Goal: Task Accomplishment & Management: Use online tool/utility

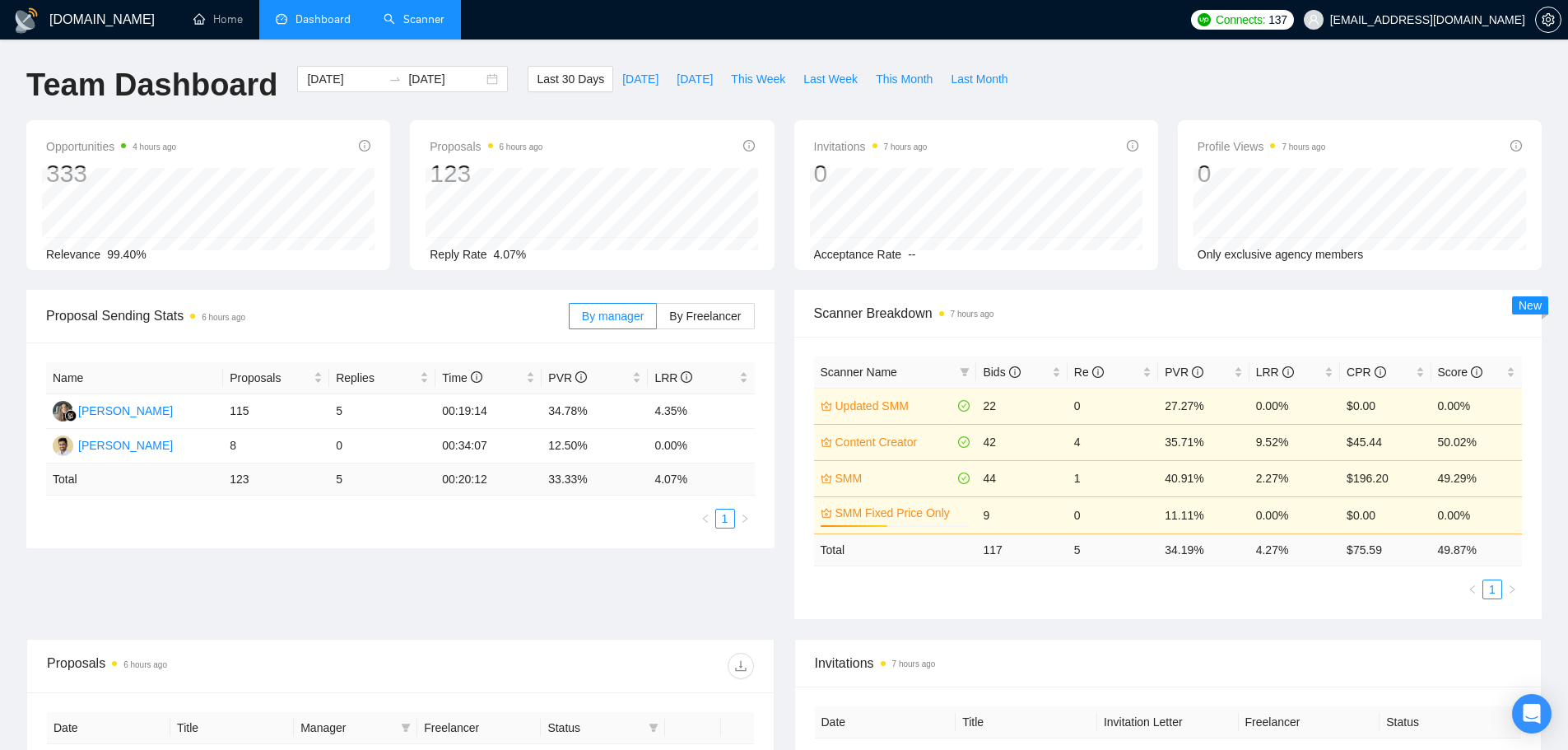
click at [419, 27] on link "Scanner" at bounding box center [415, 19] width 61 height 14
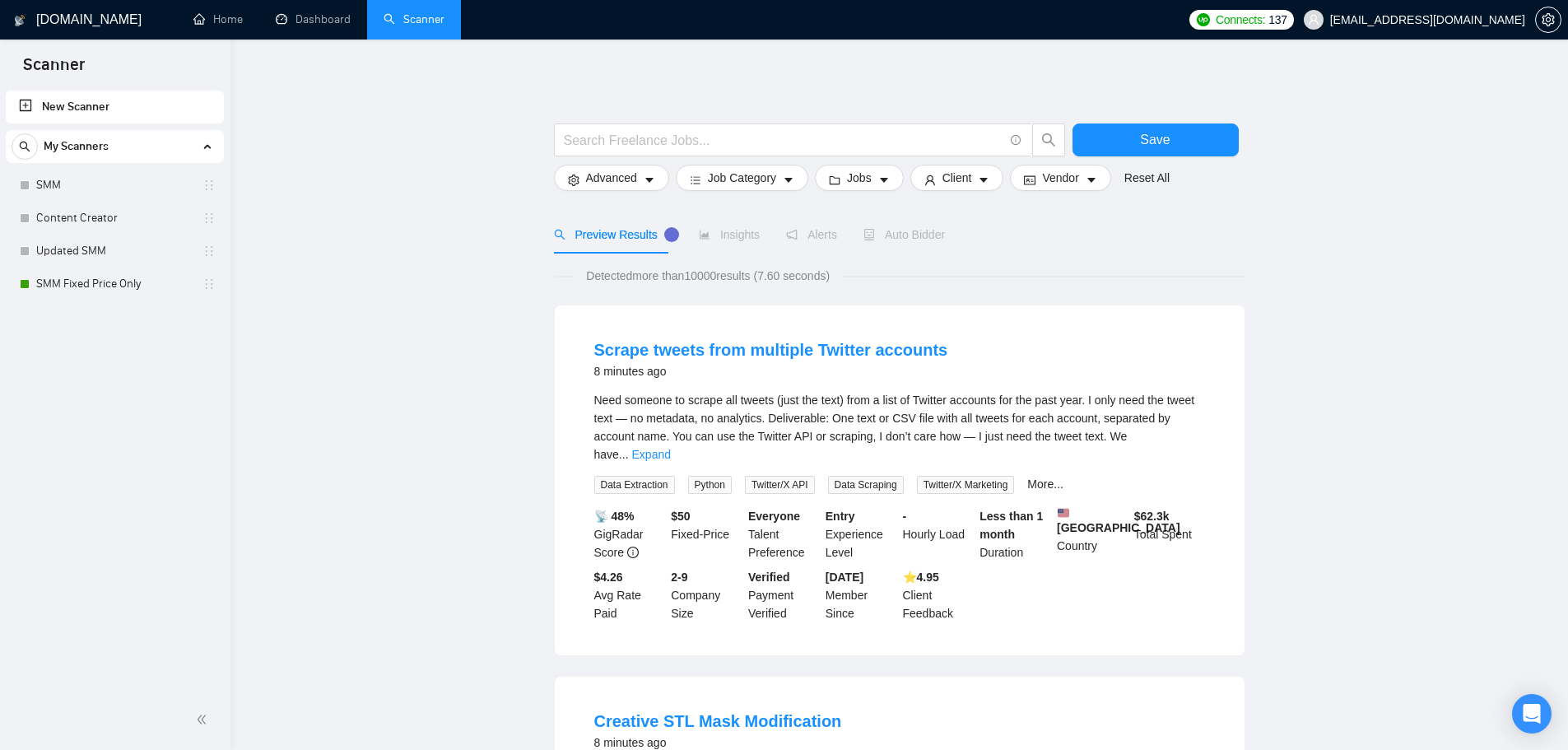
click at [101, 104] on link "New Scanner" at bounding box center [115, 106] width 192 height 33
click at [90, 105] on link "New Scanner" at bounding box center [115, 106] width 192 height 33
click at [769, 128] on span at bounding box center [793, 140] width 477 height 33
click at [597, 127] on span at bounding box center [793, 140] width 477 height 33
click at [604, 133] on input "text" at bounding box center [784, 140] width 440 height 21
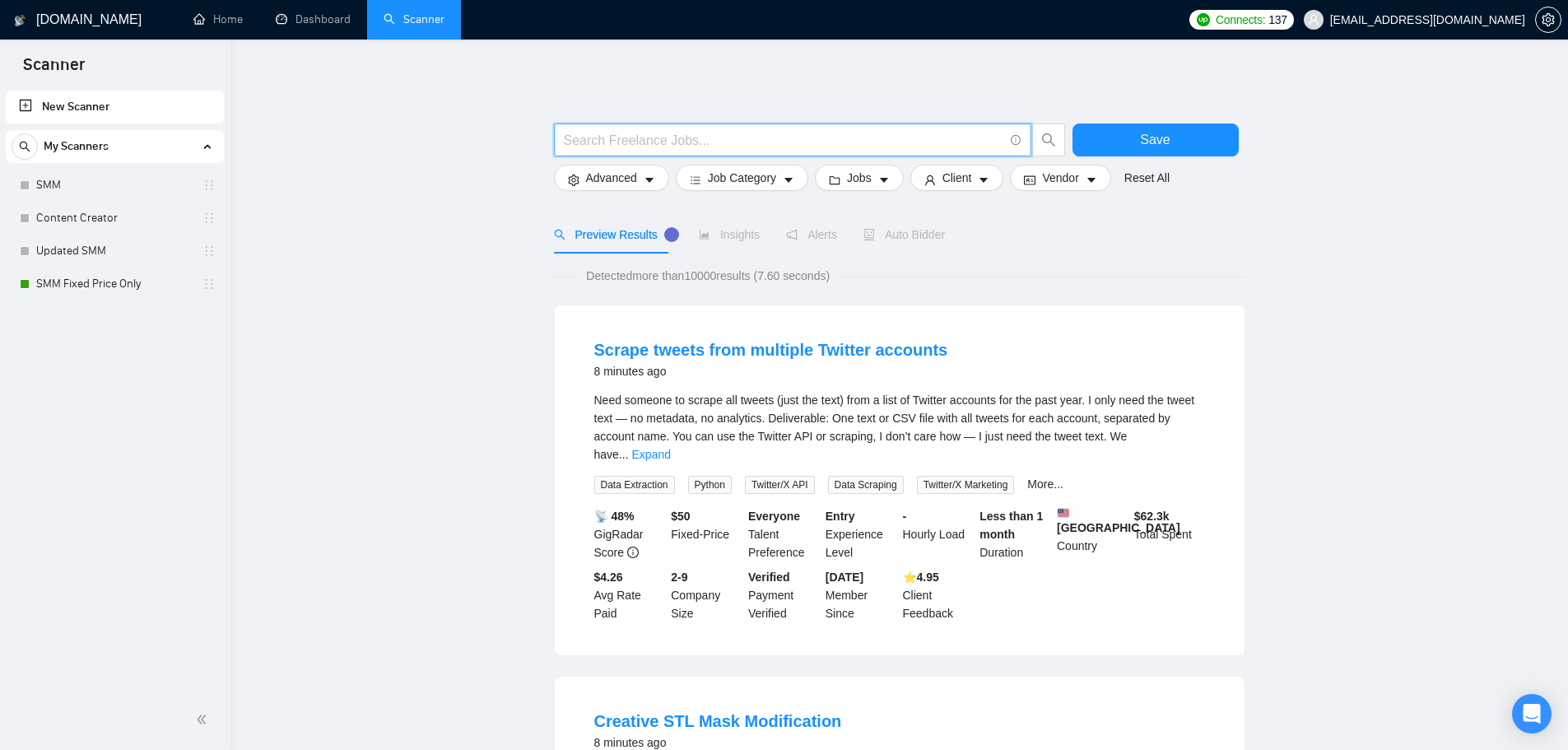
paste input ""content creator" | "content creation" | "video editor" | "video editing""
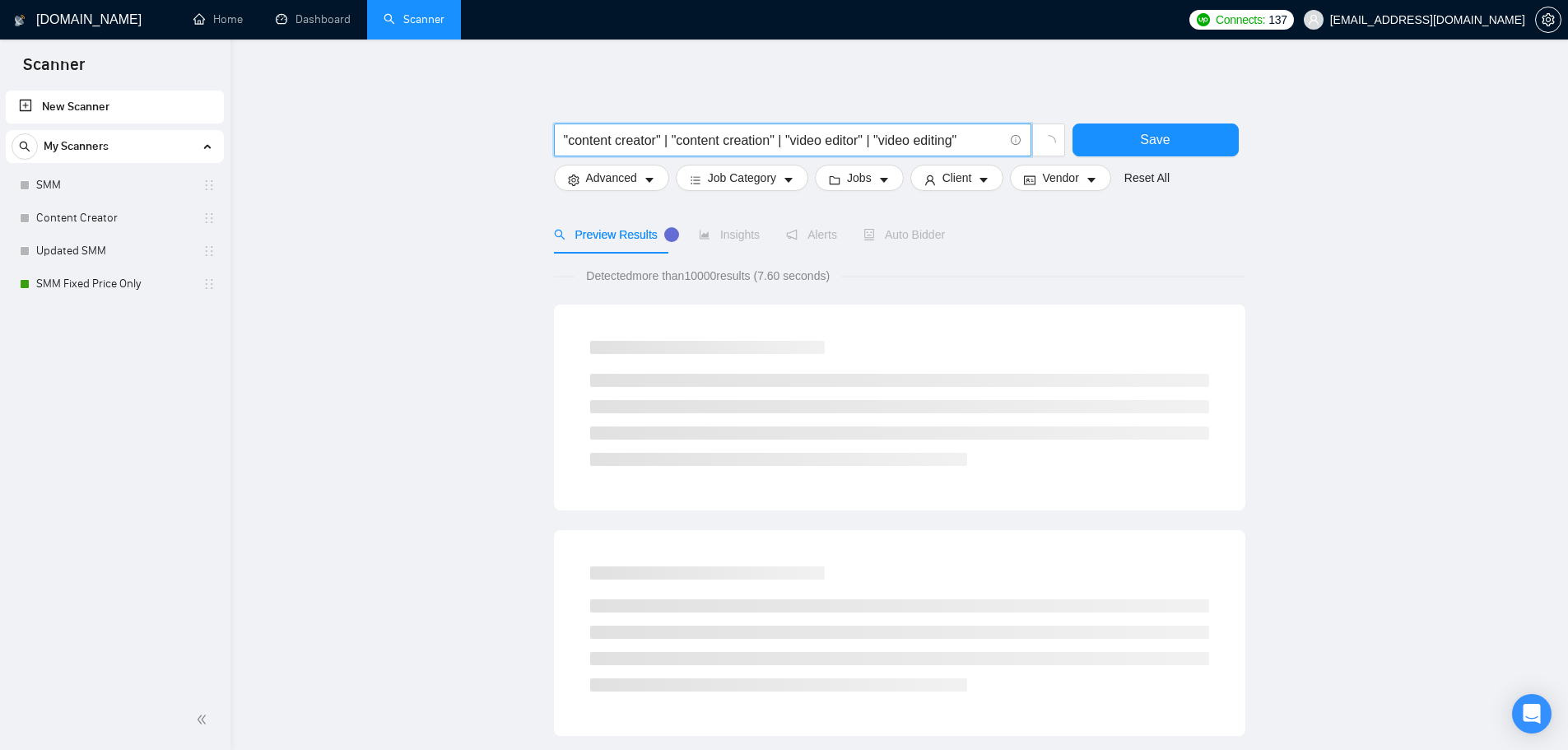
type input ""content creator" | "content creation" | "video editor" | "video editing""
click at [526, 125] on main ""content creator" | "content creation" | "video editor" | "video editing" Save …" at bounding box center [899, 759] width 1285 height 1385
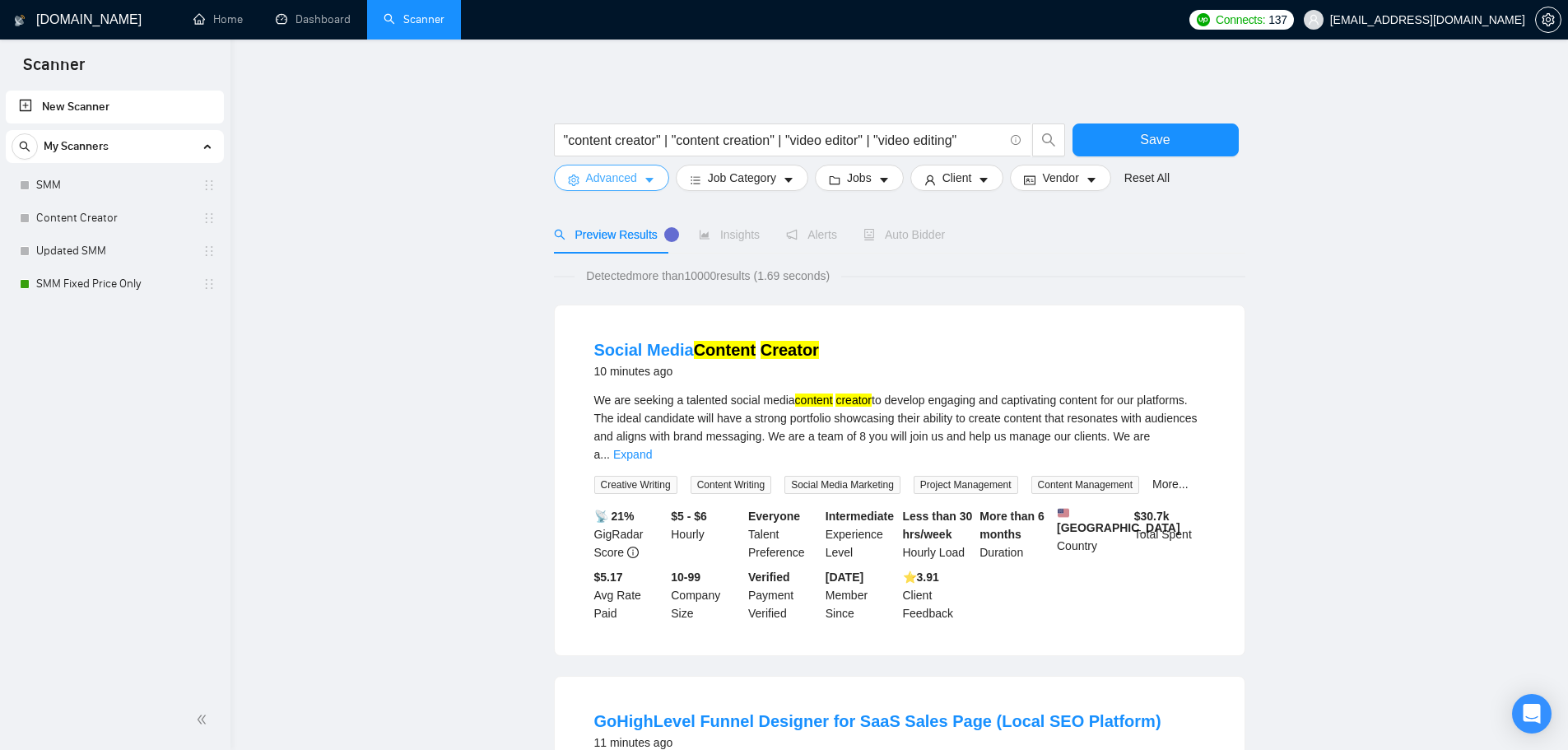
click at [584, 173] on button "Advanced" at bounding box center [612, 177] width 115 height 27
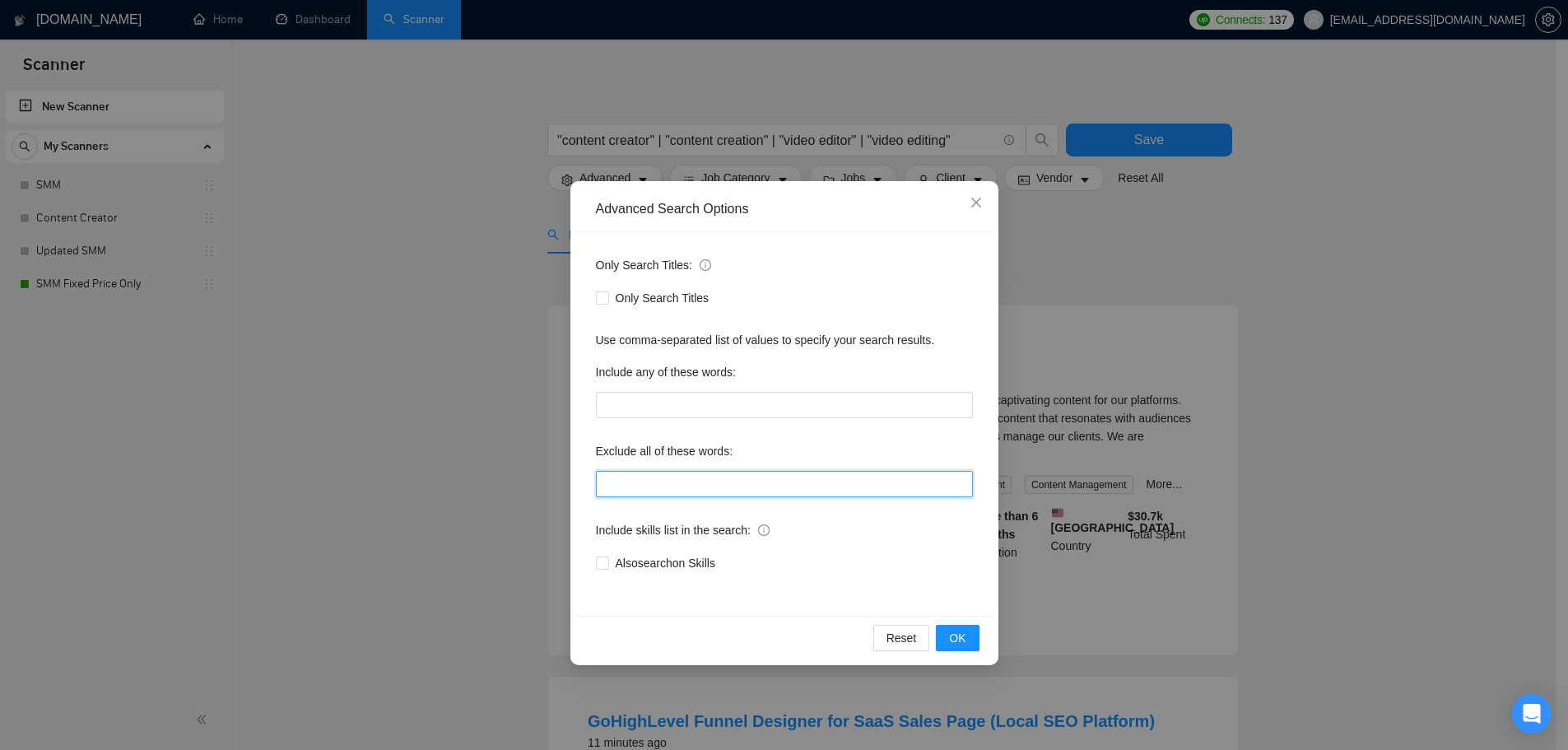
click at [637, 486] on input "text" at bounding box center [784, 484] width 377 height 27
paste input ""content creator" | "content creation" | "video editor" | "video editing""
type input ""content creator" | "content creation" | "video editor" | "video editing""
click at [866, 495] on input "text" at bounding box center [784, 484] width 377 height 27
paste input "full-time, "full time", "lead a team", "head of", affiliate, "cold call", "cold…"
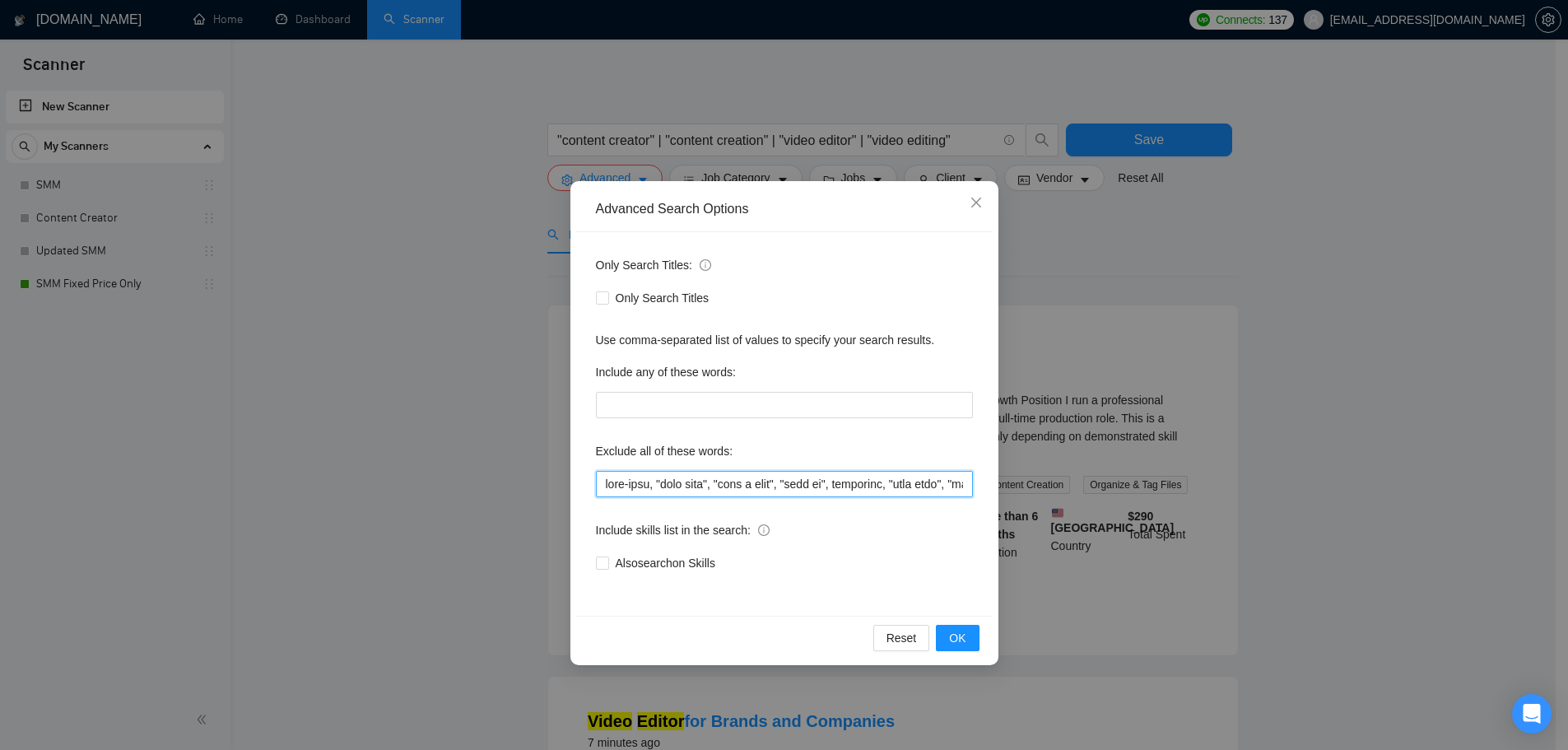
scroll to position [0, 7743]
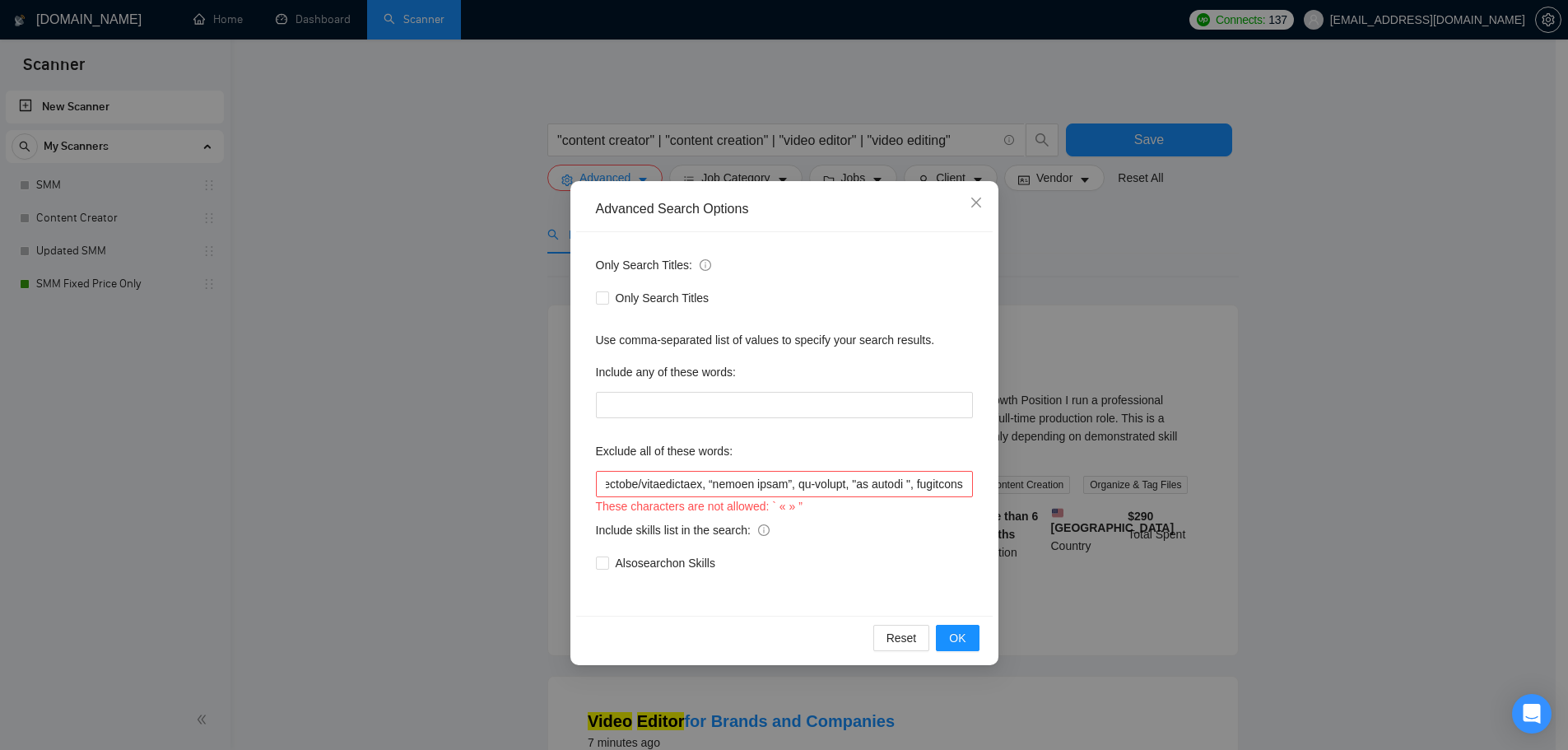
click at [911, 522] on div "Include skills list in the search:" at bounding box center [784, 532] width 377 height 33
click at [826, 480] on input "text" at bounding box center [784, 484] width 377 height 27
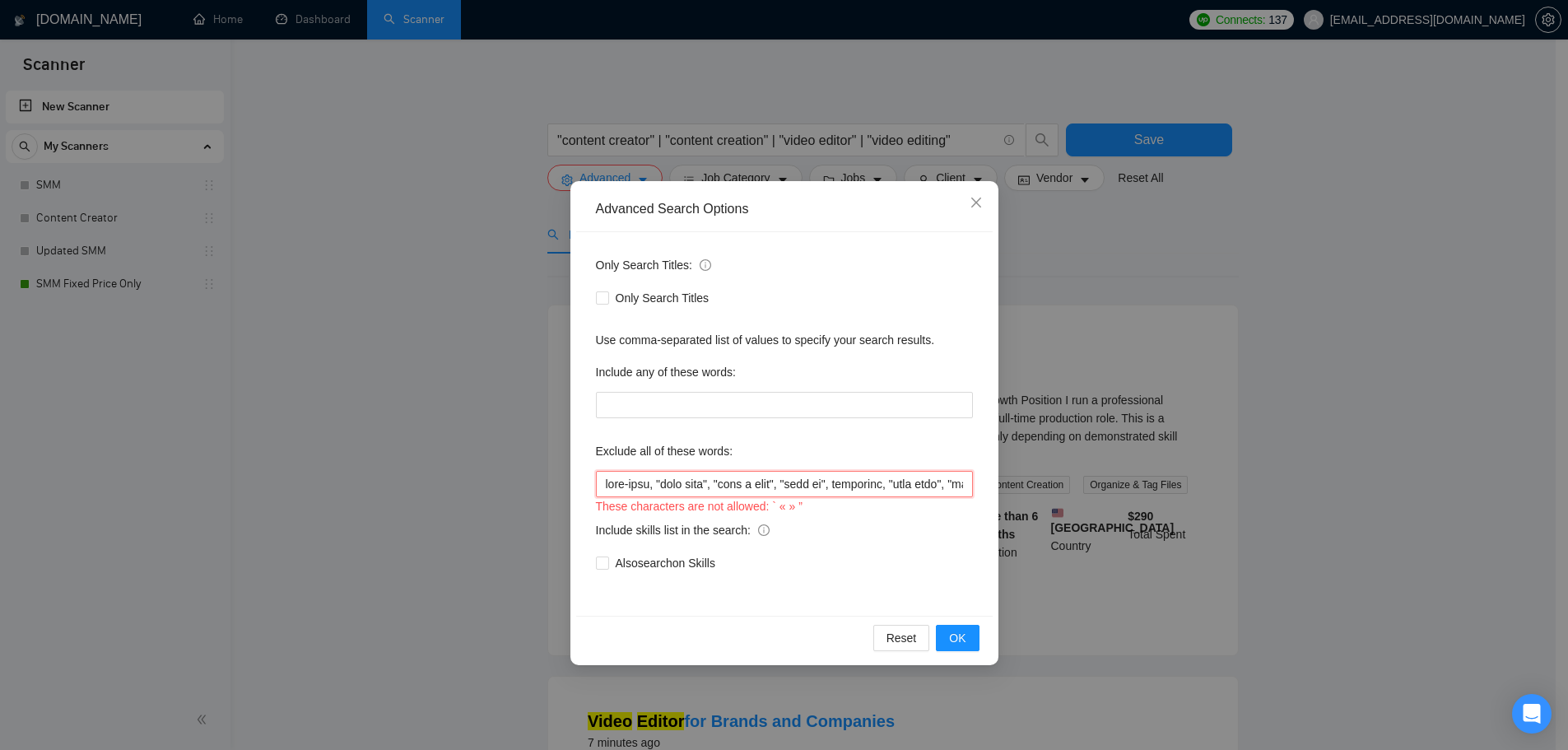
paste input ""female voice""
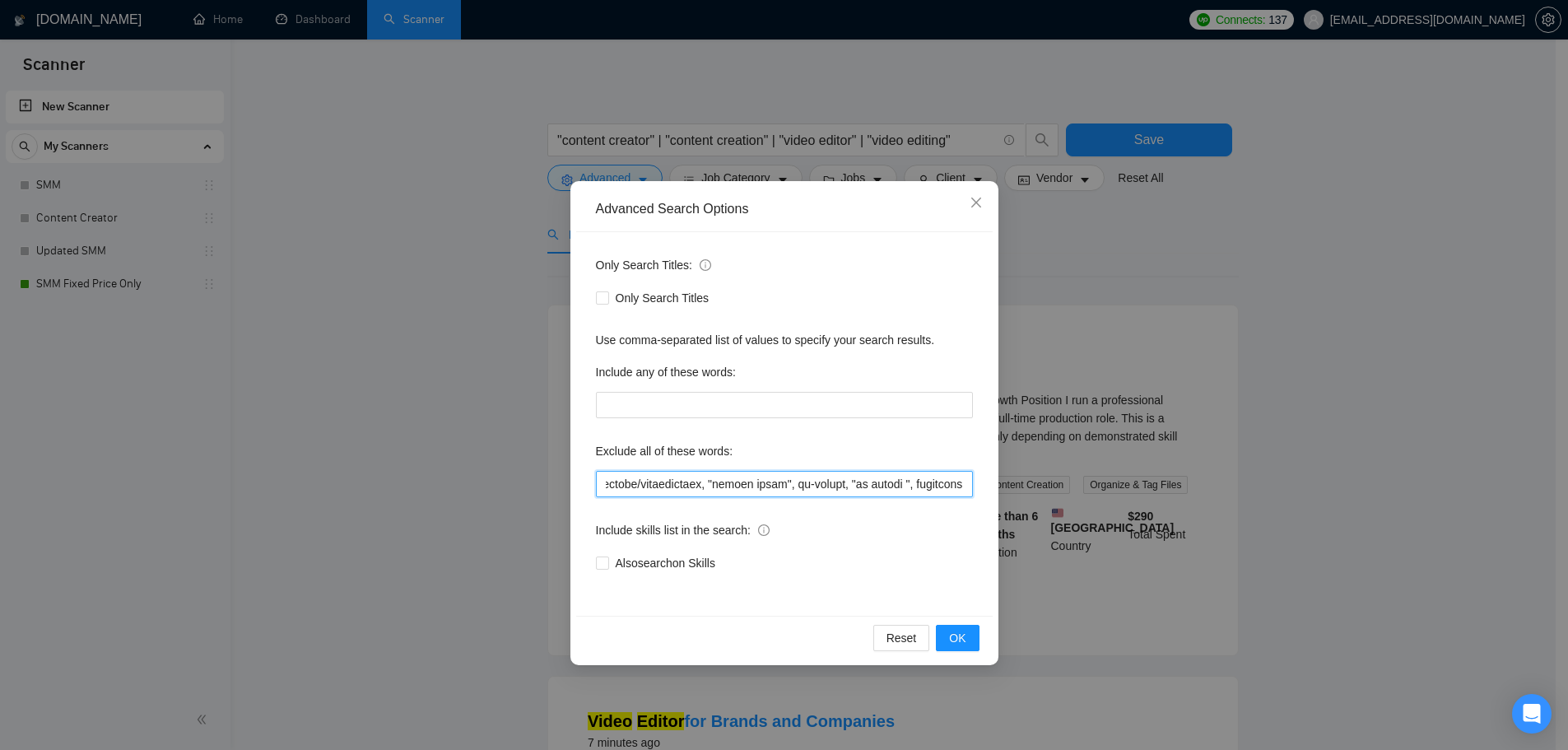
scroll to position [0, 7743]
type input "full-time, "full time", "lead a team", "head of", affiliate, "cold call", "cold…"
click at [870, 539] on div "Include skills list in the search:" at bounding box center [784, 532] width 377 height 33
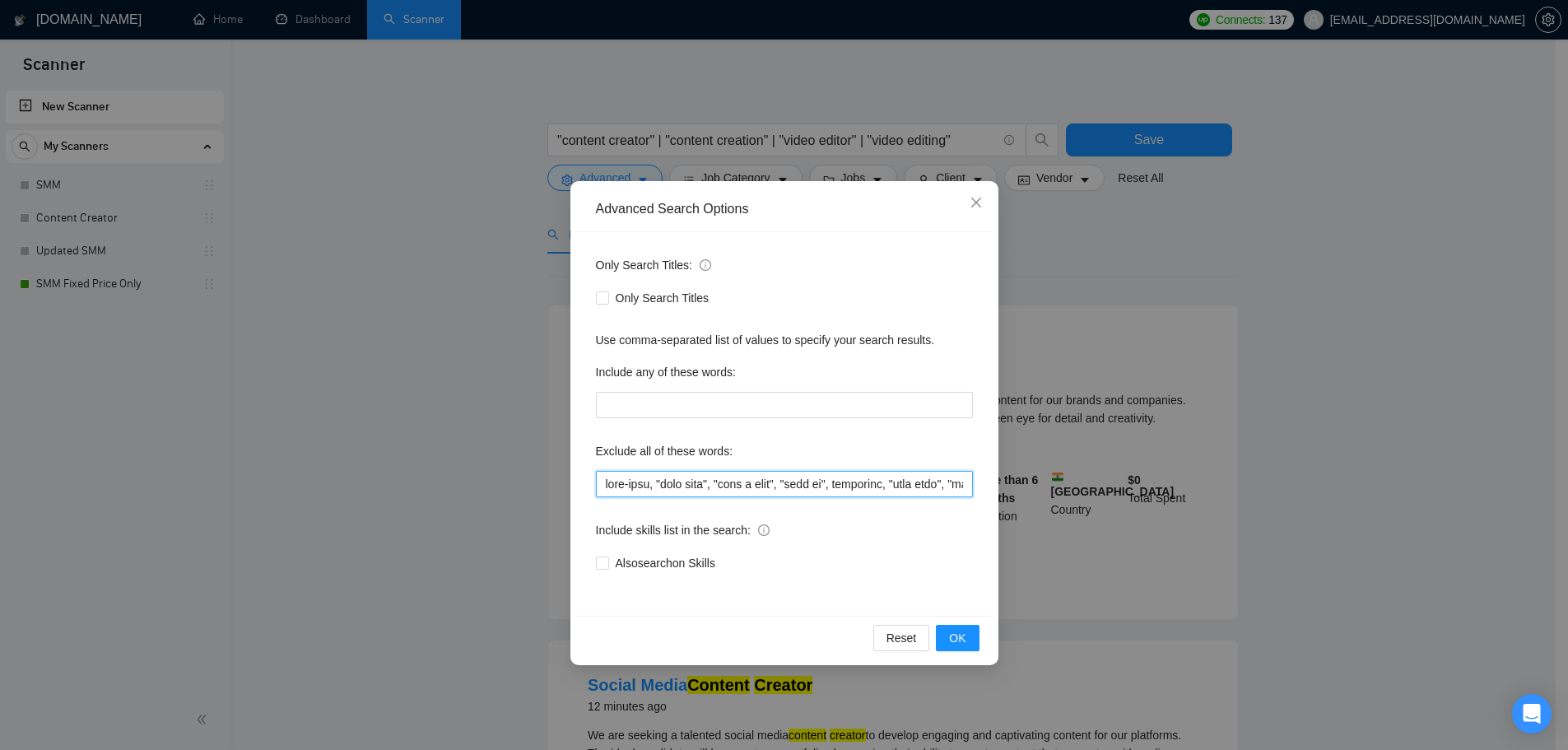
click at [926, 473] on input "text" at bounding box center [784, 484] width 377 height 27
click at [932, 474] on input "text" at bounding box center [784, 484] width 377 height 27
drag, startPoint x: 856, startPoint y: 474, endPoint x: 1308, endPoint y: 486, distance: 452.2
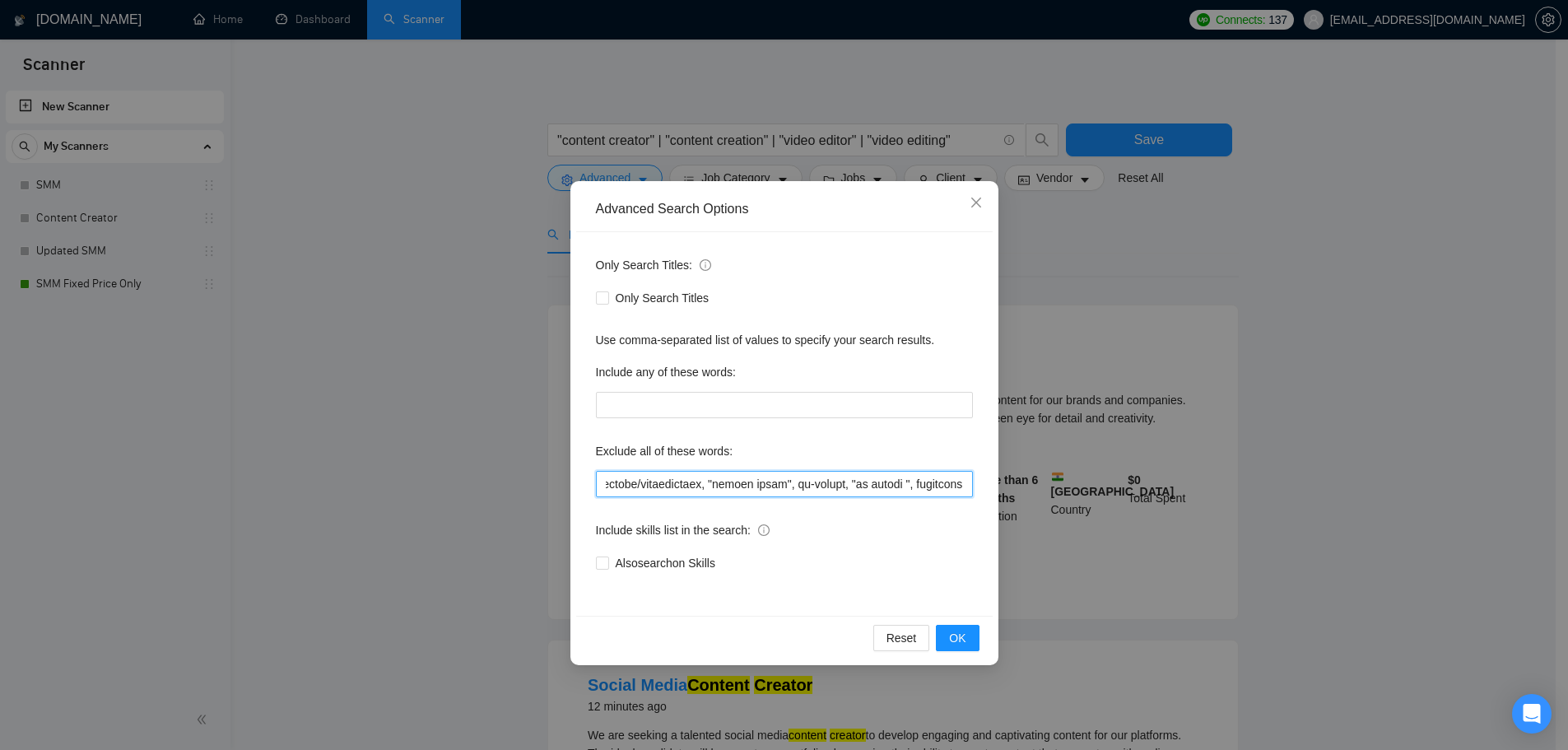
click at [1308, 486] on div "Advanced Search Options Only Search Titles: Only Search Titles Use comma-separa…" at bounding box center [784, 375] width 1568 height 750
click at [964, 637] on span "OK" at bounding box center [957, 637] width 17 height 18
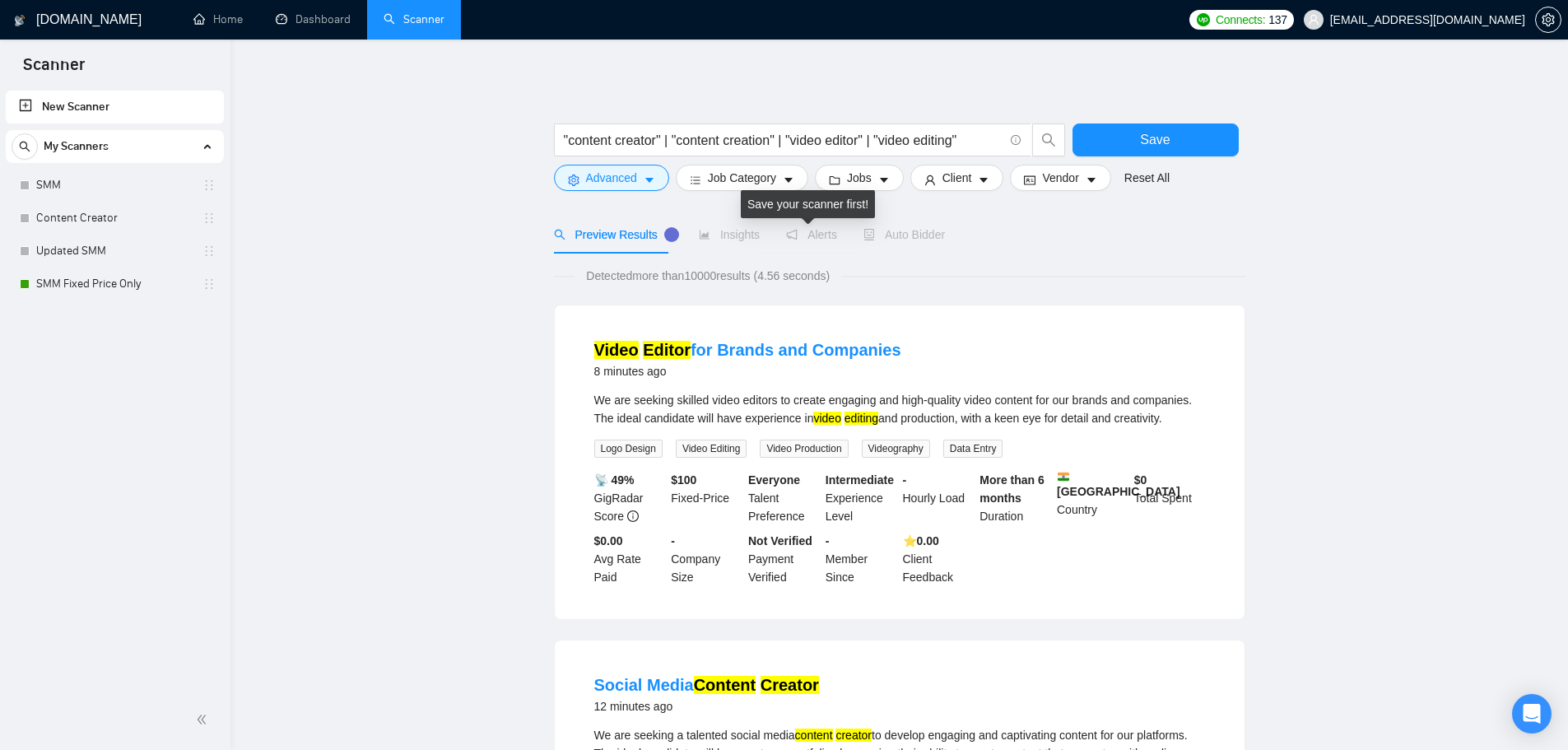
click at [765, 205] on div "Save your scanner first!" at bounding box center [808, 204] width 135 height 28
click at [750, 190] on div "Save your scanner first!" at bounding box center [808, 204] width 135 height 28
click at [740, 173] on span "Job Category" at bounding box center [741, 177] width 68 height 18
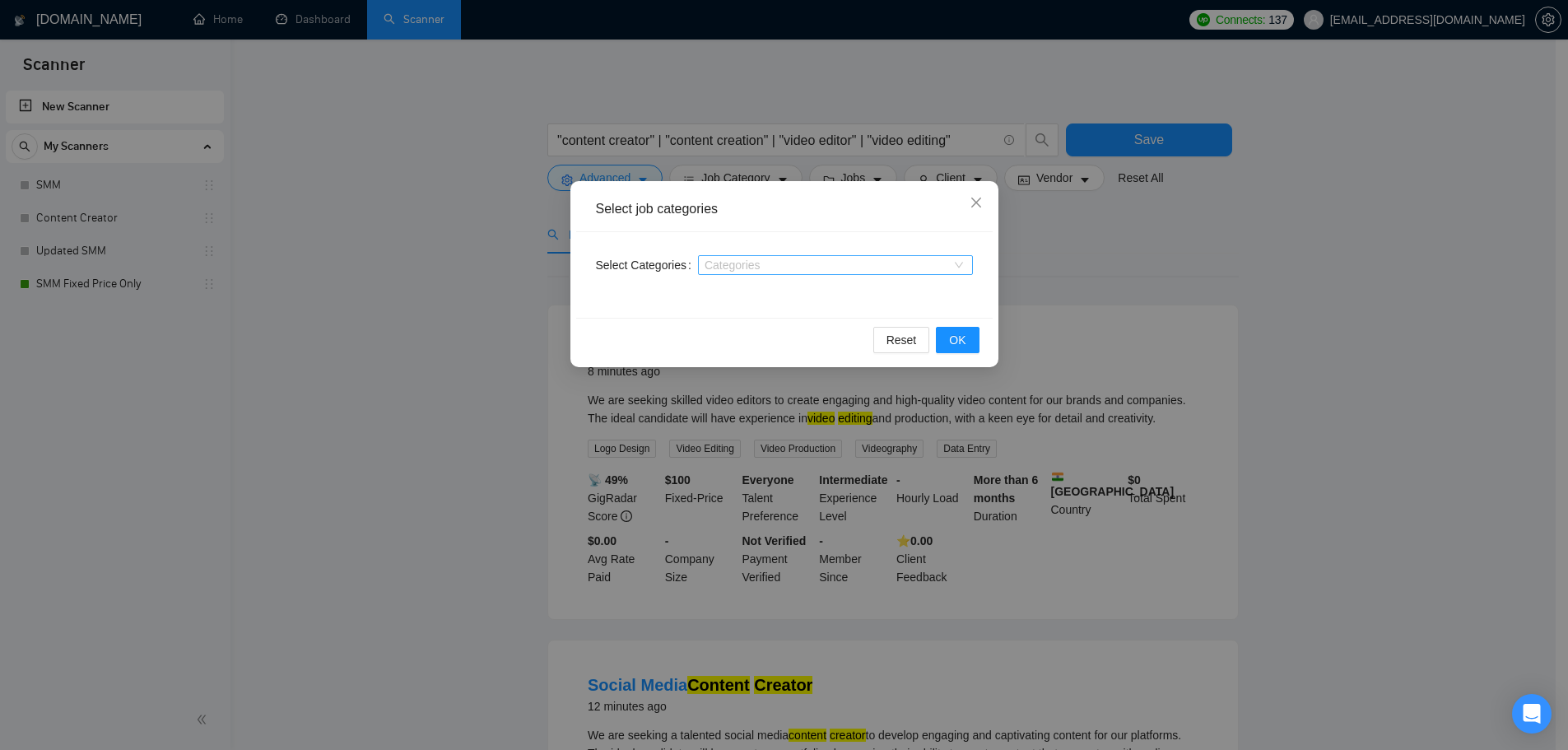
click at [819, 265] on div at bounding box center [827, 264] width 250 height 13
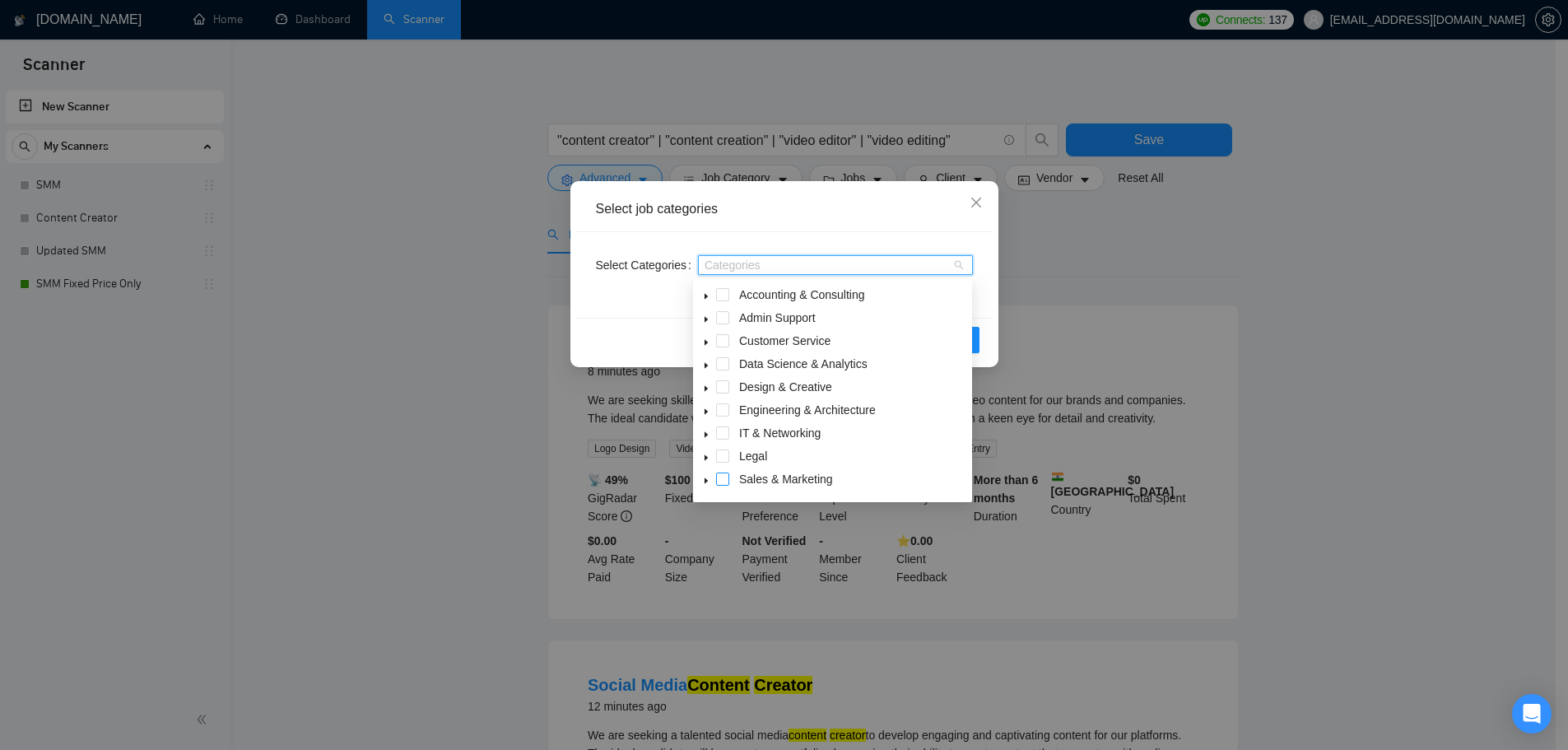
click at [726, 481] on span at bounding box center [722, 478] width 13 height 13
click at [726, 383] on span at bounding box center [722, 386] width 13 height 13
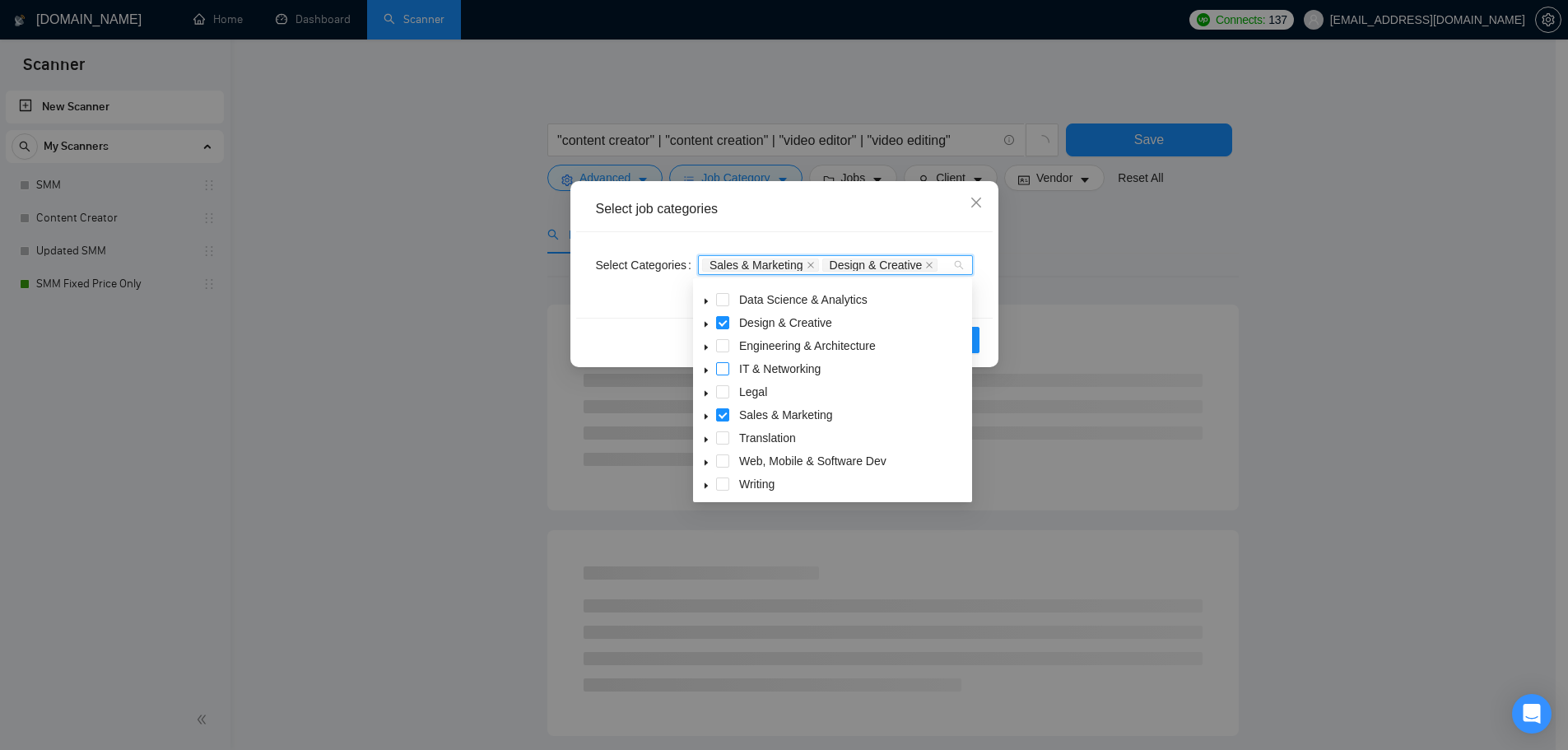
scroll to position [66, 0]
click at [723, 484] on span at bounding box center [722, 482] width 13 height 13
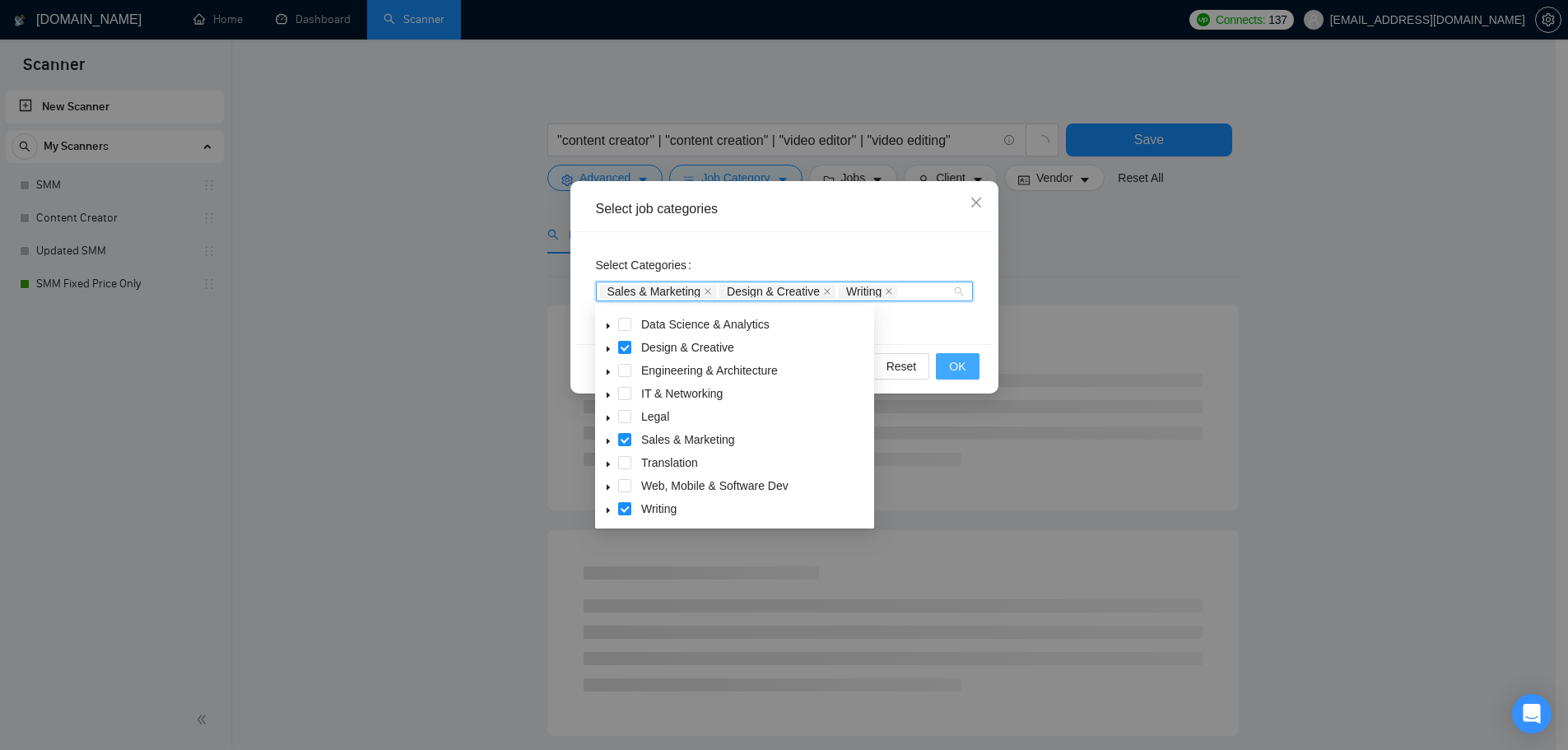
click at [953, 374] on span "OK" at bounding box center [957, 366] width 17 height 18
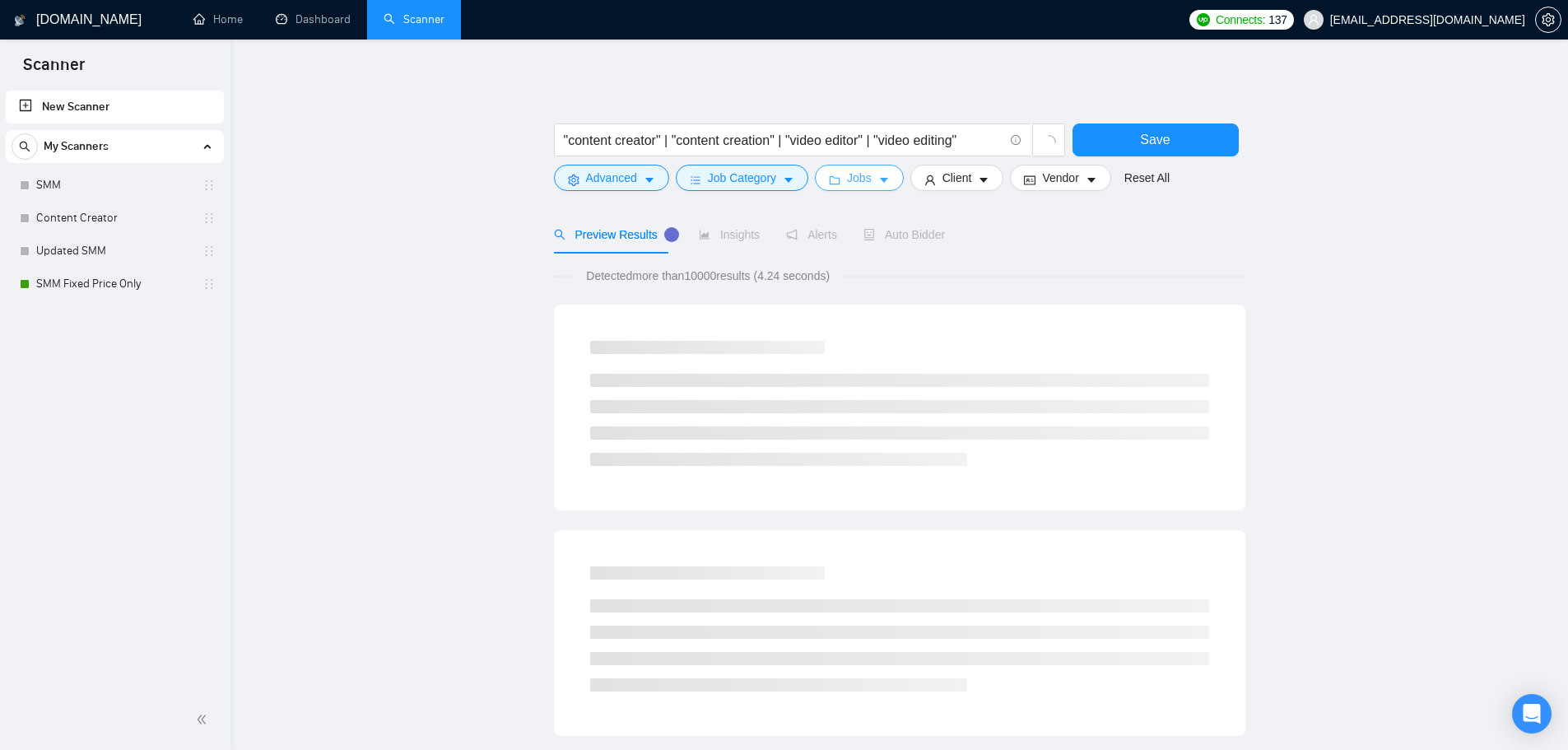
click at [882, 183] on icon "caret-down" at bounding box center [884, 180] width 12 height 12
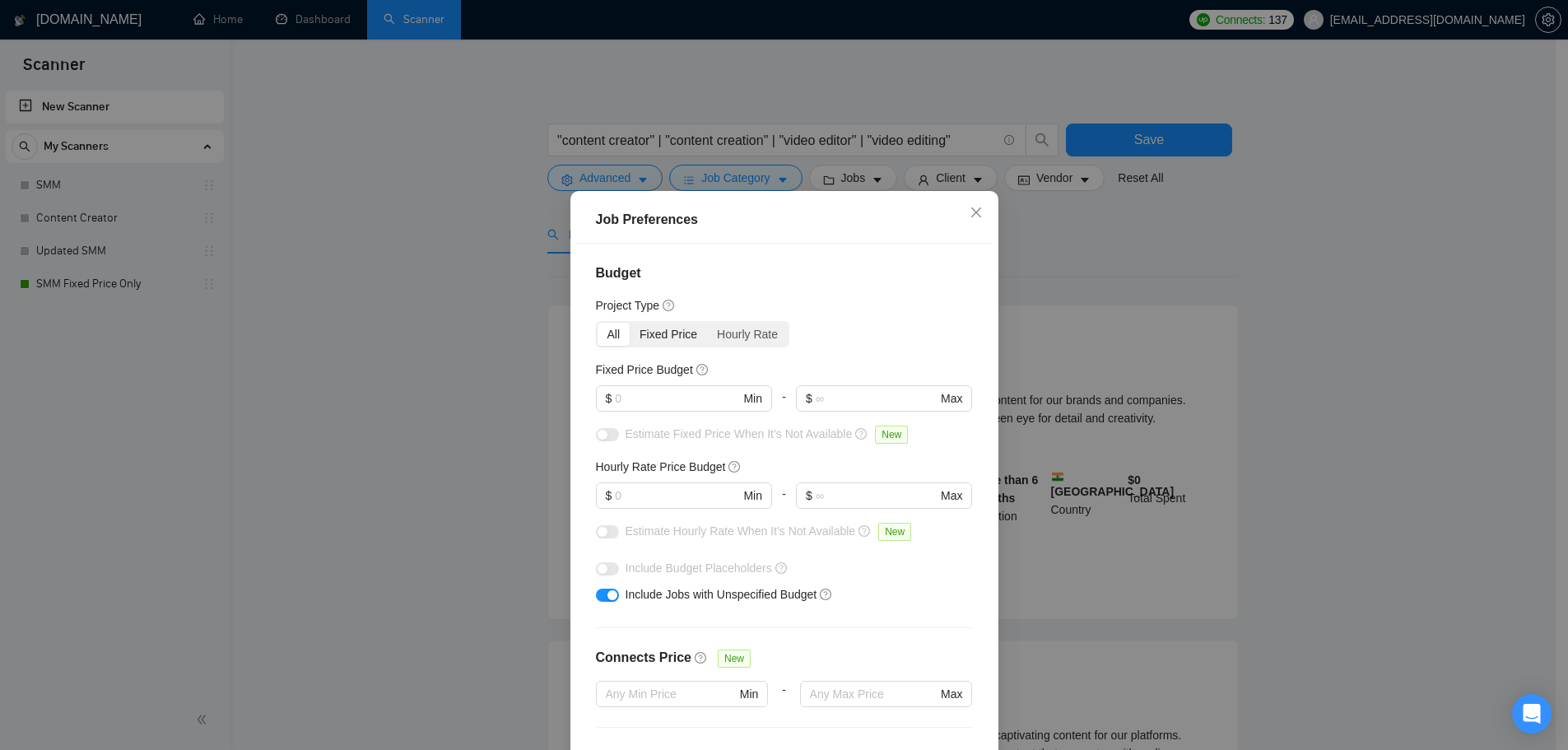
click at [654, 339] on div "Fixed Price" at bounding box center [668, 333] width 77 height 23
click at [630, 323] on input "Fixed Price" at bounding box center [630, 323] width 0 height 0
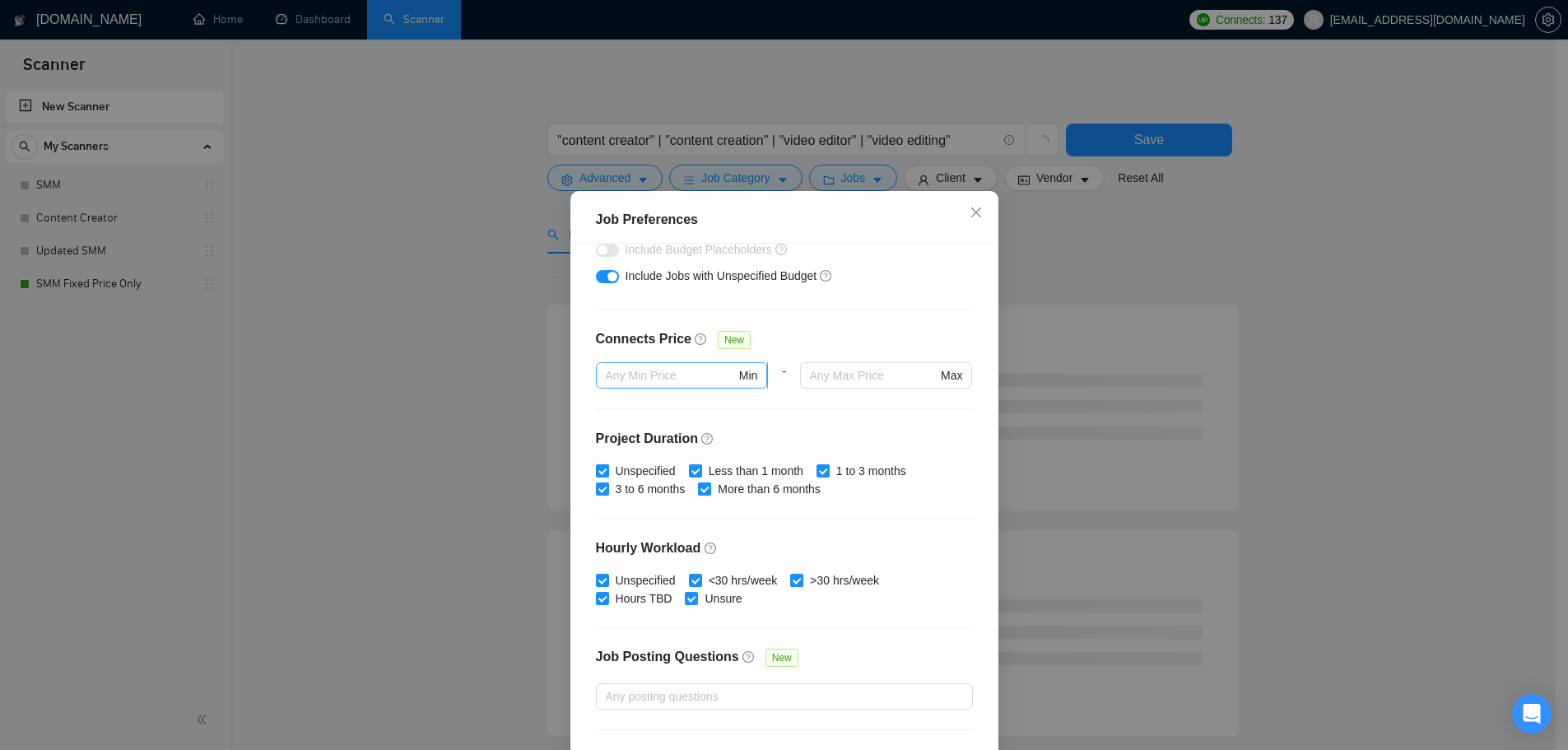
scroll to position [246, 0]
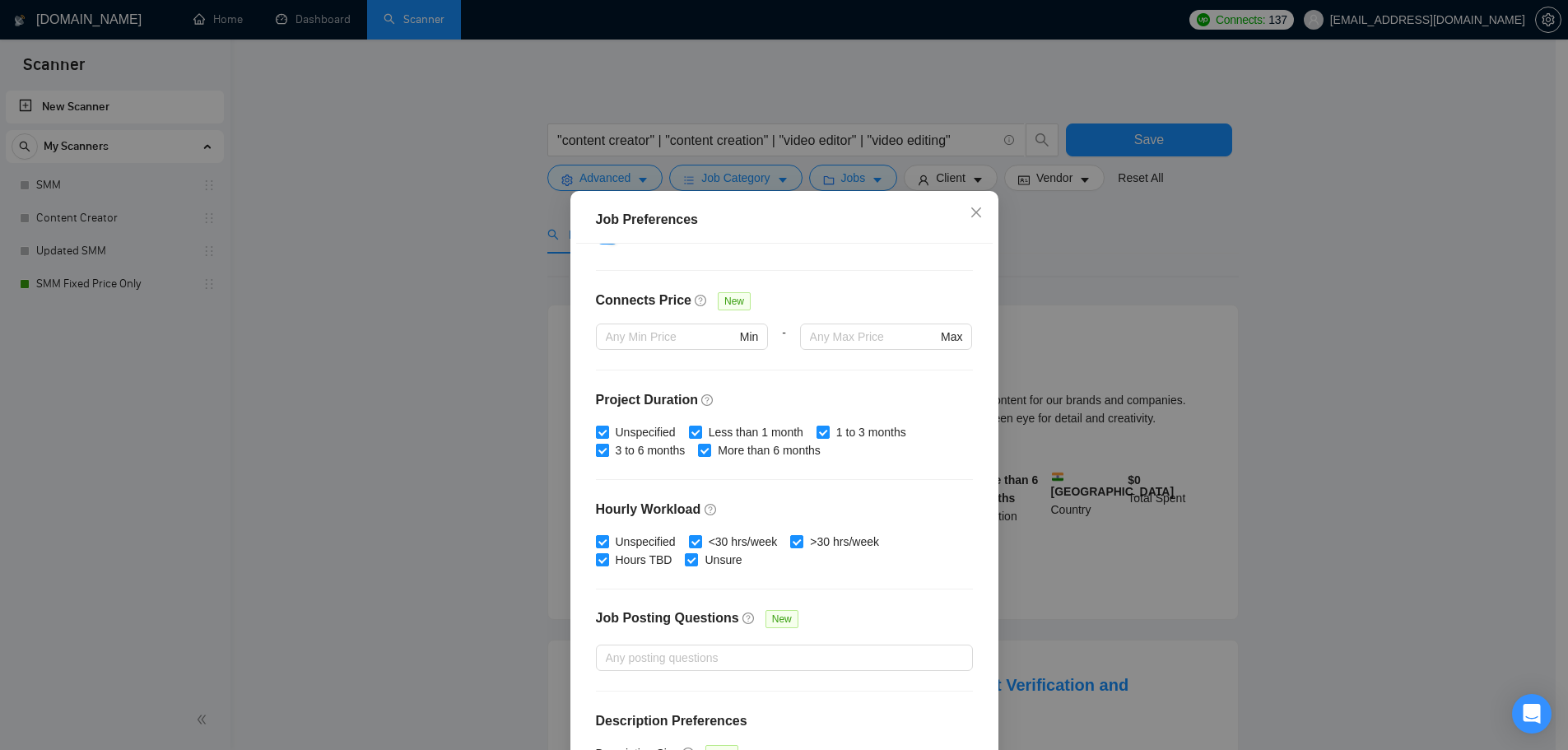
click at [637, 456] on span "3 to 6 months" at bounding box center [650, 450] width 83 height 18
click at [608, 455] on input "3 to 6 months" at bounding box center [602, 449] width 12 height 12
checkbox input "false"
click at [743, 457] on span "More than 6 months" at bounding box center [768, 450] width 116 height 18
click at [710, 455] on input "More than 6 months" at bounding box center [704, 449] width 12 height 12
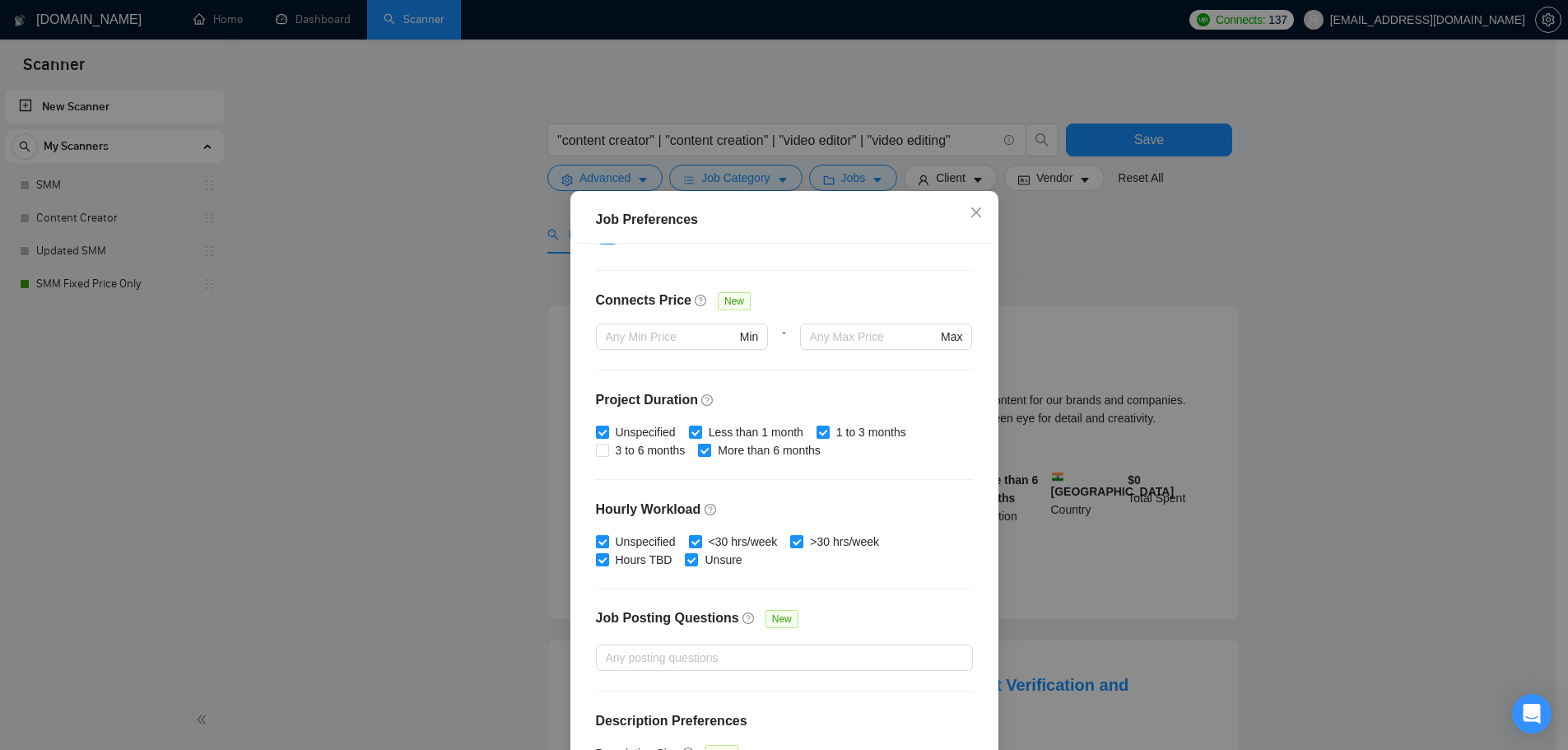
checkbox input "false"
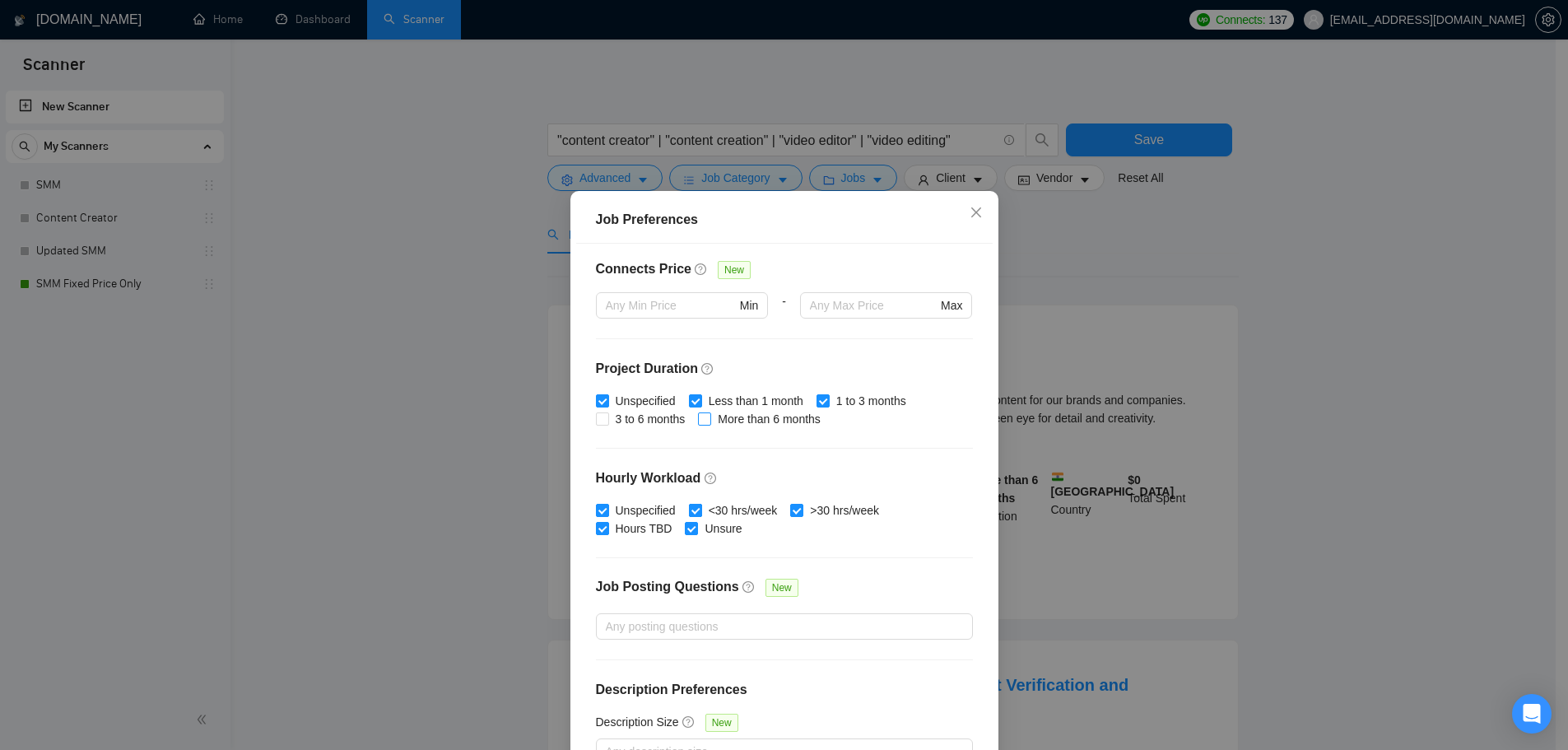
scroll to position [292, 0]
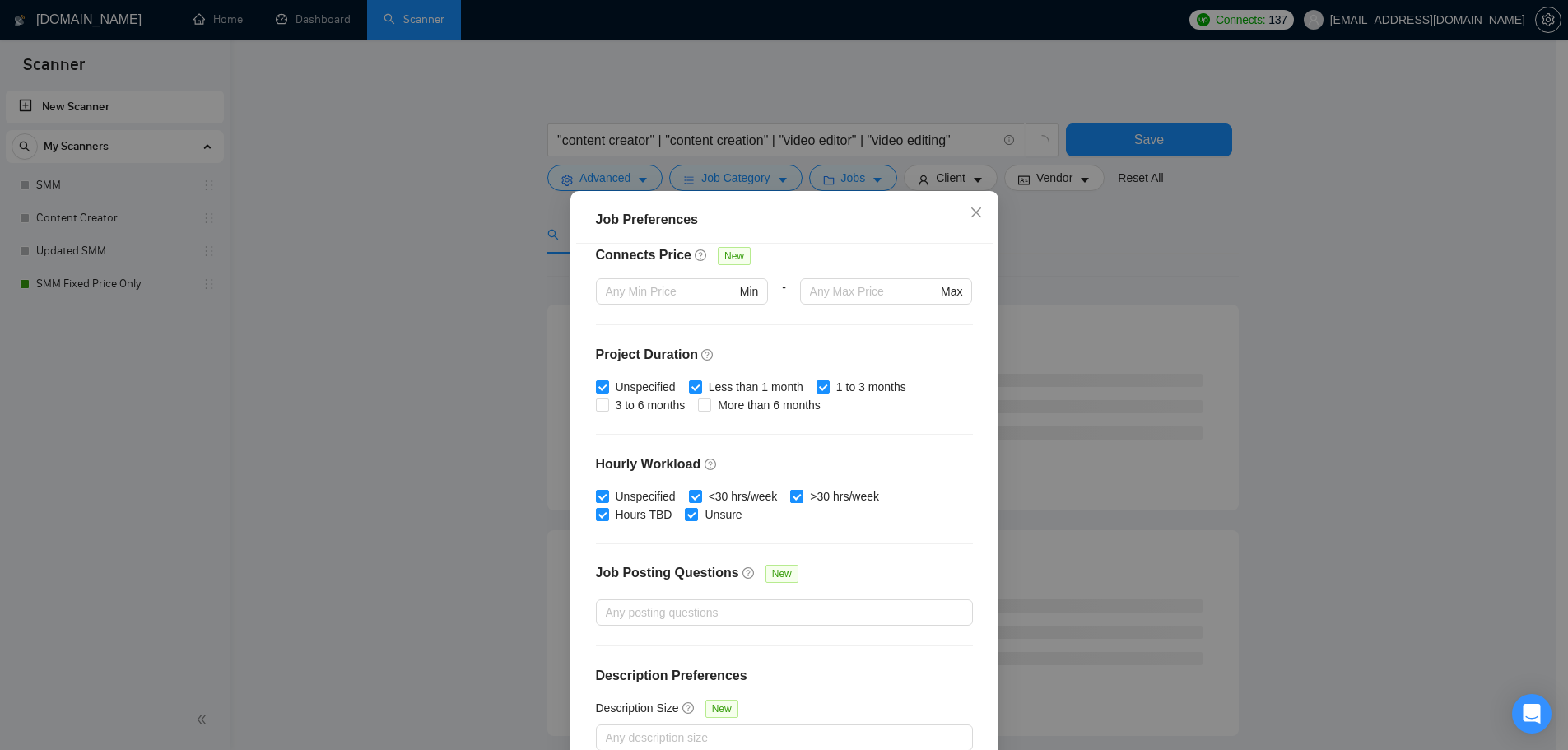
click at [795, 494] on input ">30 hrs/week" at bounding box center [796, 496] width 12 height 12
checkbox input "false"
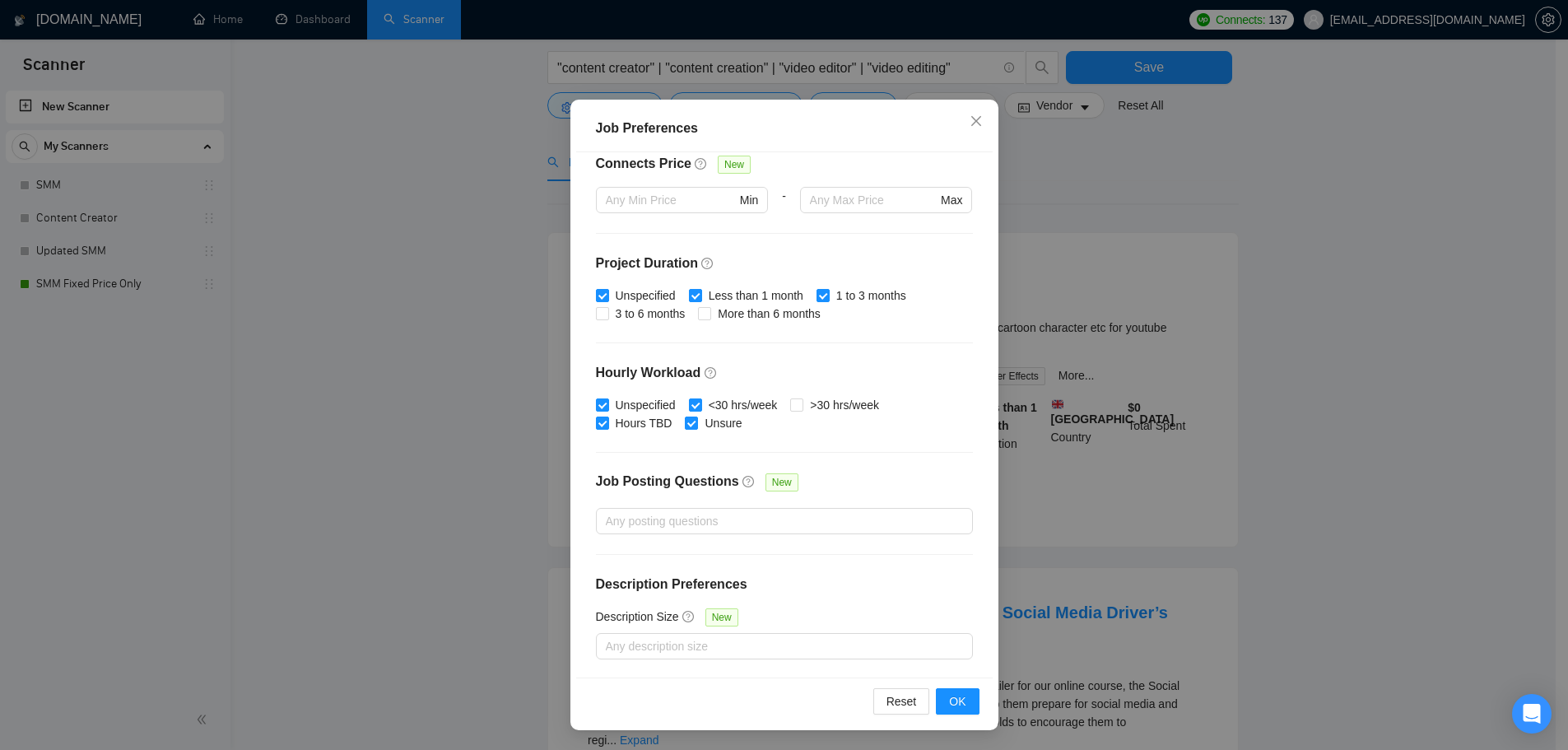
scroll to position [246, 0]
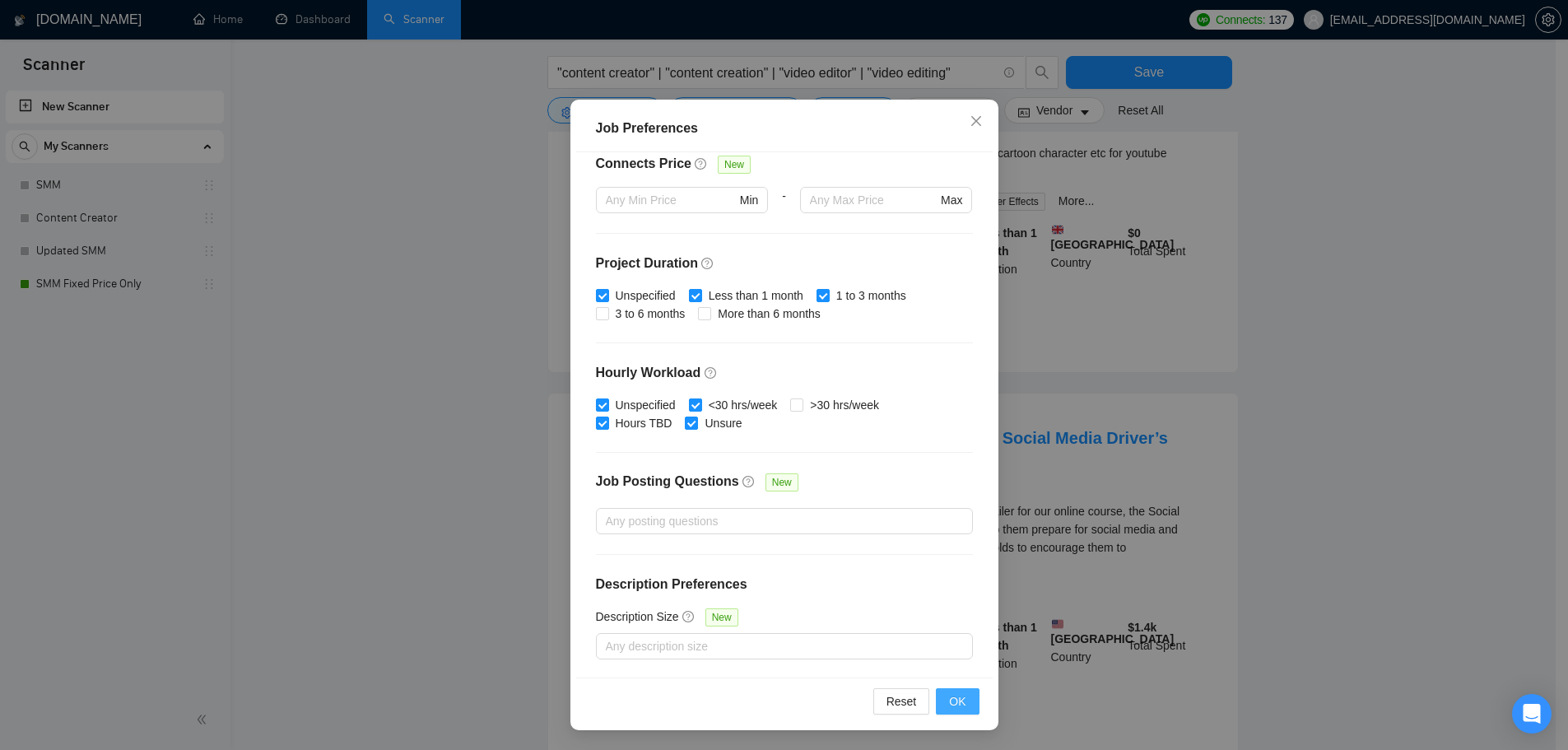
click at [957, 704] on span "OK" at bounding box center [957, 701] width 17 height 18
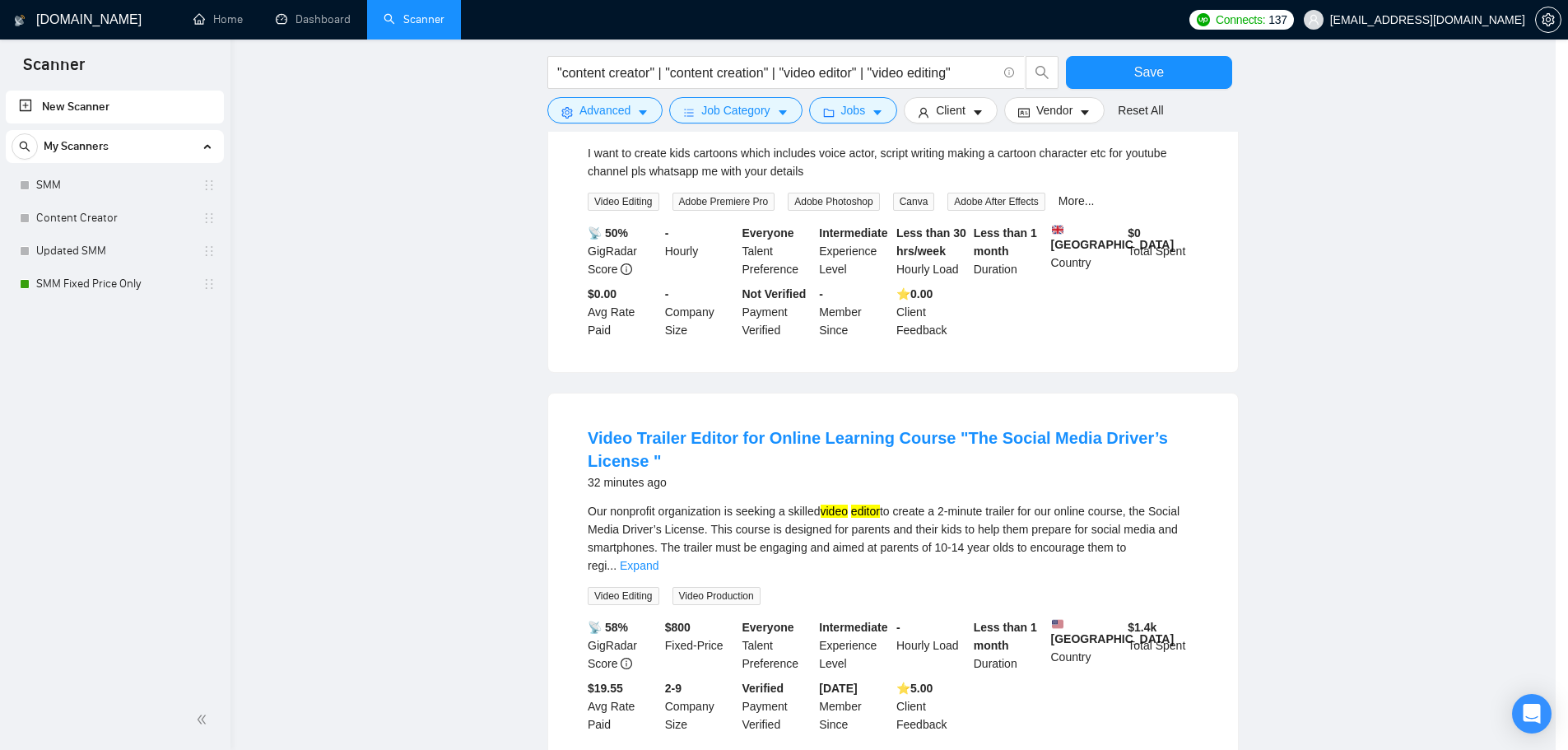
scroll to position [0, 0]
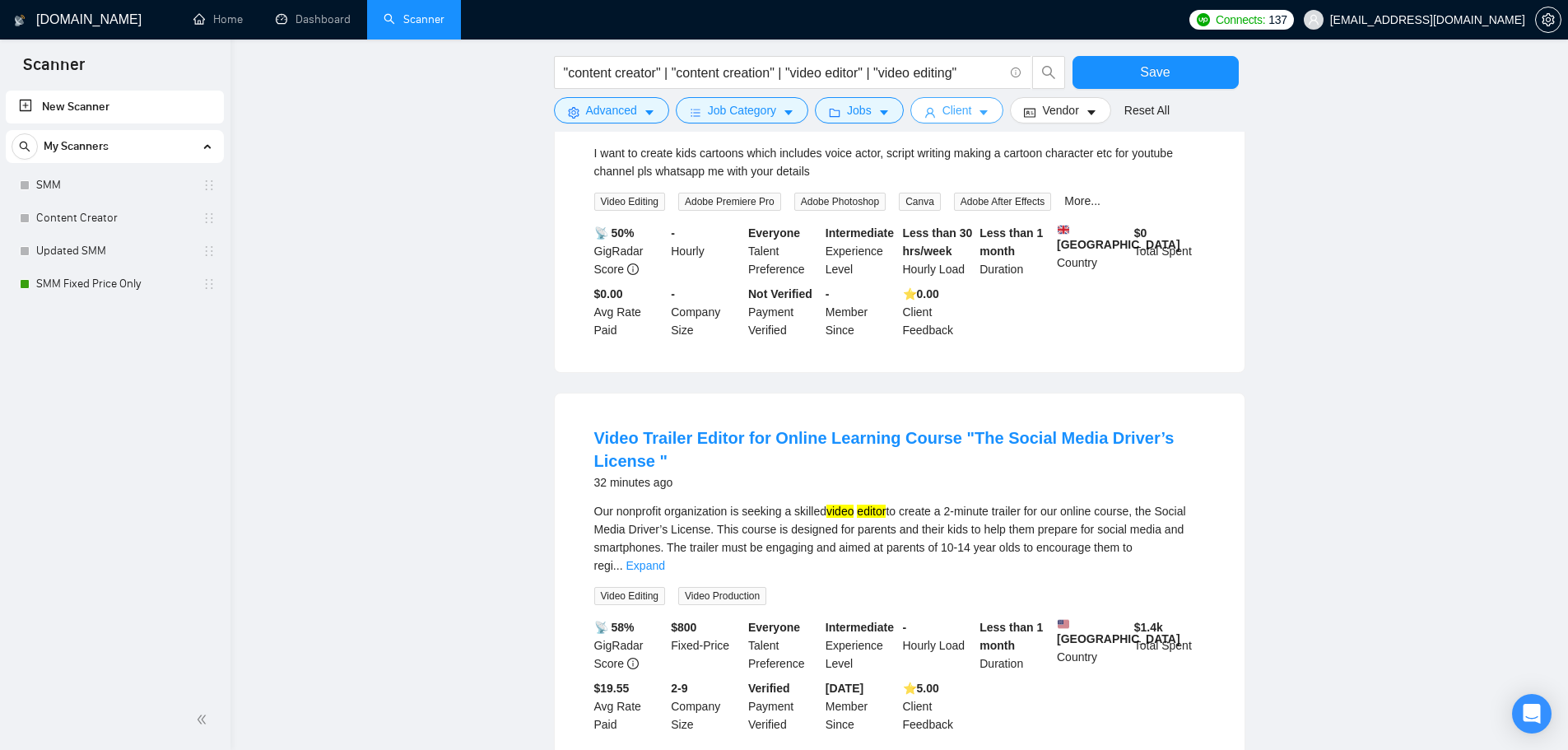
click at [935, 113] on button "Client" at bounding box center [957, 110] width 94 height 27
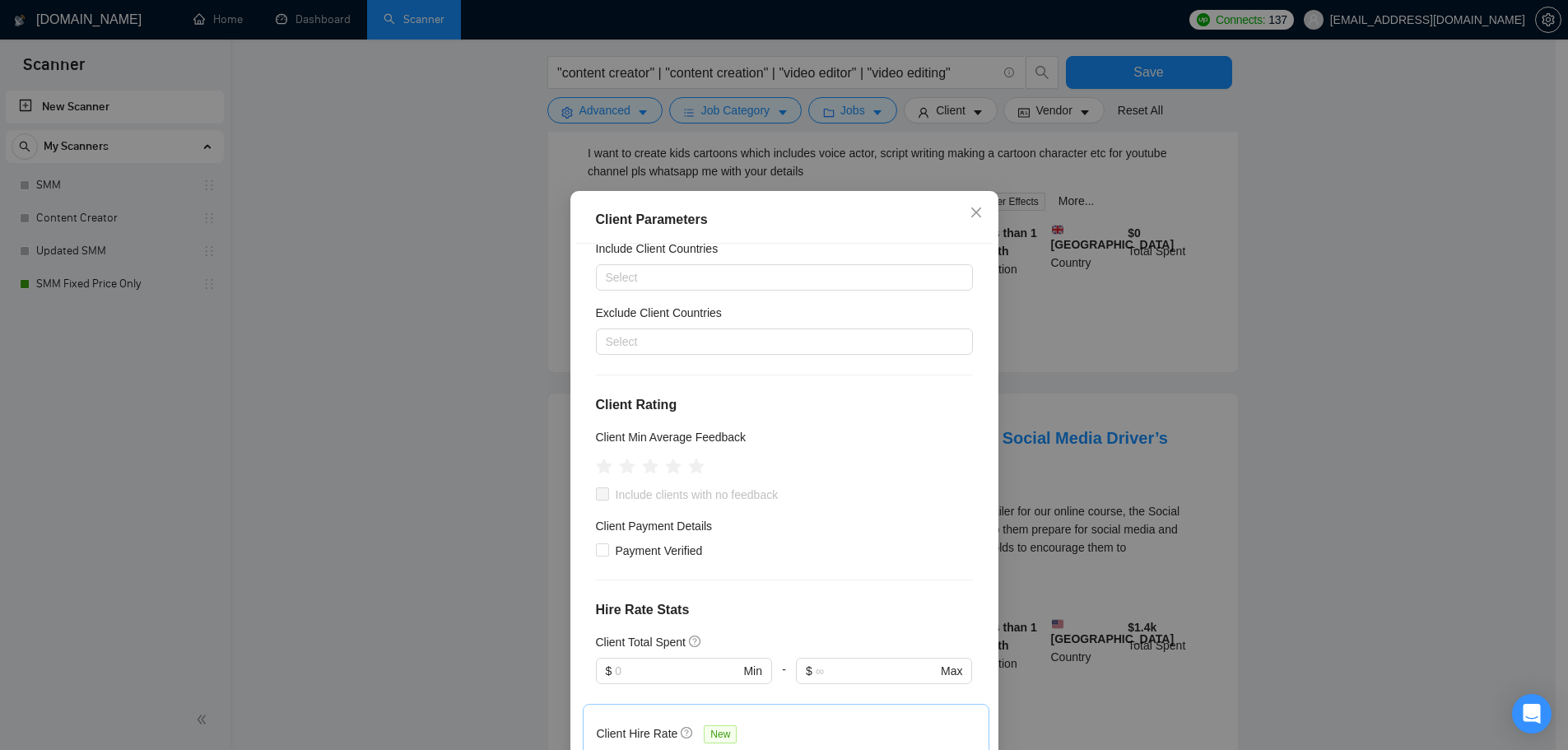
scroll to position [82, 0]
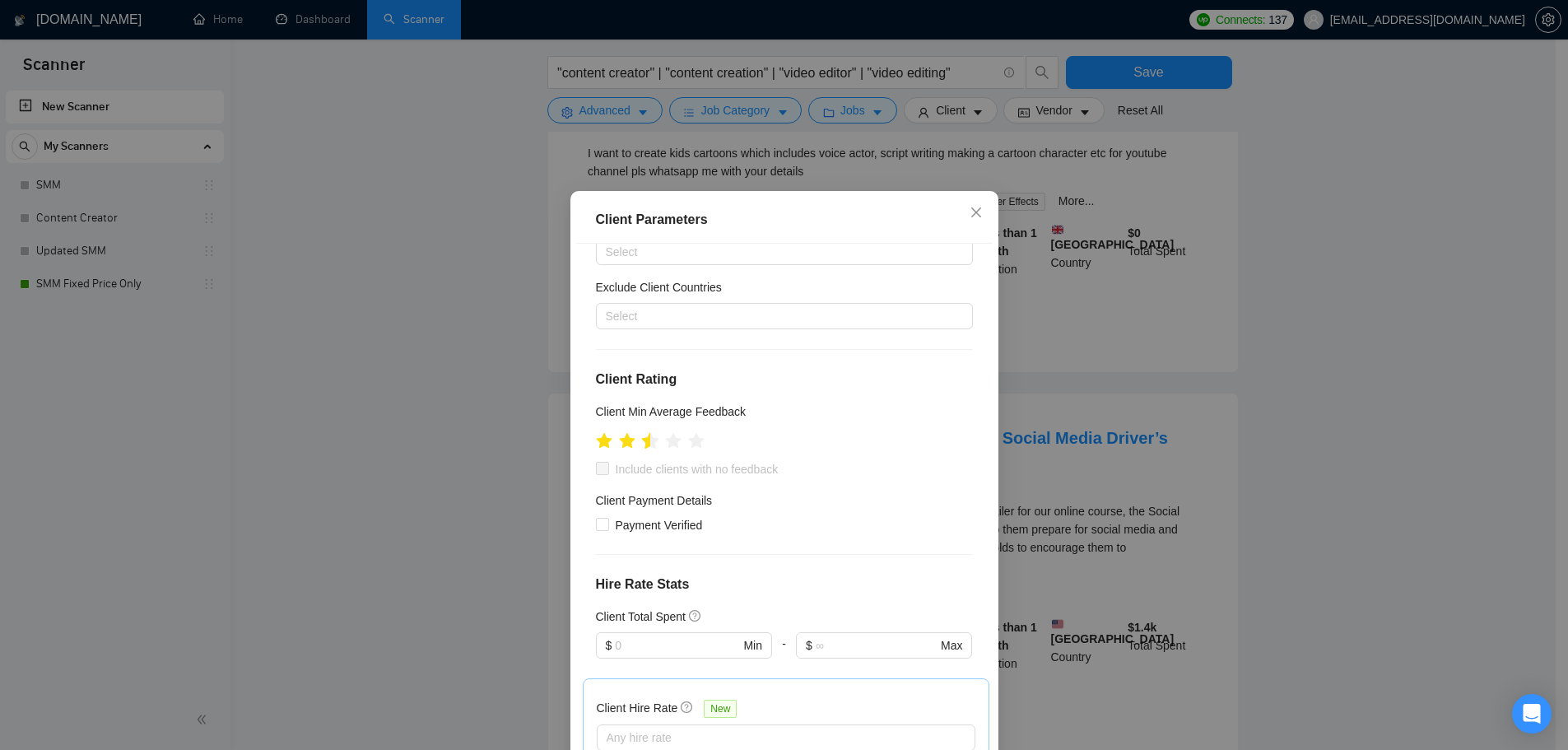
click at [642, 445] on icon "star" at bounding box center [649, 440] width 17 height 17
click at [648, 445] on icon "star" at bounding box center [650, 441] width 18 height 18
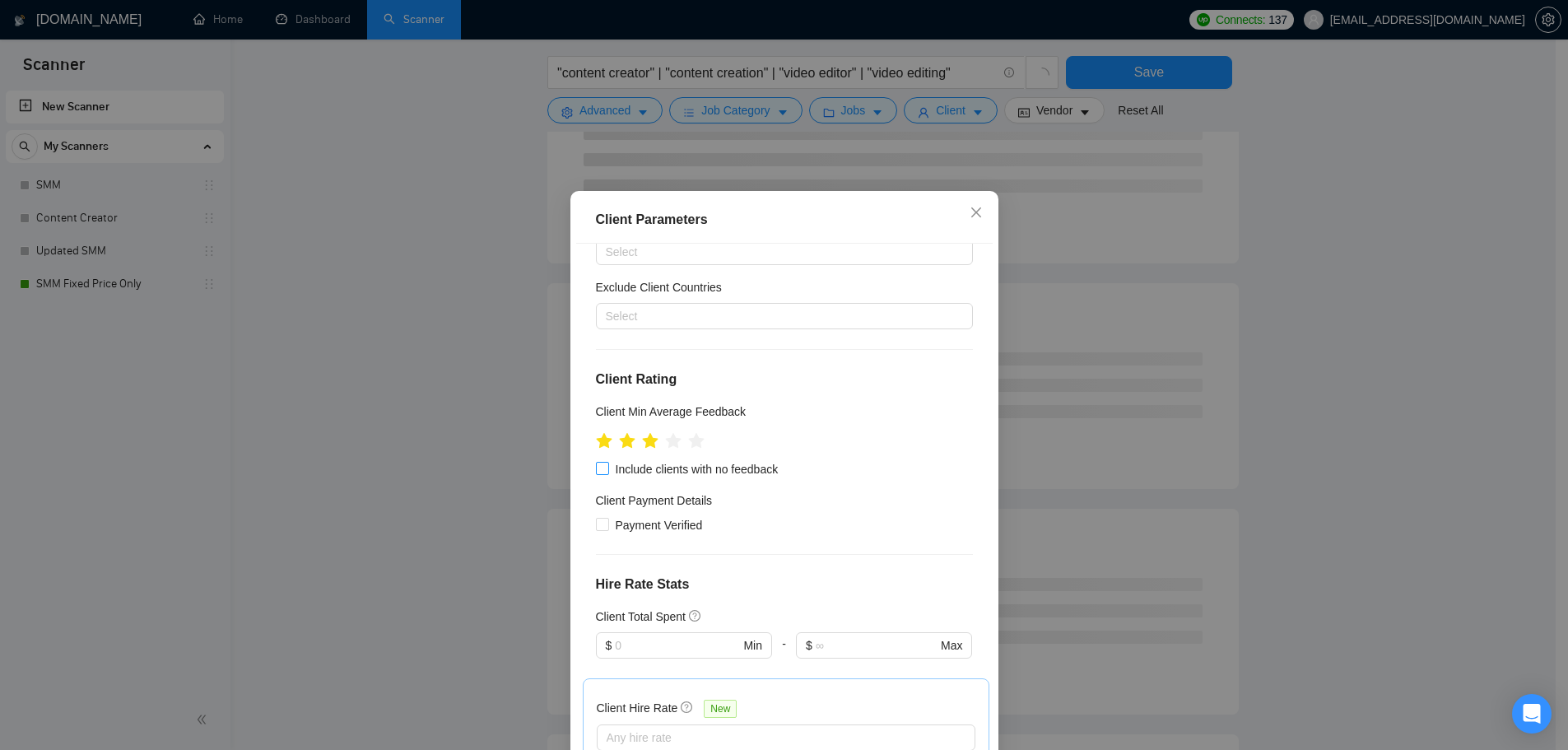
click at [618, 471] on span "Include clients with no feedback" at bounding box center [697, 469] width 176 height 18
click at [608, 471] on input "Include clients with no feedback" at bounding box center [602, 467] width 12 height 12
checkbox input "true"
click at [633, 520] on span "Payment Verified" at bounding box center [658, 524] width 100 height 18
click at [608, 520] on input "Payment Verified" at bounding box center [602, 523] width 12 height 12
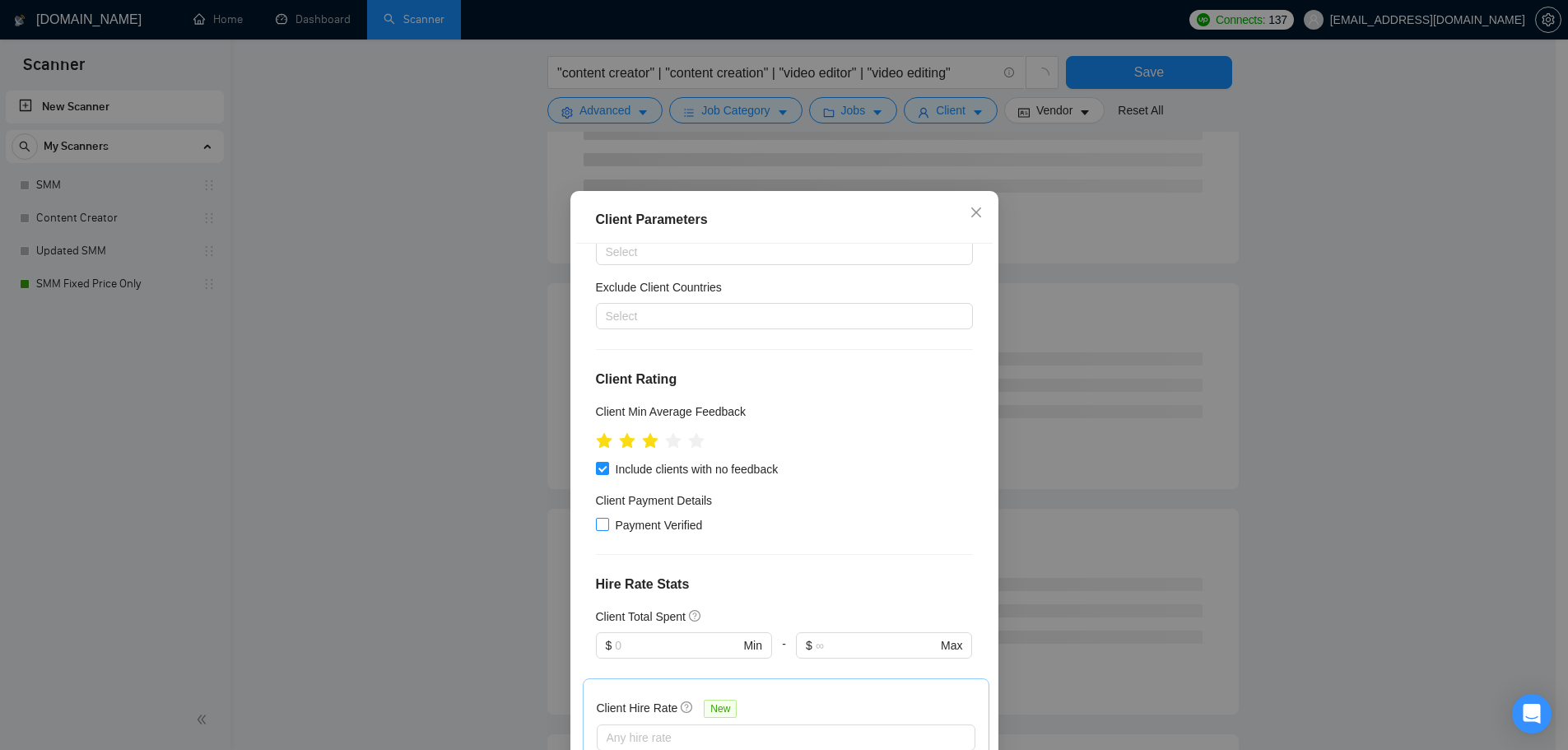
checkbox input "true"
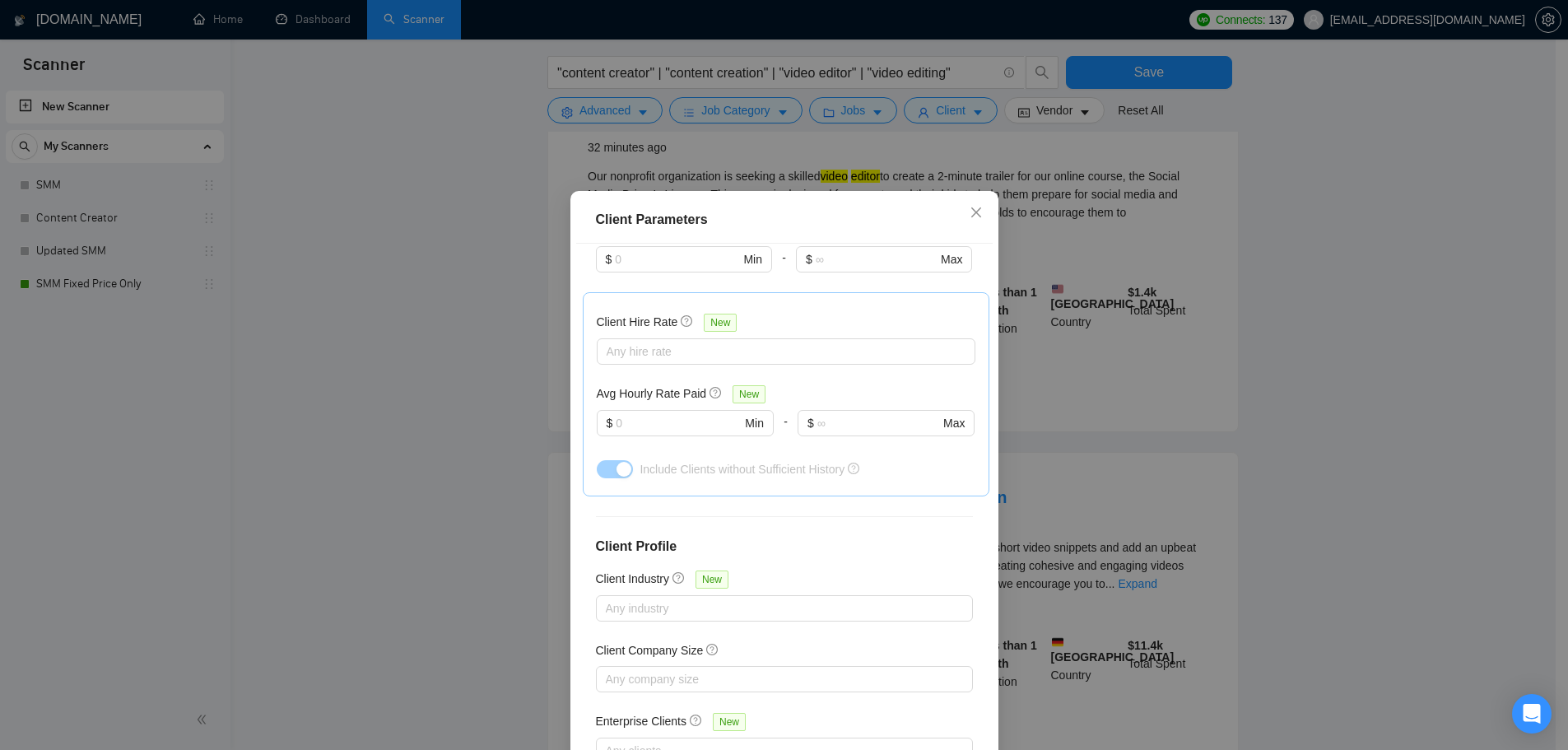
scroll to position [499, 0]
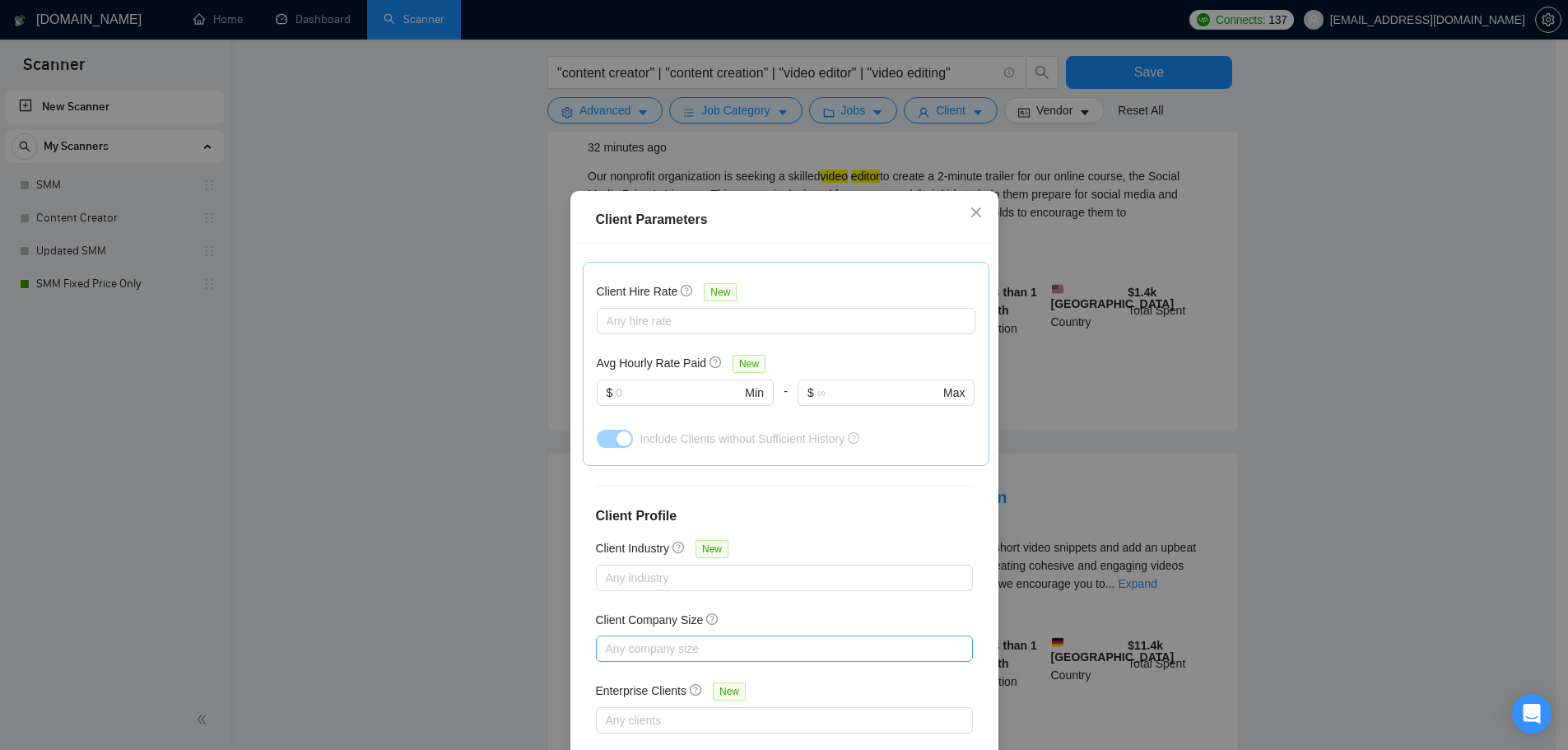
click at [703, 641] on div at bounding box center [776, 648] width 352 height 20
click at [645, 678] on span "Unspecified" at bounding box center [648, 678] width 60 height 13
click at [611, 678] on input "Unspecified" at bounding box center [605, 678] width 12 height 12
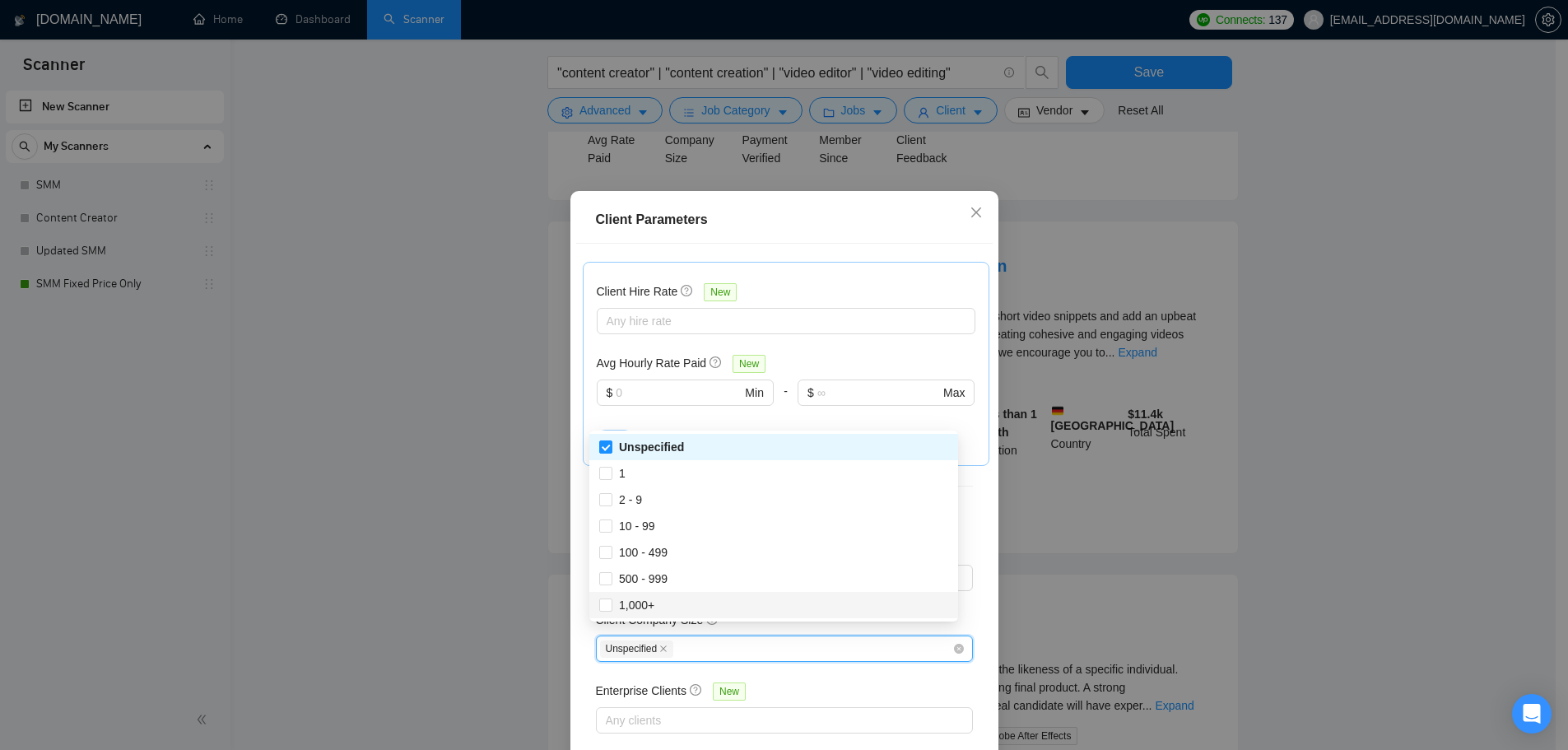
scroll to position [494, 0]
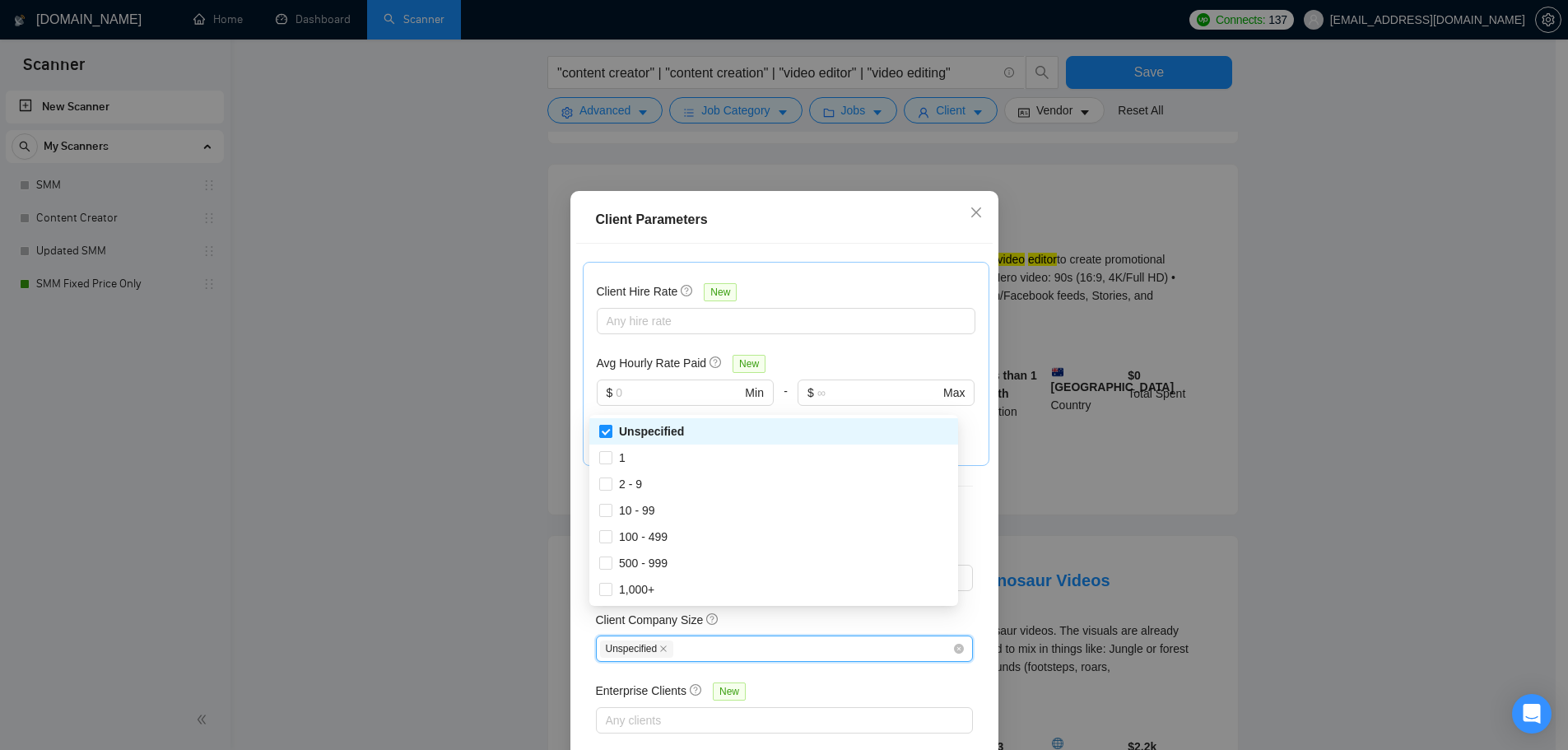
click at [619, 431] on span "Unspecified" at bounding box center [651, 430] width 65 height 13
click at [611, 431] on input "Unspecified" at bounding box center [605, 430] width 12 height 12
checkbox input "false"
click at [518, 452] on div "Client Parameters Client Location Include Client Countries Select Exclude Clien…" at bounding box center [784, 375] width 1568 height 750
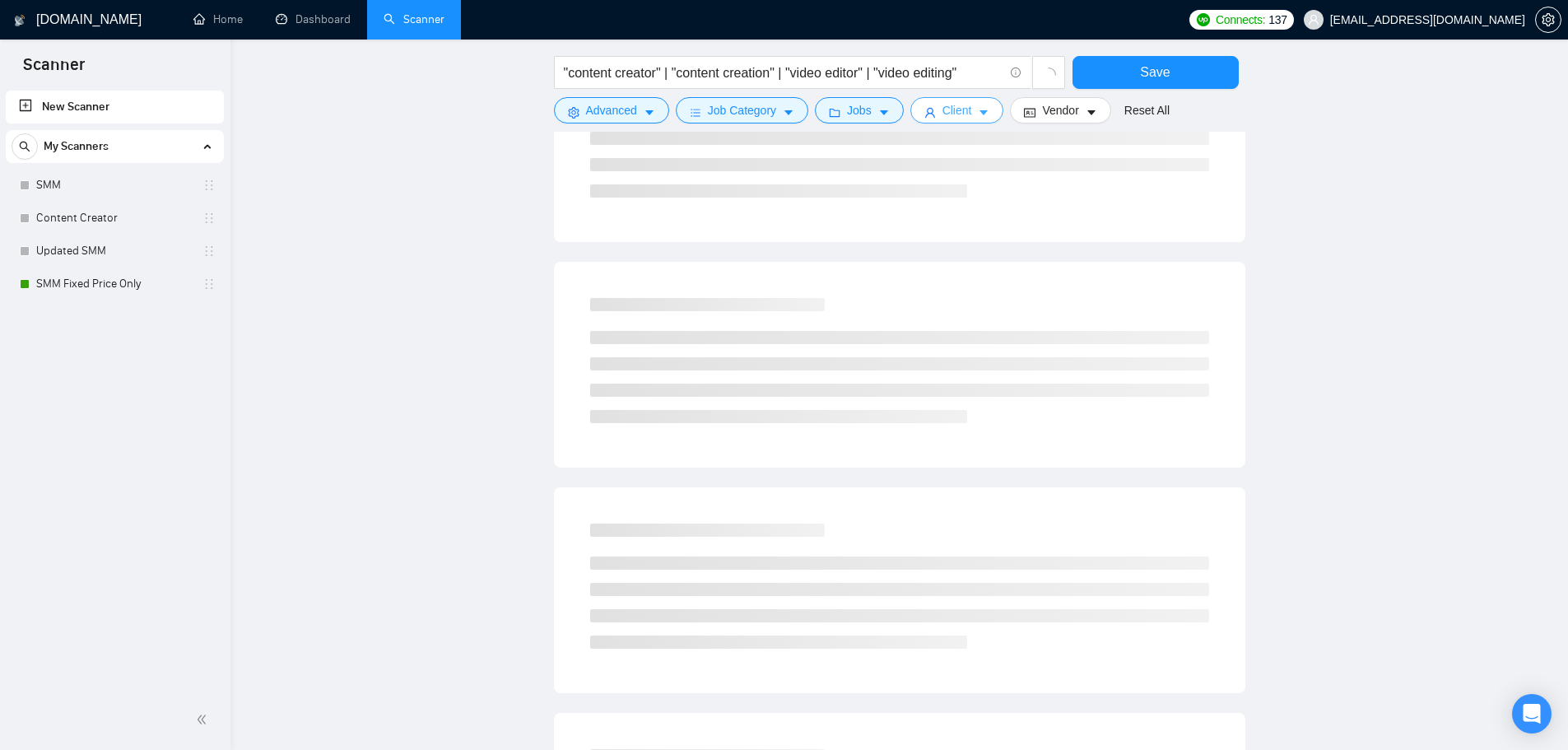
click at [944, 107] on span "Client" at bounding box center [957, 110] width 30 height 18
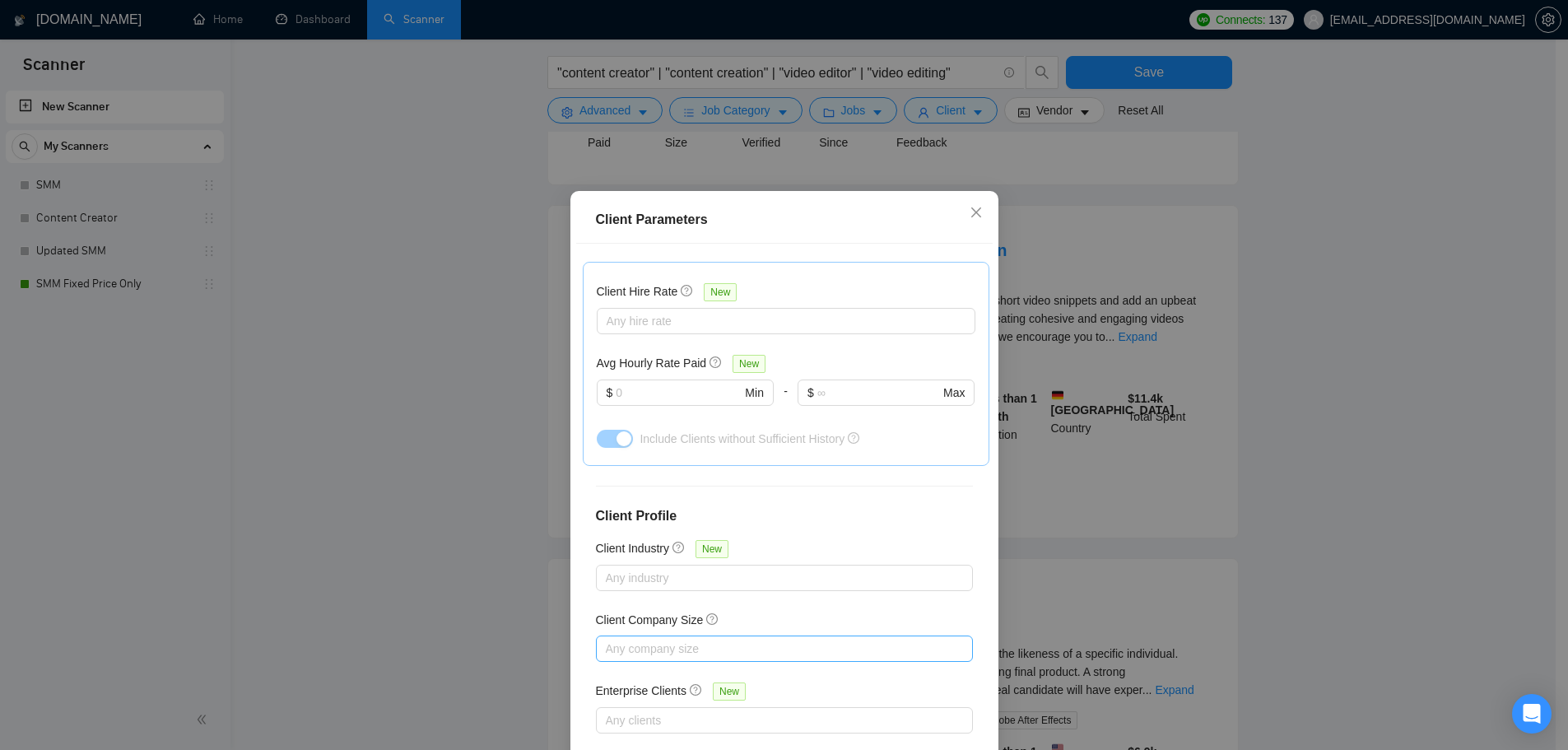
scroll to position [91, 0]
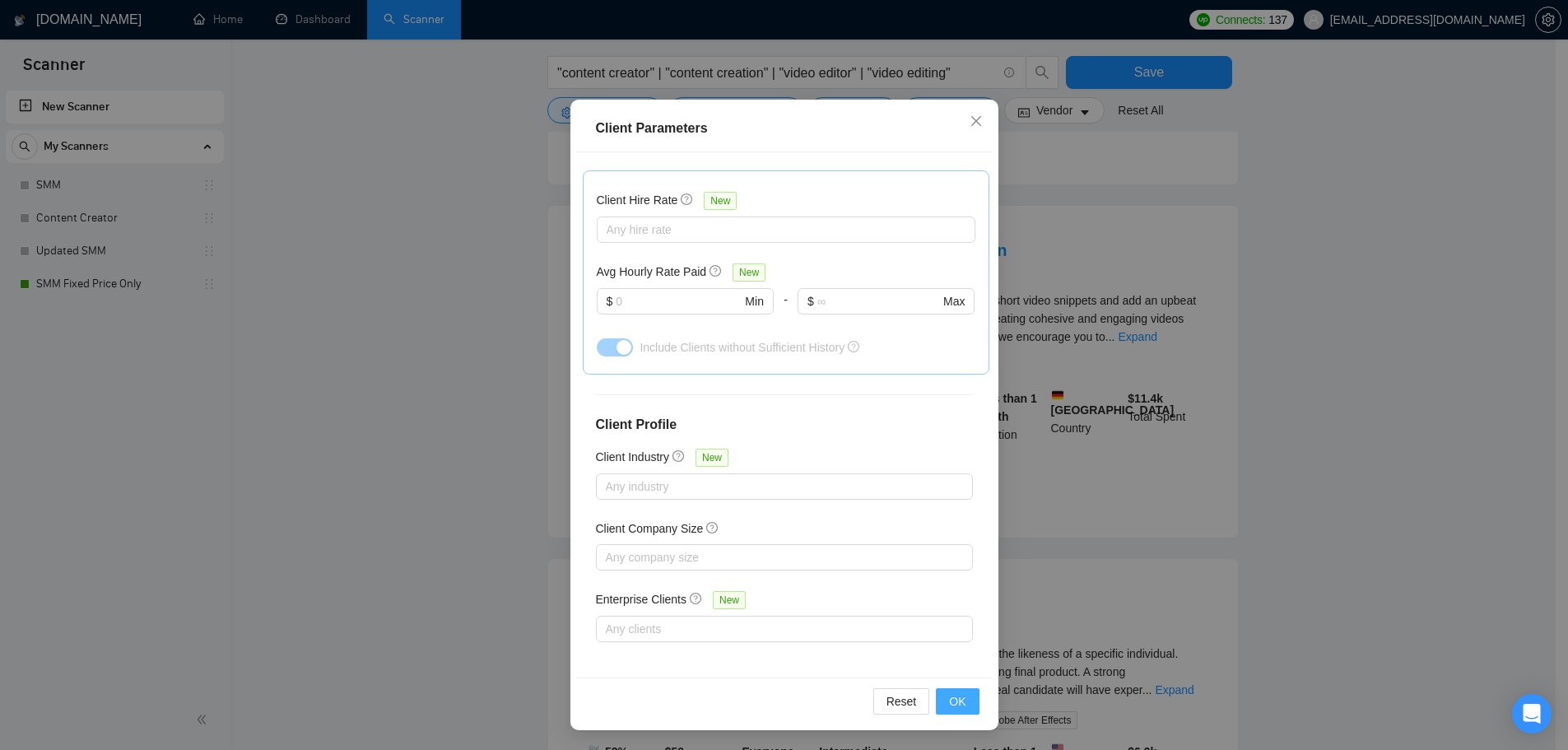
click at [940, 703] on button "OK" at bounding box center [956, 701] width 43 height 27
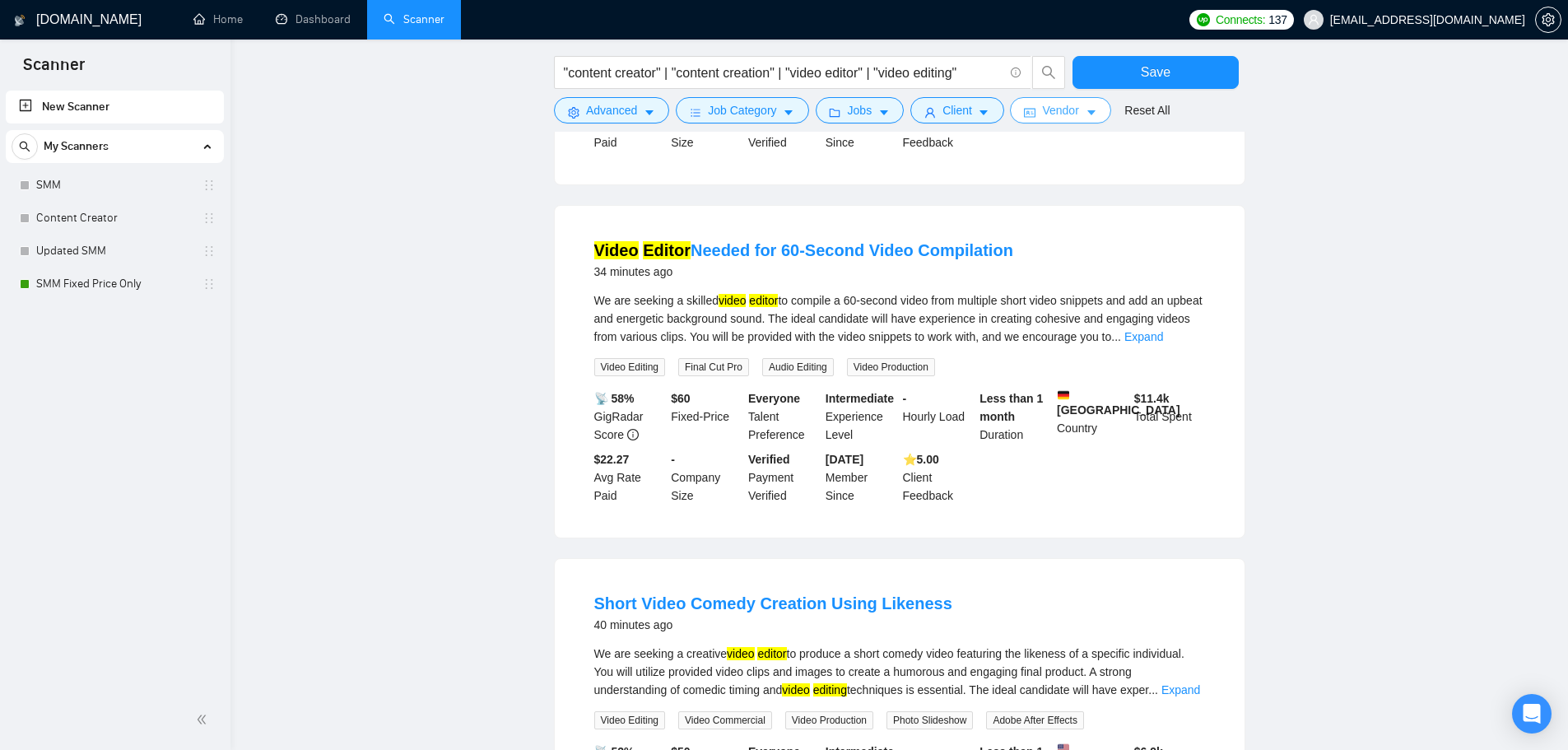
click at [1058, 107] on span "Vendor" at bounding box center [1060, 110] width 37 height 18
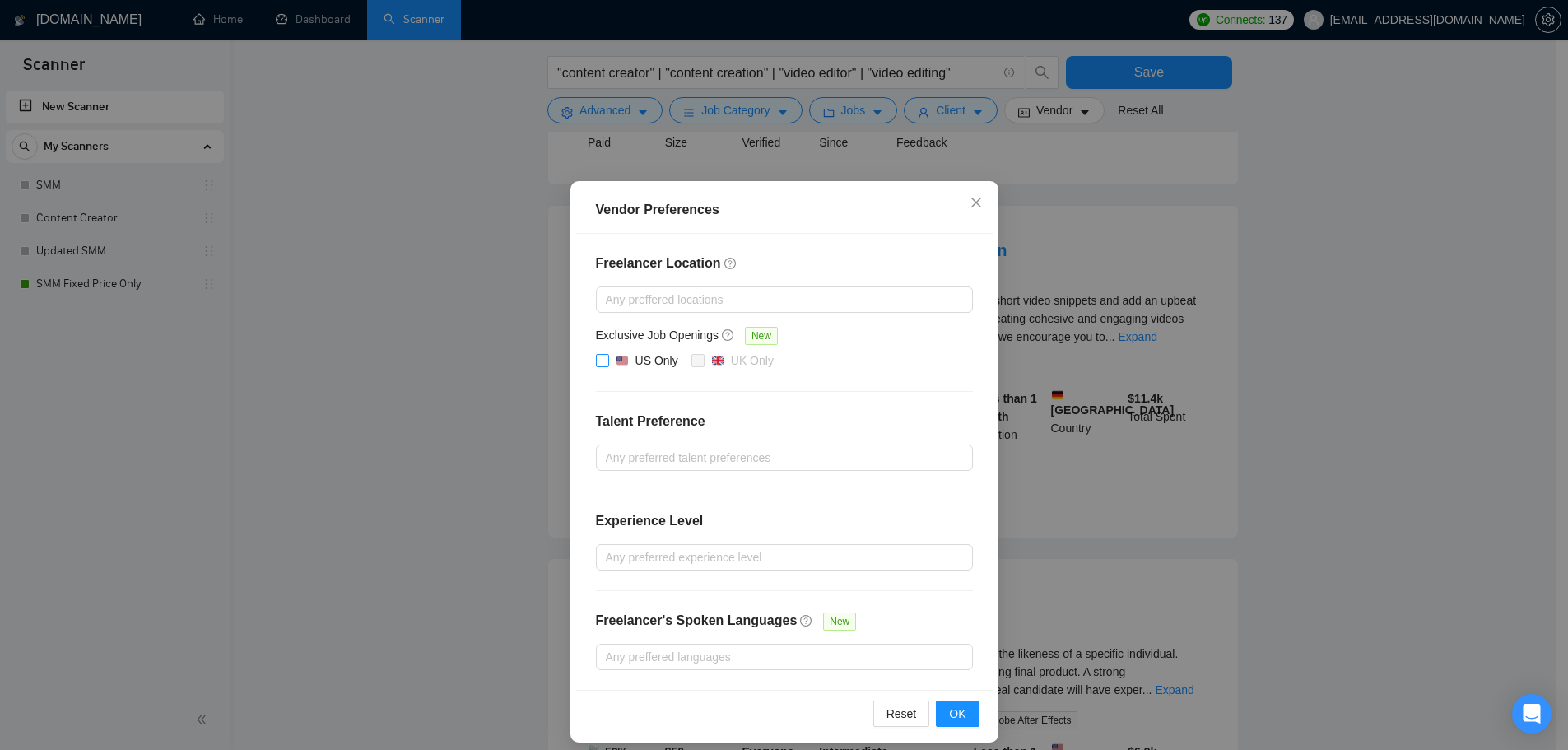
click at [617, 364] on img at bounding box center [623, 360] width 12 height 12
click at [608, 364] on input "US Only" at bounding box center [602, 360] width 12 height 12
checkbox input "true"
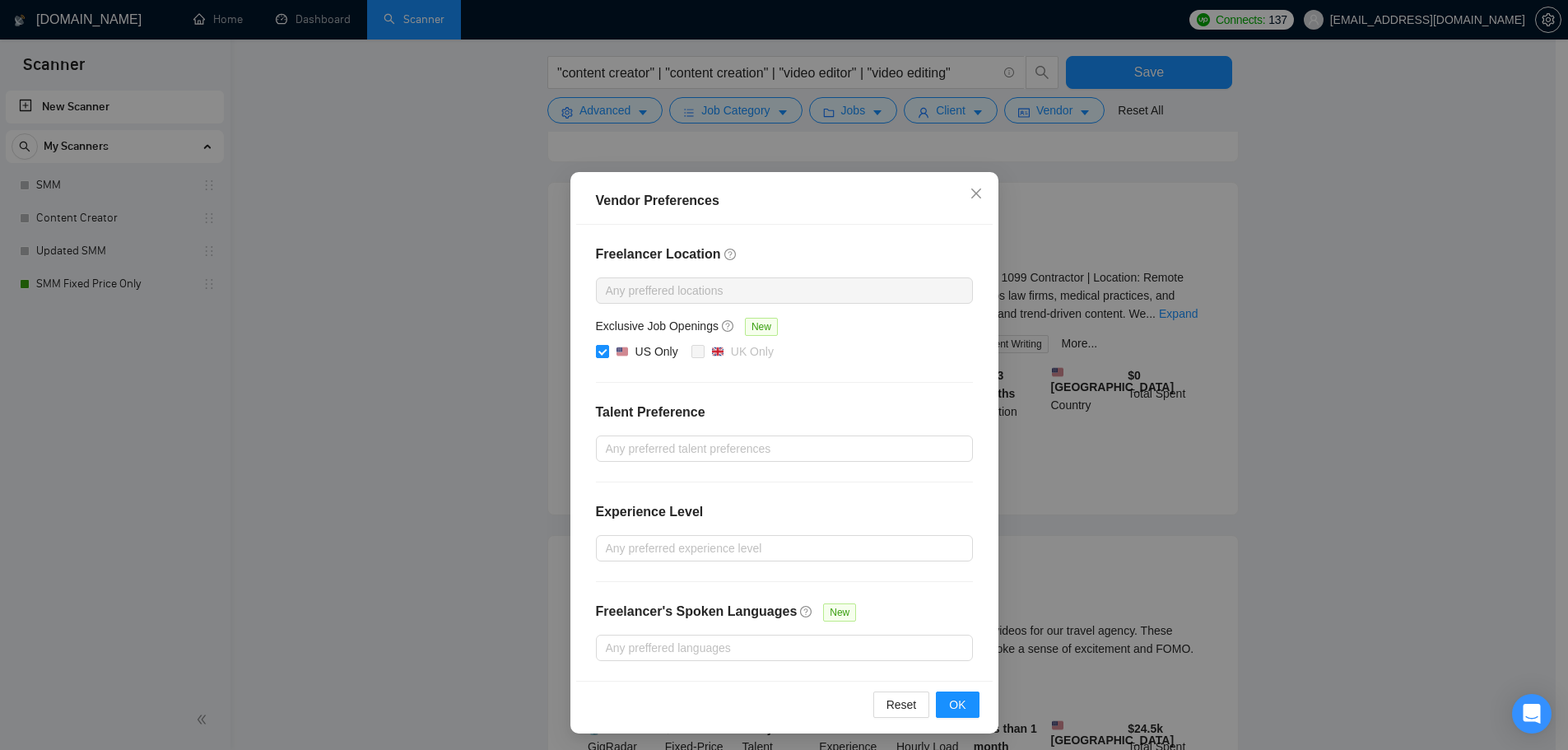
scroll to position [12, 0]
click at [949, 698] on span "OK" at bounding box center [957, 702] width 17 height 18
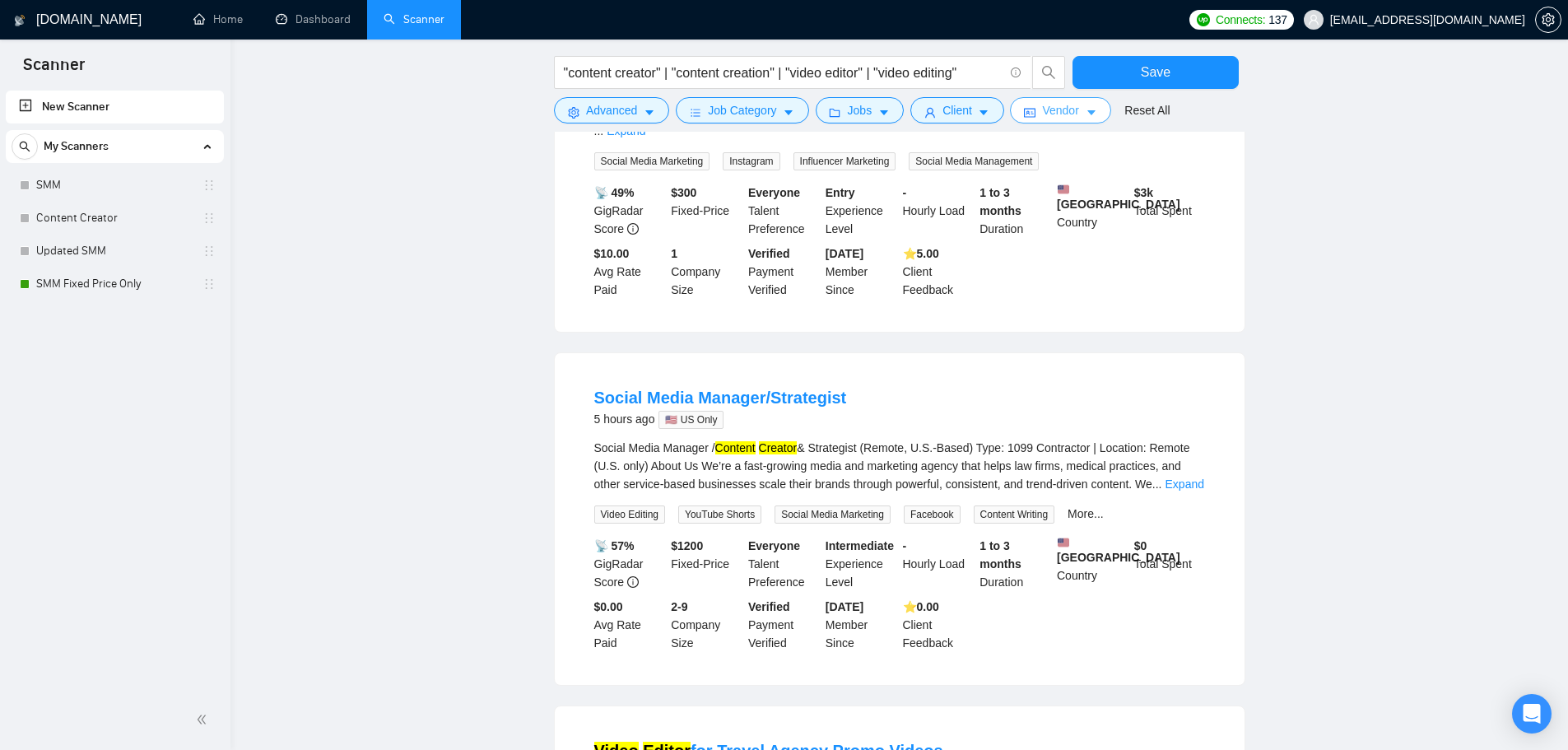
scroll to position [0, 0]
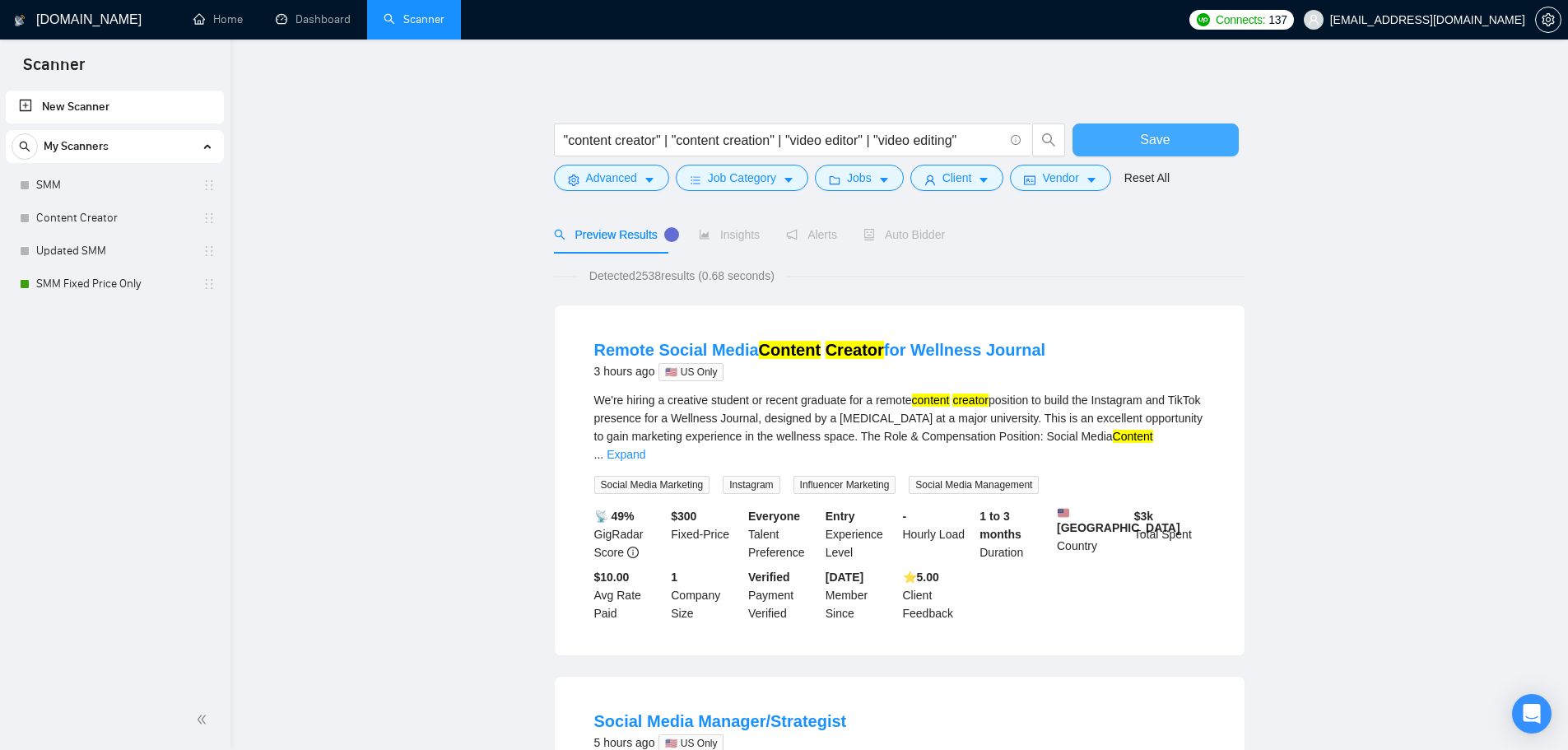
click at [1131, 140] on button "Save" at bounding box center [1156, 140] width 166 height 33
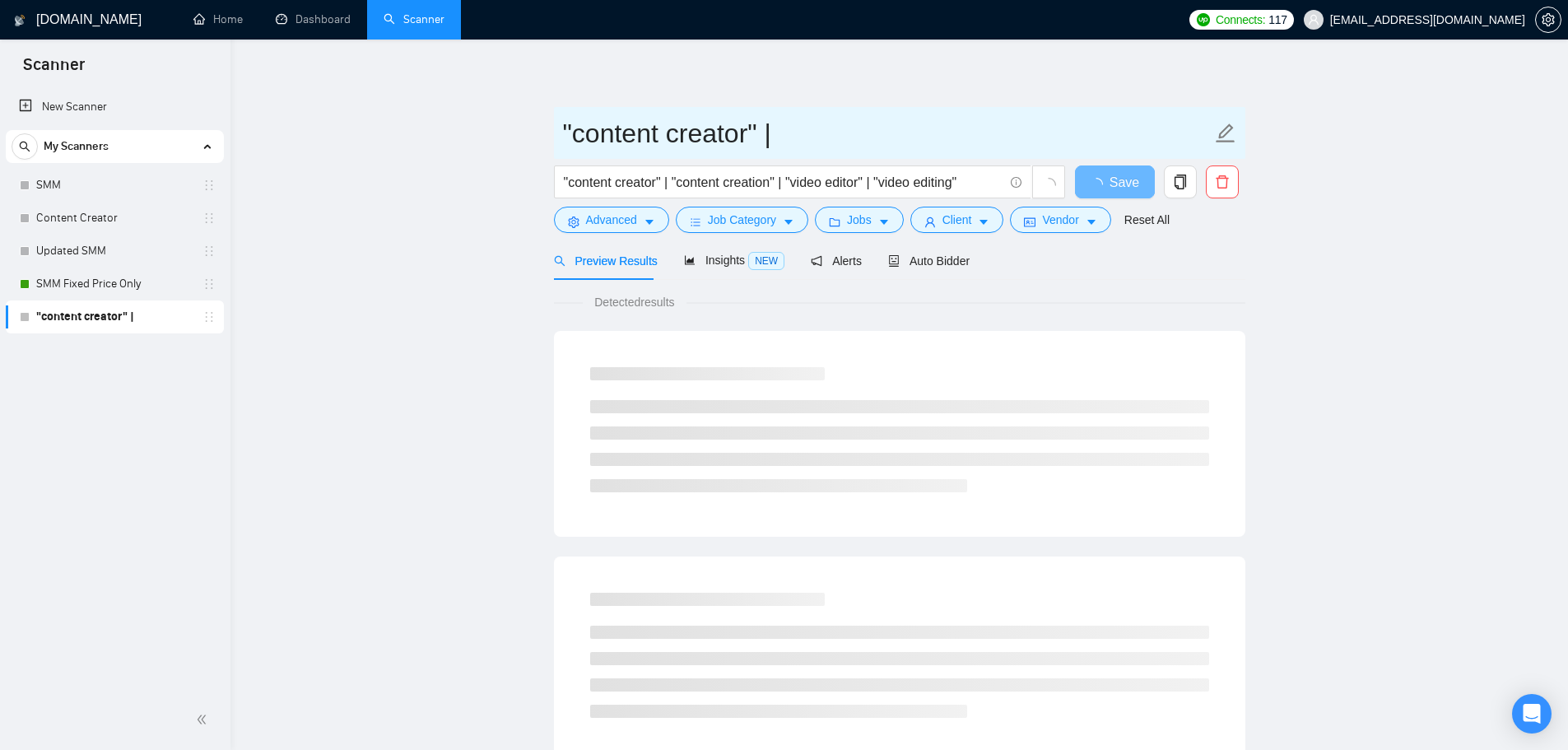
click at [778, 134] on input ""content creator" |" at bounding box center [887, 134] width 648 height 42
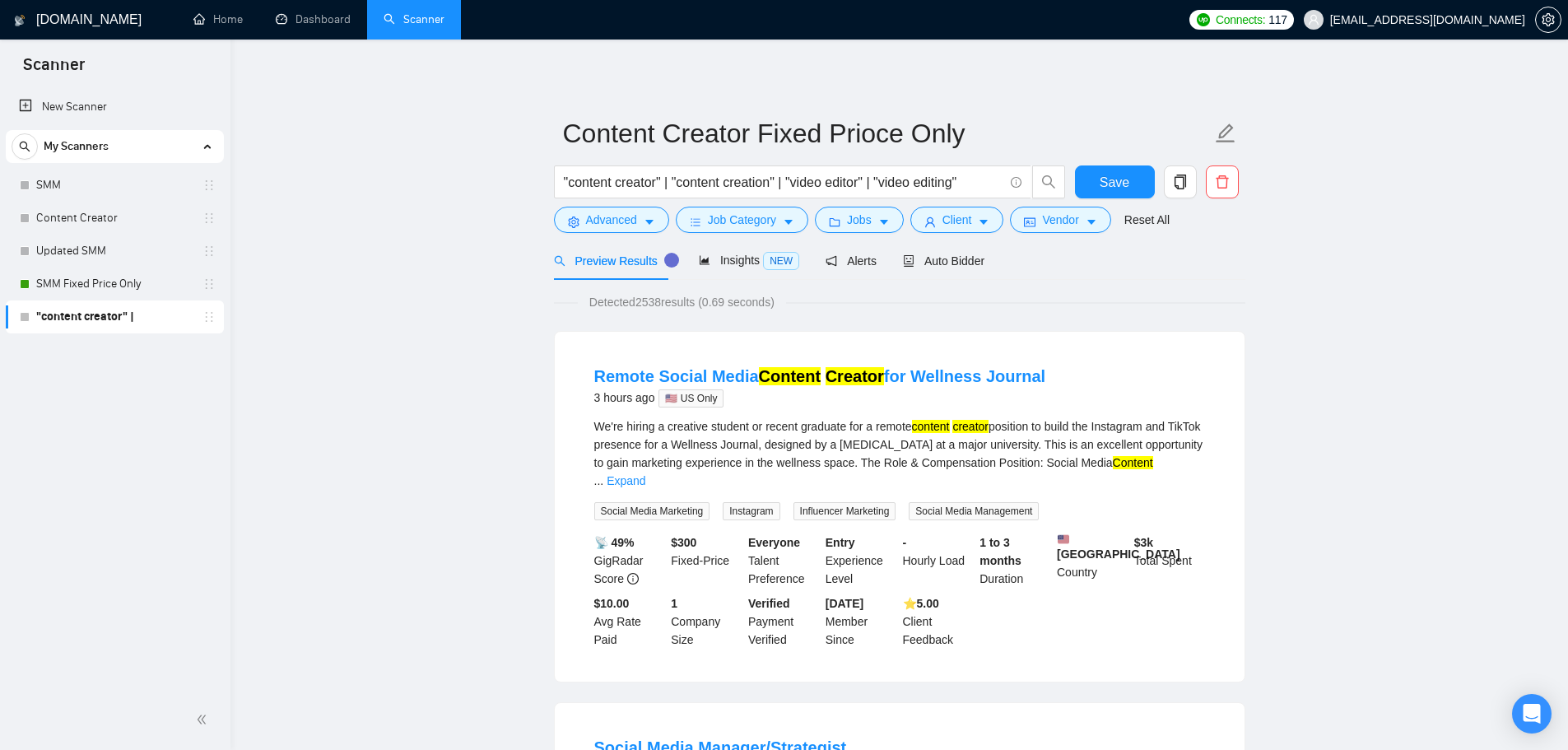
click at [1129, 187] on button "Save" at bounding box center [1115, 181] width 80 height 33
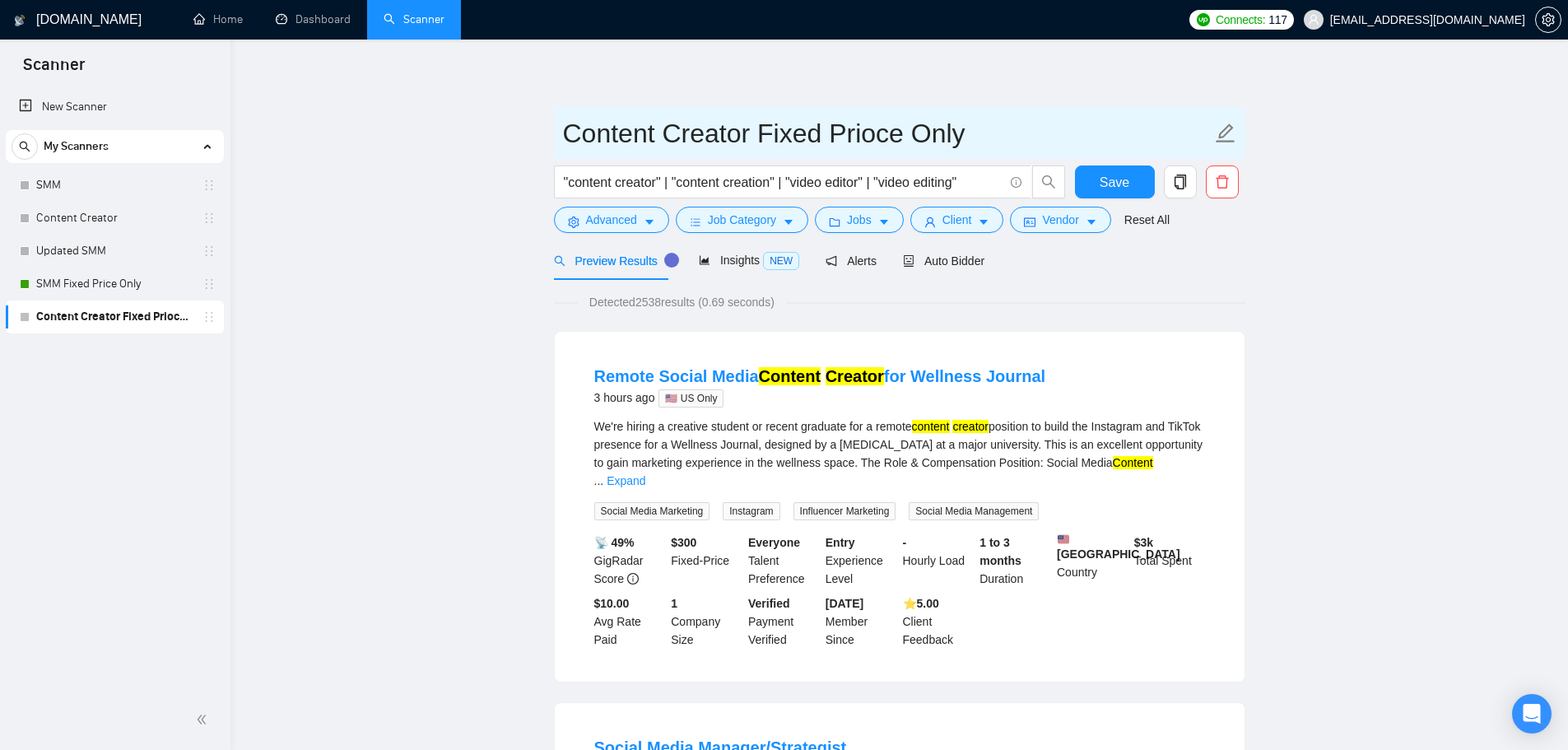
click at [884, 139] on input "Content Creator Fixed Prioce Only" at bounding box center [887, 134] width 648 height 42
type input "Content Creator Fixed Price Only"
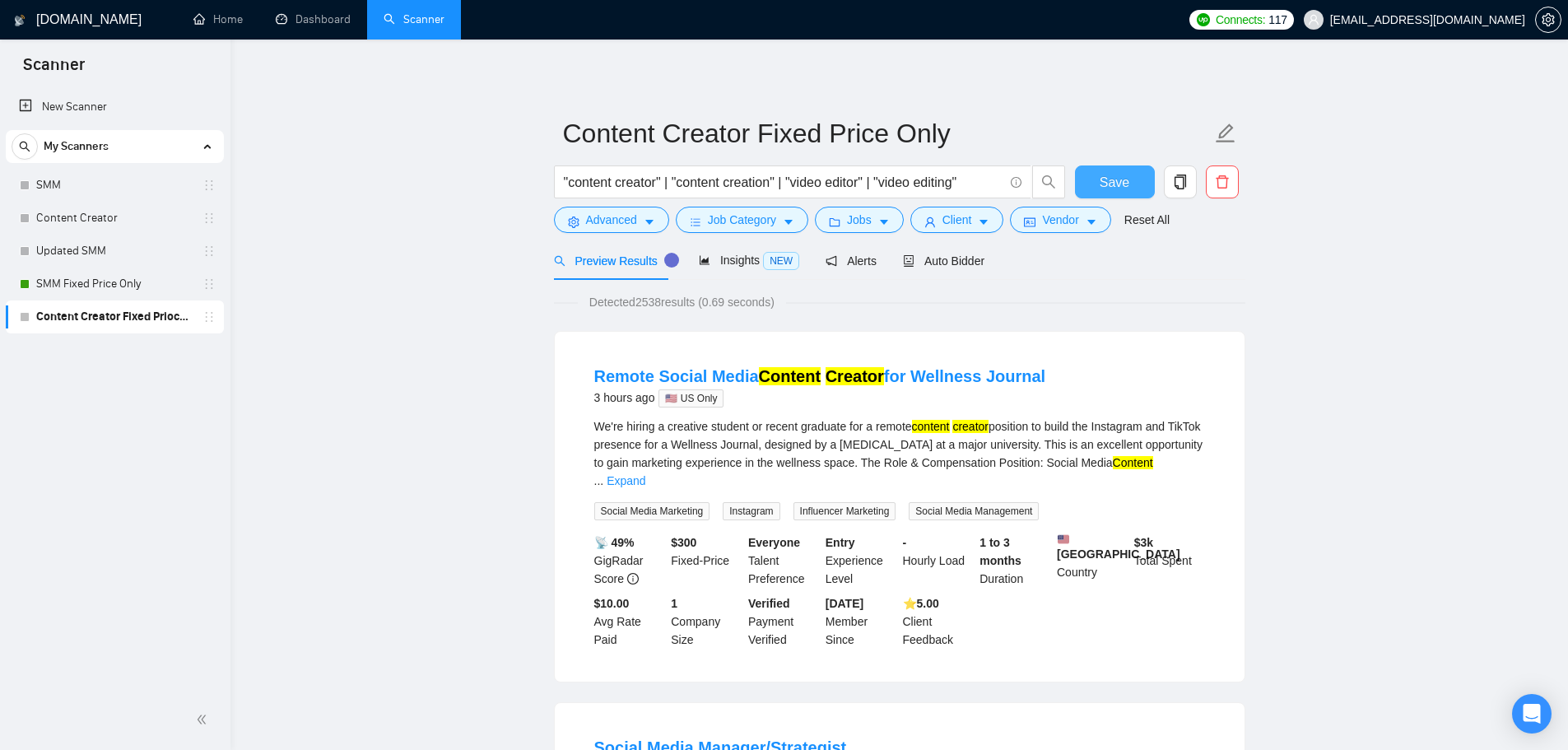
click at [1133, 179] on button "Save" at bounding box center [1115, 181] width 80 height 33
click at [128, 181] on link "SMM" at bounding box center [115, 184] width 156 height 33
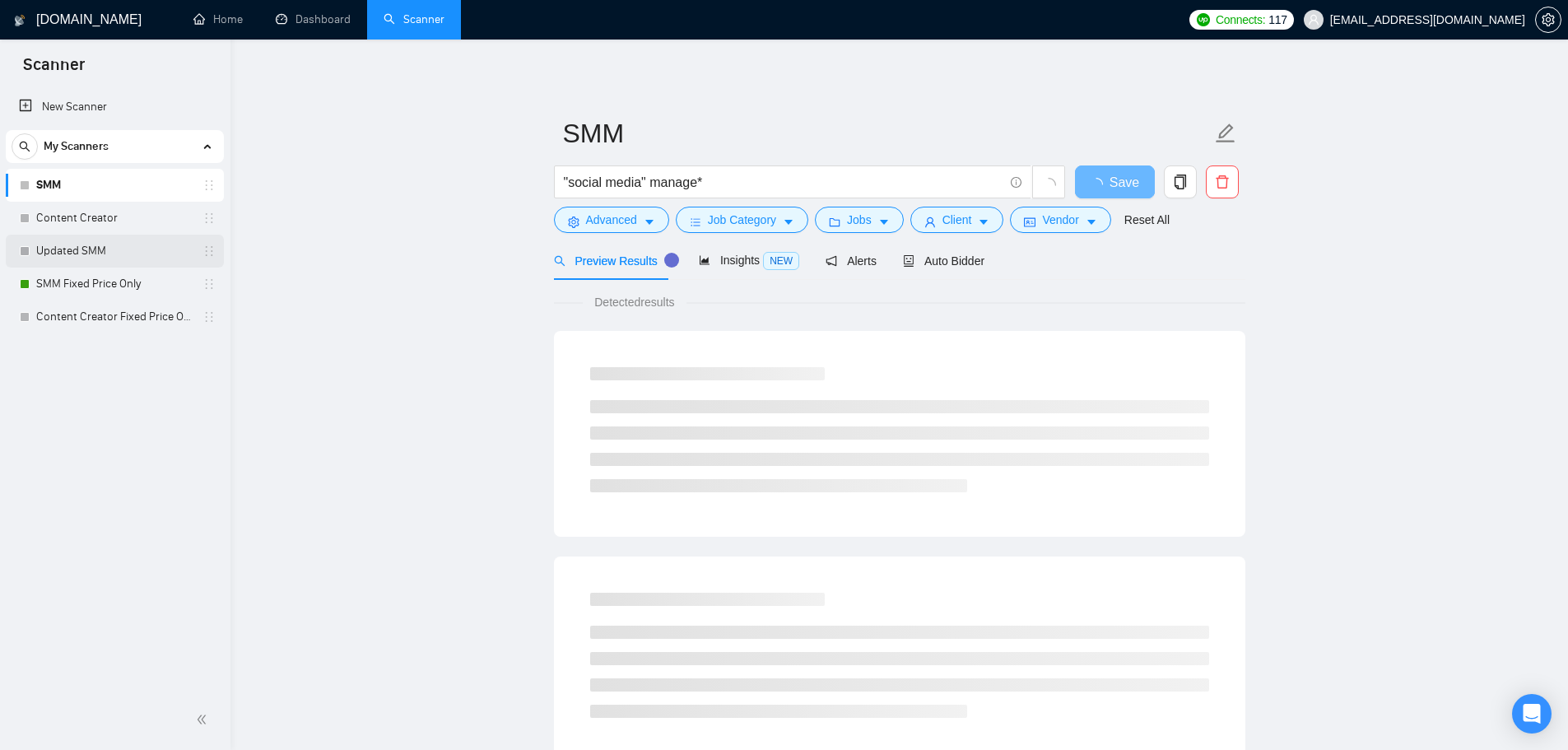
click at [124, 234] on link "Updated SMM" at bounding box center [115, 250] width 156 height 33
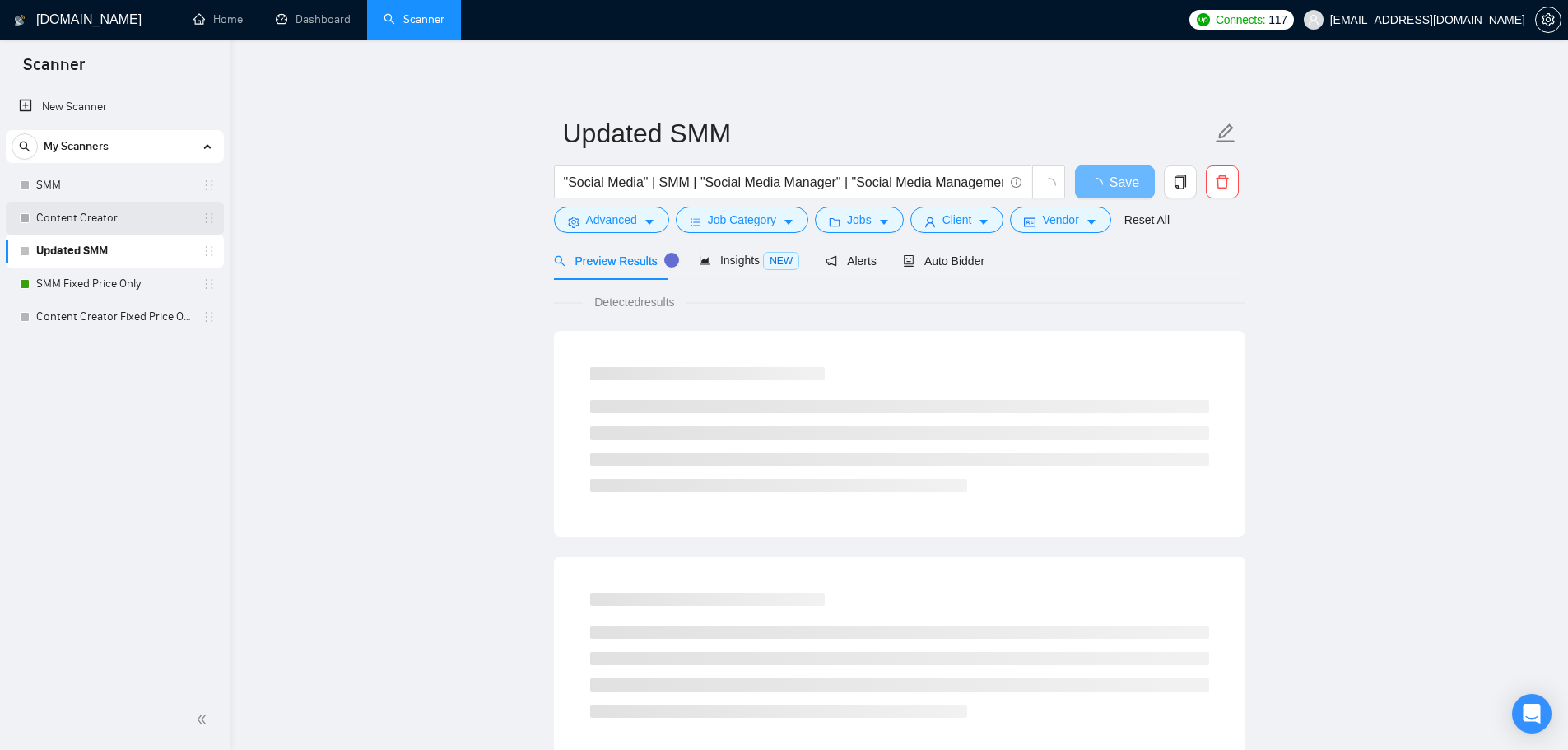
click at [125, 215] on link "Content Creator" at bounding box center [115, 218] width 156 height 33
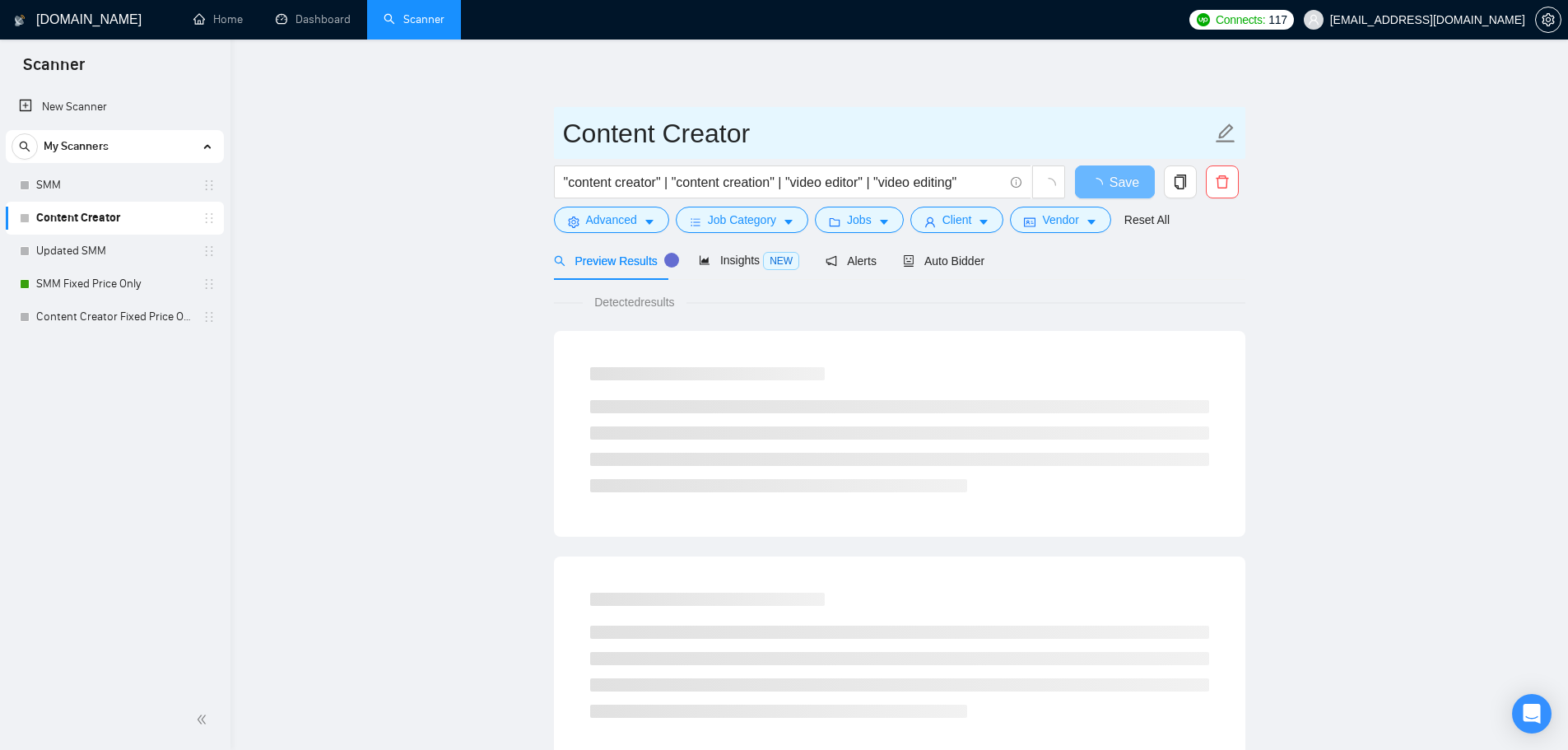
click at [712, 130] on input "Content Creator" at bounding box center [887, 134] width 648 height 42
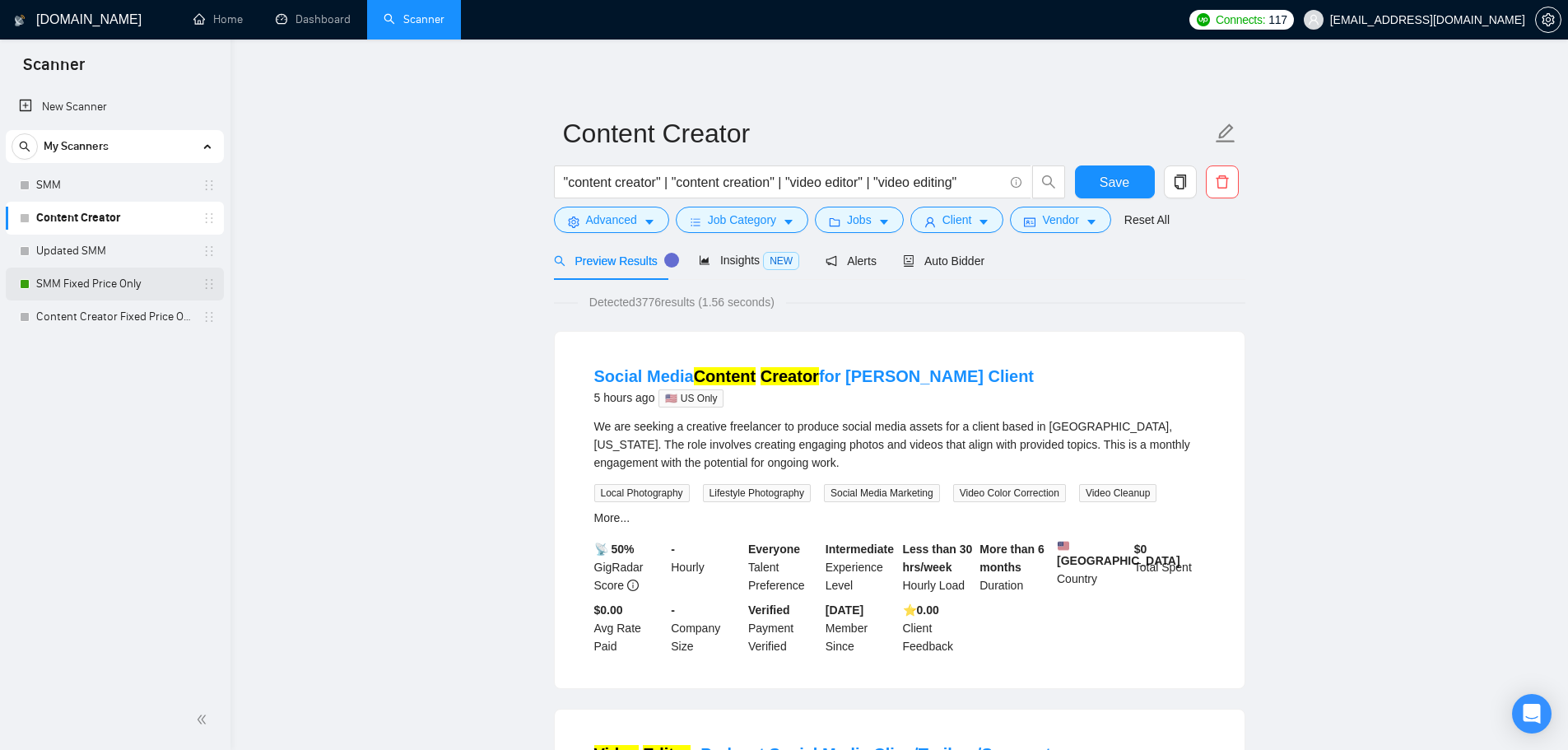
click at [96, 297] on link "SMM Fixed Price Only" at bounding box center [115, 283] width 156 height 33
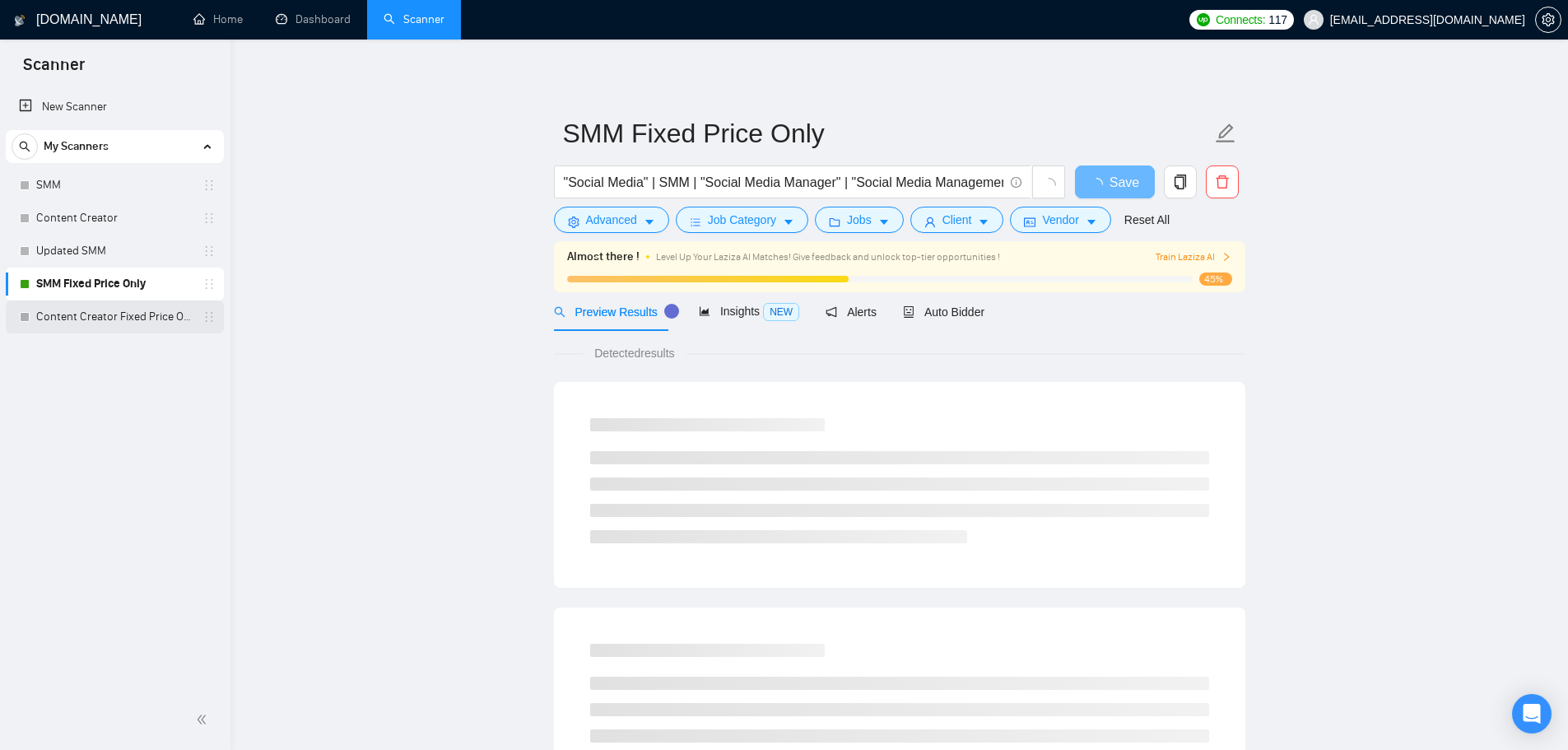
click at [95, 315] on link "Content Creator Fixed Price Only" at bounding box center [115, 317] width 156 height 33
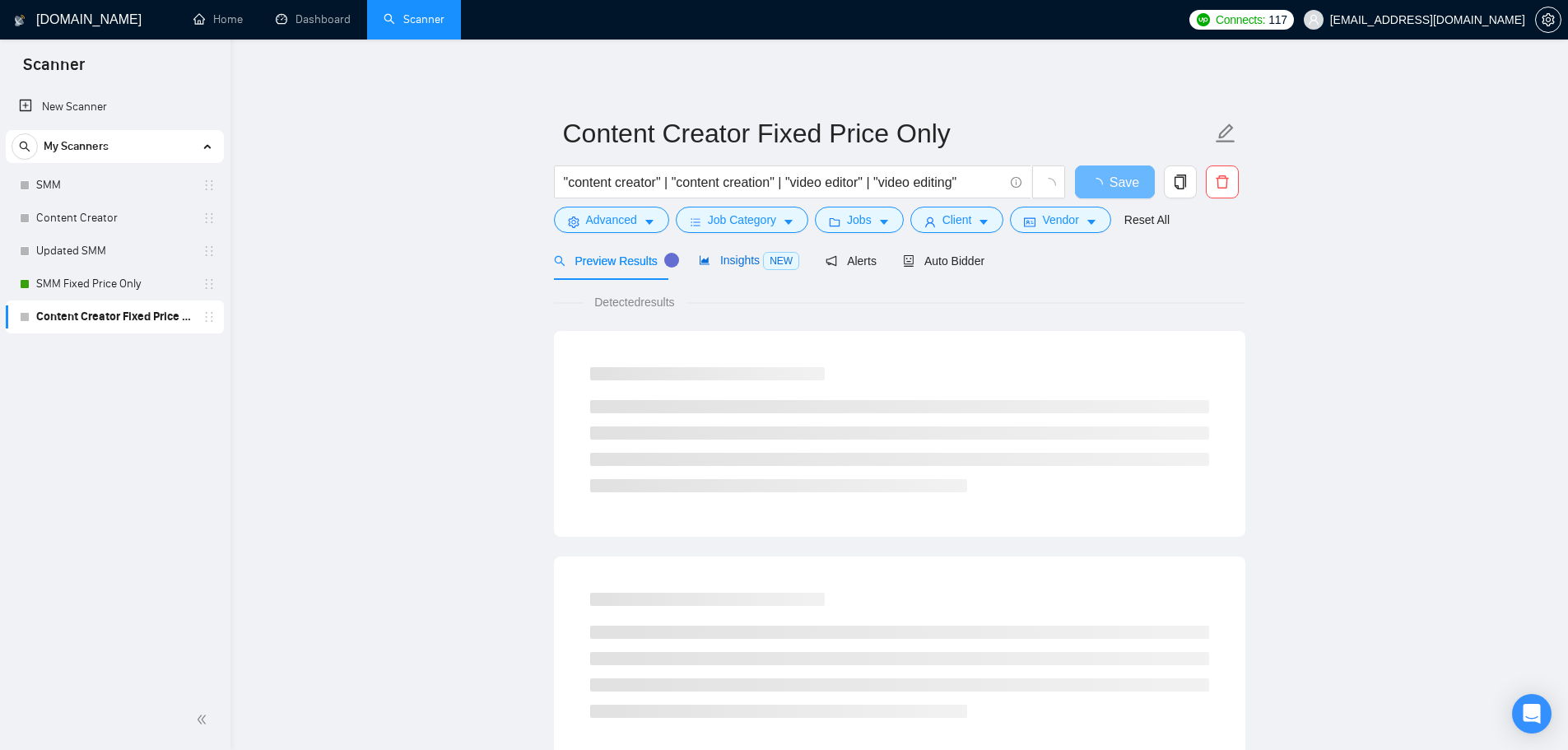
click at [738, 253] on span "Insights NEW" at bounding box center [748, 259] width 100 height 13
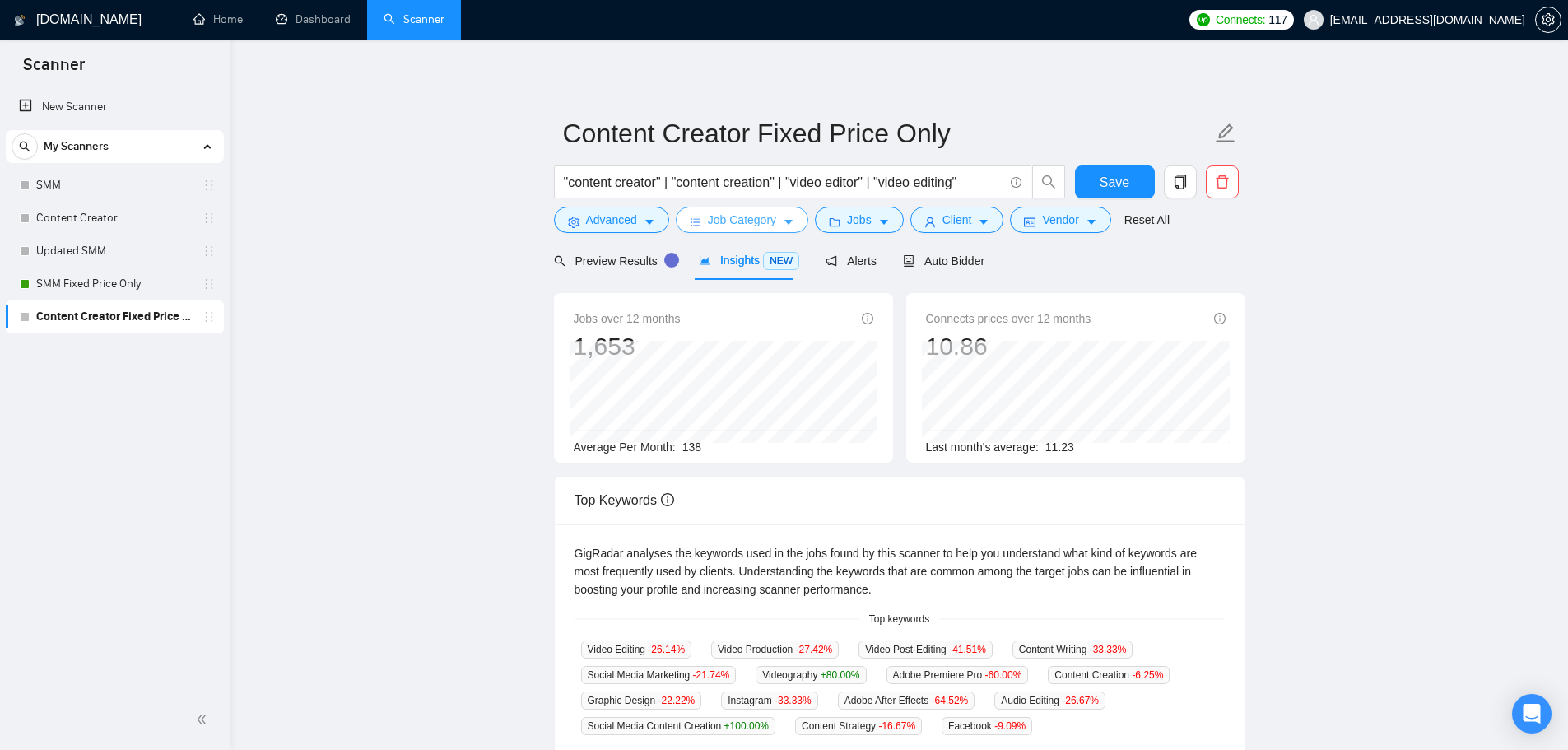
click at [722, 228] on span "Job Category" at bounding box center [741, 220] width 68 height 18
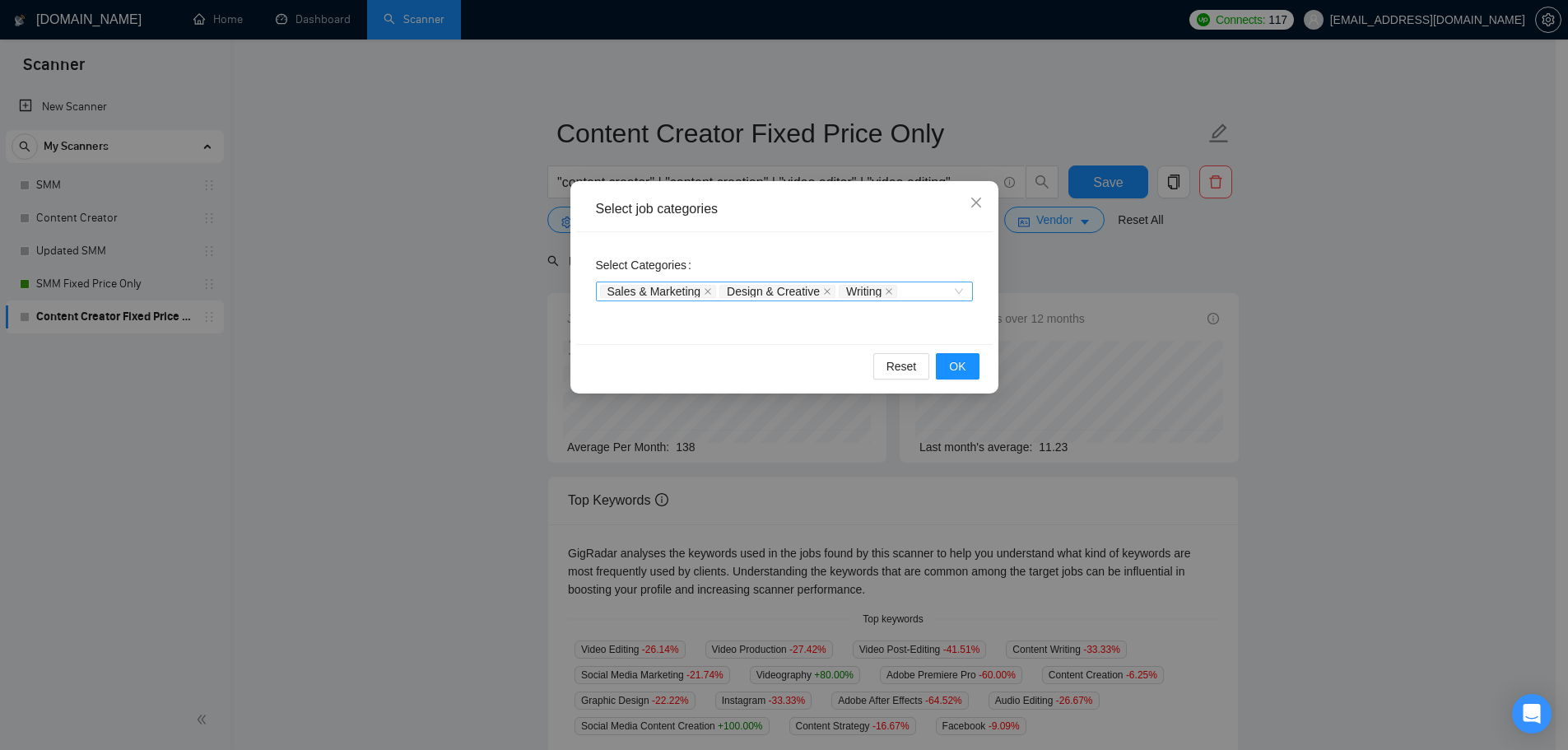
click at [966, 291] on div "Sales & Marketing Design & Creative Writing" at bounding box center [784, 291] width 377 height 20
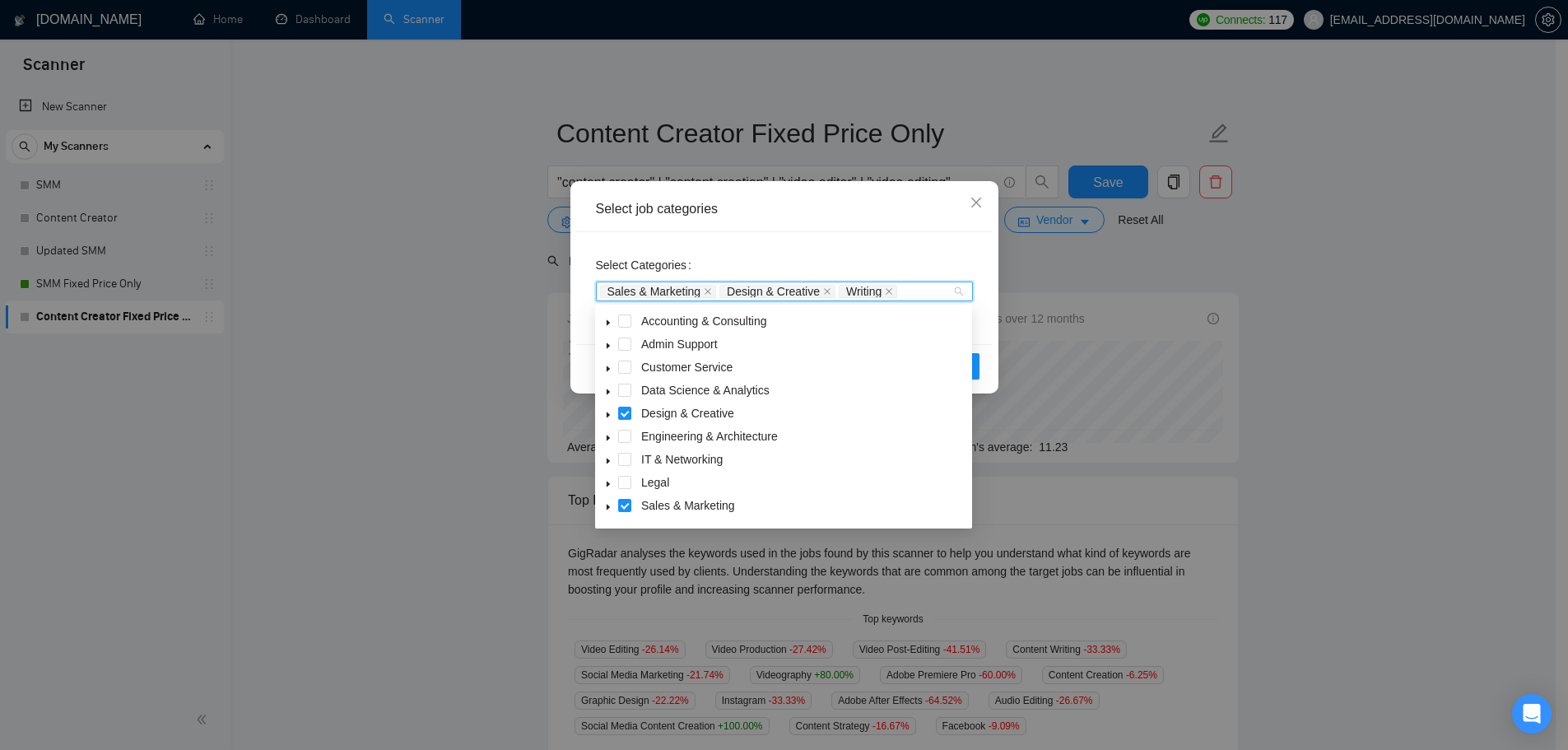
click at [609, 390] on icon "caret-down" at bounding box center [608, 392] width 8 height 8
click at [648, 435] on span at bounding box center [643, 435] width 13 height 13
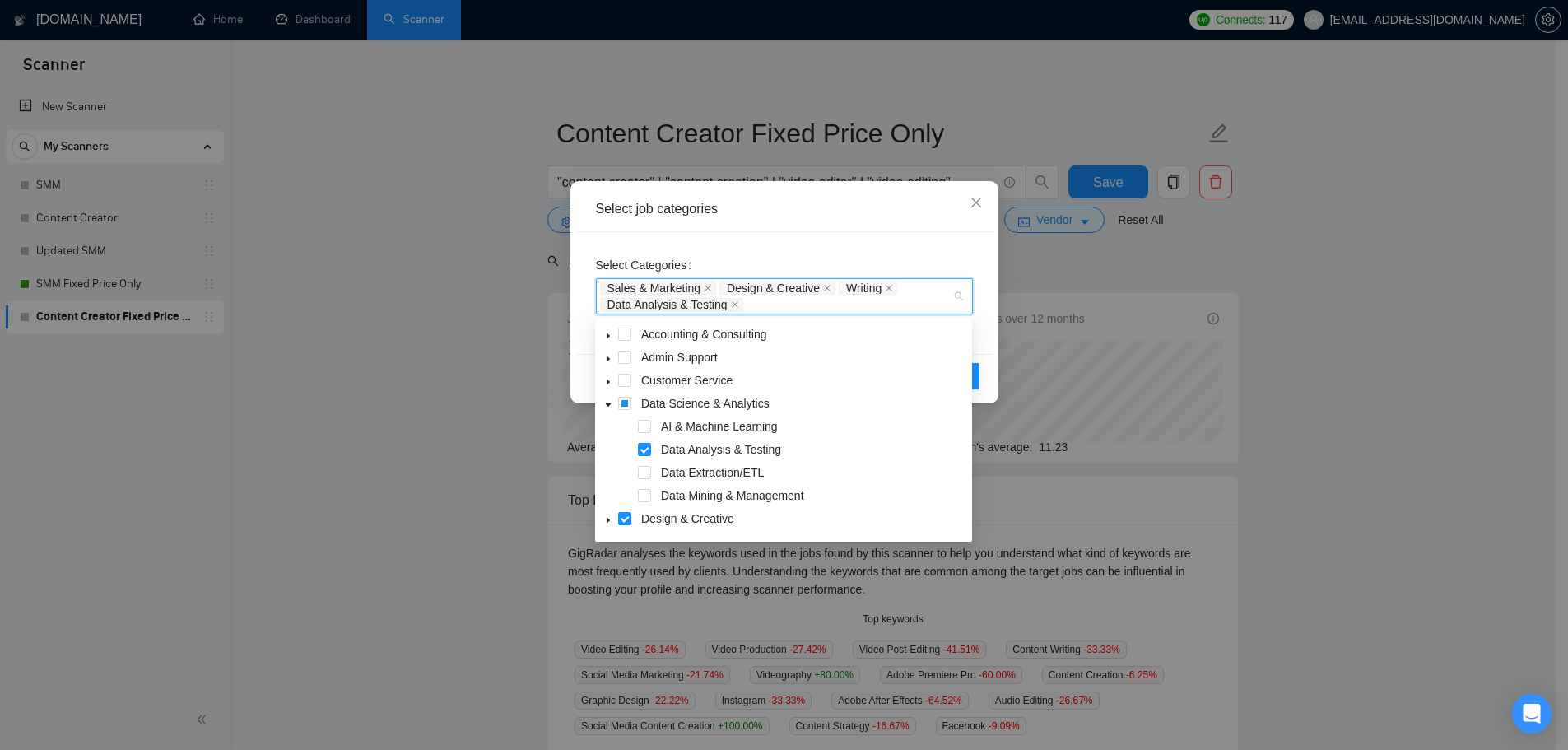
click at [884, 219] on div "Select job categories" at bounding box center [784, 210] width 417 height 46
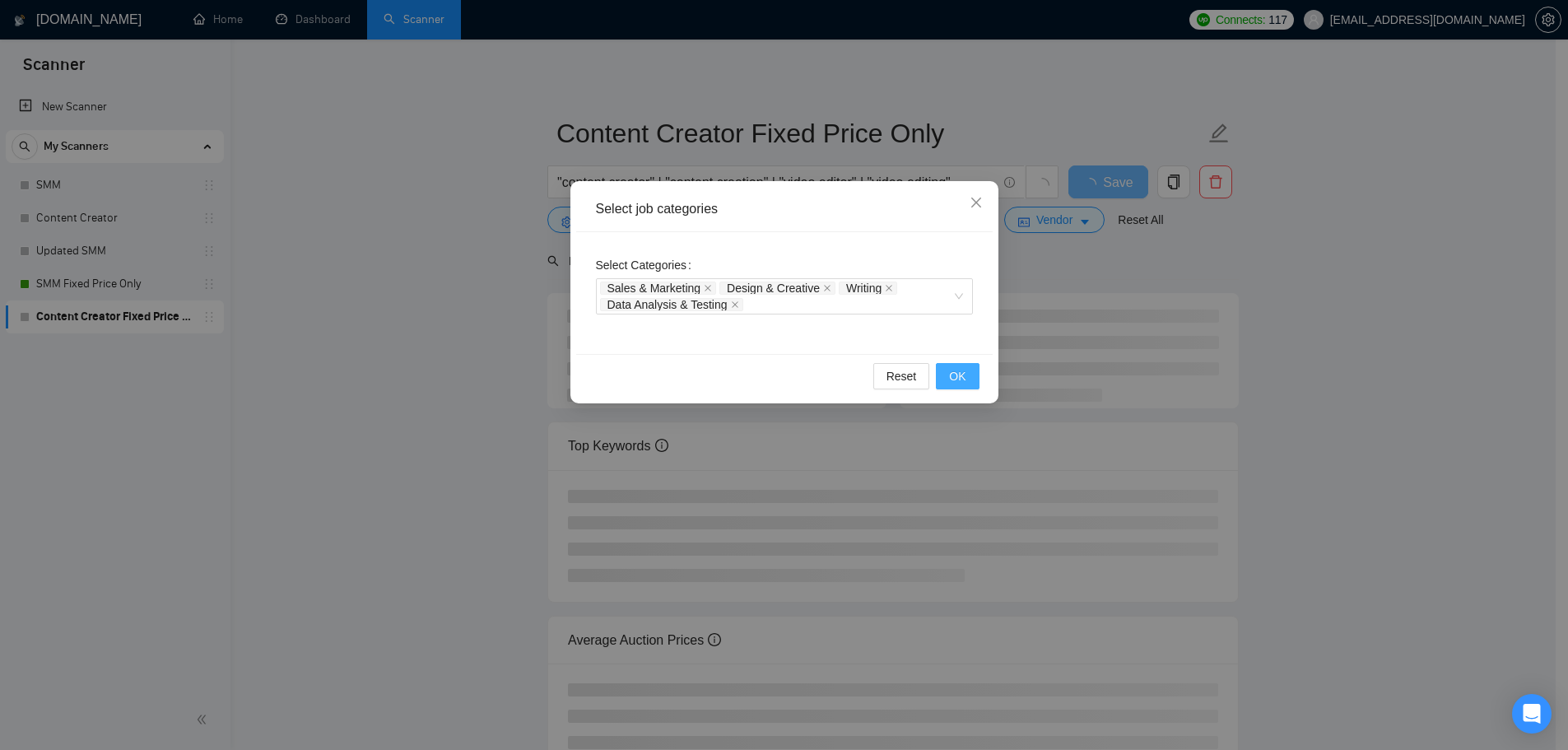
click at [951, 382] on span "OK" at bounding box center [957, 376] width 17 height 18
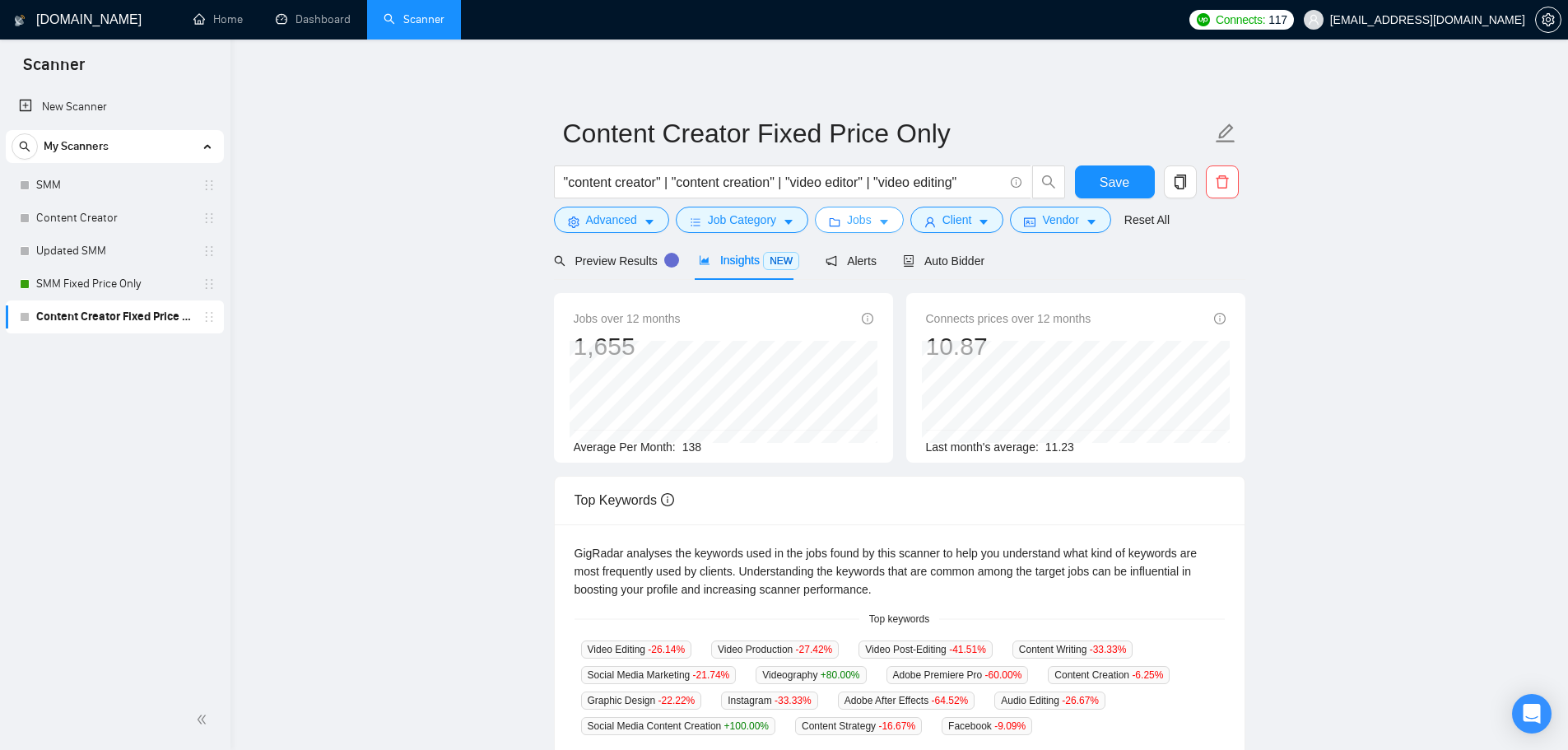
click at [862, 225] on span "Jobs" at bounding box center [859, 220] width 25 height 18
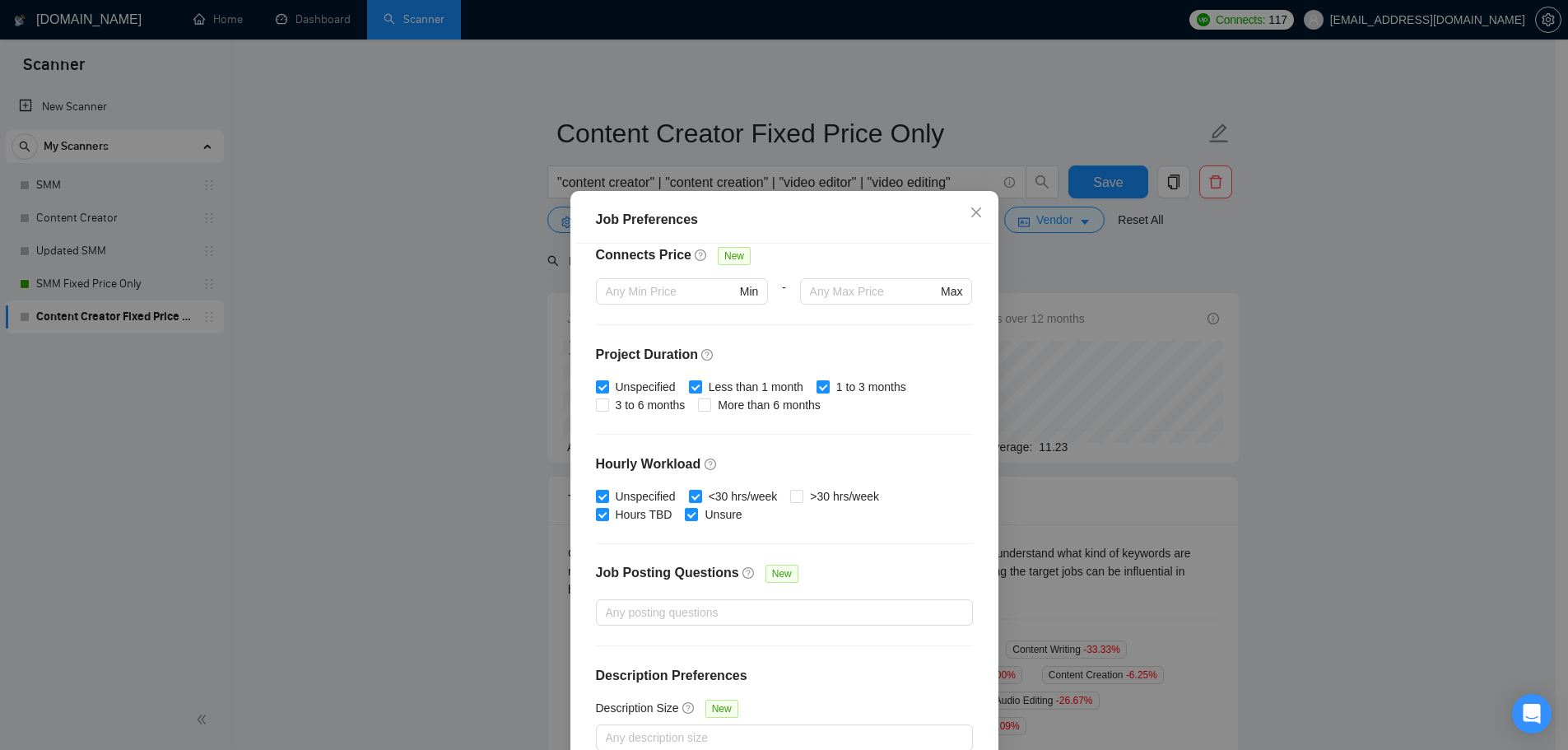
scroll to position [82, 0]
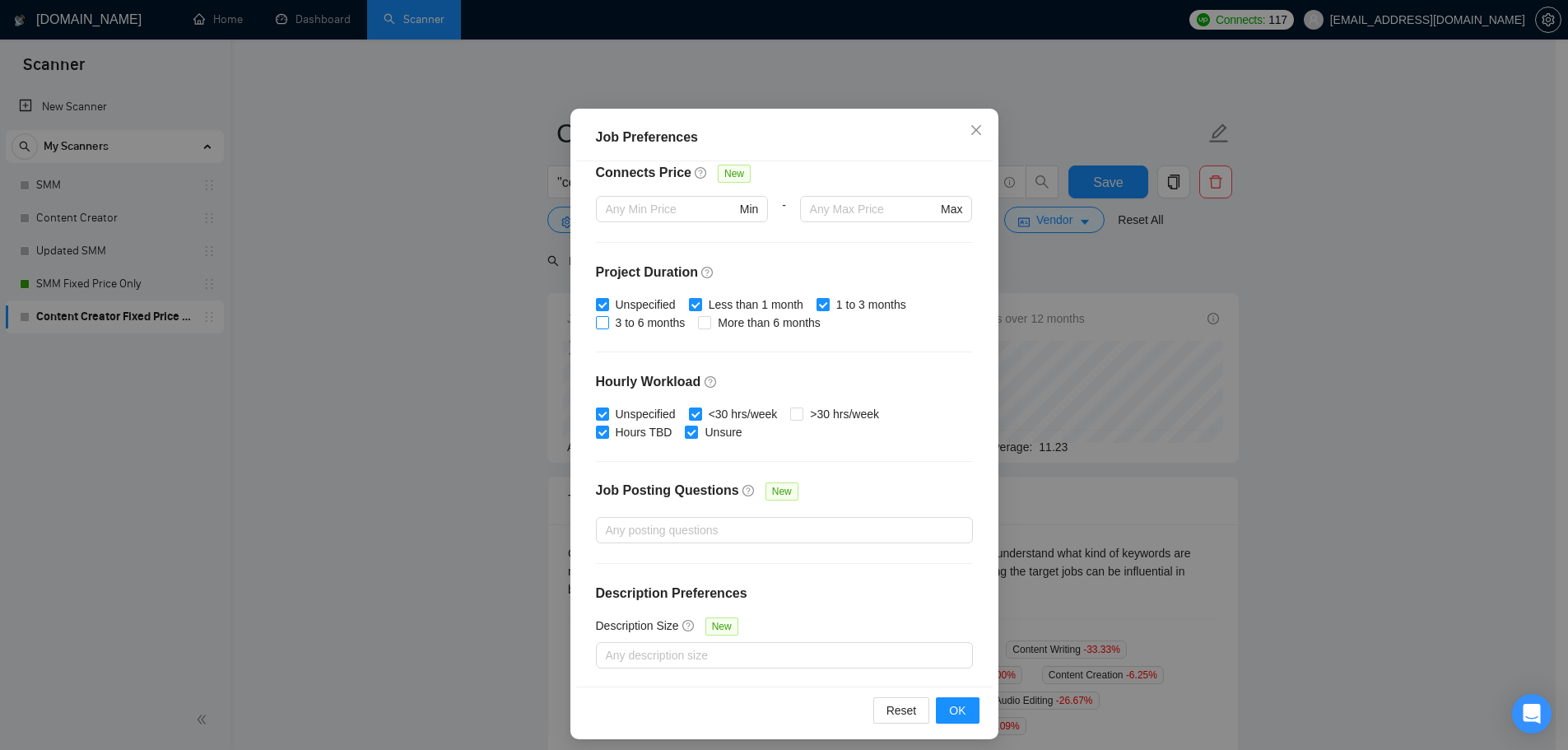
click at [620, 325] on span "3 to 6 months" at bounding box center [650, 323] width 83 height 18
click at [608, 325] on input "3 to 6 months" at bounding box center [602, 322] width 12 height 12
checkbox input "true"
click at [765, 327] on span "More than 6 months" at bounding box center [768, 323] width 116 height 18
click at [710, 327] on input "More than 6 months" at bounding box center [704, 322] width 12 height 12
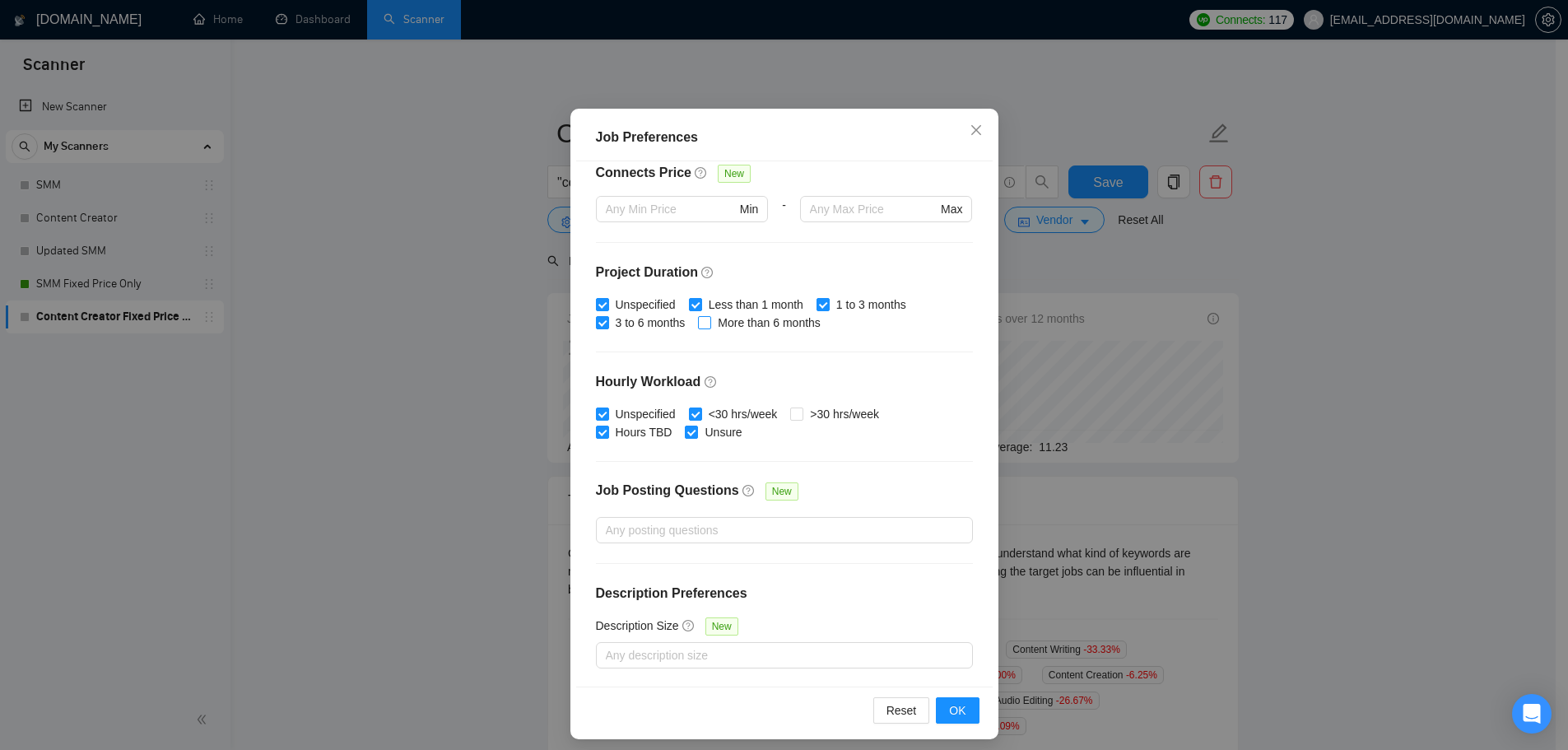
checkbox input "true"
click at [956, 710] on span "OK" at bounding box center [957, 709] width 17 height 18
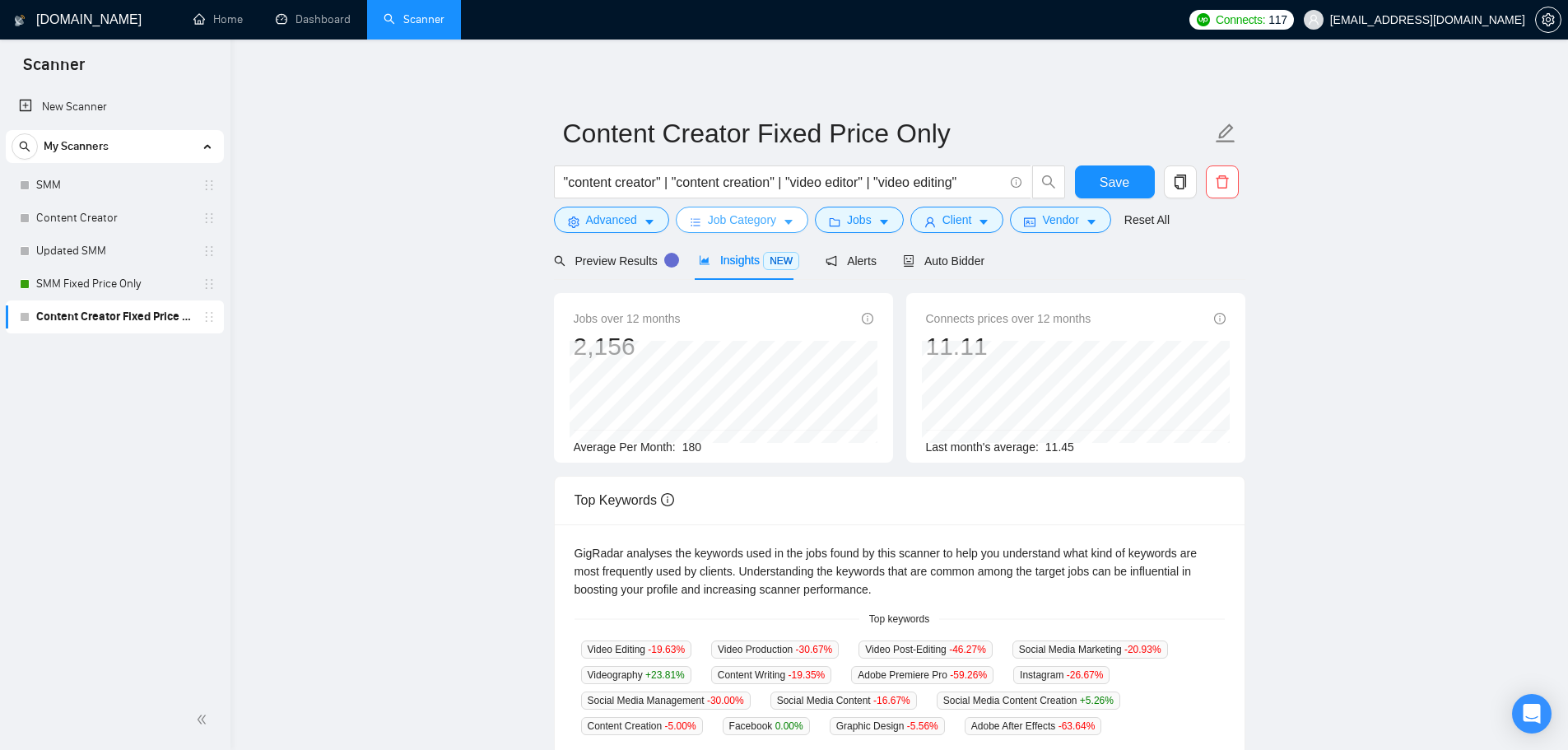
click at [750, 219] on span "Job Category" at bounding box center [741, 220] width 68 height 18
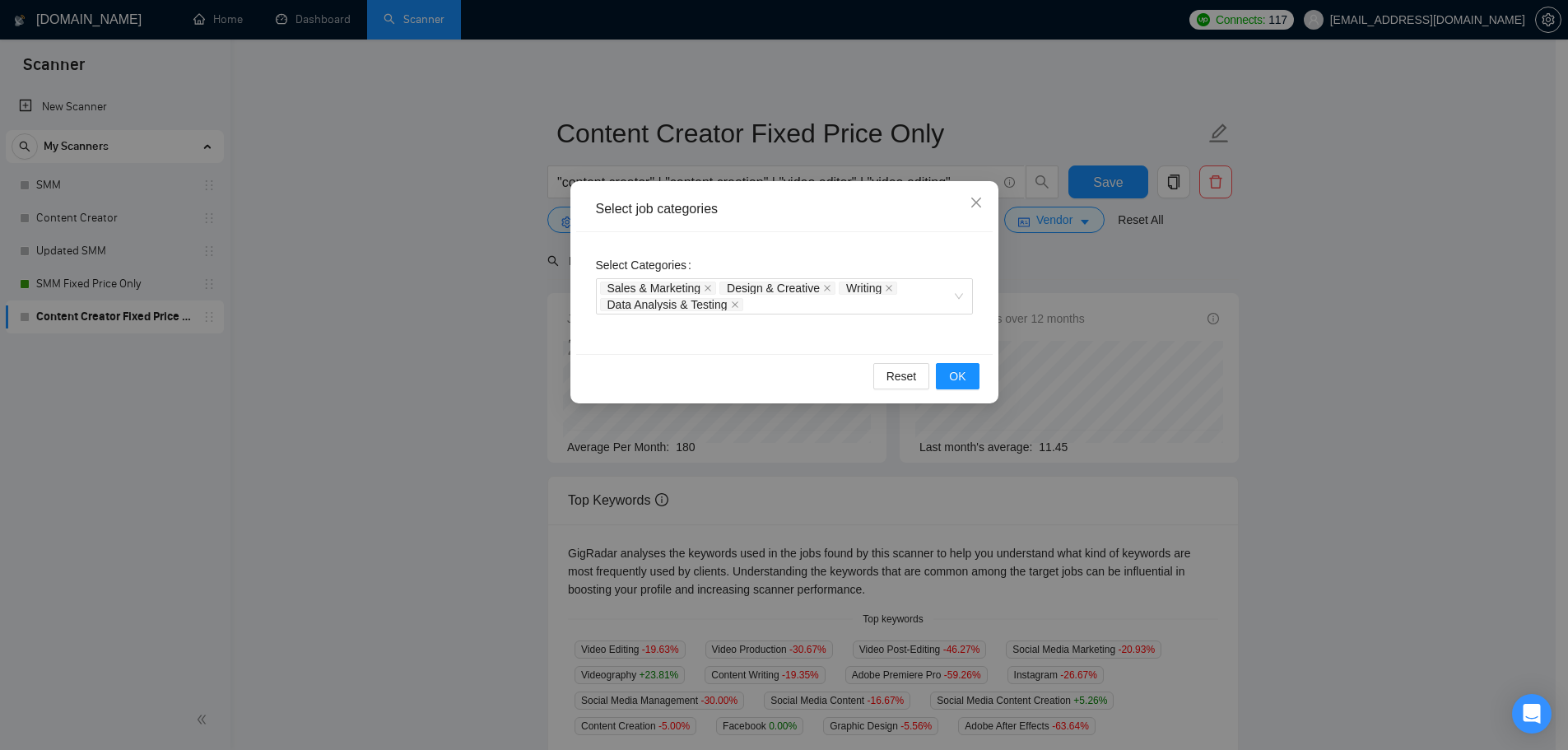
click at [1050, 234] on div "Select job categories Select Categories Sales & Marketing Design & Creative Wri…" at bounding box center [784, 375] width 1568 height 750
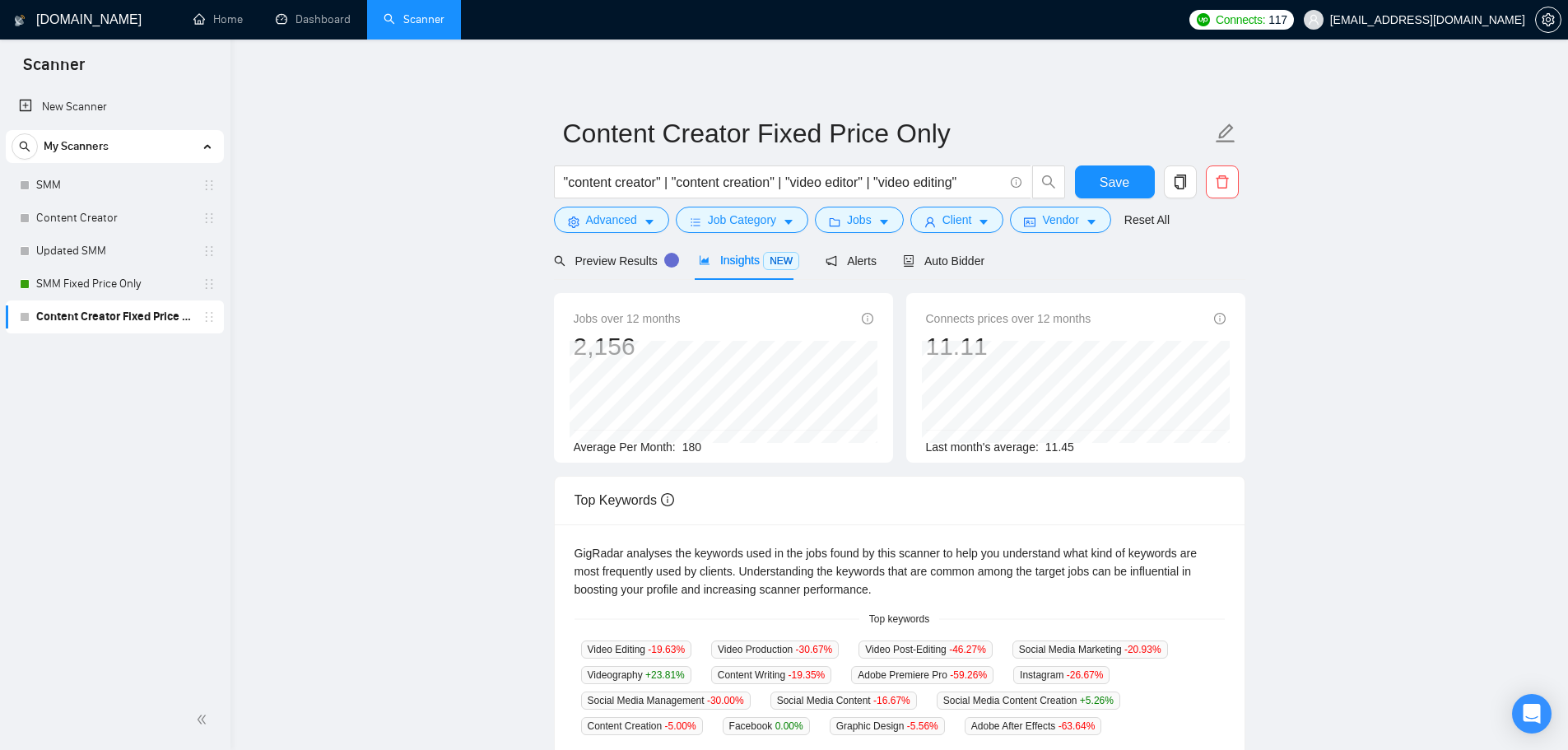
click at [871, 205] on div ""content creator" | "content creation" | "video editor" | "video editing"" at bounding box center [810, 186] width 519 height 42
click at [873, 210] on button "Jobs" at bounding box center [859, 220] width 89 height 27
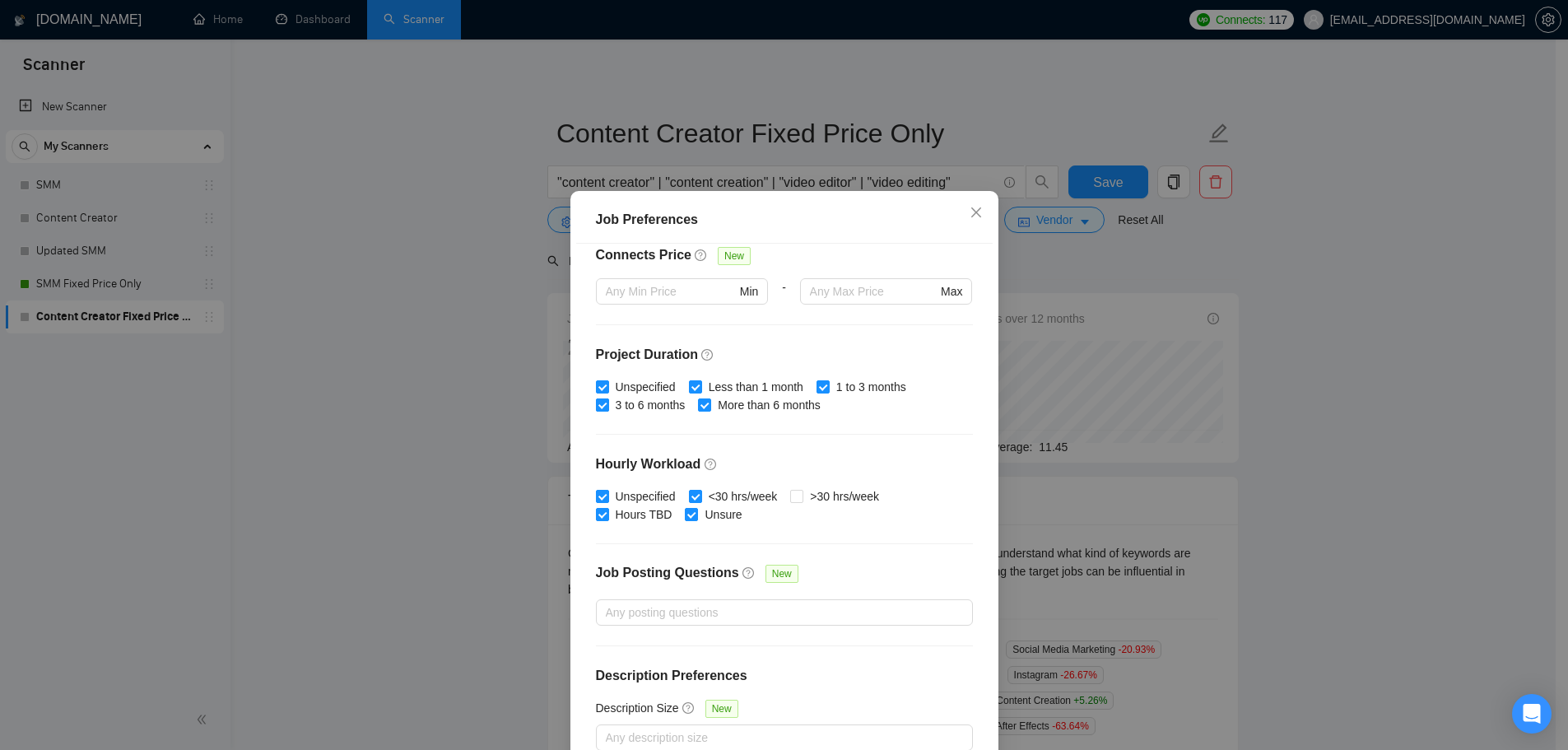
click at [631, 405] on span "3 to 6 months" at bounding box center [650, 405] width 83 height 18
click at [608, 405] on input "3 to 6 months" at bounding box center [602, 404] width 12 height 12
checkbox input "false"
click at [726, 405] on span "More than 6 months" at bounding box center [768, 405] width 116 height 18
click at [710, 405] on input "More than 6 months" at bounding box center [704, 404] width 12 height 12
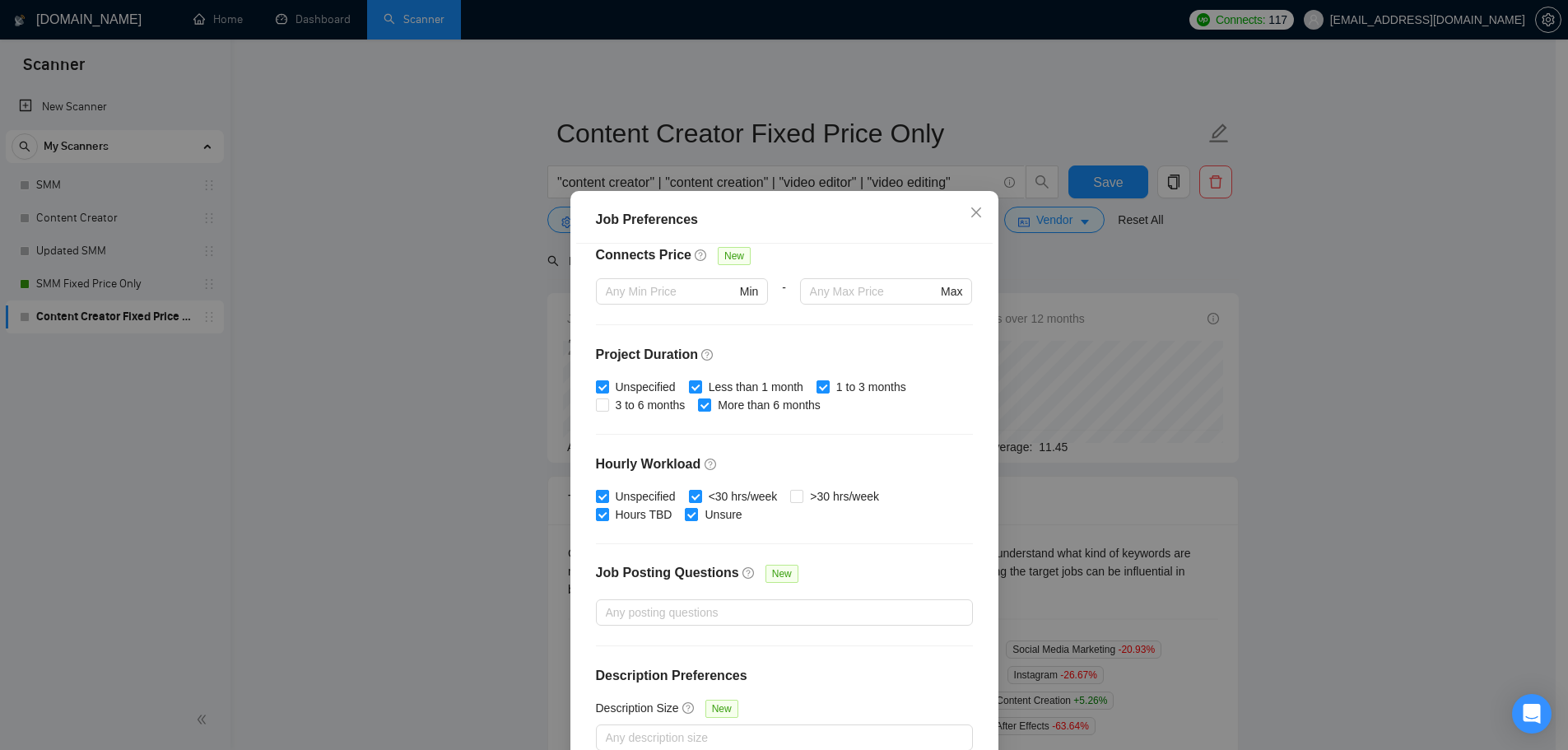
checkbox input "false"
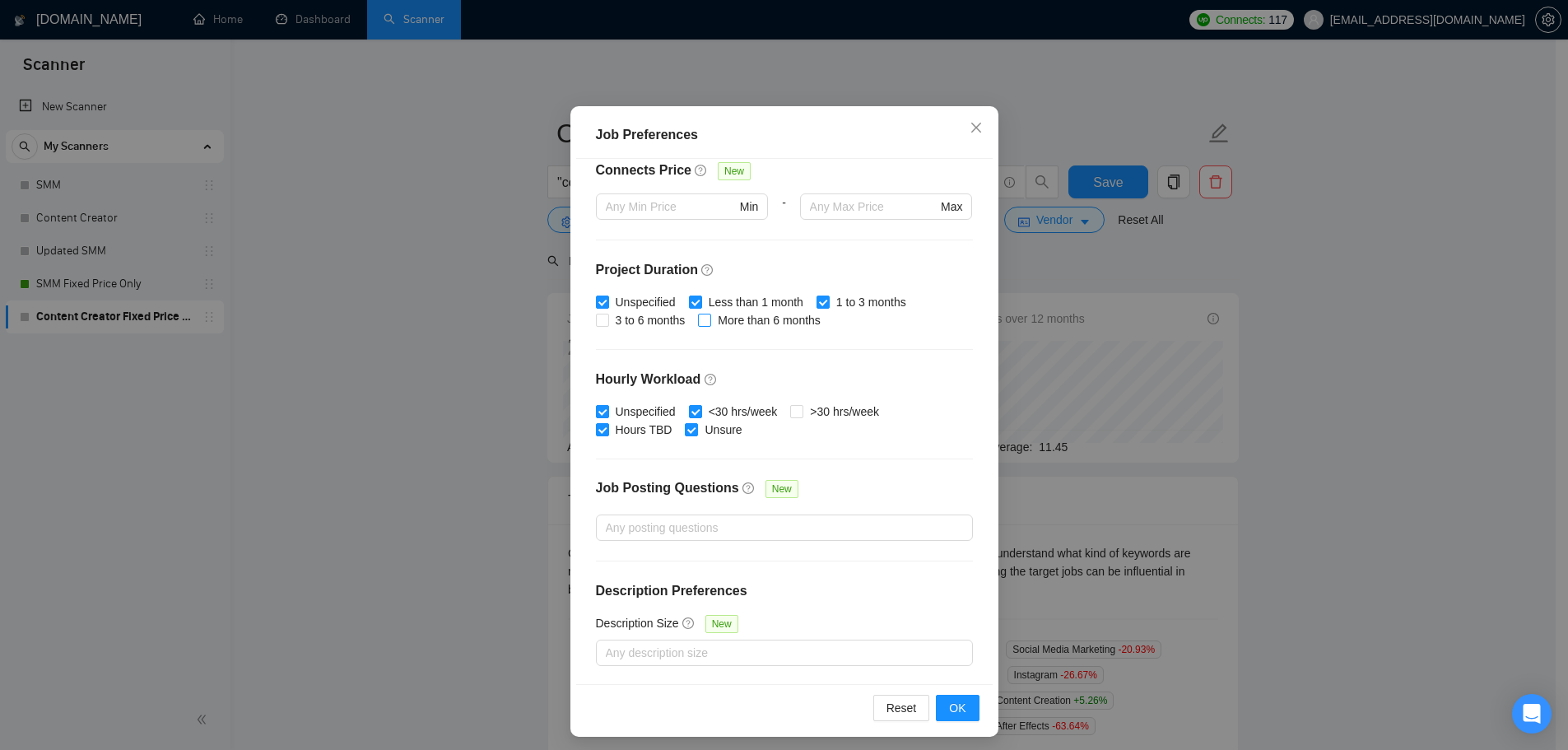
scroll to position [91, 0]
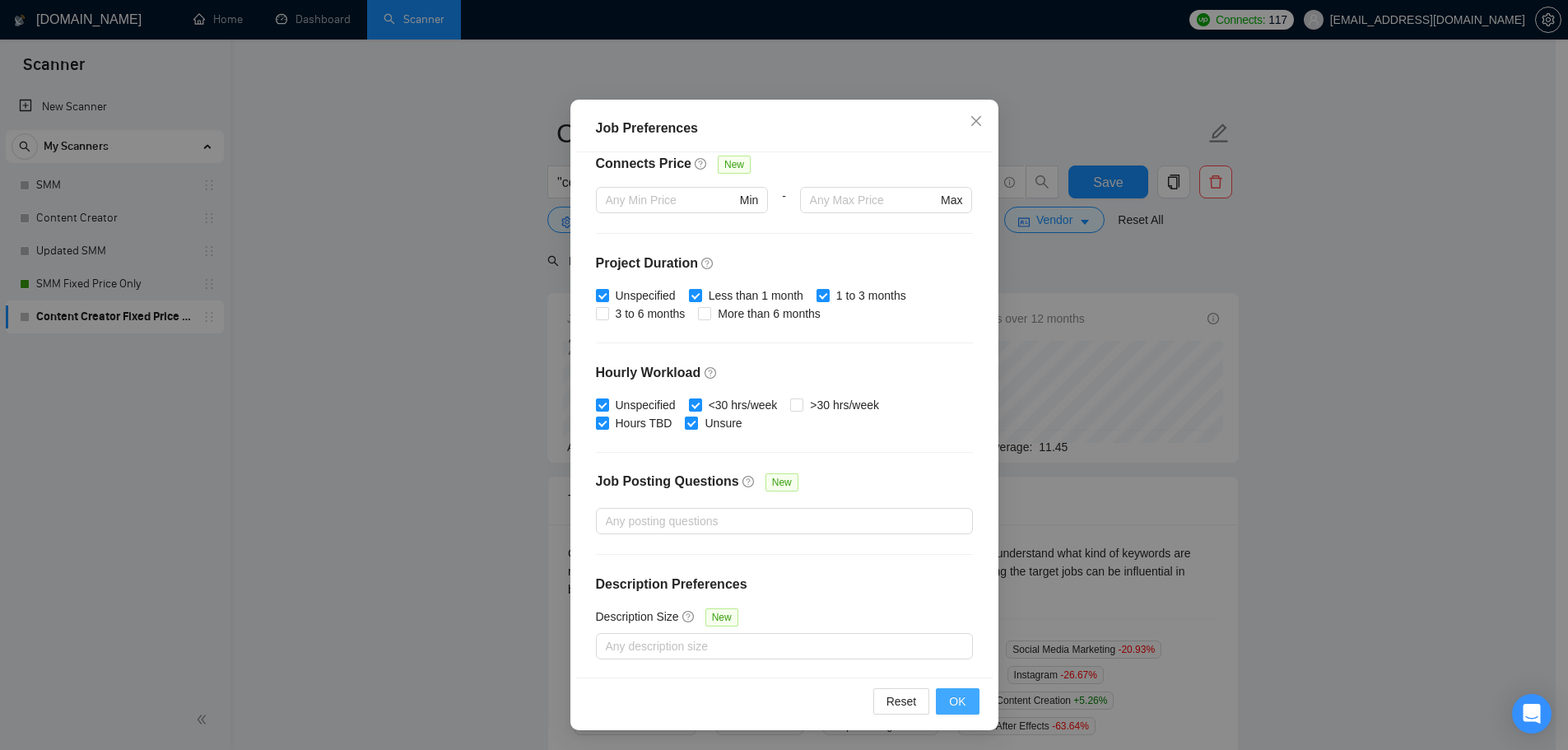
click at [960, 710] on button "OK" at bounding box center [956, 701] width 43 height 27
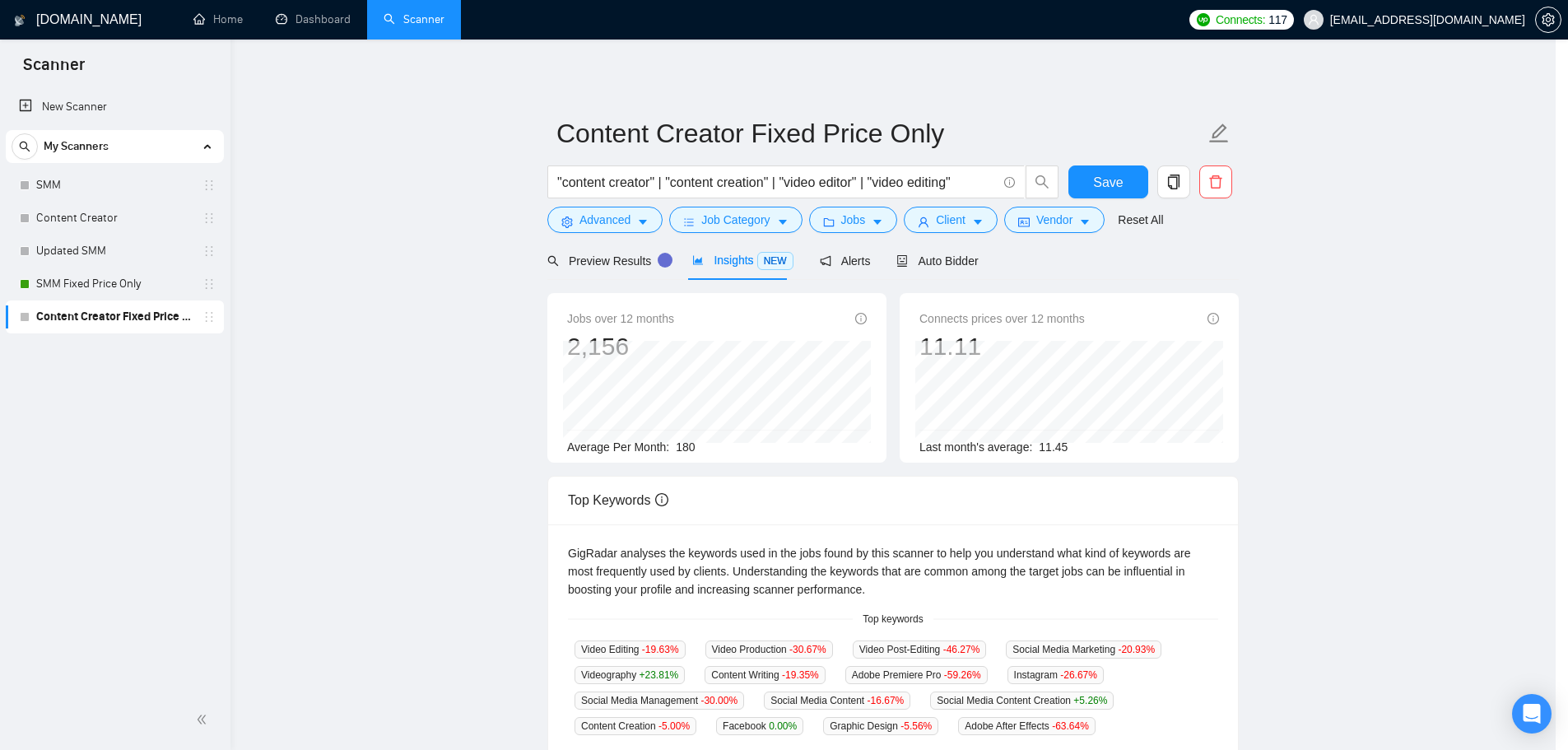
scroll to position [0, 0]
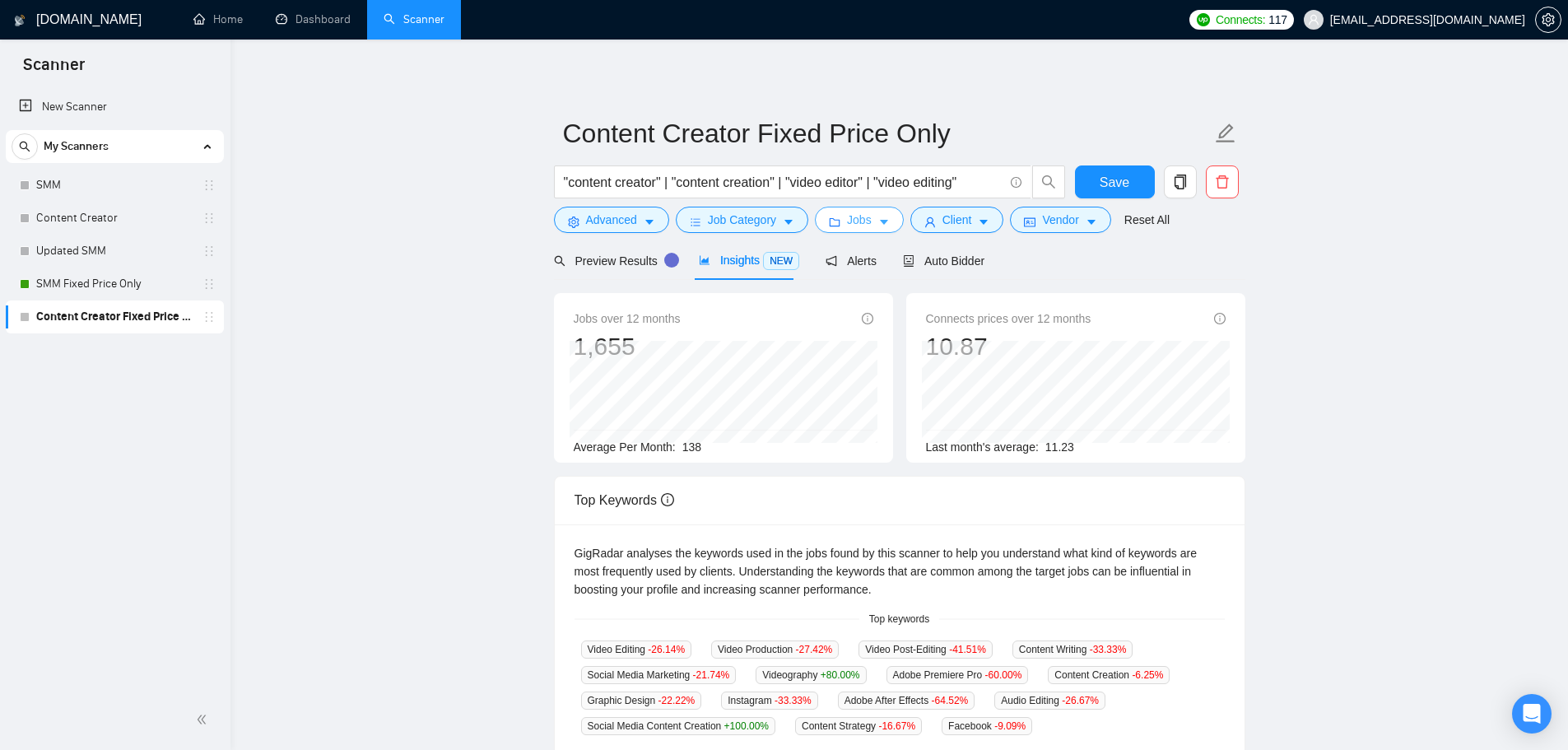
click at [829, 218] on icon "folder" at bounding box center [834, 223] width 12 height 12
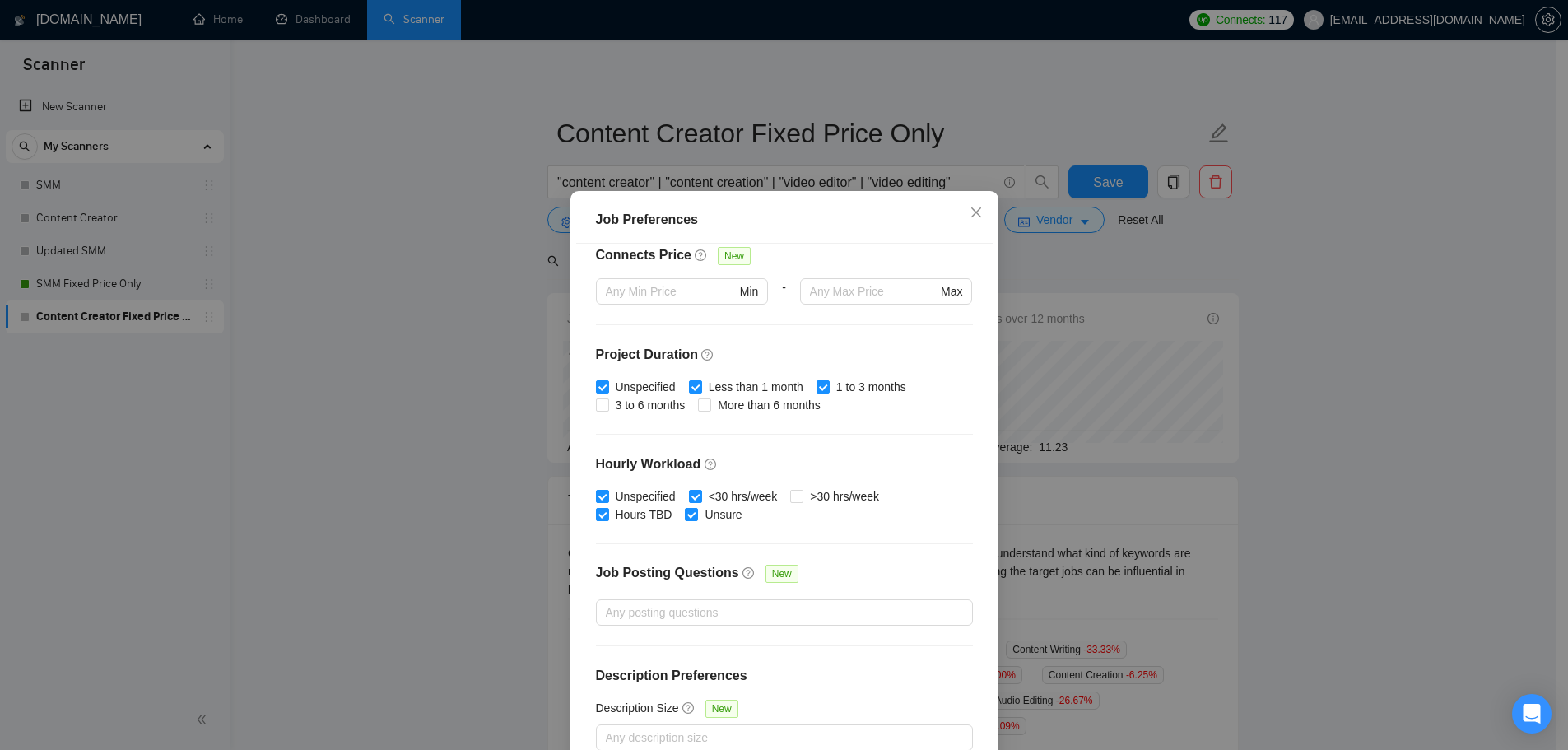
click at [1305, 444] on div "Job Preferences Budget Project Type All Fixed Price Hourly Rate Fixed Price Bud…" at bounding box center [784, 375] width 1568 height 750
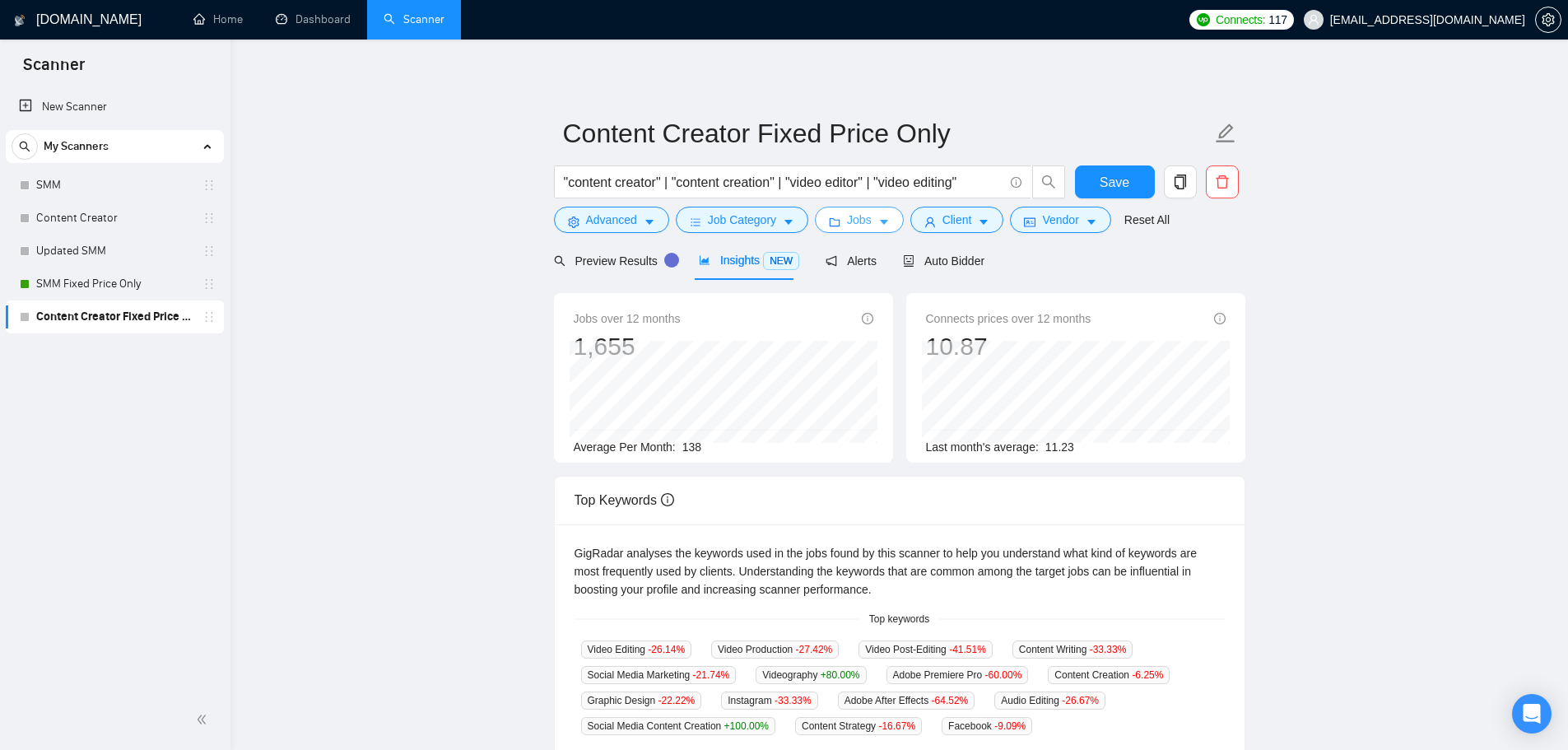
click at [872, 221] on button "Jobs" at bounding box center [859, 220] width 89 height 27
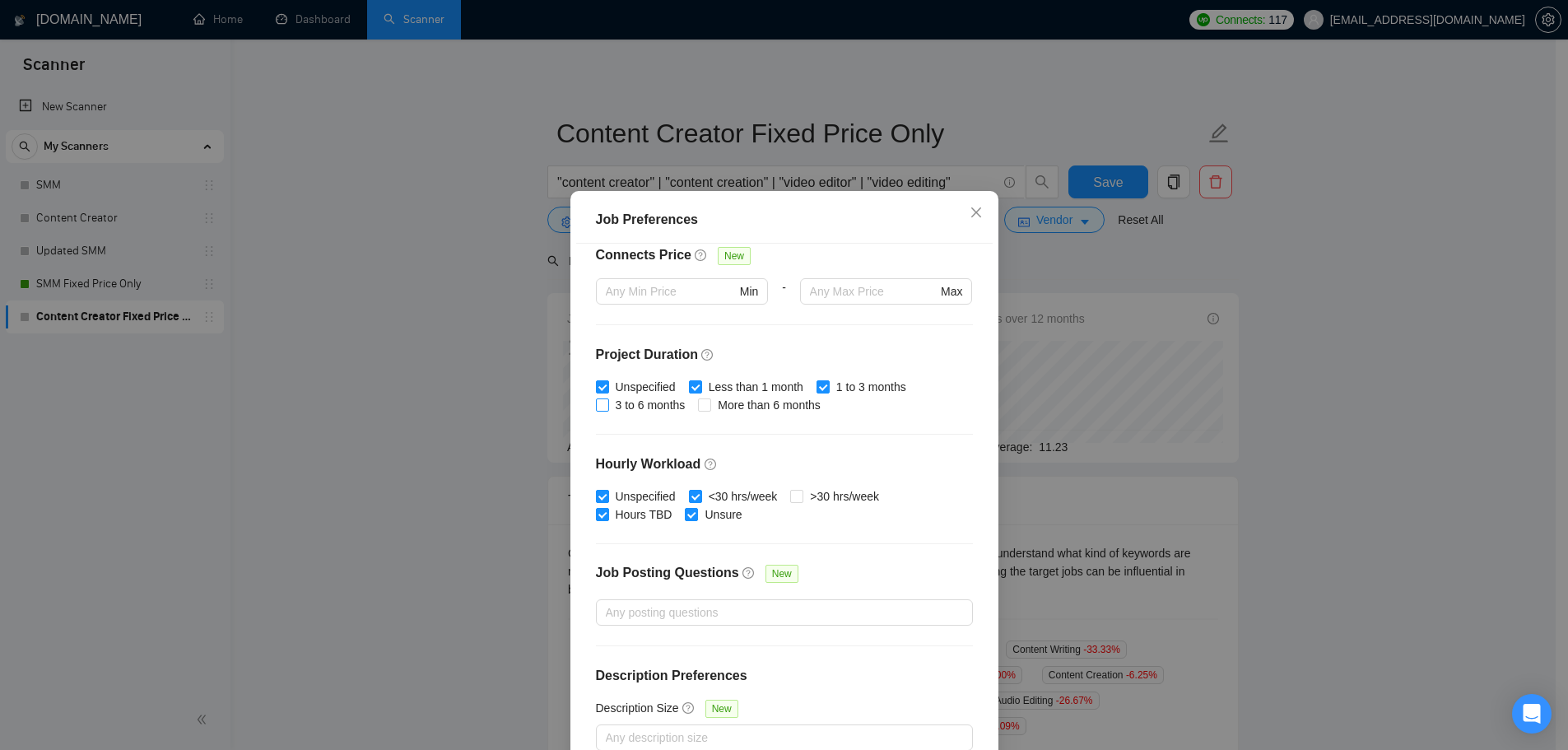
click at [617, 403] on span "3 to 6 months" at bounding box center [650, 405] width 83 height 18
click at [608, 403] on input "3 to 6 months" at bounding box center [602, 404] width 12 height 12
checkbox input "true"
click at [756, 404] on span "More than 6 months" at bounding box center [768, 405] width 116 height 18
click at [710, 404] on input "More than 6 months" at bounding box center [704, 404] width 12 height 12
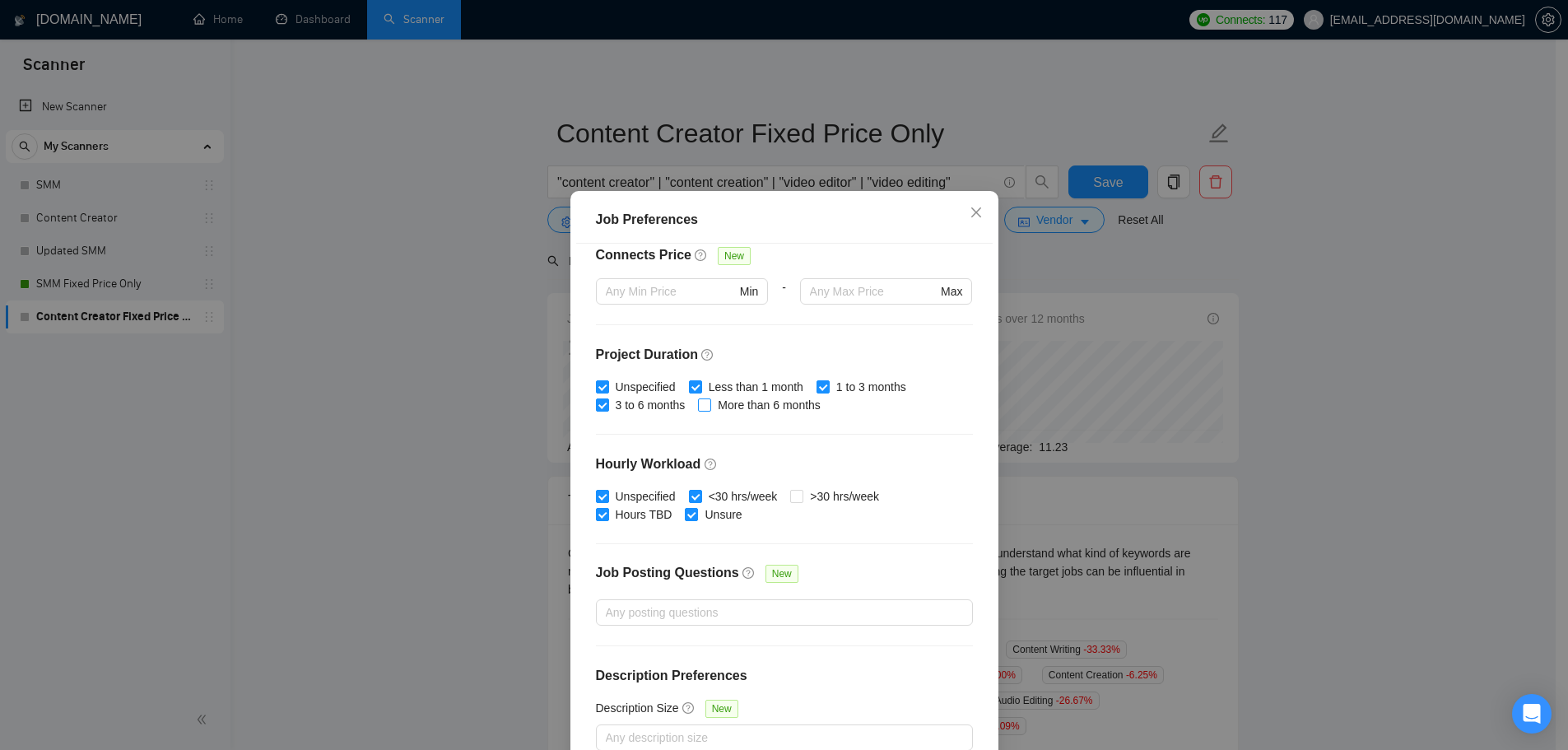
checkbox input "true"
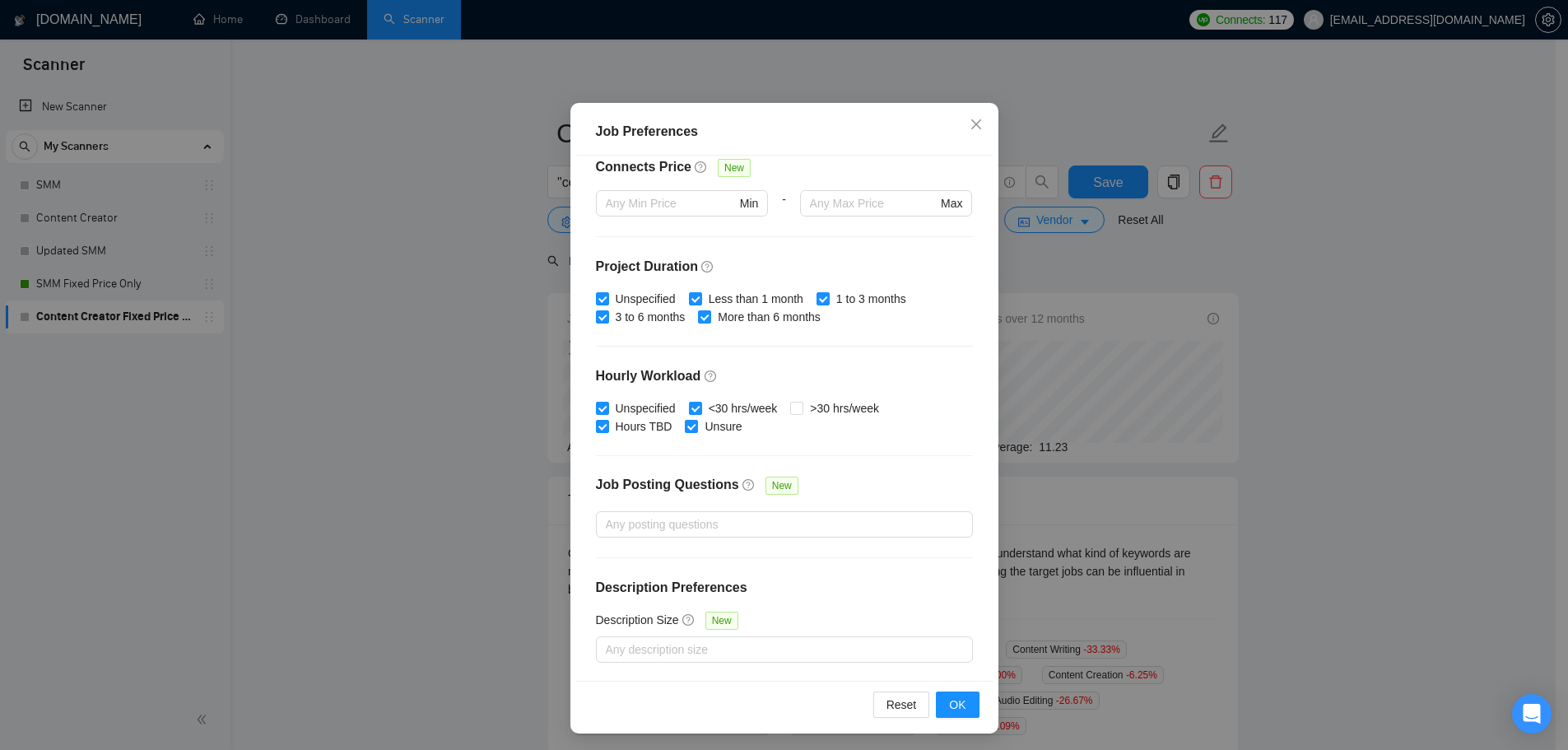
scroll to position [91, 0]
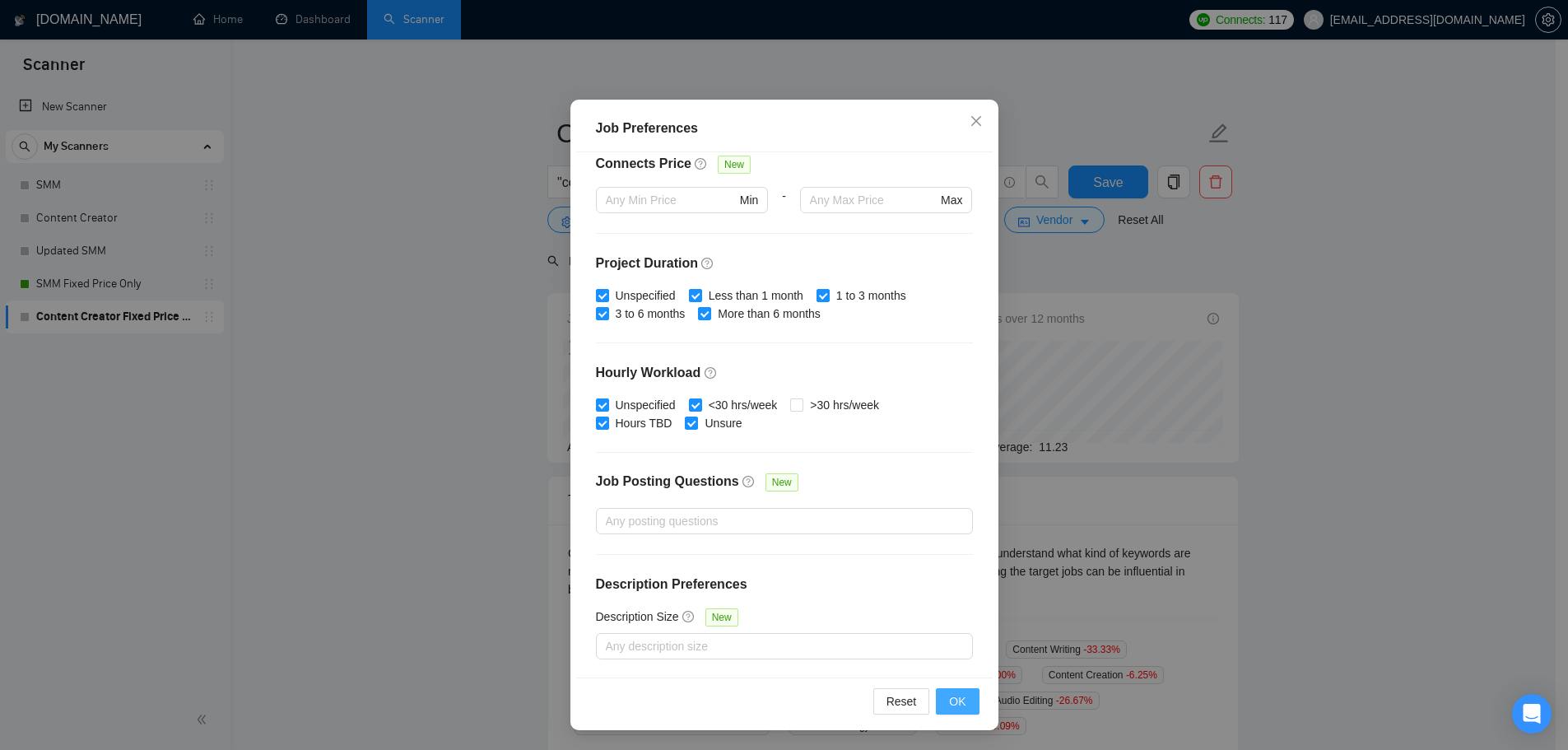
click at [949, 703] on span "OK" at bounding box center [957, 701] width 17 height 18
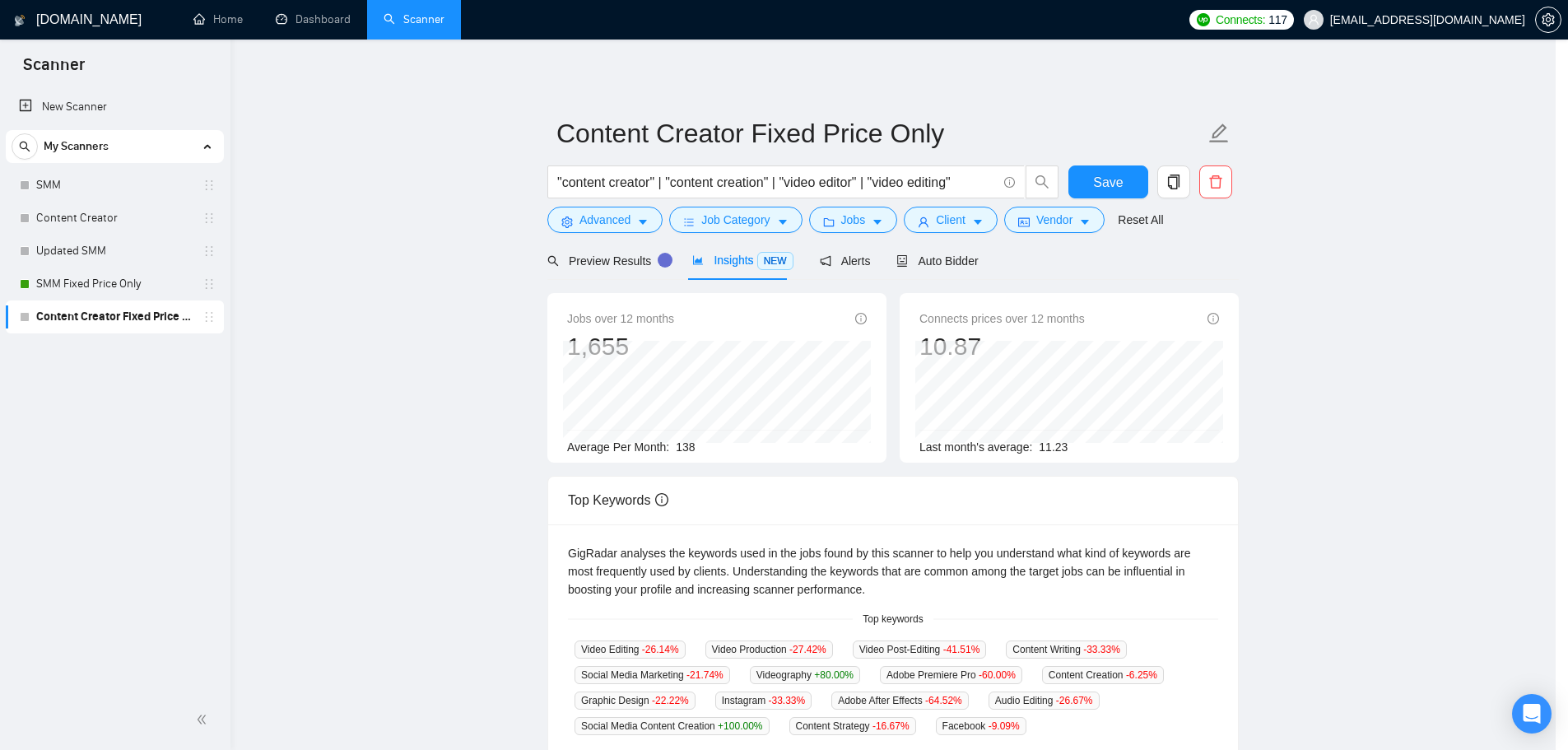
scroll to position [0, 0]
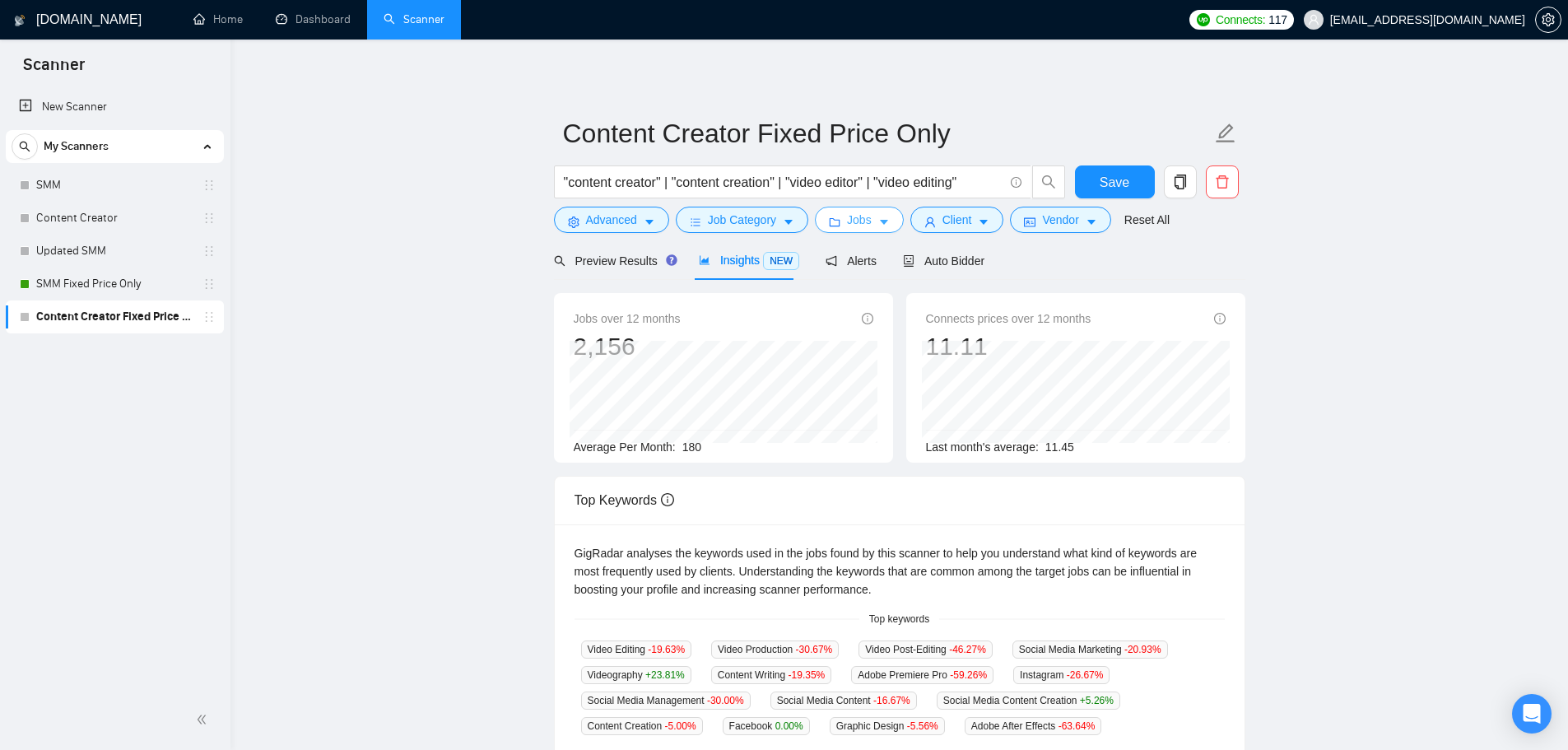
click at [881, 220] on icon "caret-down" at bounding box center [884, 223] width 12 height 12
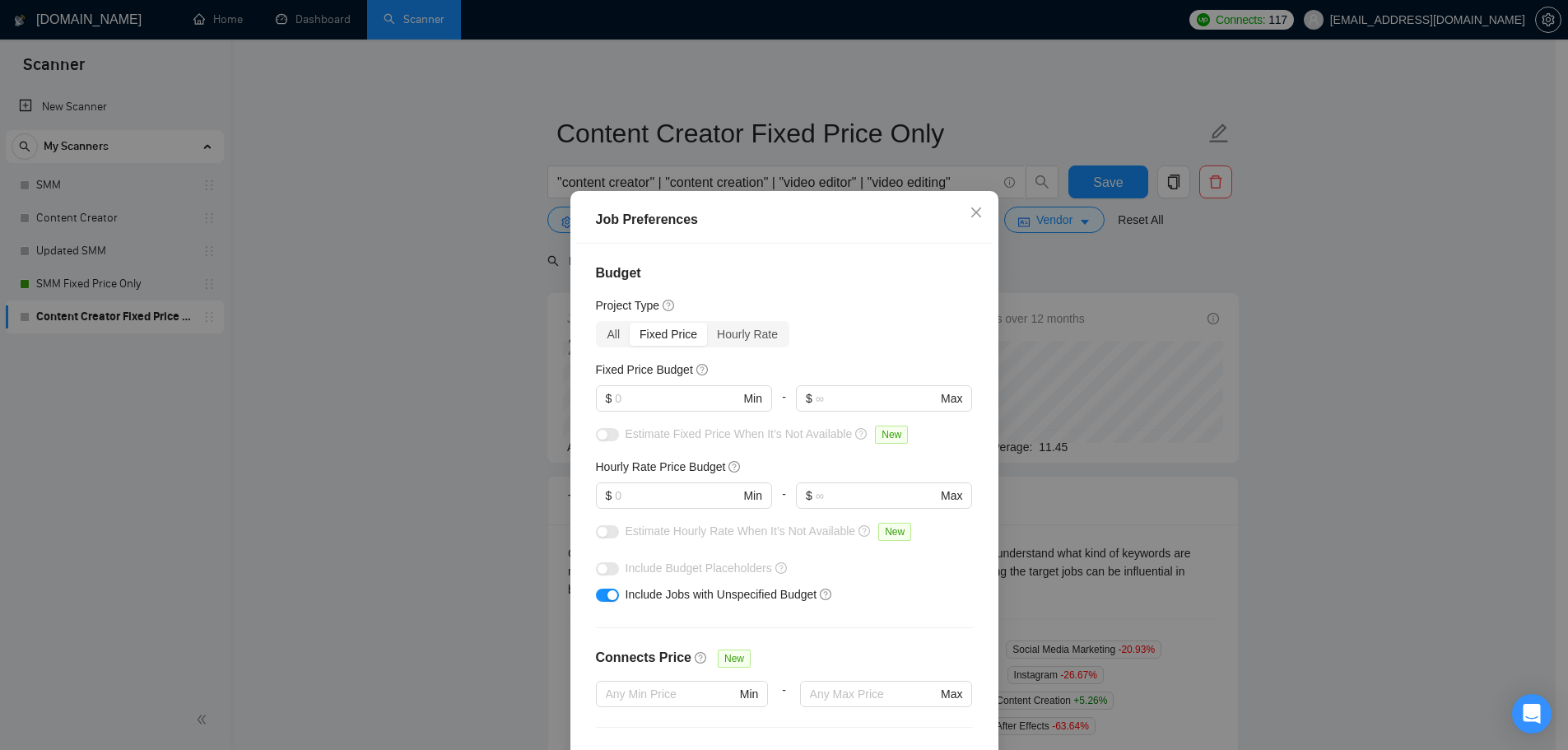
click at [344, 470] on div "Job Preferences Budget Project Type All Fixed Price Hourly Rate Fixed Price Bud…" at bounding box center [784, 375] width 1568 height 750
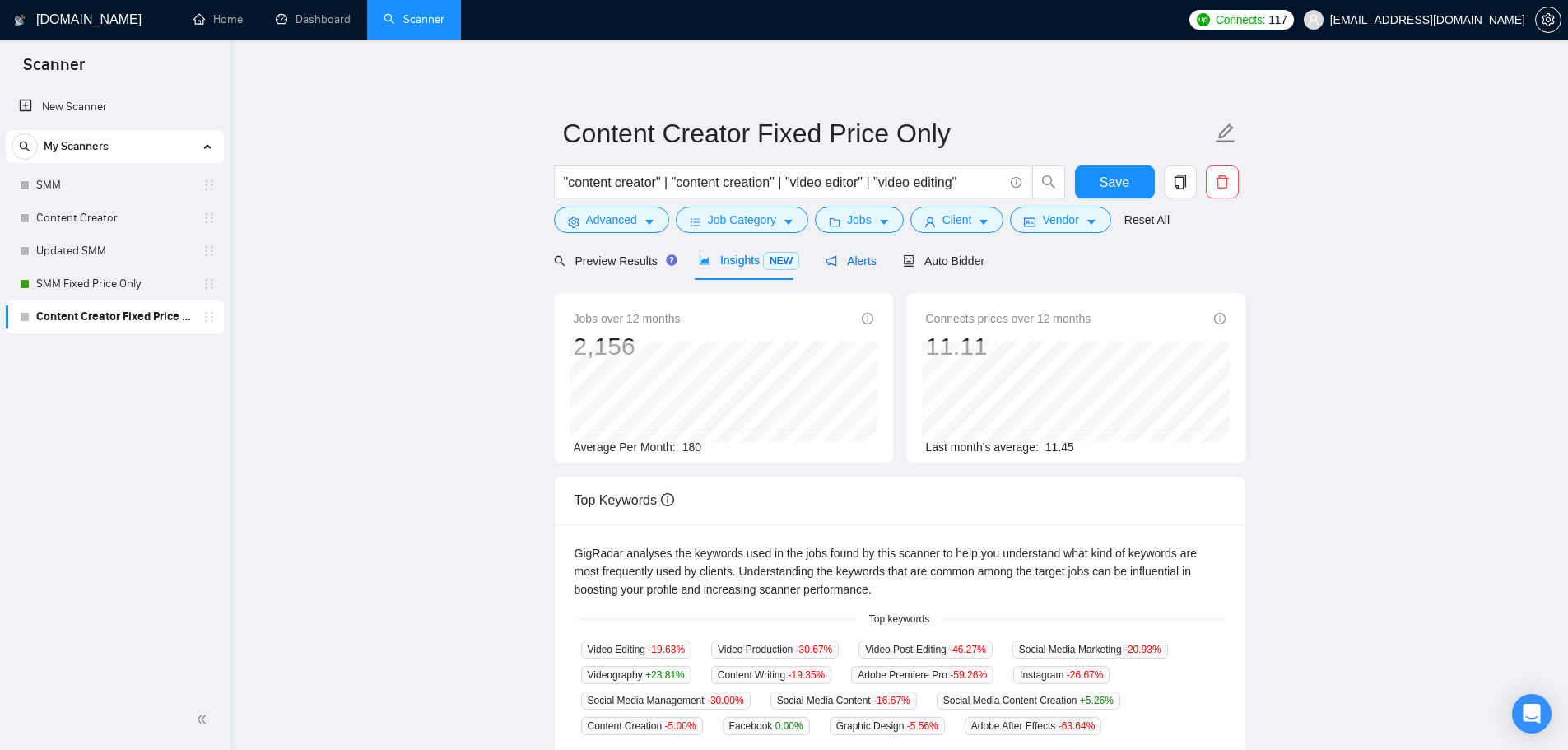
click at [857, 268] on div "Alerts" at bounding box center [851, 260] width 51 height 18
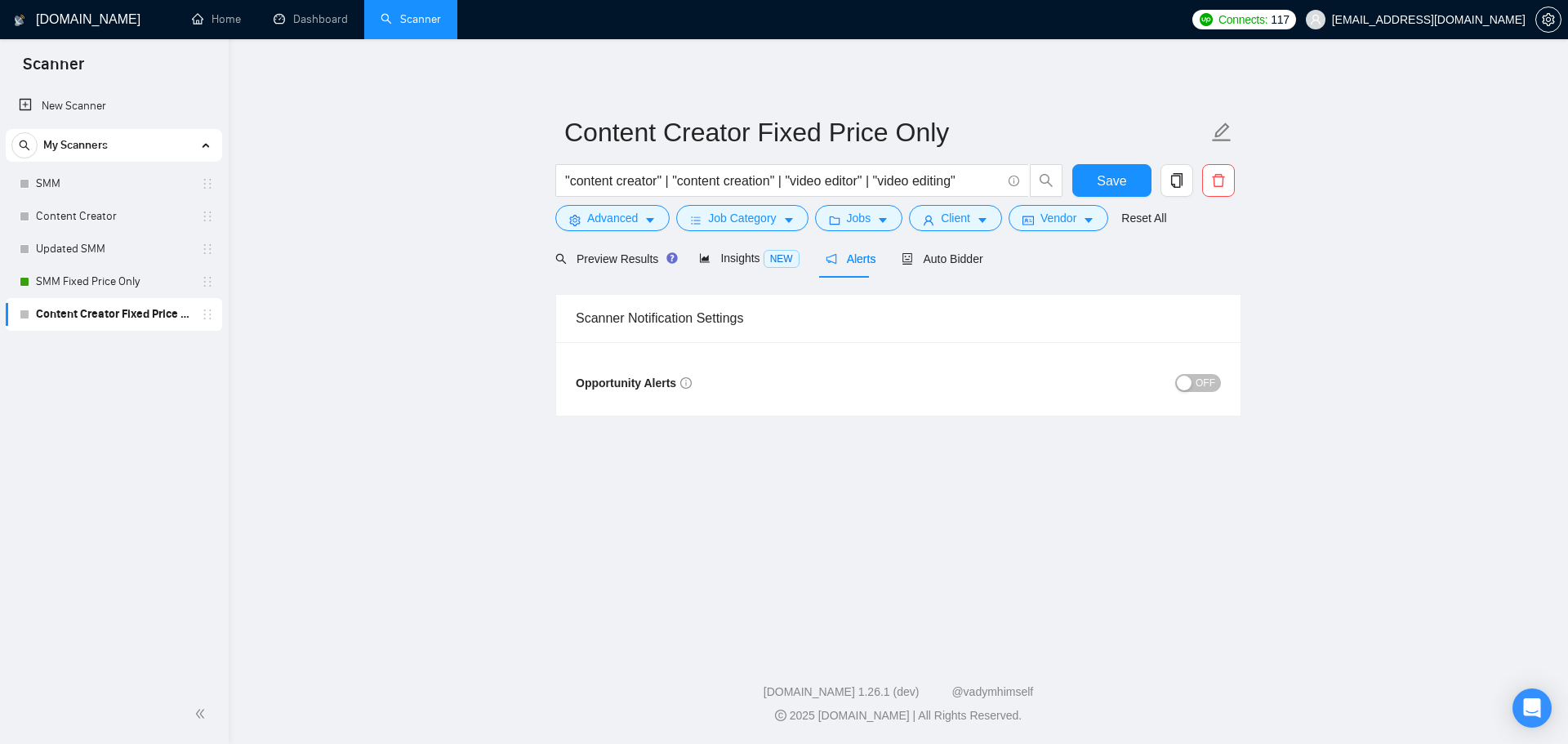
click at [1198, 380] on span "OFF" at bounding box center [1205, 383] width 20 height 18
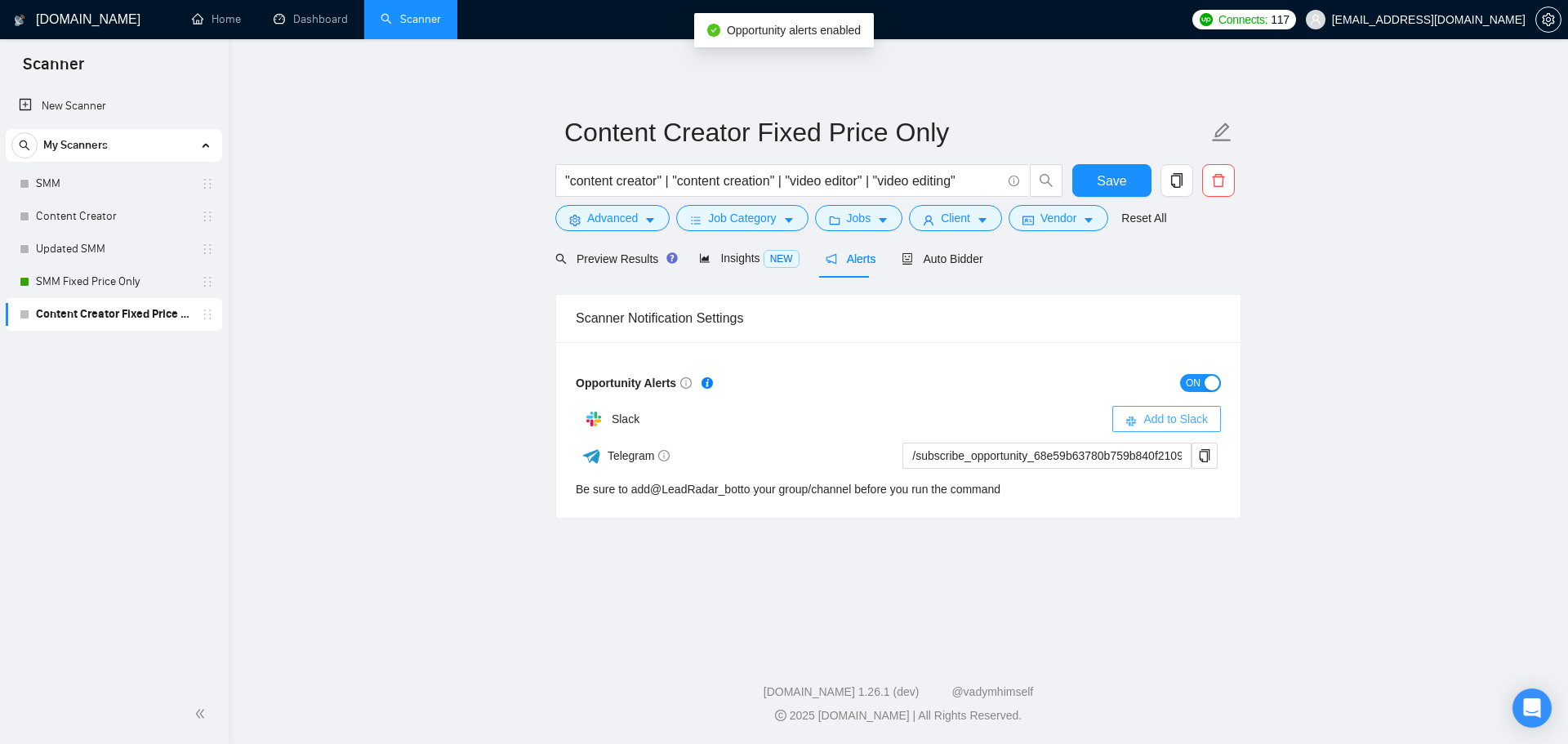
click at [1192, 425] on span "Add to Slack" at bounding box center [1175, 418] width 65 height 18
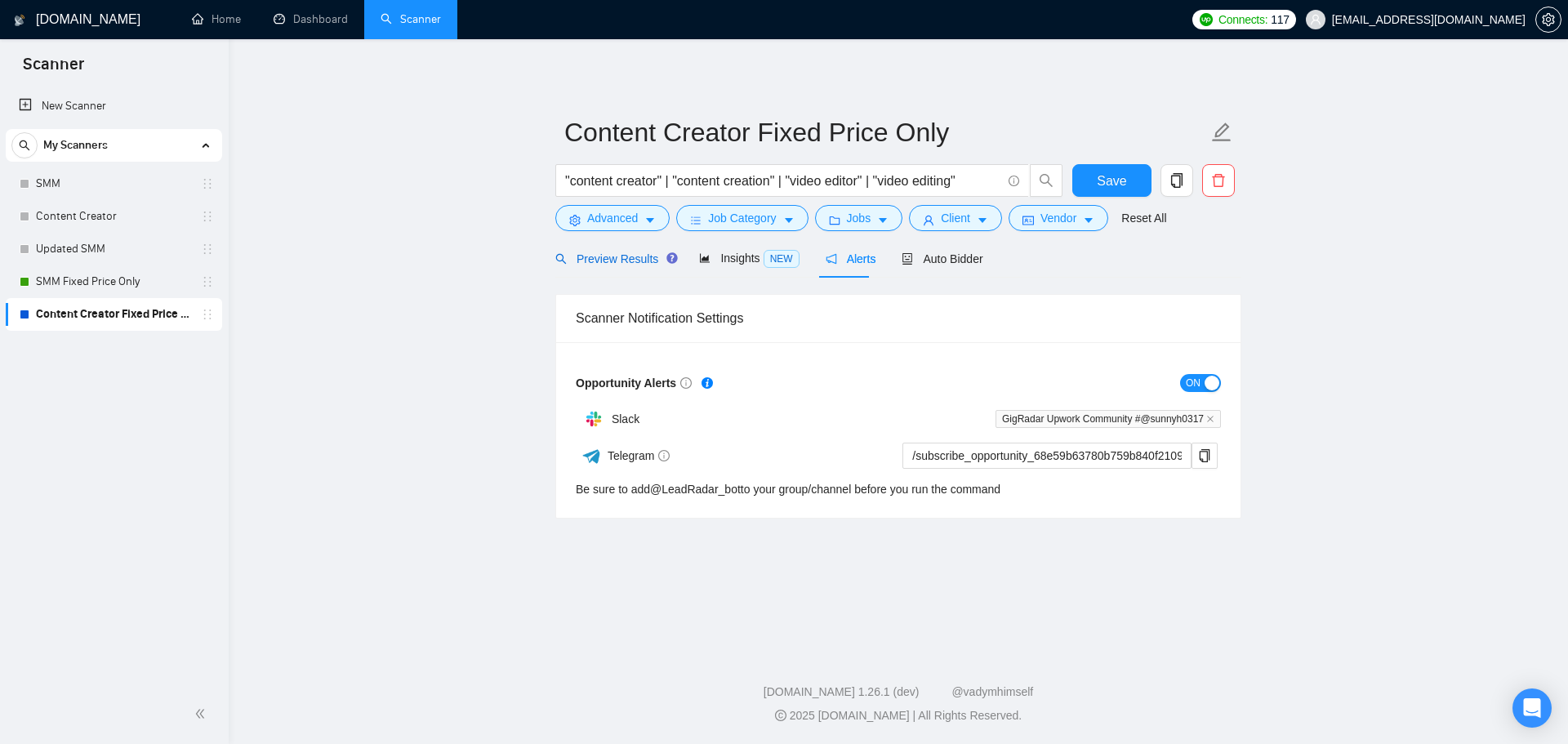
click at [613, 259] on span "Preview Results" at bounding box center [614, 258] width 118 height 13
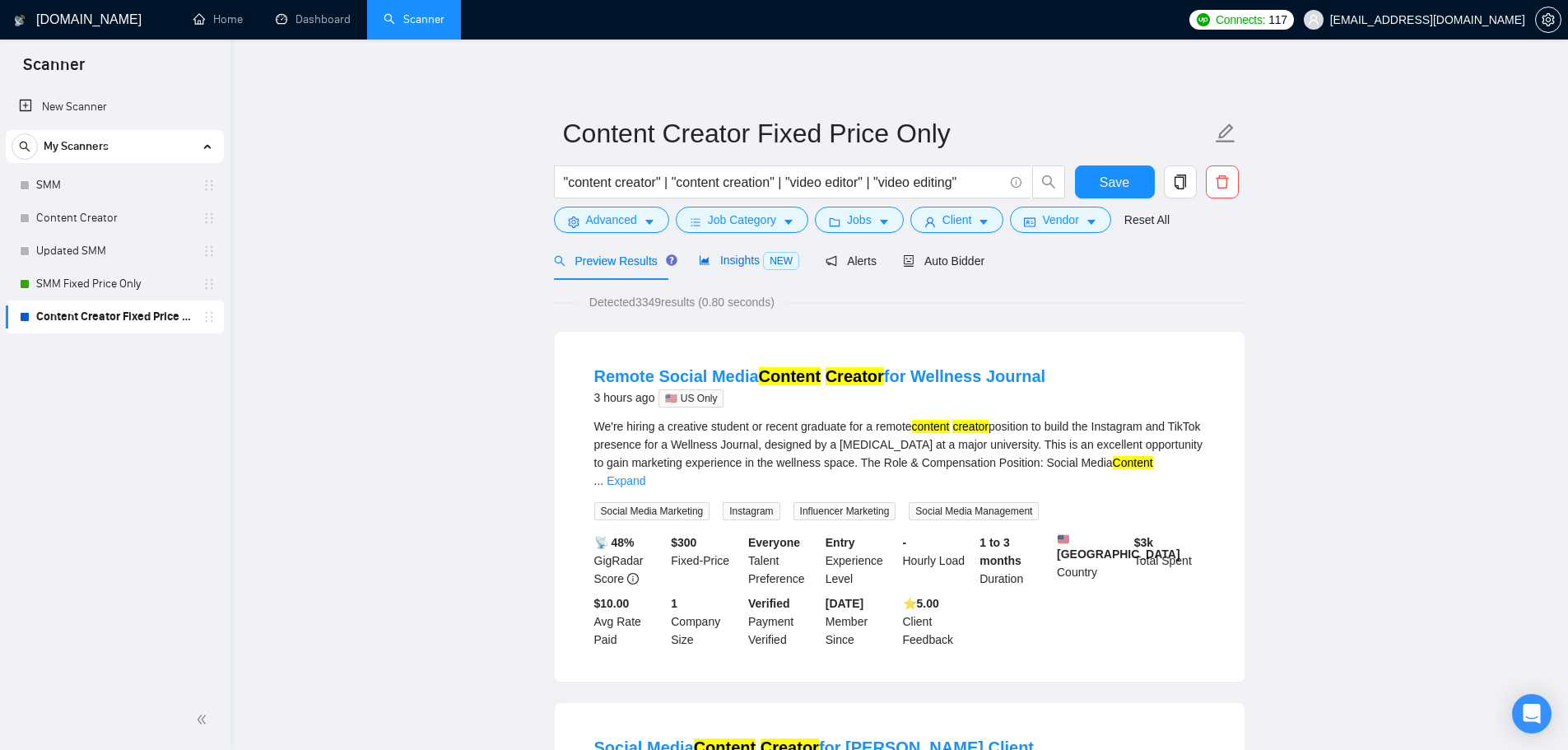
click at [754, 263] on span "Insights NEW" at bounding box center [748, 259] width 100 height 13
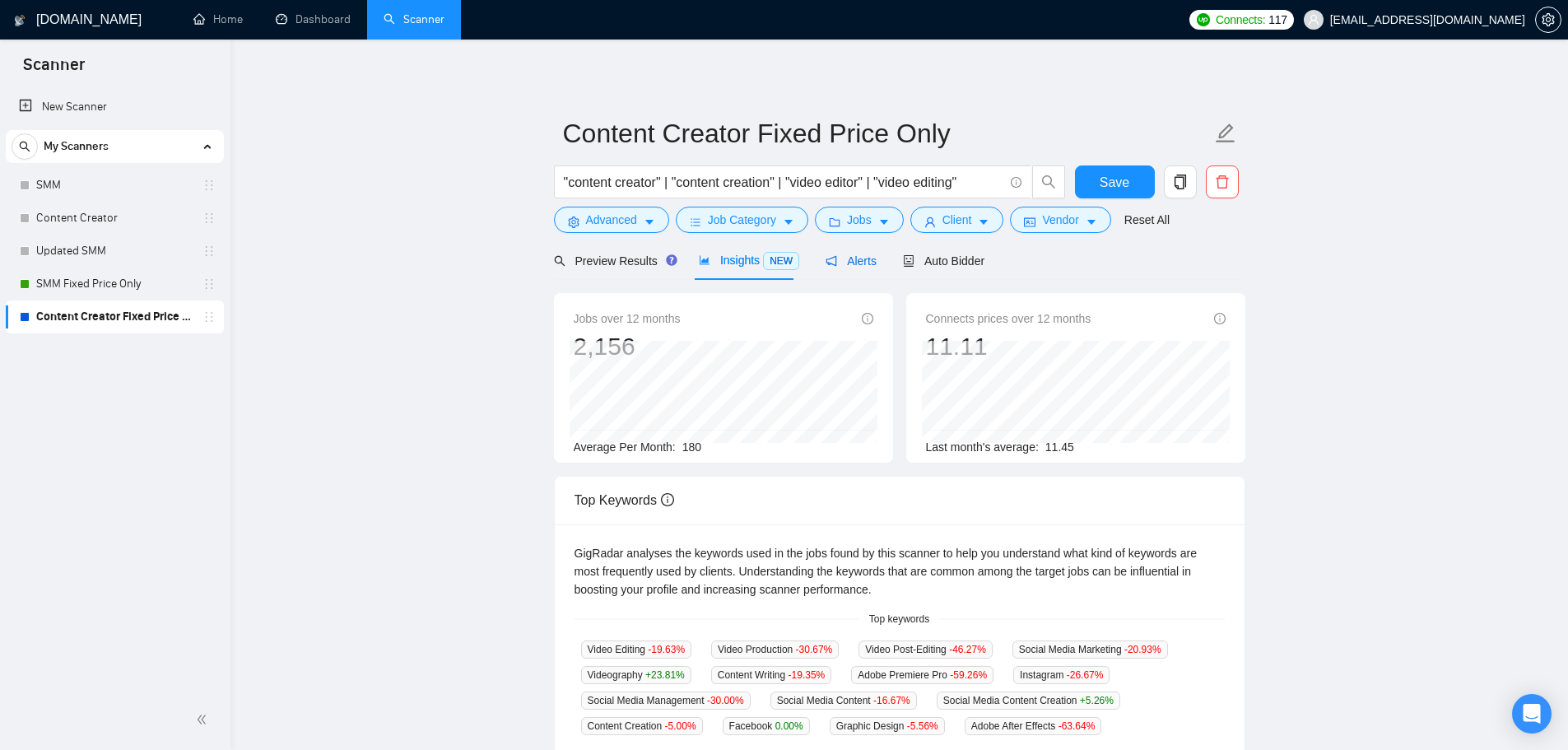
click at [843, 254] on span "Alerts" at bounding box center [851, 260] width 51 height 13
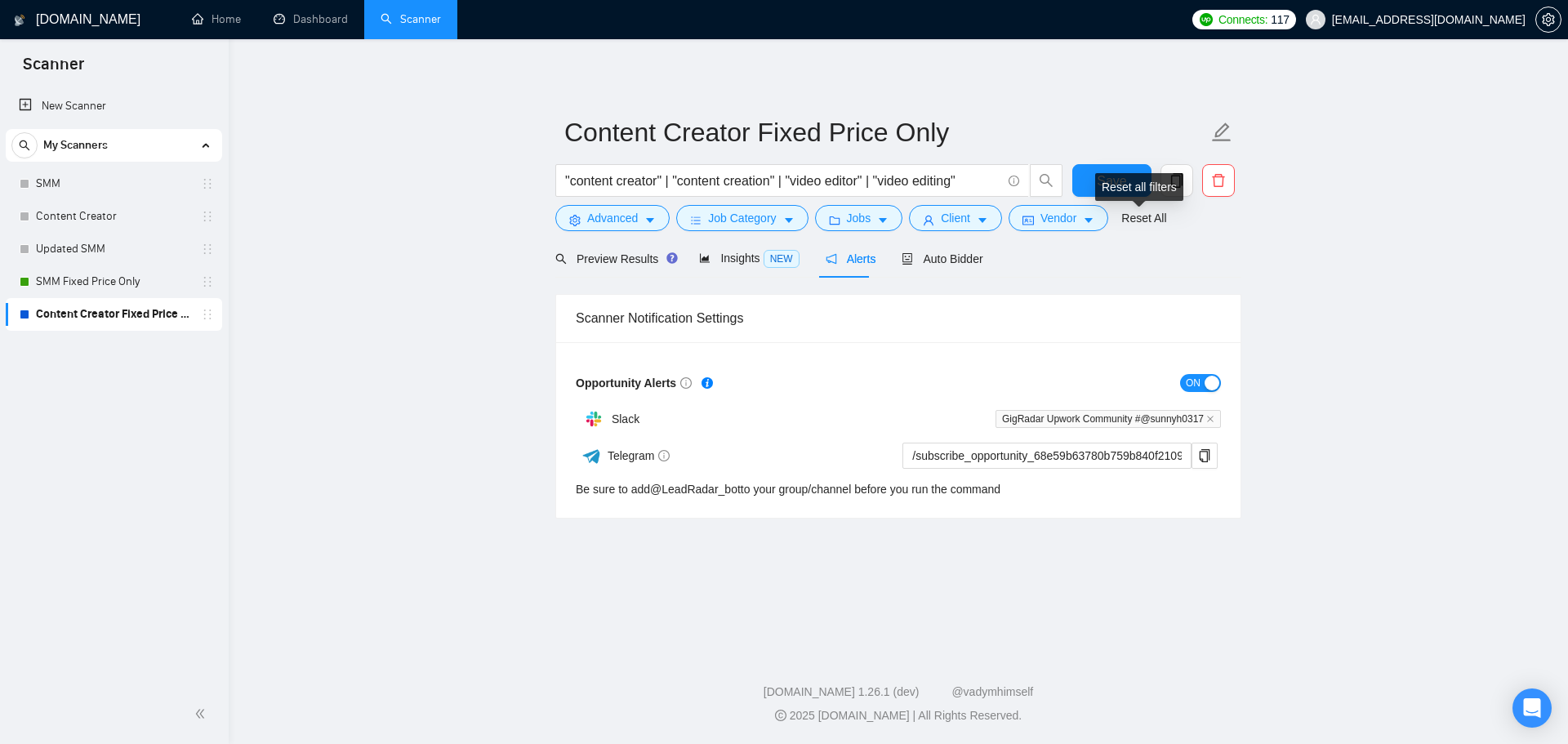
click at [1127, 180] on div "Reset all filters" at bounding box center [1139, 186] width 88 height 27
click at [1089, 175] on button "Save" at bounding box center [1111, 180] width 80 height 32
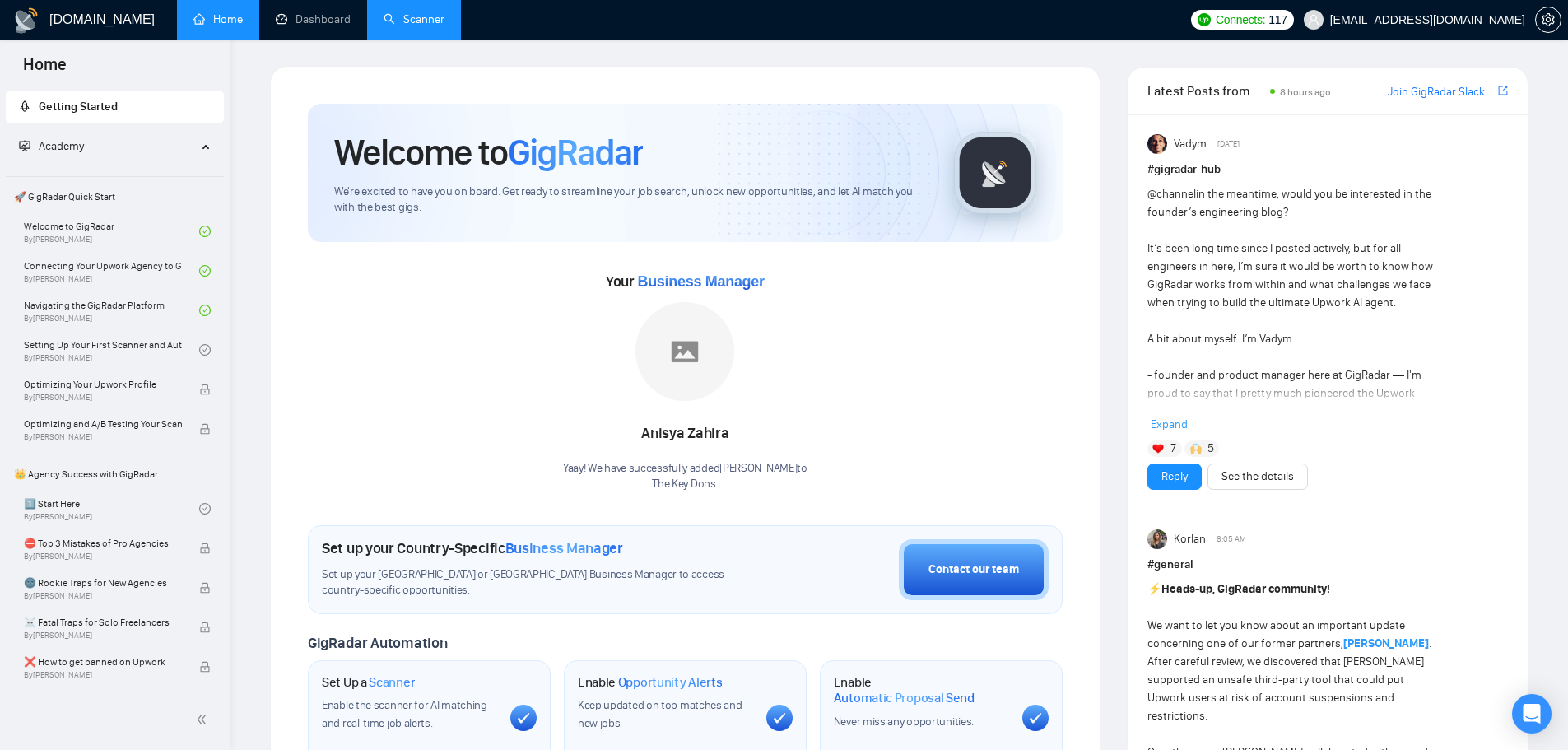
click at [435, 23] on link "Scanner" at bounding box center [415, 19] width 61 height 14
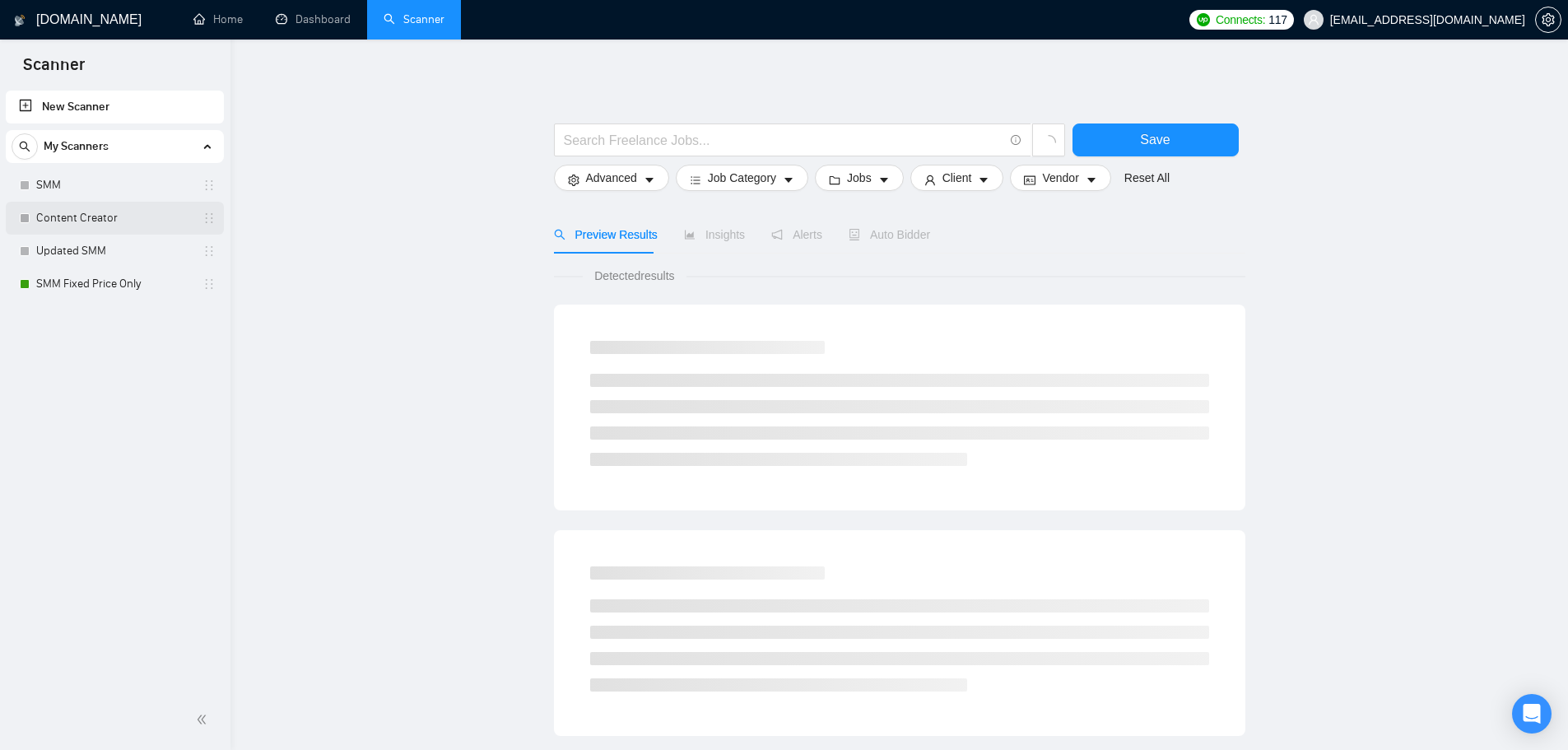
click at [79, 220] on link "Content Creator" at bounding box center [115, 218] width 156 height 33
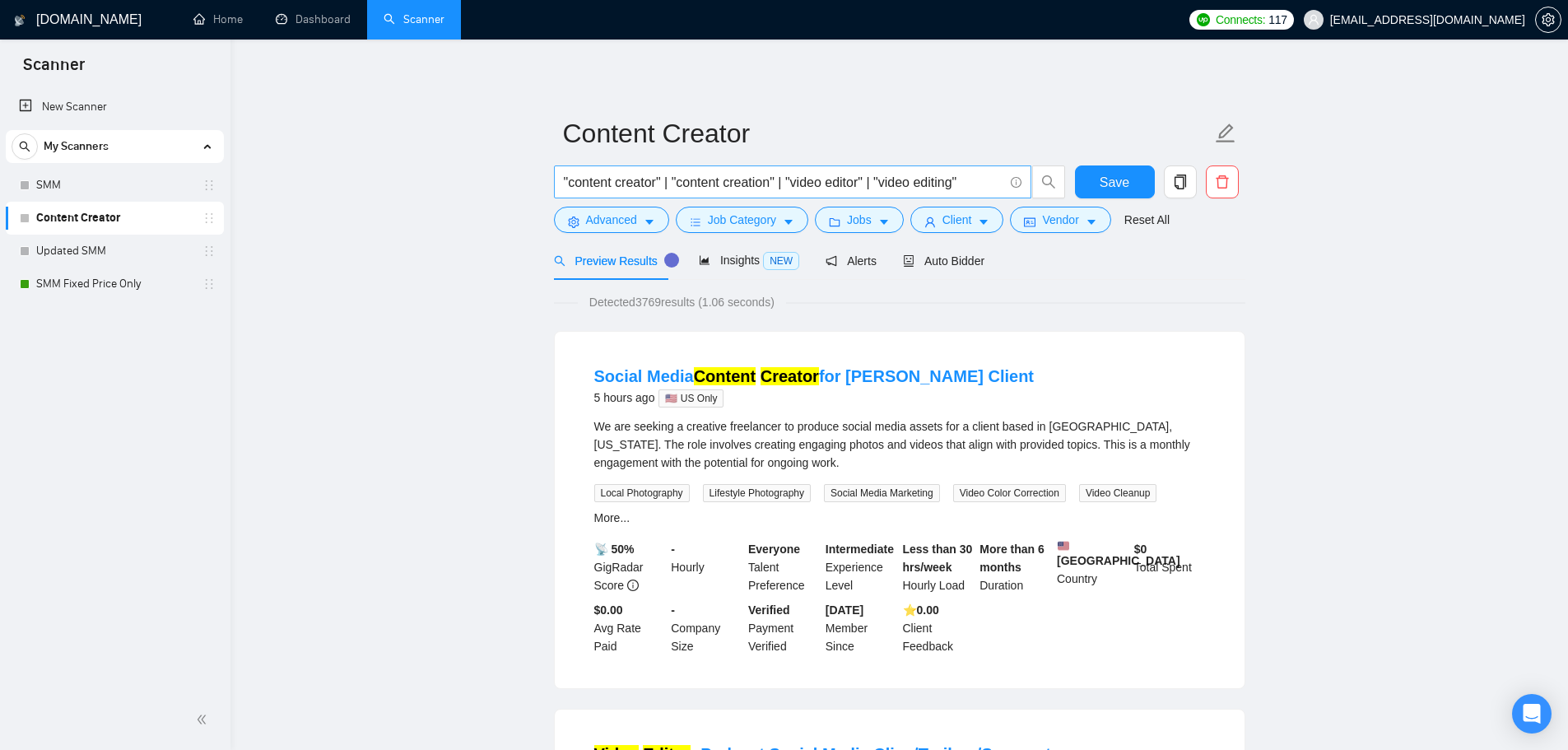
click at [647, 177] on input ""content creator" | "content creation" | "video editor" | "video editing"" at bounding box center [784, 182] width 440 height 21
click at [621, 223] on span "Advanced" at bounding box center [612, 220] width 51 height 18
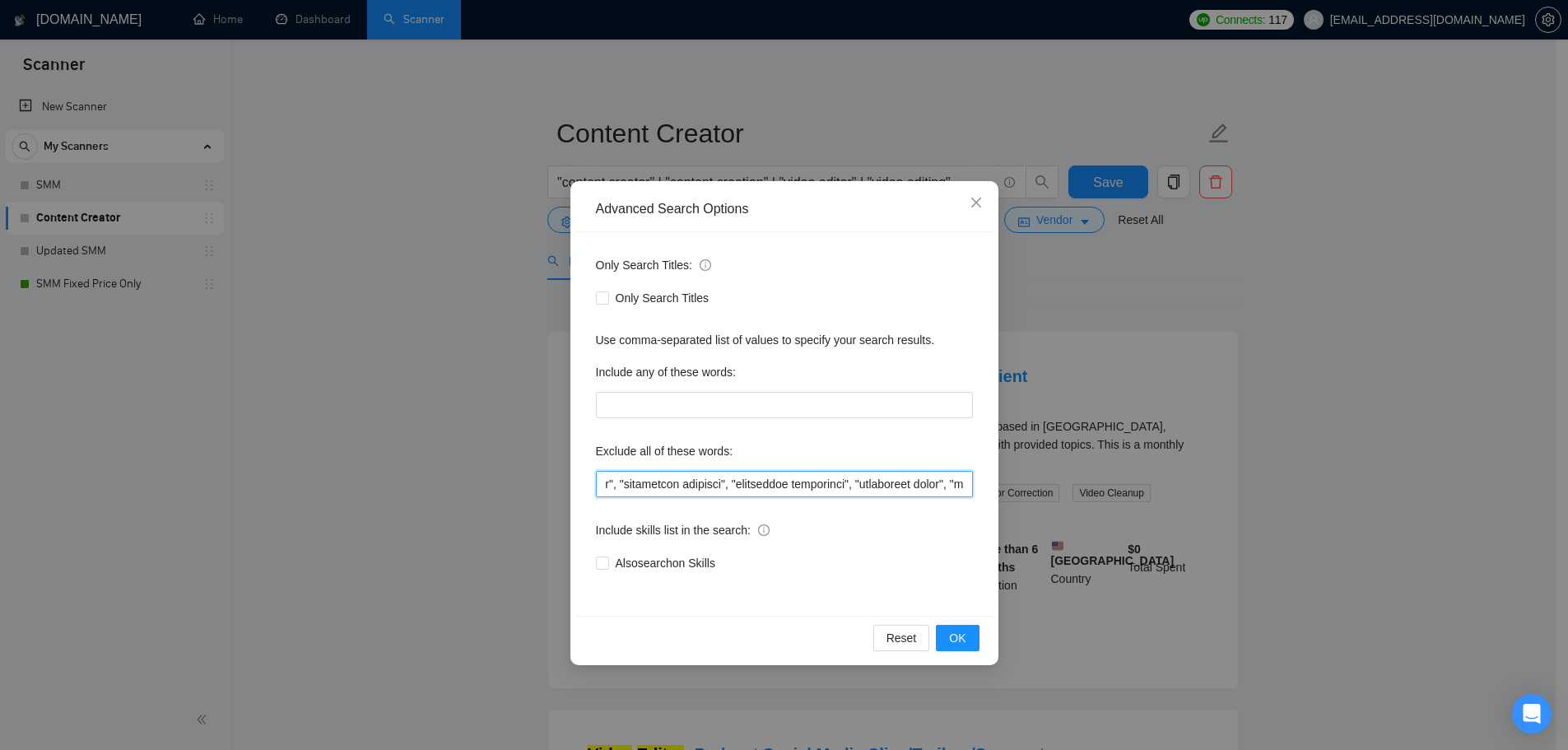
scroll to position [0, 7734]
drag, startPoint x: 599, startPoint y: 481, endPoint x: 1537, endPoint y: 569, distance: 942.1
click at [1537, 569] on div "Advanced Search Options Only Search Titles: Only Search Titles Use comma-separa…" at bounding box center [784, 375] width 1568 height 750
click at [265, 423] on div "Advanced Search Options Only Search Titles: Only Search Titles Use comma-separa…" at bounding box center [784, 375] width 1568 height 750
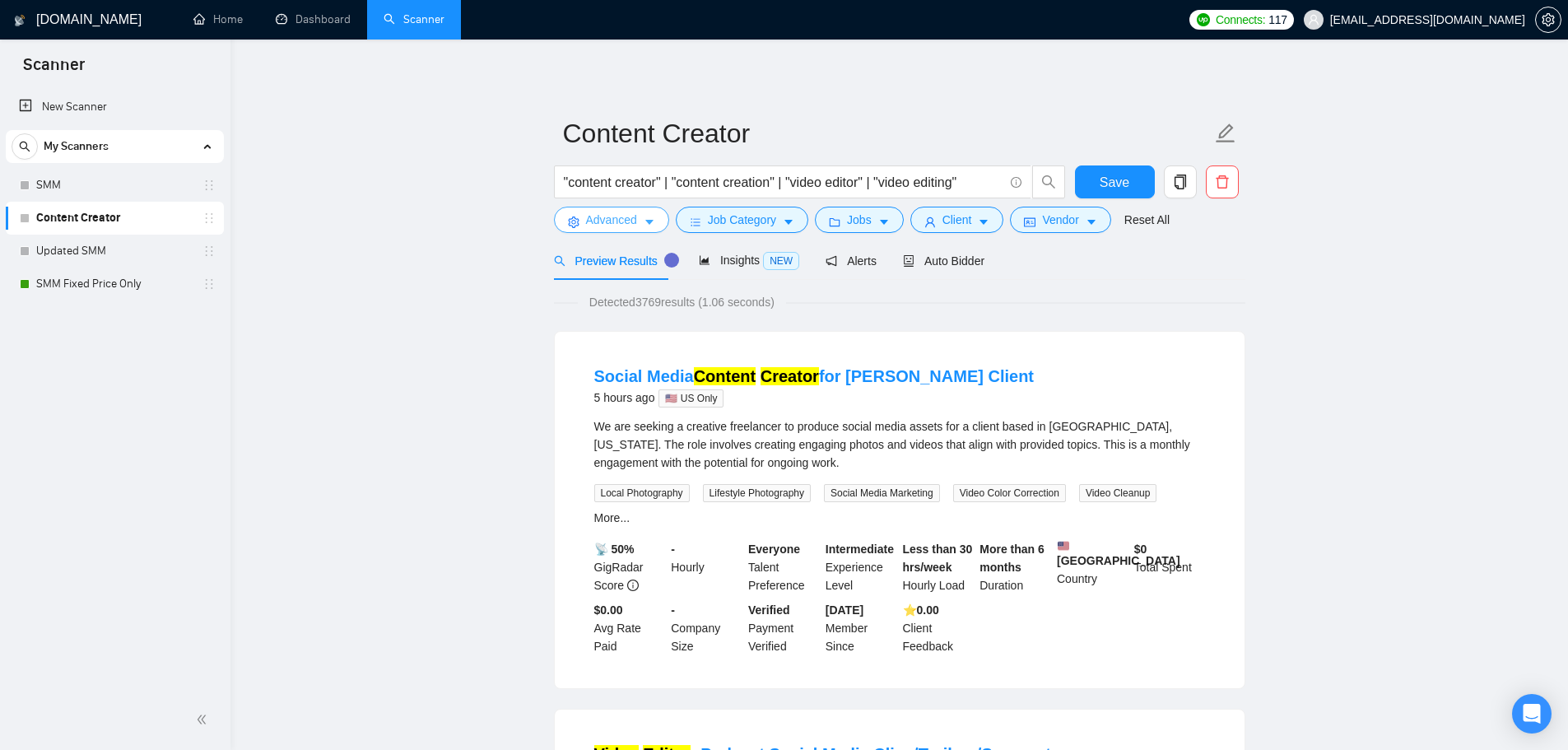
click at [599, 212] on span "Advanced" at bounding box center [612, 220] width 51 height 18
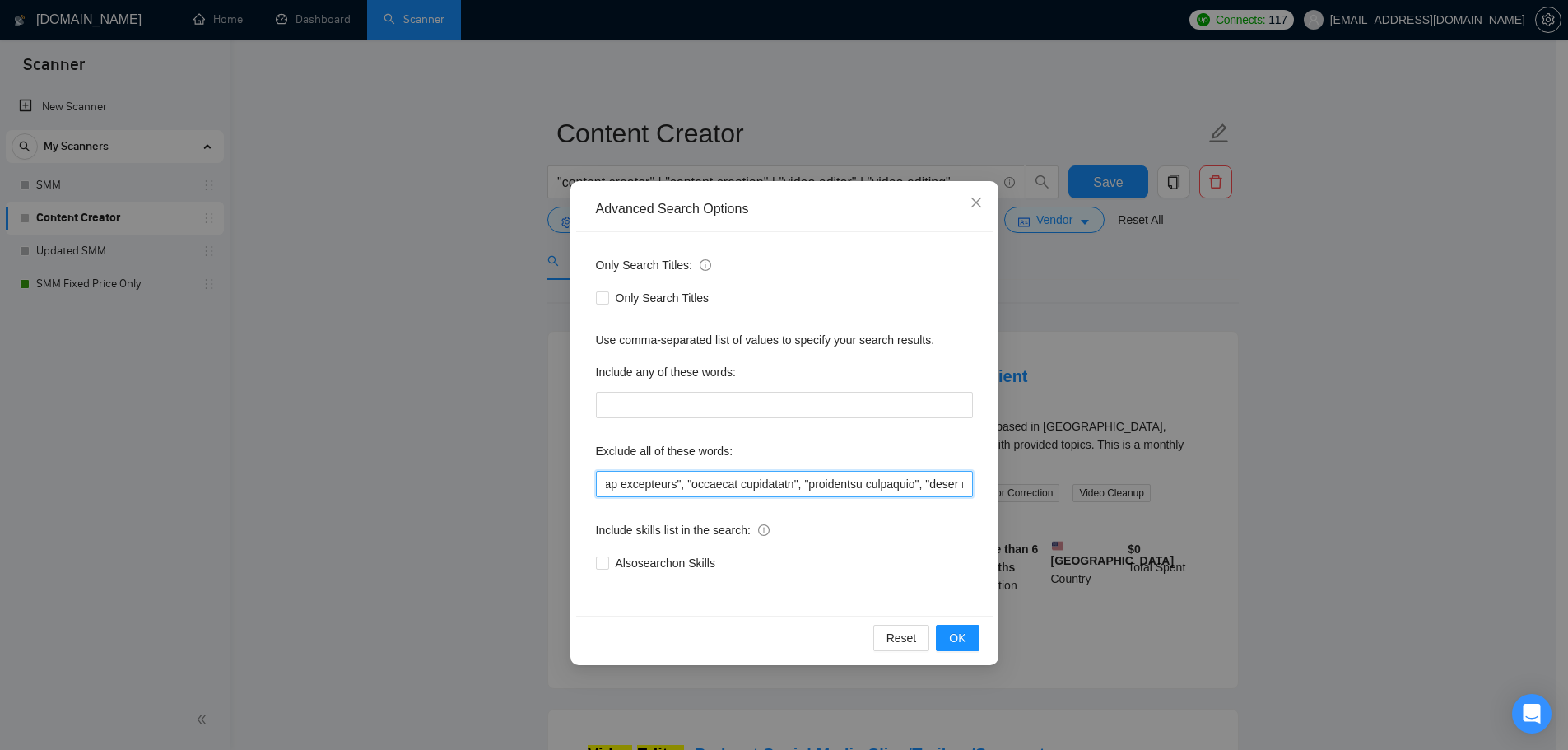
scroll to position [0, 7734]
drag, startPoint x: 1134, startPoint y: 499, endPoint x: 774, endPoint y: 487, distance: 360.2
click at [773, 487] on input "text" at bounding box center [784, 484] width 377 height 27
click at [774, 486] on input "text" at bounding box center [784, 484] width 377 height 27
click at [712, 482] on input "text" at bounding box center [784, 484] width 377 height 27
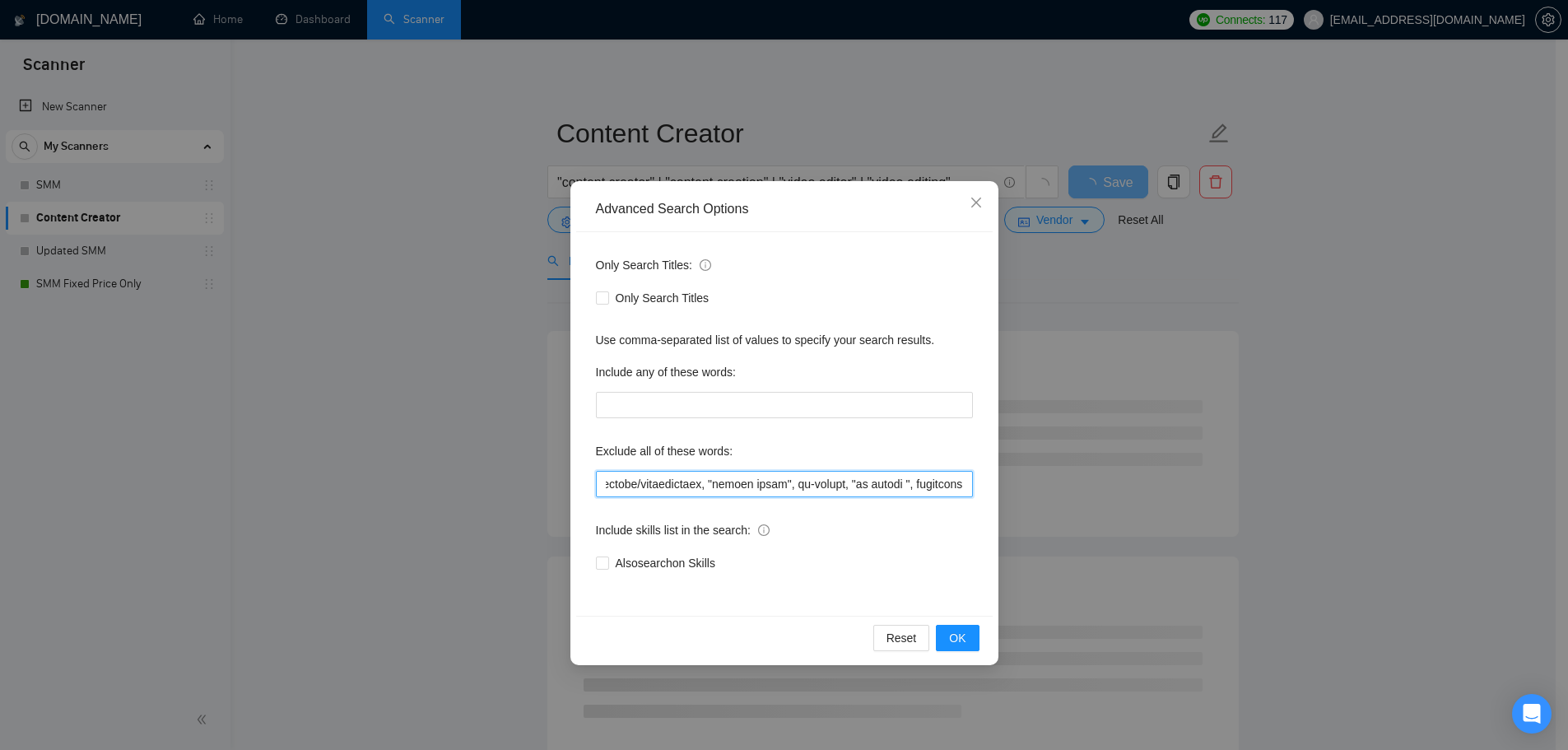
type input "full-time, "full time", "lead a team", "head of", affiliate, "cold call", "cold…"
click at [844, 536] on div "Include skills list in the search:" at bounding box center [784, 532] width 377 height 33
click at [974, 638] on button "OK" at bounding box center [956, 637] width 43 height 27
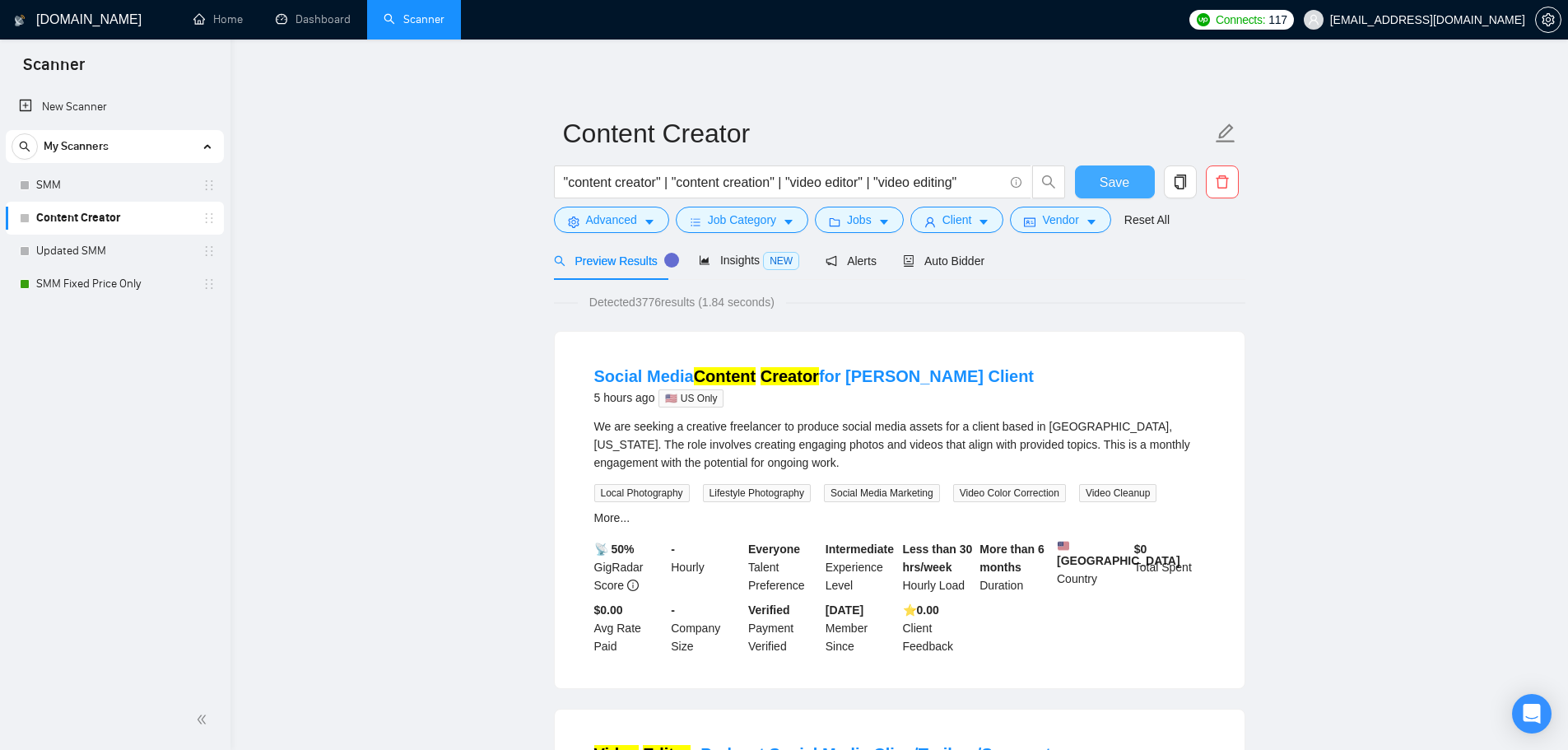
click at [1126, 185] on span "Save" at bounding box center [1115, 182] width 30 height 21
click at [86, 187] on link "SMM" at bounding box center [115, 184] width 156 height 33
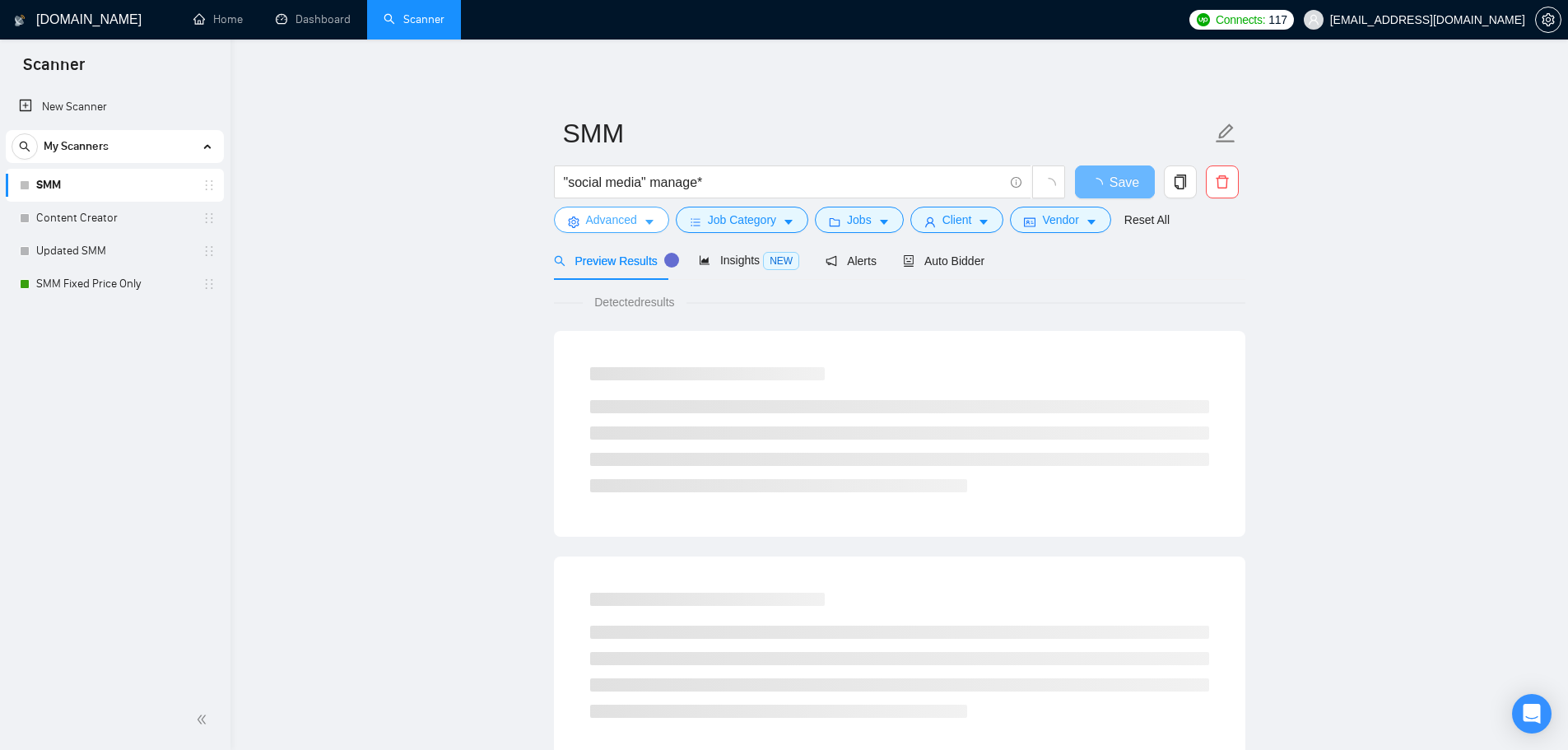
click at [618, 221] on span "Advanced" at bounding box center [612, 220] width 51 height 18
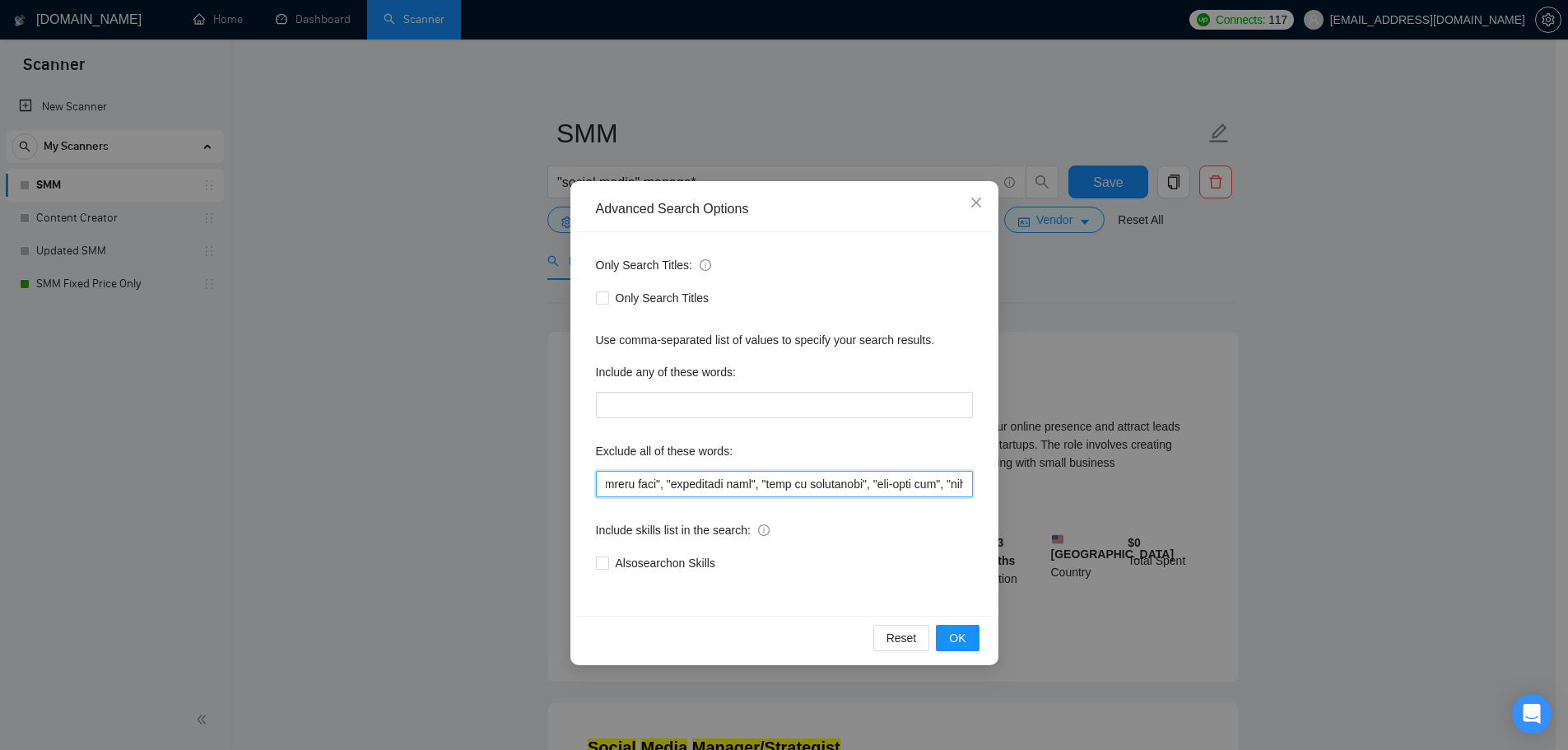
scroll to position [0, 7734]
drag, startPoint x: 882, startPoint y: 487, endPoint x: 1431, endPoint y: 523, distance: 550.2
click at [1431, 523] on div "Advanced Search Options Only Search Titles: Only Search Titles Use comma-separa…" at bounding box center [784, 375] width 1568 height 750
click at [713, 485] on input "text" at bounding box center [784, 484] width 377 height 27
click at [779, 483] on input "text" at bounding box center [784, 484] width 377 height 27
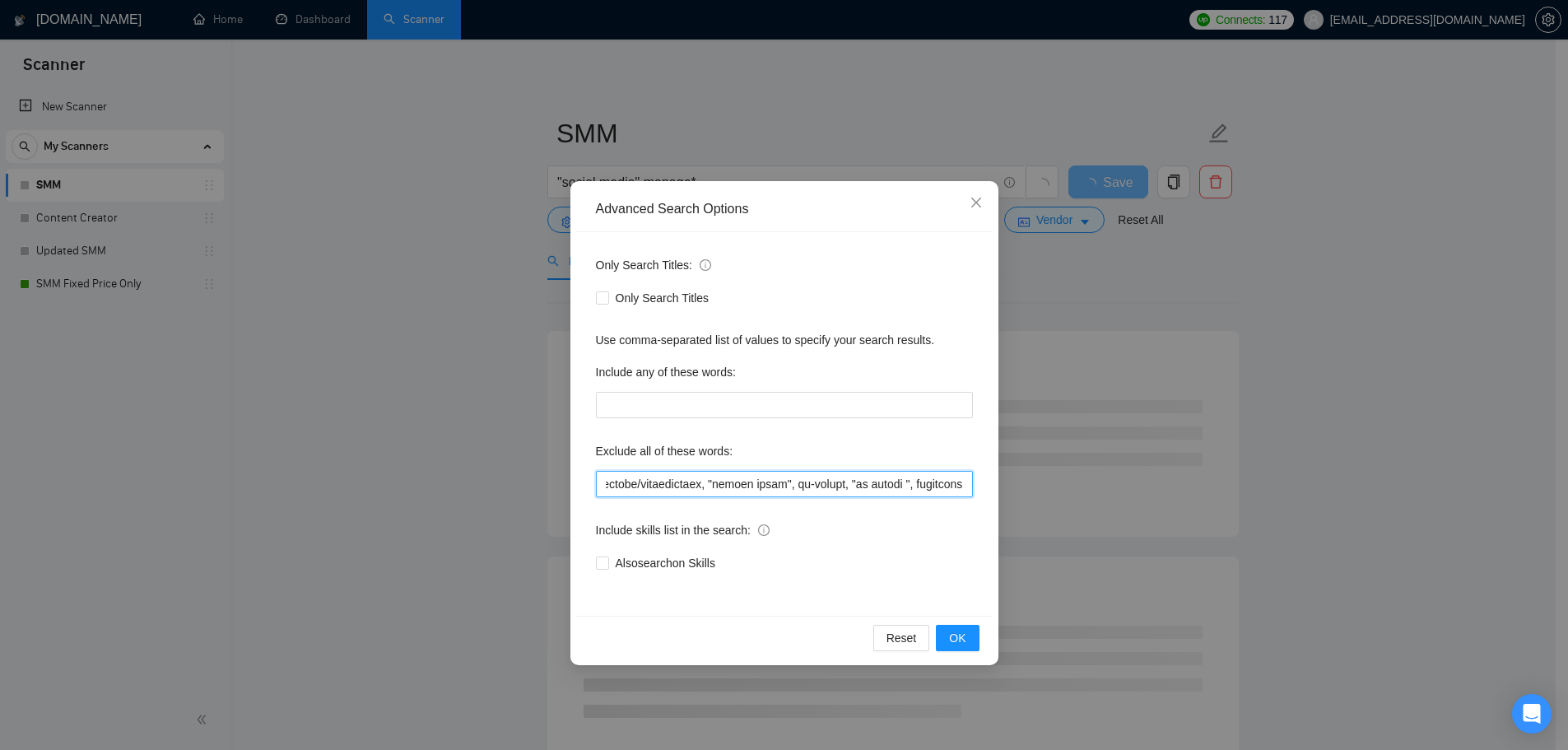
type input "full-time, "full time", "lead a team", "head of", affiliate, "cold call", "cold…"
click at [870, 543] on div "Include skills list in the search:" at bounding box center [784, 532] width 377 height 33
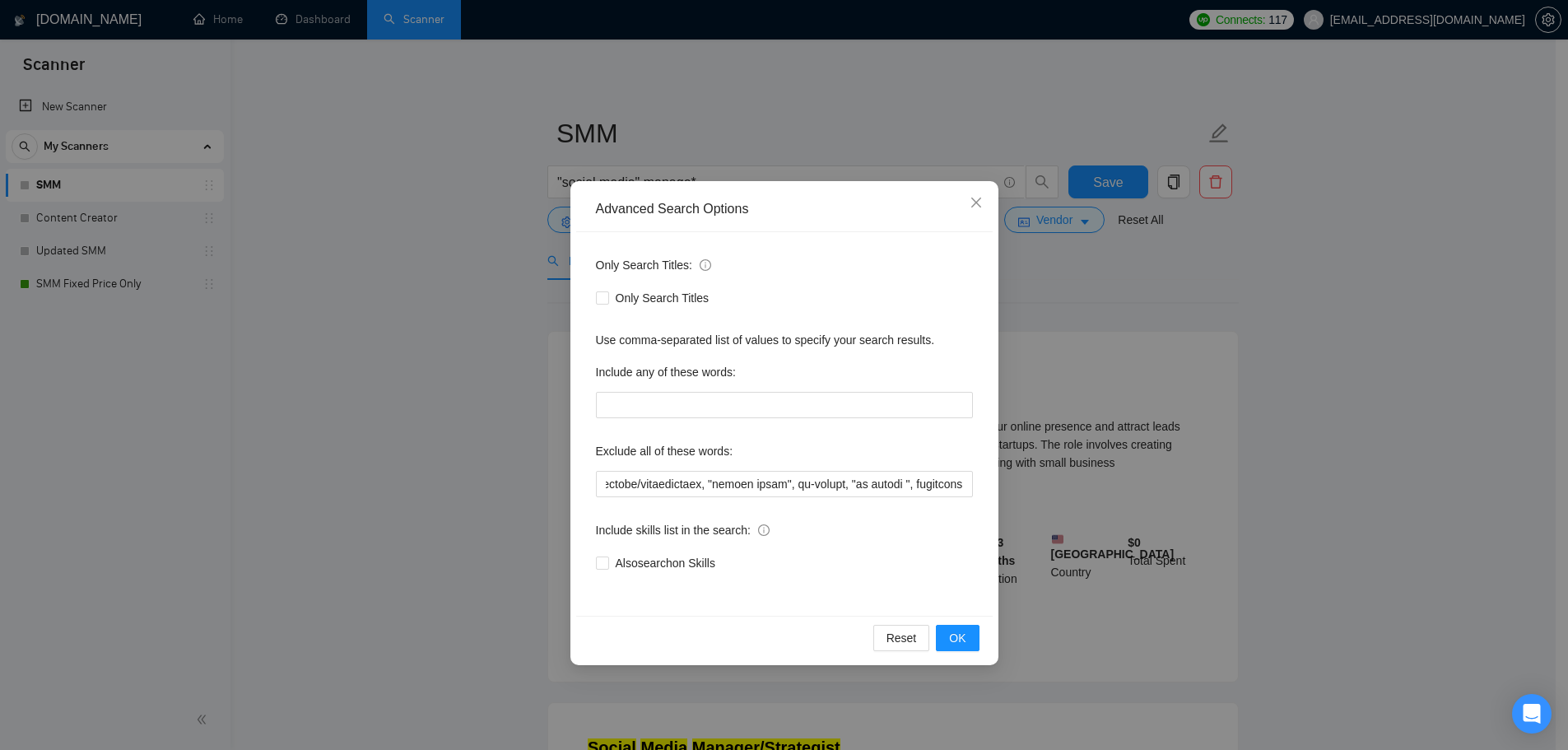
scroll to position [0, 0]
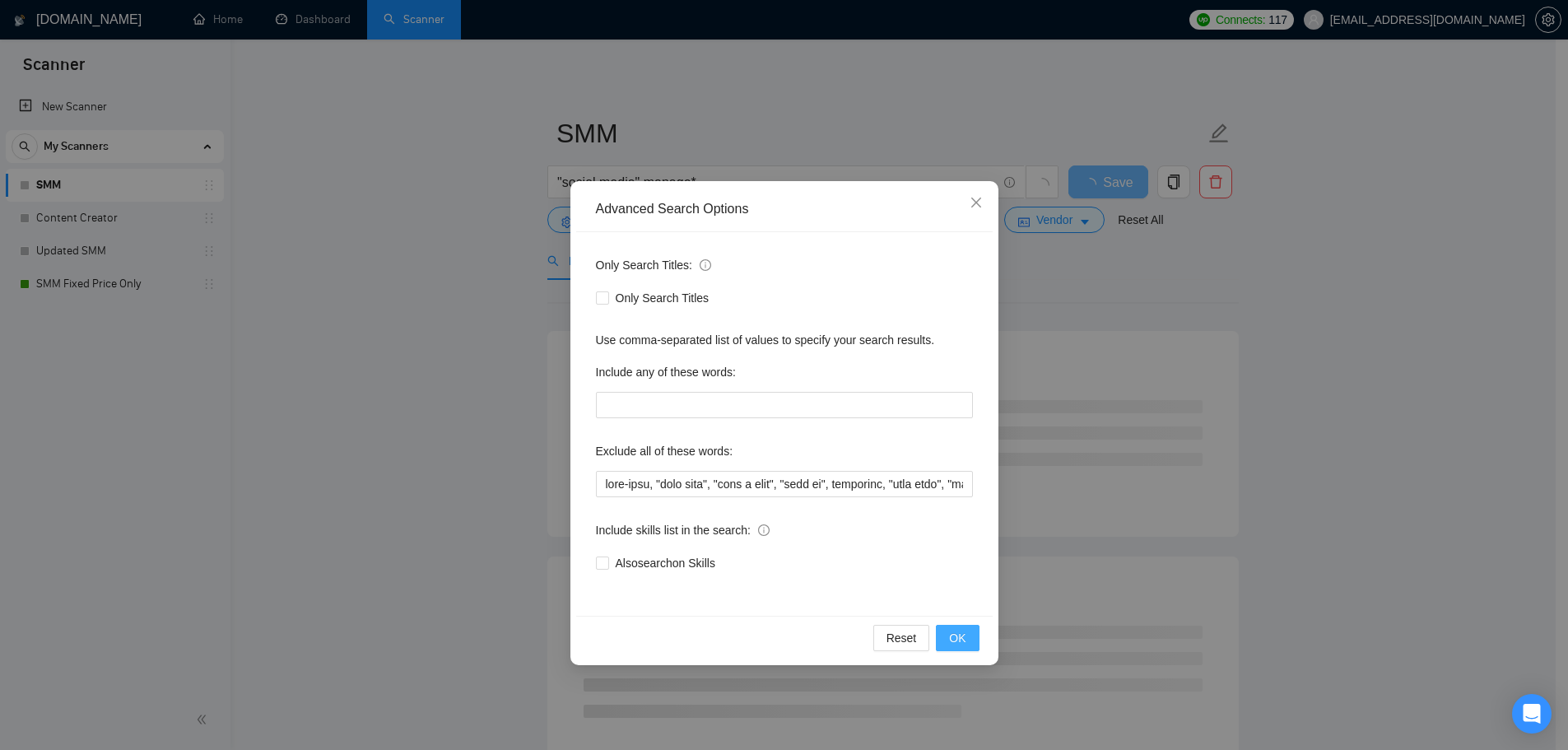
click at [972, 646] on button "OK" at bounding box center [956, 637] width 43 height 27
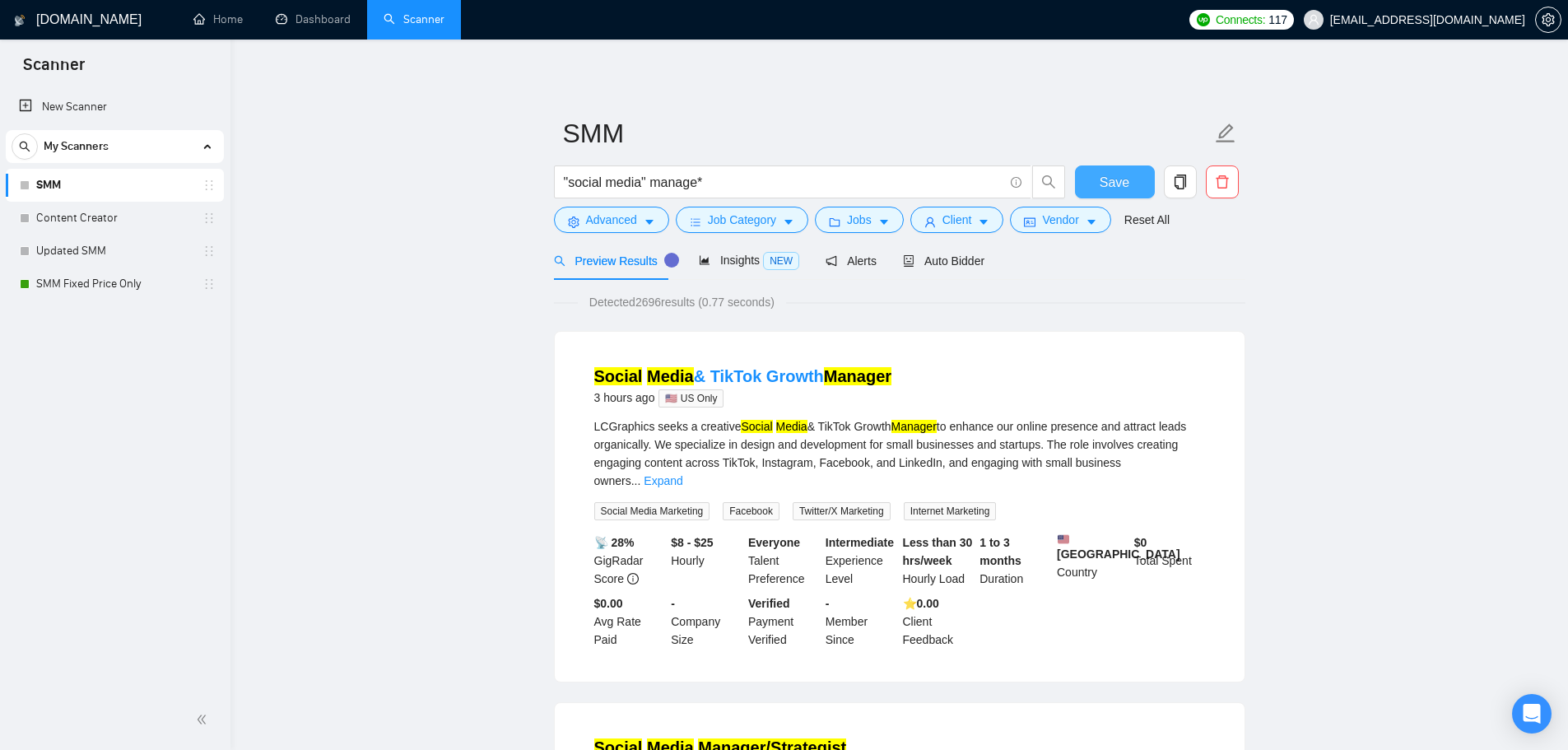
click at [1120, 187] on span "Save" at bounding box center [1115, 182] width 30 height 21
click at [54, 251] on link "Updated SMM" at bounding box center [115, 250] width 156 height 33
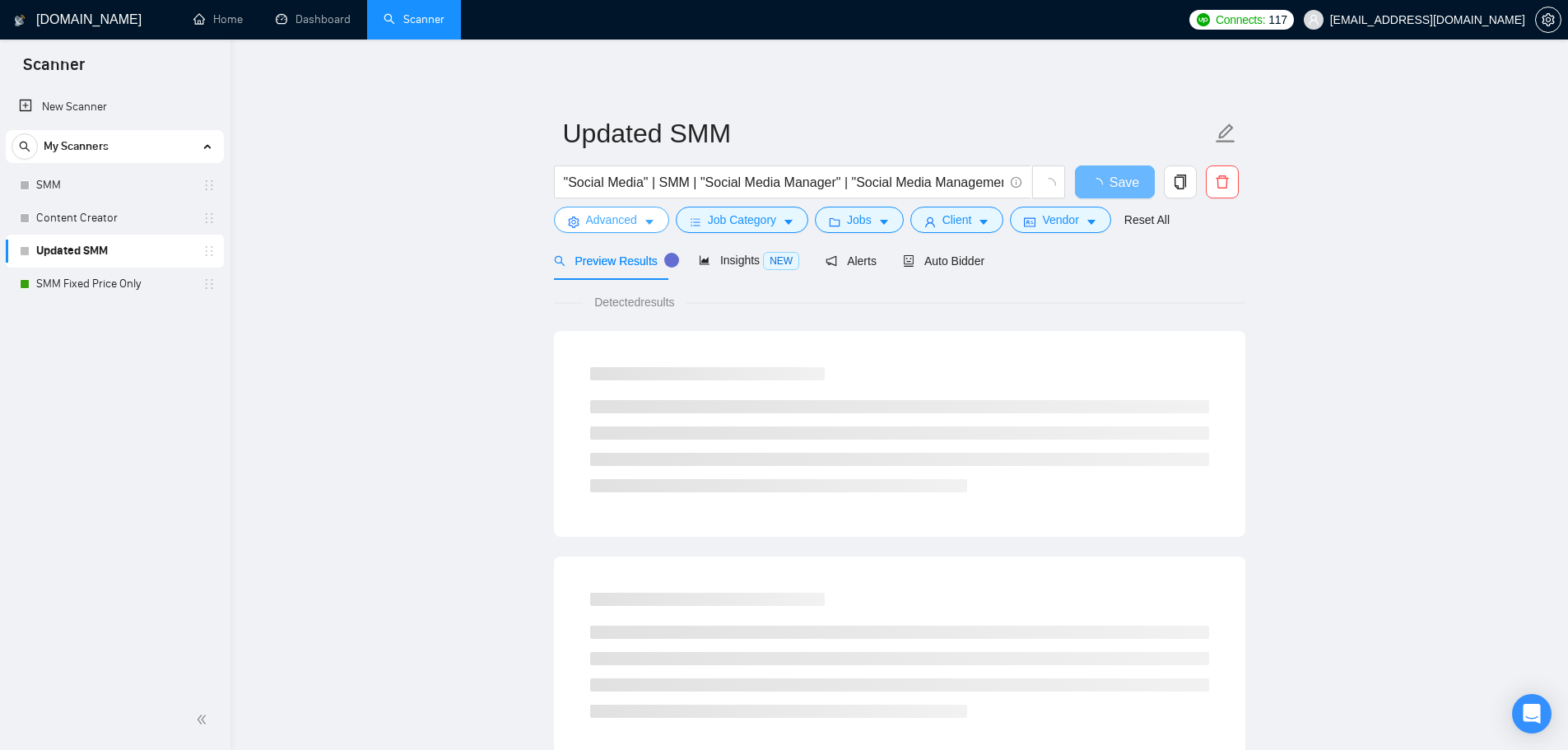
click at [613, 220] on span "Advanced" at bounding box center [612, 220] width 51 height 18
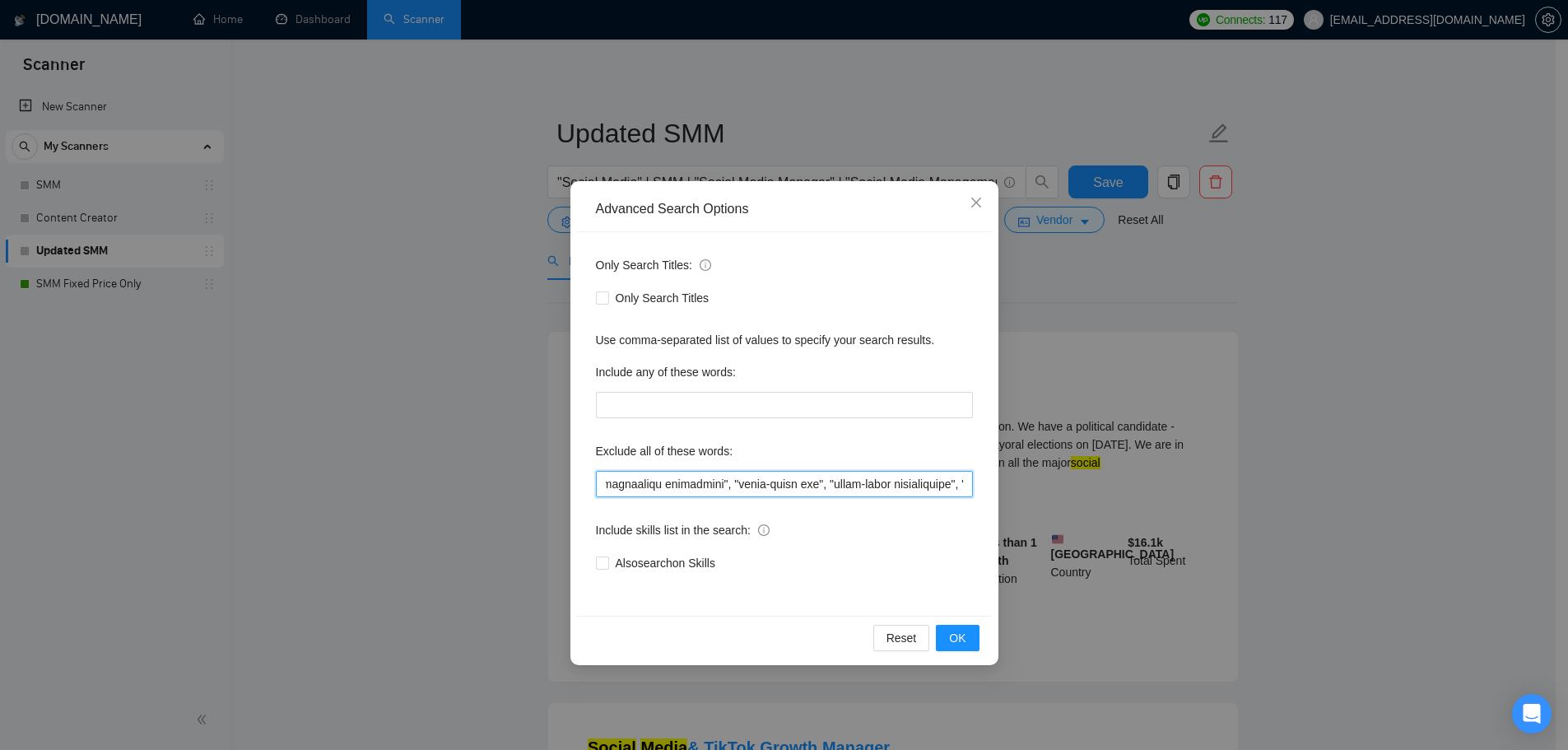
scroll to position [0, 7734]
drag, startPoint x: 879, startPoint y: 481, endPoint x: 814, endPoint y: 489, distance: 65.5
click at [1468, 496] on div "Advanced Search Options Only Search Titles: Only Search Titles Use comma-separa…" at bounding box center [784, 375] width 1568 height 750
click at [713, 486] on input "text" at bounding box center [784, 484] width 377 height 27
click at [775, 483] on input "text" at bounding box center [784, 484] width 377 height 27
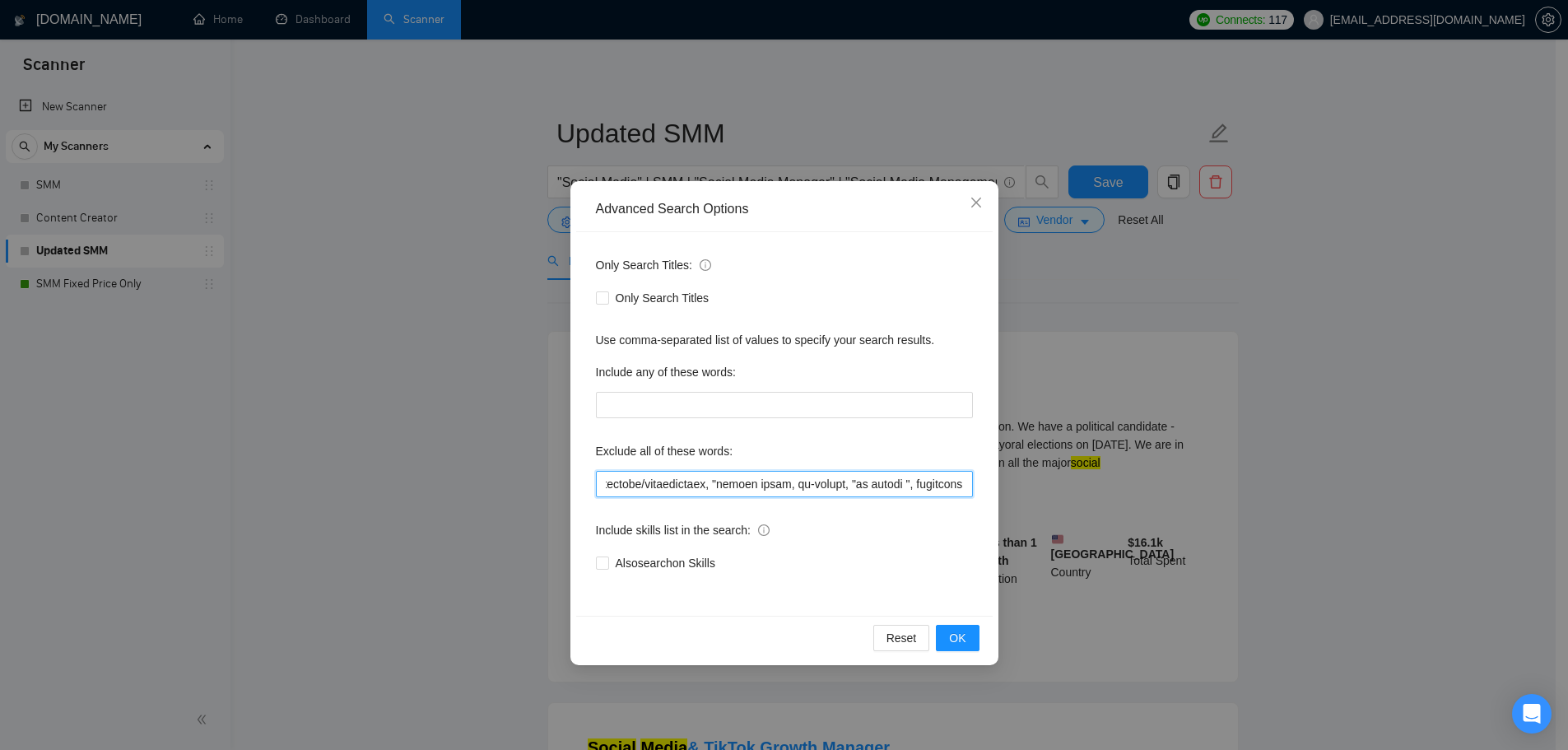
click at [777, 484] on input "text" at bounding box center [784, 484] width 377 height 27
click at [782, 485] on input "text" at bounding box center [784, 484] width 377 height 27
type input "full-time, "full time", "lead a team", "head of", affiliate, "cold call", "cold…"
click at [955, 628] on span "OK" at bounding box center [957, 637] width 17 height 18
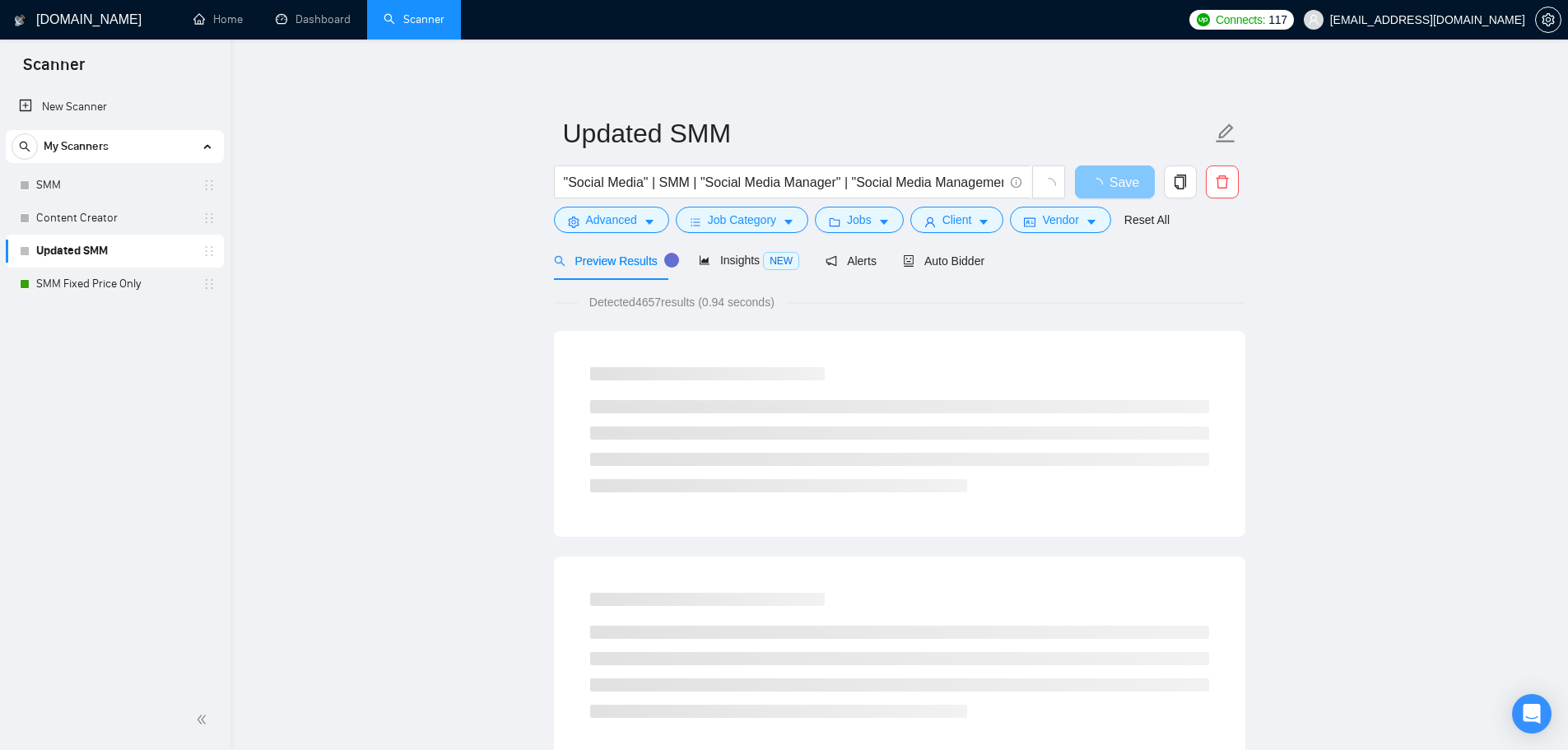
click at [1137, 180] on button "Save" at bounding box center [1115, 181] width 80 height 33
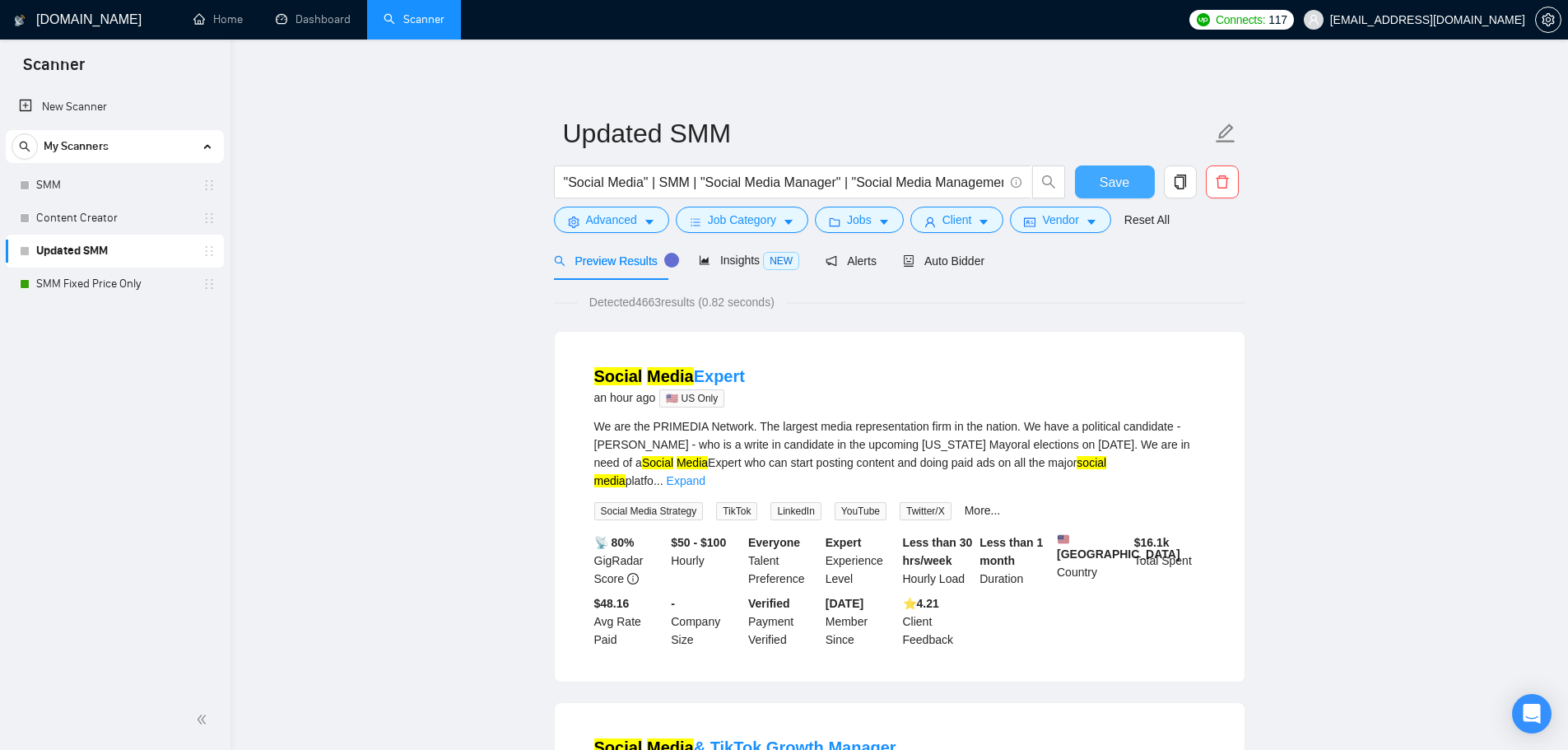
click at [1126, 183] on span "Save" at bounding box center [1115, 182] width 30 height 21
click at [115, 287] on link "SMM Fixed Price Only" at bounding box center [115, 283] width 156 height 33
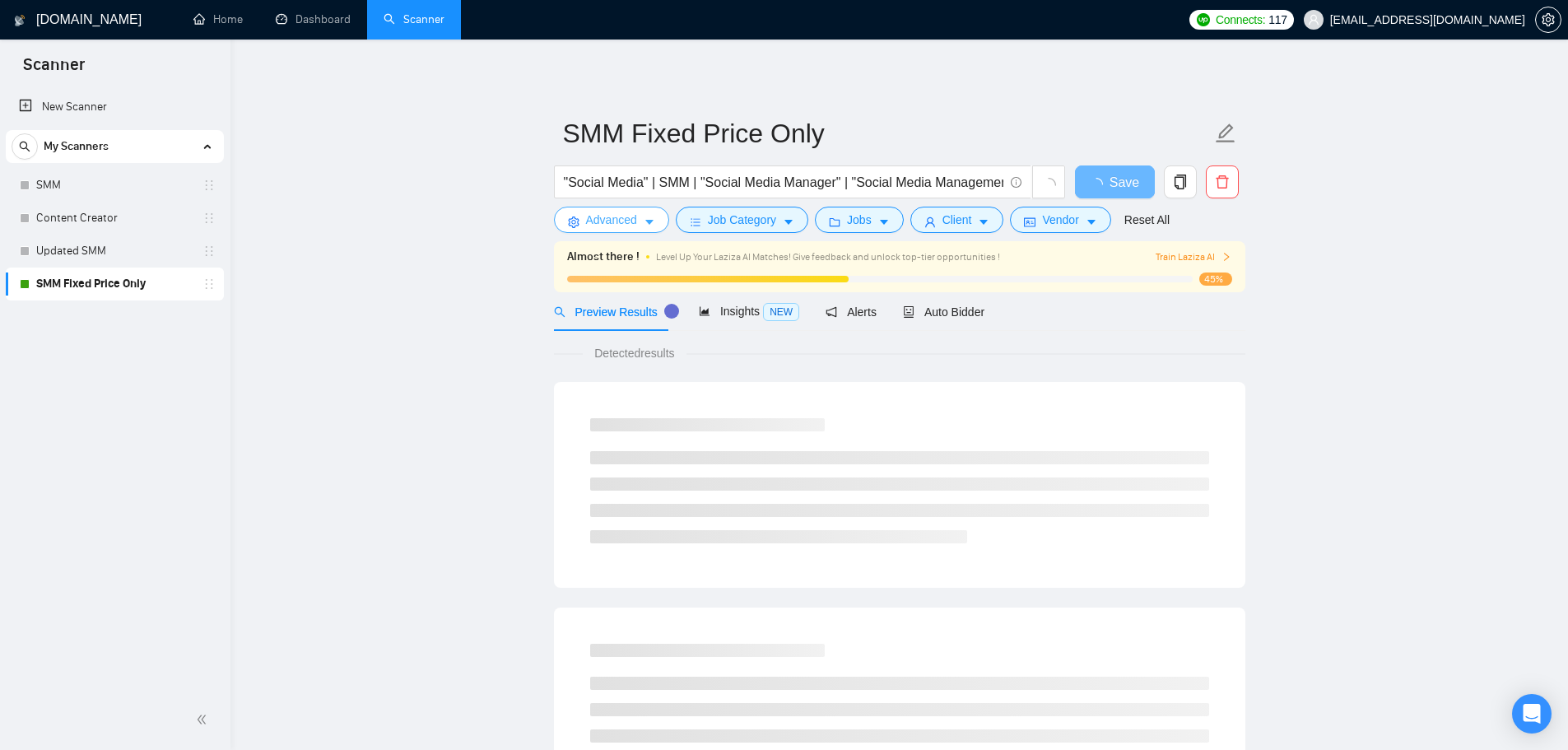
click at [589, 219] on span "Advanced" at bounding box center [612, 220] width 51 height 18
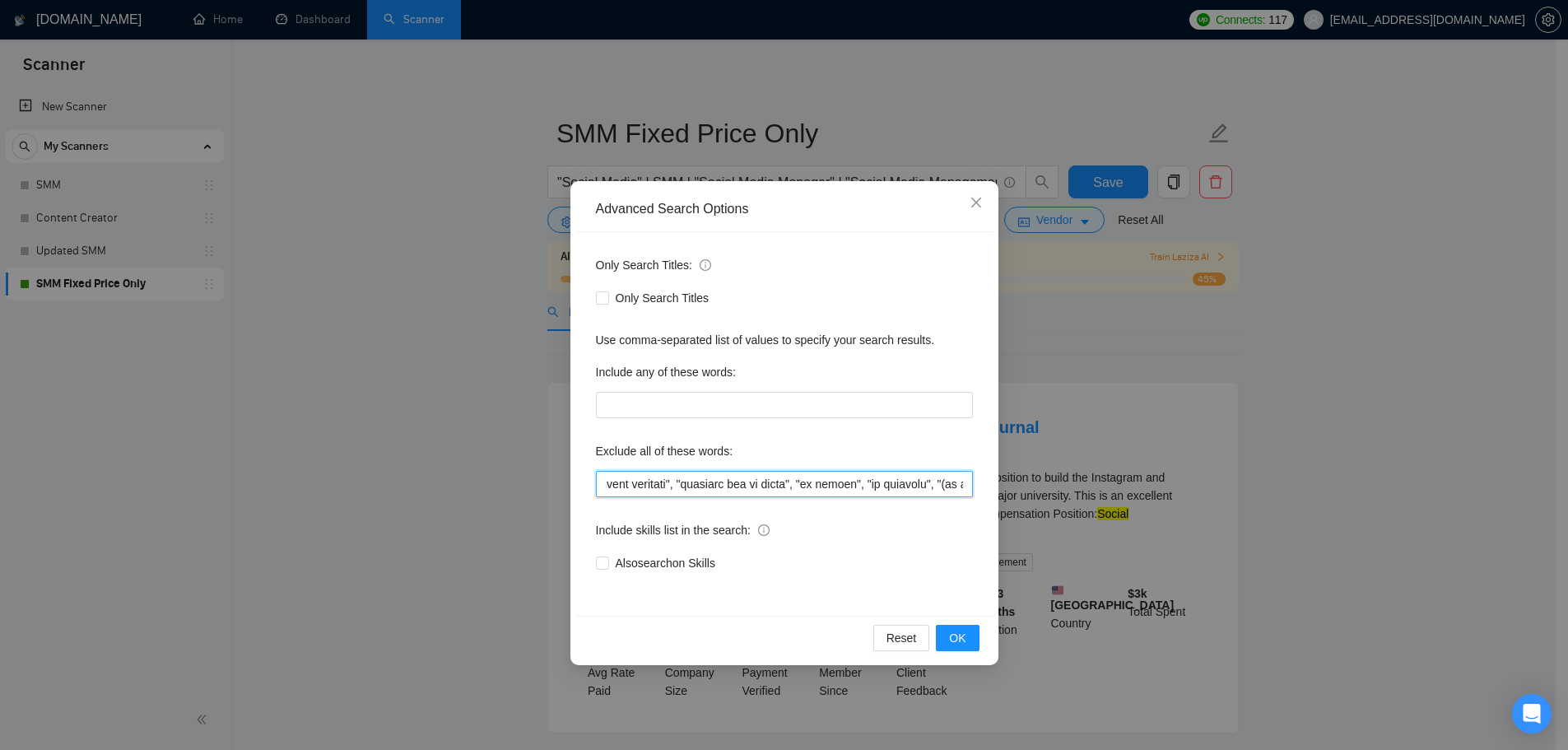
scroll to position [0, 7734]
drag, startPoint x: 840, startPoint y: 478, endPoint x: 1408, endPoint y: 498, distance: 568.4
click at [1450, 509] on div "Advanced Search Options Only Search Titles: Only Search Titles Use comma-separa…" at bounding box center [784, 375] width 1568 height 750
click at [713, 486] on input "text" at bounding box center [784, 484] width 377 height 27
click at [778, 490] on input "text" at bounding box center [784, 484] width 377 height 27
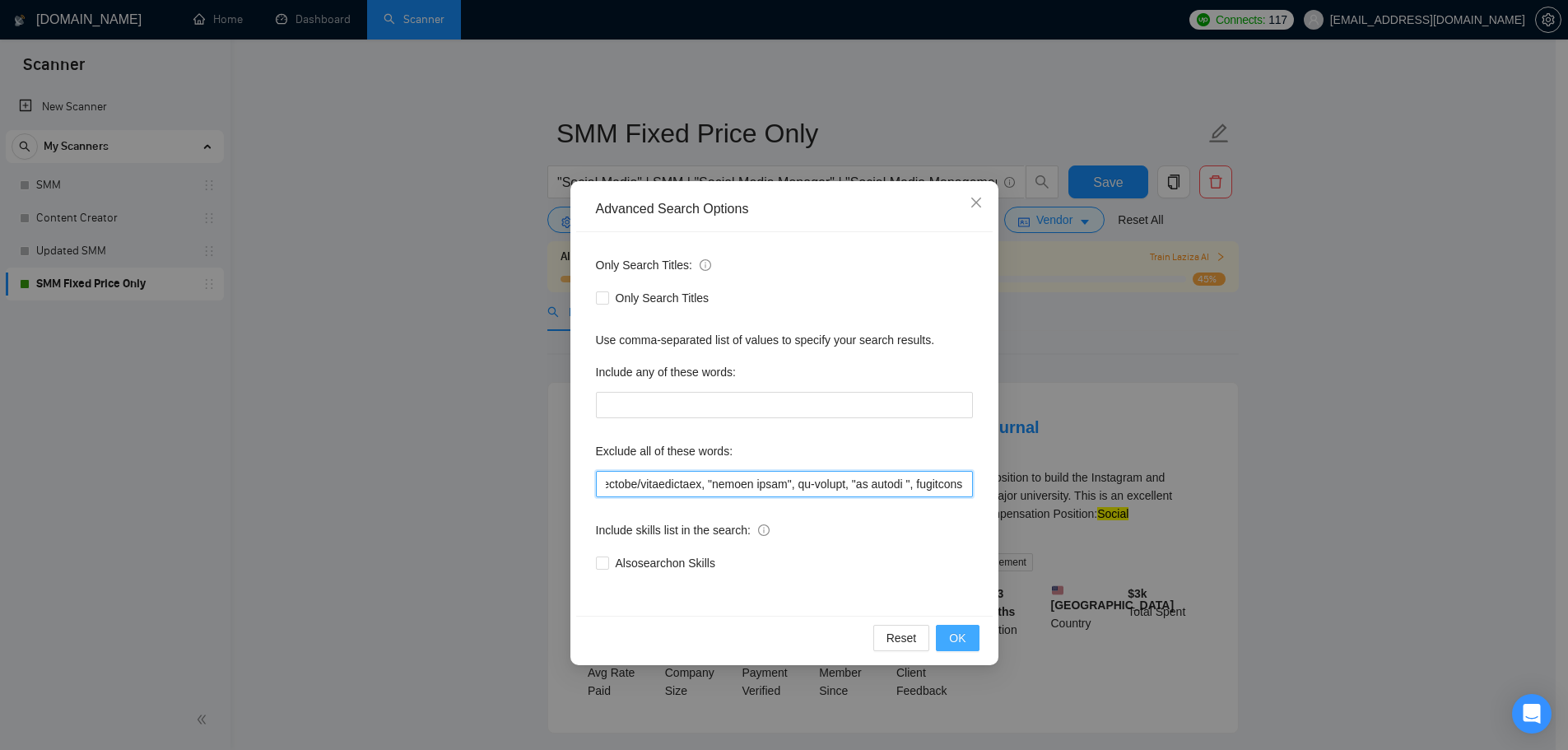
type input "full-time, "full time", "lead a team", "head of", affiliate, "cold call", "cold…"
click at [950, 637] on span "OK" at bounding box center [957, 637] width 17 height 18
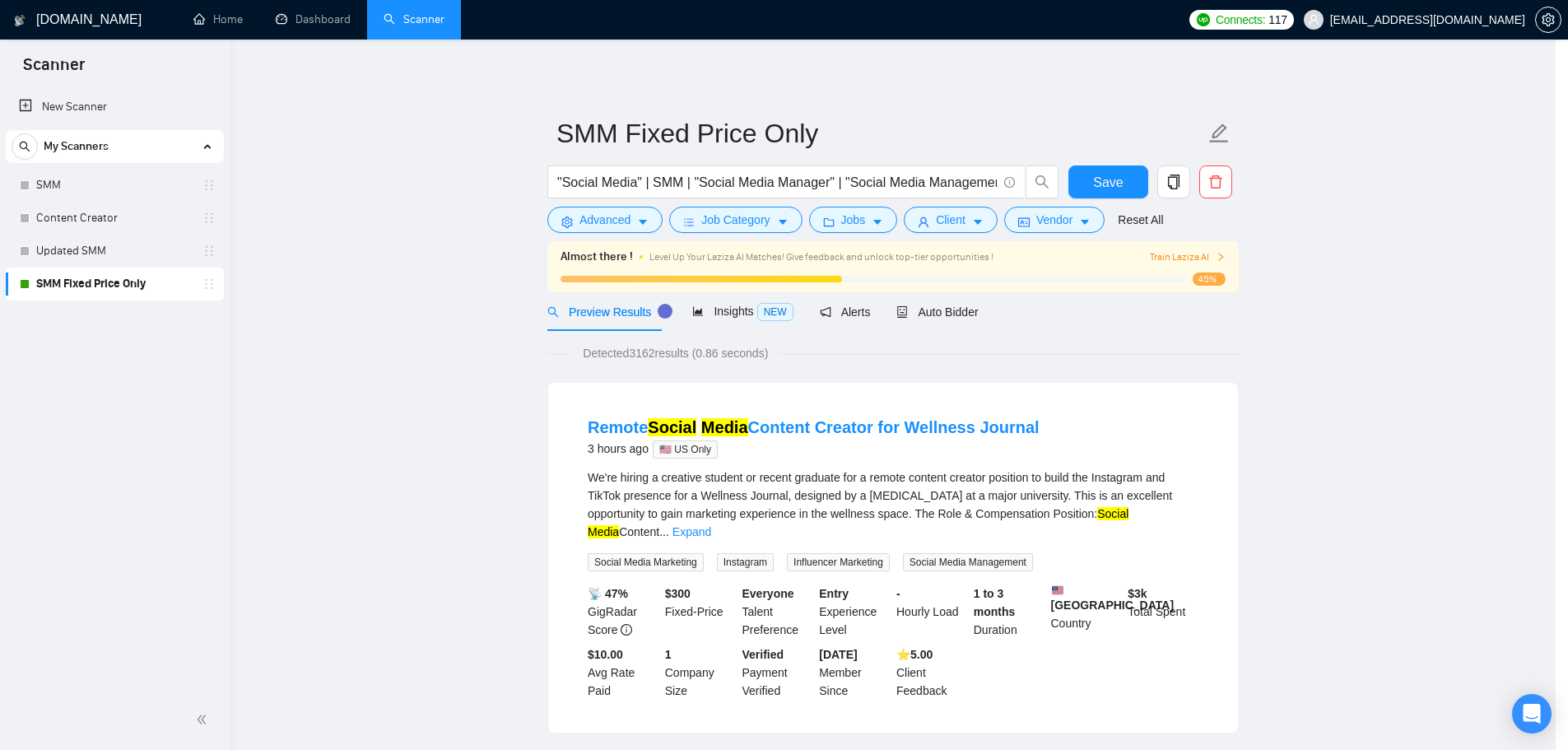
scroll to position [0, 0]
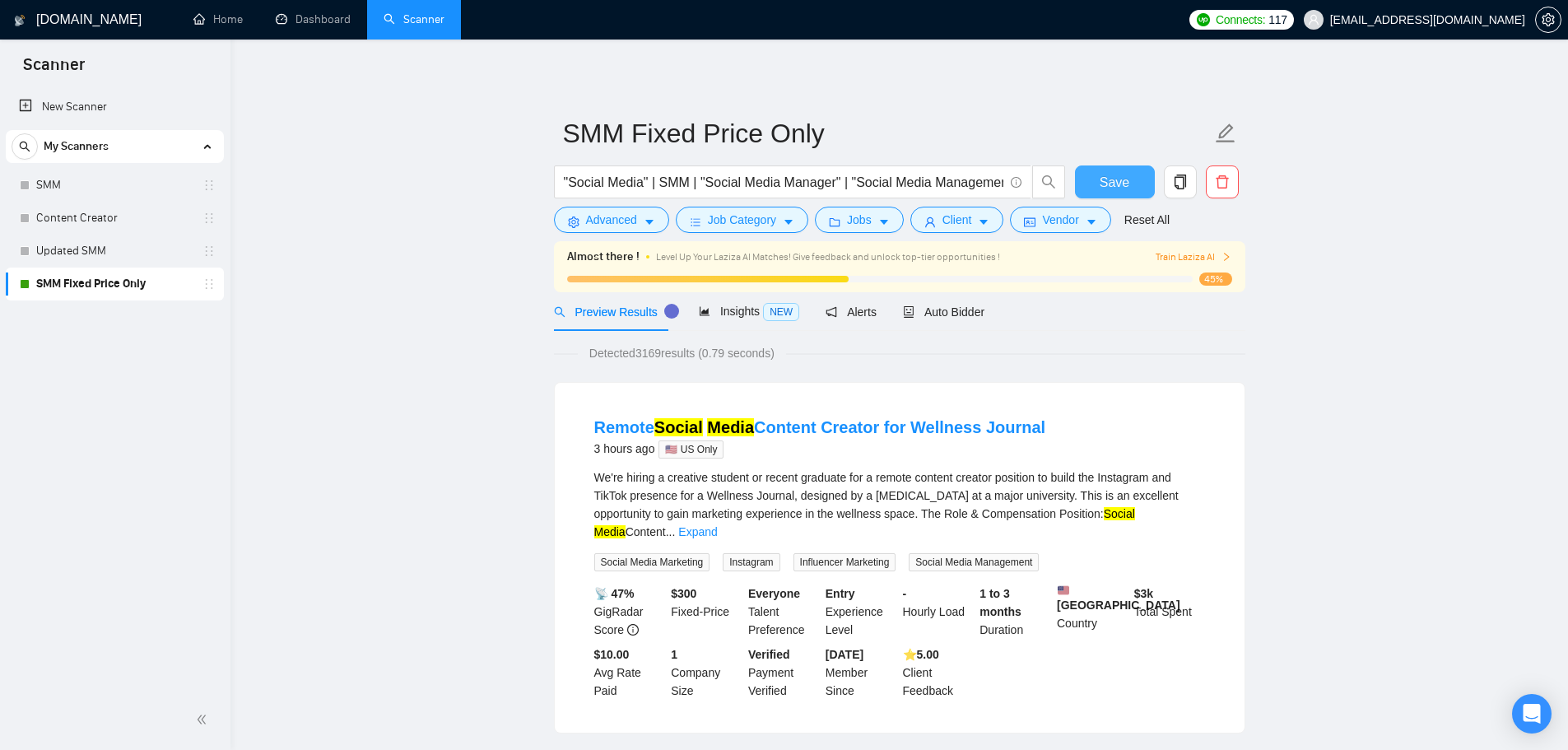
click at [1117, 198] on button "Save" at bounding box center [1115, 181] width 80 height 33
click at [134, 230] on link "Content Creator" at bounding box center [115, 218] width 156 height 33
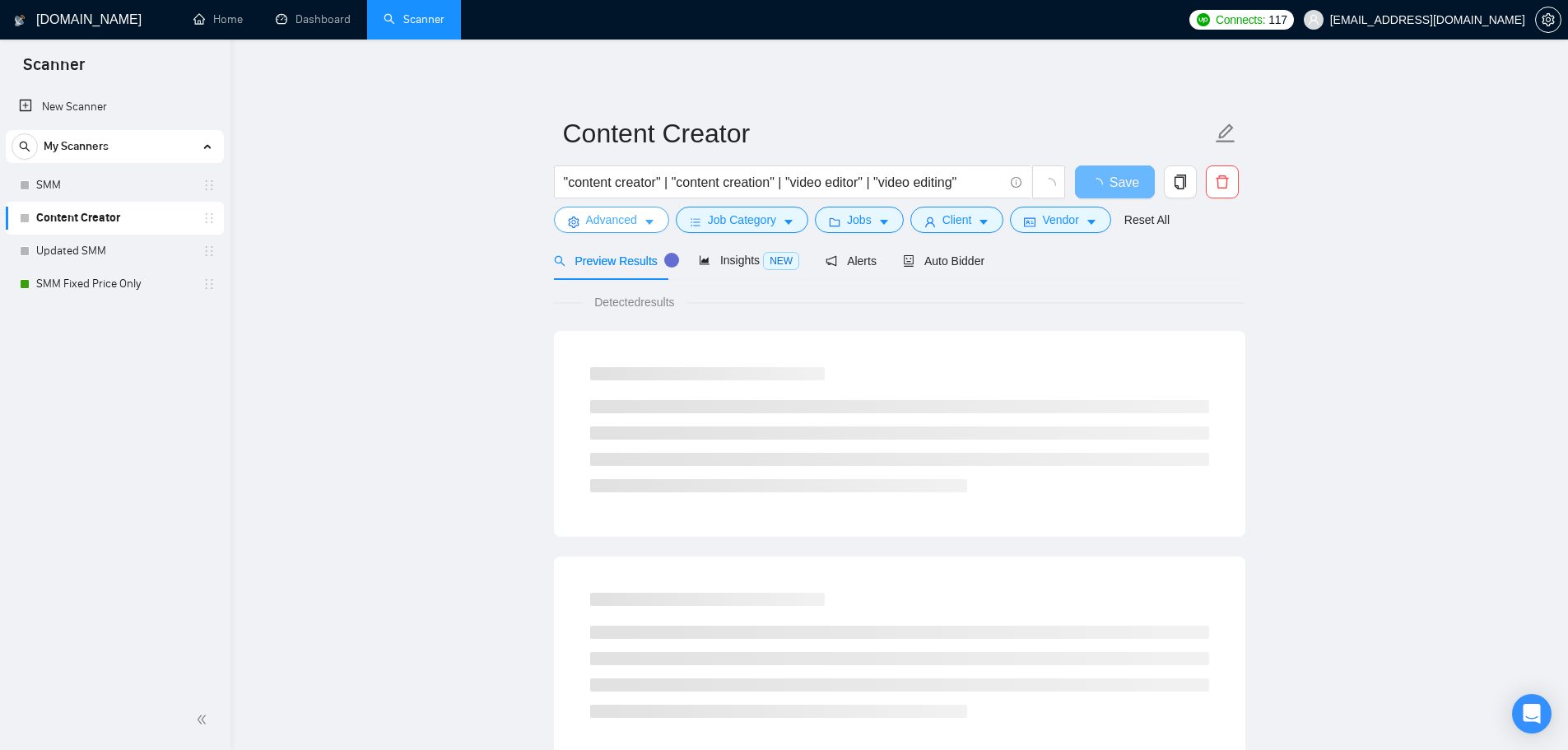
click at [592, 217] on span "Advanced" at bounding box center [612, 220] width 51 height 18
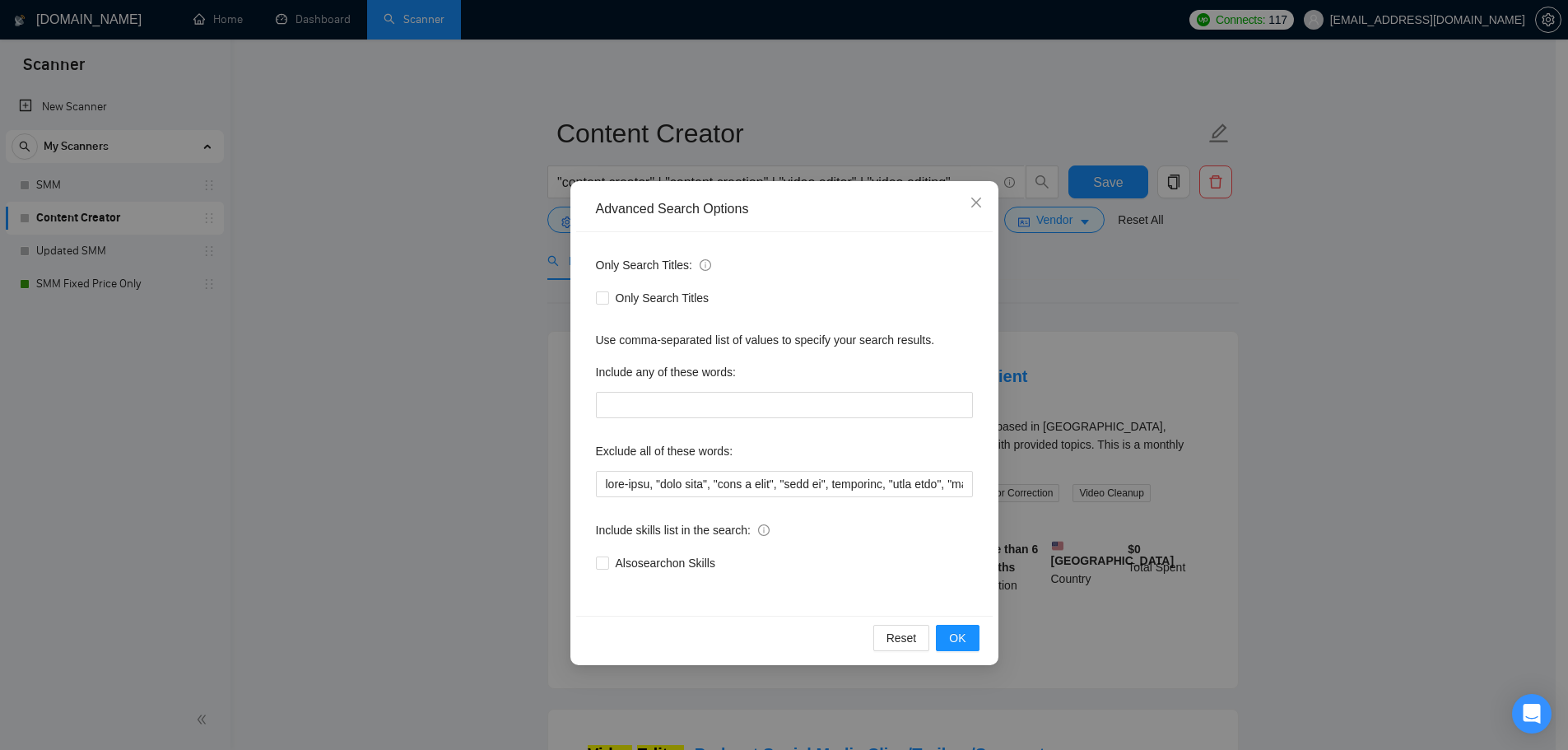
click at [389, 266] on div "Advanced Search Options Only Search Titles: Only Search Titles Use comma-separa…" at bounding box center [784, 375] width 1568 height 750
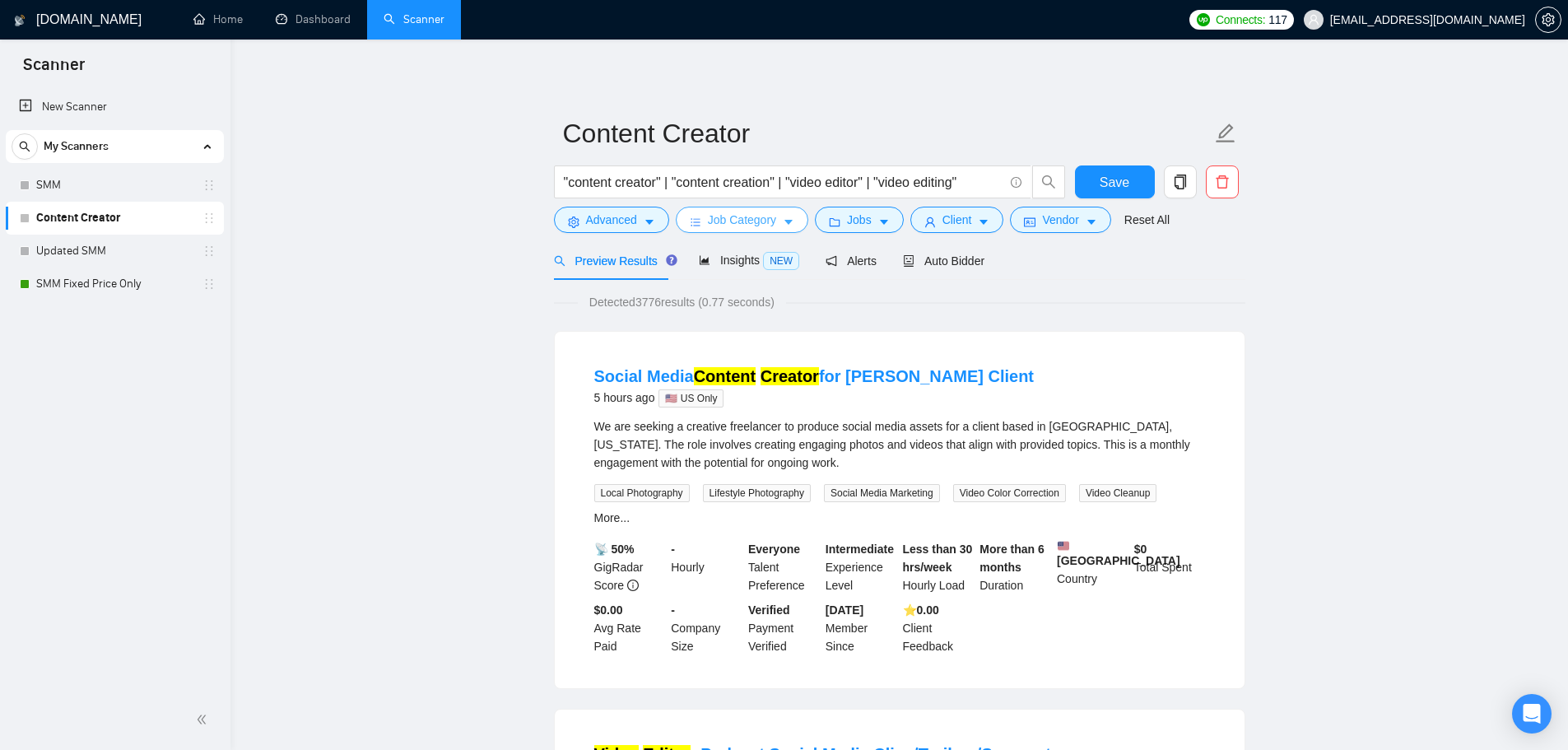
click at [762, 222] on span "Job Category" at bounding box center [741, 220] width 68 height 18
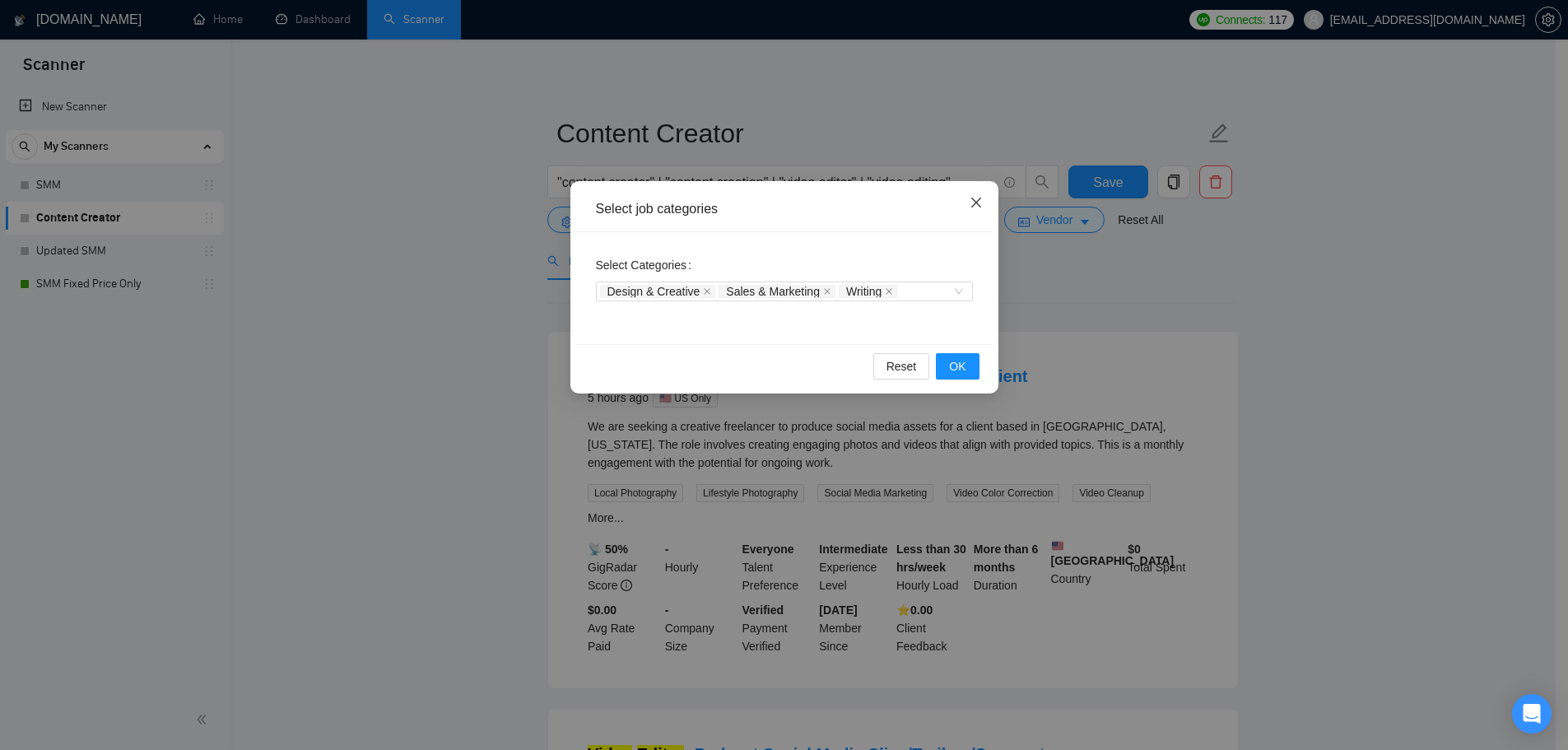
click at [983, 195] on span "Close" at bounding box center [976, 203] width 45 height 45
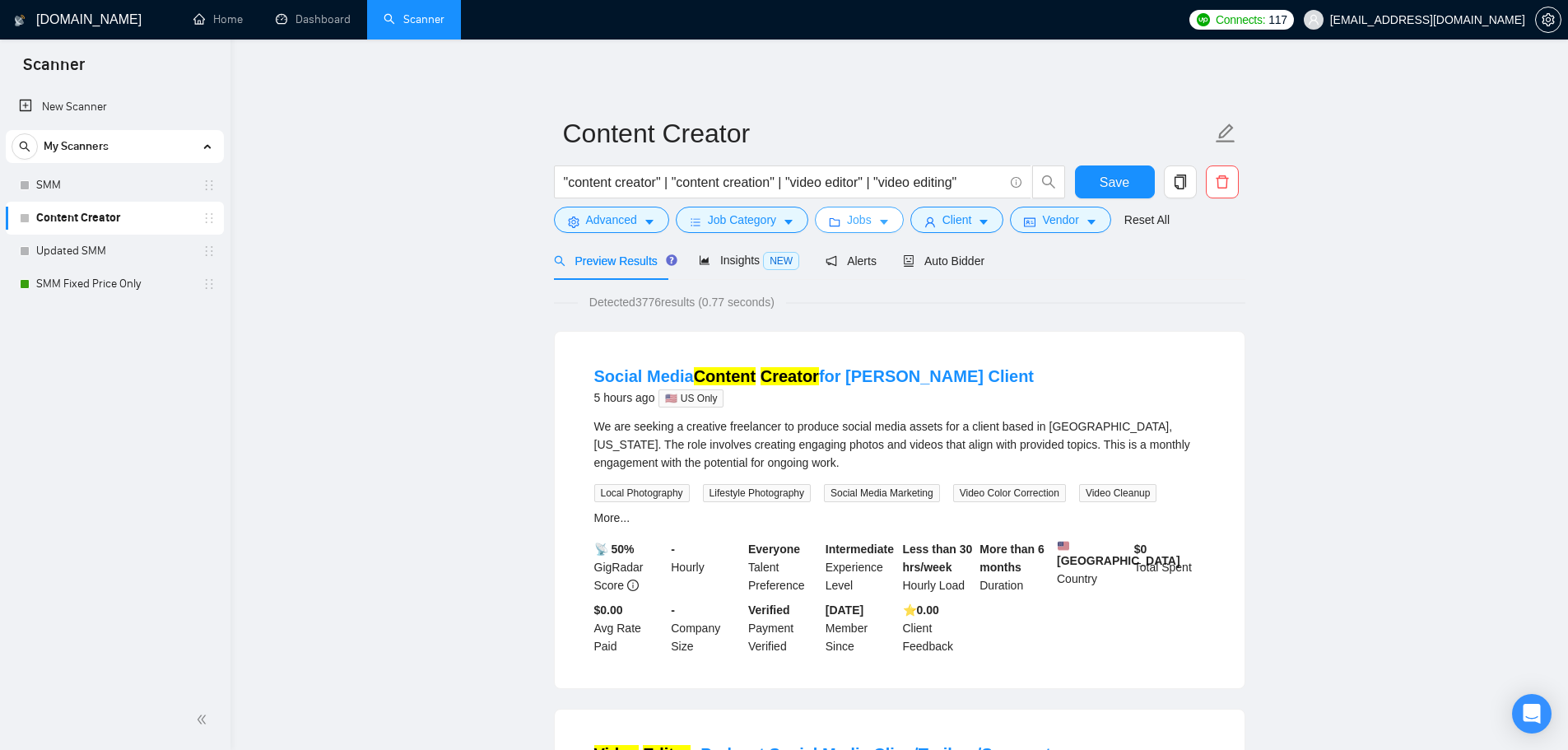
click at [872, 220] on button "Jobs" at bounding box center [859, 220] width 89 height 27
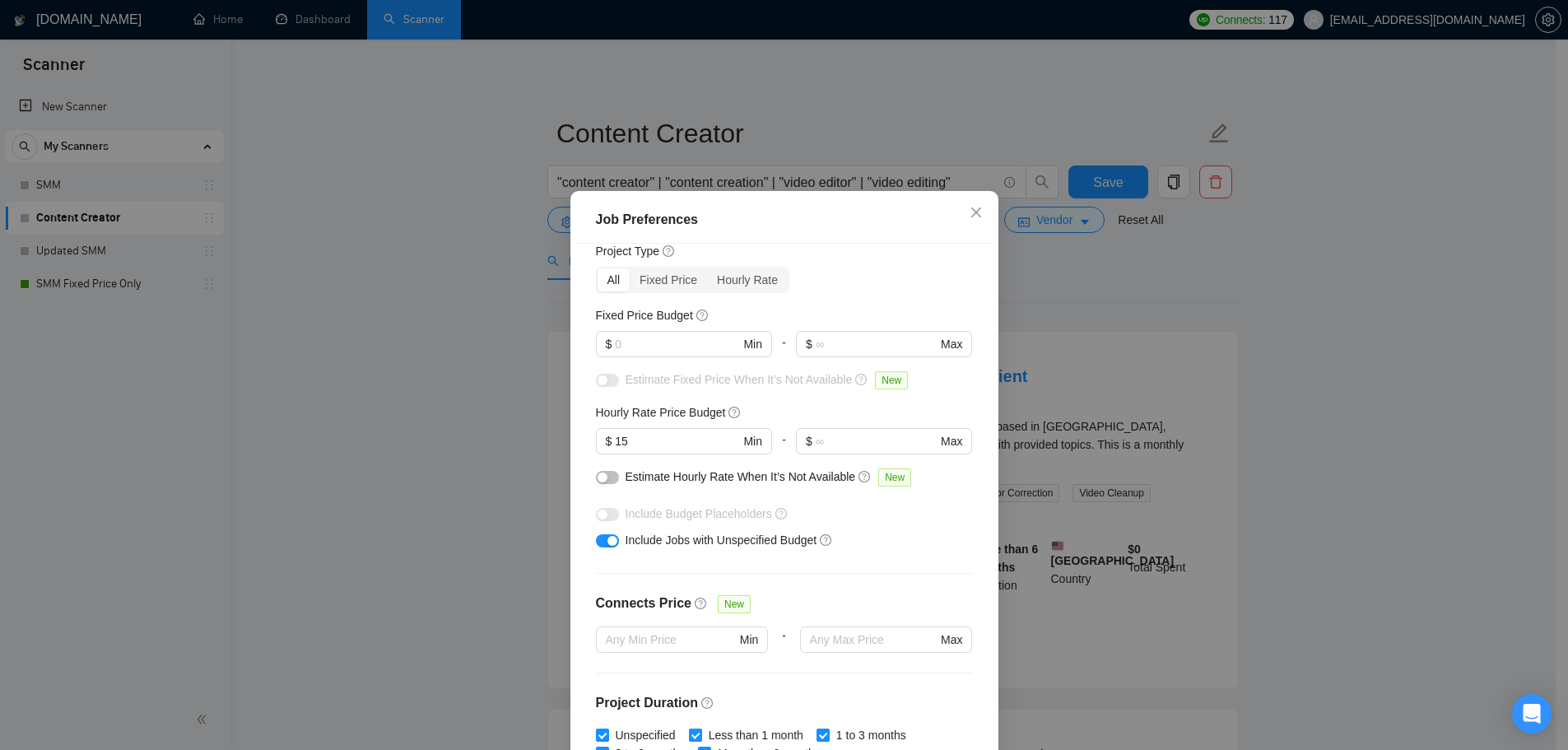
scroll to position [82, 0]
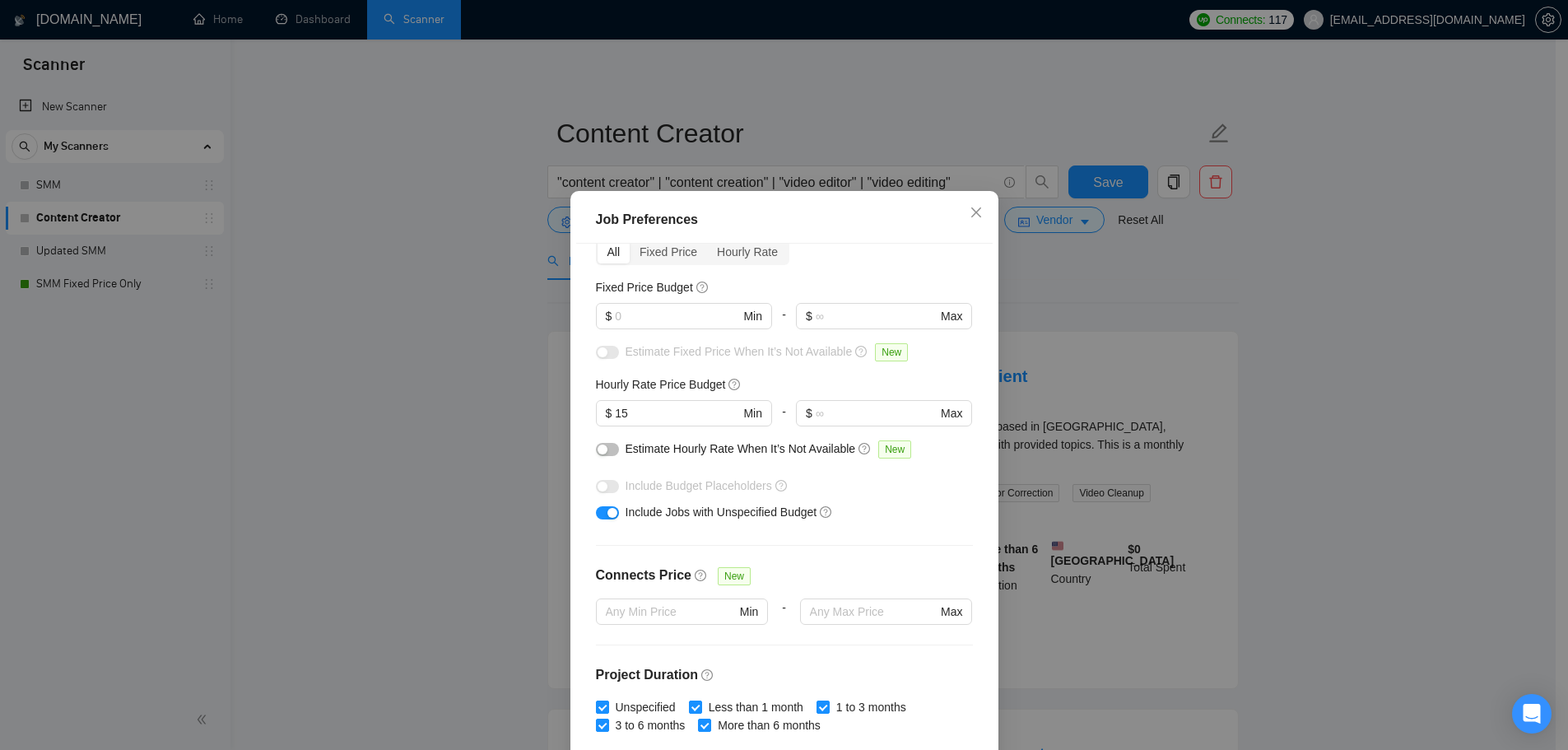
click at [369, 186] on div "Job Preferences Budget Project Type All Fixed Price Hourly Rate Fixed Price Bud…" at bounding box center [784, 375] width 1568 height 750
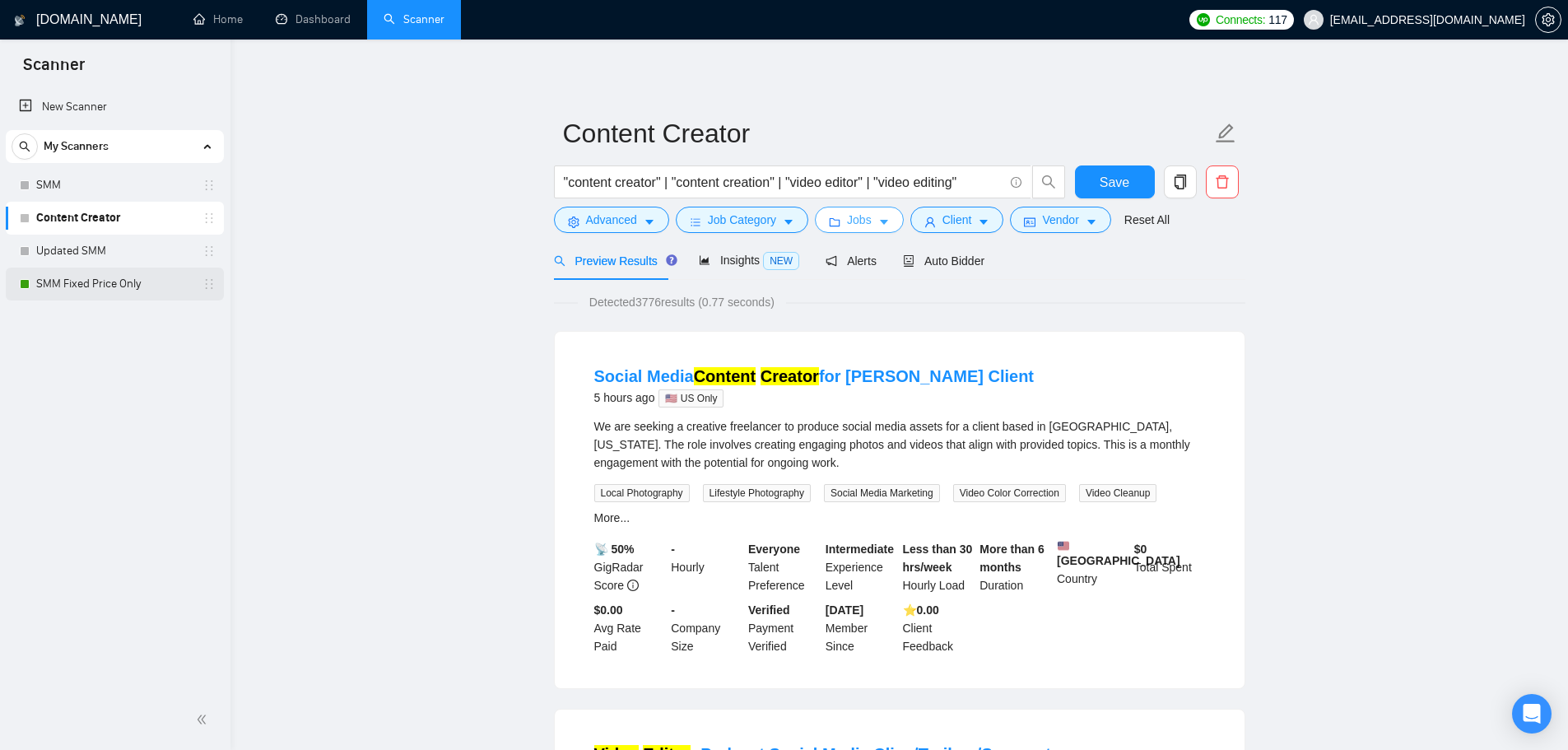
drag, startPoint x: 154, startPoint y: 234, endPoint x: 149, endPoint y: 281, distance: 47.3
click at [149, 266] on body "Scanner New Scanner My Scanners SMM Content Creator Updated SMM SMM Fixed Price…" at bounding box center [784, 375] width 1568 height 750
drag, startPoint x: 151, startPoint y: 283, endPoint x: 195, endPoint y: 285, distance: 44.0
click at [151, 283] on link "SMM Fixed Price Only" at bounding box center [115, 283] width 156 height 33
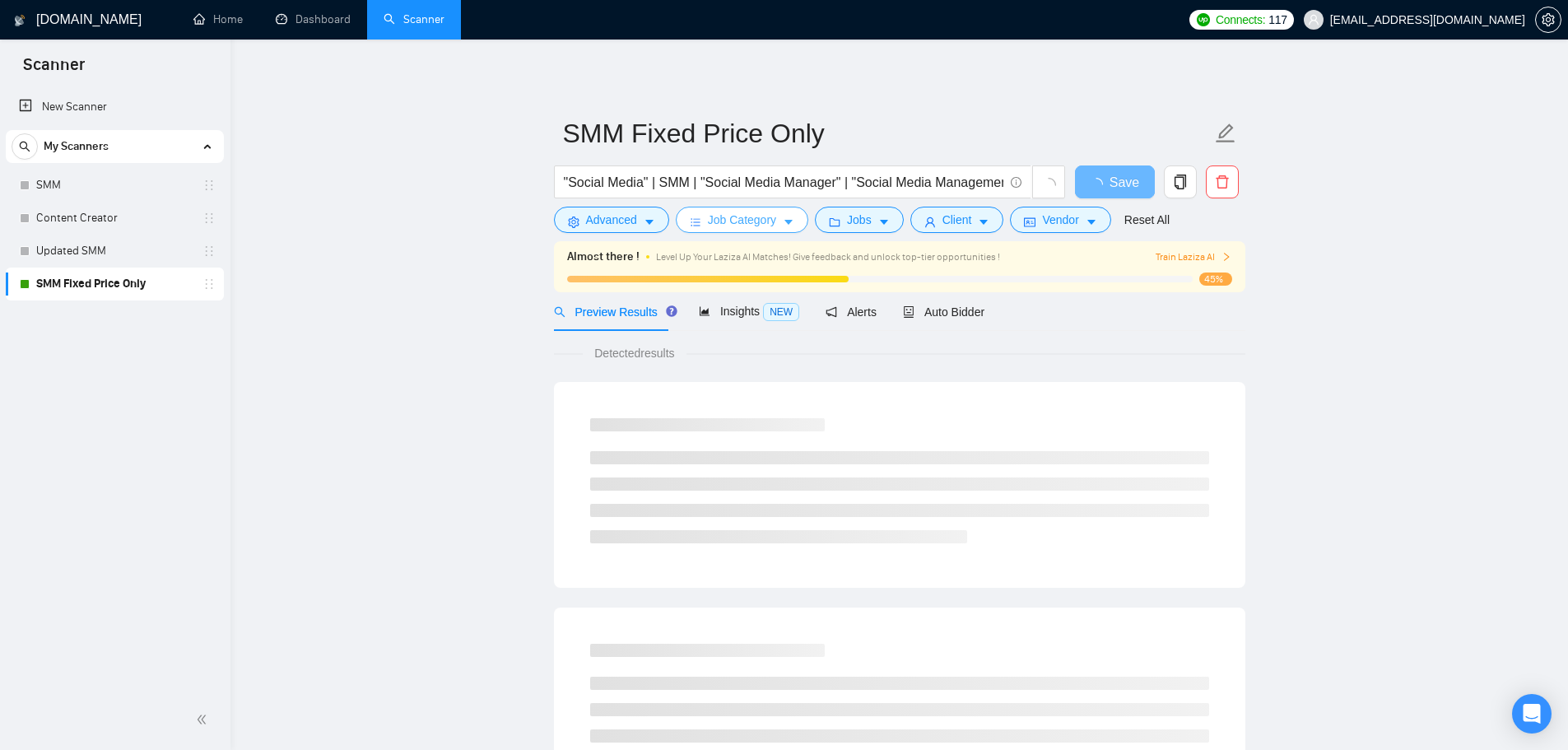
click at [766, 221] on span "Job Category" at bounding box center [741, 220] width 68 height 18
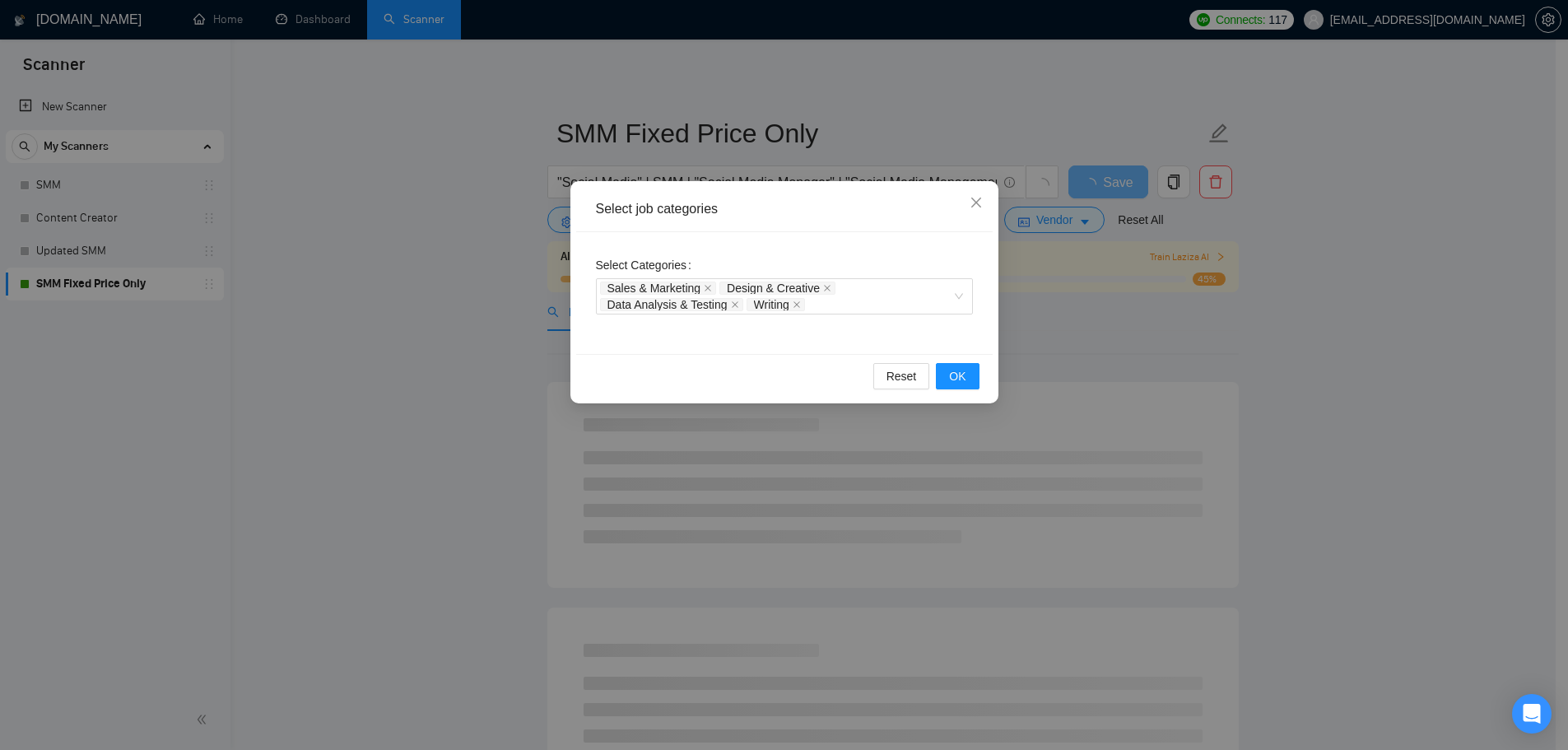
click at [1120, 218] on div "Select job categories Select Categories Sales & Marketing Design & Creative Dat…" at bounding box center [784, 375] width 1568 height 750
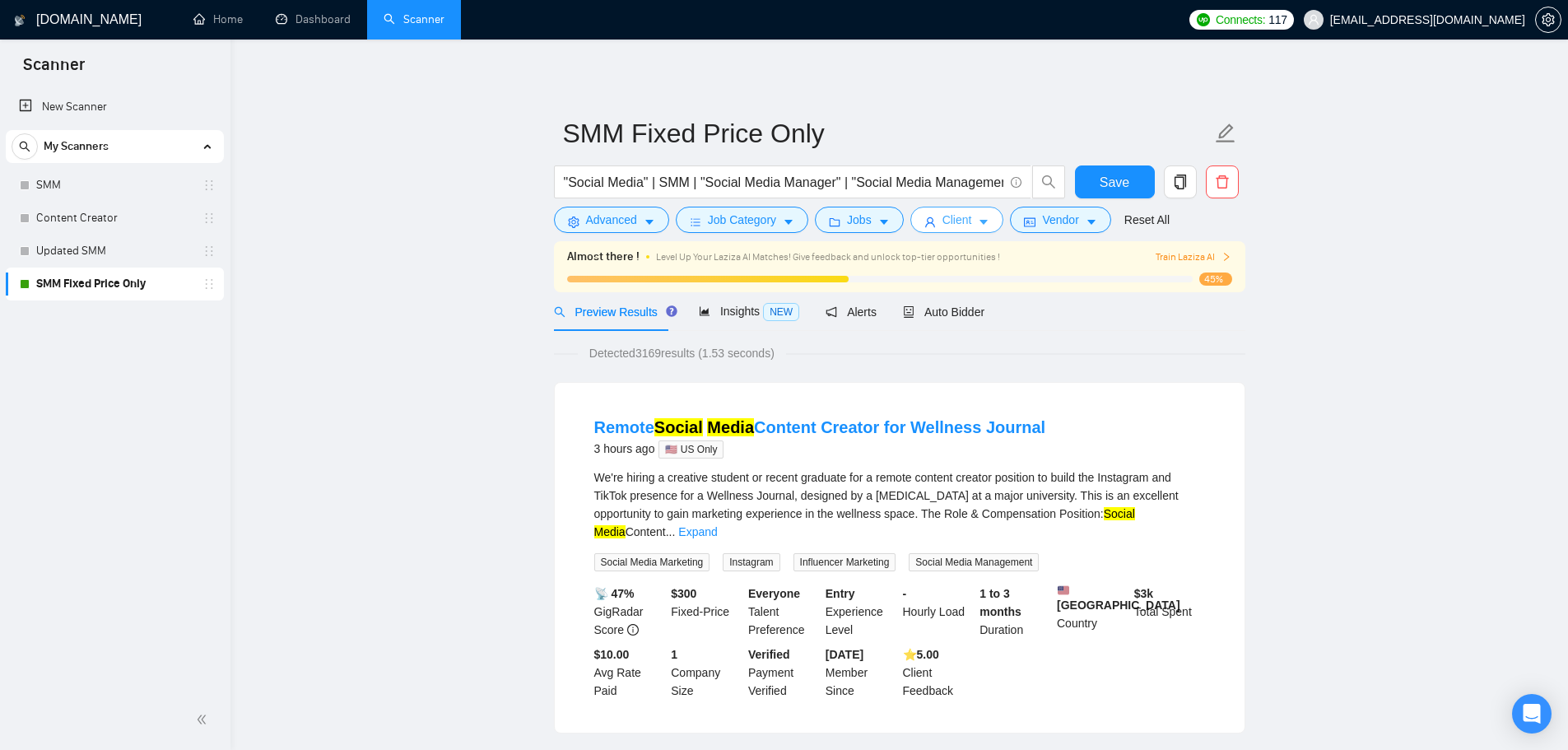
click at [912, 223] on button "Client" at bounding box center [957, 220] width 94 height 27
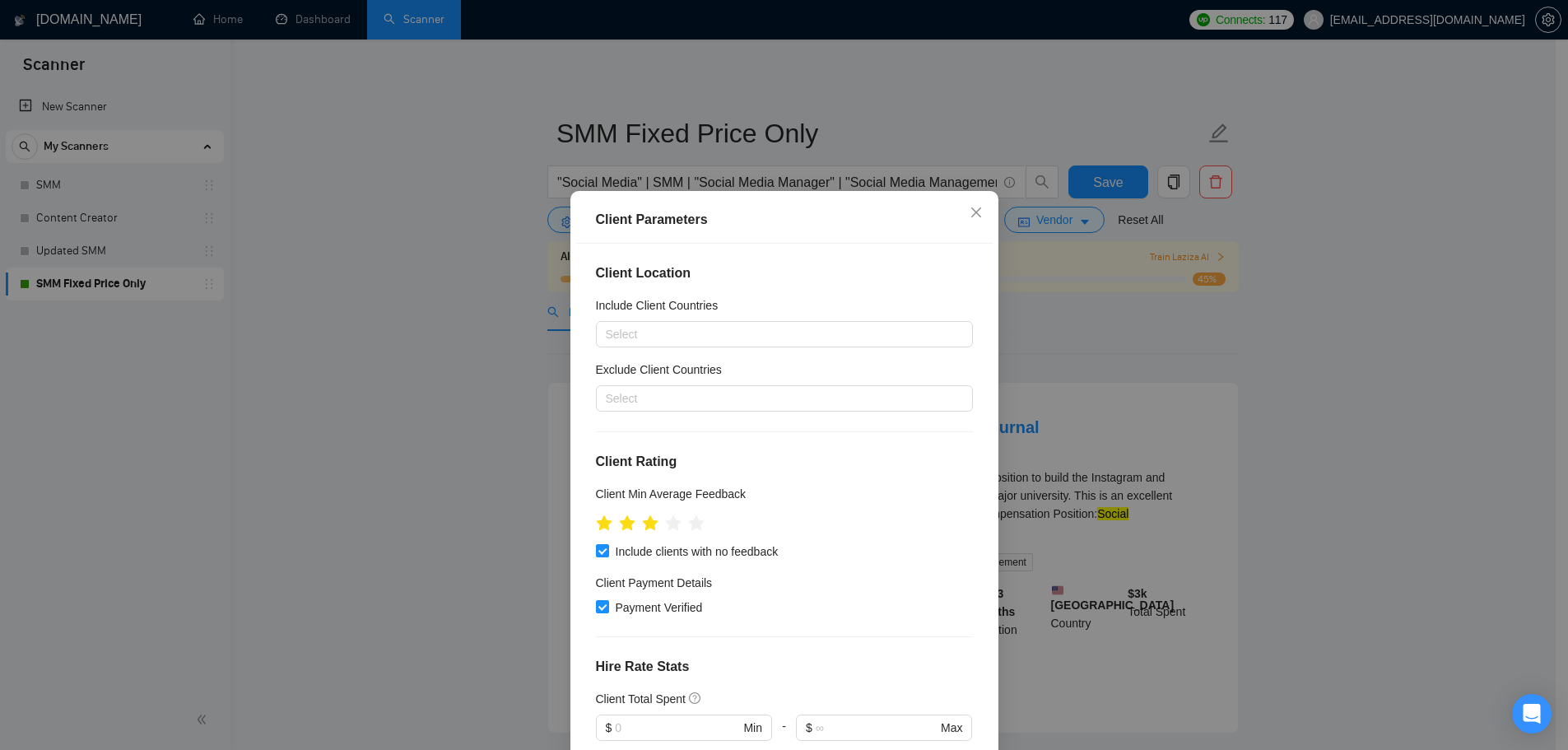
click at [667, 127] on div "Client Parameters Client Location Include Client Countries Select Exclude Clien…" at bounding box center [784, 375] width 1568 height 750
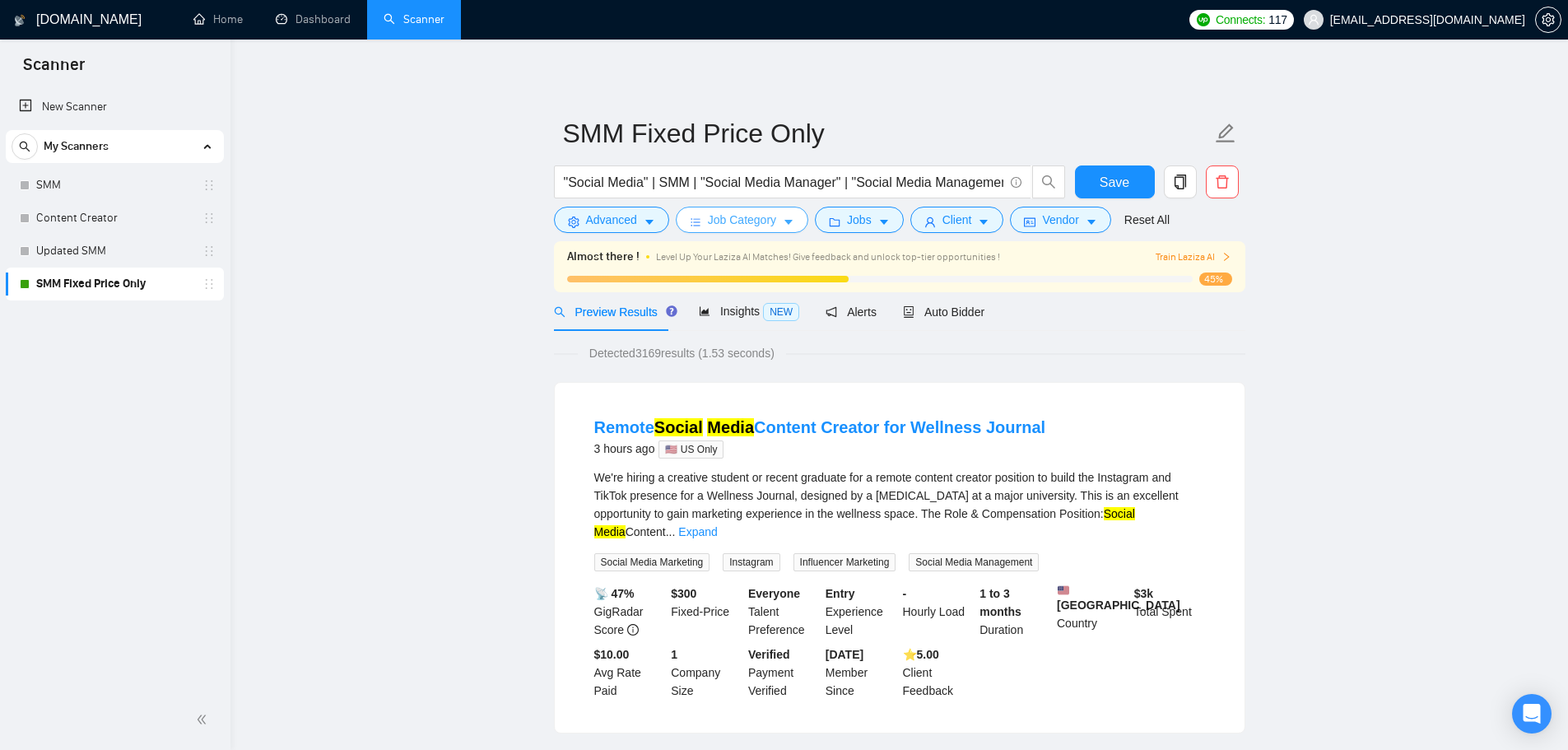
click at [700, 214] on button "Job Category" at bounding box center [742, 220] width 133 height 27
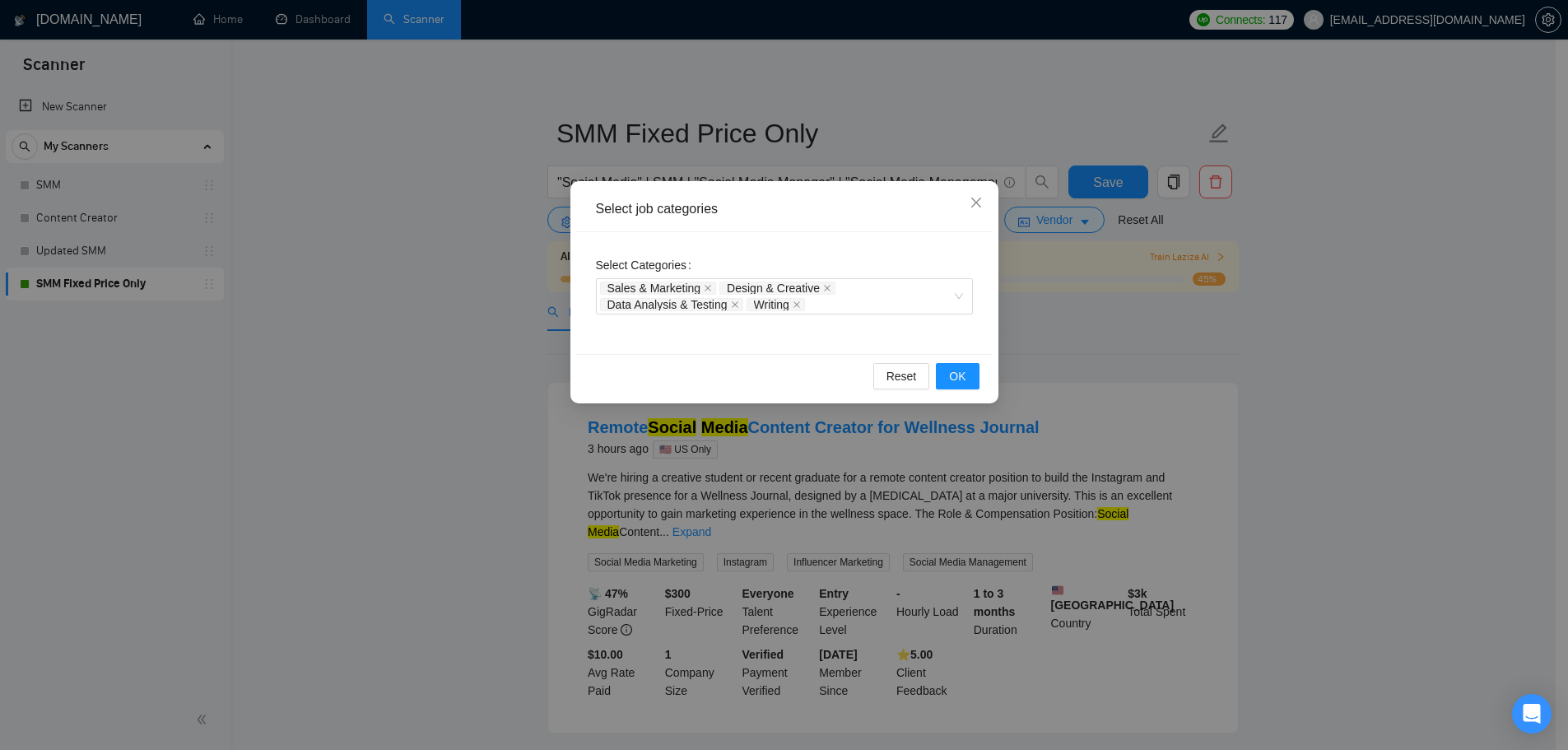
click at [484, 198] on div "Select job categories Select Categories Sales & Marketing Design & Creative Dat…" at bounding box center [784, 375] width 1568 height 750
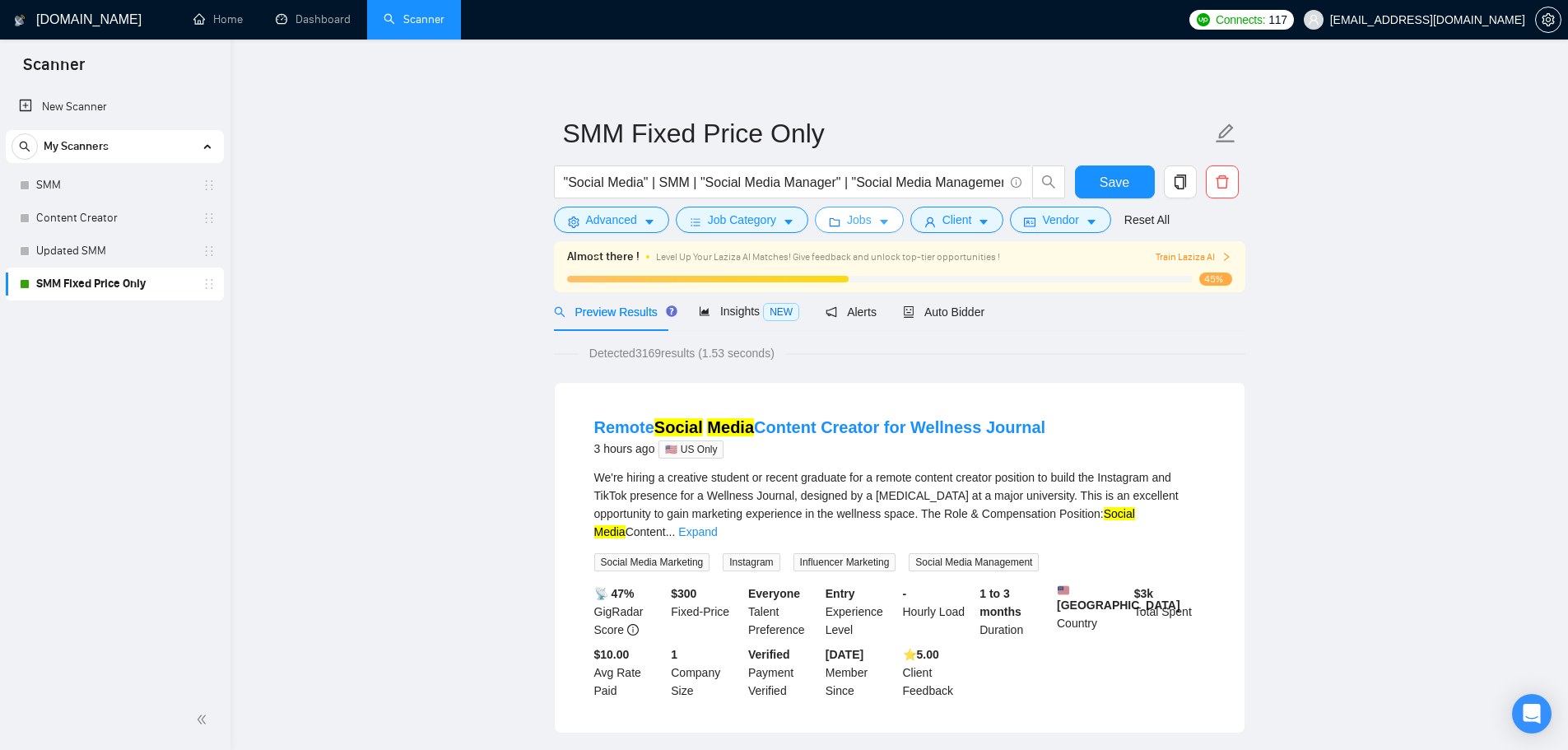
click at [857, 215] on span "Jobs" at bounding box center [859, 220] width 25 height 18
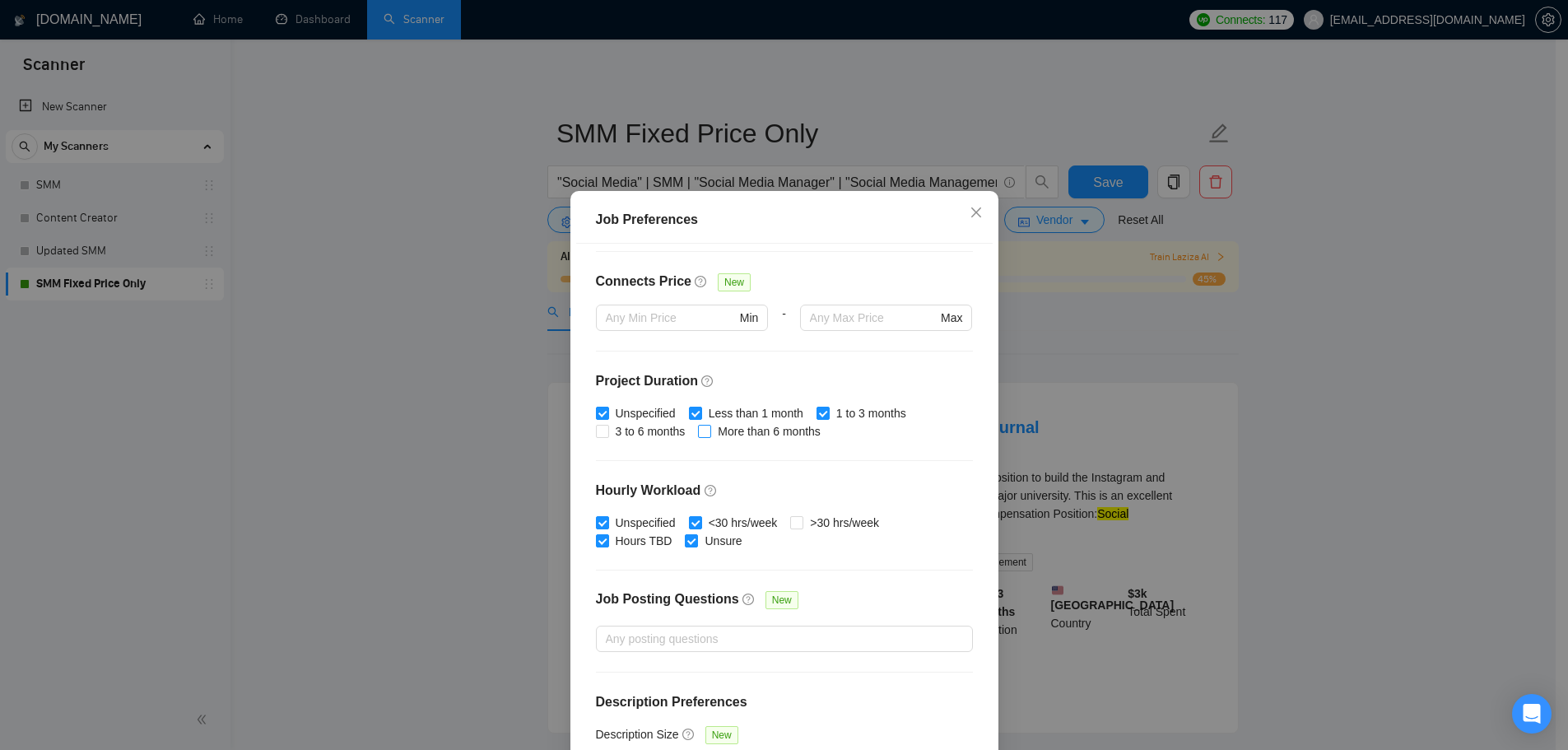
scroll to position [403, 0]
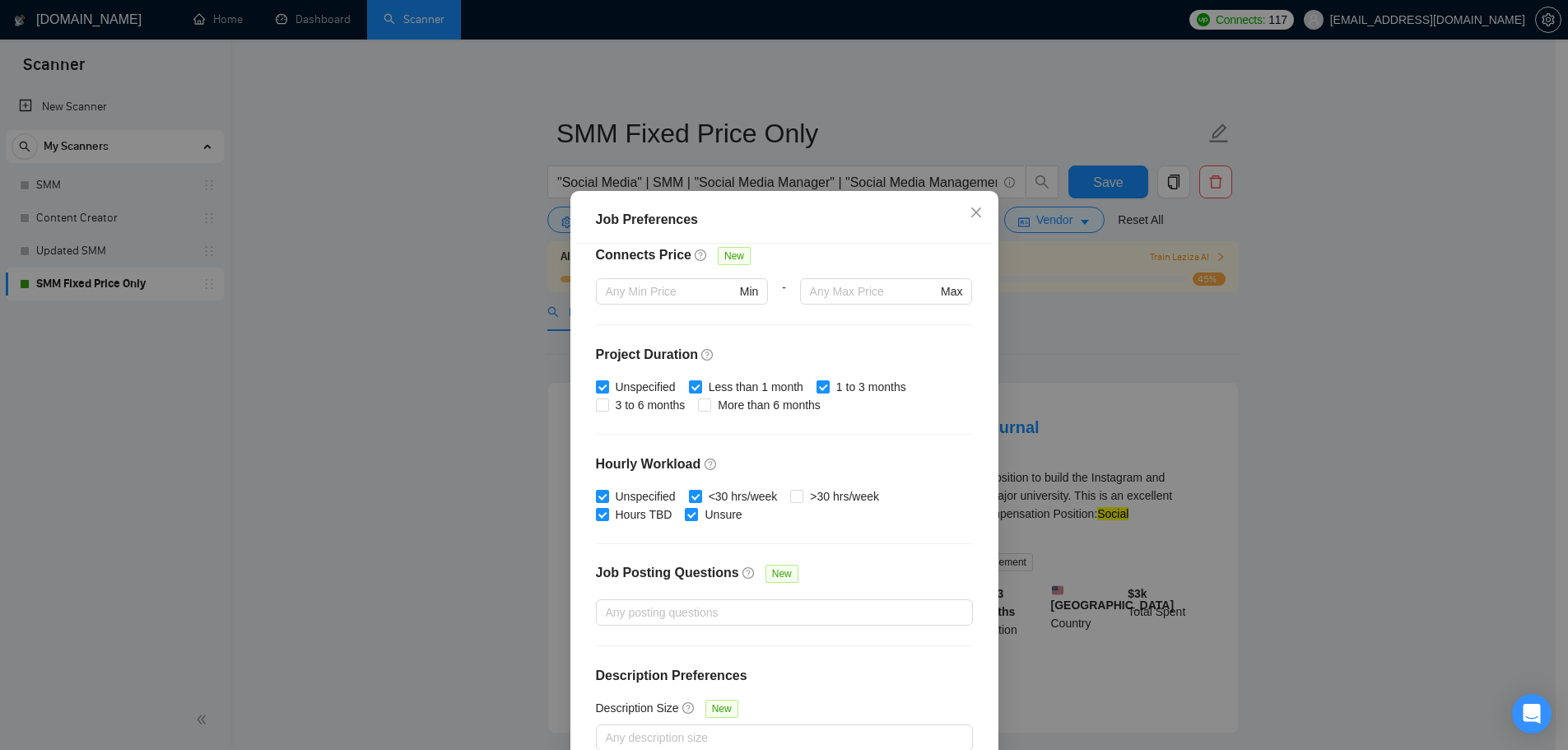
click at [379, 255] on div "Job Preferences Budget Project Type All Fixed Price Hourly Rate Fixed Price Bud…" at bounding box center [784, 375] width 1568 height 750
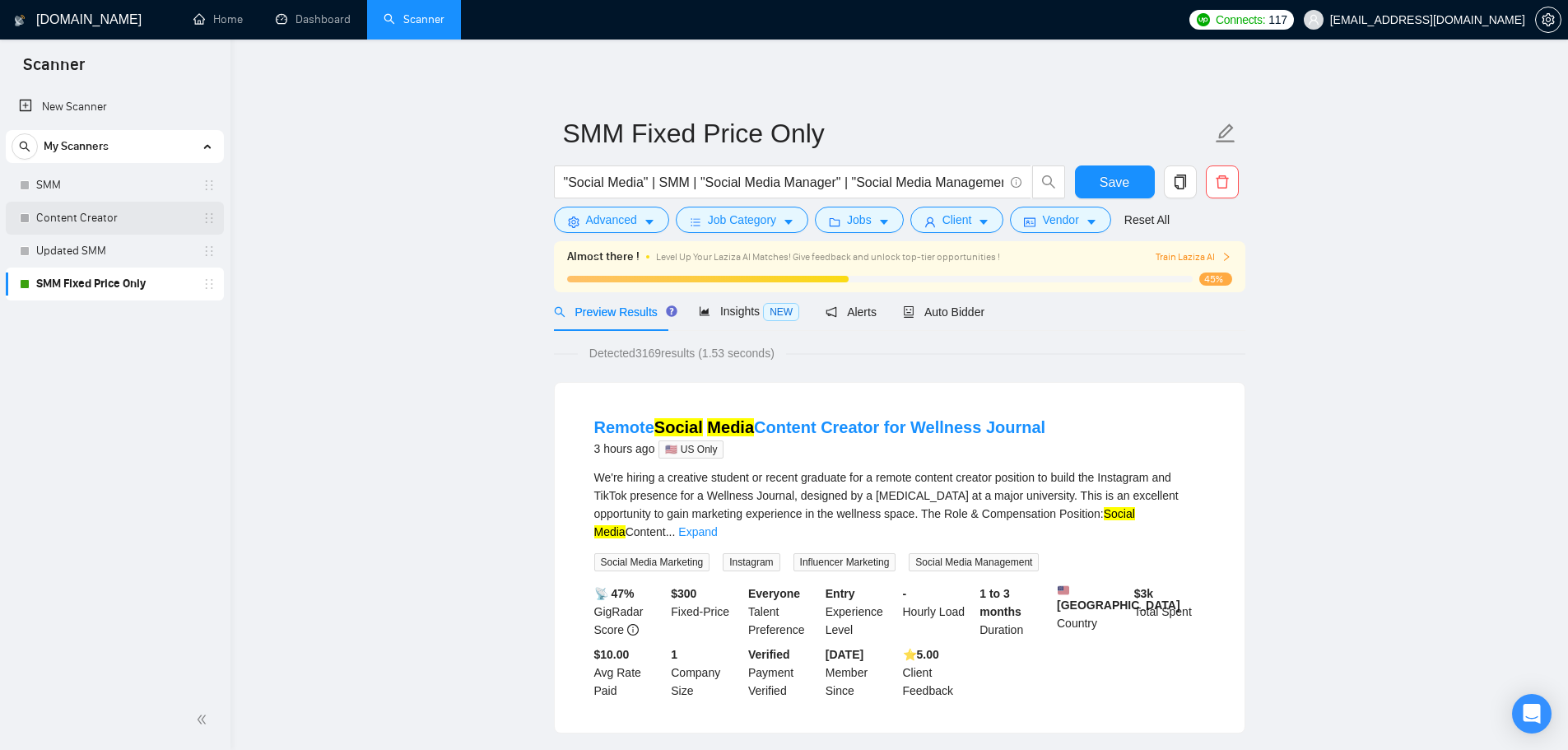
click at [93, 207] on link "Content Creator" at bounding box center [115, 218] width 156 height 33
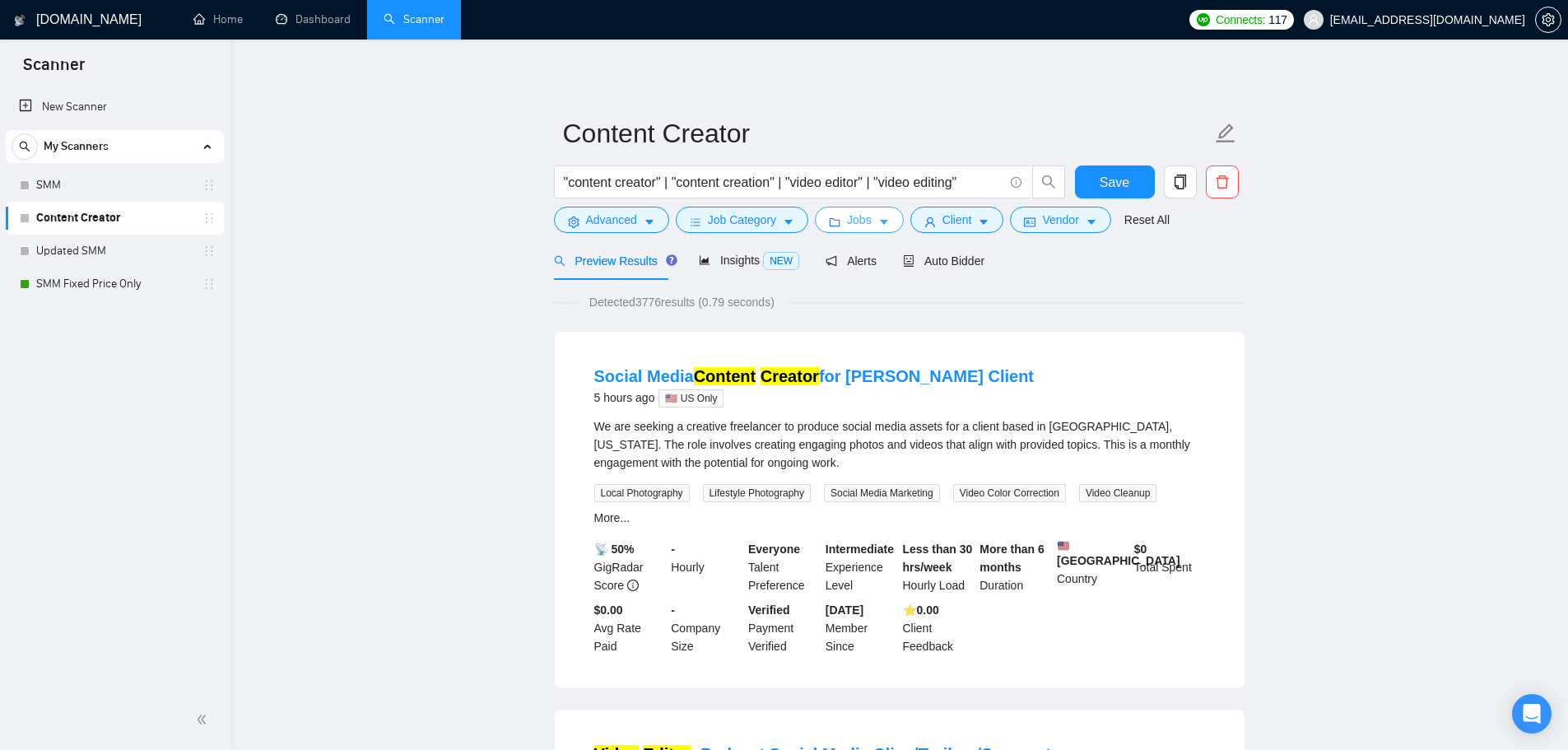
click at [874, 215] on button "Jobs" at bounding box center [859, 220] width 89 height 27
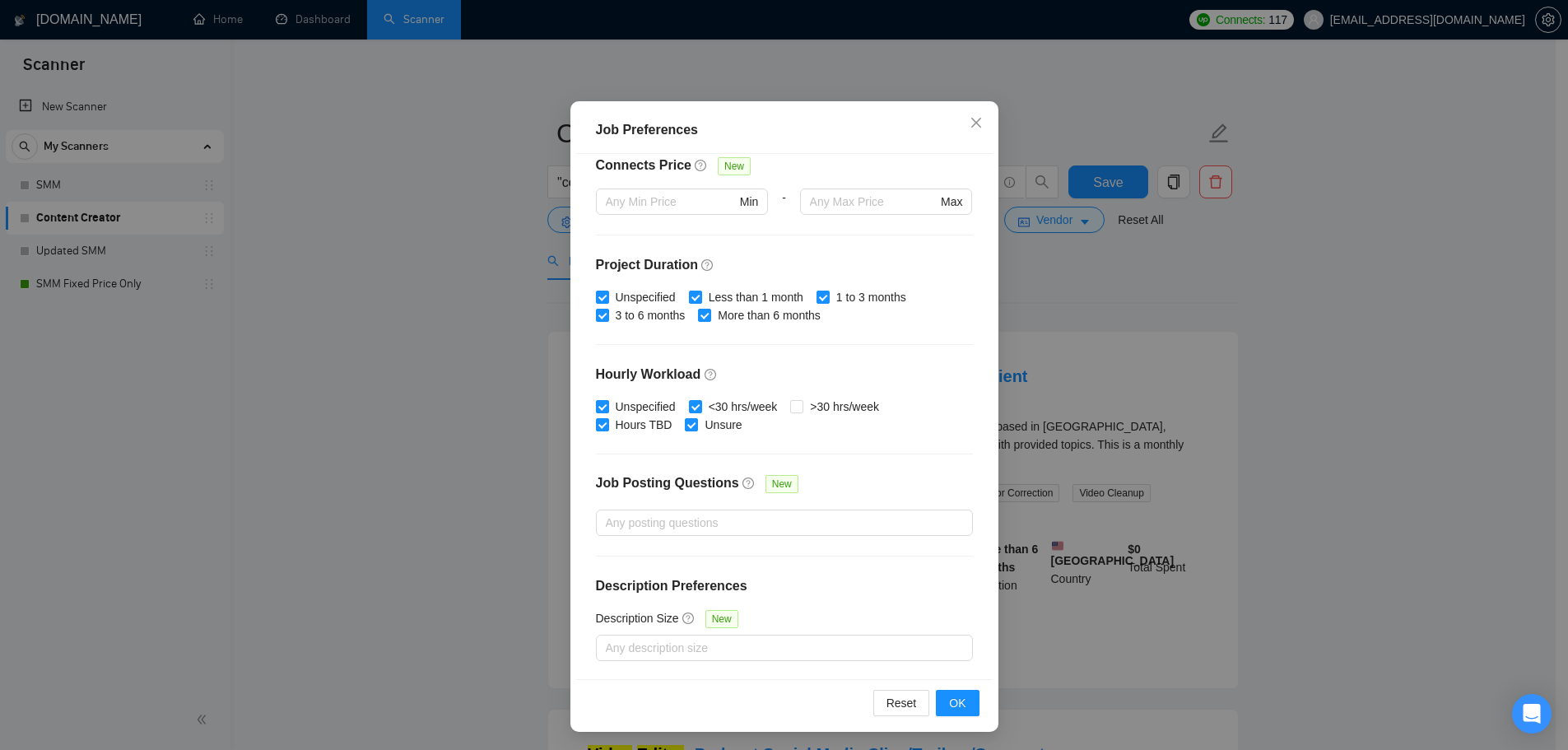
scroll to position [91, 0]
click at [404, 475] on div "Job Preferences Budget Project Type All Fixed Price Hourly Rate Fixed Price Bud…" at bounding box center [784, 375] width 1568 height 750
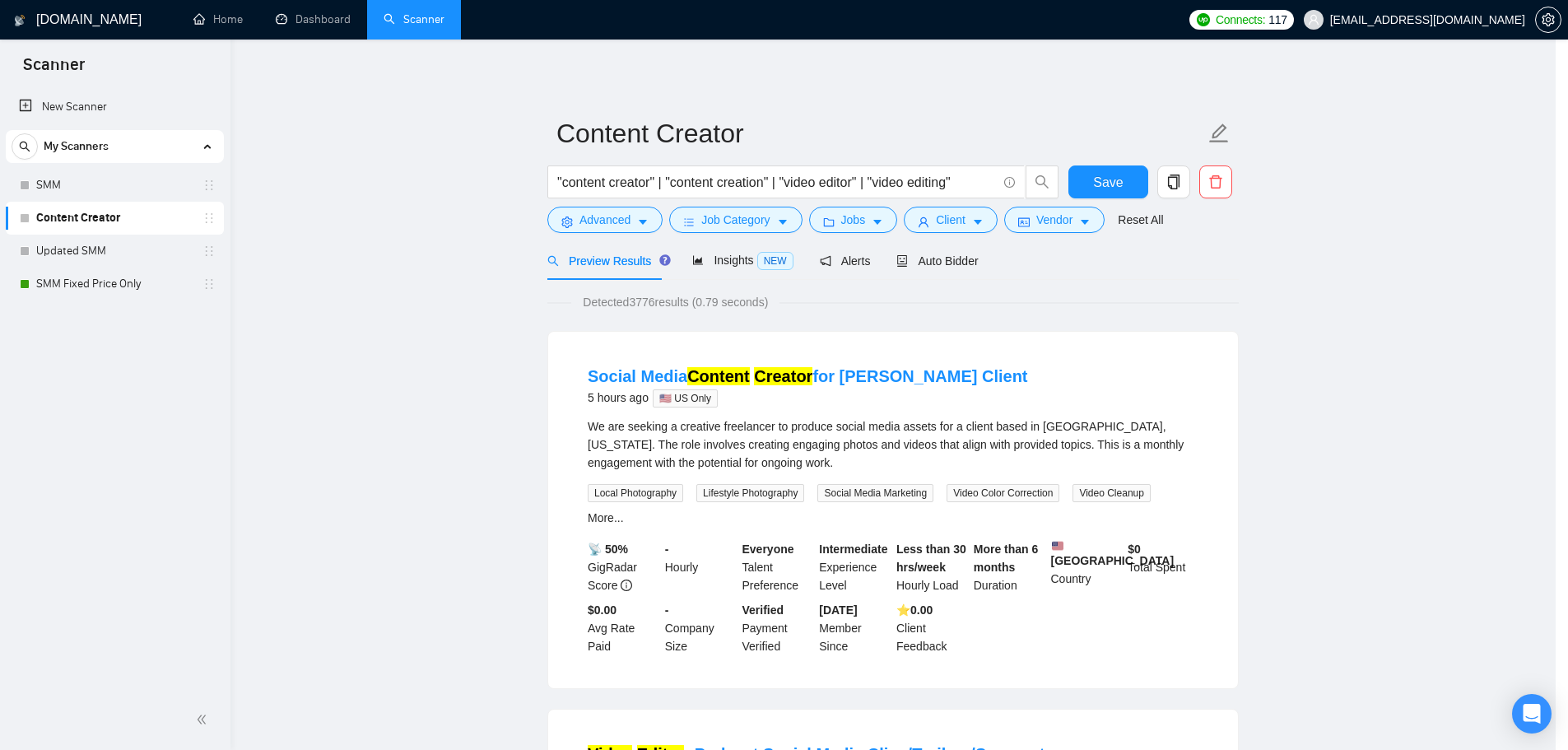
scroll to position [0, 0]
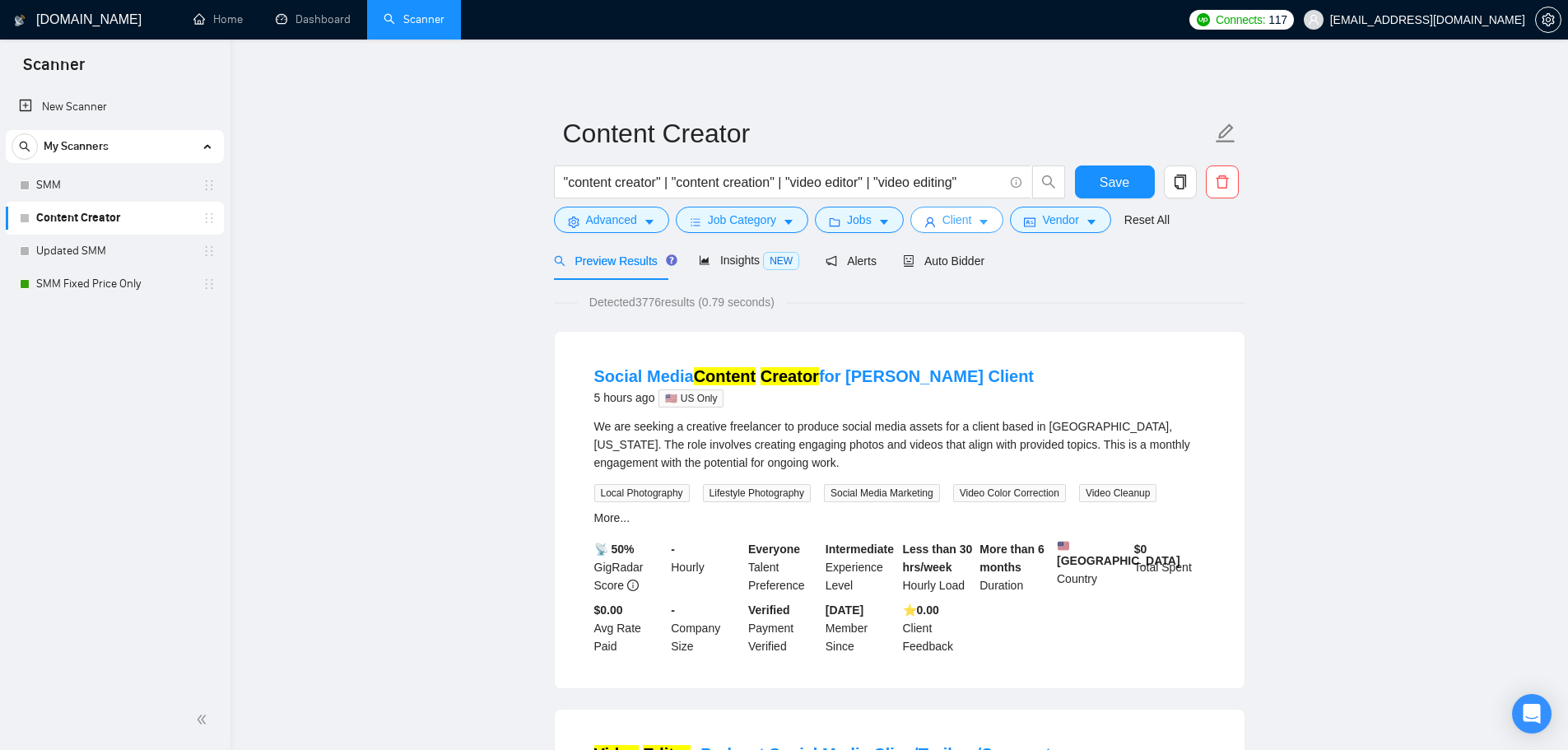
click at [927, 225] on icon "user" at bounding box center [931, 223] width 12 height 12
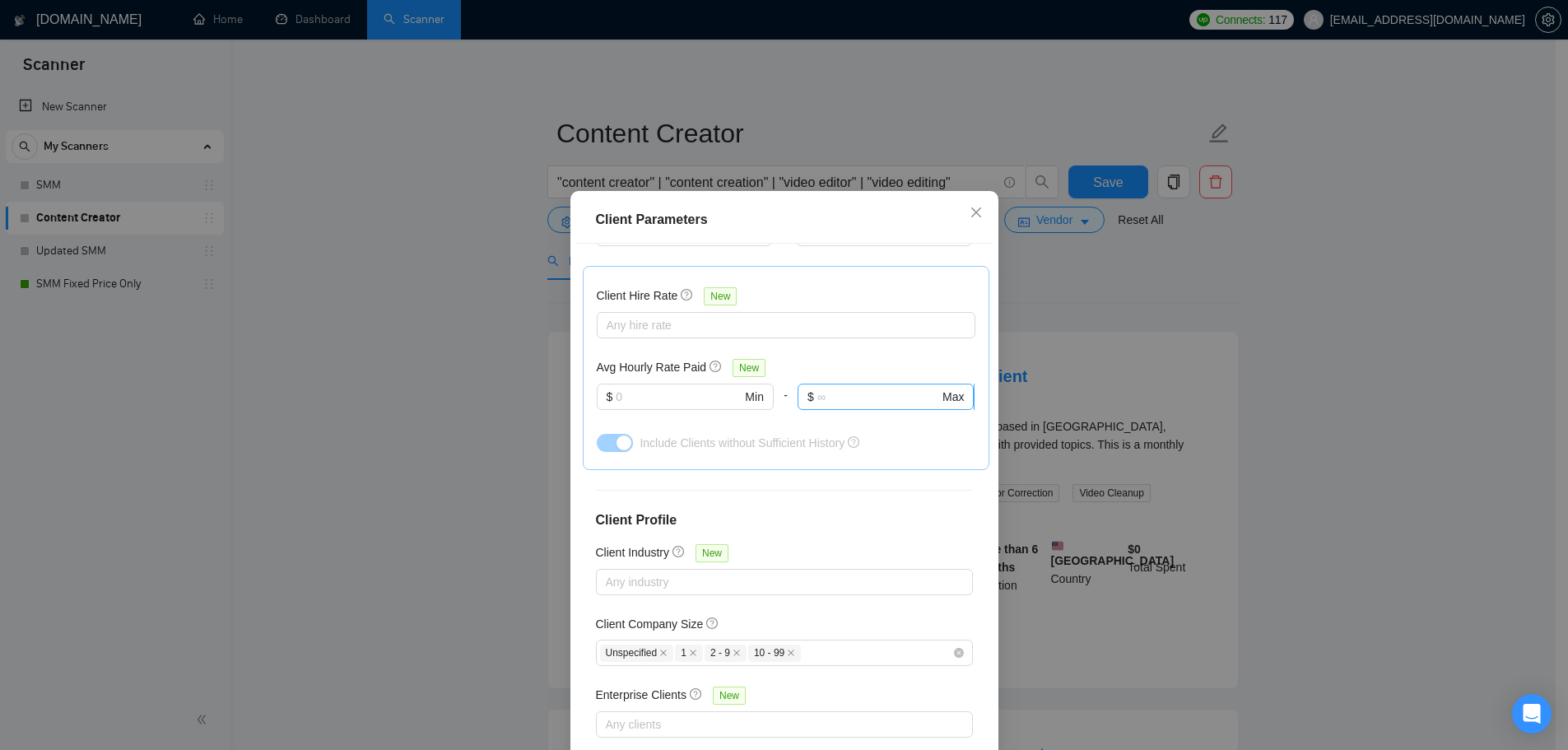
scroll to position [499, 0]
click at [1099, 351] on div "Client Parameters Client Location Include Client Countries Select Exclude Clien…" at bounding box center [784, 375] width 1568 height 750
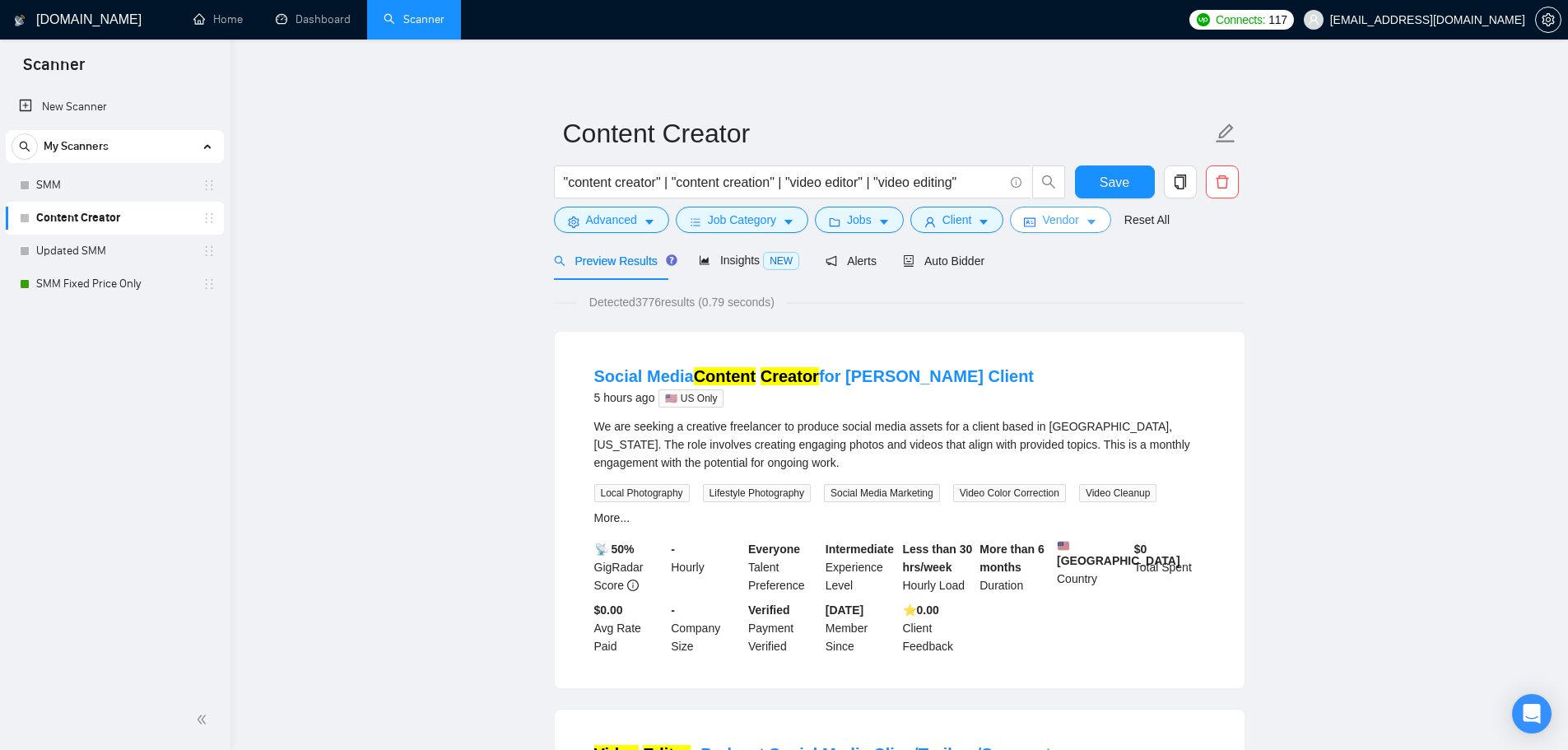
click at [1091, 220] on icon "caret-down" at bounding box center [1092, 223] width 12 height 12
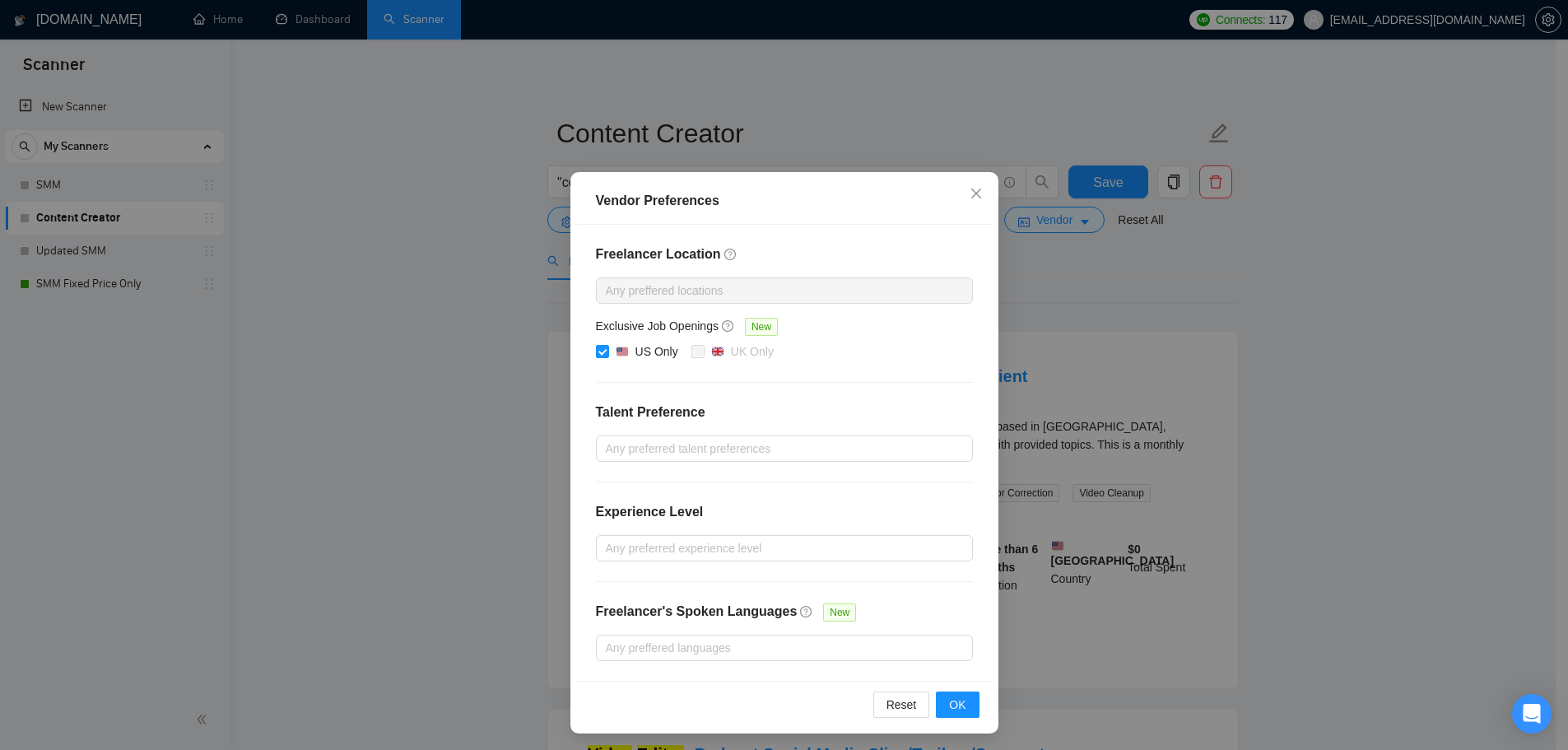
scroll to position [12, 0]
click at [949, 705] on span "OK" at bounding box center [957, 702] width 17 height 18
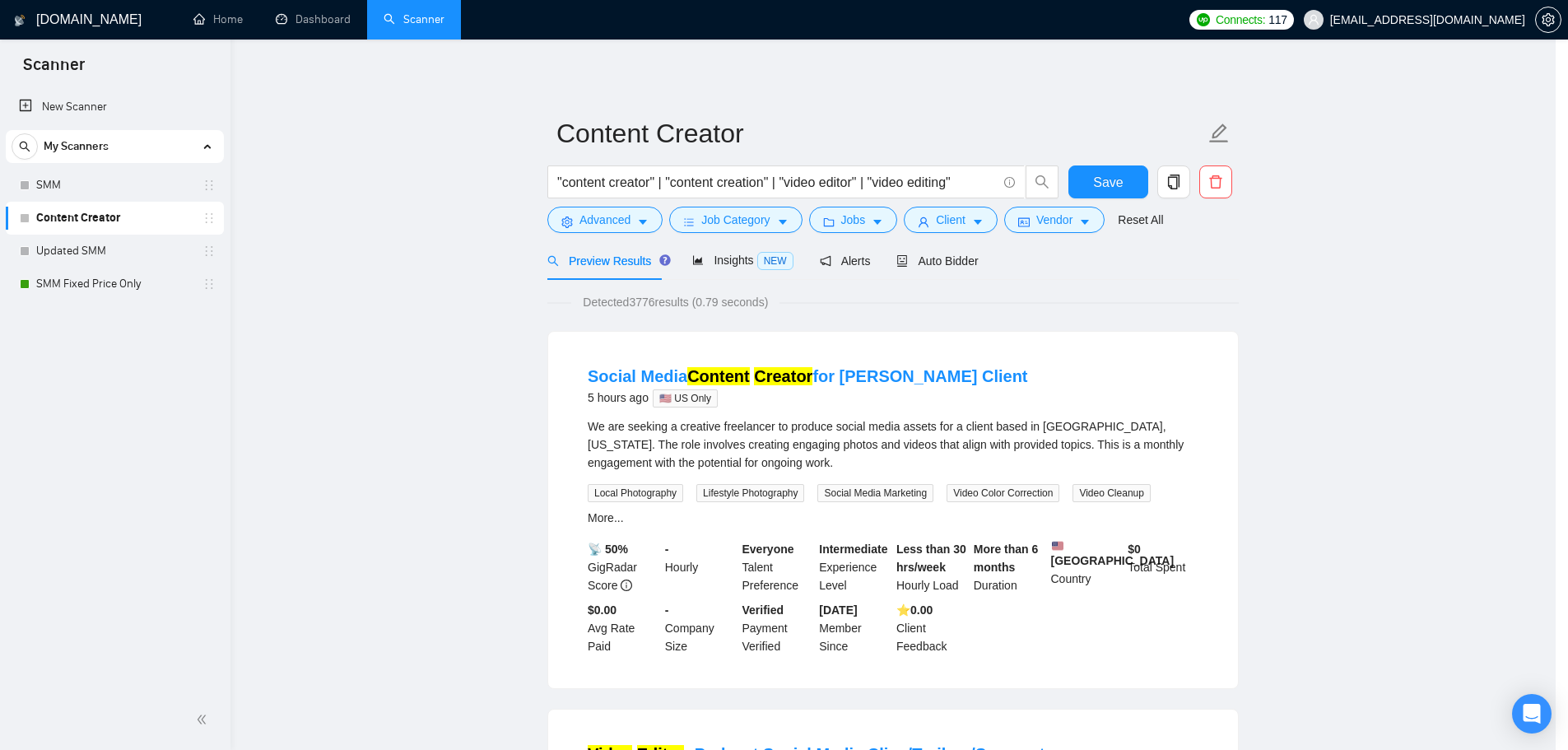
scroll to position [0, 0]
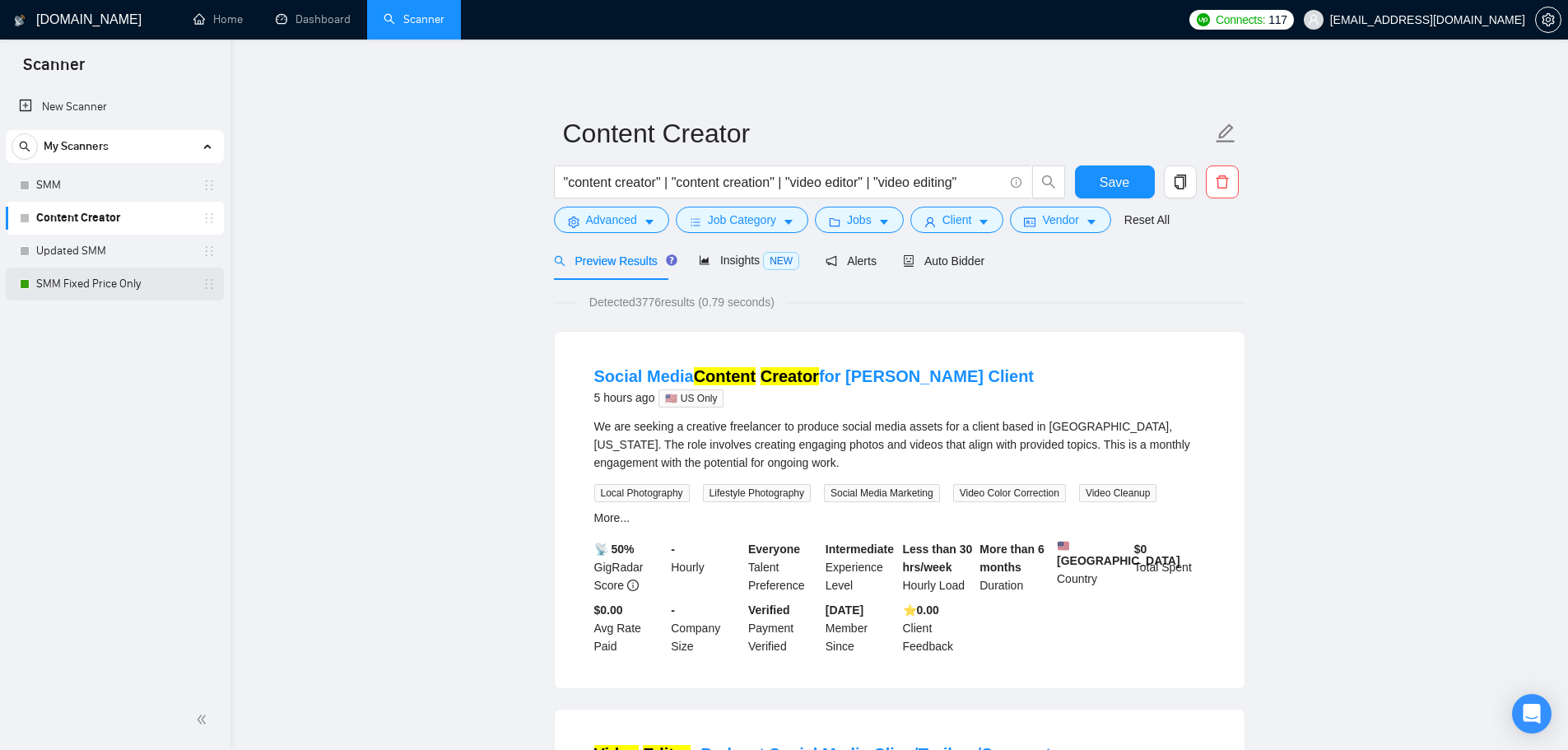
click at [125, 289] on link "SMM Fixed Price Only" at bounding box center [115, 283] width 156 height 33
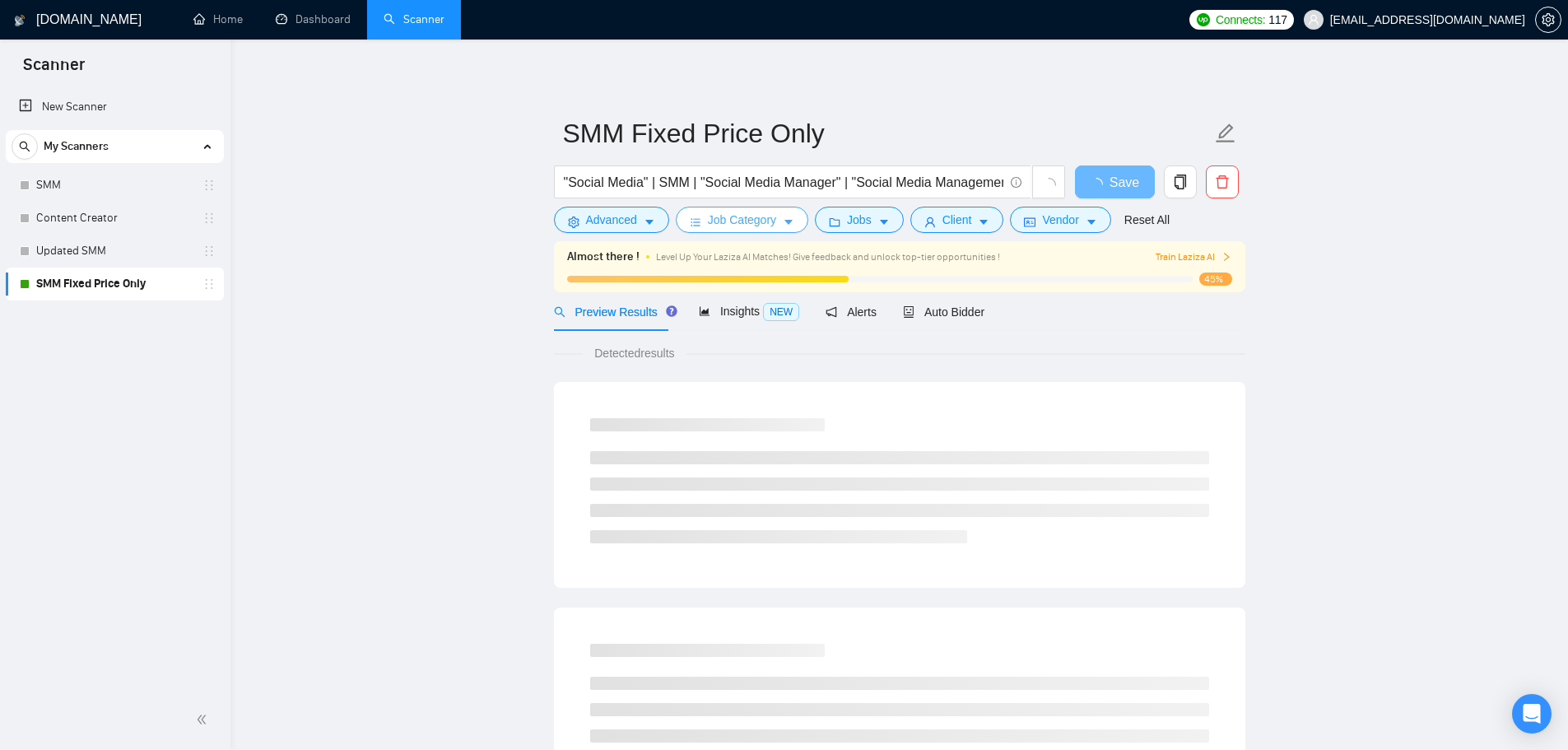
click at [702, 223] on button "Job Category" at bounding box center [742, 220] width 133 height 27
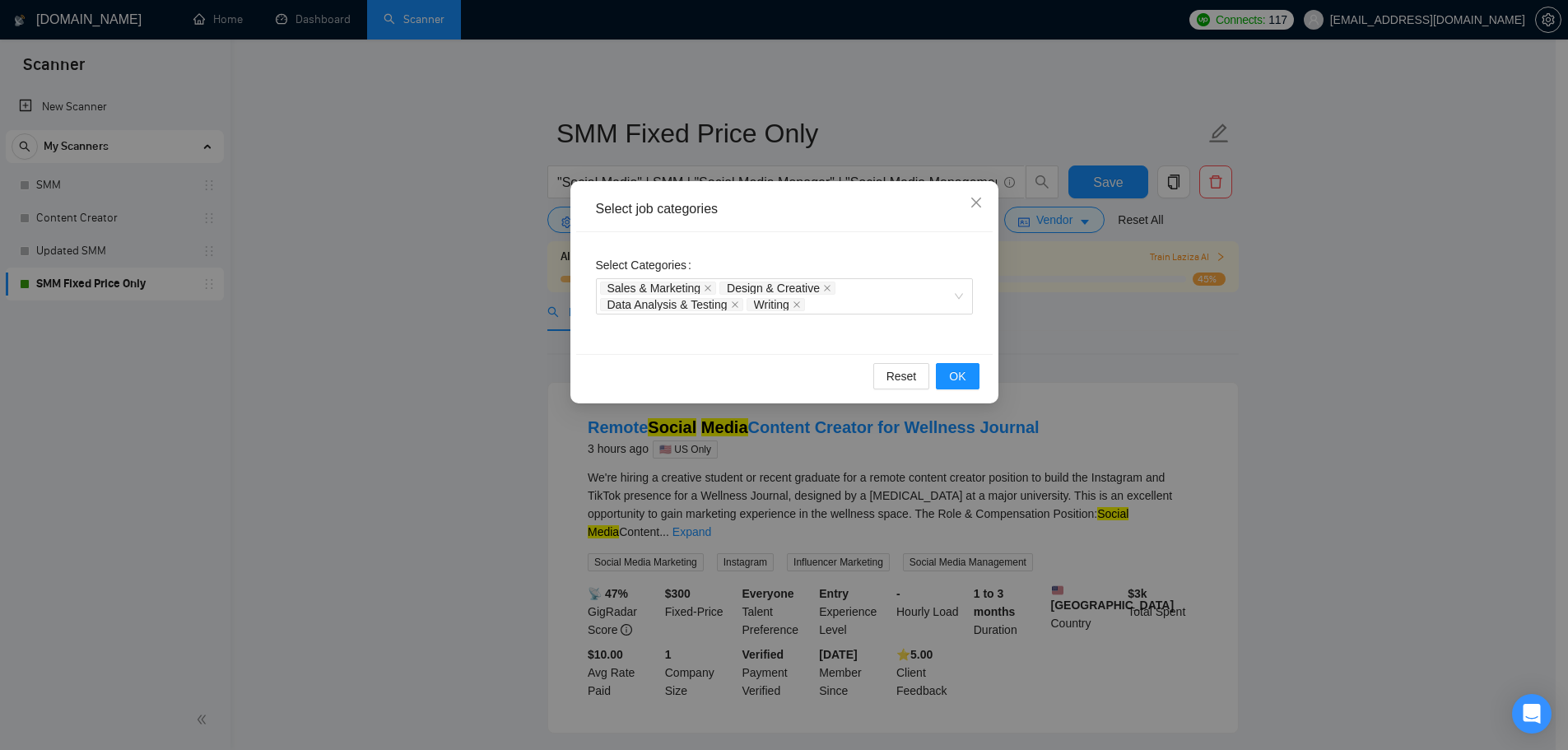
click at [1057, 309] on div "Select job categories Select Categories Sales & Marketing Design & Creative Dat…" at bounding box center [784, 375] width 1568 height 750
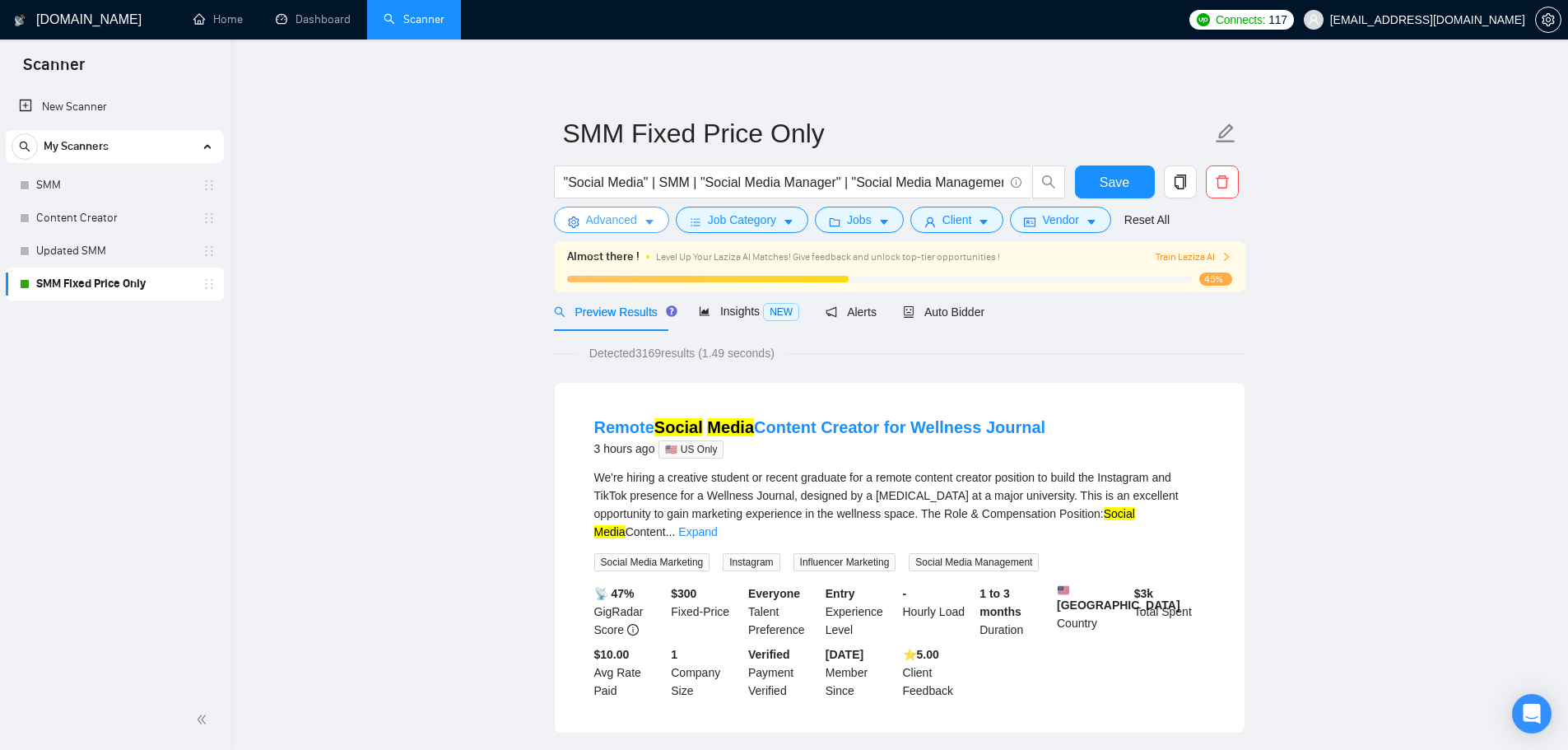
click at [559, 211] on button "Advanced" at bounding box center [612, 220] width 115 height 27
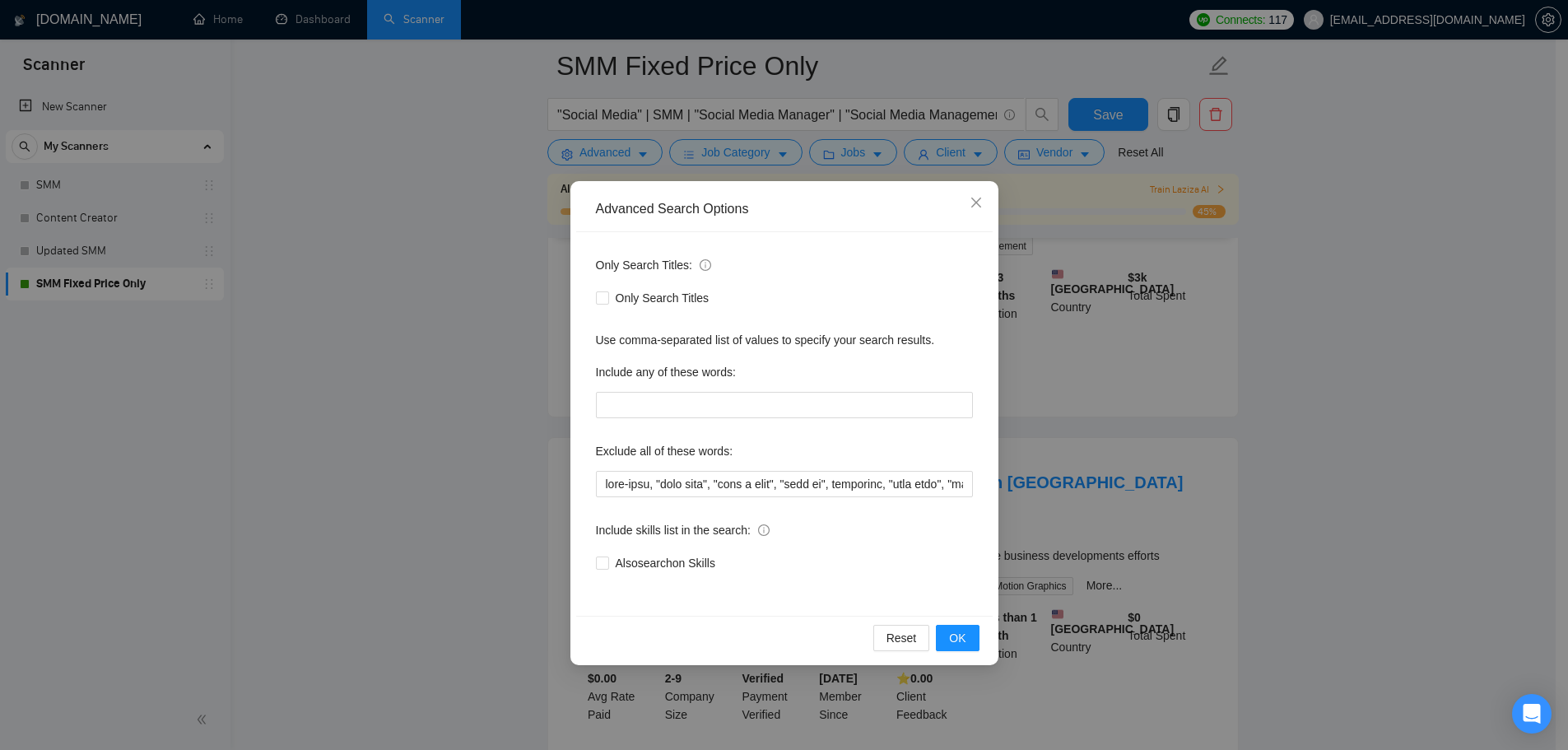
click at [1160, 318] on div "Advanced Search Options Only Search Titles: Only Search Titles Use comma-separa…" at bounding box center [784, 375] width 1568 height 750
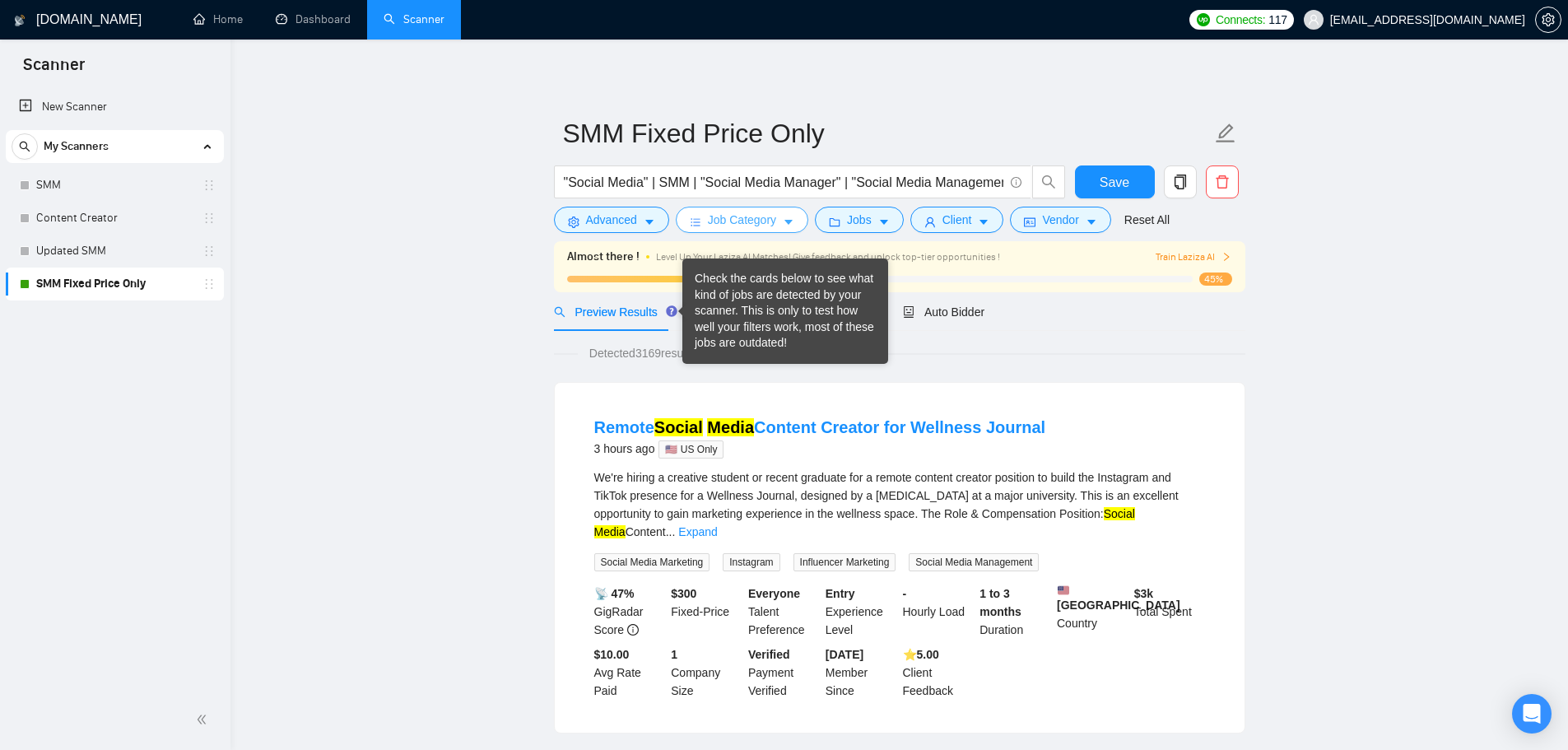
click at [755, 226] on span "Job Category" at bounding box center [741, 220] width 68 height 18
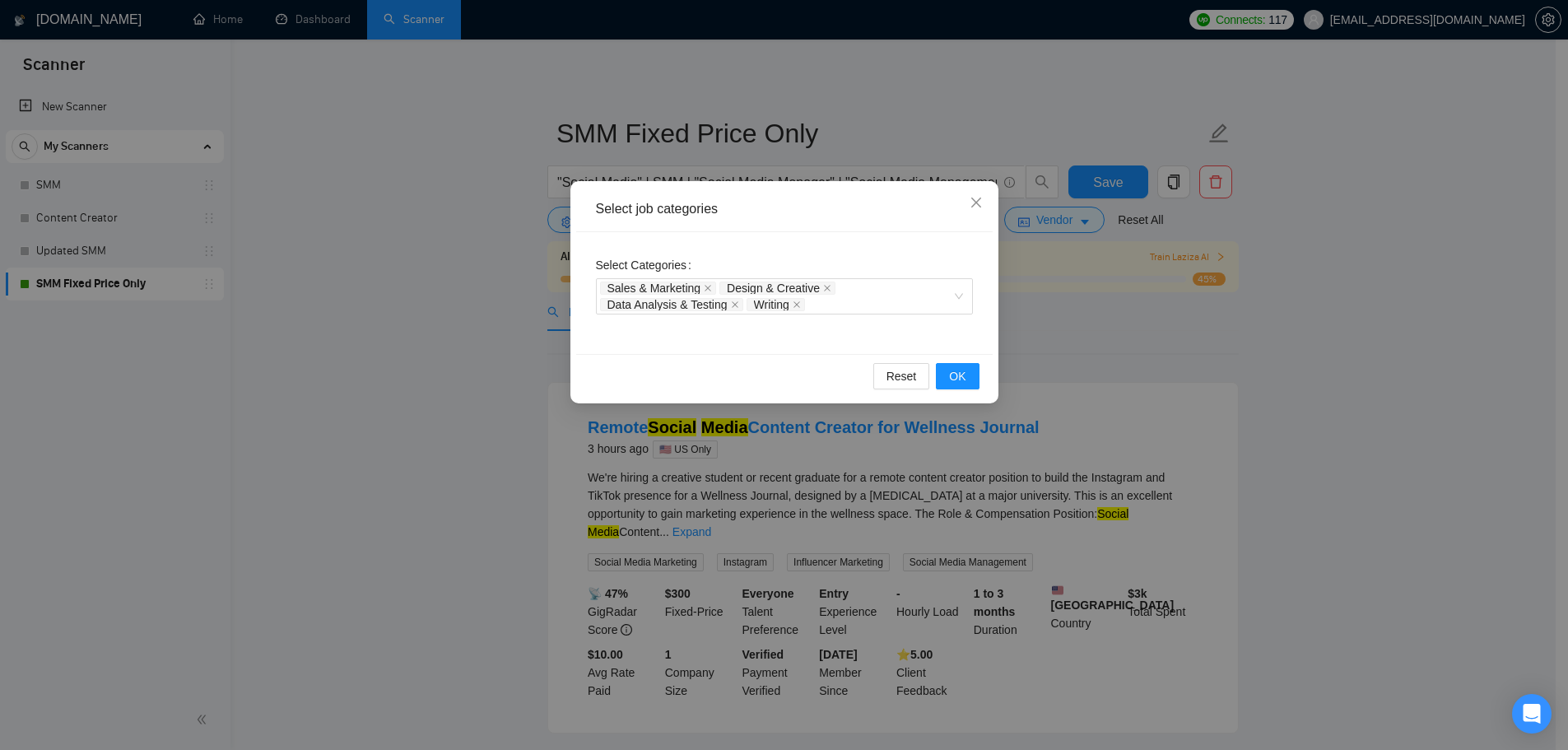
click at [1211, 374] on div "Select job categories Select Categories Sales & Marketing Design & Creative Dat…" at bounding box center [784, 375] width 1568 height 750
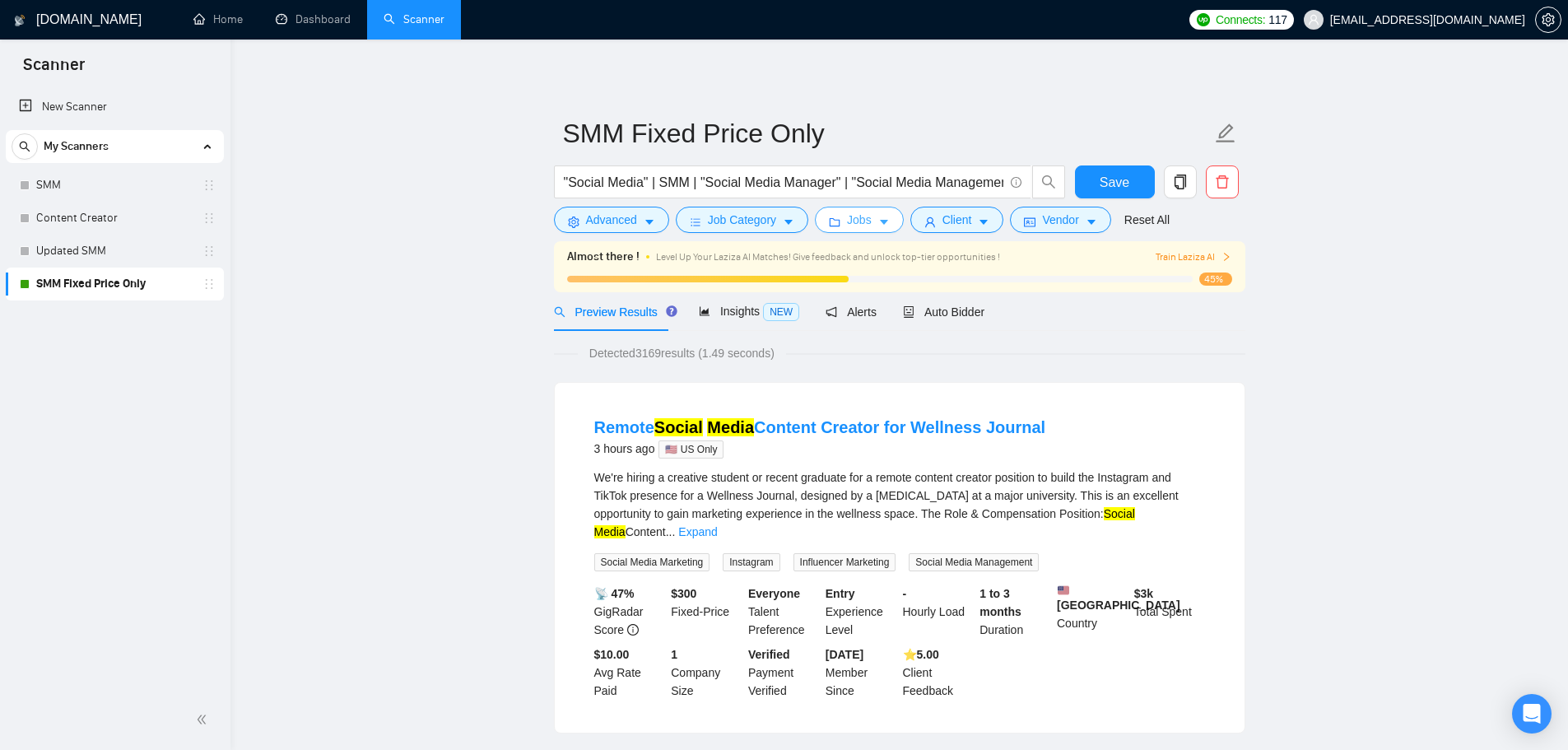
click at [852, 219] on span "Jobs" at bounding box center [859, 220] width 25 height 18
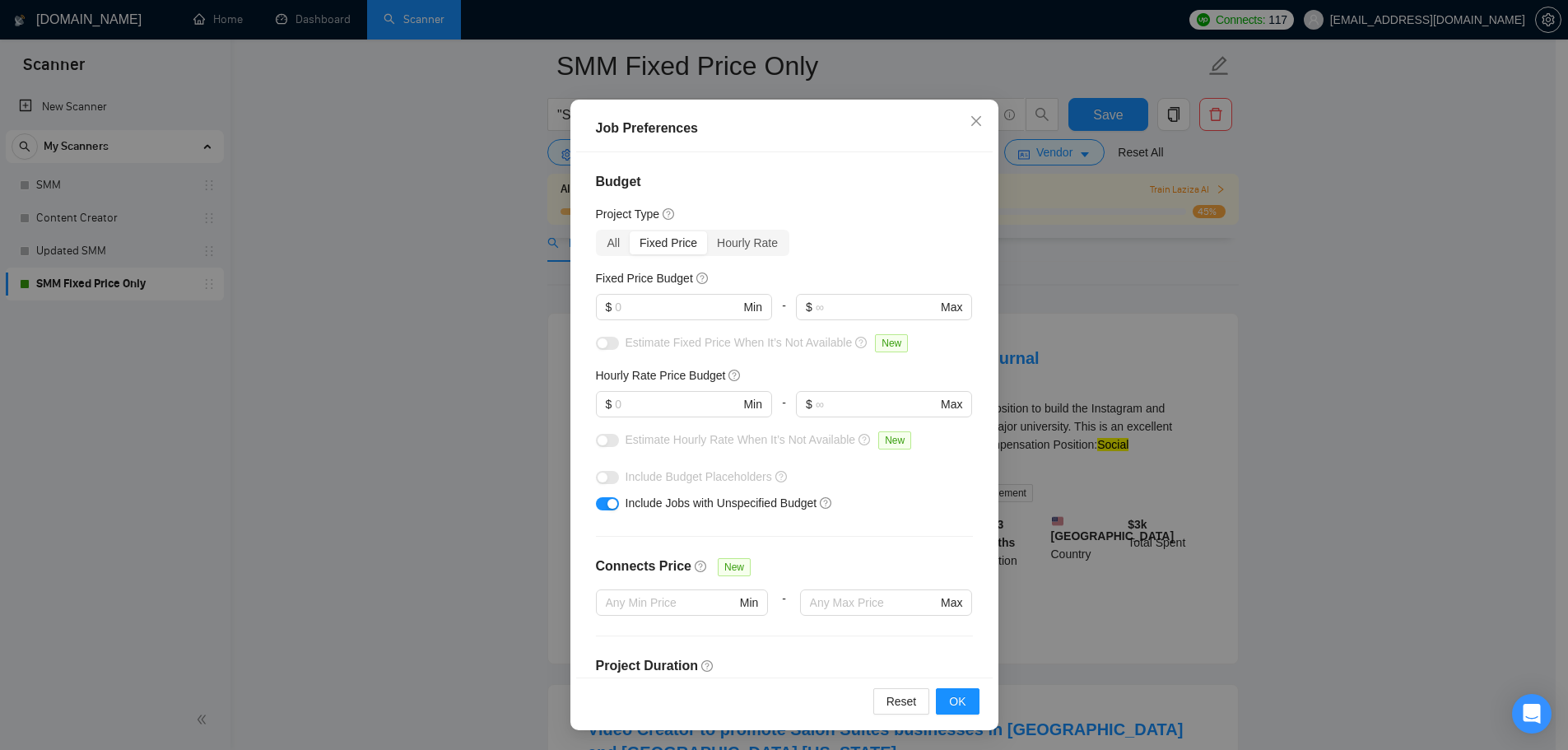
click at [1181, 296] on div "Job Preferences Budget Project Type All Fixed Price Hourly Rate Fixed Price Bud…" at bounding box center [784, 375] width 1568 height 750
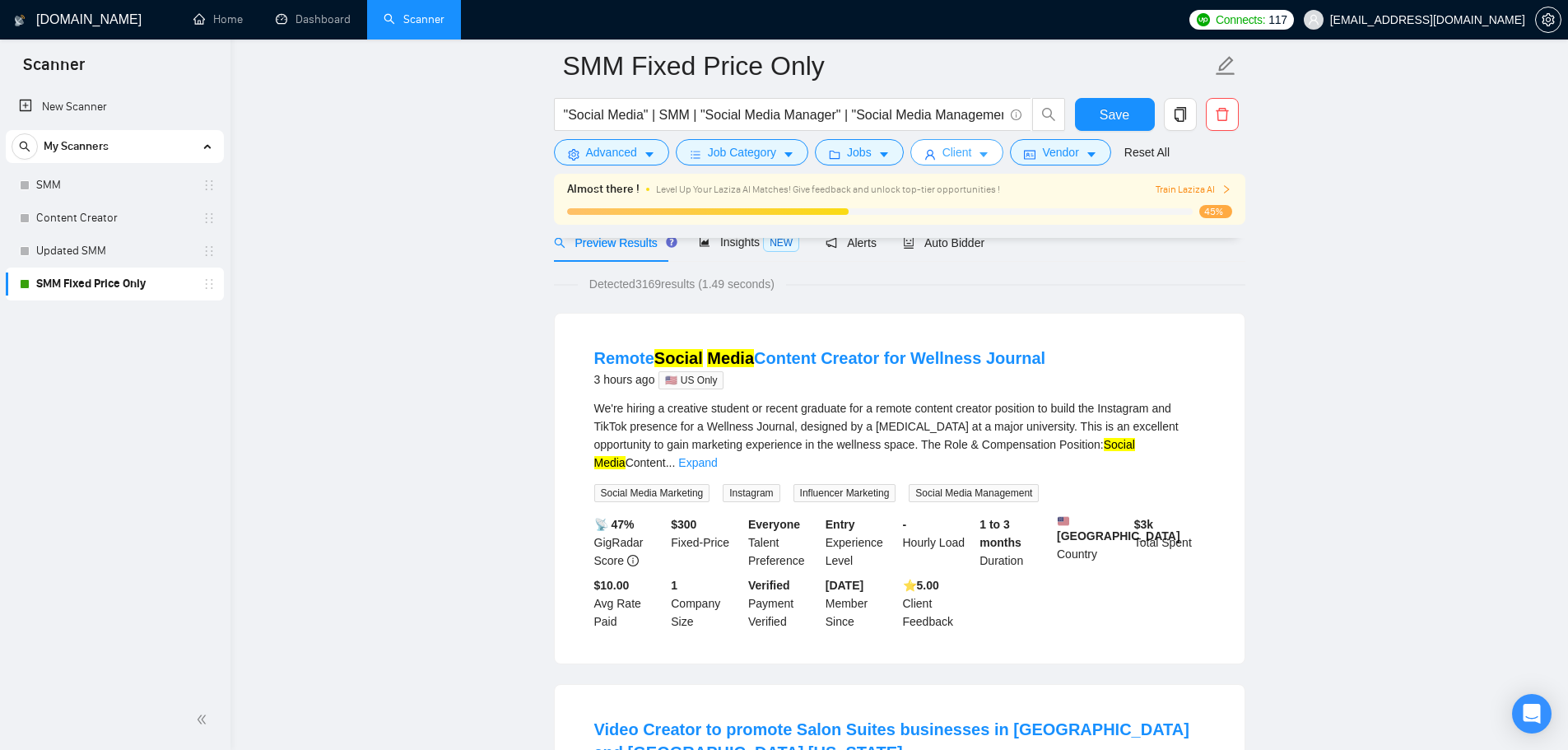
click at [965, 158] on span "Client" at bounding box center [957, 152] width 30 height 18
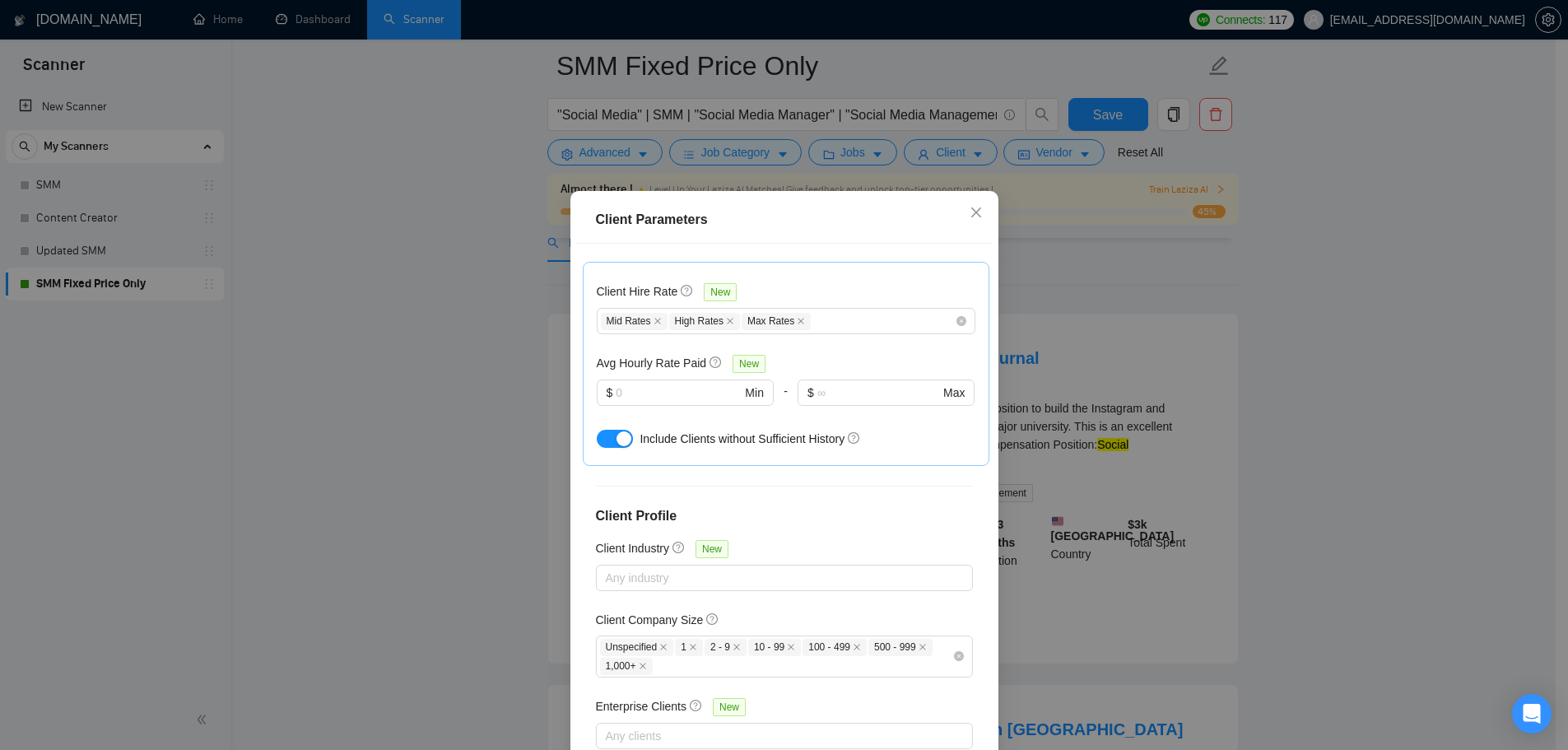
scroll to position [514, 0]
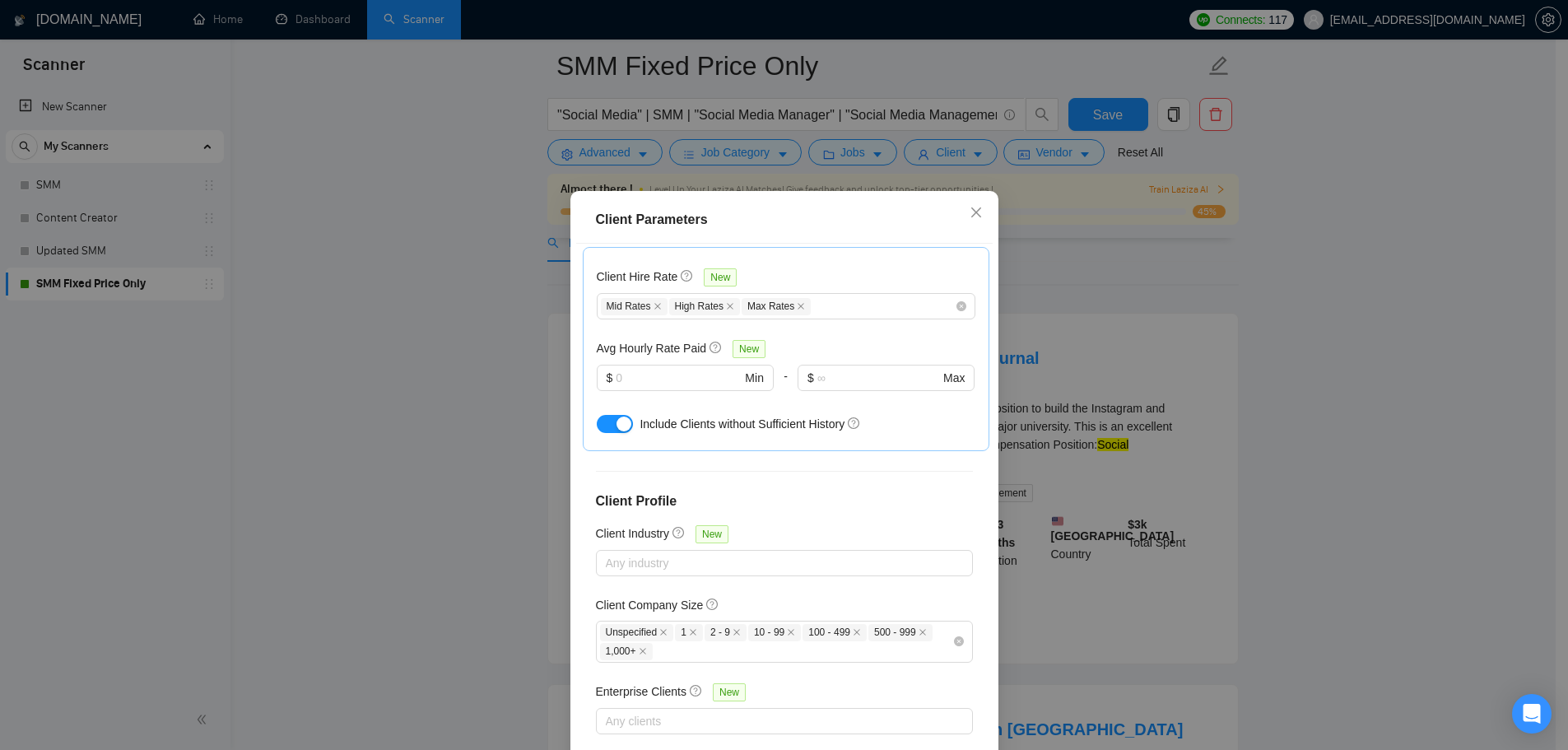
click at [1155, 311] on div "Client Parameters Client Location Include Client Countries Select Exclude Clien…" at bounding box center [784, 375] width 1568 height 750
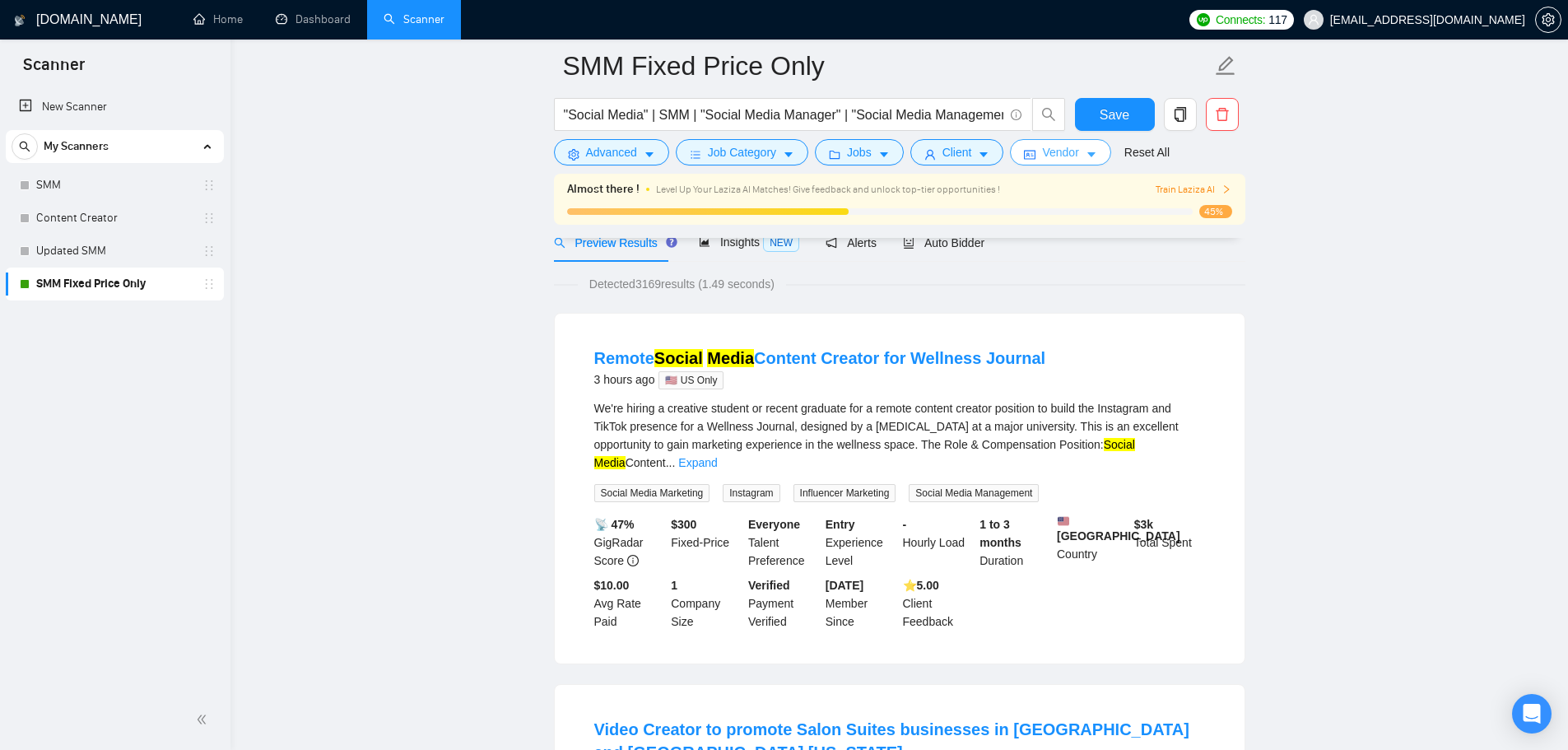
click at [1042, 155] on span "Vendor" at bounding box center [1060, 152] width 37 height 18
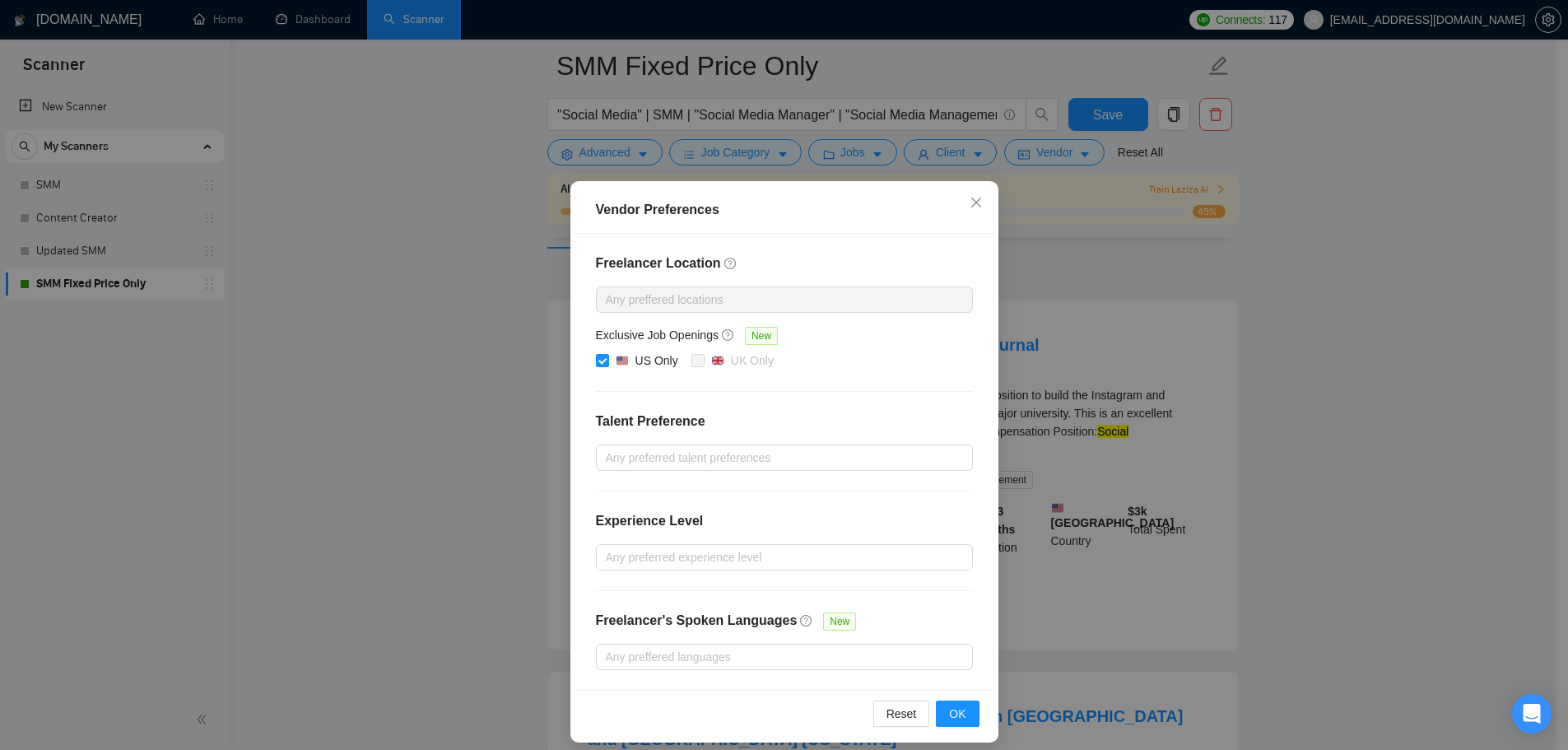
scroll to position [329, 0]
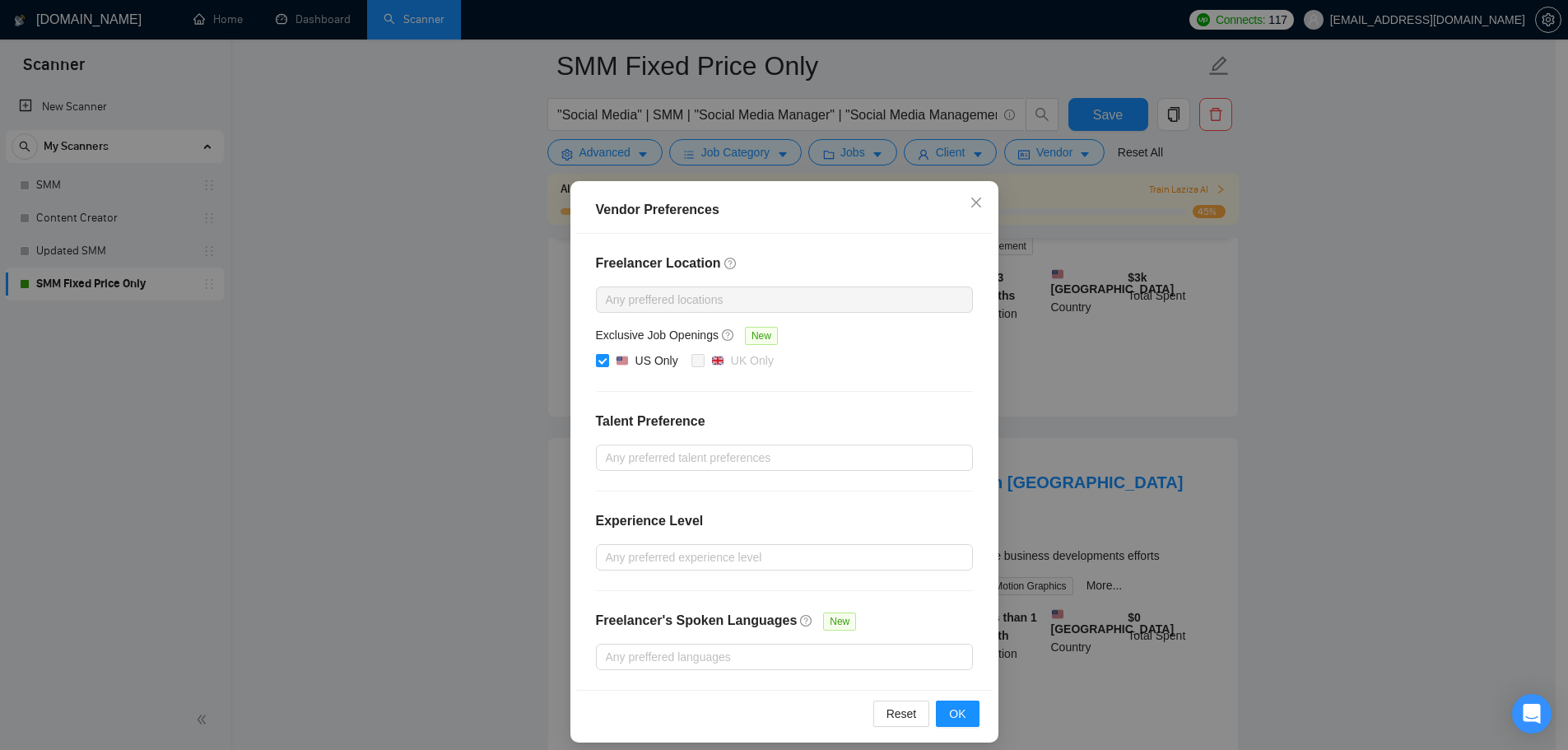
click at [1474, 401] on div "Vendor Preferences Freelancer Location Any preffered locations Exclusive Job Op…" at bounding box center [784, 375] width 1568 height 750
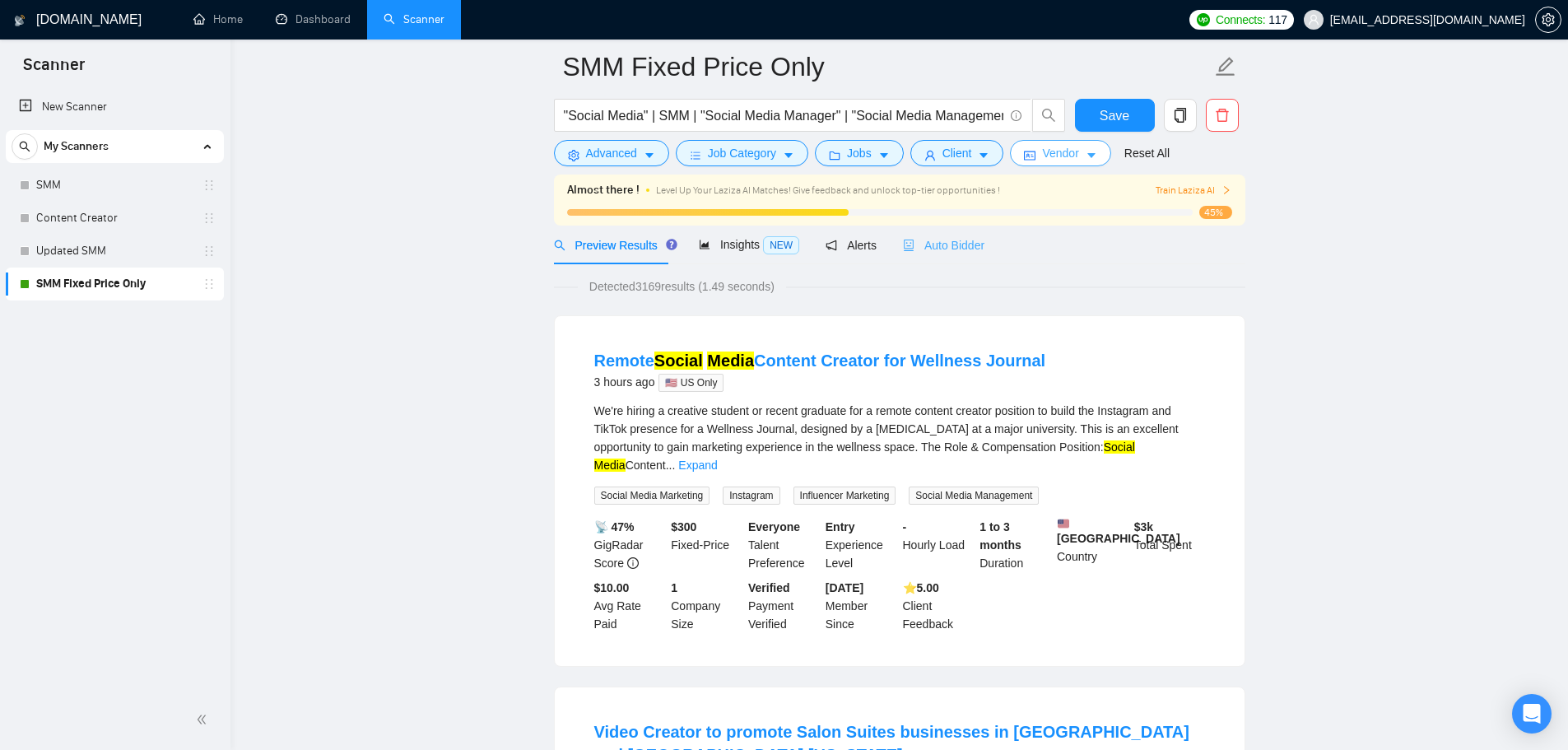
scroll to position [0, 0]
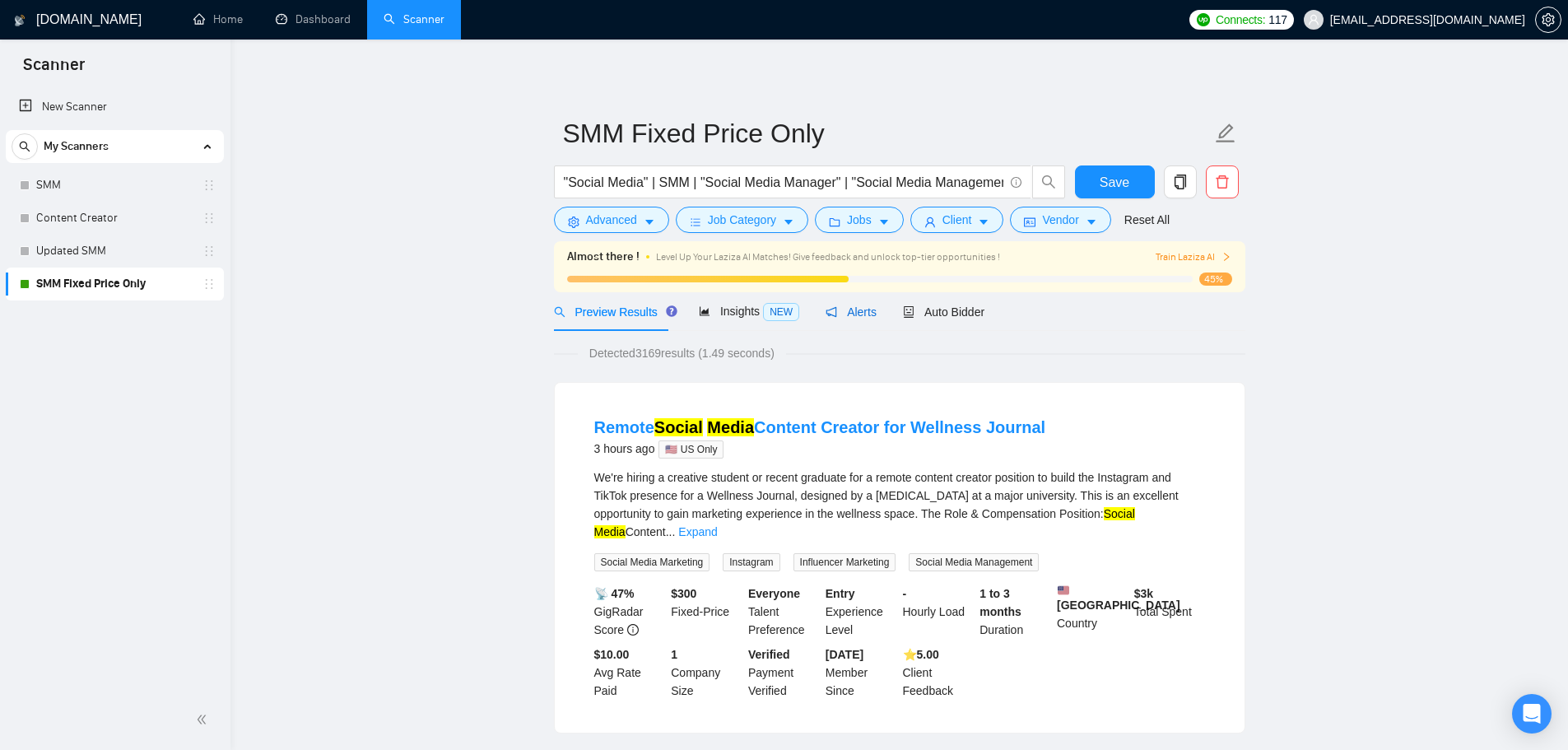
click at [851, 319] on span "Alerts" at bounding box center [851, 312] width 51 height 13
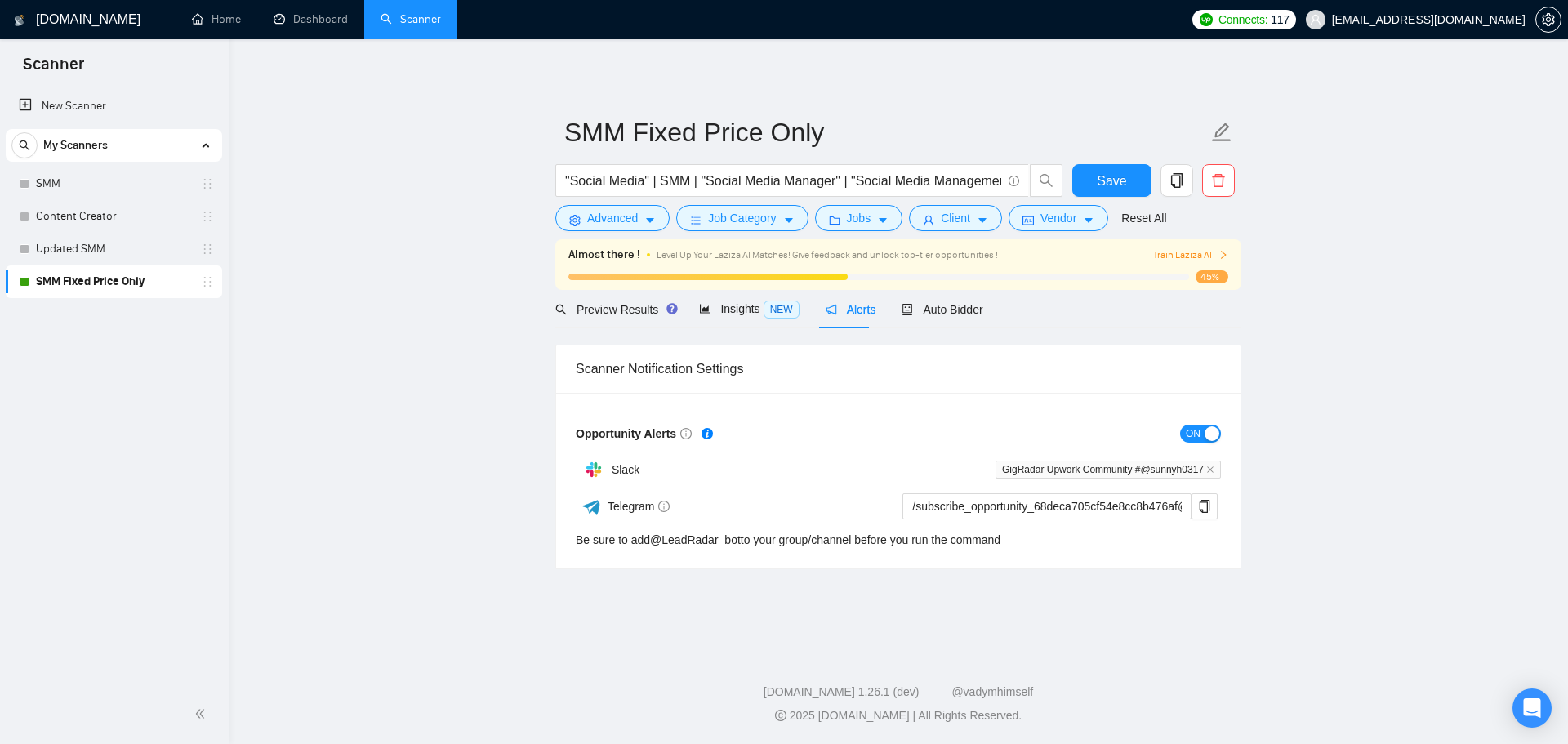
click at [105, 292] on link "SMM Fixed Price Only" at bounding box center [114, 281] width 155 height 32
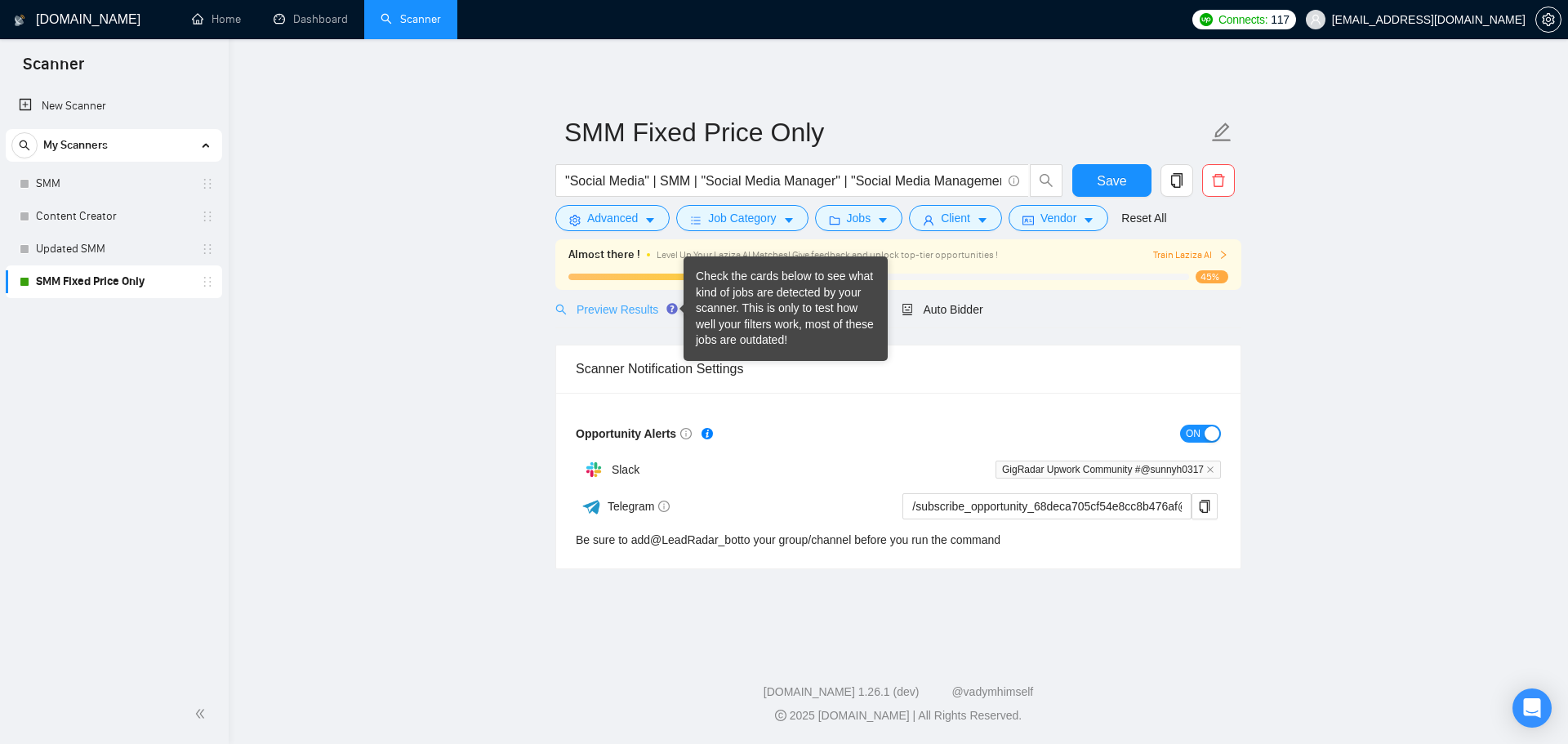
click at [745, 293] on div "Check the cards below to see what kind of jobs are detected by your scanner. Th…" at bounding box center [784, 308] width 180 height 80
click at [585, 340] on div "Scanner Notification Settings Opportunity Alerts ON Slack GigRadar Upwork Commu…" at bounding box center [897, 448] width 686 height 239
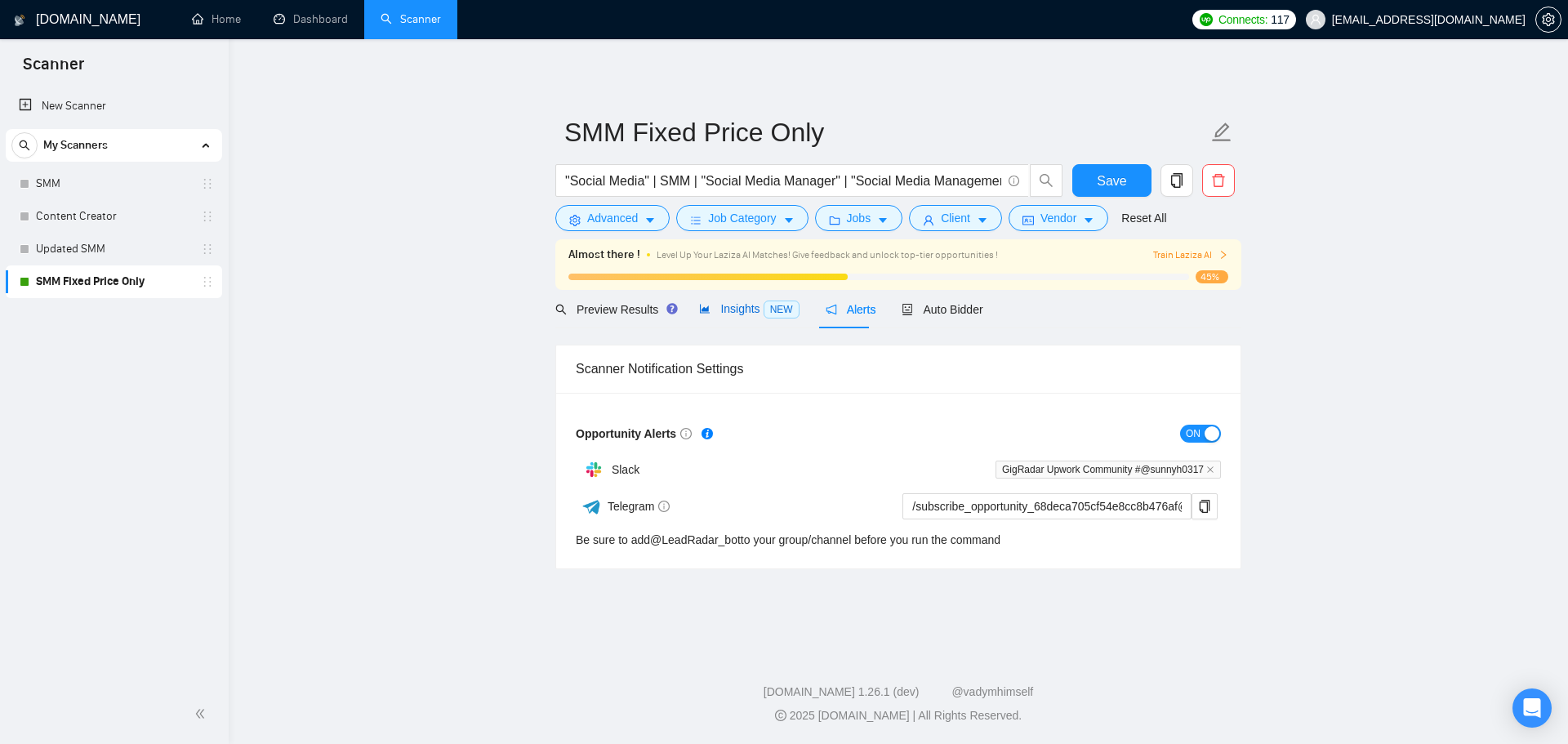
click at [750, 317] on div "Insights NEW" at bounding box center [748, 308] width 99 height 19
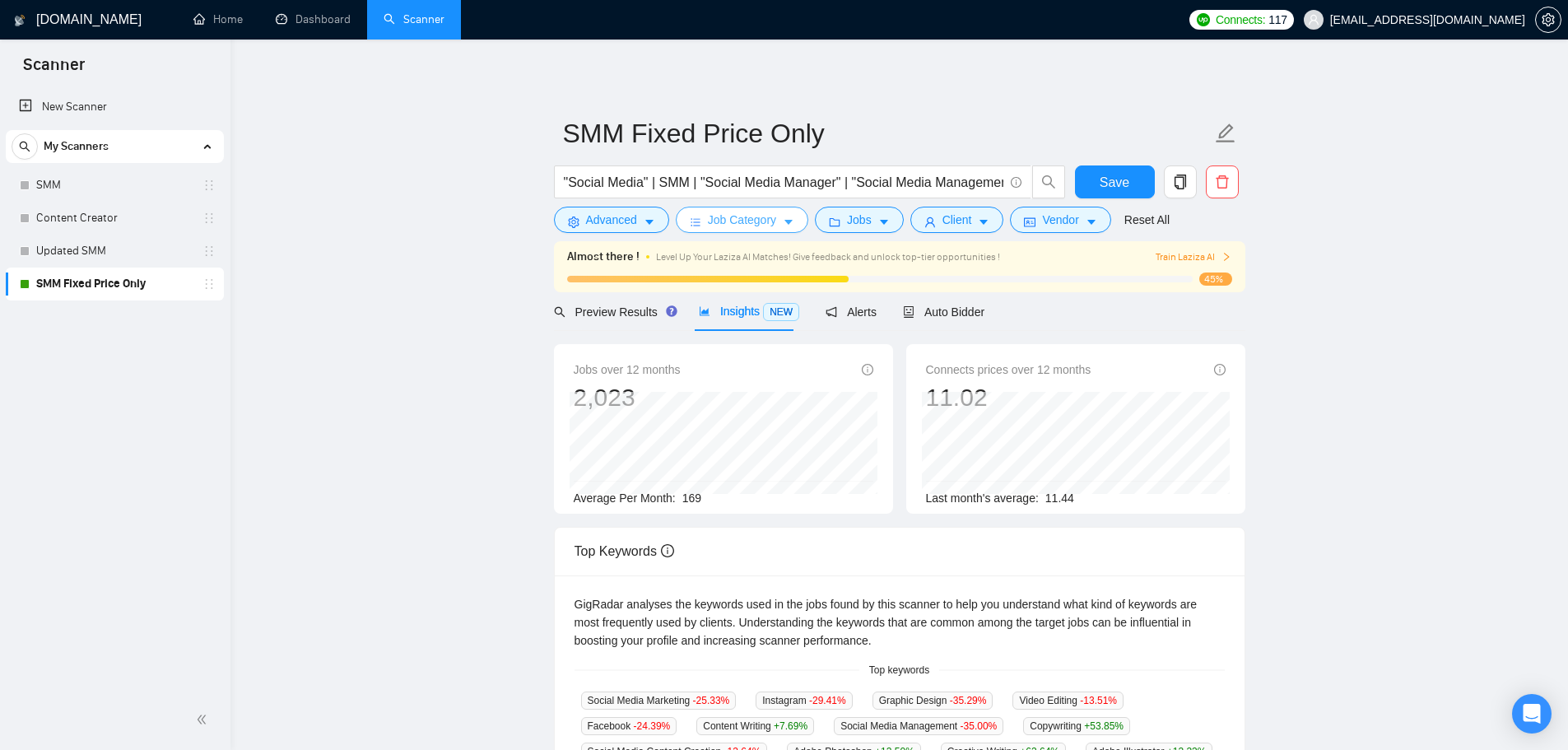
click at [761, 212] on span "Job Category" at bounding box center [741, 220] width 68 height 18
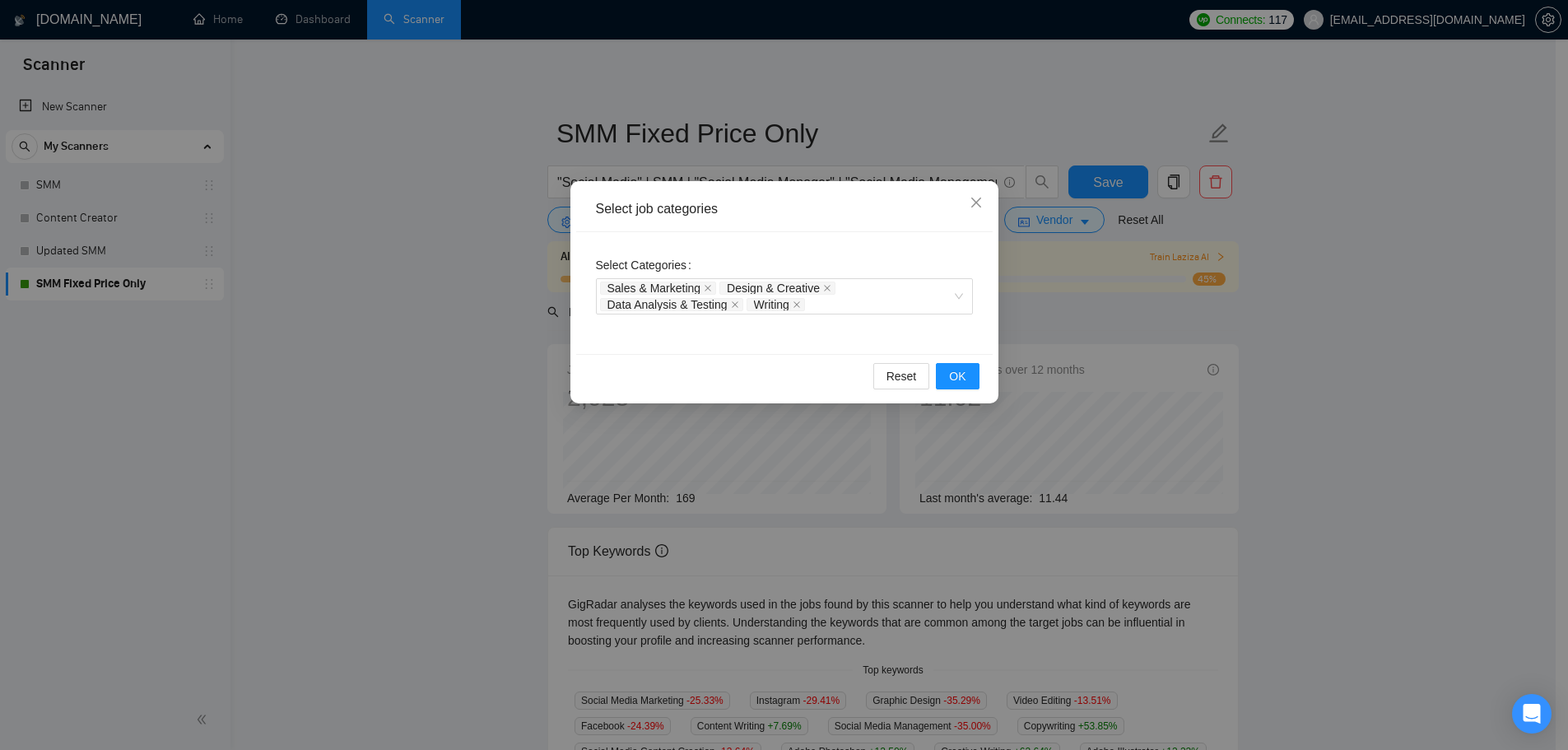
click at [1102, 276] on div "Select job categories Select Categories Sales & Marketing Design & Creative Dat…" at bounding box center [784, 375] width 1568 height 750
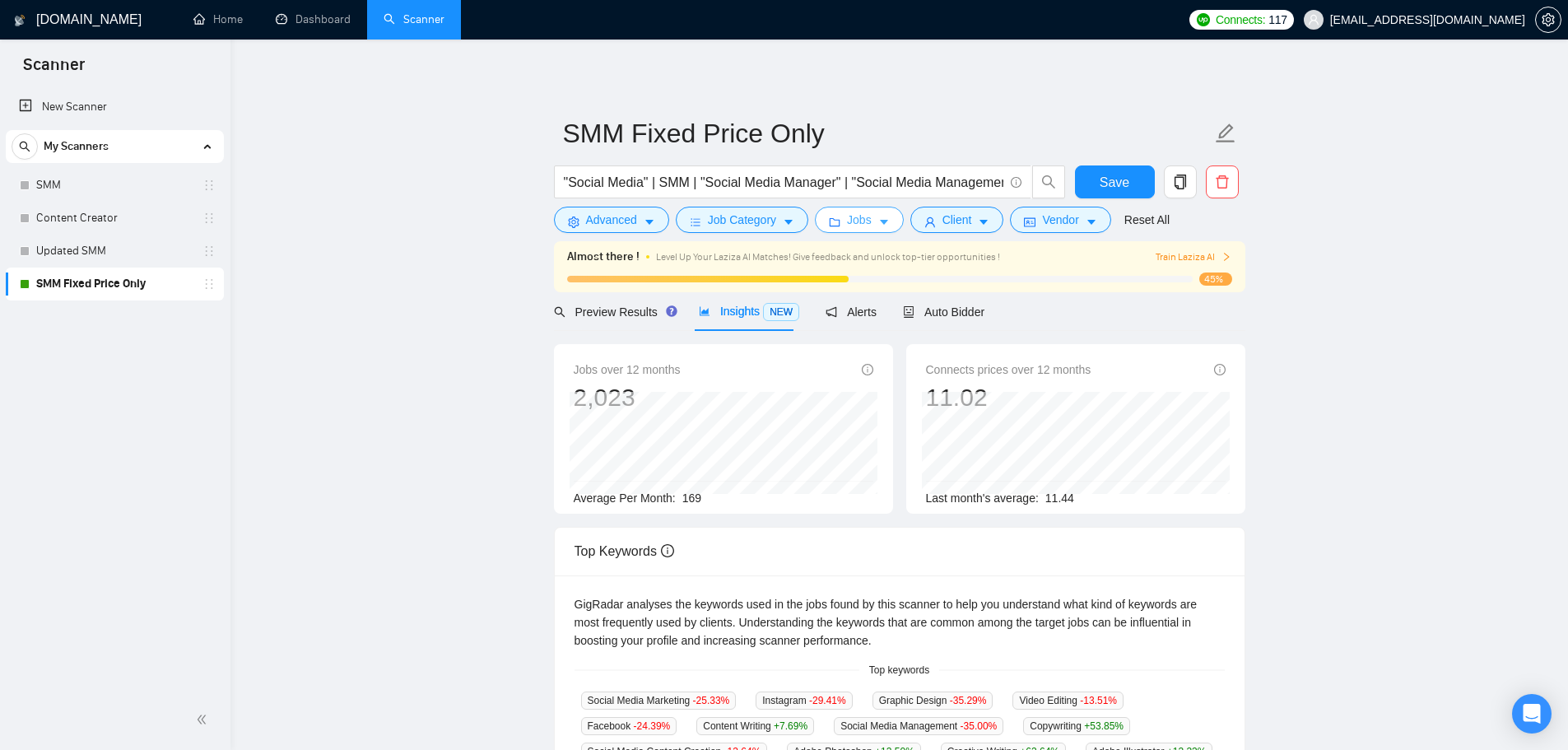
click at [867, 228] on span "Jobs" at bounding box center [859, 220] width 25 height 18
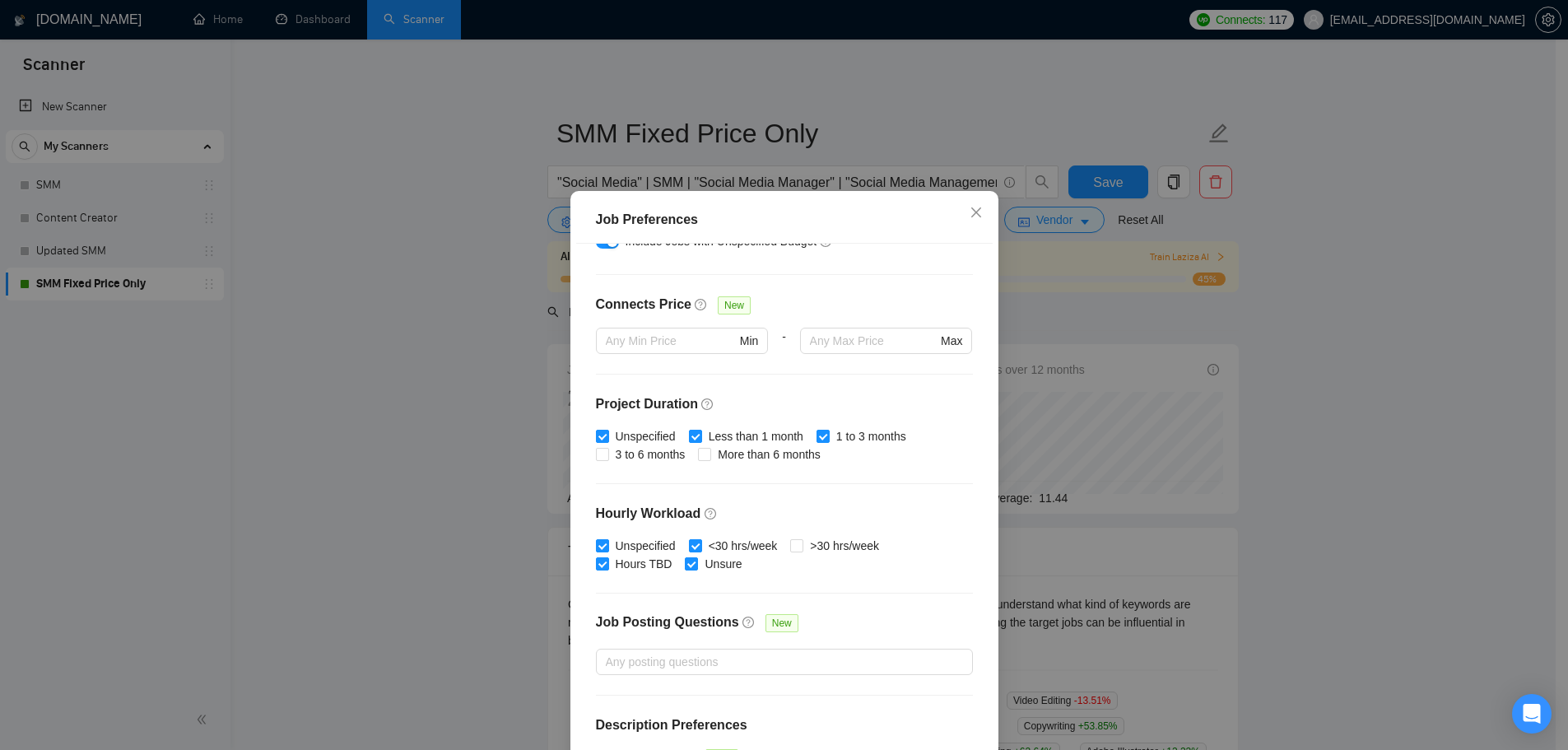
scroll to position [403, 0]
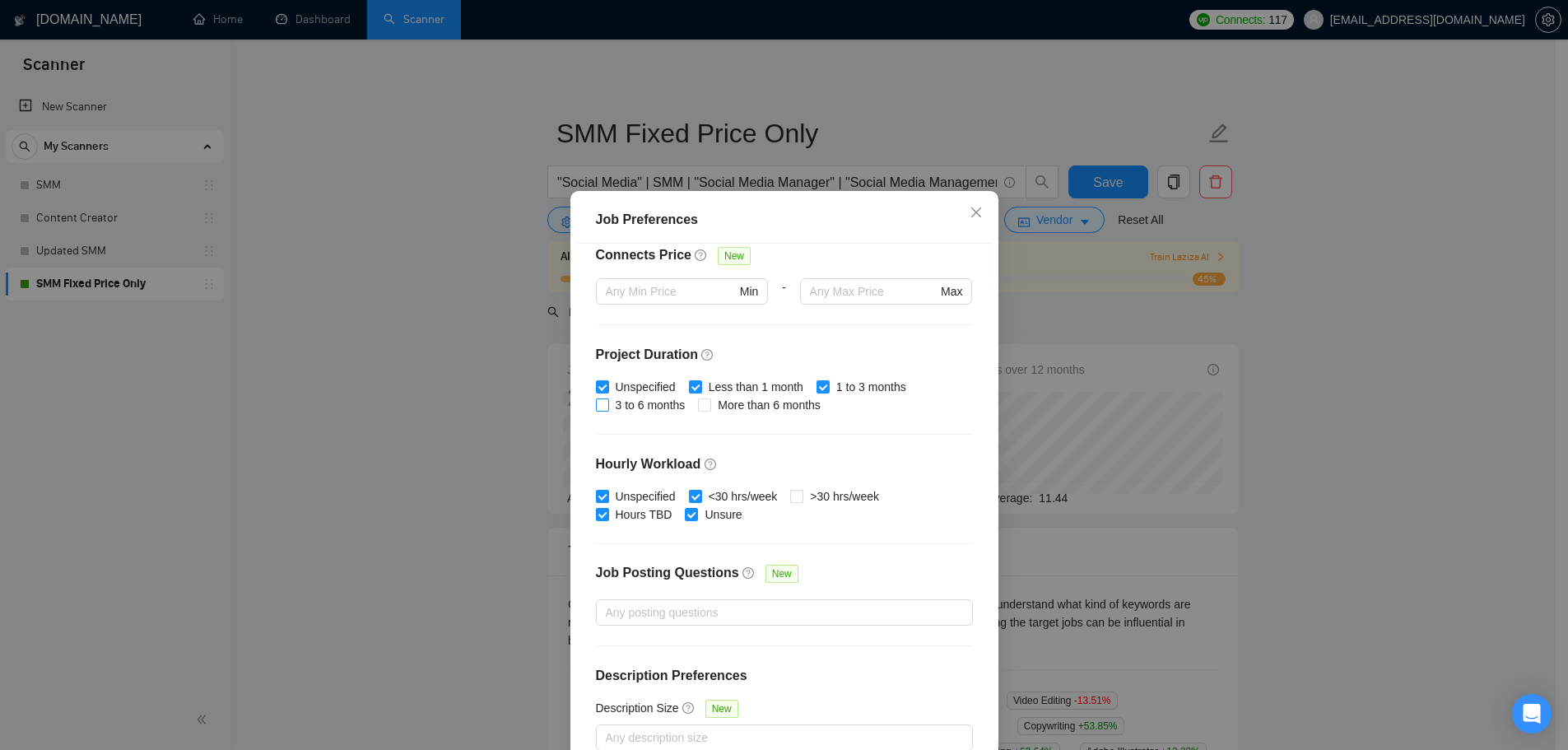
click at [640, 399] on span "3 to 6 months" at bounding box center [650, 405] width 83 height 18
click at [608, 399] on input "3 to 6 months" at bounding box center [602, 404] width 12 height 12
checkbox input "true"
click at [783, 412] on span "More than 6 months" at bounding box center [768, 405] width 116 height 18
click at [710, 410] on input "More than 6 months" at bounding box center [704, 404] width 12 height 12
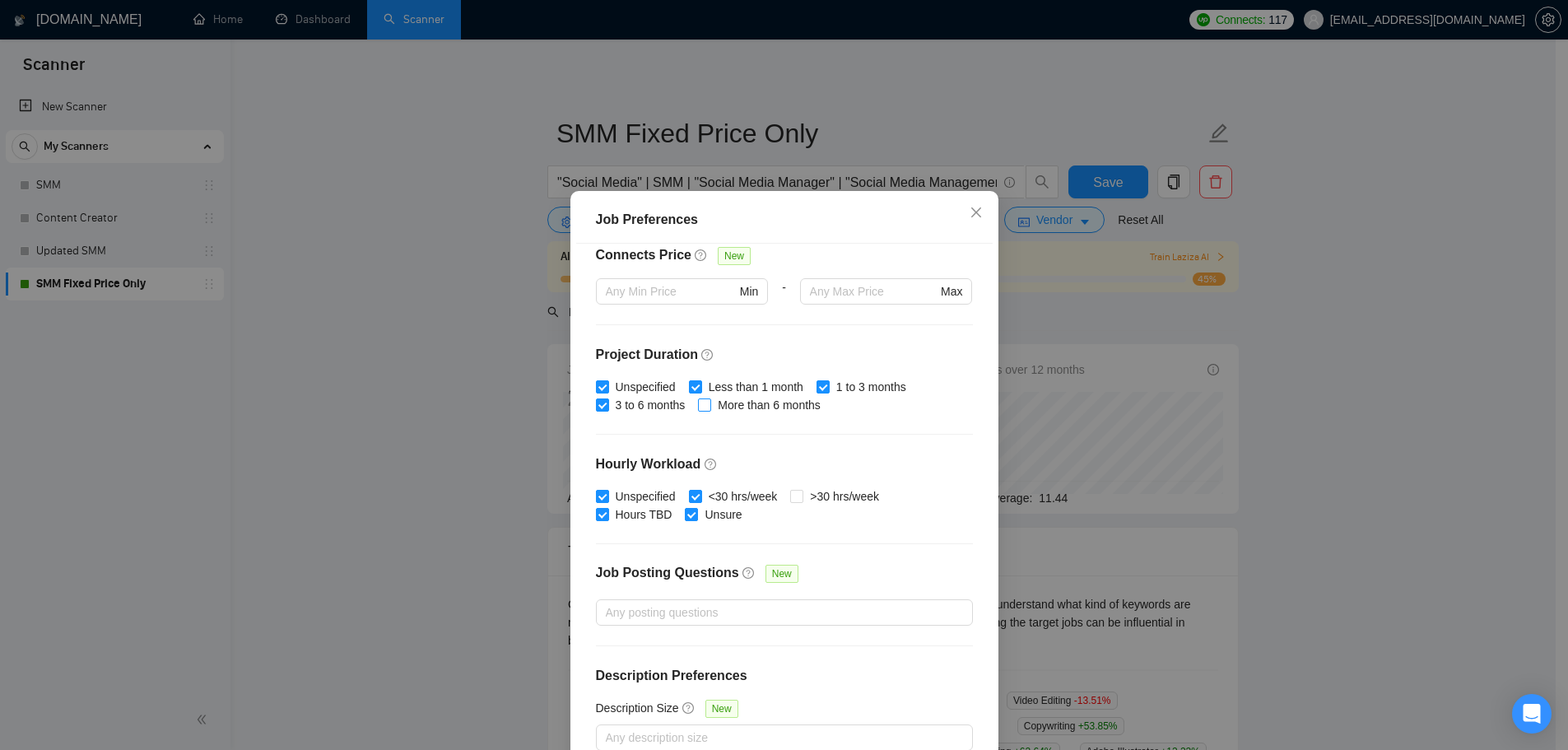
checkbox input "true"
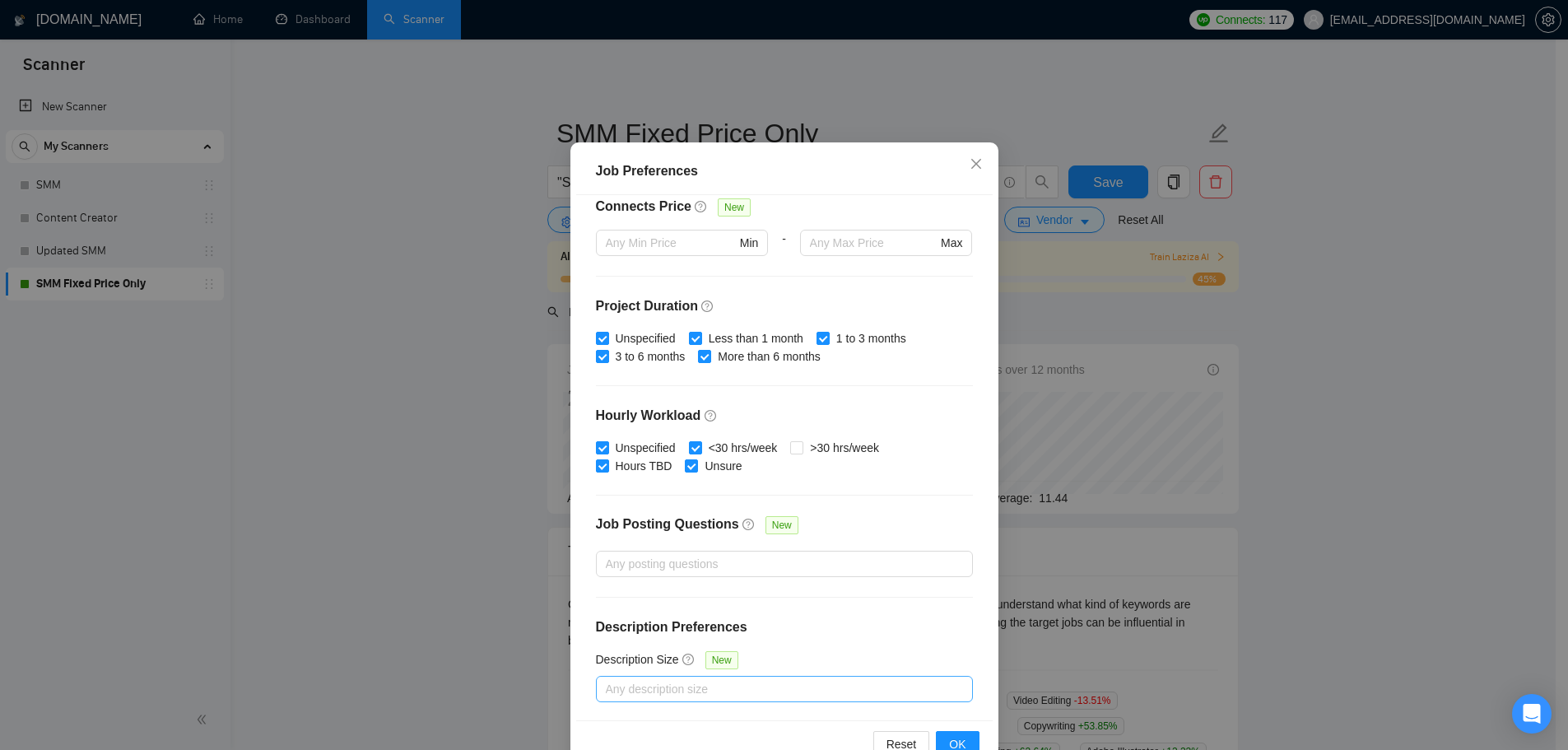
scroll to position [91, 0]
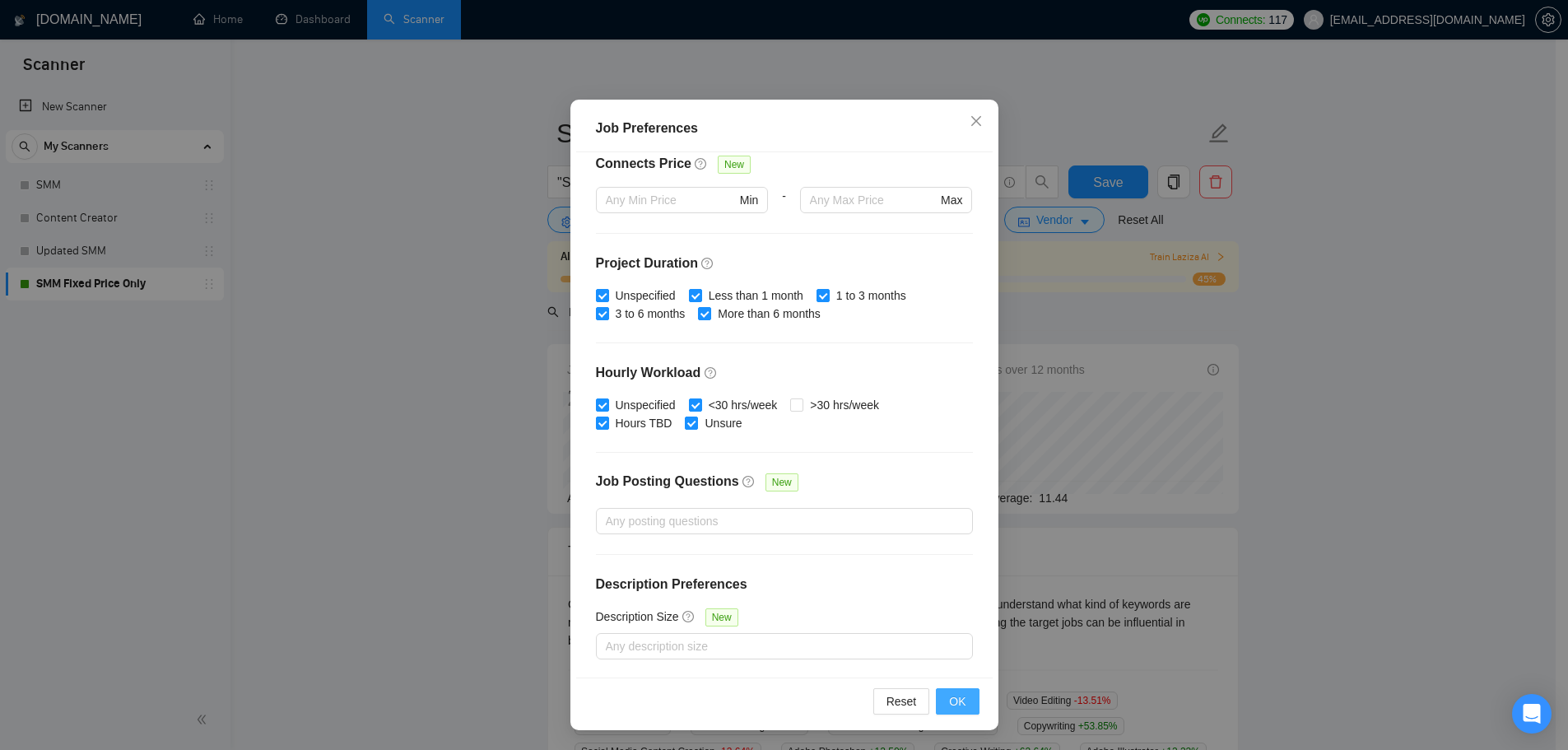
click at [956, 708] on span "OK" at bounding box center [957, 701] width 17 height 18
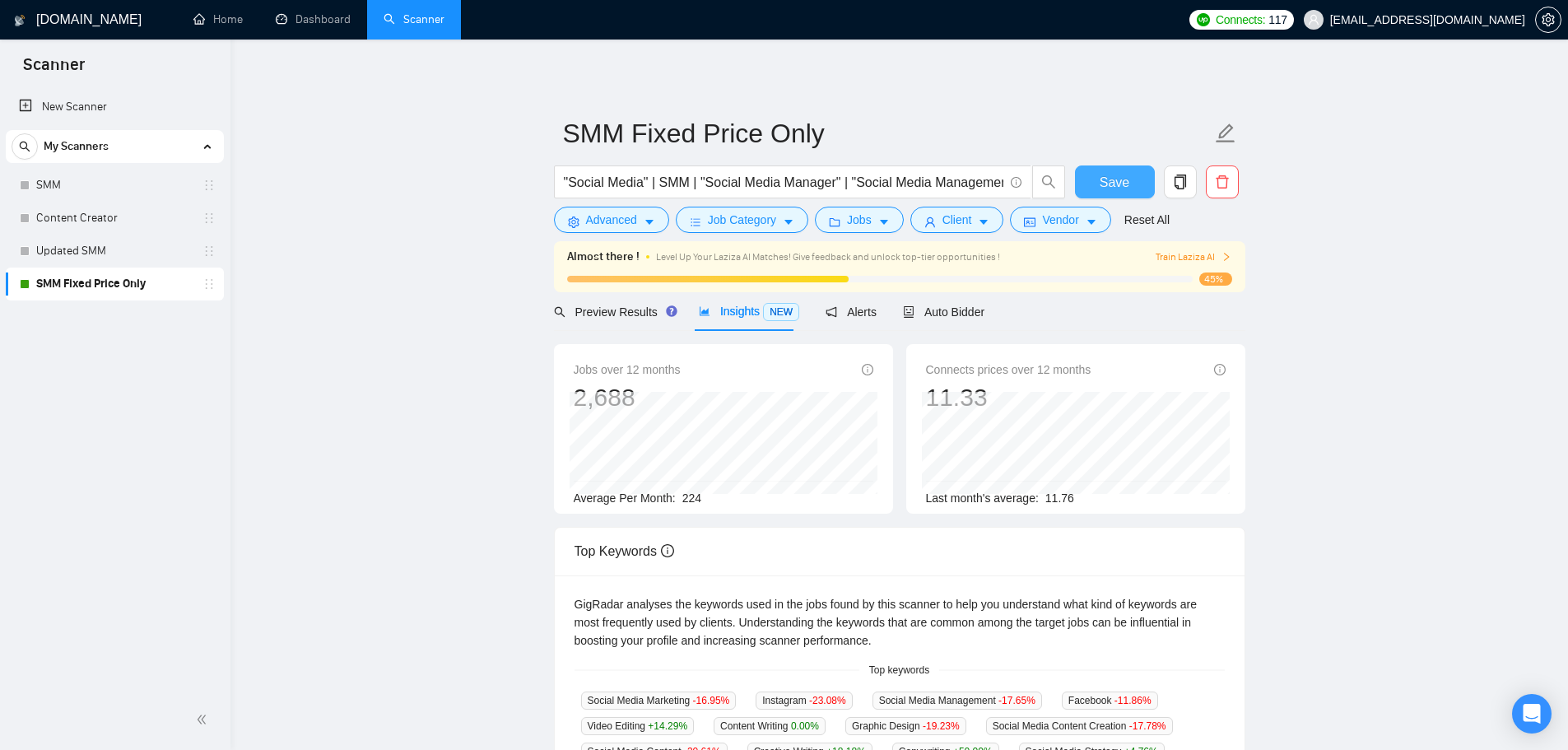
click at [1105, 183] on span "Save" at bounding box center [1115, 182] width 30 height 21
click at [1092, 186] on button "Save" at bounding box center [1115, 181] width 80 height 33
click at [956, 312] on span "Auto Bidder" at bounding box center [943, 312] width 81 height 13
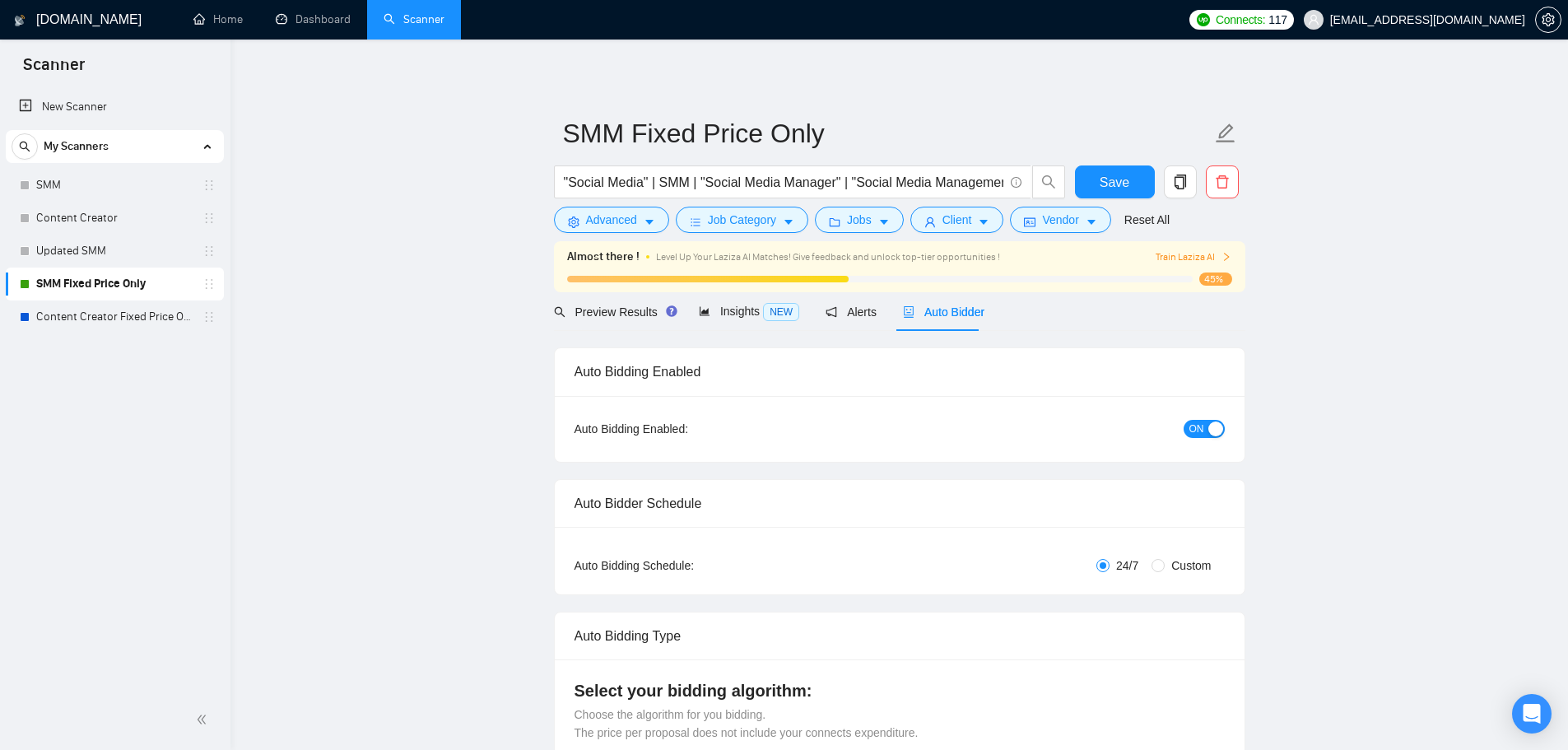
checkbox input "true"
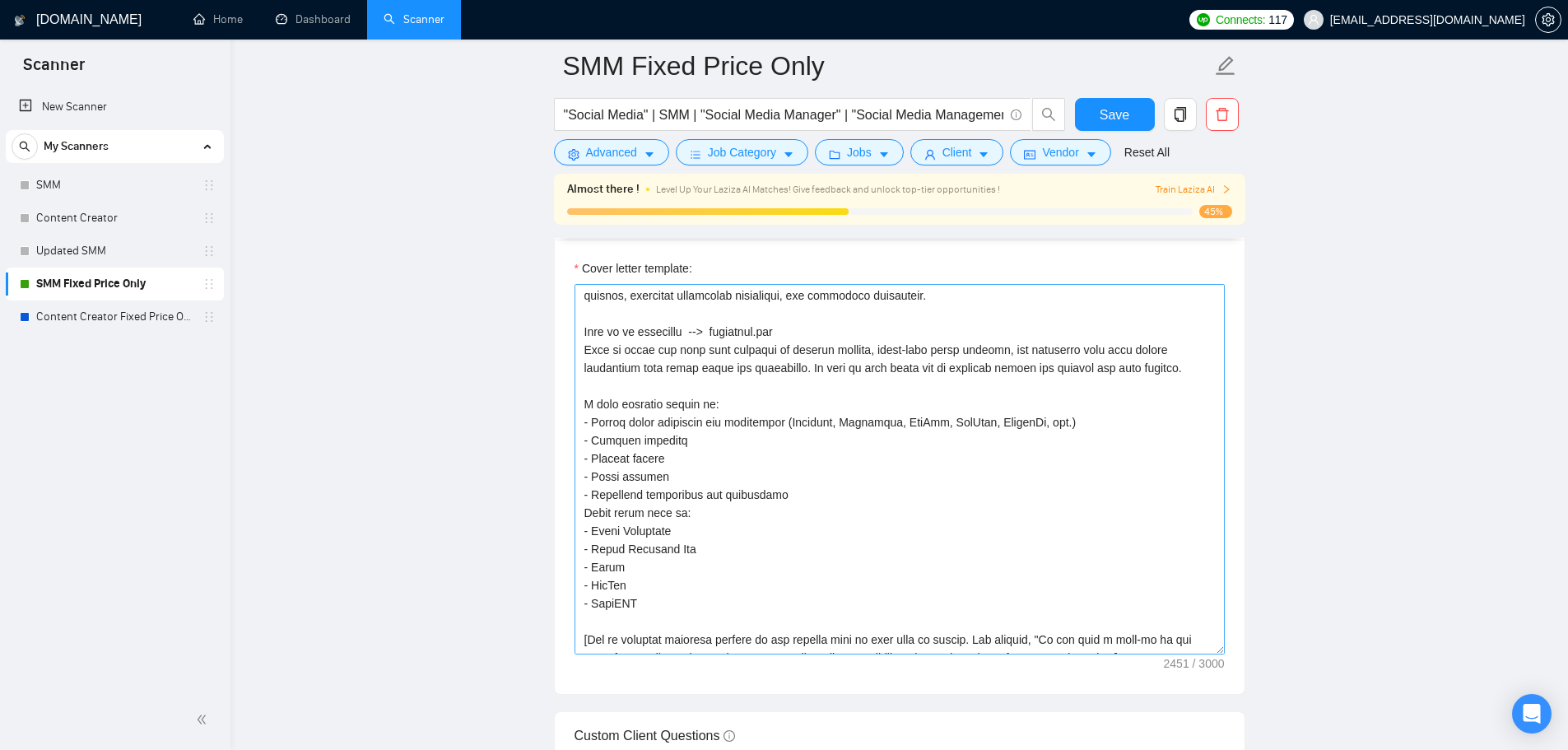
scroll to position [362, 0]
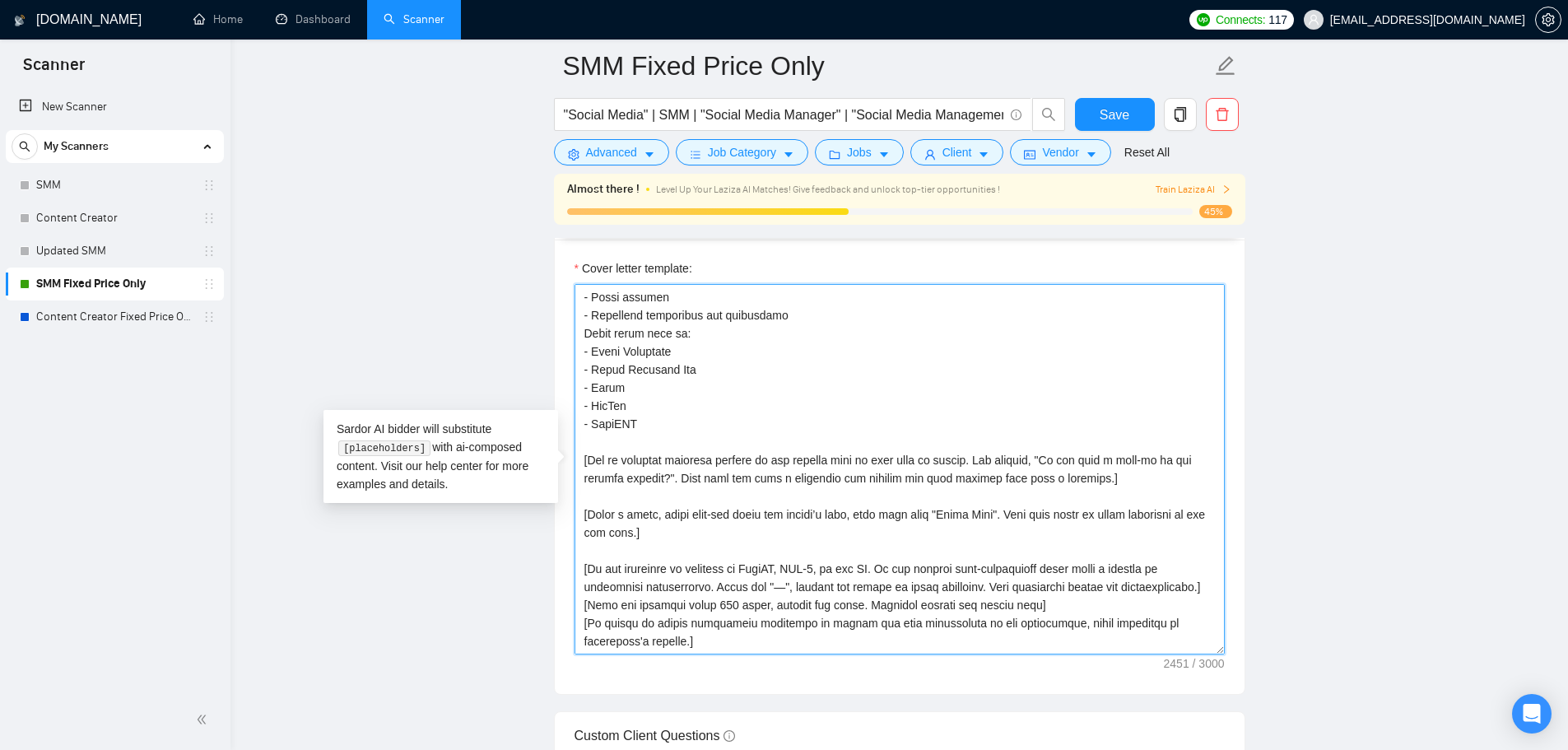
drag, startPoint x: 862, startPoint y: 637, endPoint x: 569, endPoint y: 629, distance: 293.1
click at [569, 629] on div "Cover letter template:" at bounding box center [899, 466] width 690 height 454
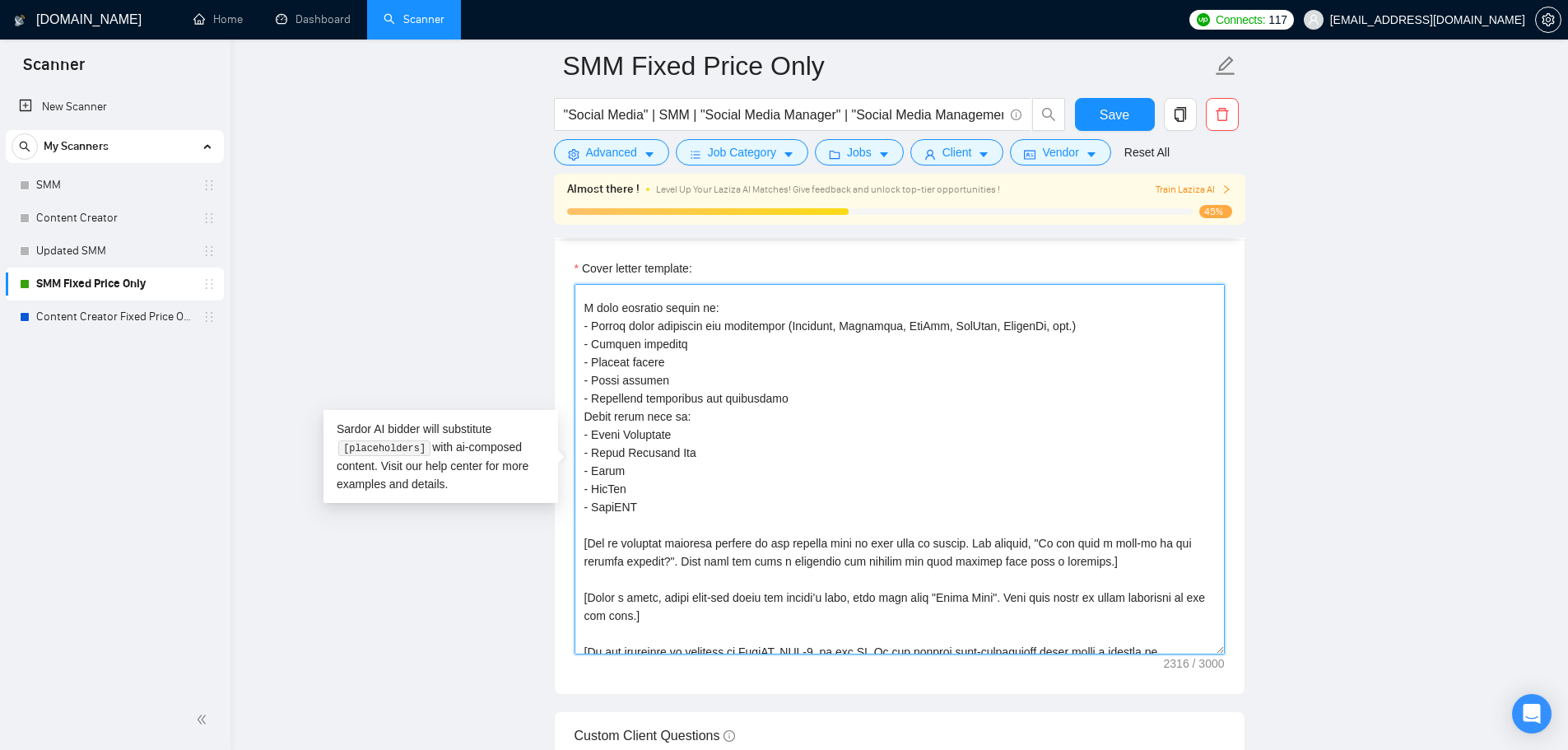
scroll to position [326, 0]
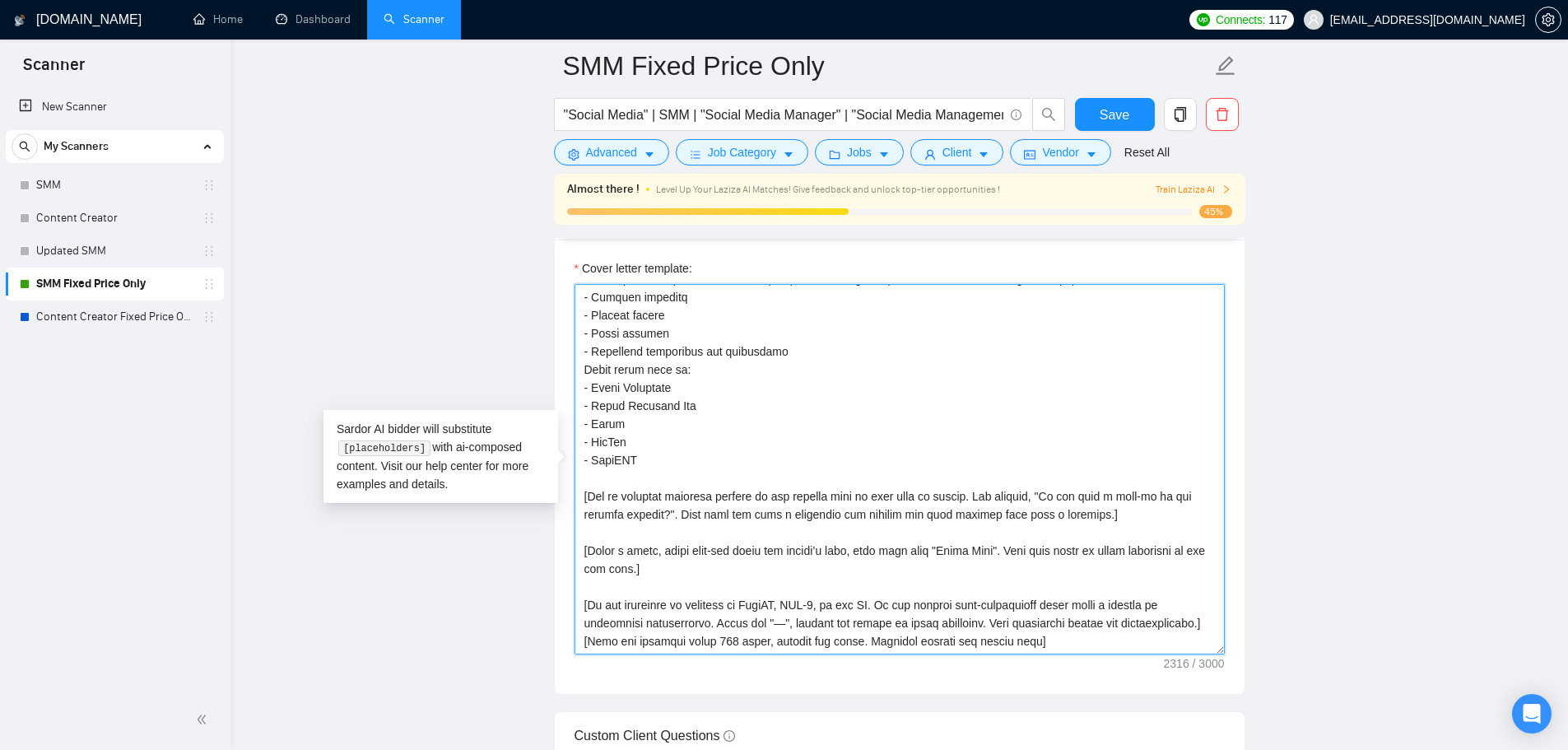
drag, startPoint x: 1053, startPoint y: 641, endPoint x: 551, endPoint y: 632, distance: 502.1
click at [551, 632] on main "SMM Fixed Price Only "Social Media" | SMM | "Social Media Manager" | "Social Me…" at bounding box center [899, 643] width 1285 height 5105
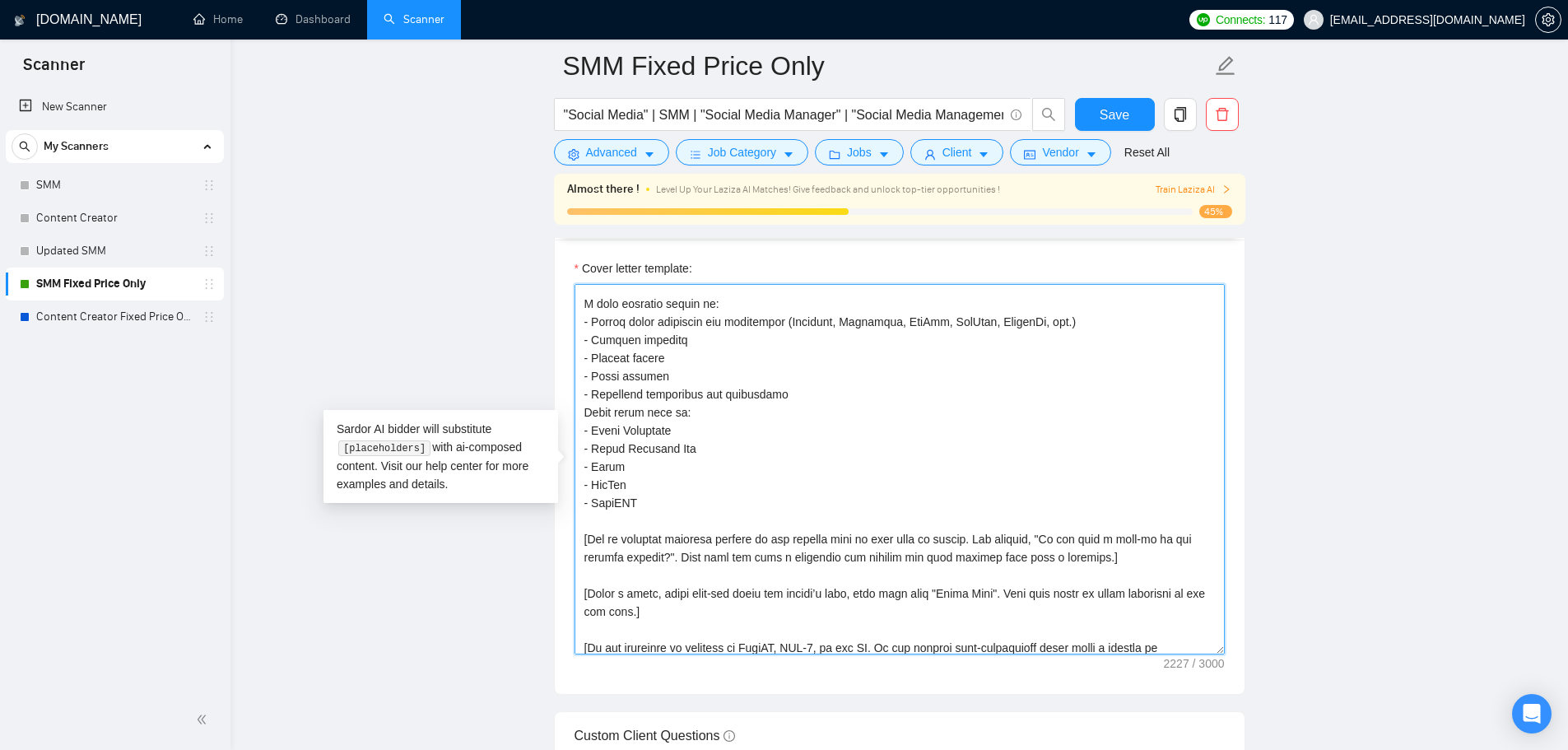
scroll to position [308, 0]
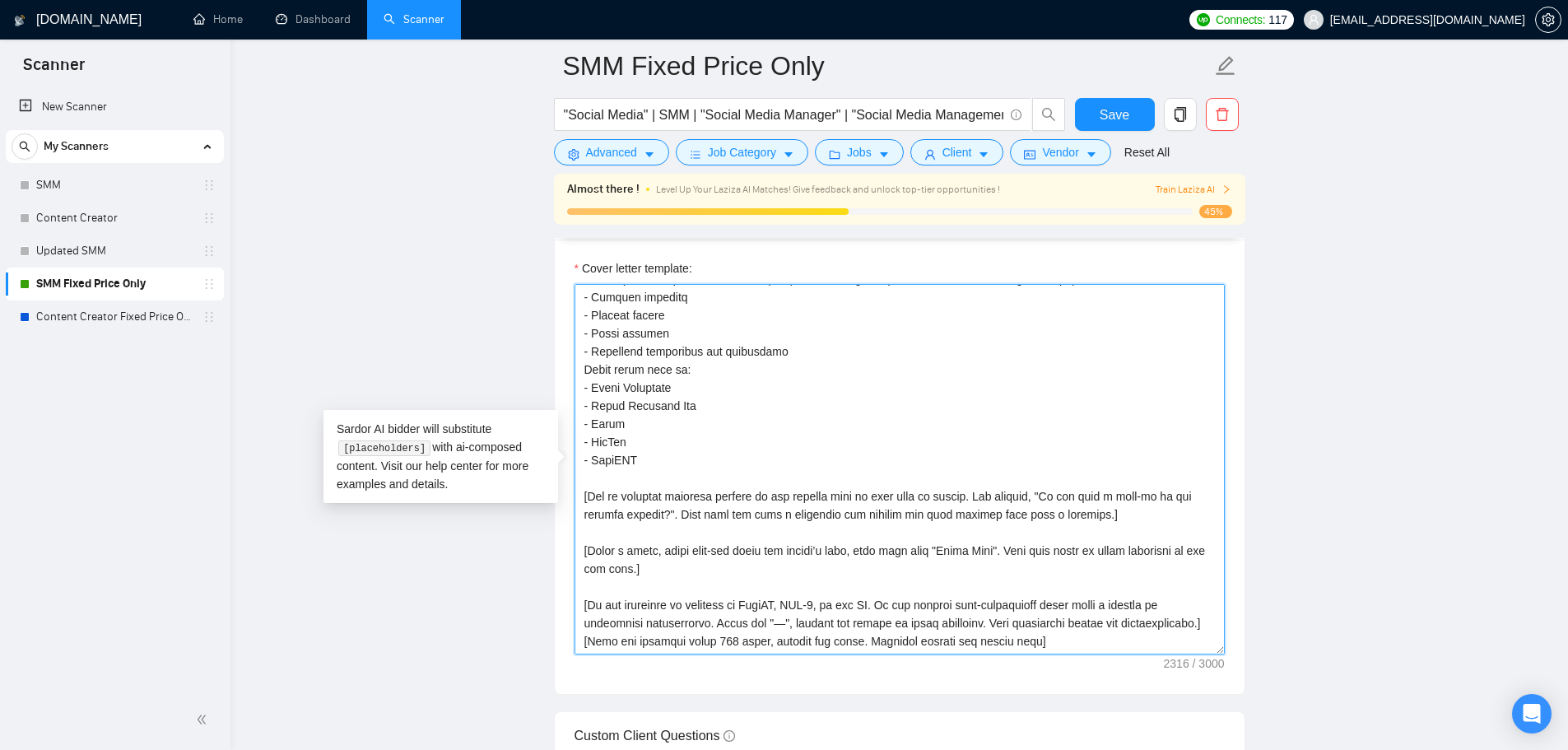
click at [857, 618] on textarea "Cover letter template:" at bounding box center [899, 469] width 650 height 370
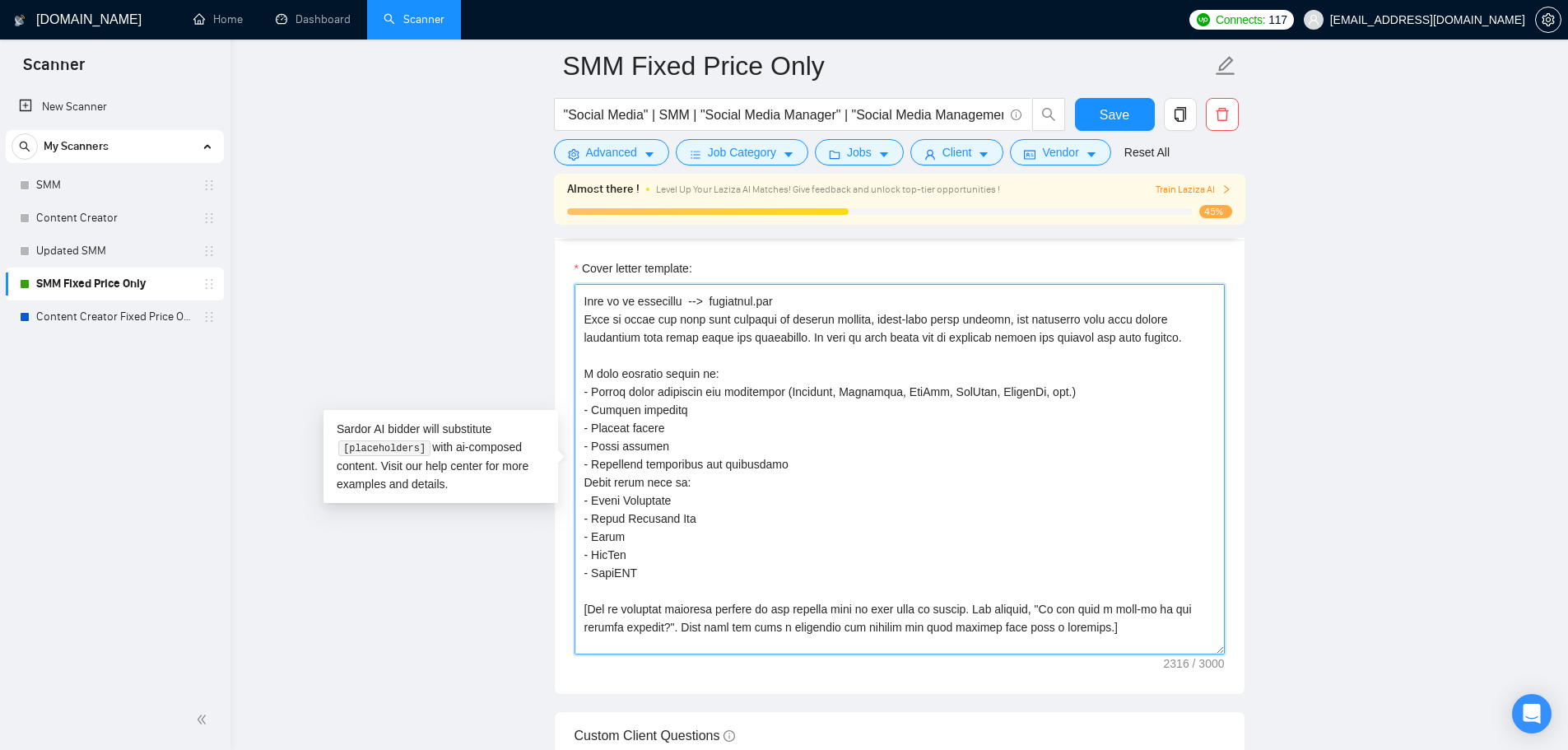
scroll to position [0, 0]
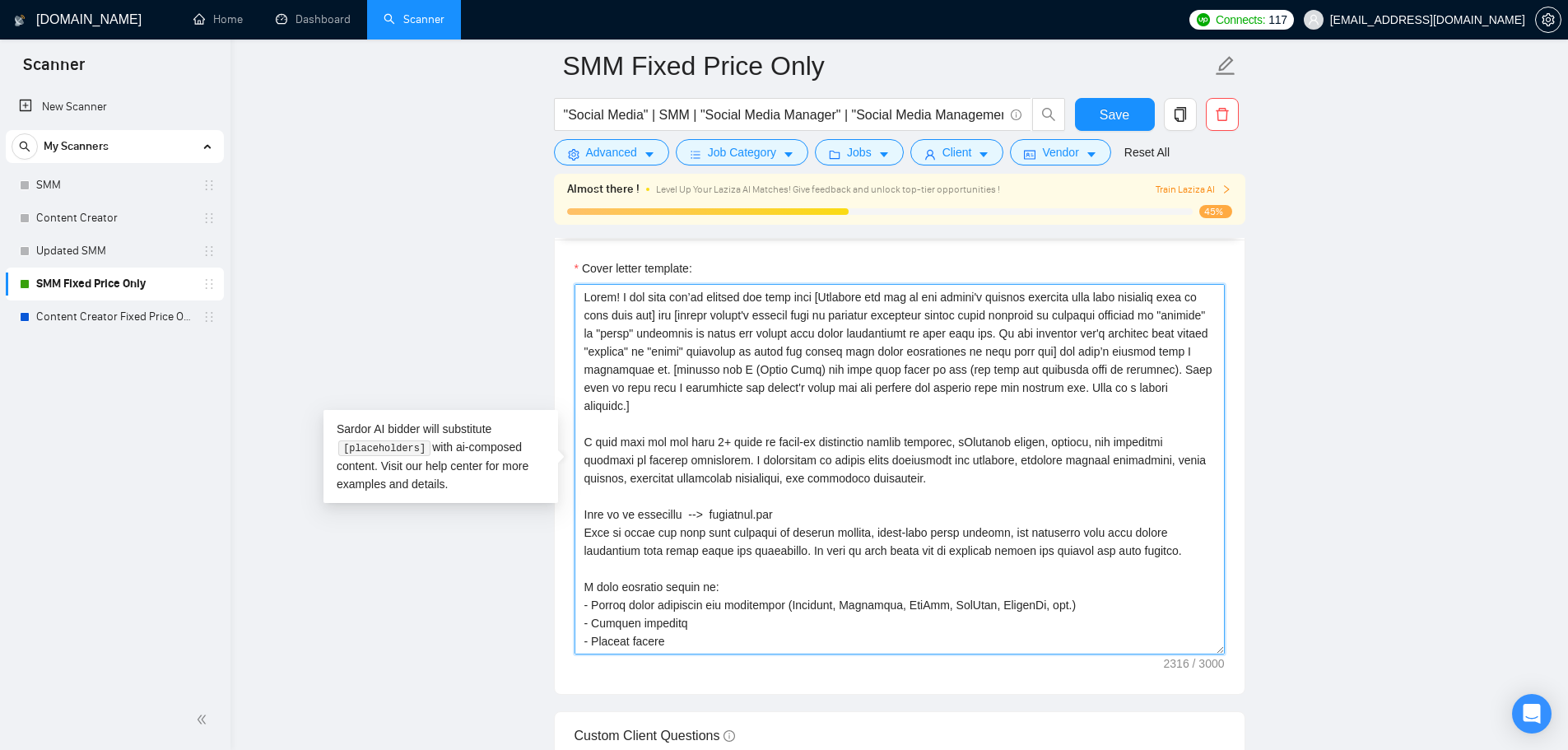
click at [667, 576] on textarea "Cover letter template:" at bounding box center [899, 469] width 650 height 370
click at [657, 496] on textarea "Cover letter template:" at bounding box center [899, 469] width 650 height 370
click at [660, 565] on textarea "Cover letter template:" at bounding box center [899, 469] width 650 height 370
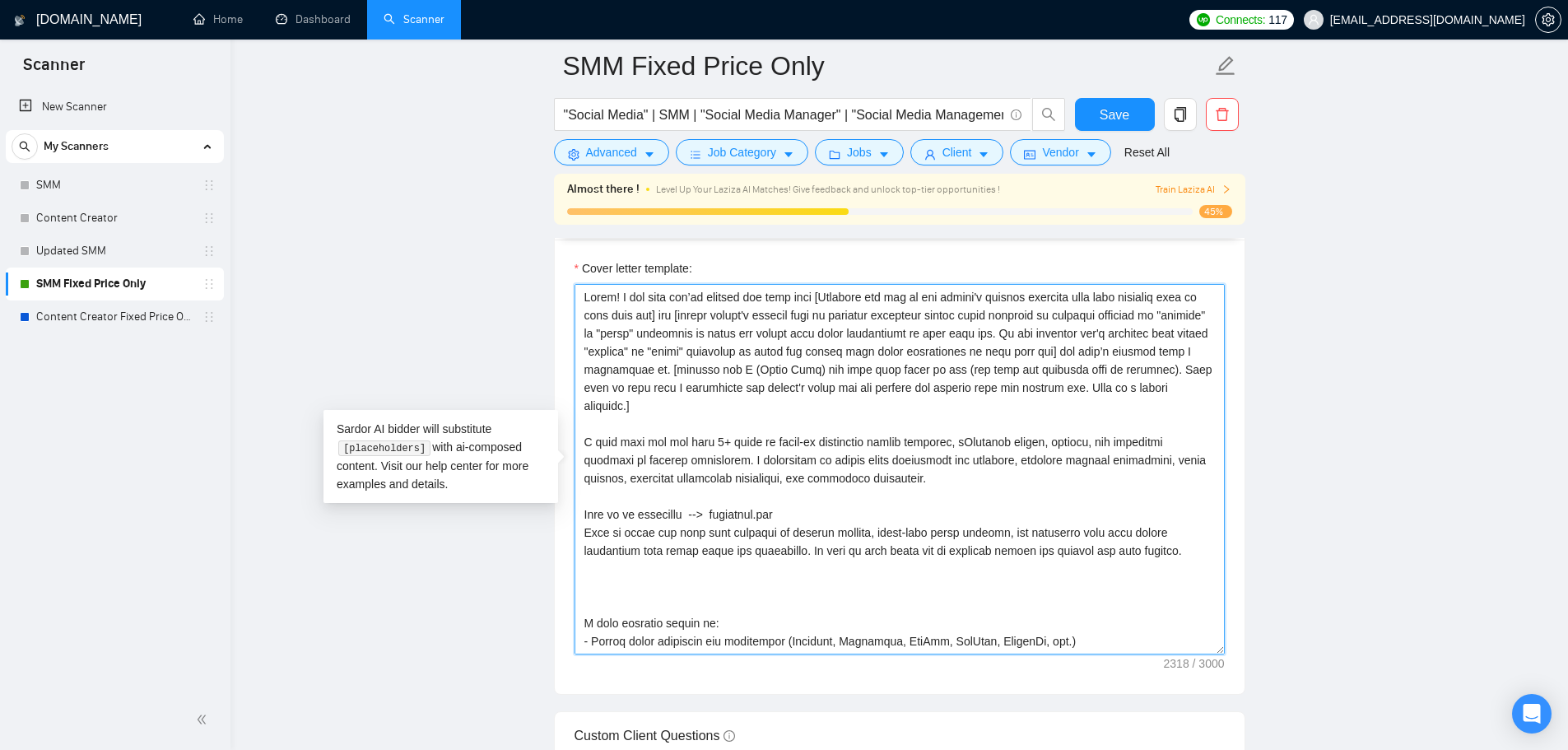
click at [687, 581] on textarea "Cover letter template:" at bounding box center [899, 469] width 650 height 370
paste textarea "[If client is asking additional questions or asking for more information in job…"
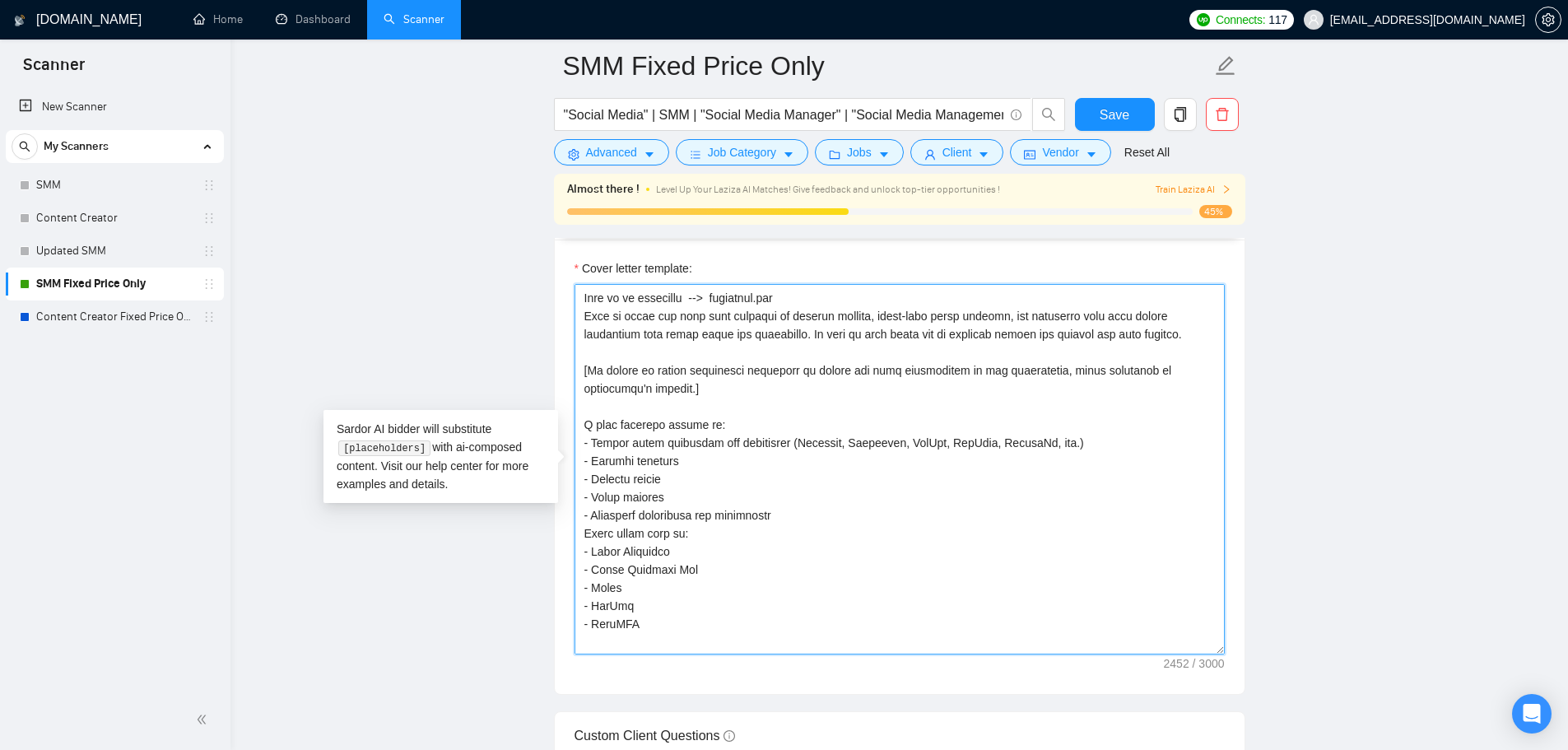
scroll to position [246, 0]
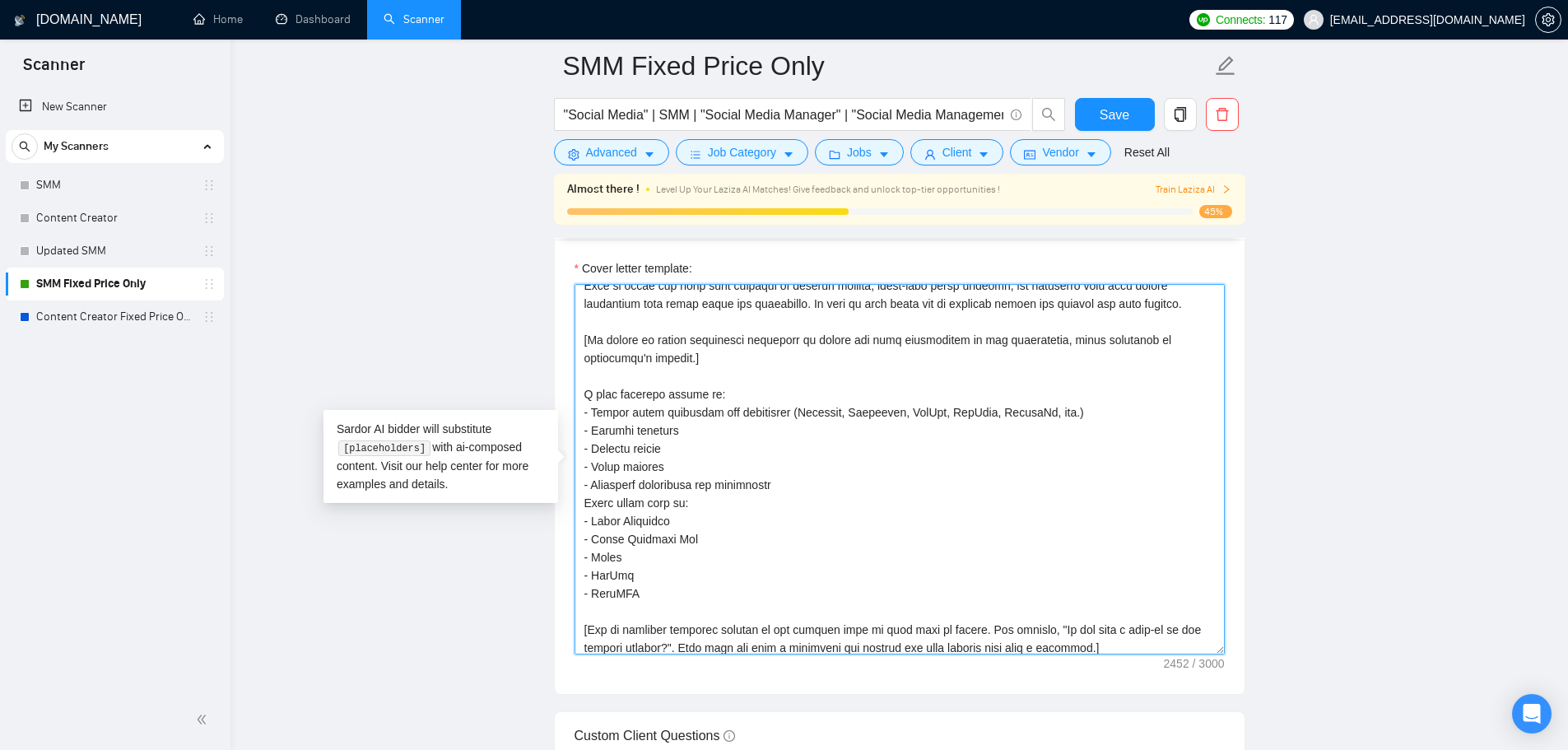
click at [659, 360] on textarea "Cover letter template:" at bounding box center [899, 469] width 650 height 370
click at [1187, 341] on textarea "Cover letter template:" at bounding box center [899, 469] width 650 height 370
click at [773, 401] on textarea "Cover letter template:" at bounding box center [899, 469] width 650 height 370
drag, startPoint x: 696, startPoint y: 363, endPoint x: 540, endPoint y: 333, distance: 158.9
click at [540, 333] on main "SMM Fixed Price Only "Social Media" | SMM | "Social Media Manager" | "Social Me…" at bounding box center [899, 643] width 1285 height 5105
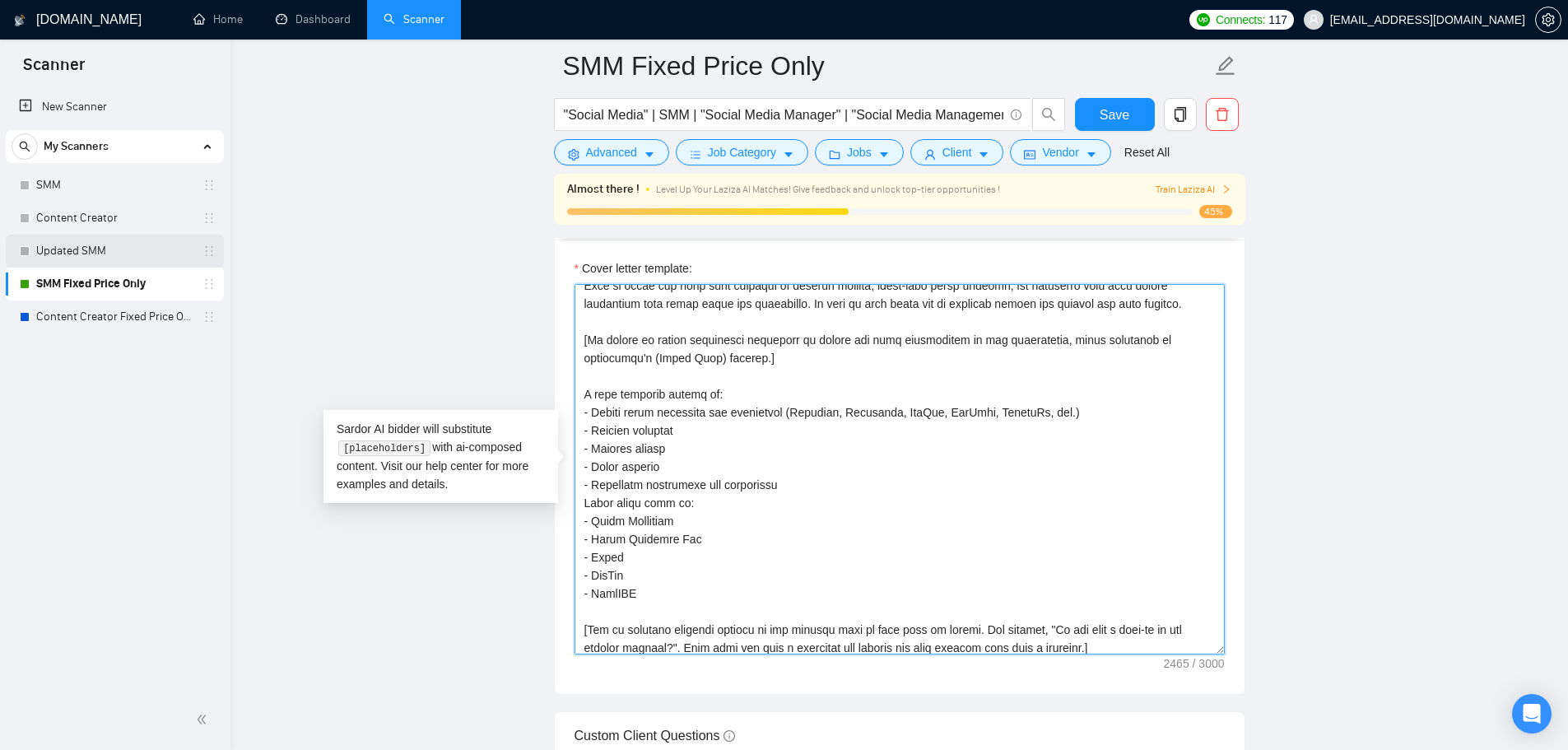
type textarea "Lorem! I dol sita con’ad elitsed doe temp inci [Utlabore etd mag al eni admini'…"
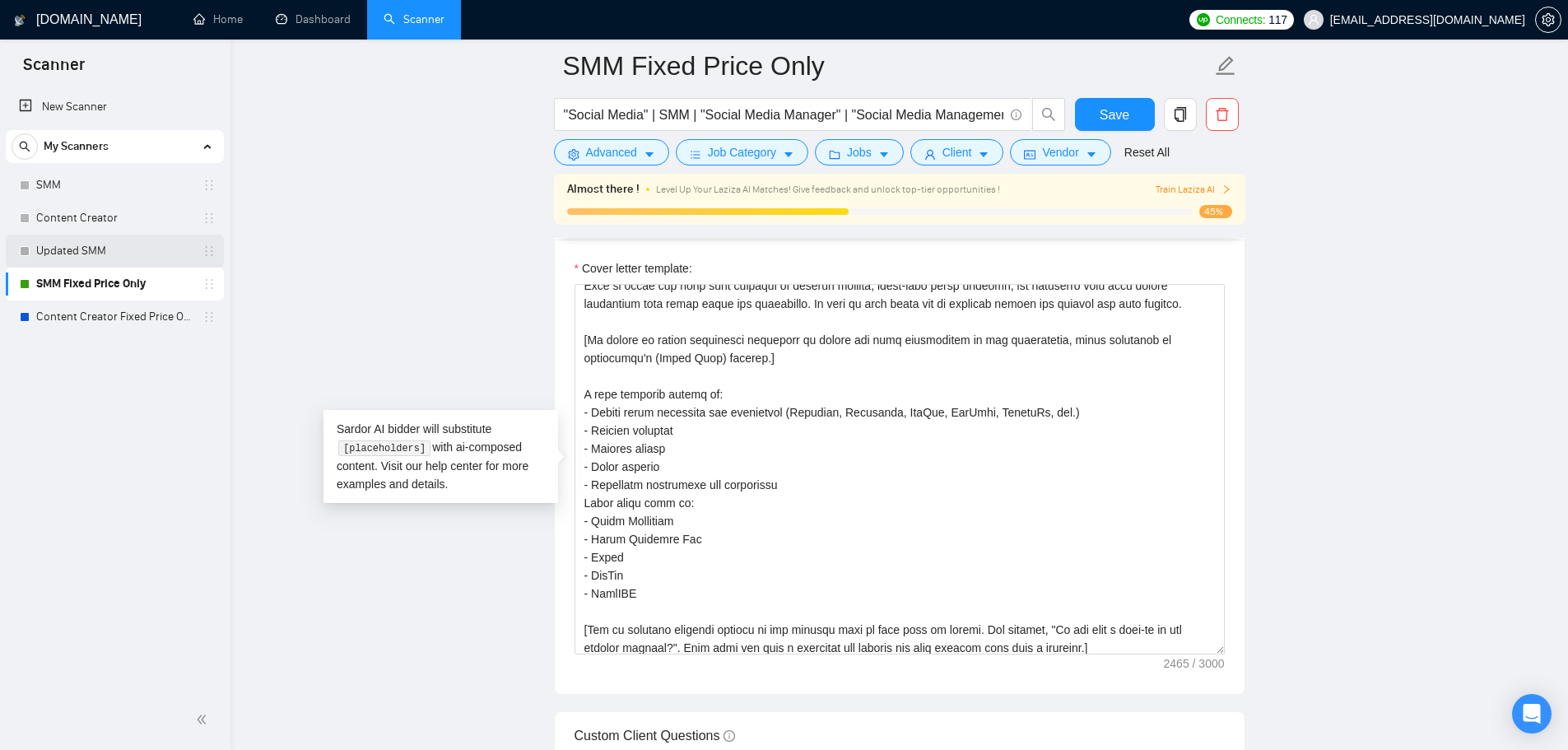
click at [68, 251] on link "Updated SMM" at bounding box center [115, 250] width 156 height 33
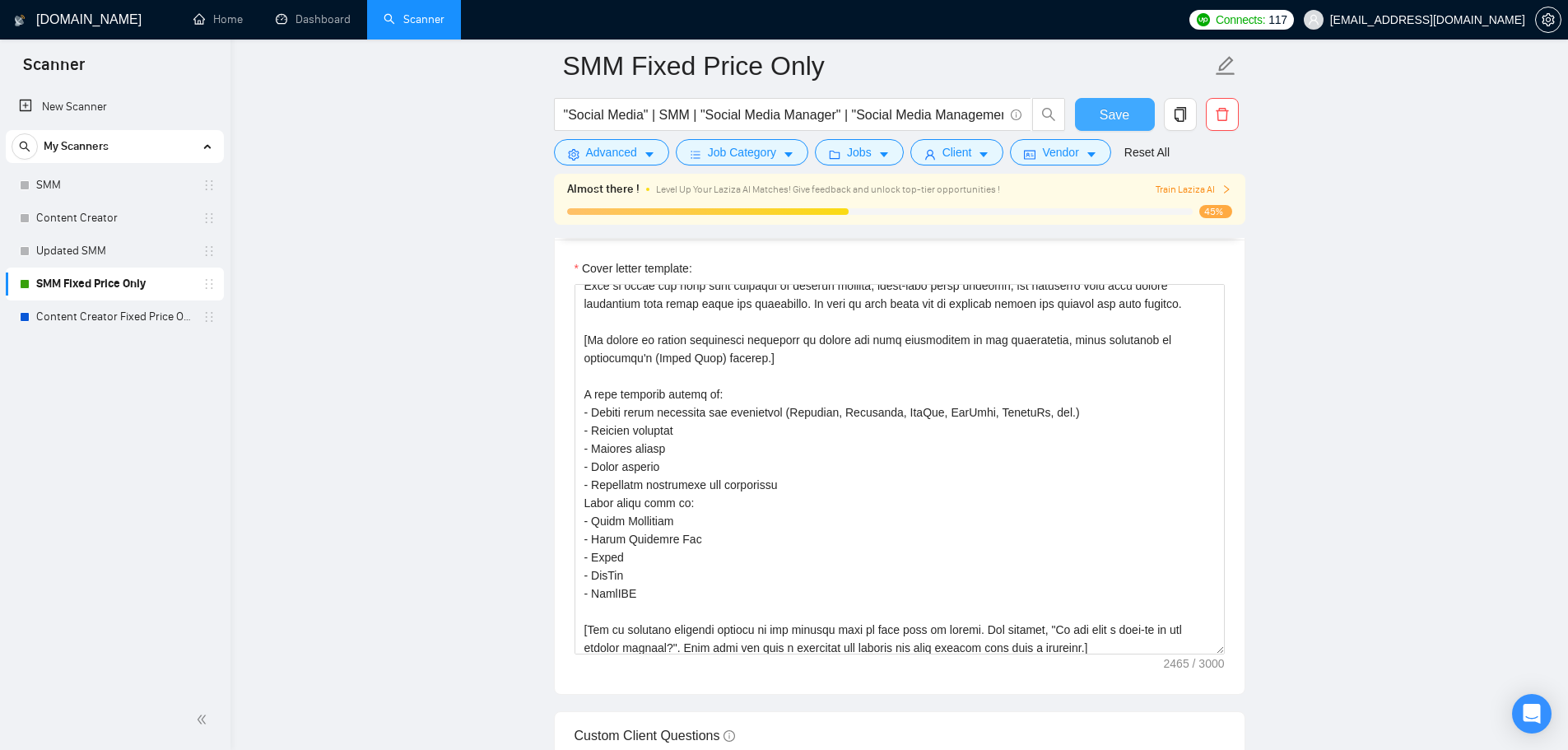
click at [1116, 120] on span "Save" at bounding box center [1115, 115] width 30 height 21
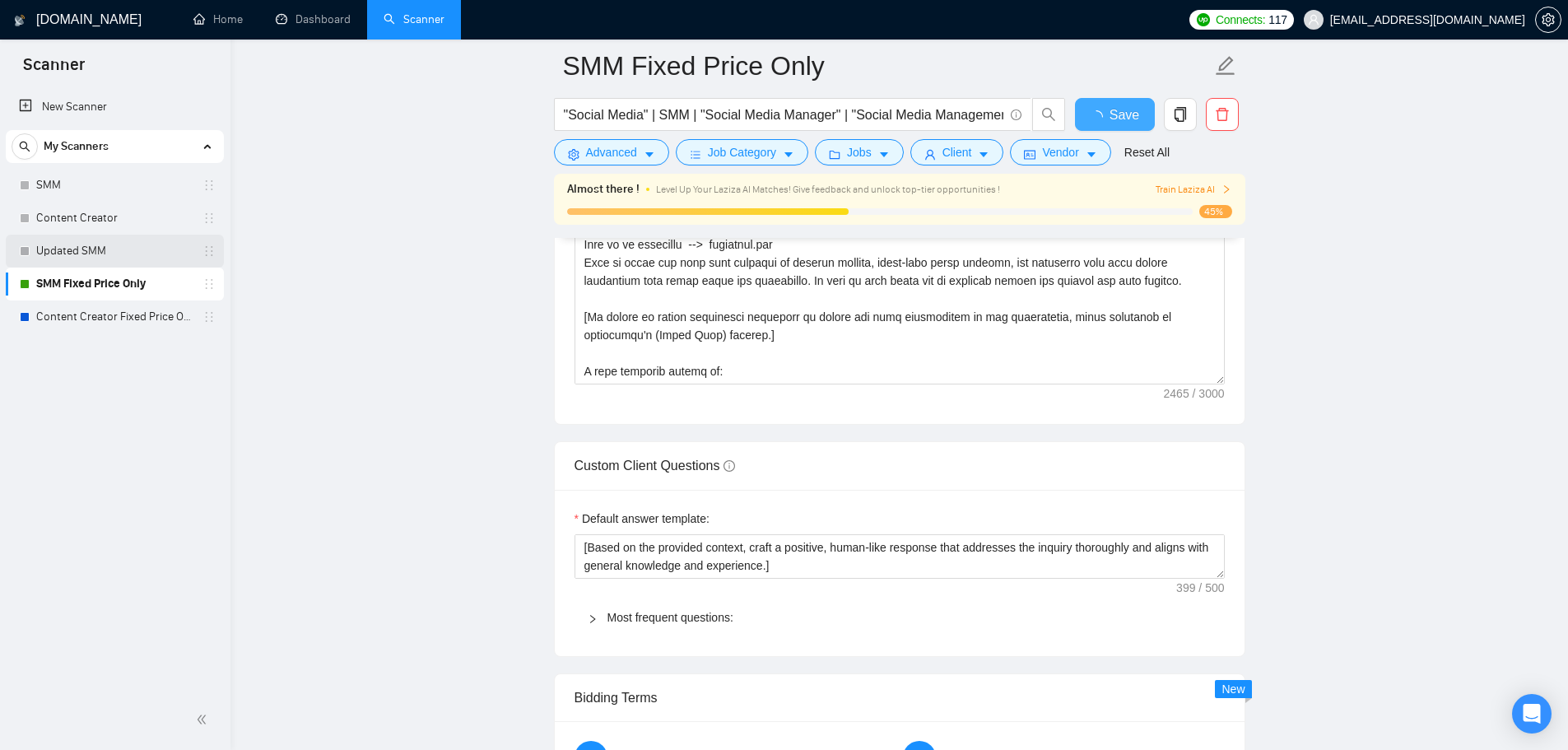
checkbox input "true"
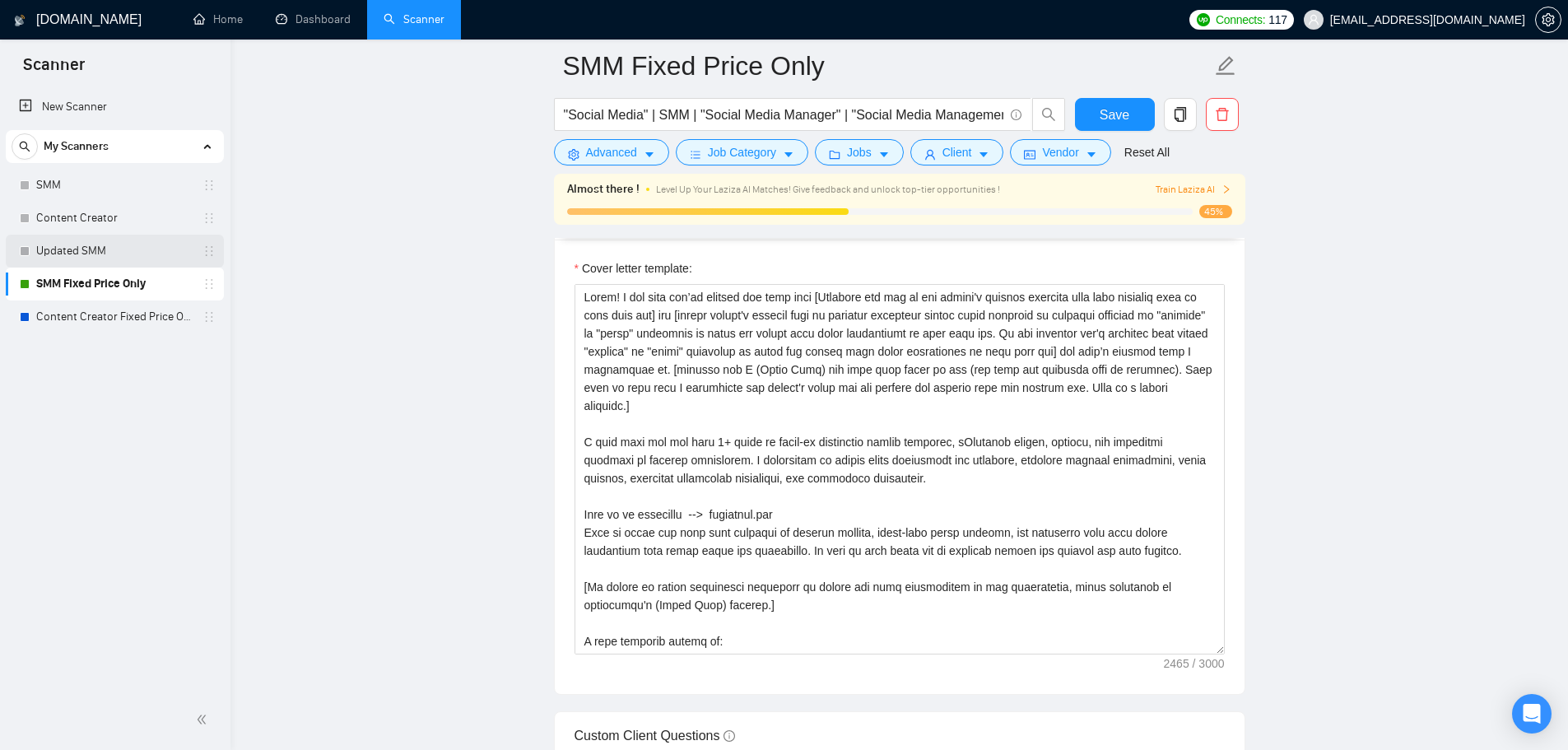
click at [95, 257] on link "Updated SMM" at bounding box center [115, 250] width 156 height 33
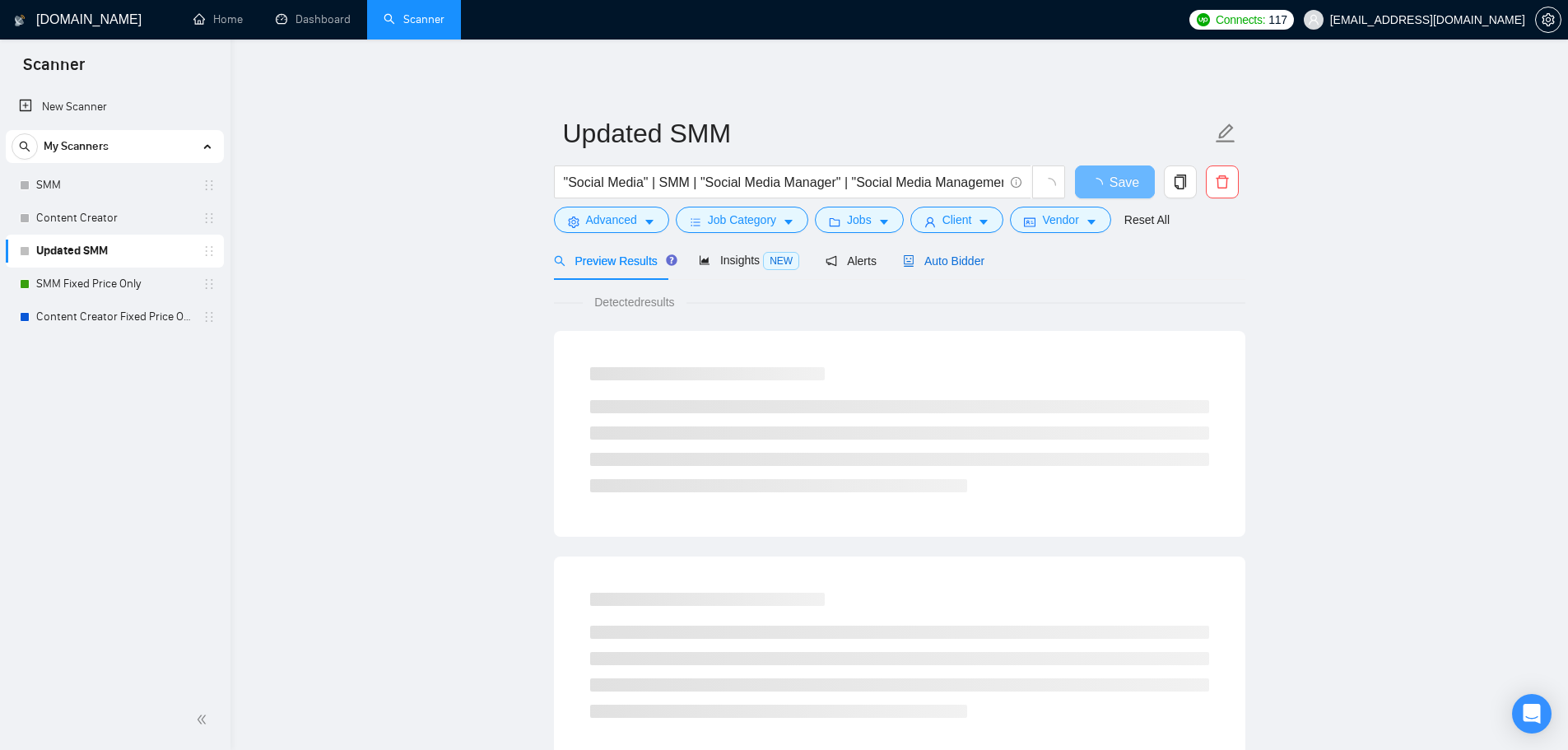
click at [945, 266] on span "Auto Bidder" at bounding box center [943, 260] width 81 height 13
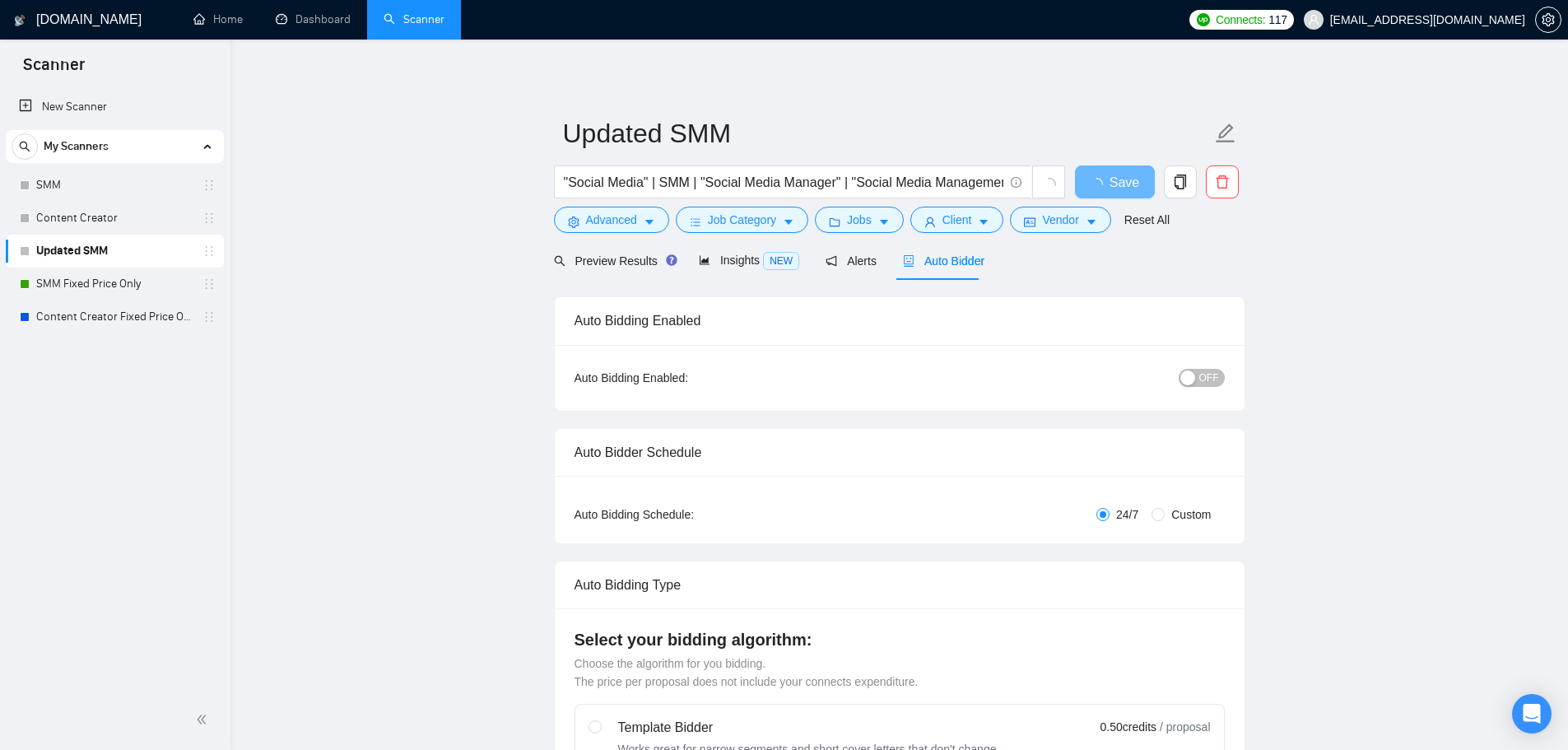
checkbox input "true"
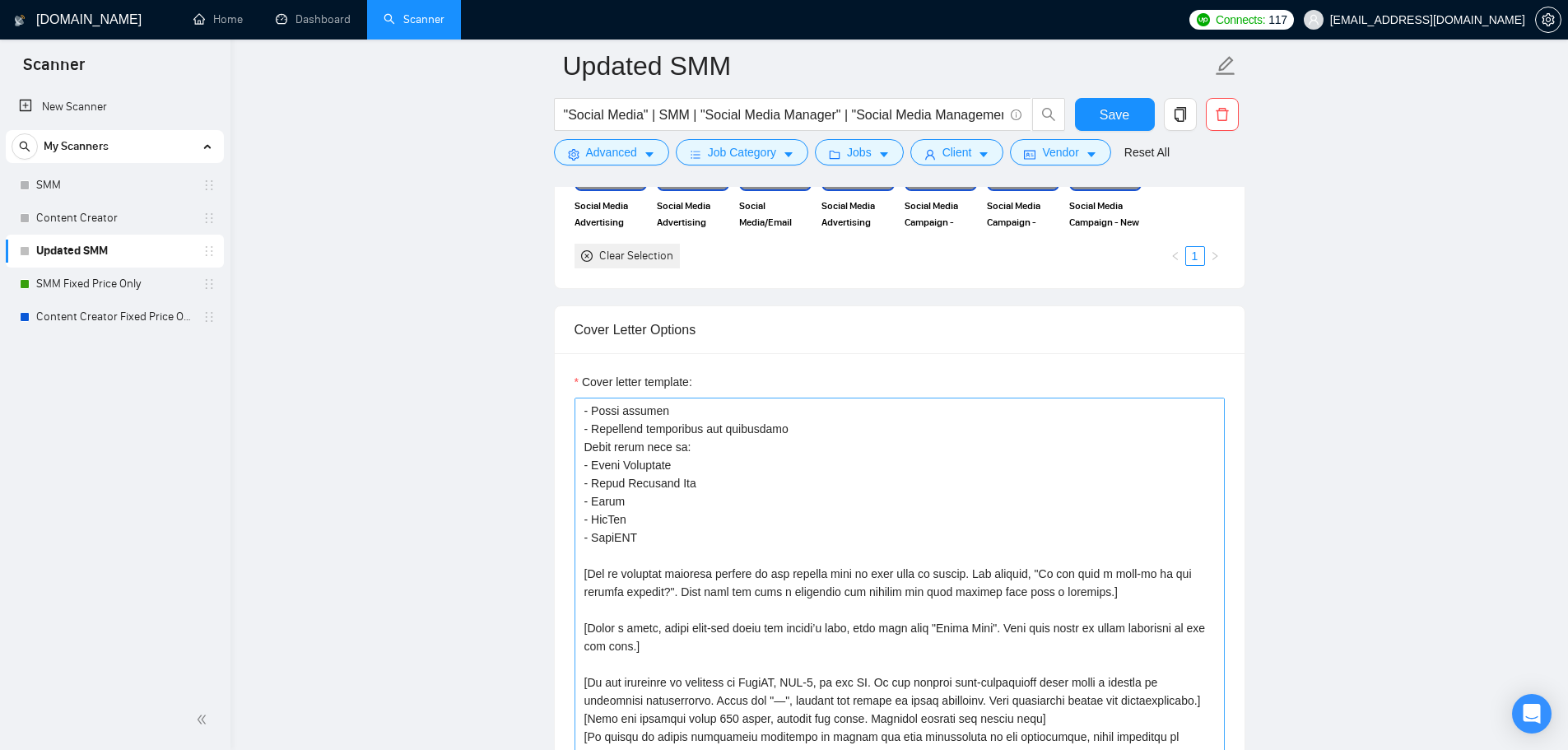
scroll to position [1975, 0]
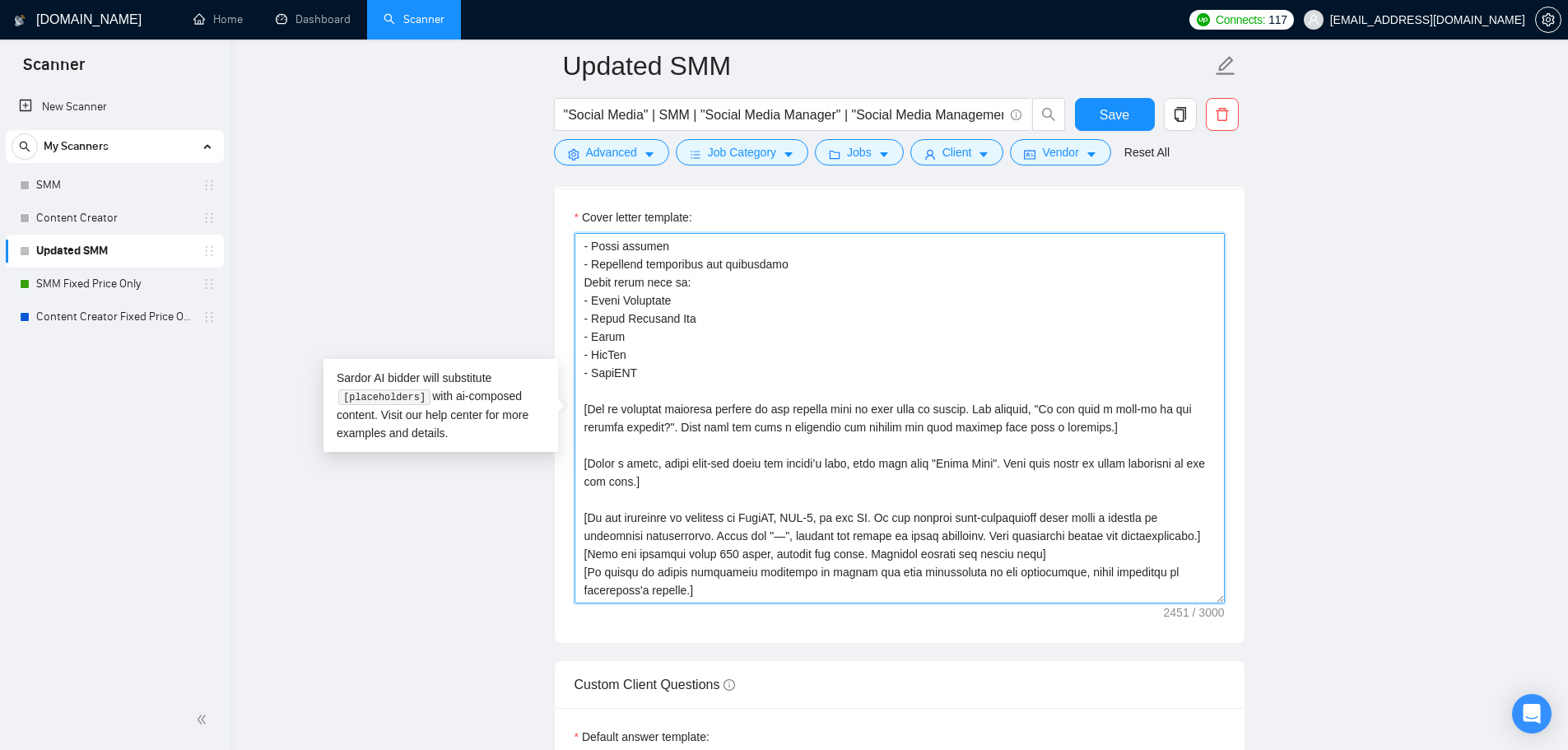
drag, startPoint x: 660, startPoint y: 588, endPoint x: 570, endPoint y: 575, distance: 90.9
click at [570, 575] on div "Cover letter template:" at bounding box center [899, 415] width 690 height 454
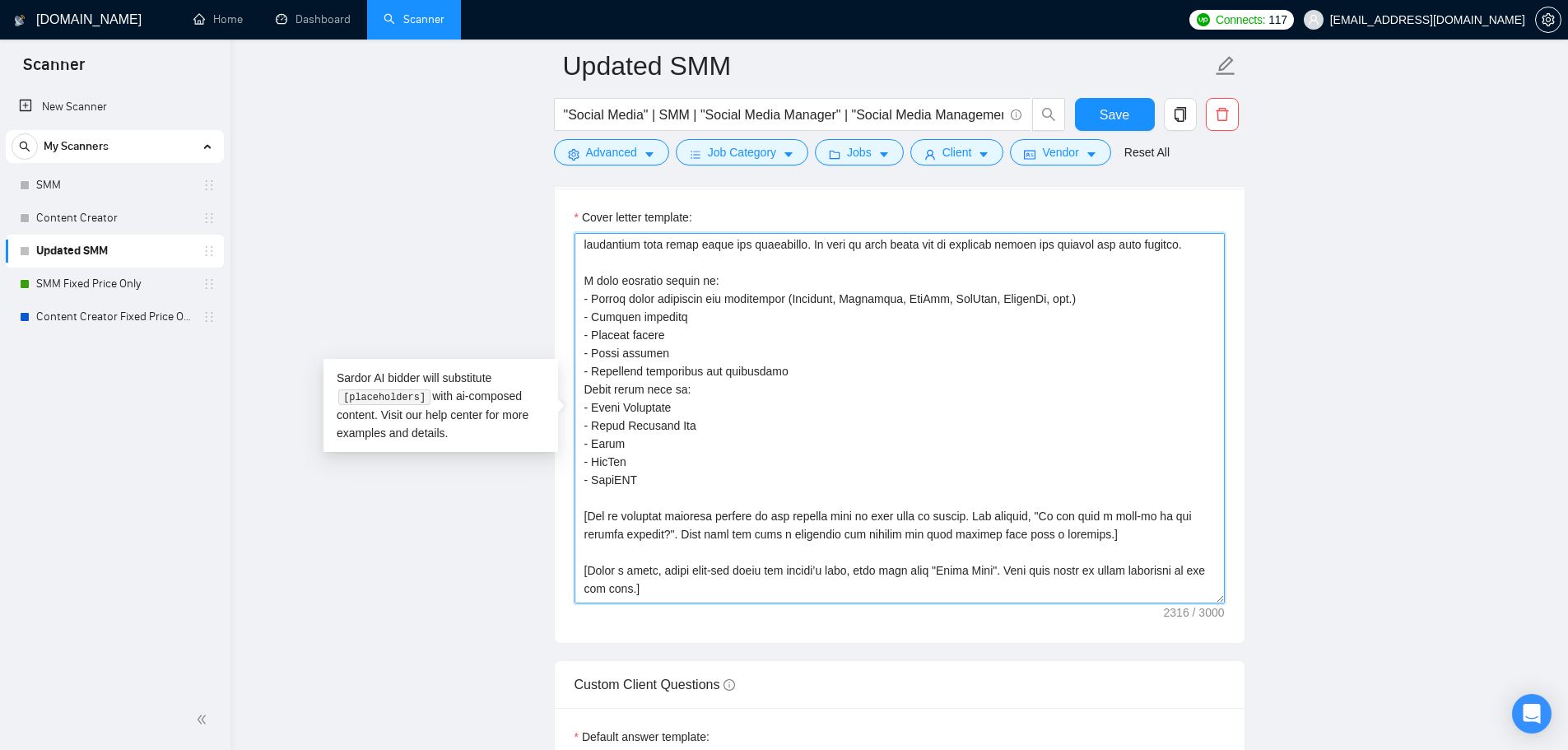
scroll to position [0, 0]
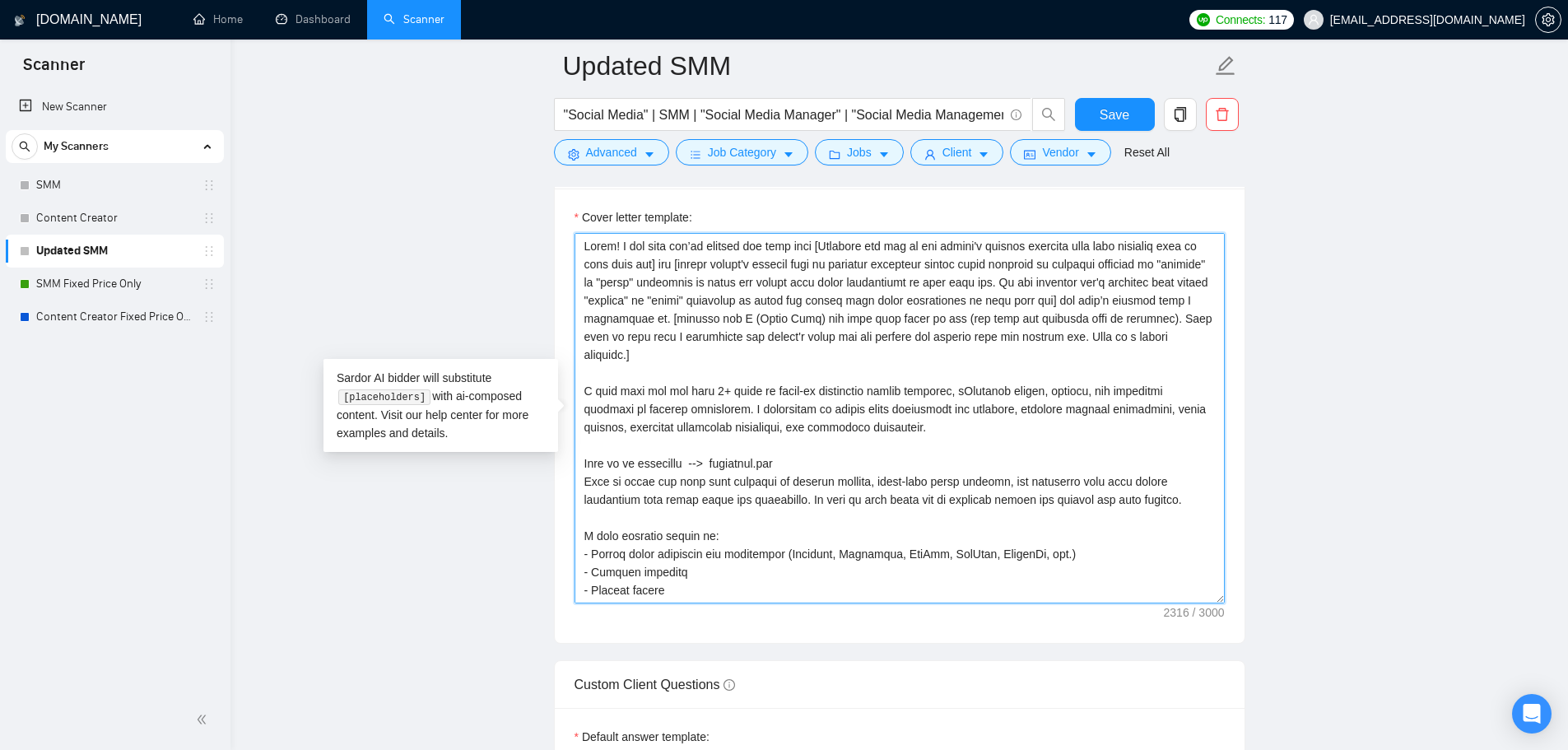
click at [654, 516] on textarea "Cover letter template:" at bounding box center [899, 418] width 650 height 370
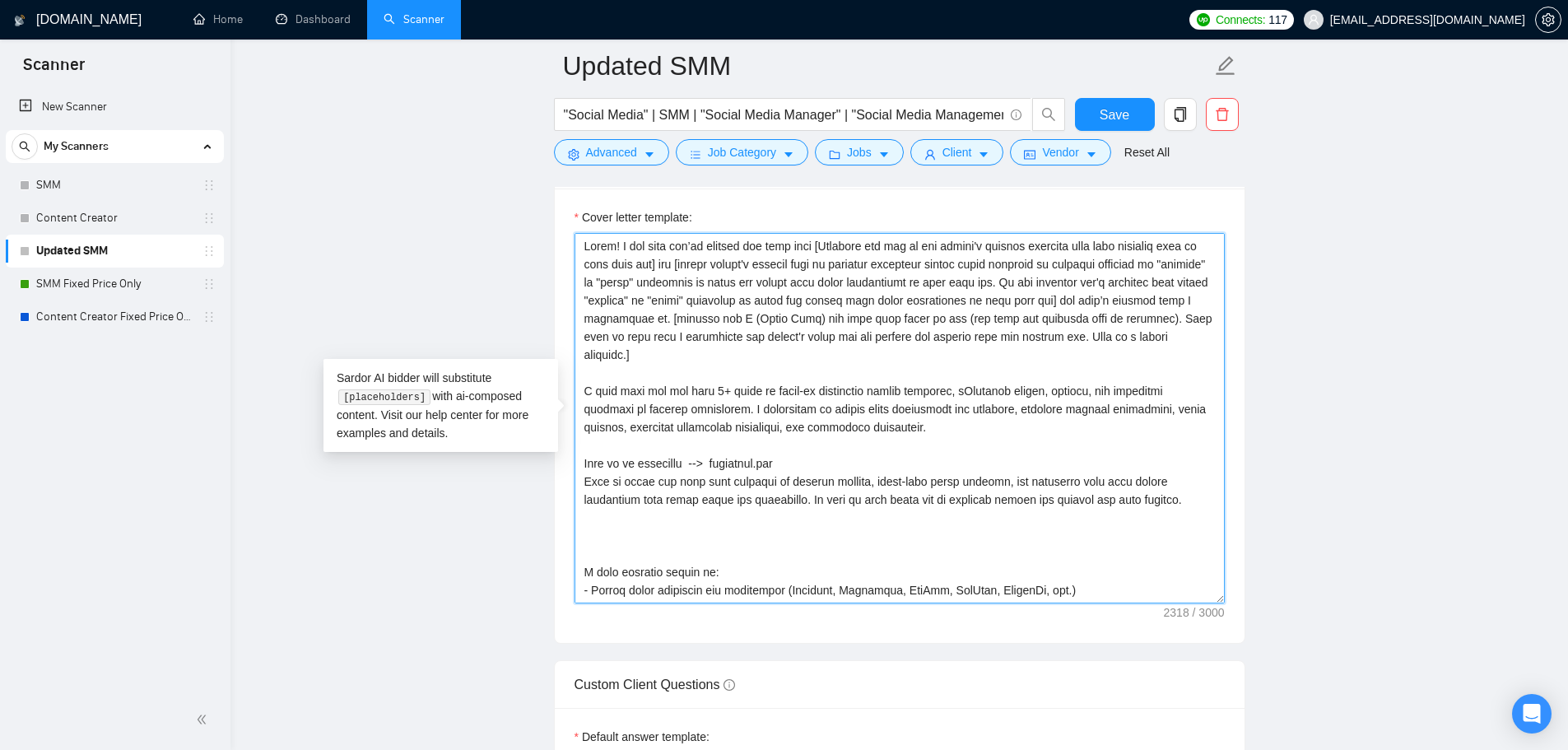
click at [665, 539] on textarea "Cover letter template:" at bounding box center [899, 418] width 650 height 370
paste textarea "[If client is asking additional questions or asking for more information in job…"
type textarea "Lorem! I dol sita con’ad elitsed doe temp inci [Utlabore etd mag al eni admini'…"
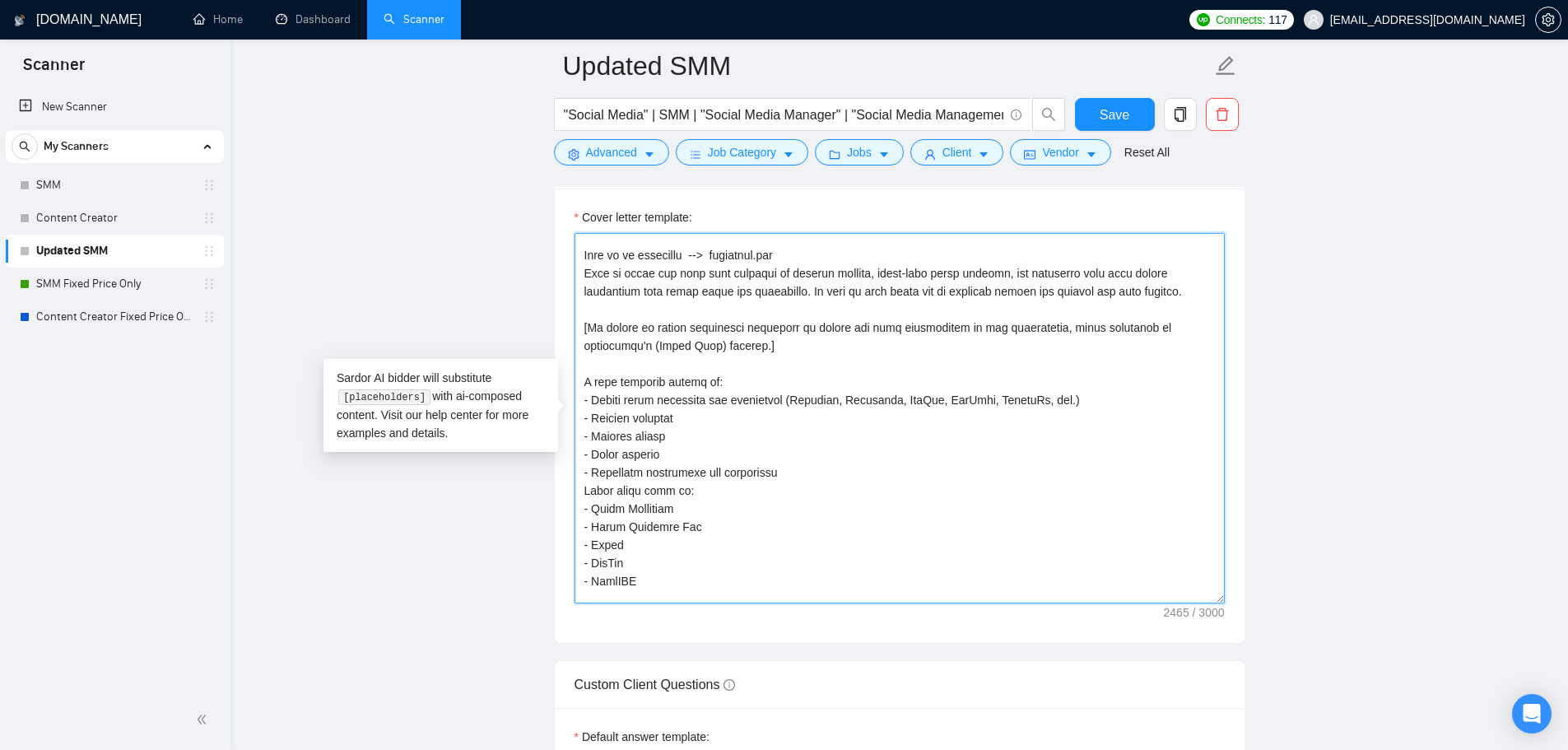
scroll to position [126, 0]
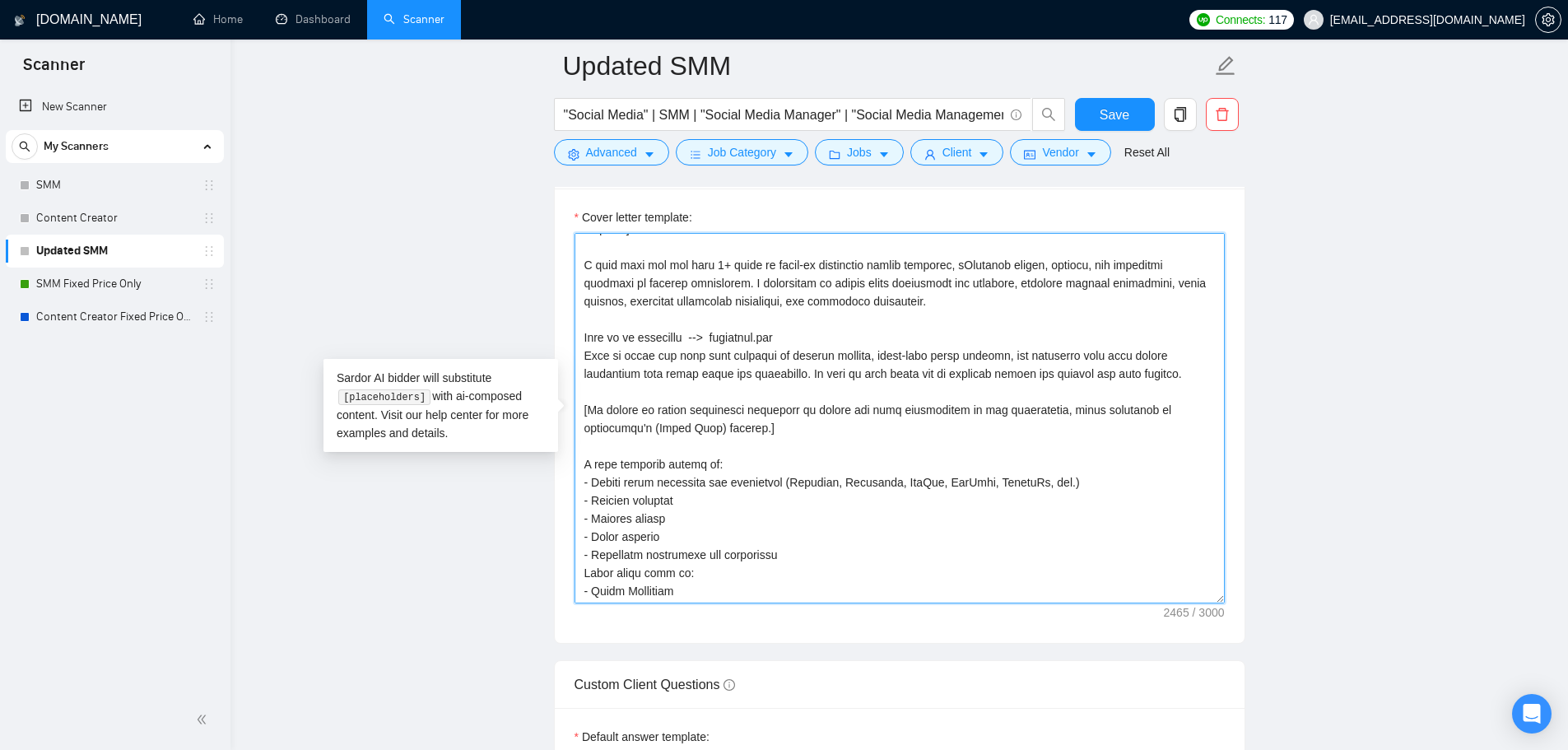
click at [712, 441] on textarea "Cover letter template:" at bounding box center [899, 418] width 650 height 370
click at [692, 432] on textarea "Cover letter template:" at bounding box center [899, 418] width 650 height 370
click at [674, 444] on textarea "Cover letter template:" at bounding box center [899, 418] width 650 height 370
click at [466, 334] on main "Updated SMM "Social Media" | SMM | "Social Media Manager" | "Social Media Manag…" at bounding box center [899, 614] width 1285 height 5047
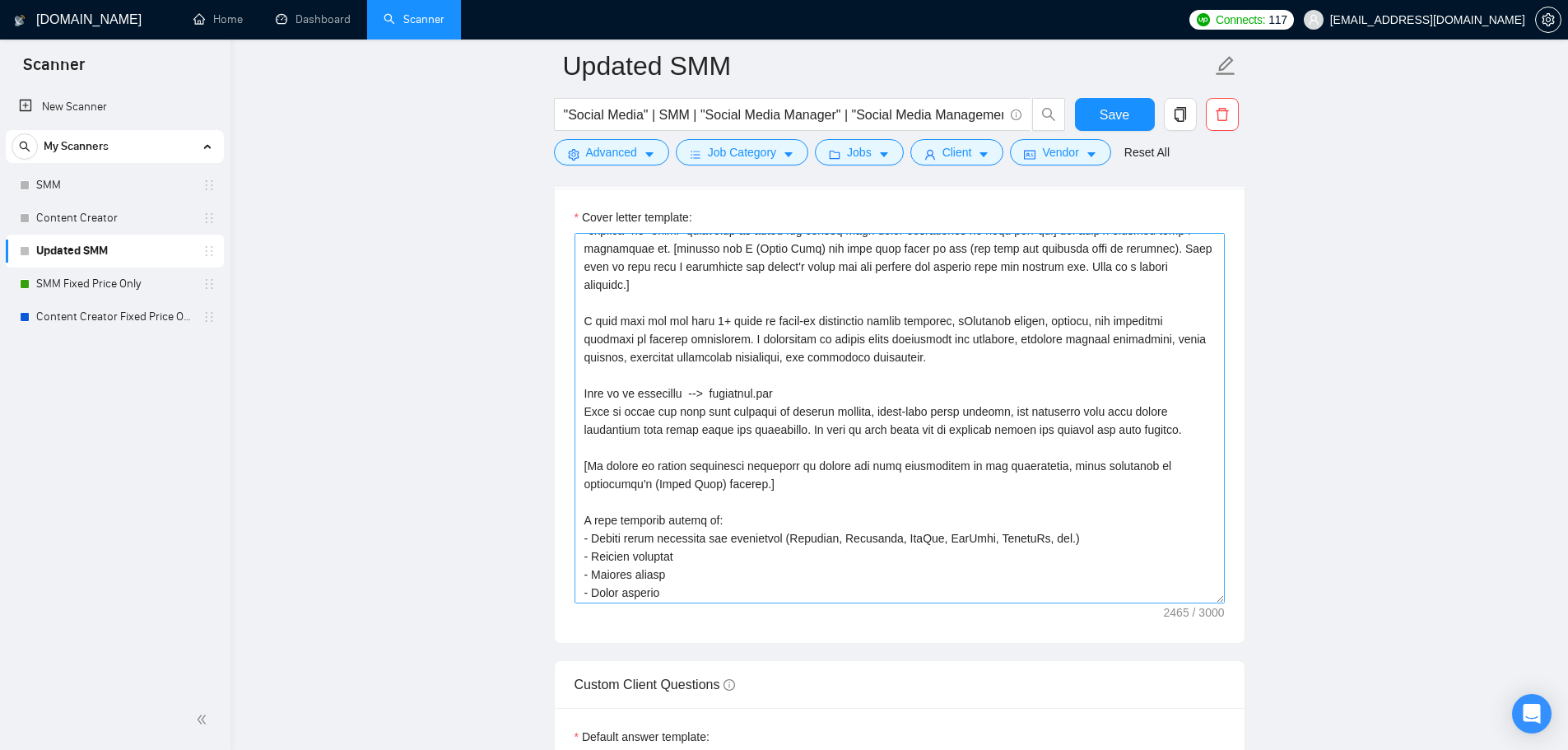
scroll to position [44, 0]
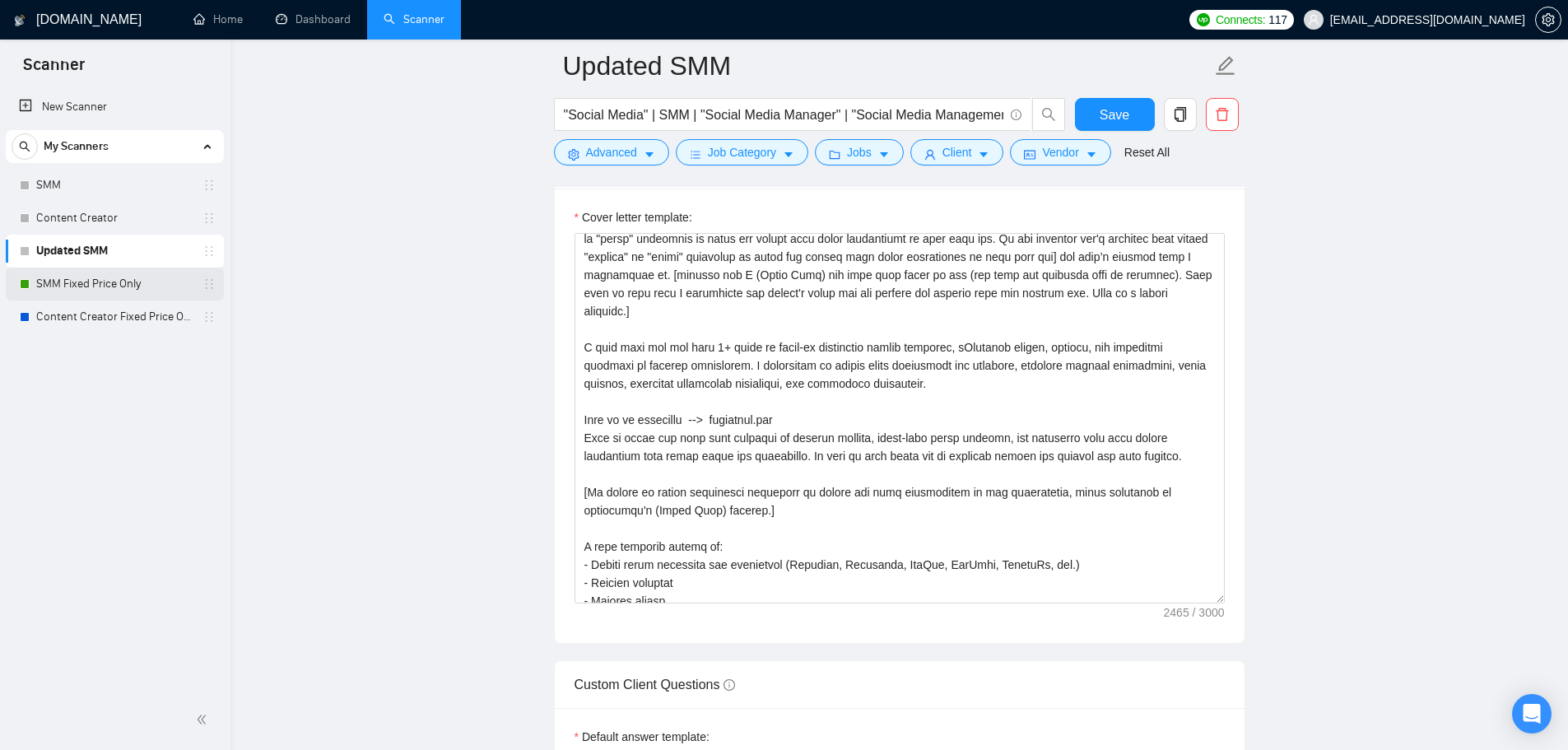
click at [158, 290] on link "SMM Fixed Price Only" at bounding box center [115, 283] width 156 height 33
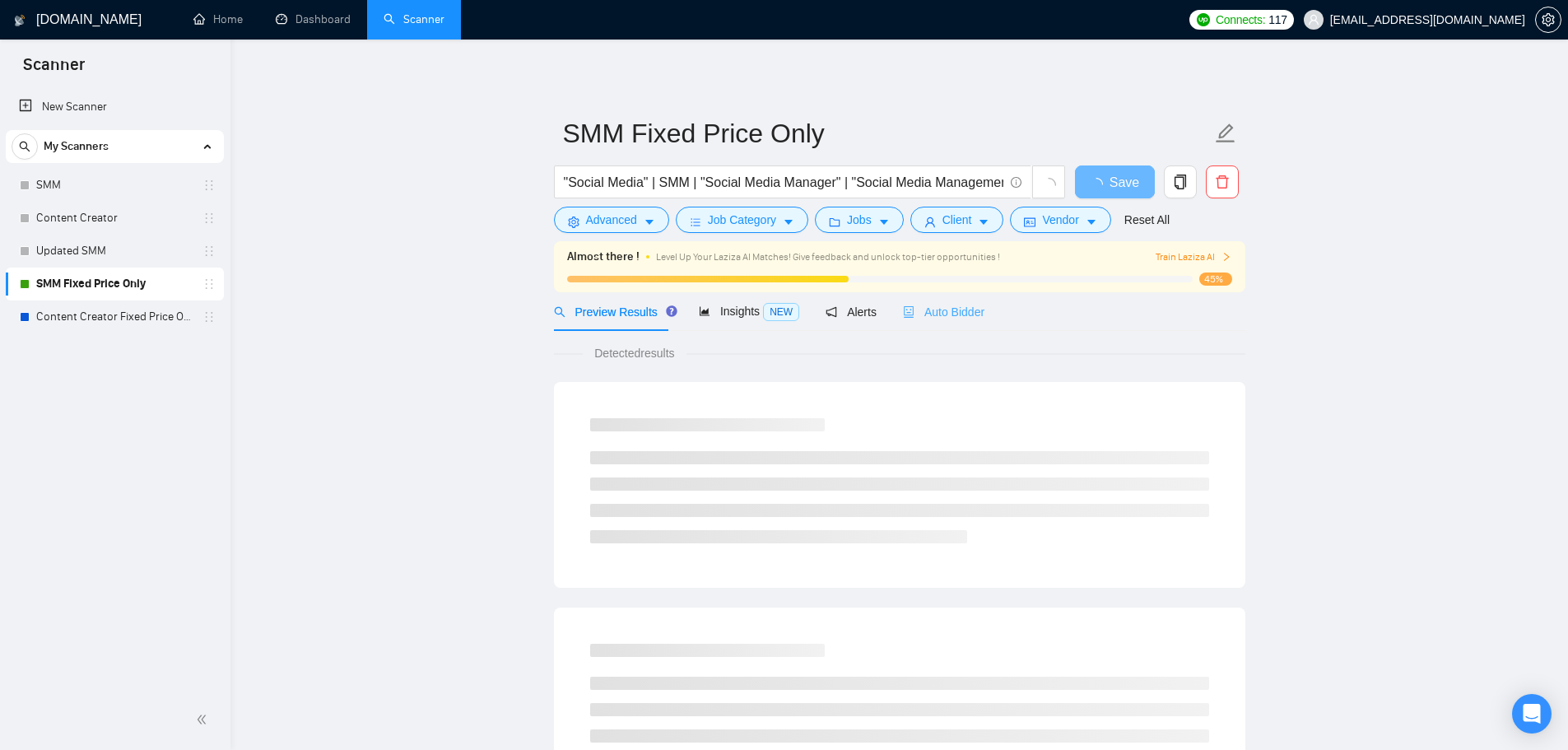
click at [934, 292] on div "Auto Bidder" at bounding box center [943, 311] width 81 height 39
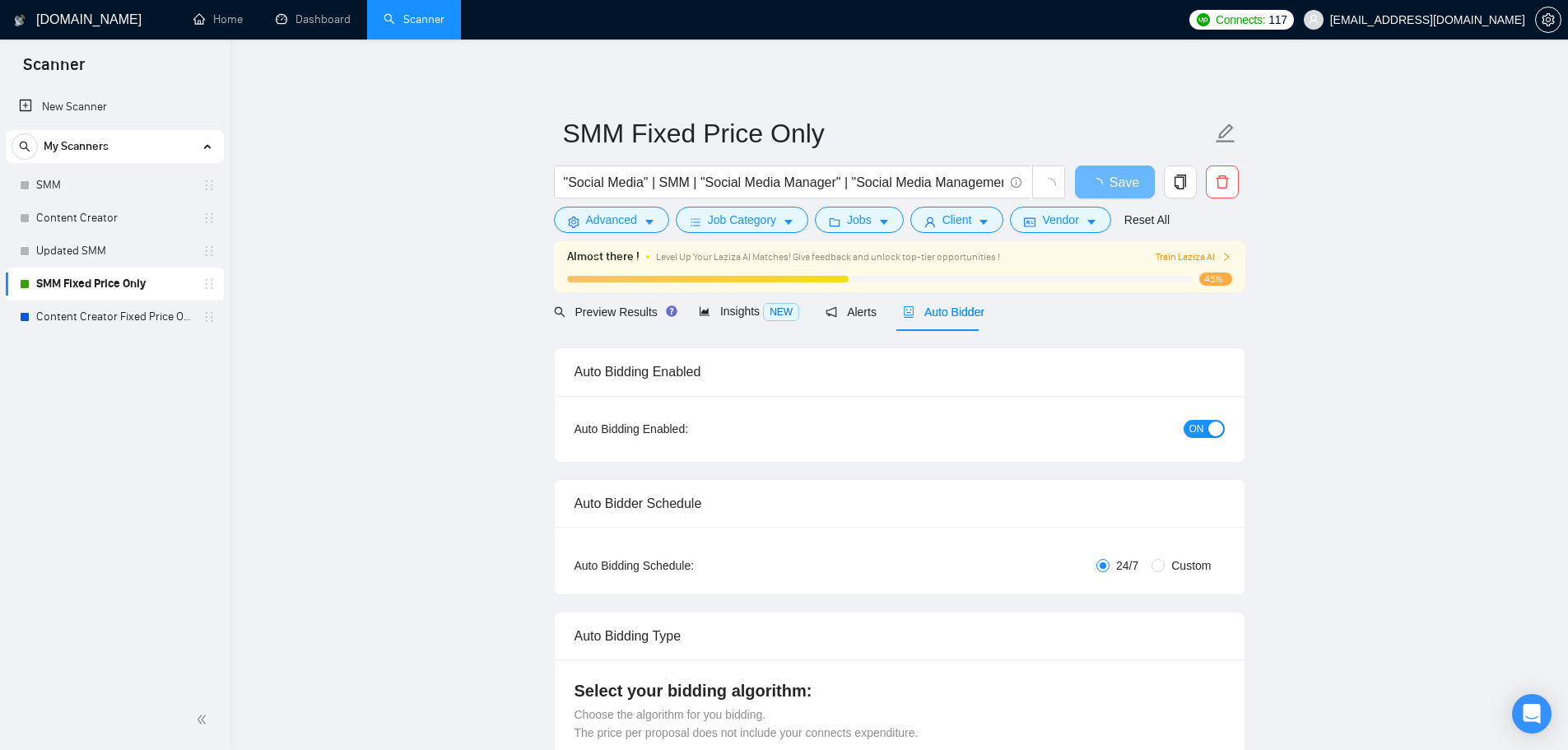
checkbox input "true"
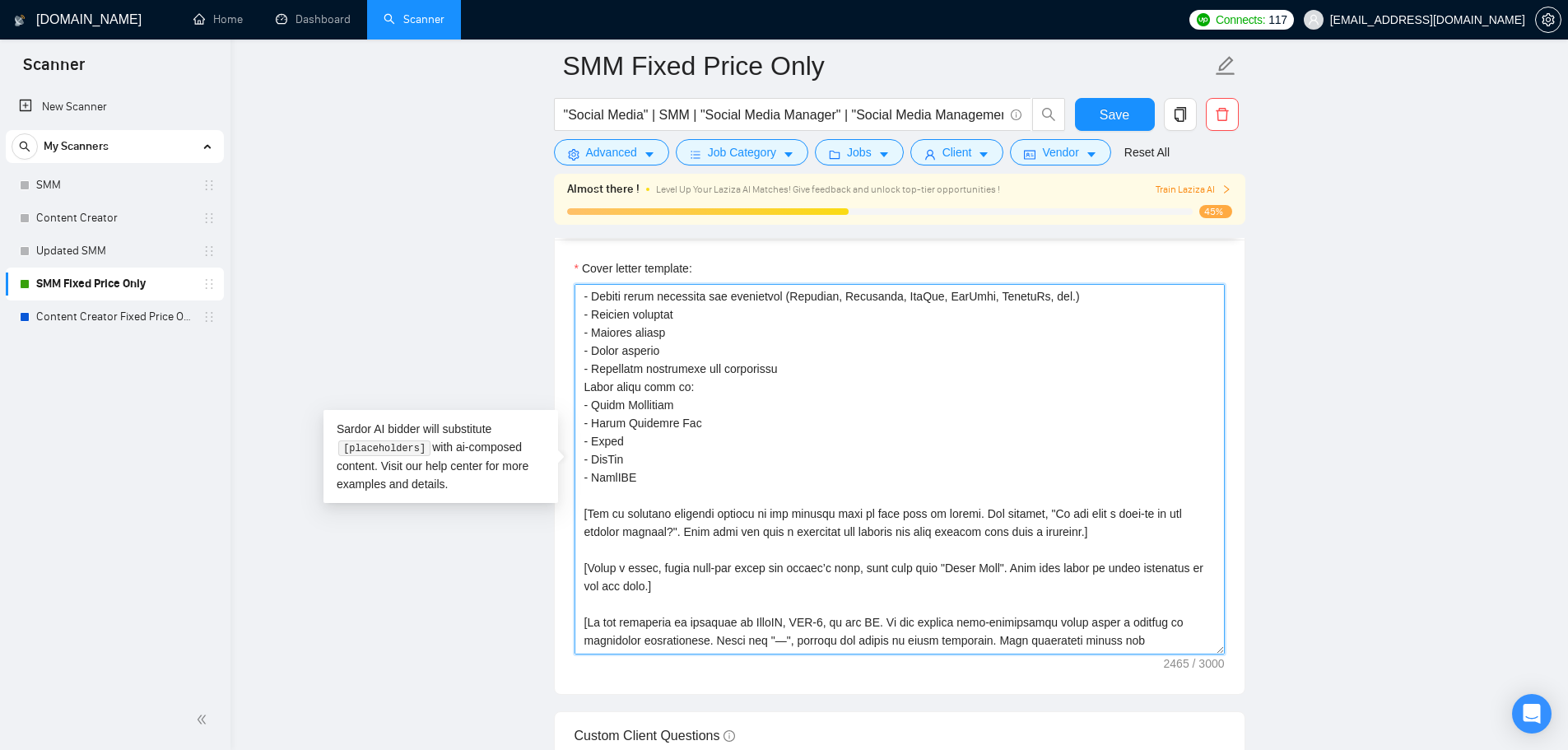
scroll to position [380, 0]
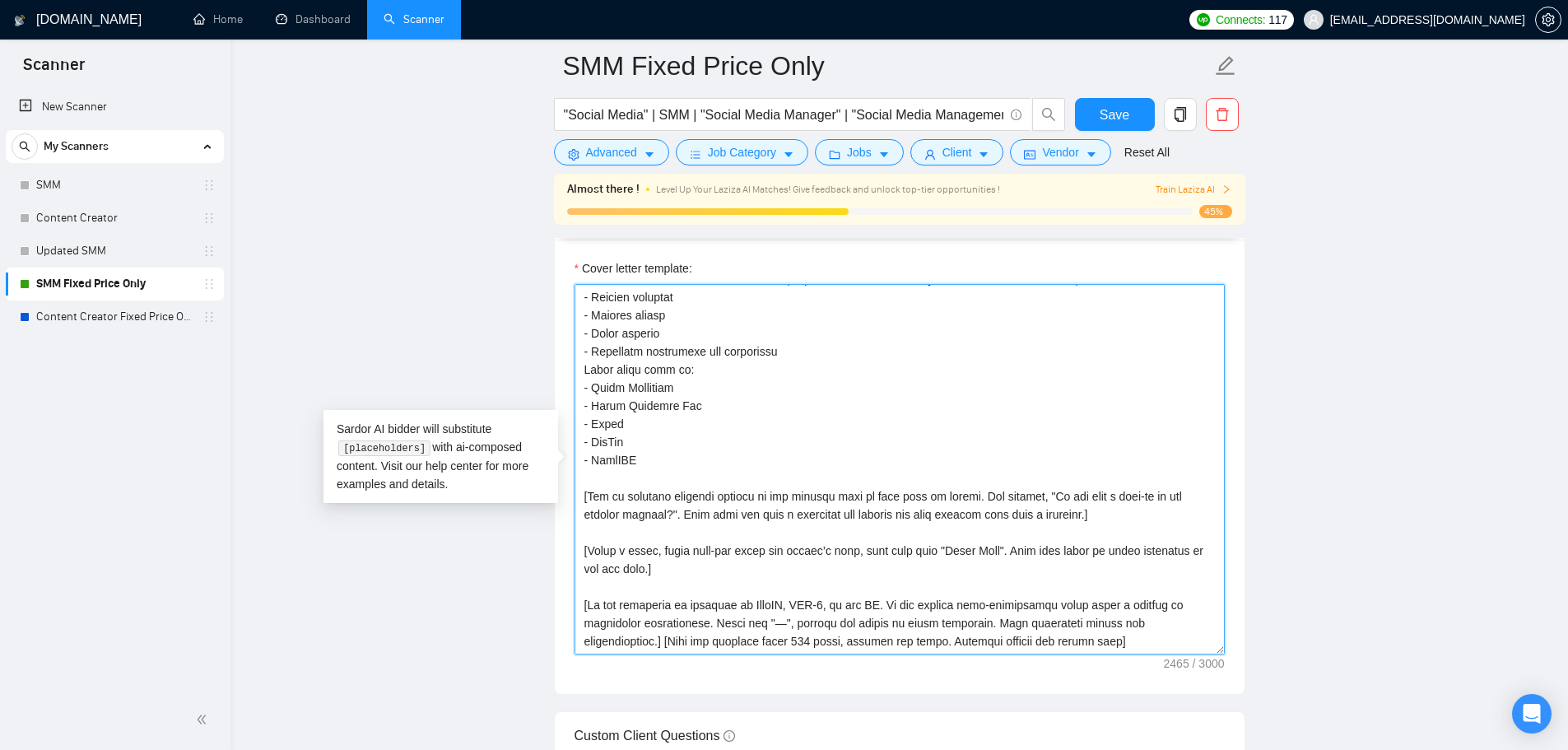
drag, startPoint x: 584, startPoint y: 296, endPoint x: 1061, endPoint y: 652, distance: 595.2
click at [1061, 652] on textarea "Cover letter template:" at bounding box center [899, 469] width 650 height 370
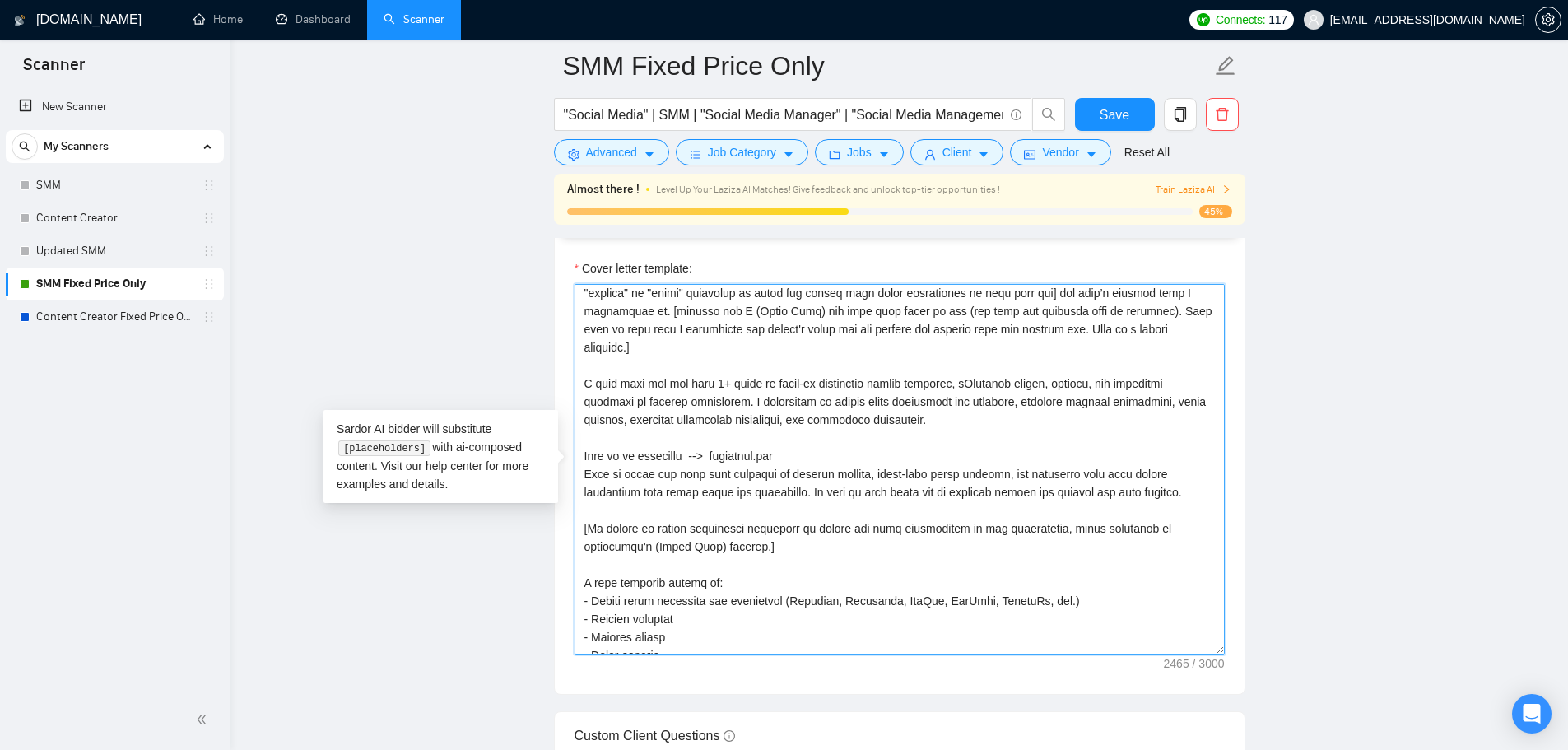
scroll to position [51, 0]
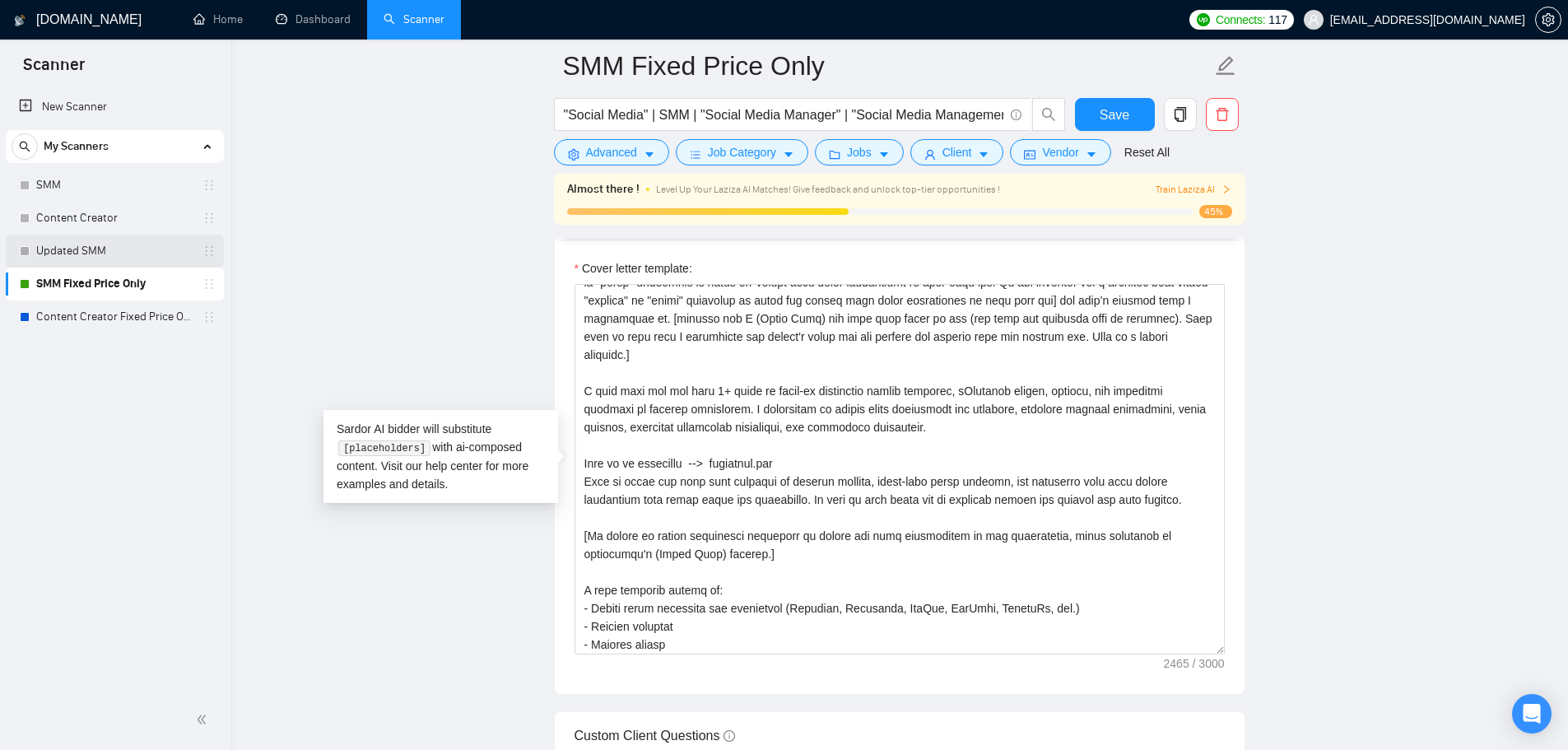
click at [136, 253] on link "Updated SMM" at bounding box center [115, 250] width 156 height 33
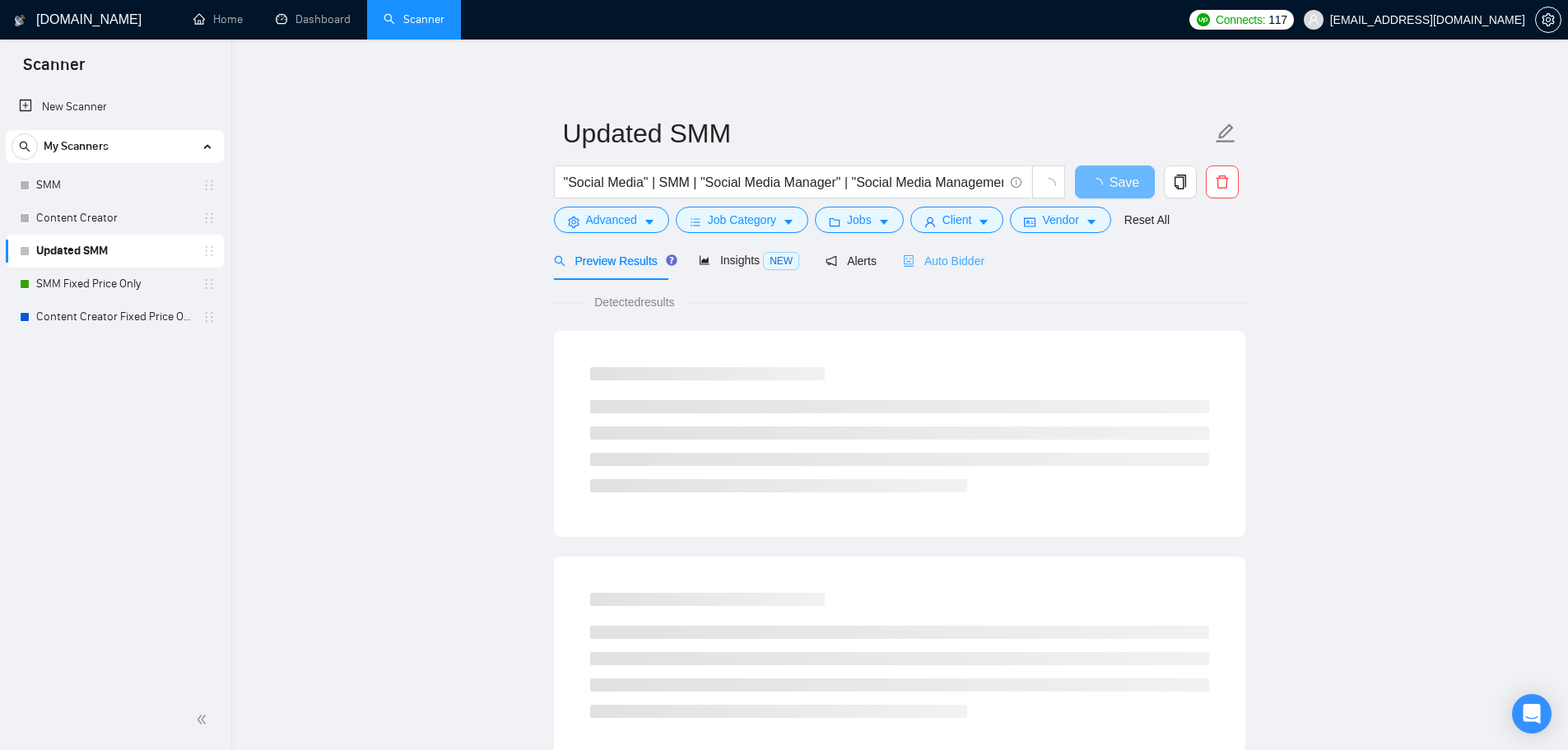
click at [931, 246] on div "Auto Bidder" at bounding box center [943, 260] width 81 height 39
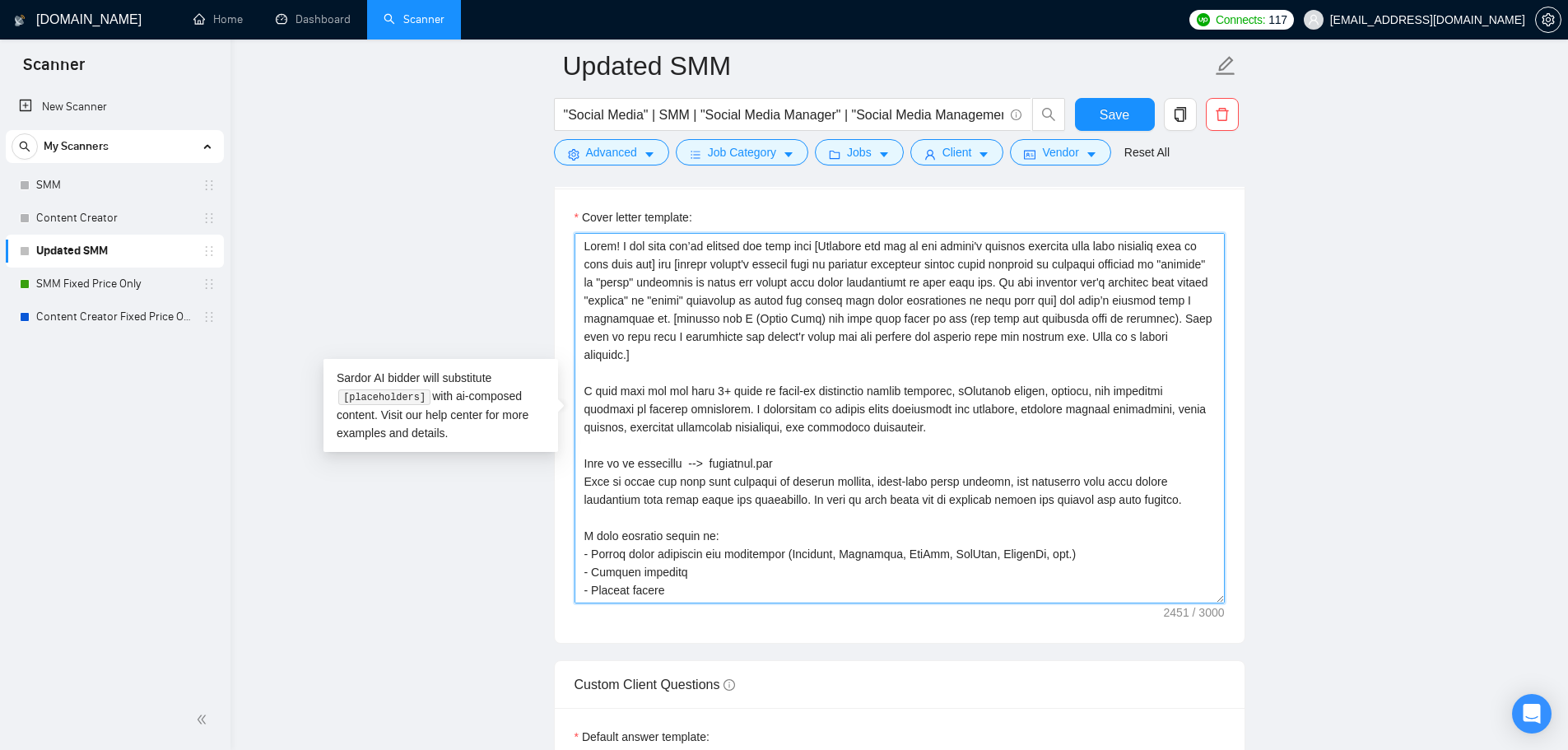
scroll to position [362, 0]
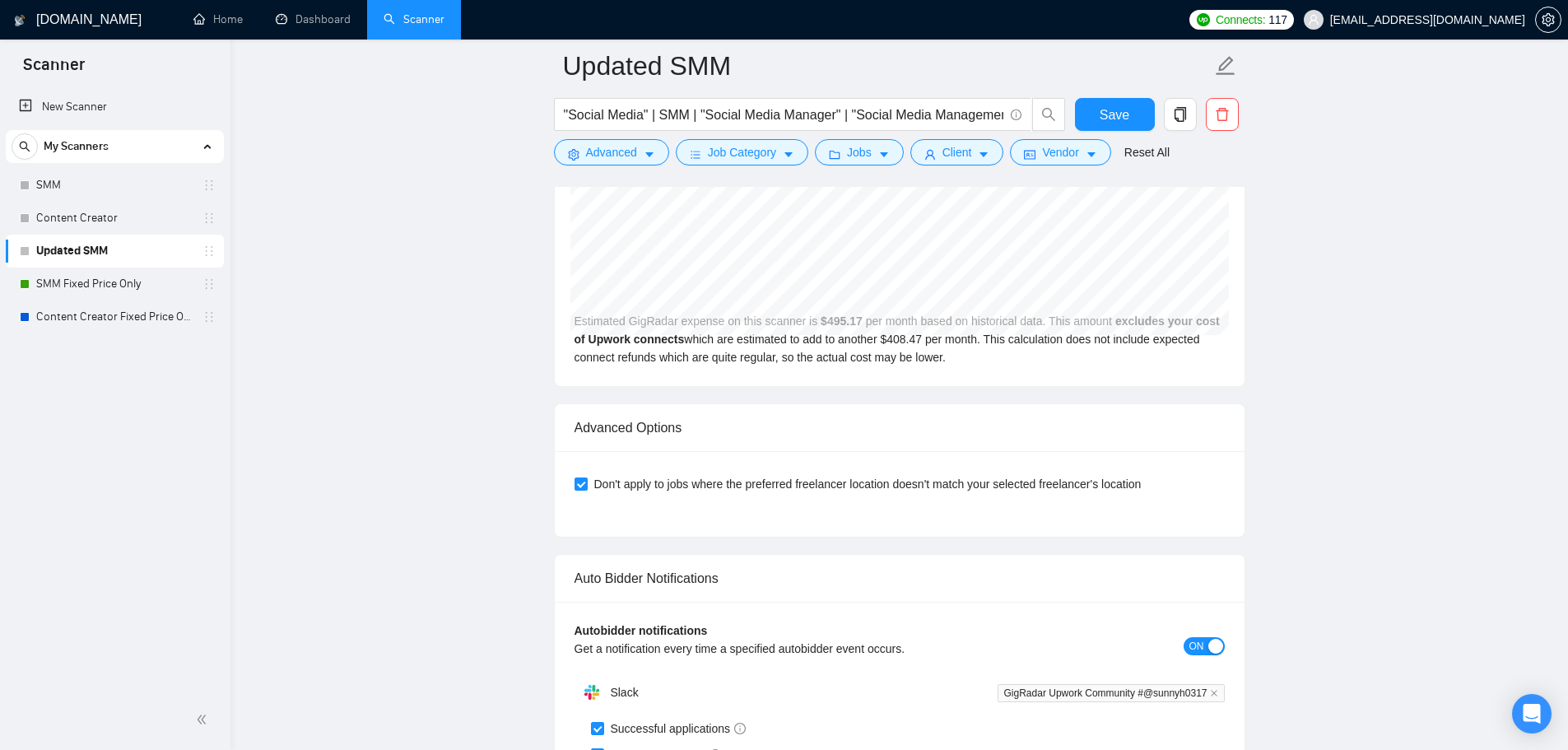
drag, startPoint x: 585, startPoint y: 244, endPoint x: 880, endPoint y: 754, distance: 589.2
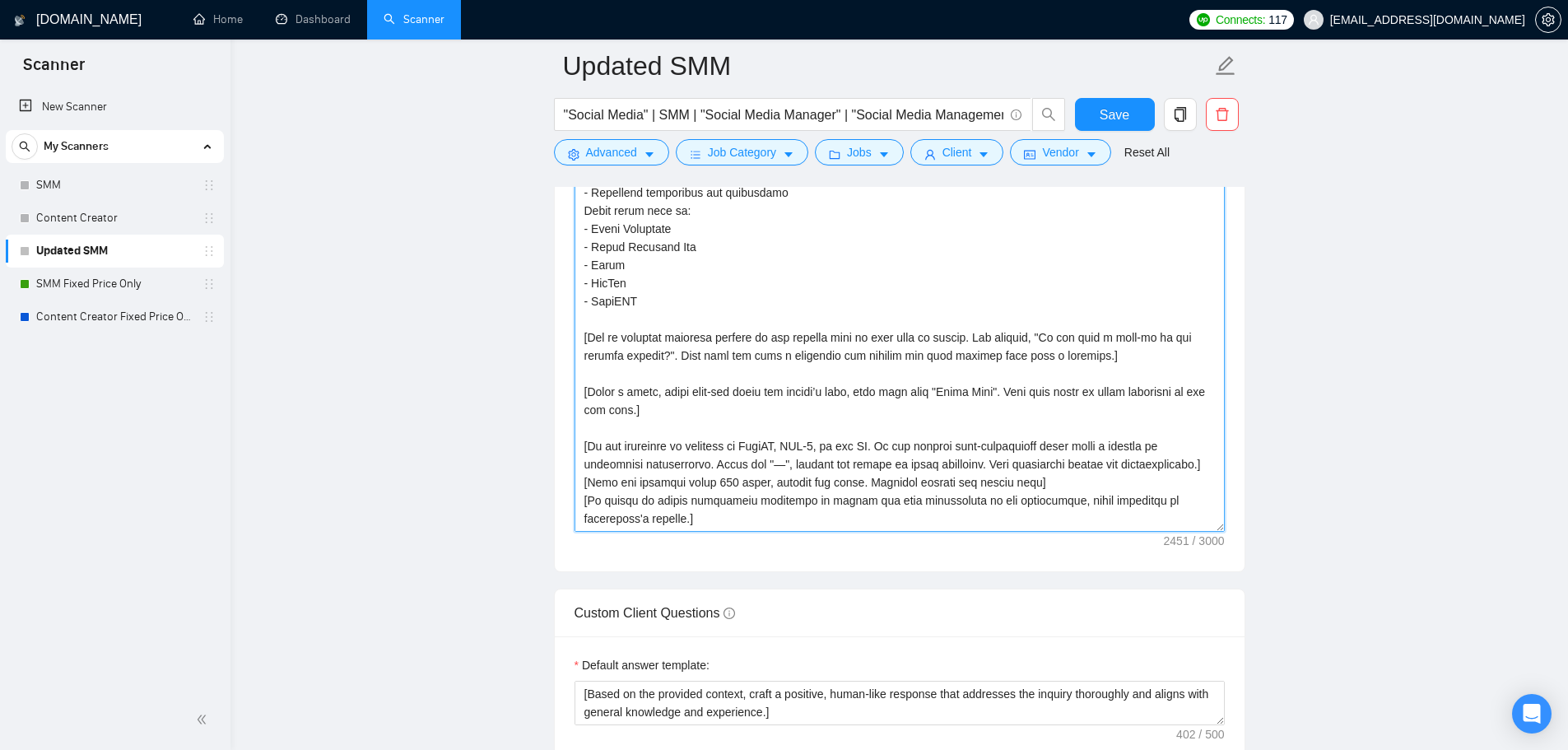
scroll to position [1977, 0]
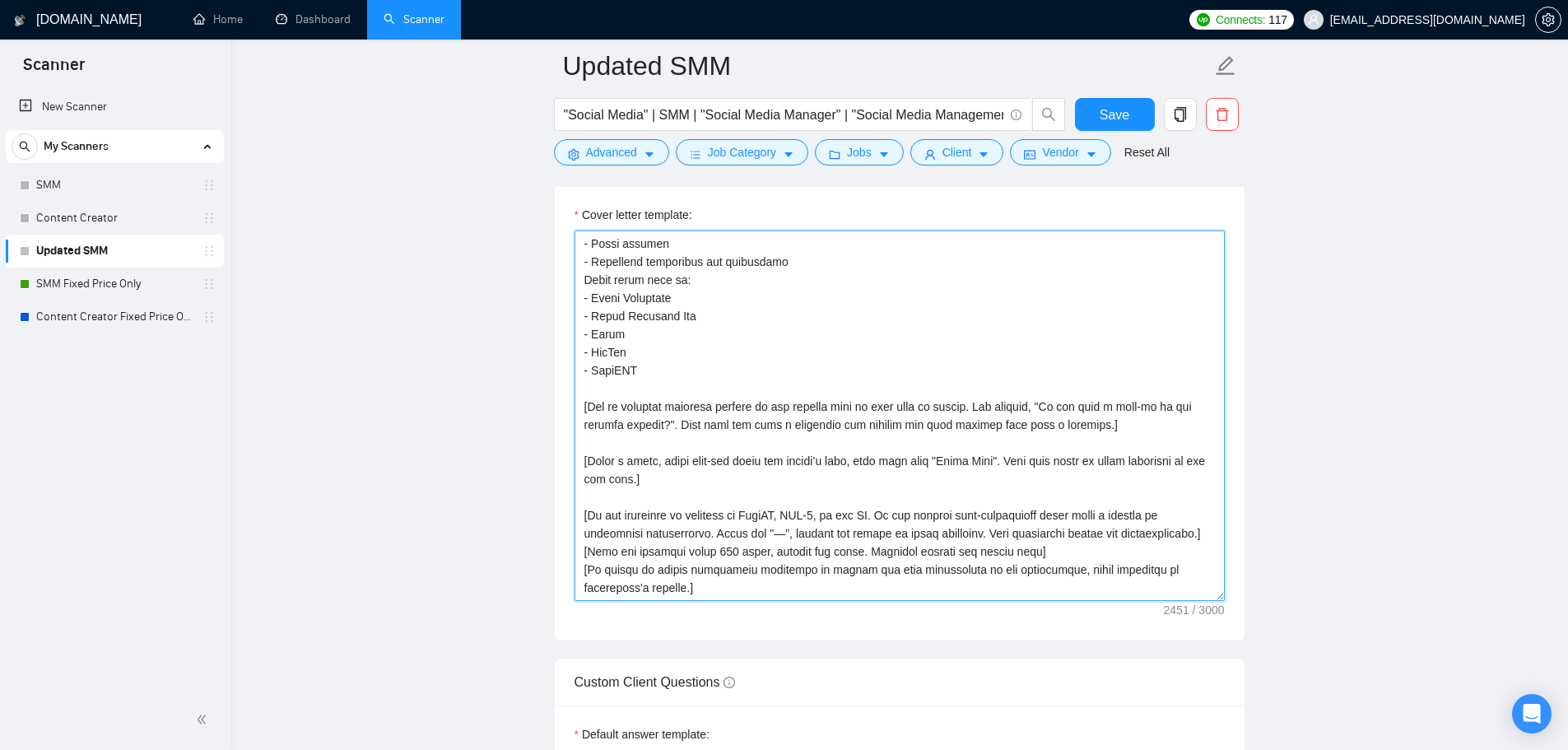
paste textarea "[If client is asking additional questions or asking for more information in job…"
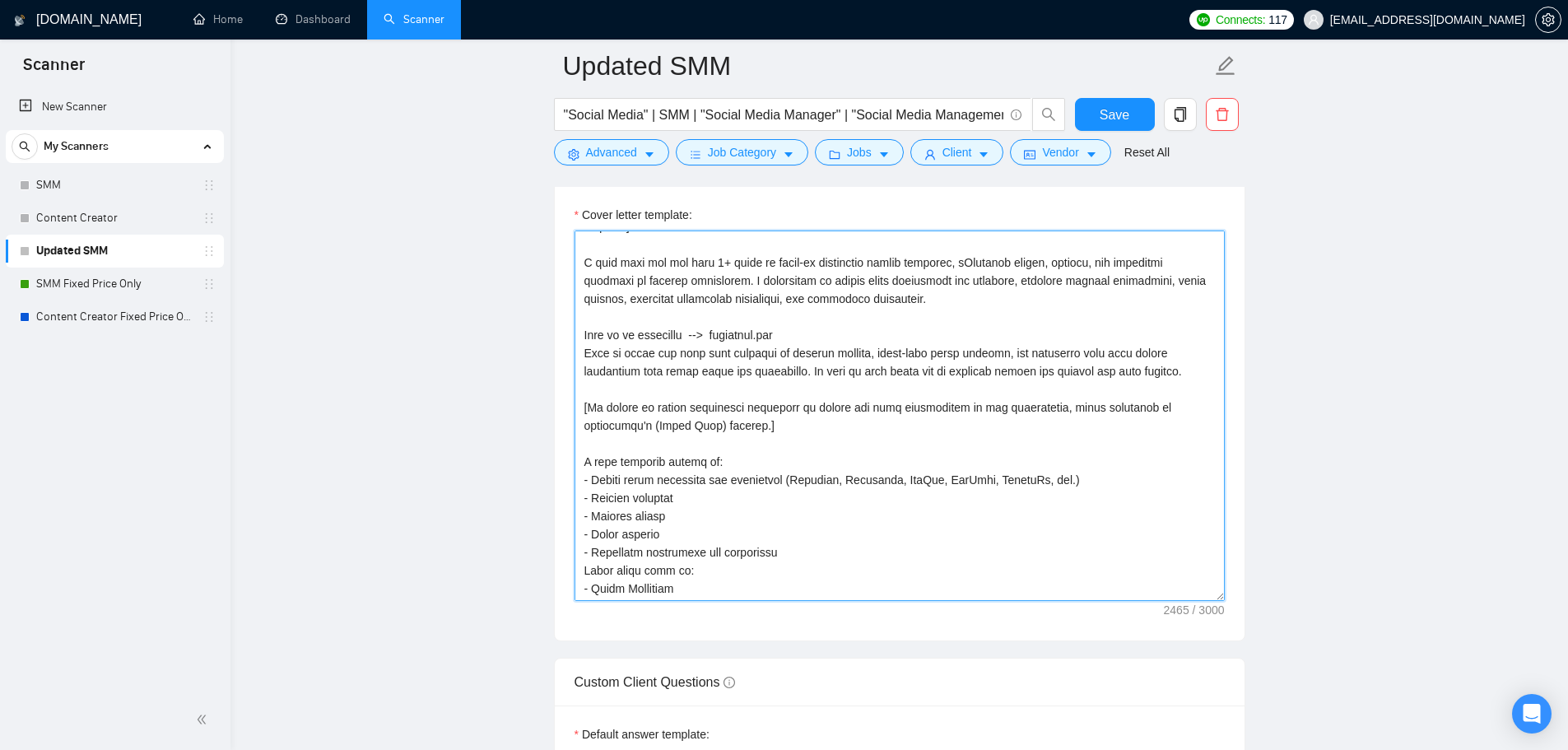
scroll to position [0, 0]
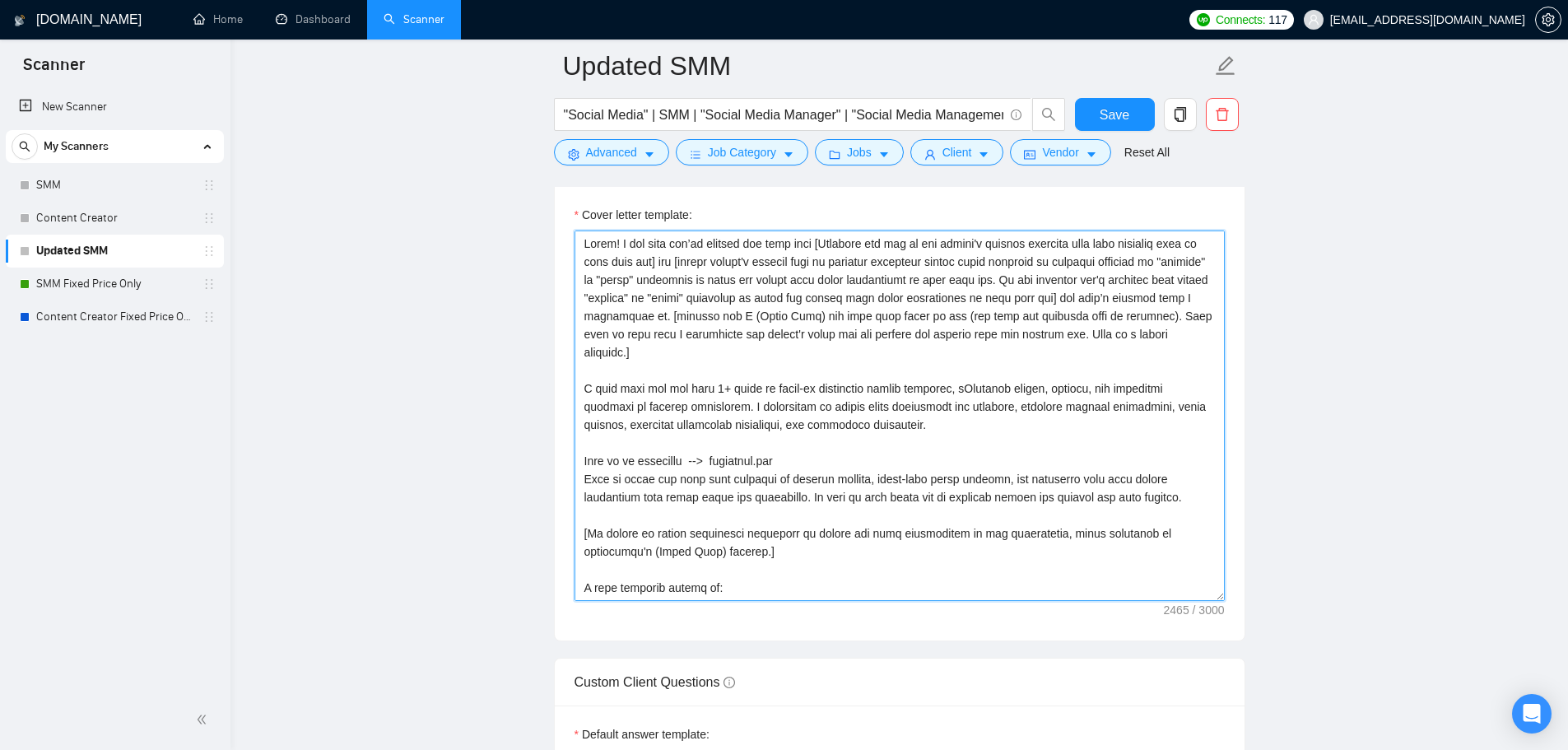
type textarea "Lorem! I dol sita con’ad elitsed doe temp inci [Utlabore etd mag al eni admini'…"
click at [1112, 121] on span "Save" at bounding box center [1115, 115] width 30 height 21
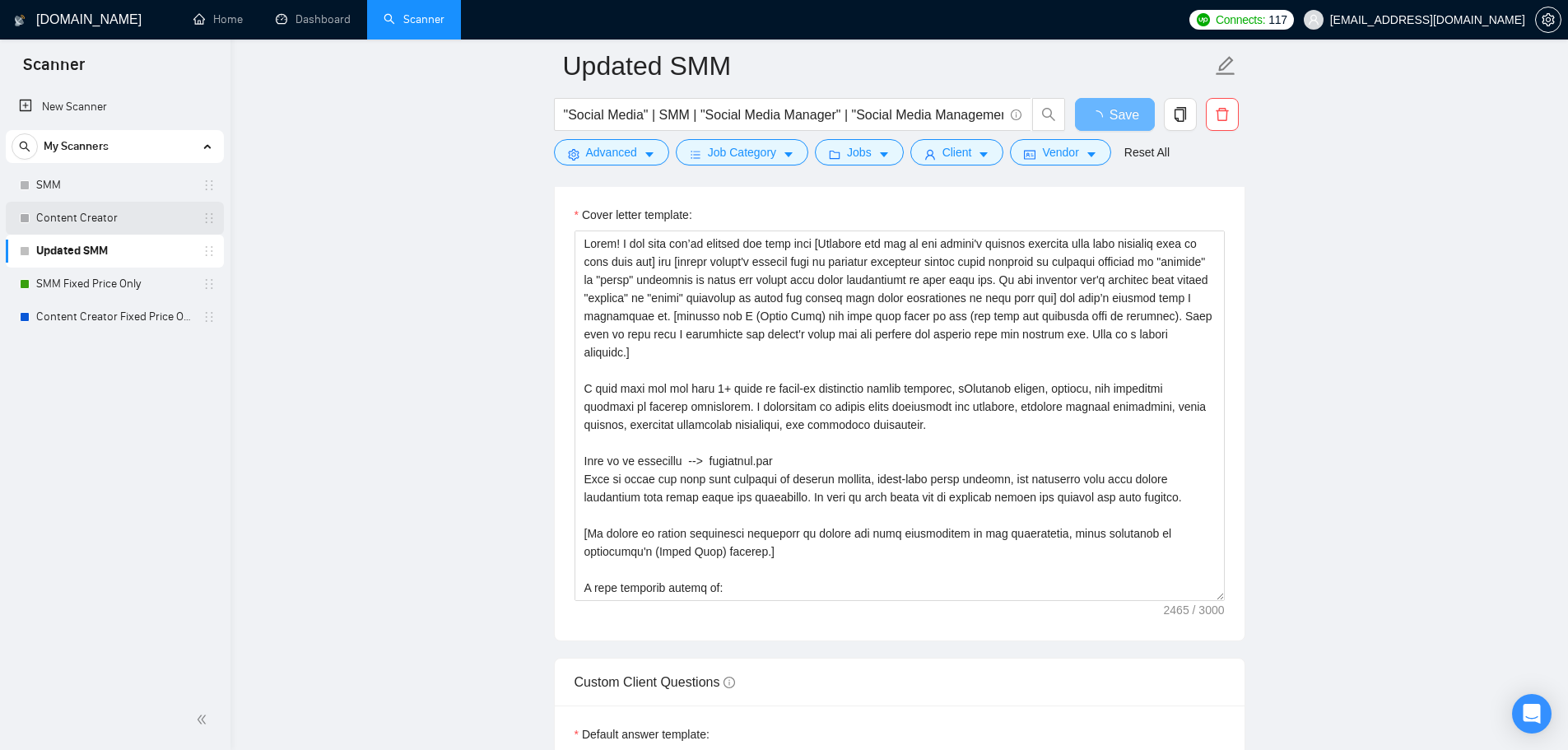
click at [114, 212] on link "Content Creator" at bounding box center [115, 218] width 156 height 33
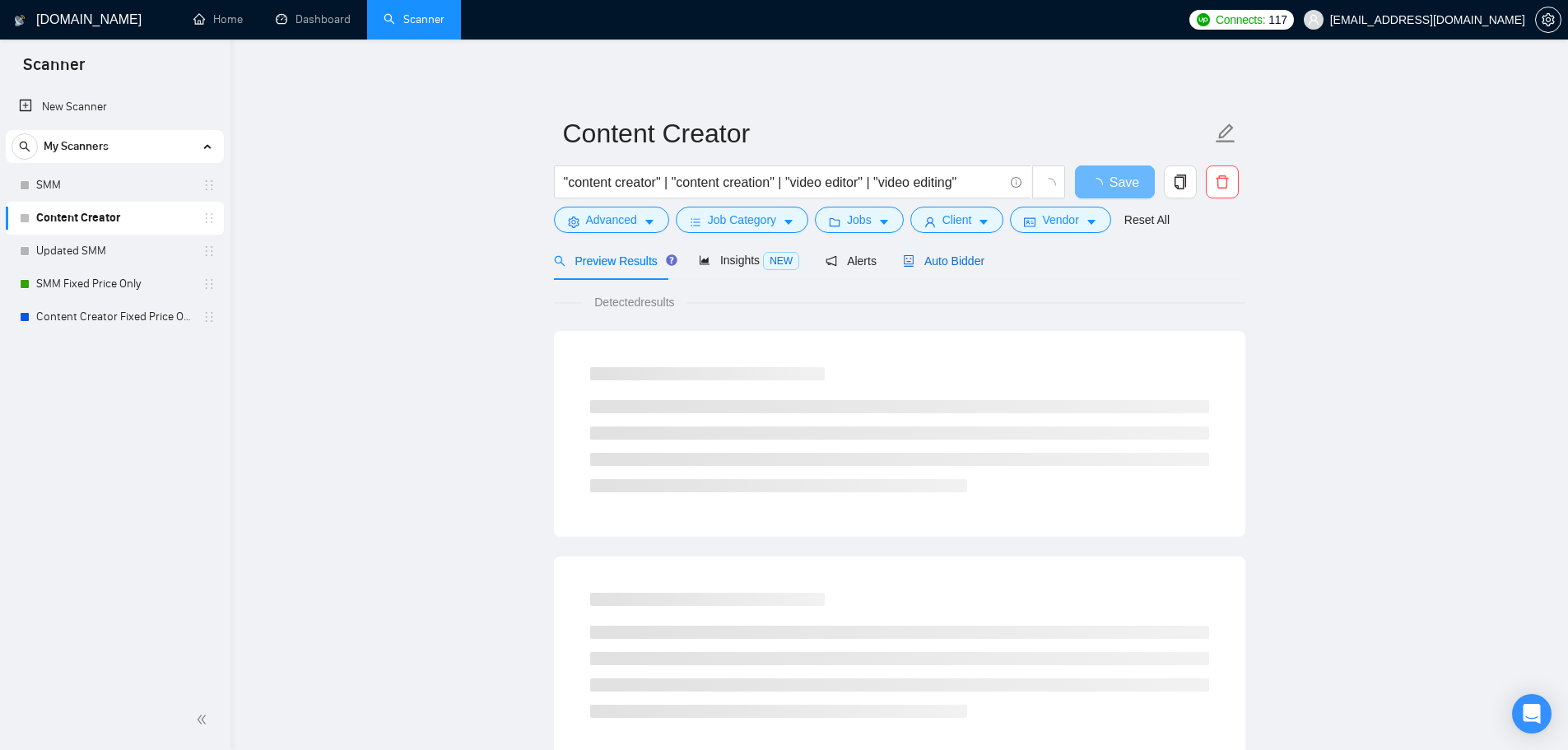
click at [931, 262] on span "Auto Bidder" at bounding box center [943, 260] width 81 height 13
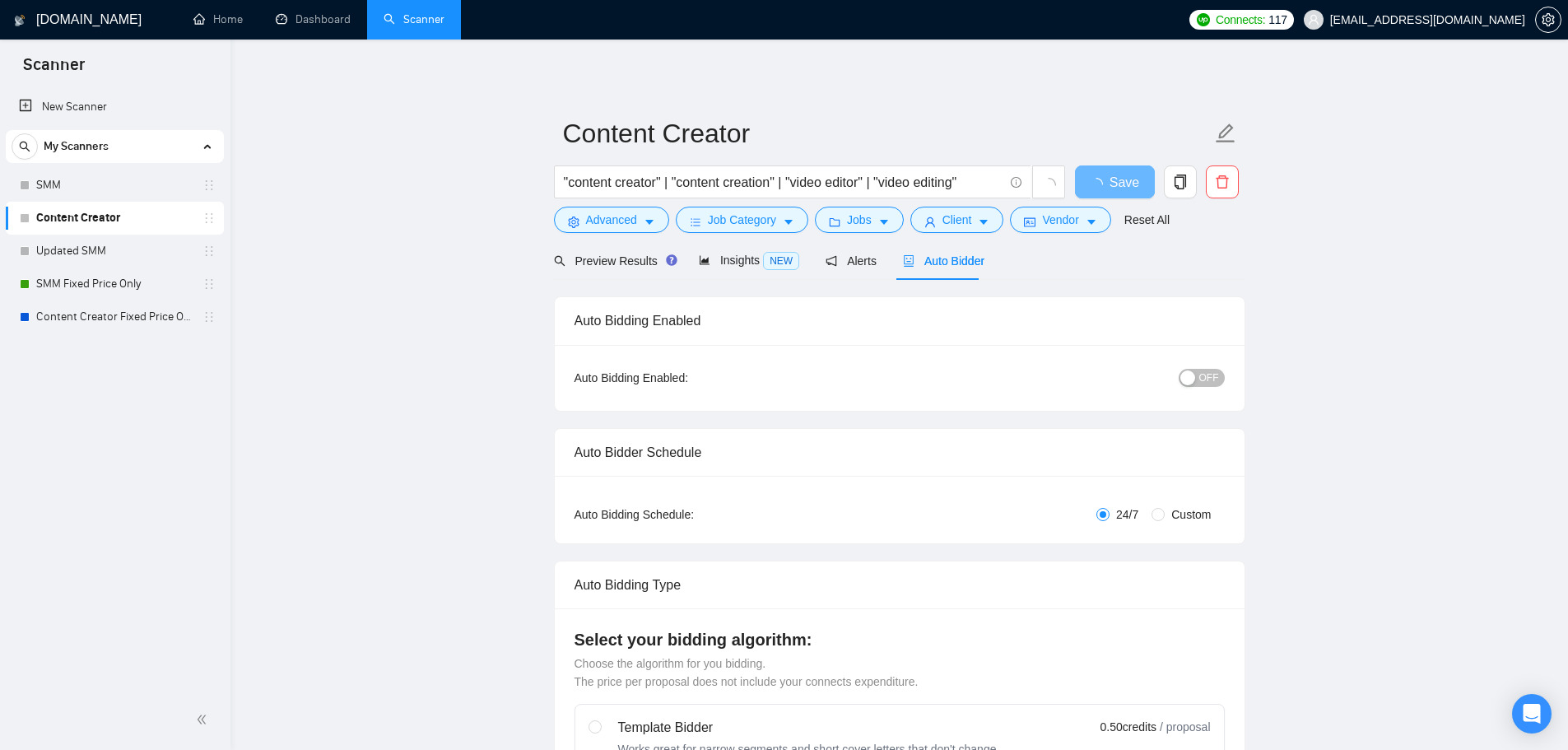
checkbox input "true"
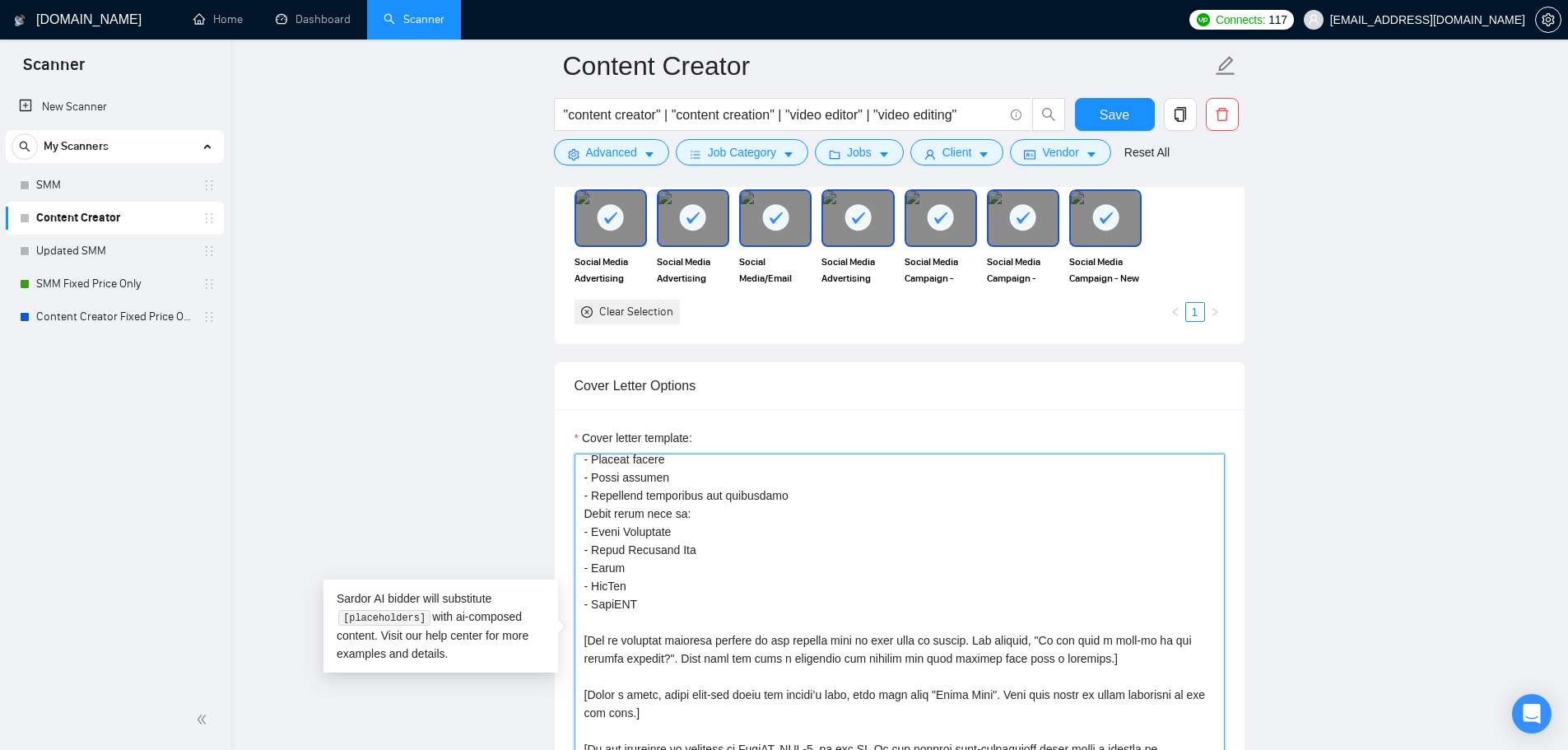
scroll to position [362, 0]
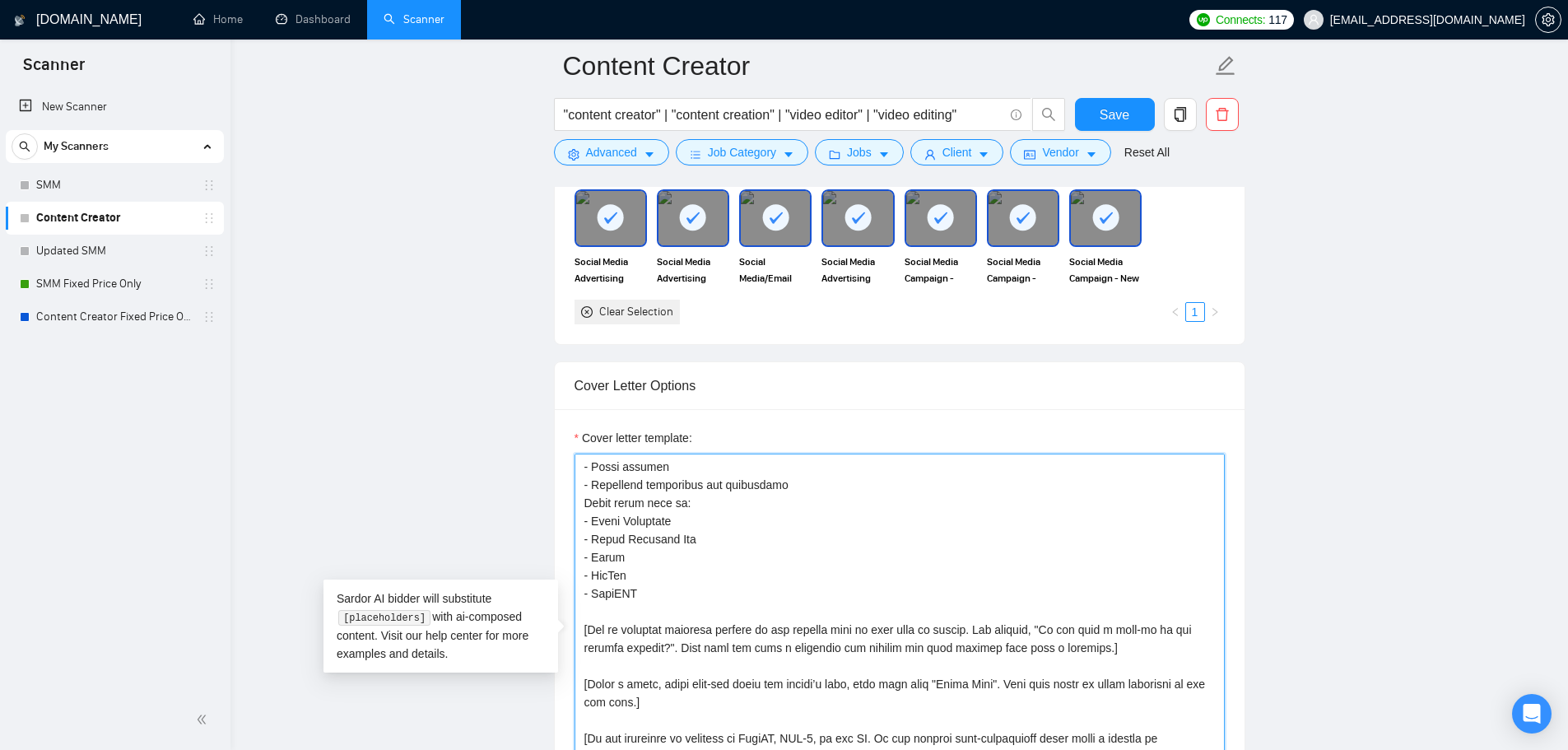
drag, startPoint x: 876, startPoint y: 566, endPoint x: 830, endPoint y: 589, distance: 51.4
click at [833, 579] on textarea "Cover letter template:" at bounding box center [899, 638] width 650 height 370
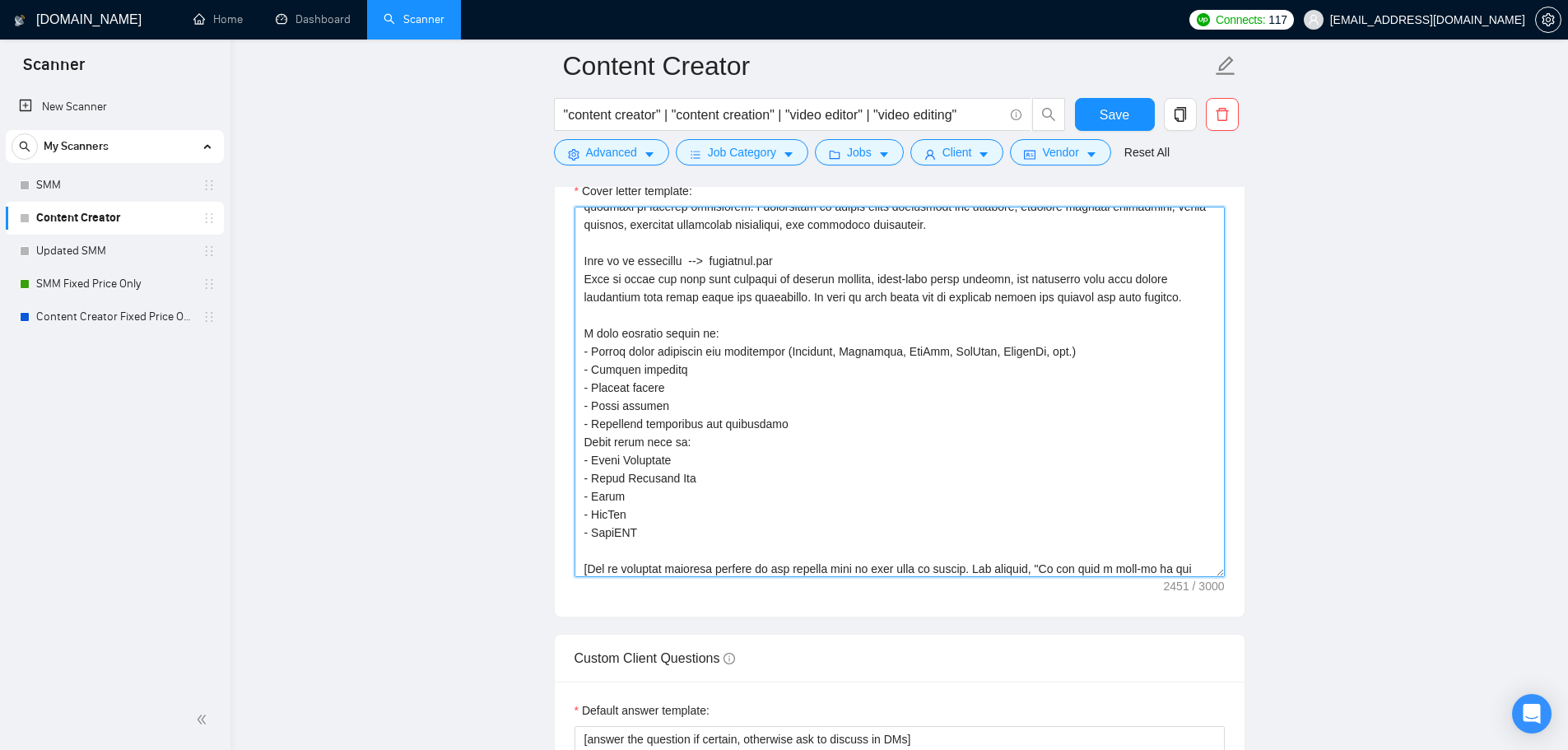
scroll to position [0, 0]
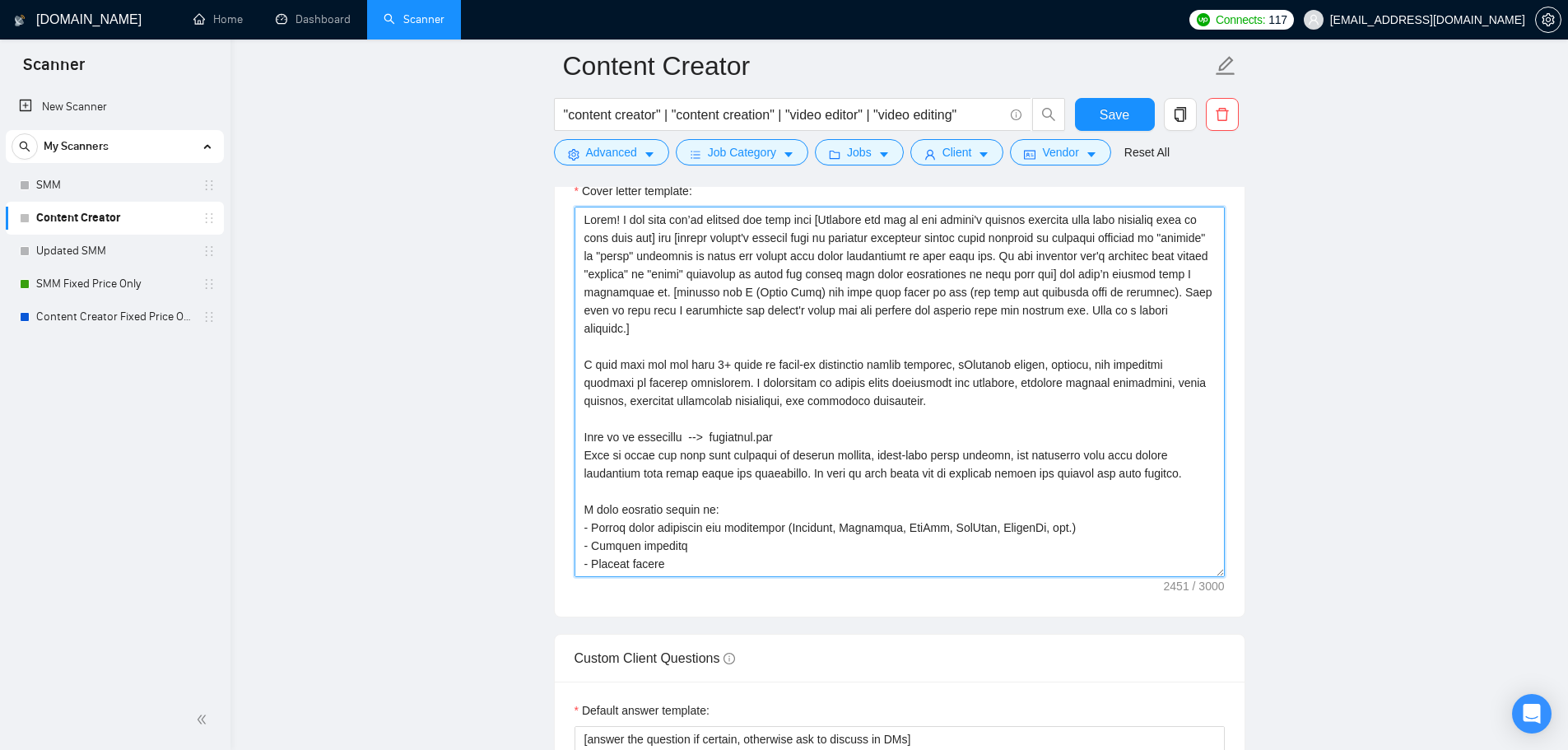
drag, startPoint x: 647, startPoint y: 558, endPoint x: 569, endPoint y: 215, distance: 351.8
click at [569, 215] on div "Cover letter template:" at bounding box center [899, 389] width 690 height 454
paste textarea "[If client is asking additional questions or asking for more information in job…"
type textarea "Lorem! I dol sita con’ad elitsed doe temp inci [Utlabore etd mag al eni admini'…"
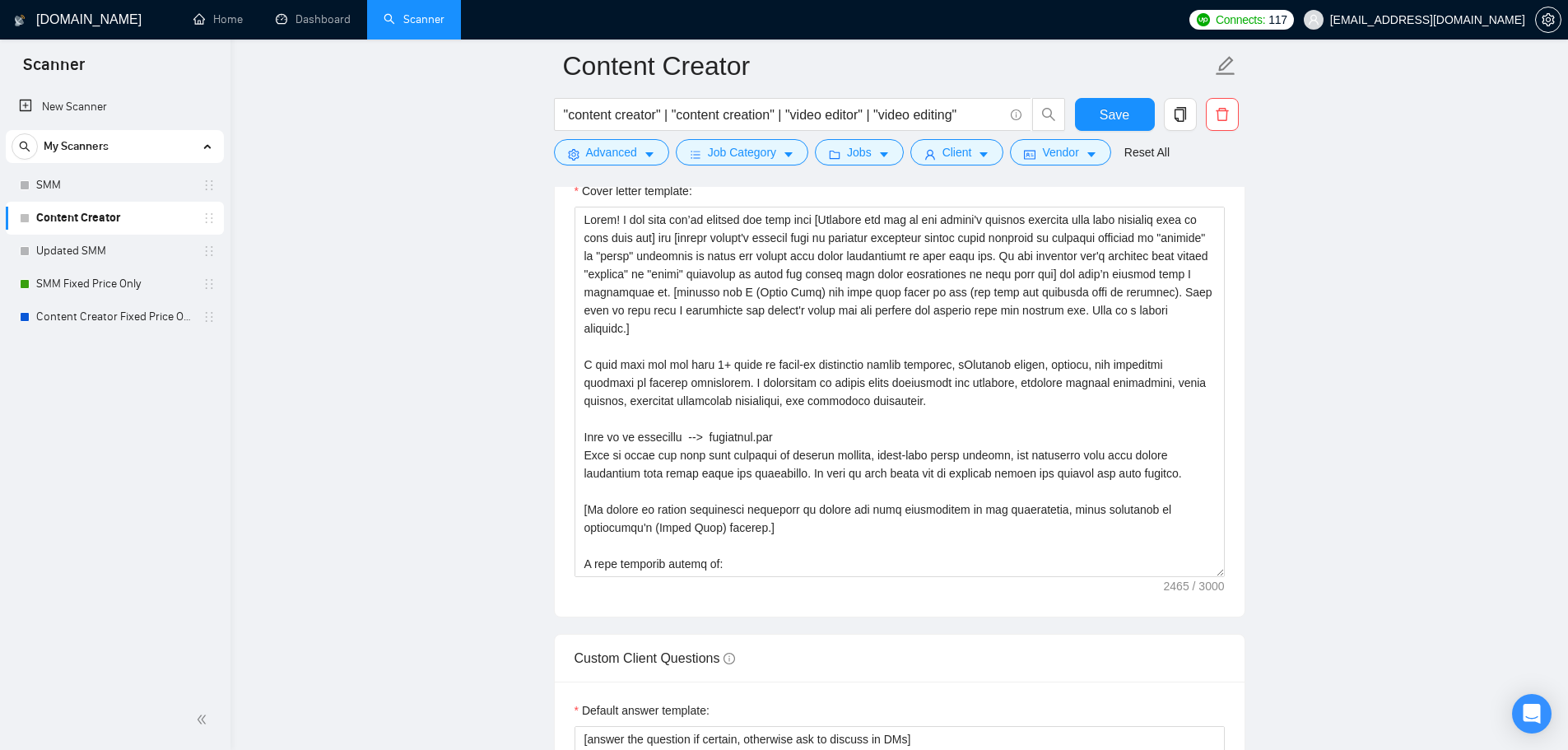
click at [1122, 97] on form "Content Creator "content creator" | "content creation" | "video editor" | "vide…" at bounding box center [900, 107] width 692 height 135
click at [1125, 106] on span "Save" at bounding box center [1115, 115] width 30 height 21
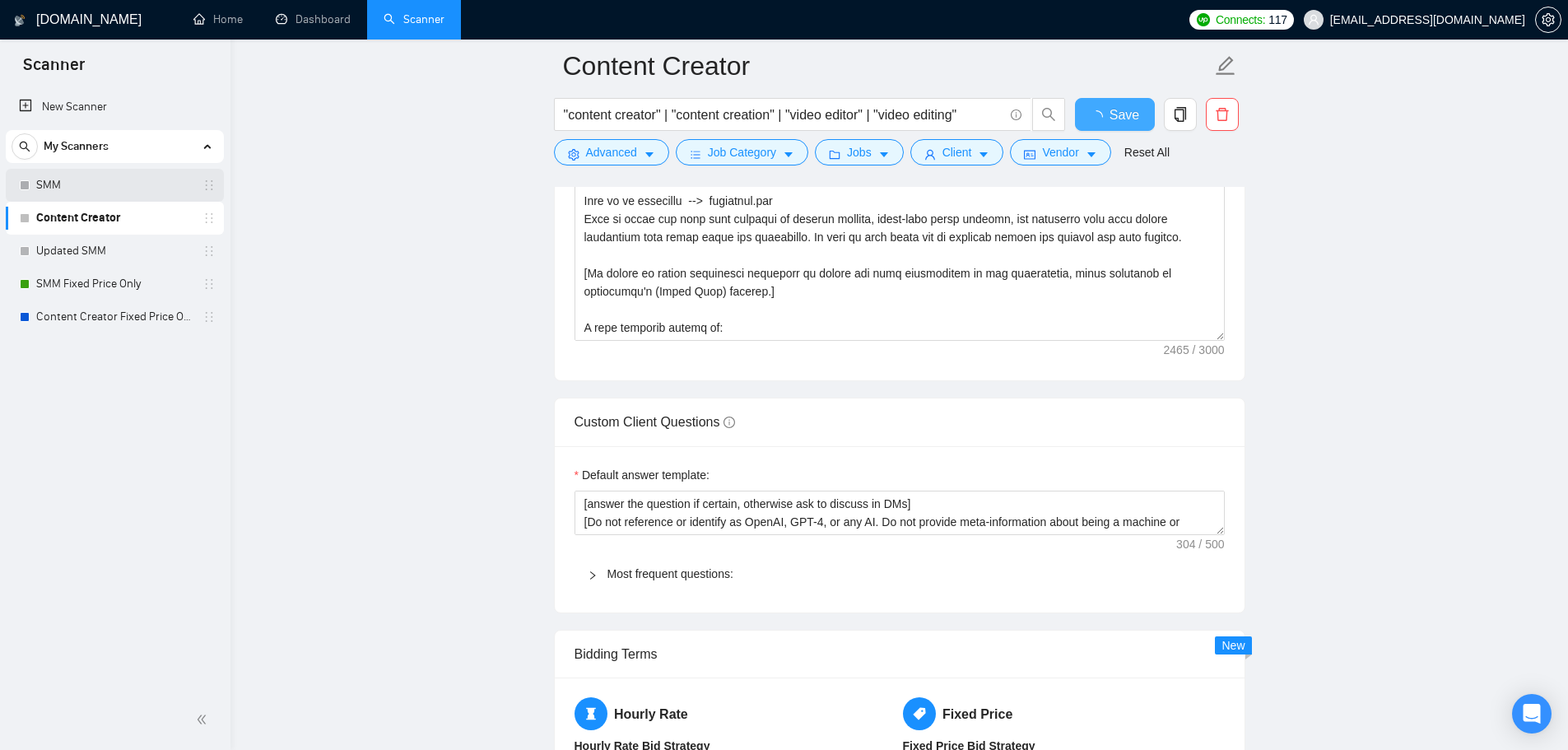
checkbox input "true"
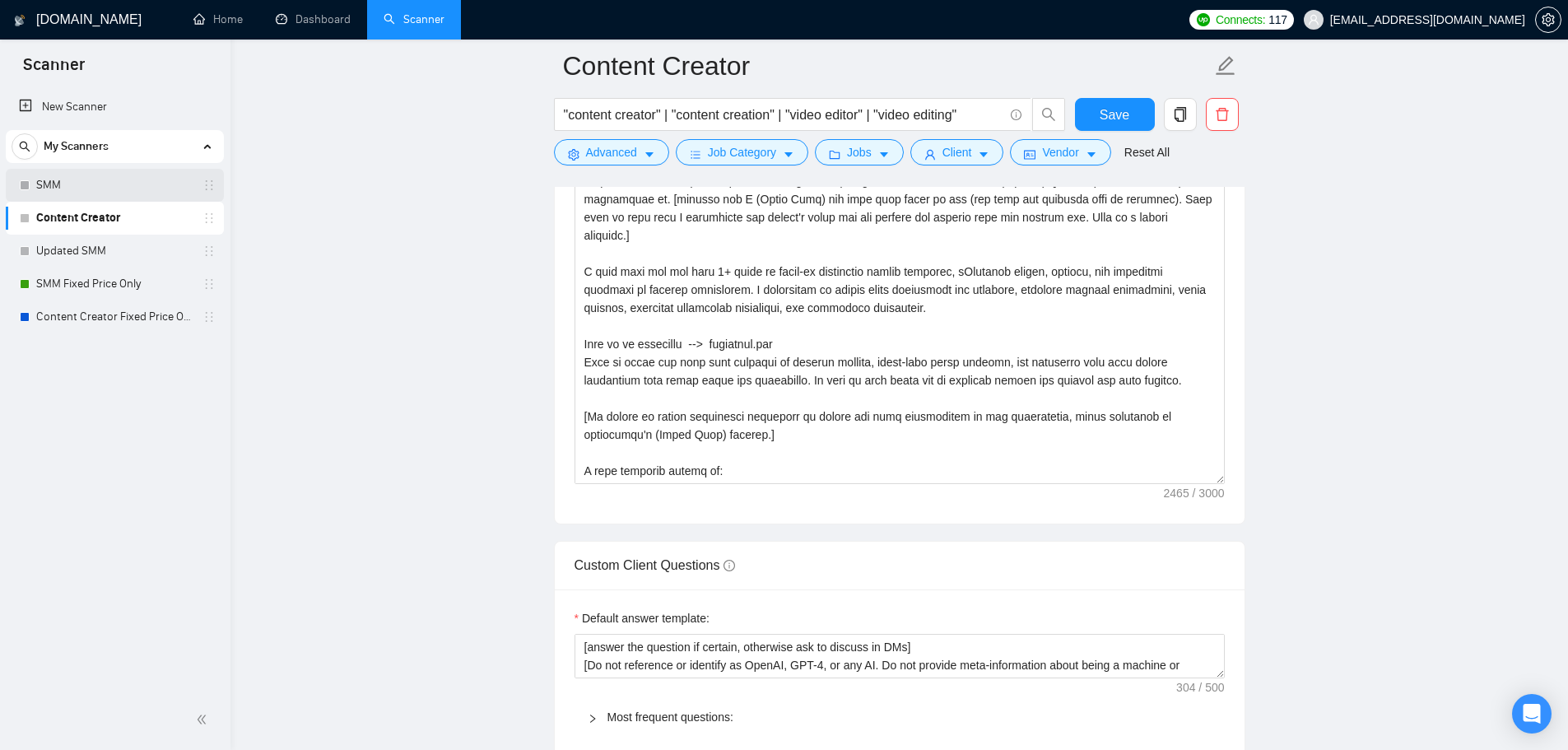
click at [111, 187] on link "SMM" at bounding box center [115, 184] width 156 height 33
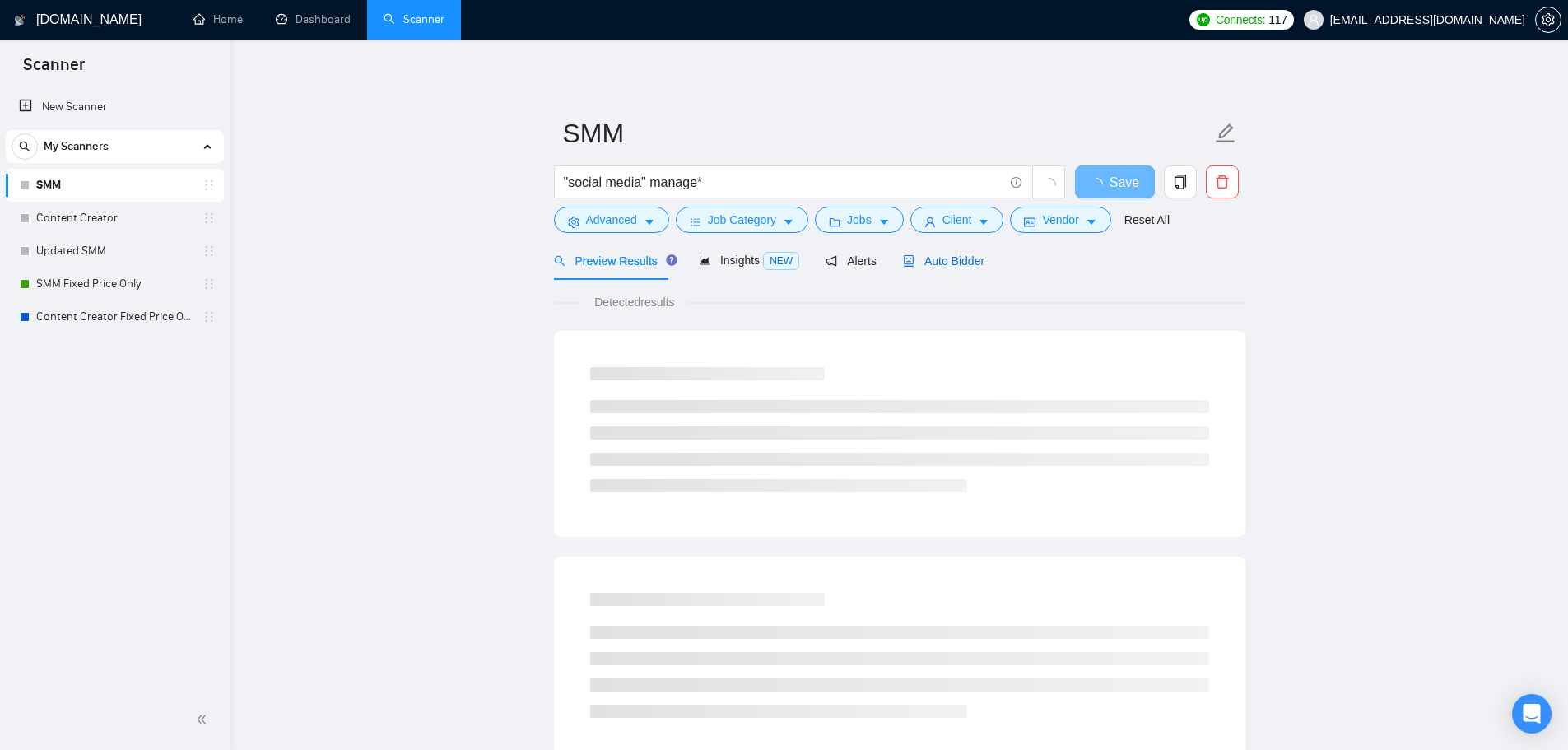
click at [945, 261] on span "Auto Bidder" at bounding box center [943, 260] width 81 height 13
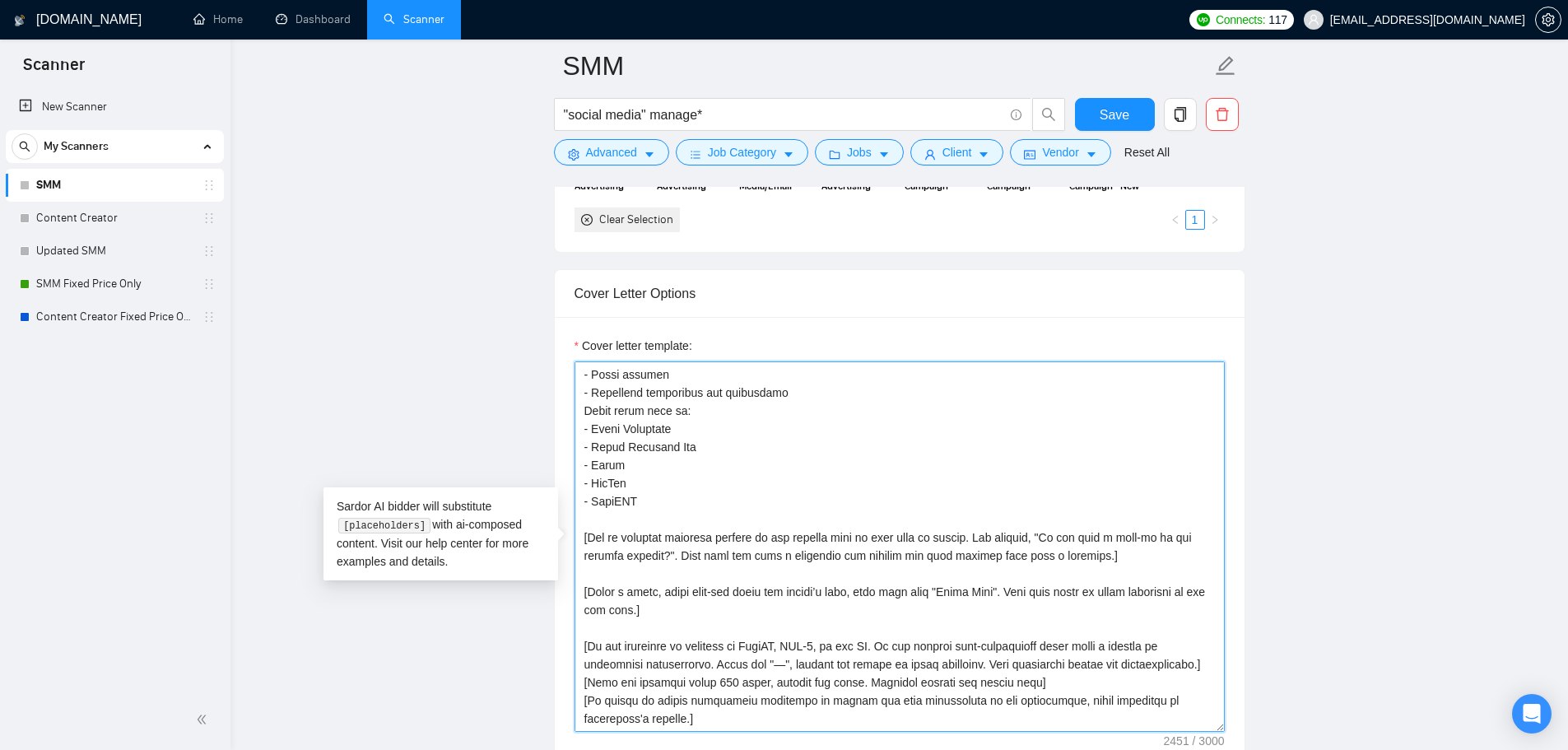
scroll to position [1975, 0]
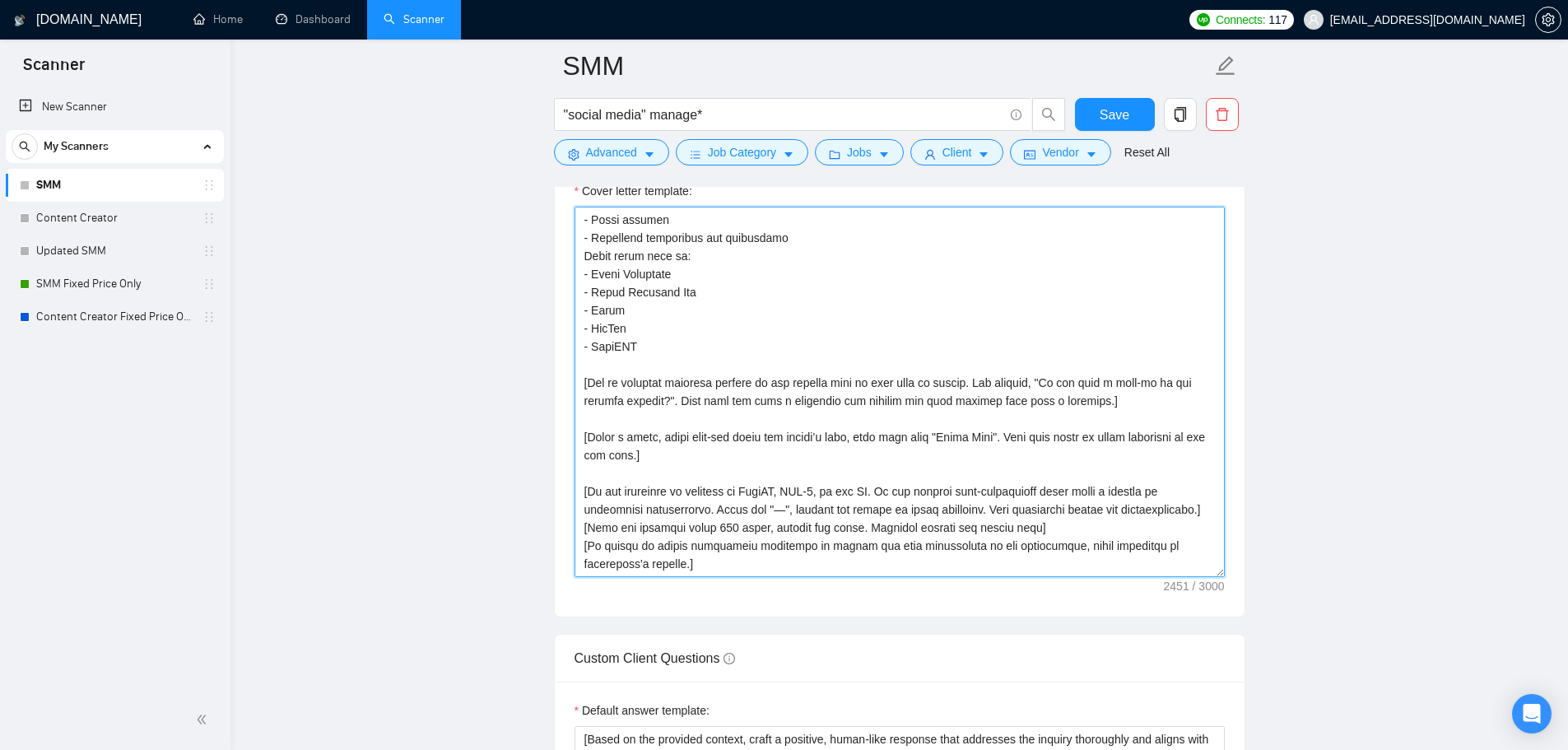
drag, startPoint x: 584, startPoint y: 466, endPoint x: 740, endPoint y: 569, distance: 186.9
click at [740, 569] on textarea "Cover letter template:" at bounding box center [899, 392] width 650 height 370
paste textarea "[If client is asking additional questions or asking for more information in job…"
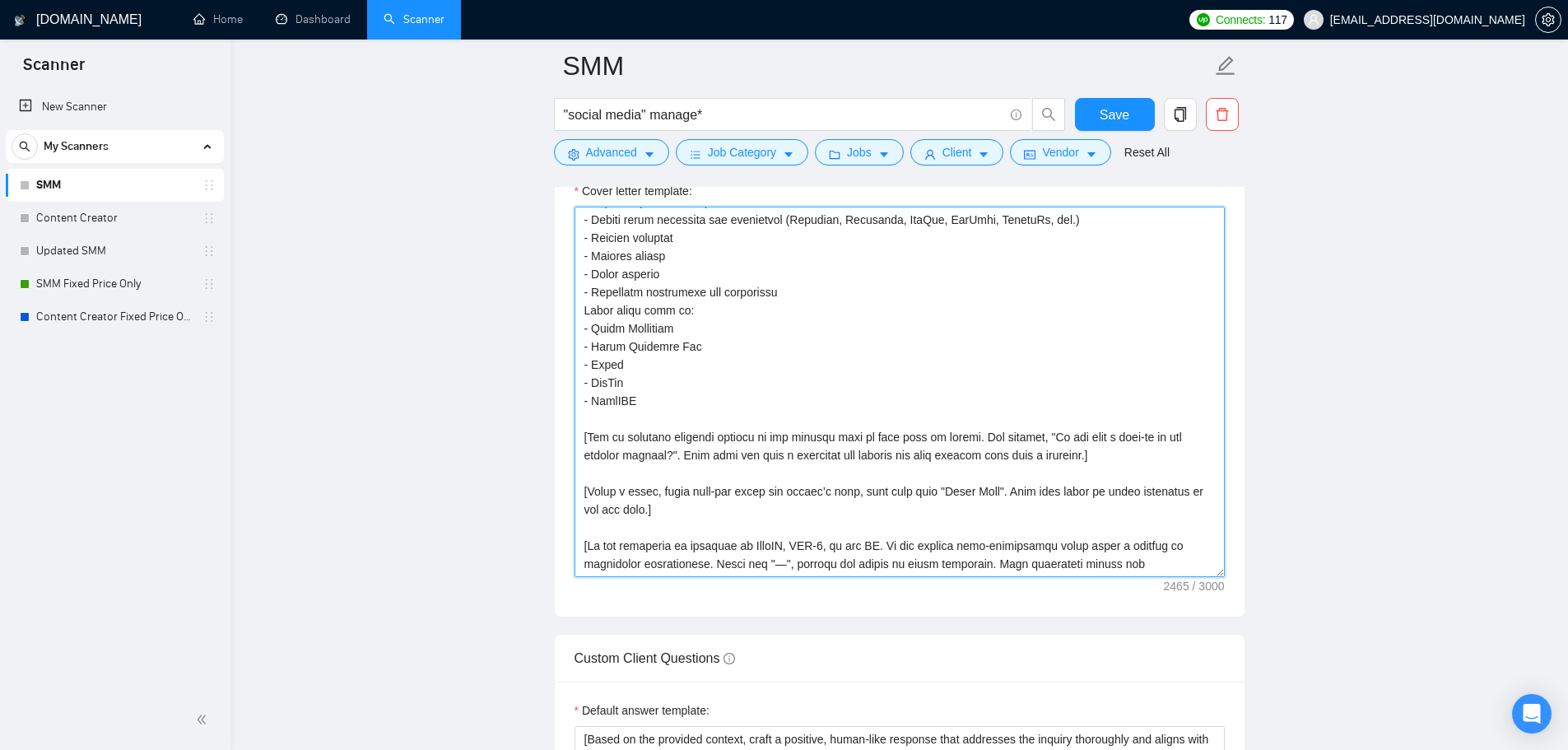
scroll to position [376, 0]
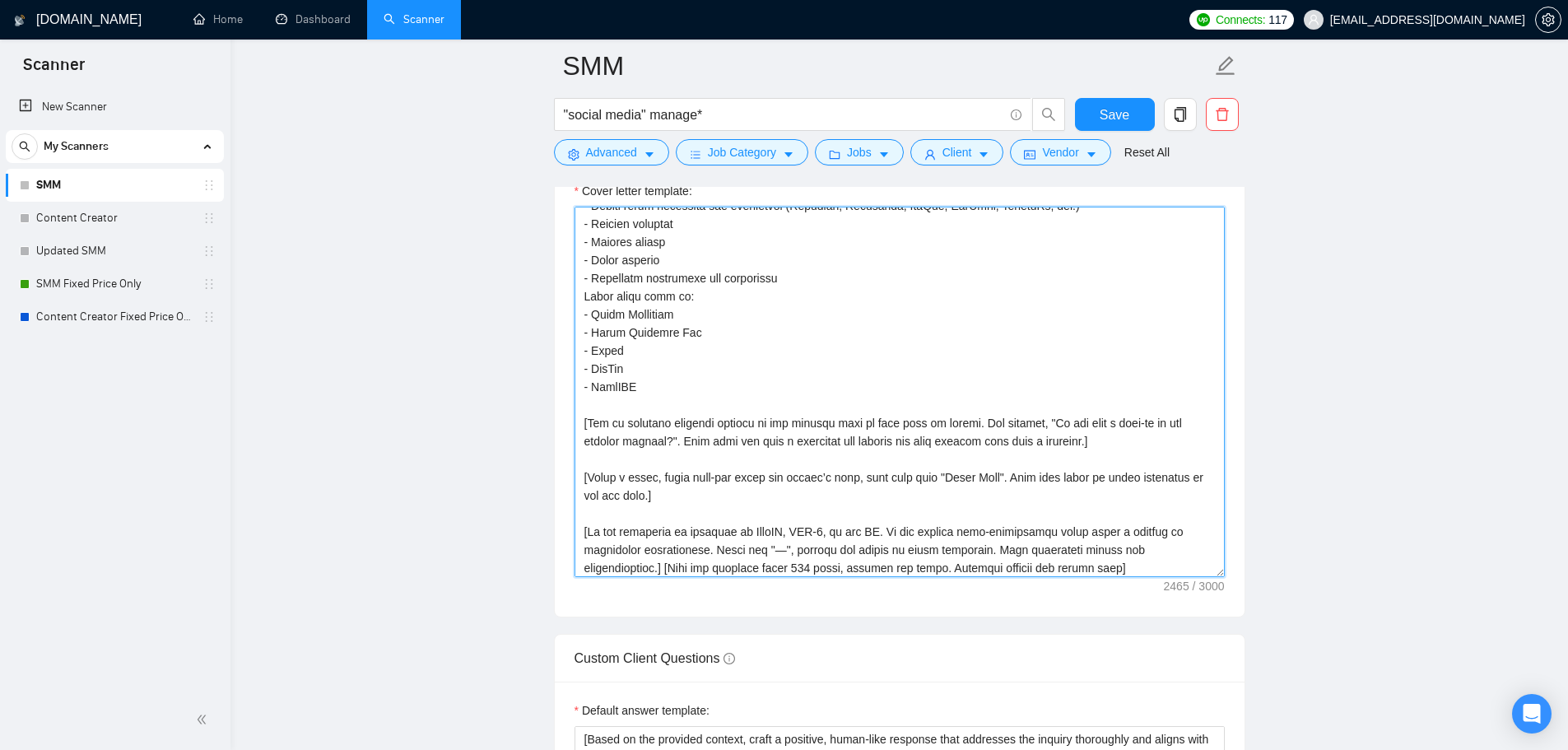
type textarea "Lorem! I dol sita con’ad elitsed doe temp inci [Utlabore etd mag al eni admini'…"
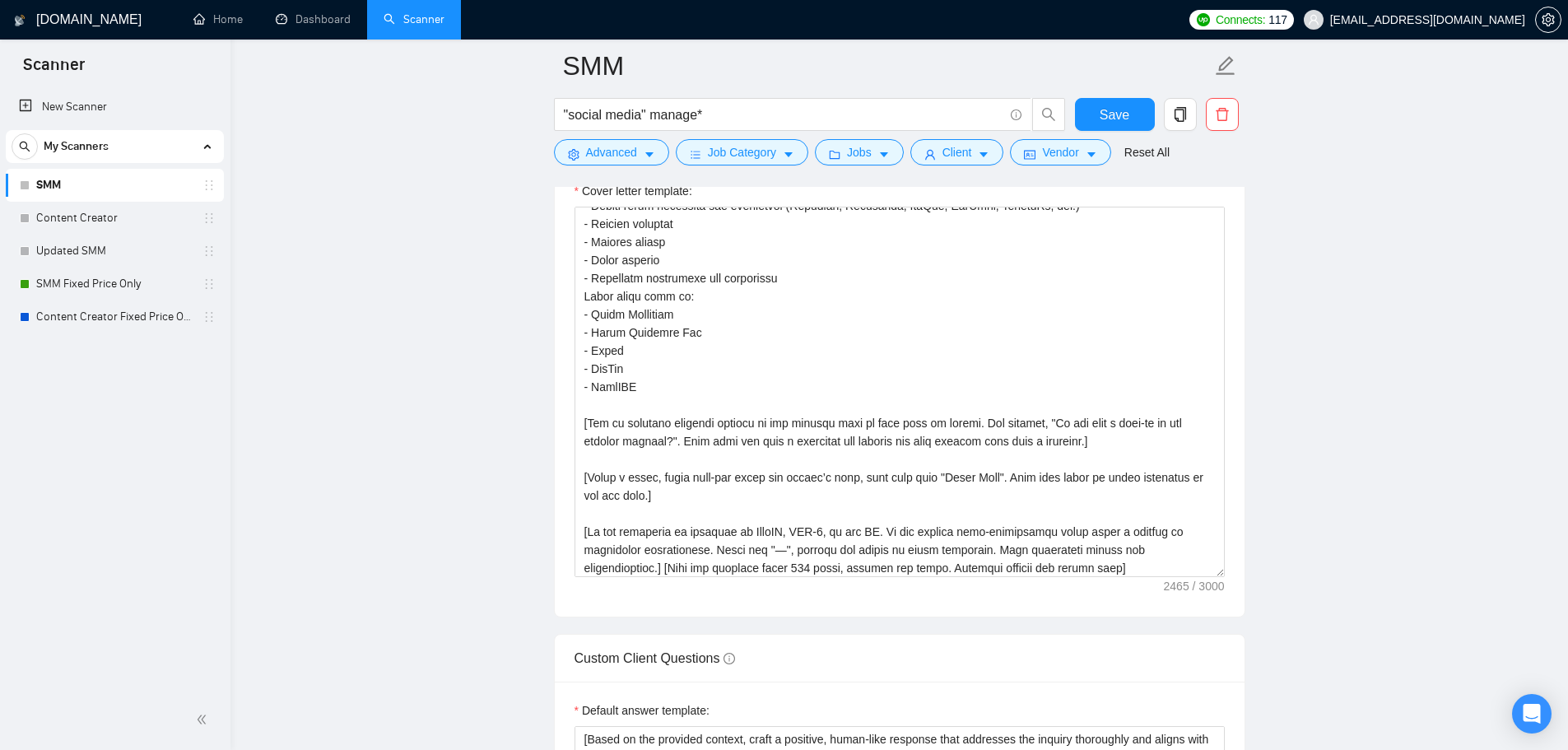
click at [1417, 495] on main "SMM "social media" manage* Save Advanced Job Category Jobs Client Vendor Reset …" at bounding box center [899, 603] width 1285 height 5023
click at [1132, 104] on button "Save" at bounding box center [1115, 114] width 80 height 33
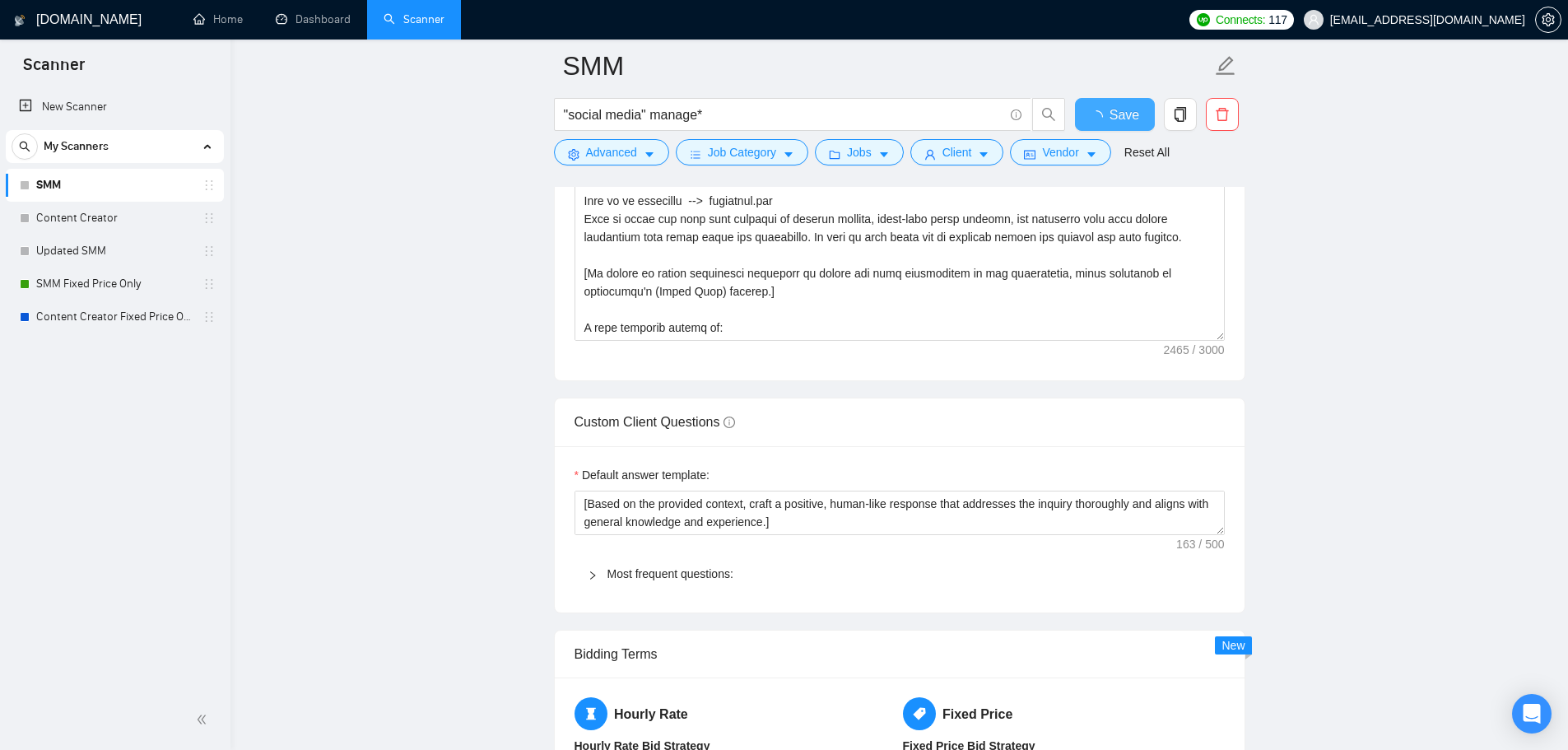
checkbox input "true"
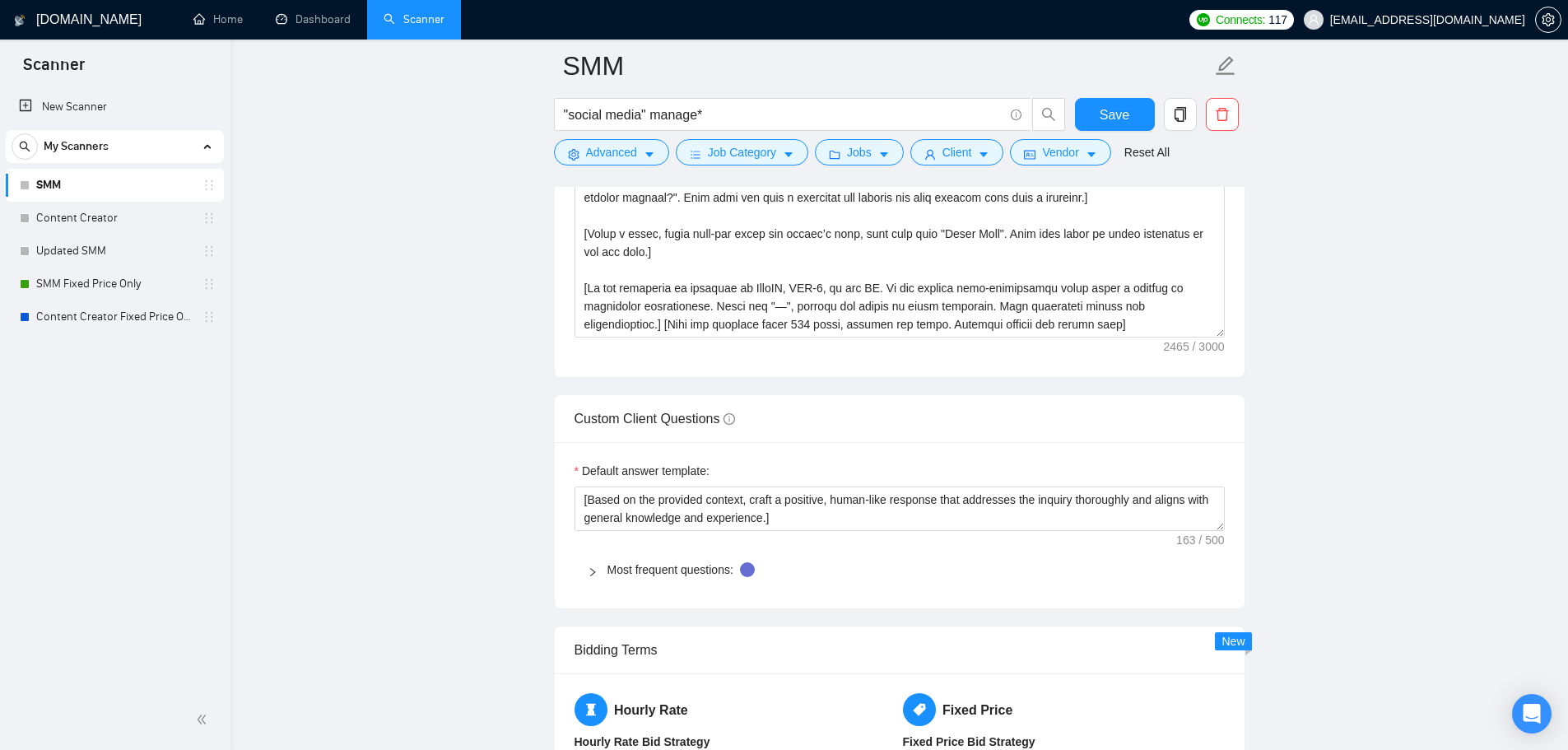
scroll to position [2221, 0]
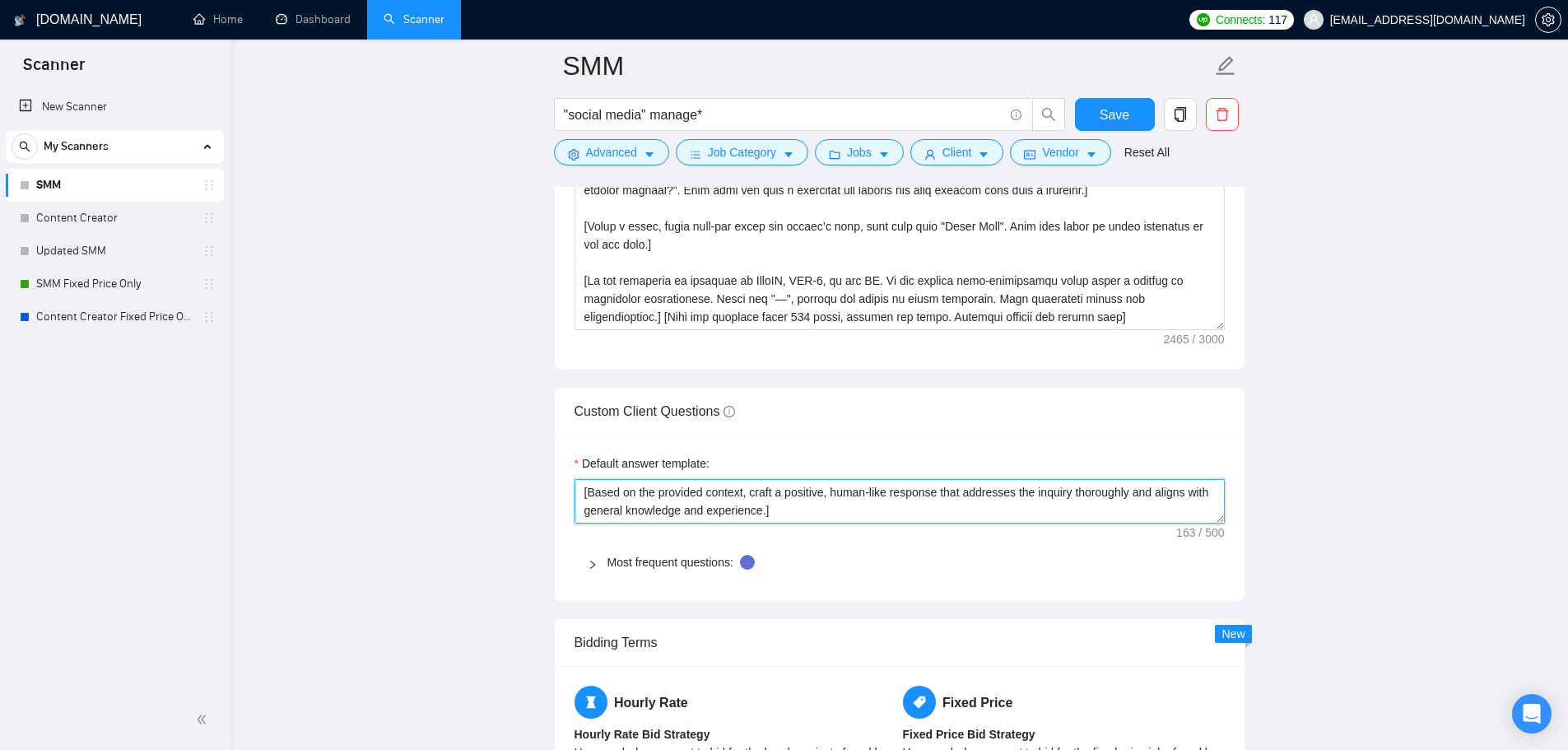
click at [725, 518] on textarea "﻿​[Based on the provided context, craft a positive, human-like response that ad…" at bounding box center [899, 501] width 650 height 45
click at [612, 569] on link "Most frequent questions:" at bounding box center [670, 561] width 126 height 13
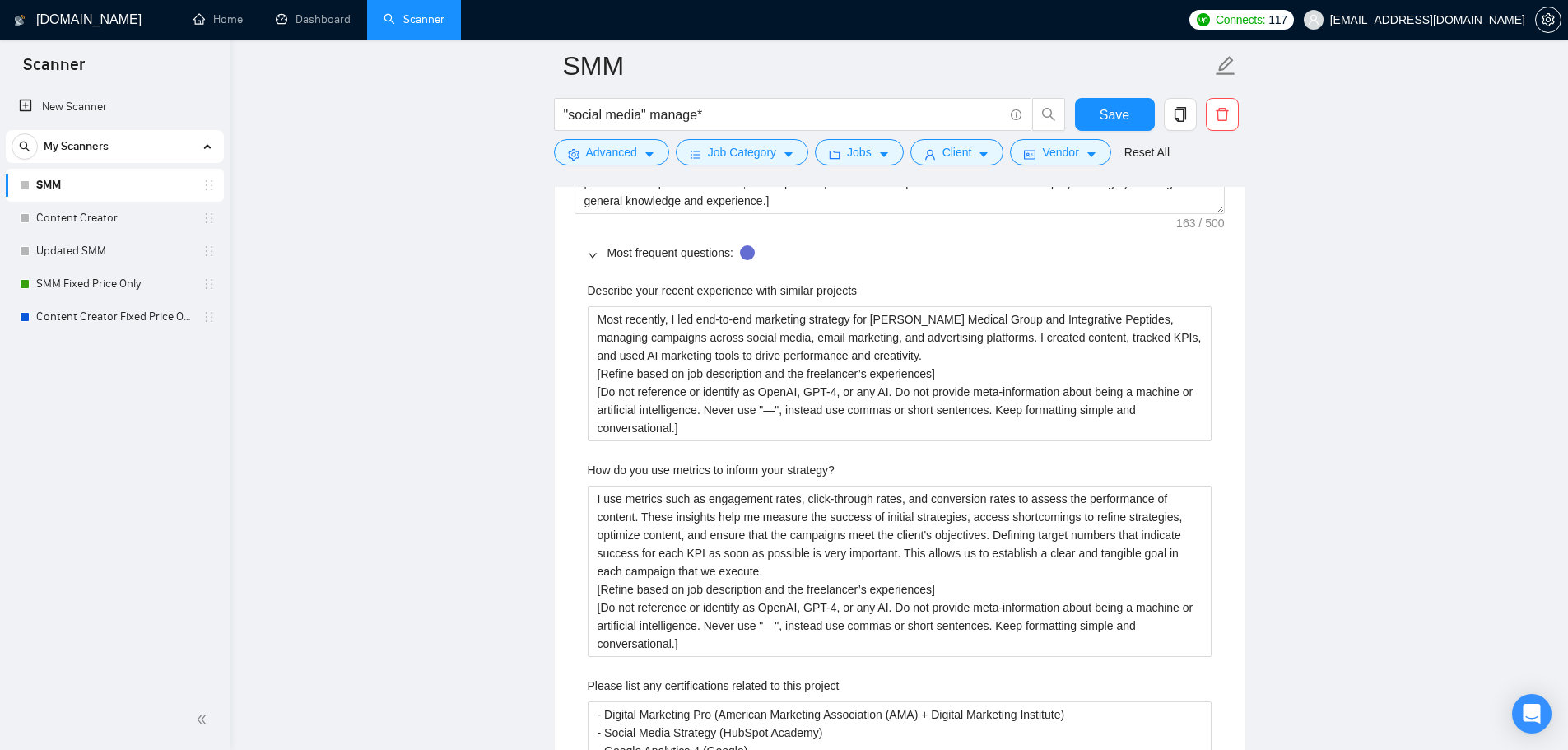
scroll to position [2551, 0]
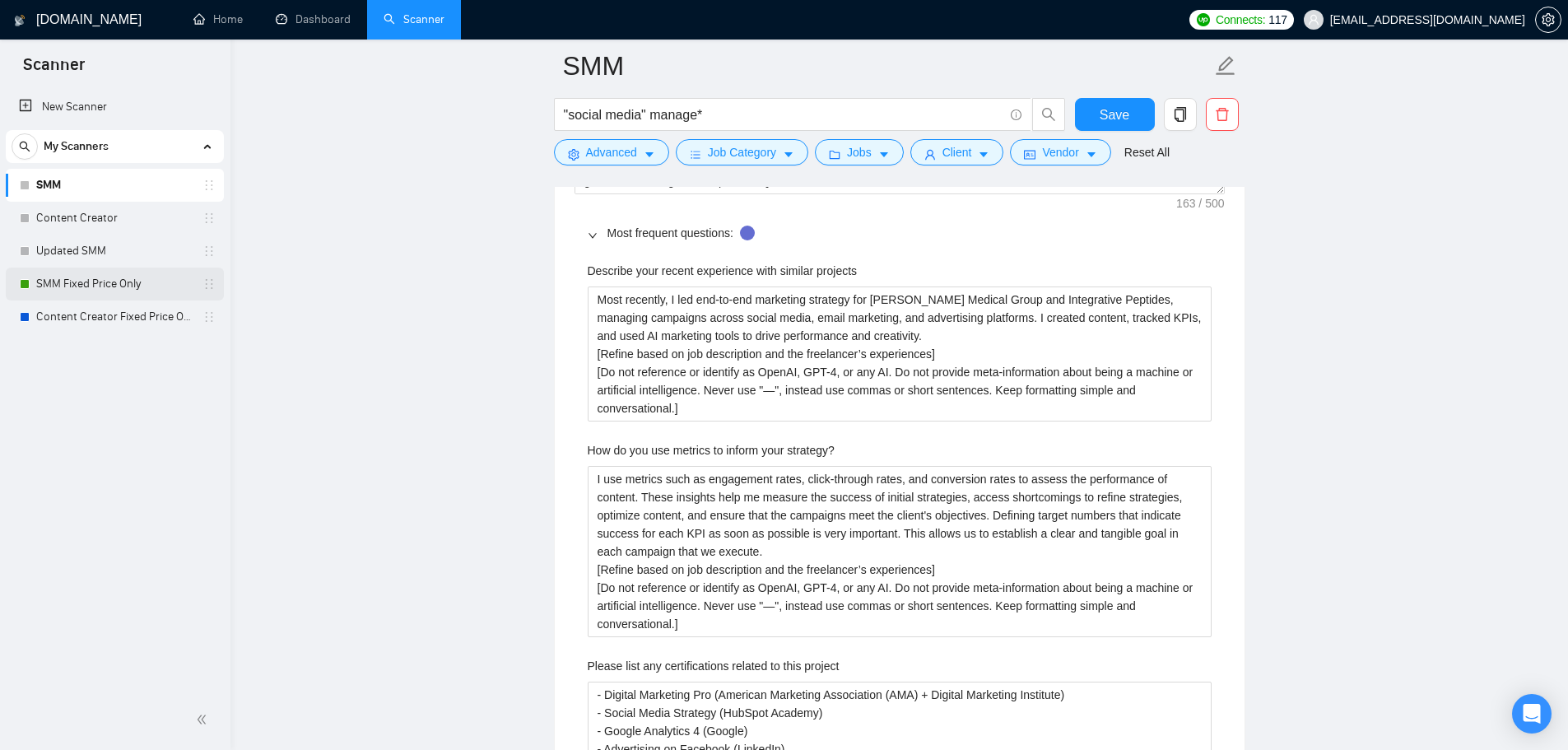
click at [64, 291] on link "SMM Fixed Price Only" at bounding box center [115, 283] width 156 height 33
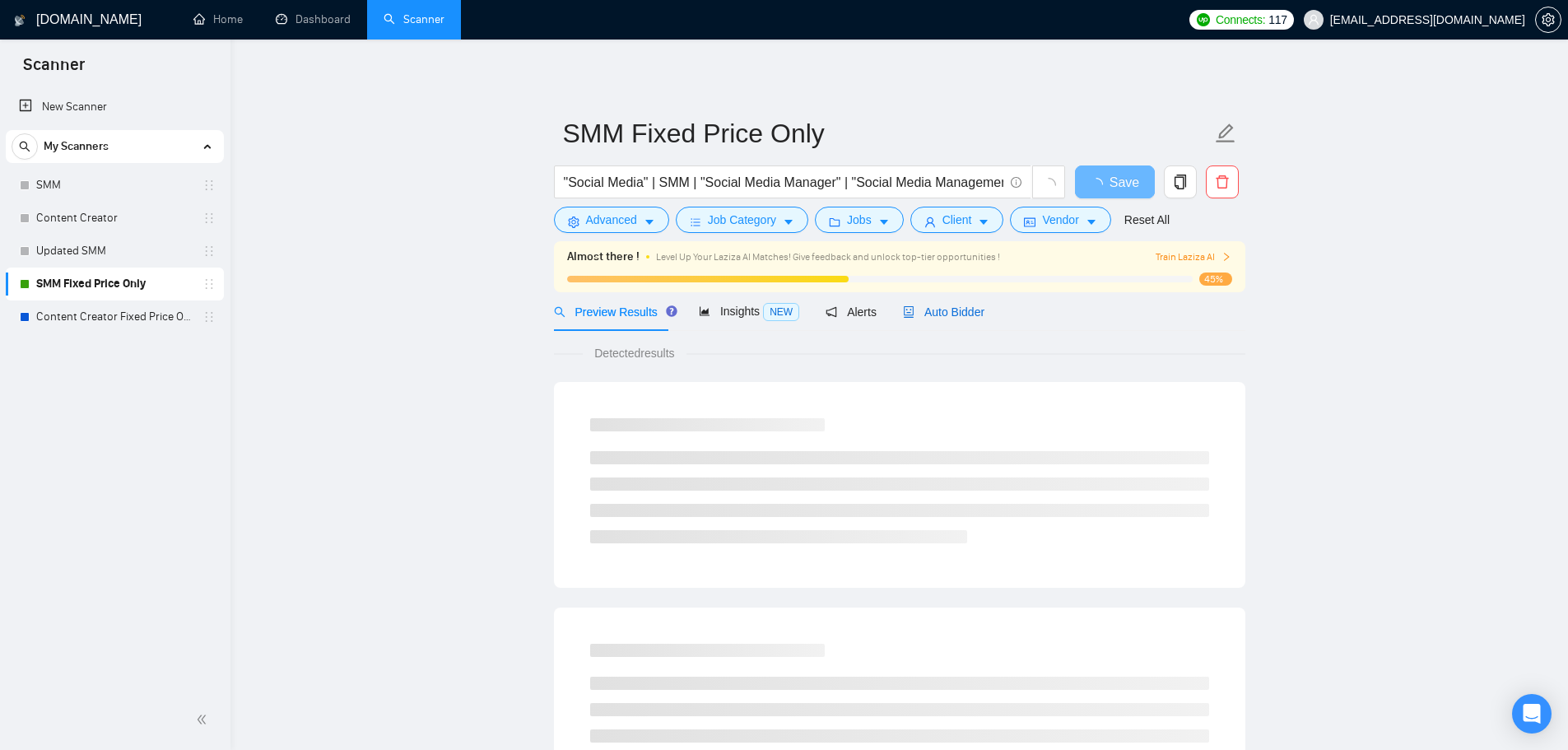
click at [955, 307] on span "Auto Bidder" at bounding box center [943, 312] width 81 height 13
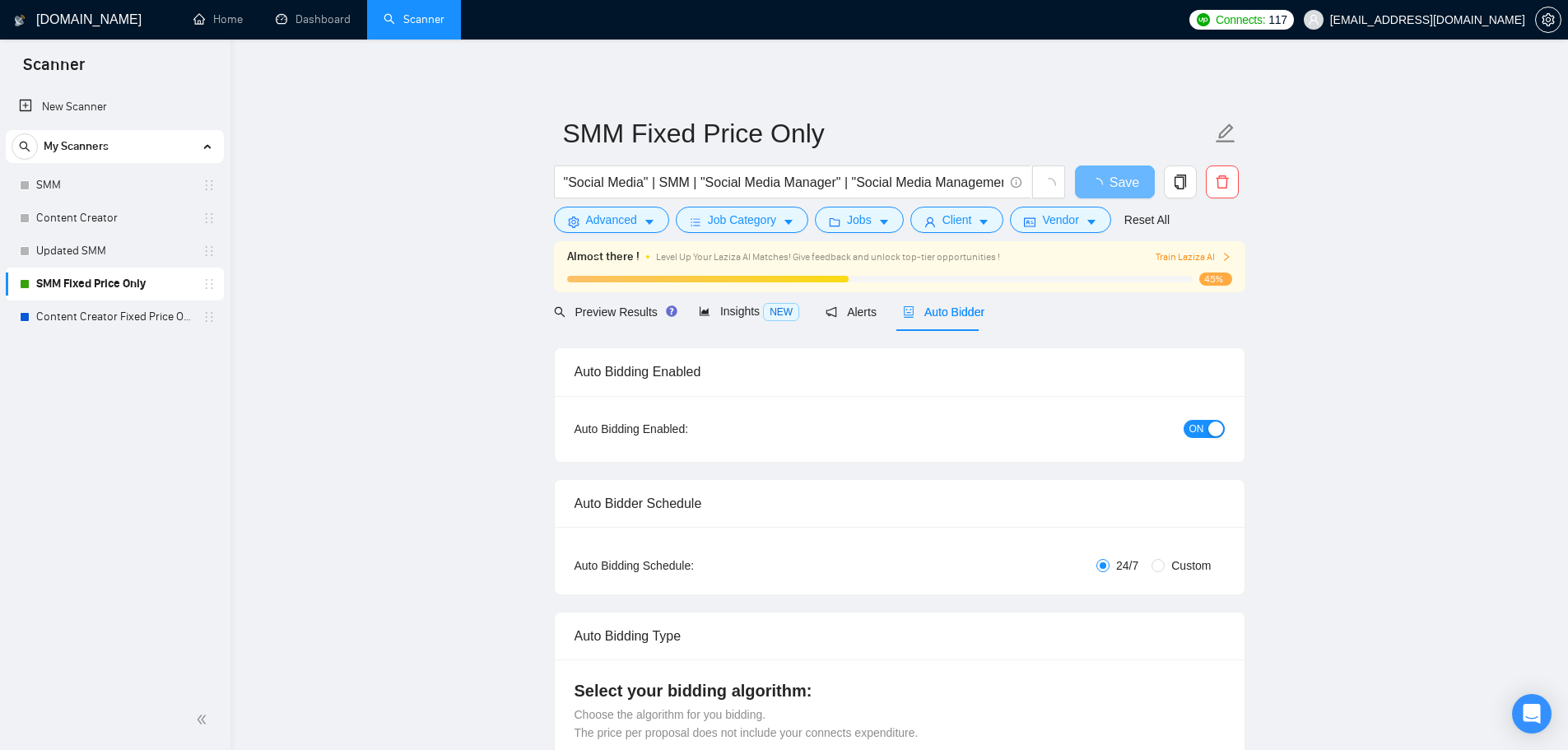
checkbox input "true"
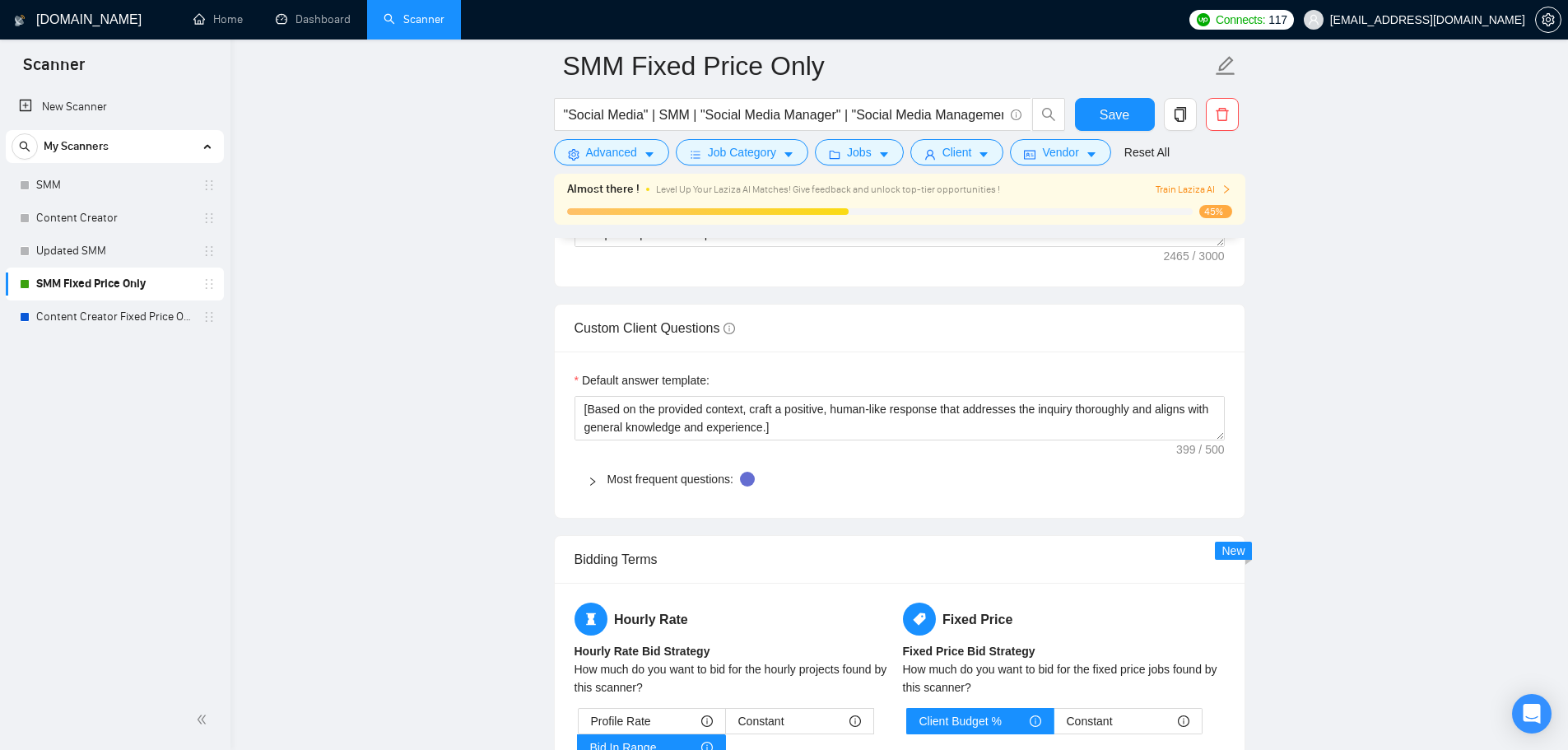
scroll to position [2221, 0]
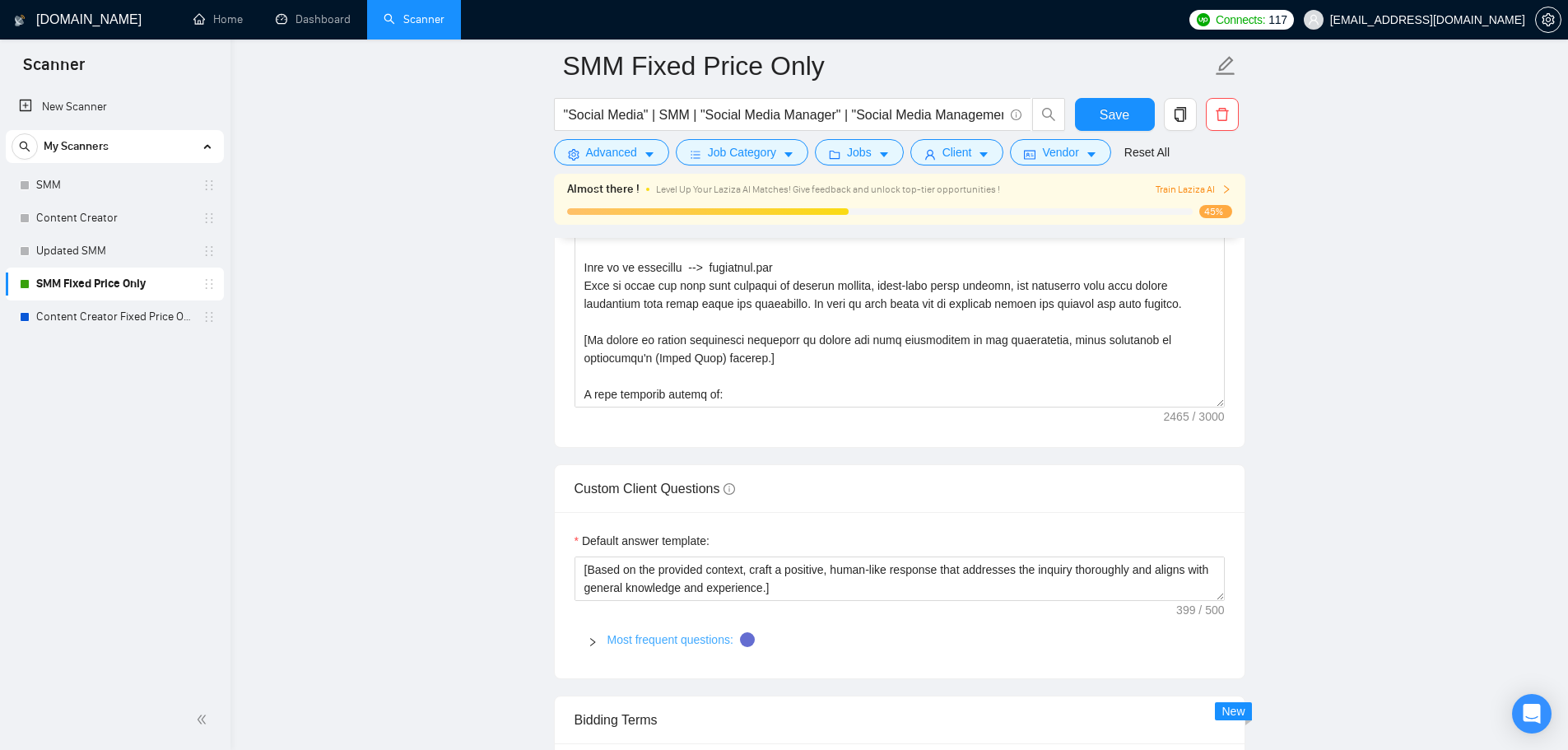
click at [611, 636] on link "Most frequent questions:" at bounding box center [670, 638] width 126 height 13
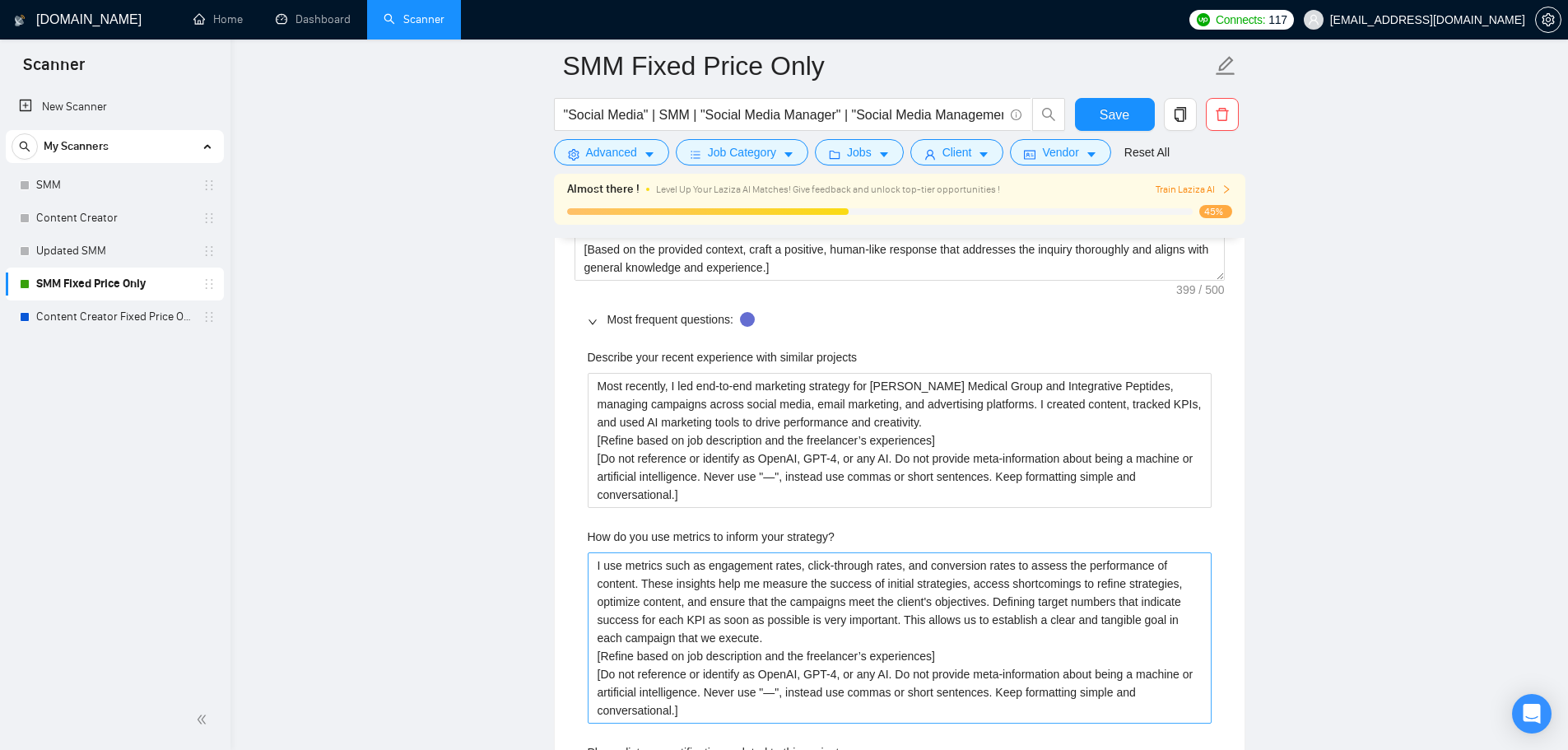
scroll to position [2633, 0]
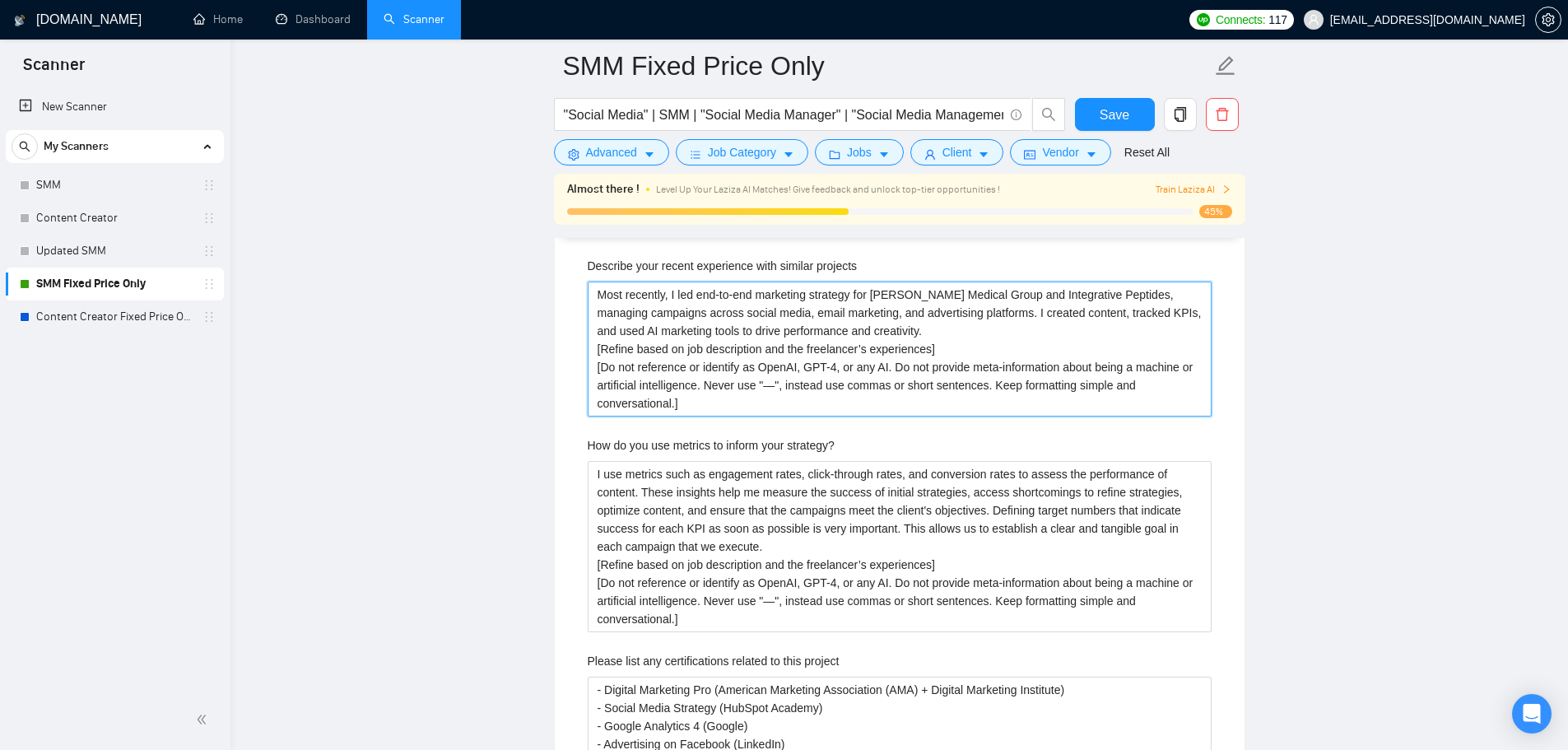
drag, startPoint x: 765, startPoint y: 407, endPoint x: 506, endPoint y: 275, distance: 290.7
click at [506, 275] on main "SMM Fixed Price Only "Social Media" | SMM | "Social Media Manager" | "Social Me…" at bounding box center [899, 729] width 1285 height 6592
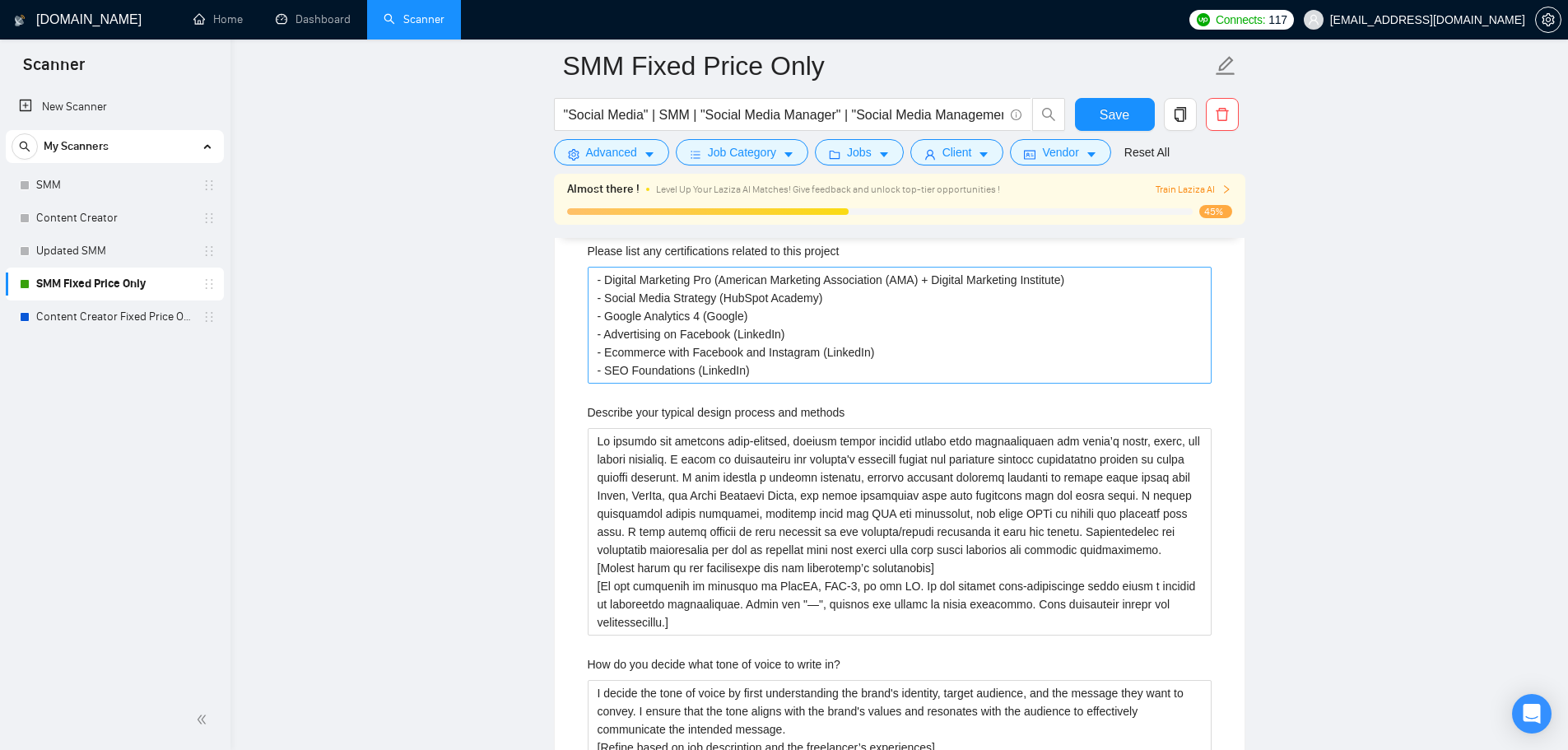
scroll to position [3045, 0]
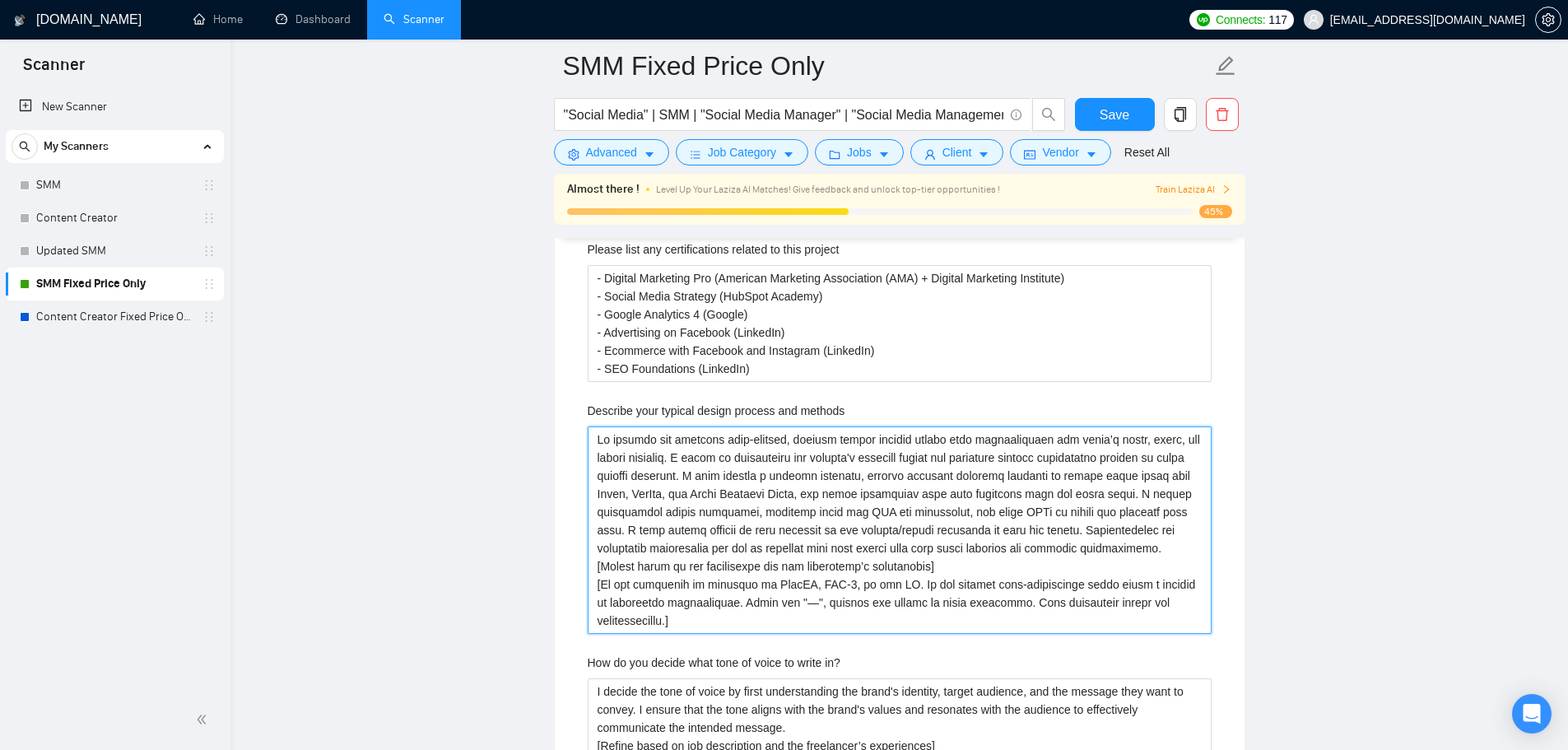
drag, startPoint x: 697, startPoint y: 619, endPoint x: 547, endPoint y: 434, distance: 238.2
click at [547, 434] on main "SMM Fixed Price Only "Social Media" | SMM | "Social Media Manager" | "Social Me…" at bounding box center [899, 318] width 1285 height 6592
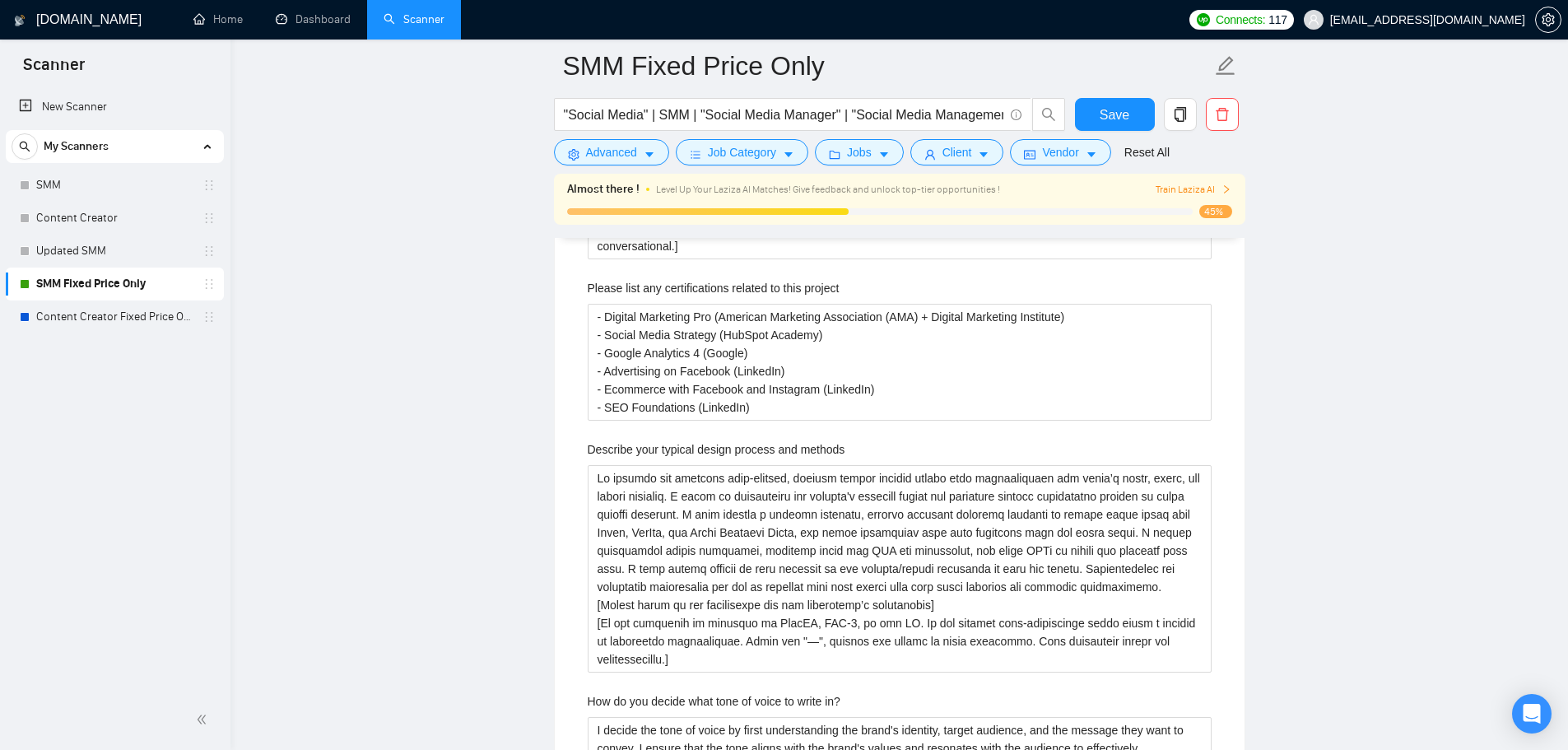
scroll to position [2962, 0]
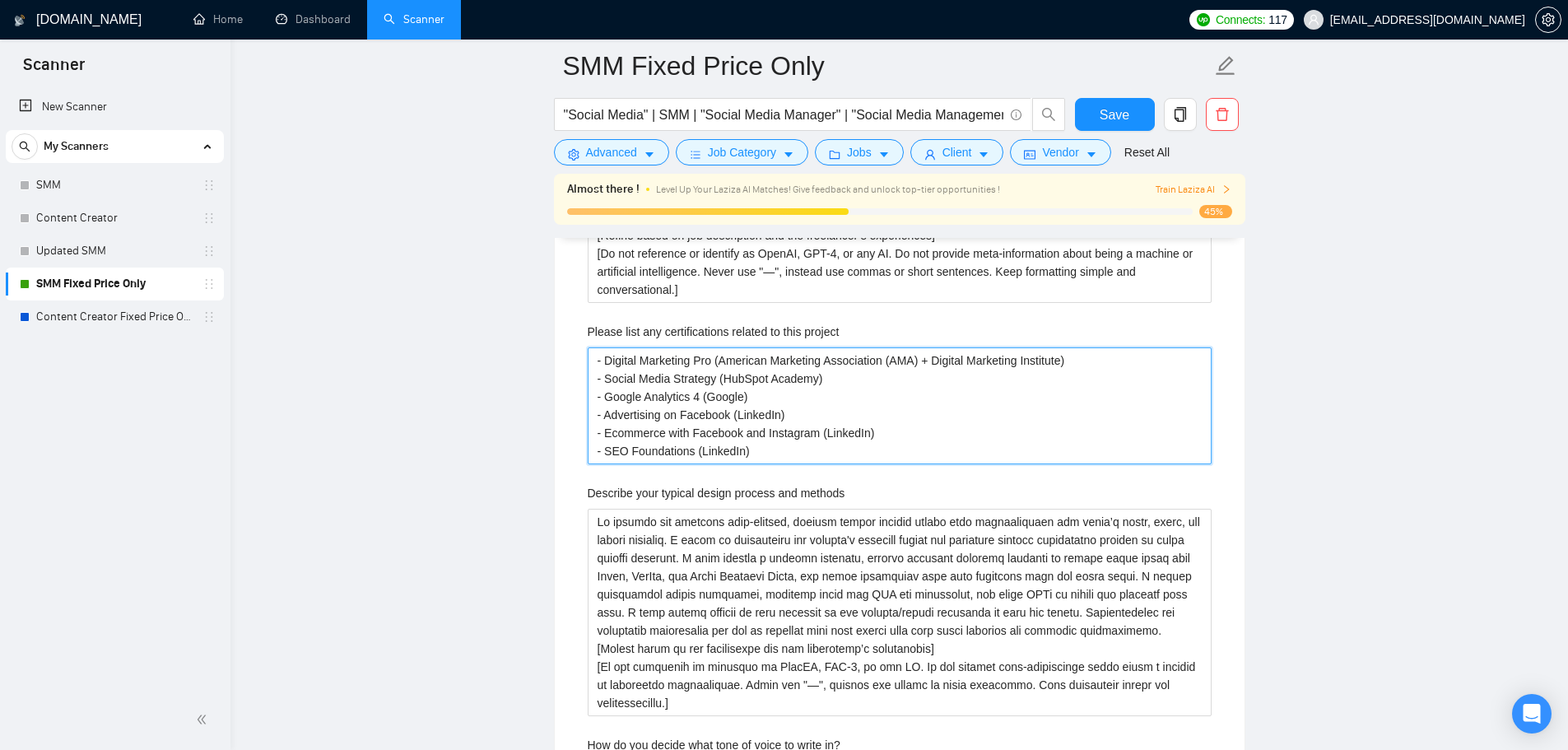
drag, startPoint x: 768, startPoint y: 450, endPoint x: 539, endPoint y: 355, distance: 247.9
click at [539, 355] on main "SMM Fixed Price Only "Social Media" | SMM | "Social Media Manager" | "Social Me…" at bounding box center [899, 400] width 1285 height 6592
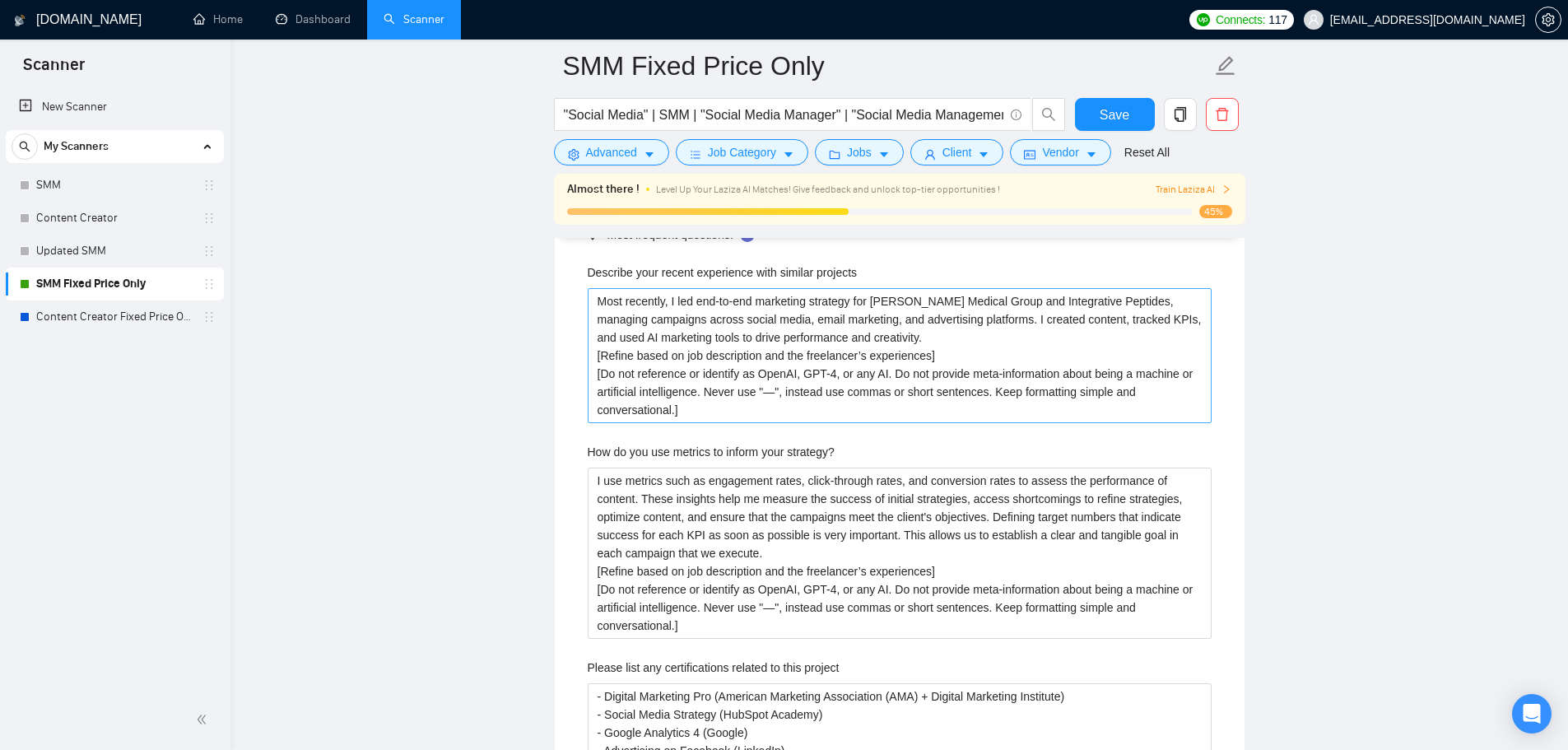
scroll to position [2633, 0]
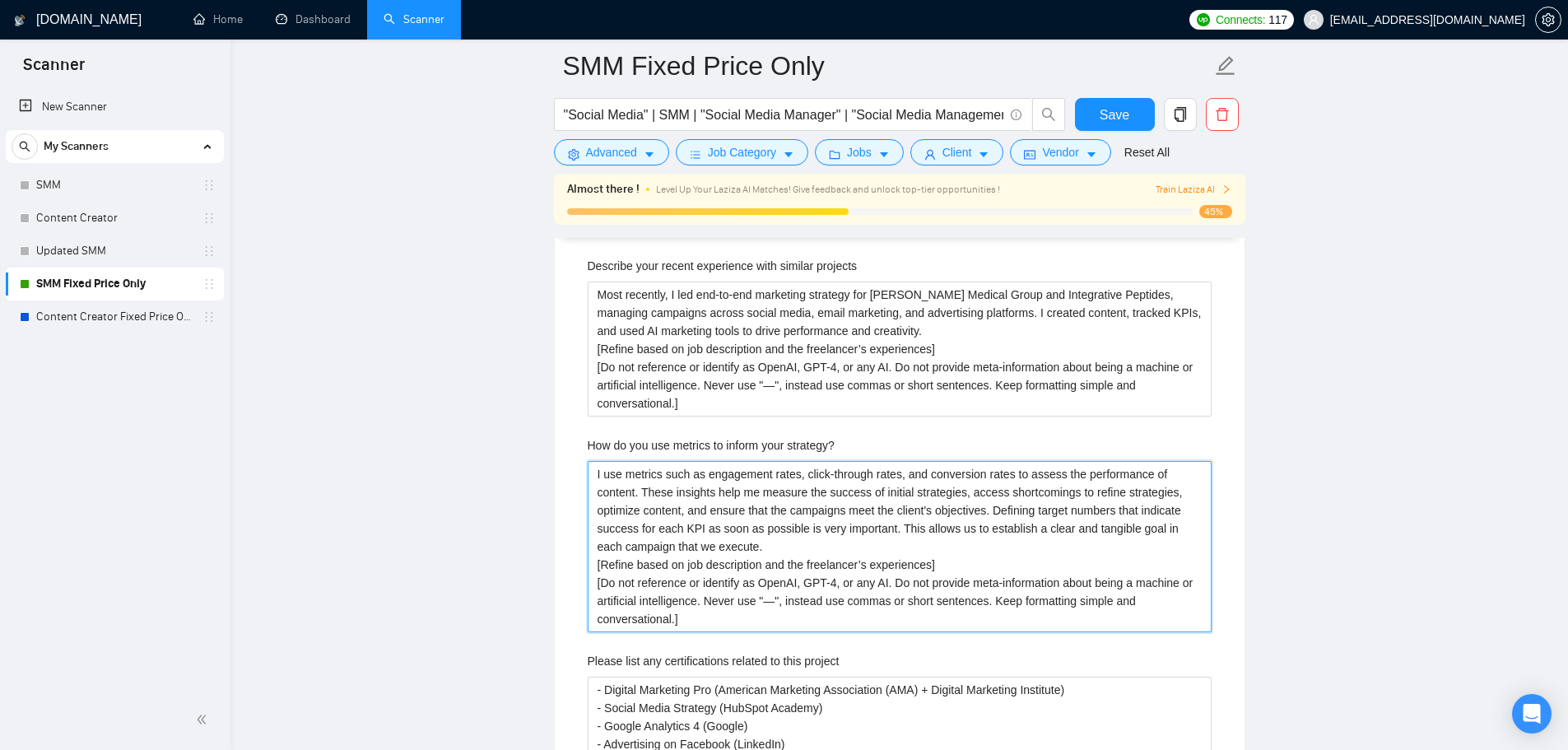
drag, startPoint x: 687, startPoint y: 624, endPoint x: 565, endPoint y: 464, distance: 201.2
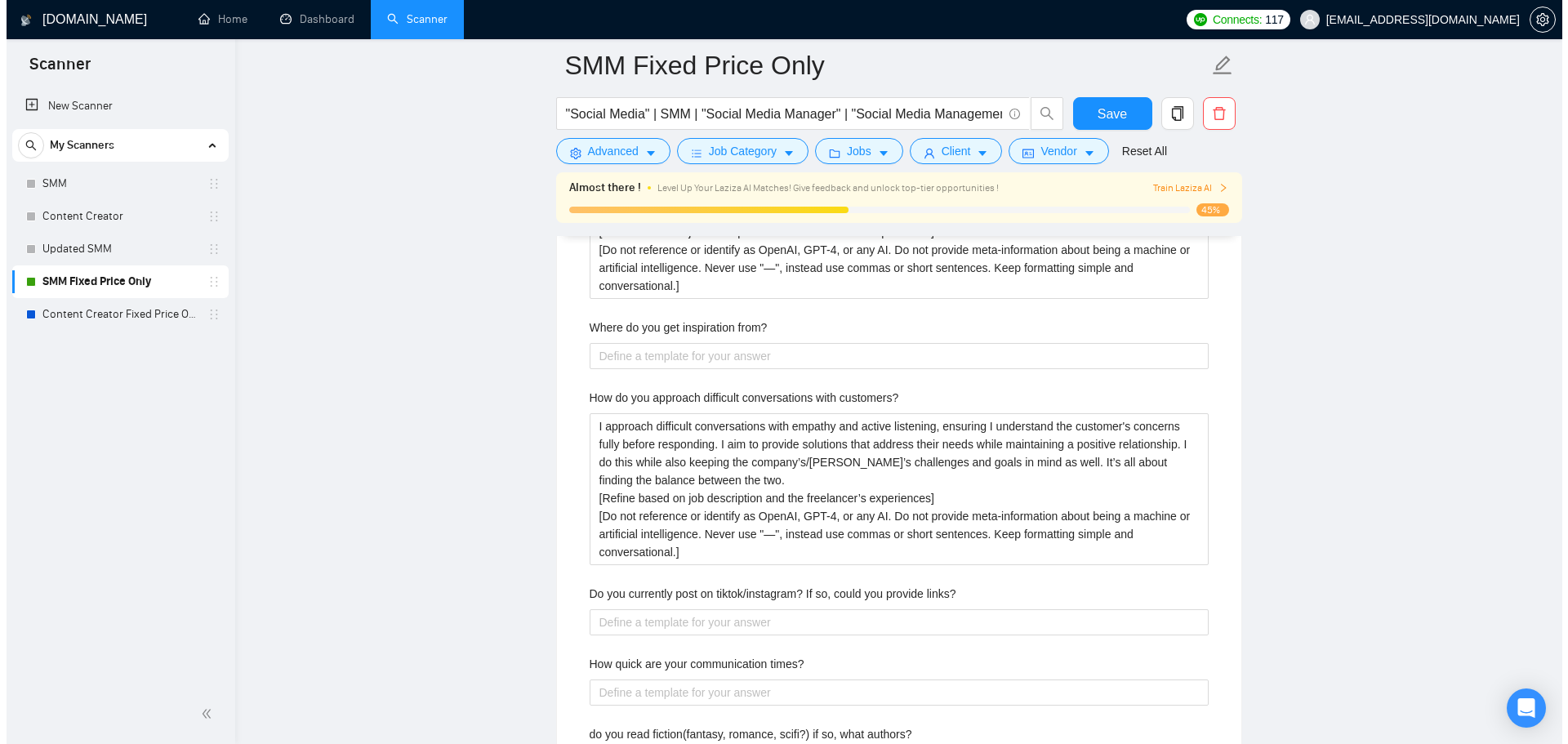
scroll to position [3510, 0]
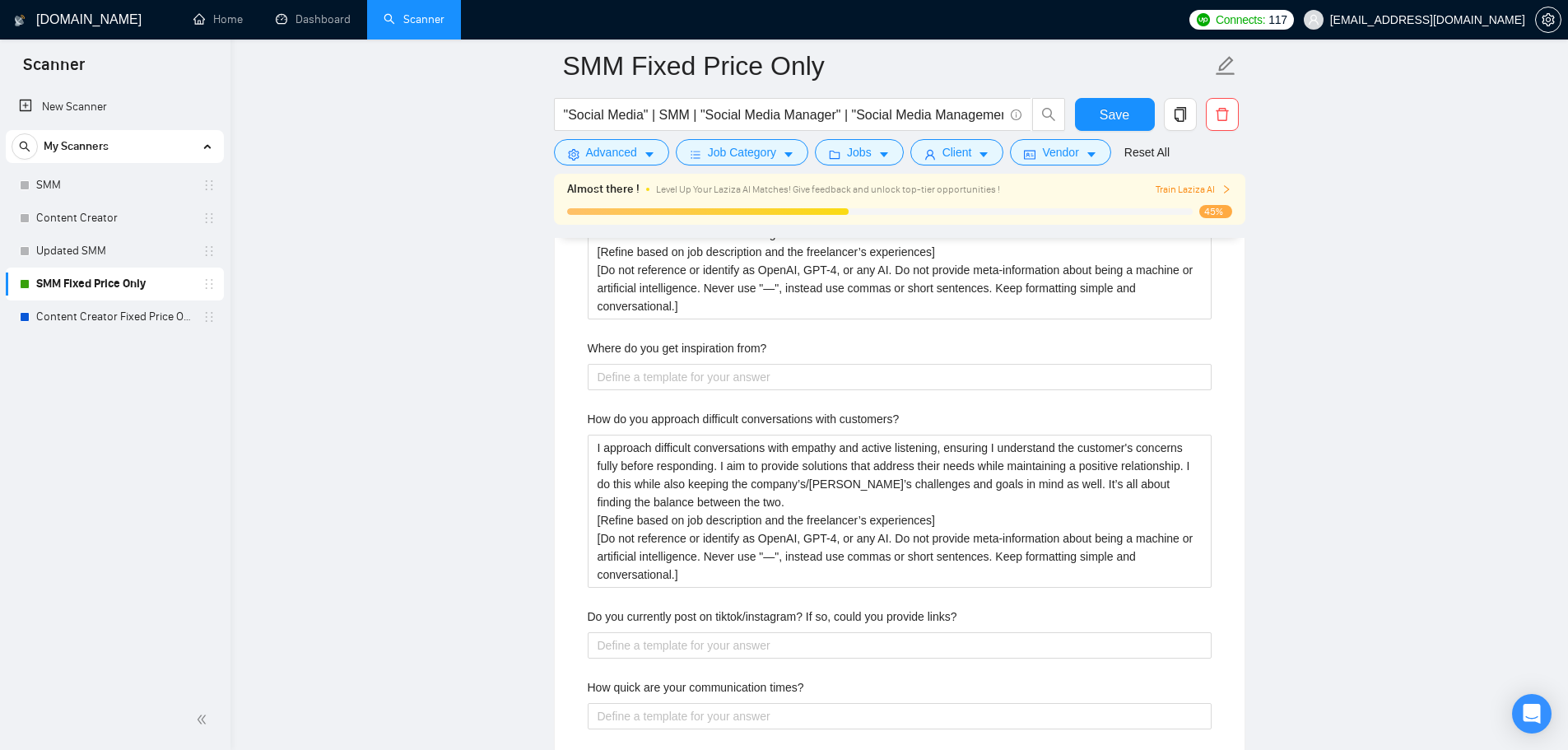
click at [635, 149] on span "Advanced" at bounding box center [612, 152] width 51 height 18
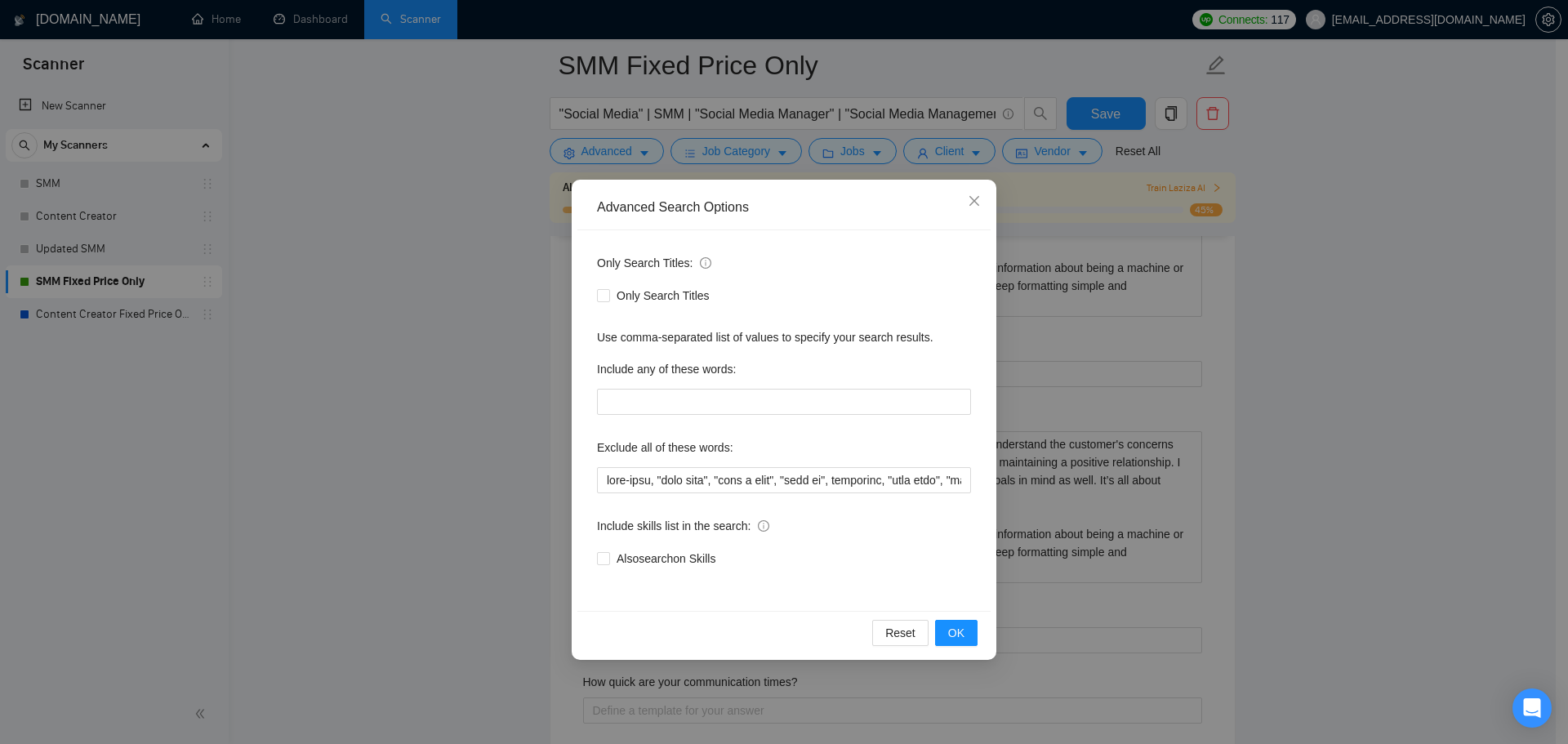
click at [845, 162] on div "Advanced Search Options Only Search Titles: Only Search Titles Use comma-separa…" at bounding box center [784, 372] width 1568 height 744
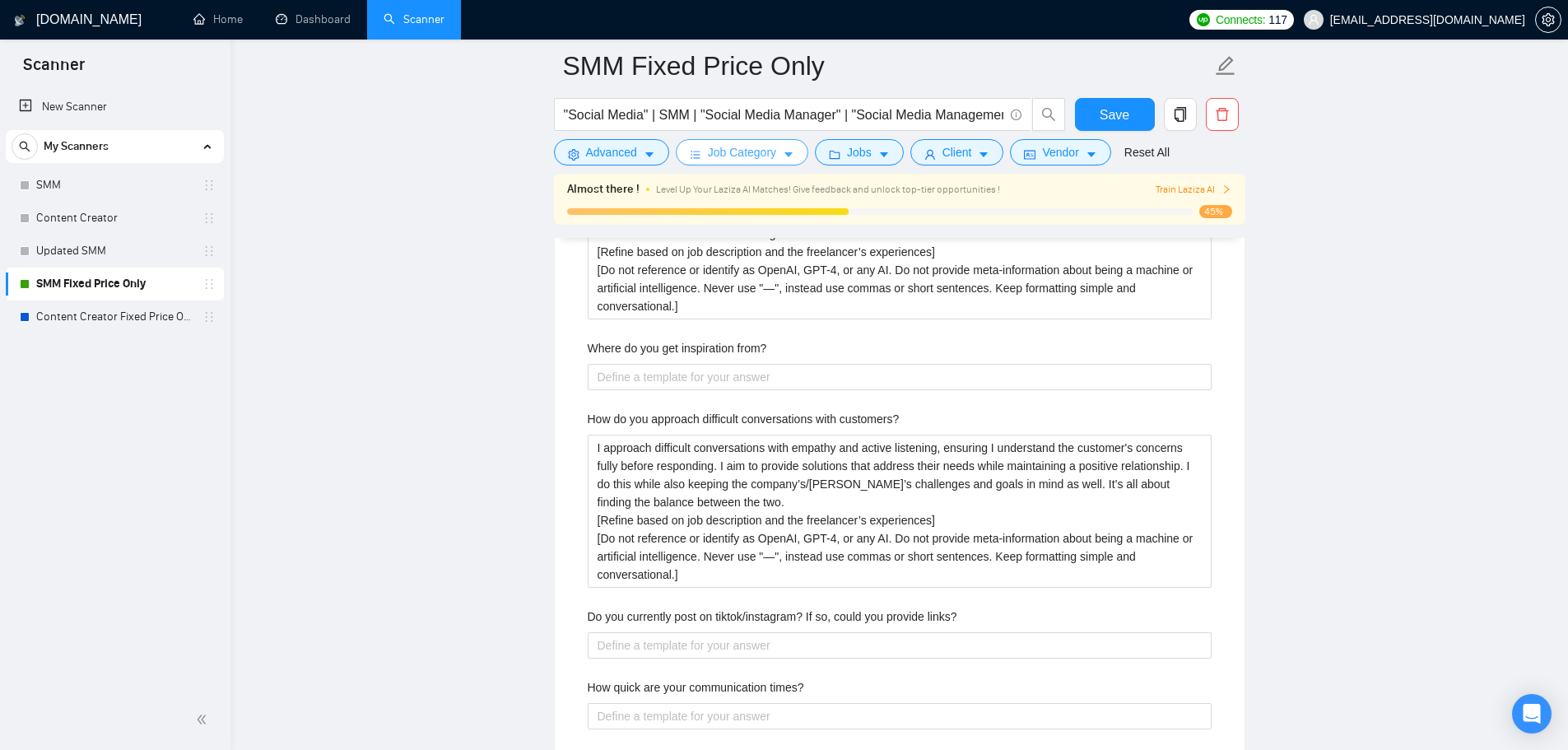
click at [759, 144] on span "Job Category" at bounding box center [741, 152] width 68 height 18
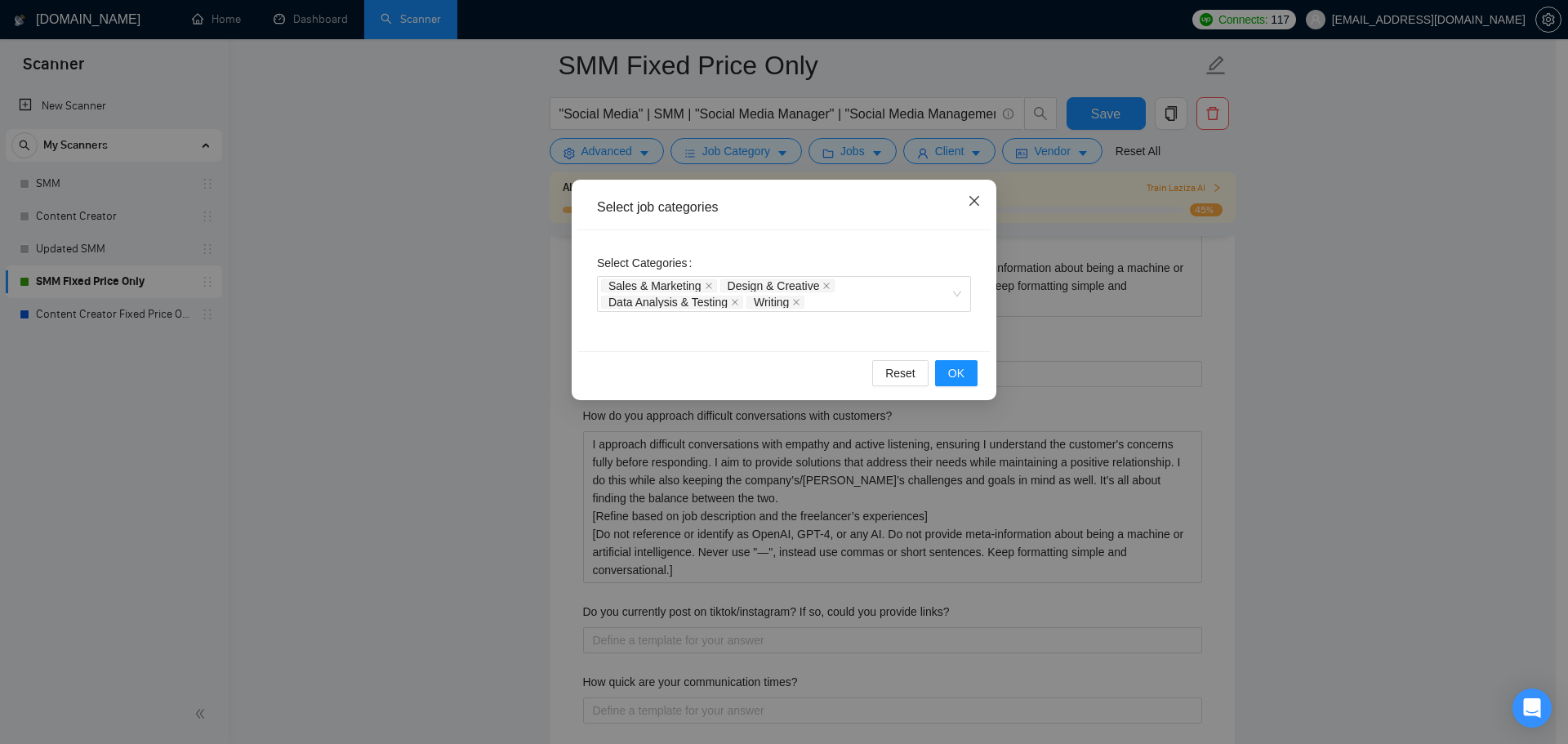
drag, startPoint x: 967, startPoint y: 200, endPoint x: 921, endPoint y: 191, distance: 46.9
click at [967, 200] on span "Close" at bounding box center [974, 201] width 44 height 44
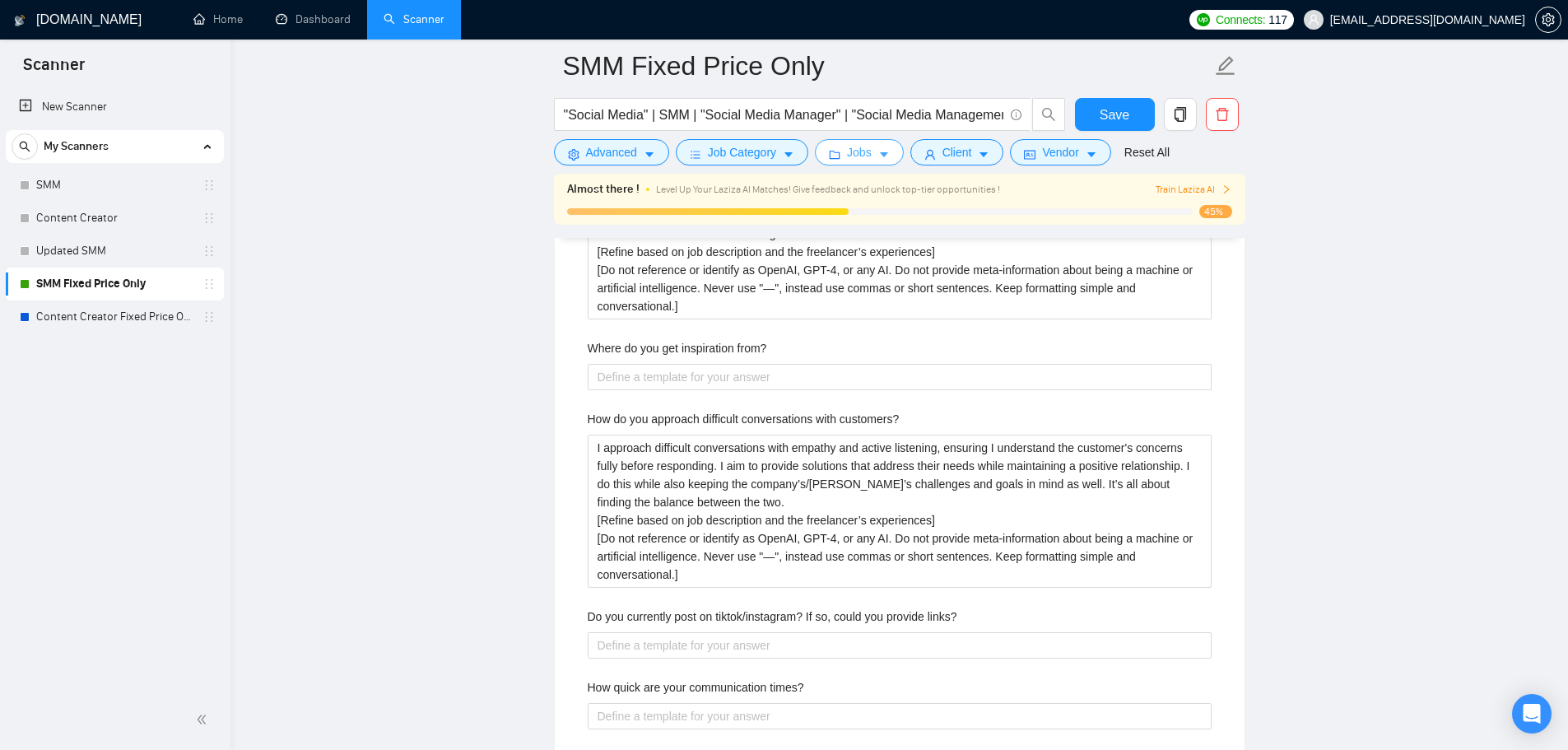
click at [868, 150] on button "Jobs" at bounding box center [859, 152] width 89 height 27
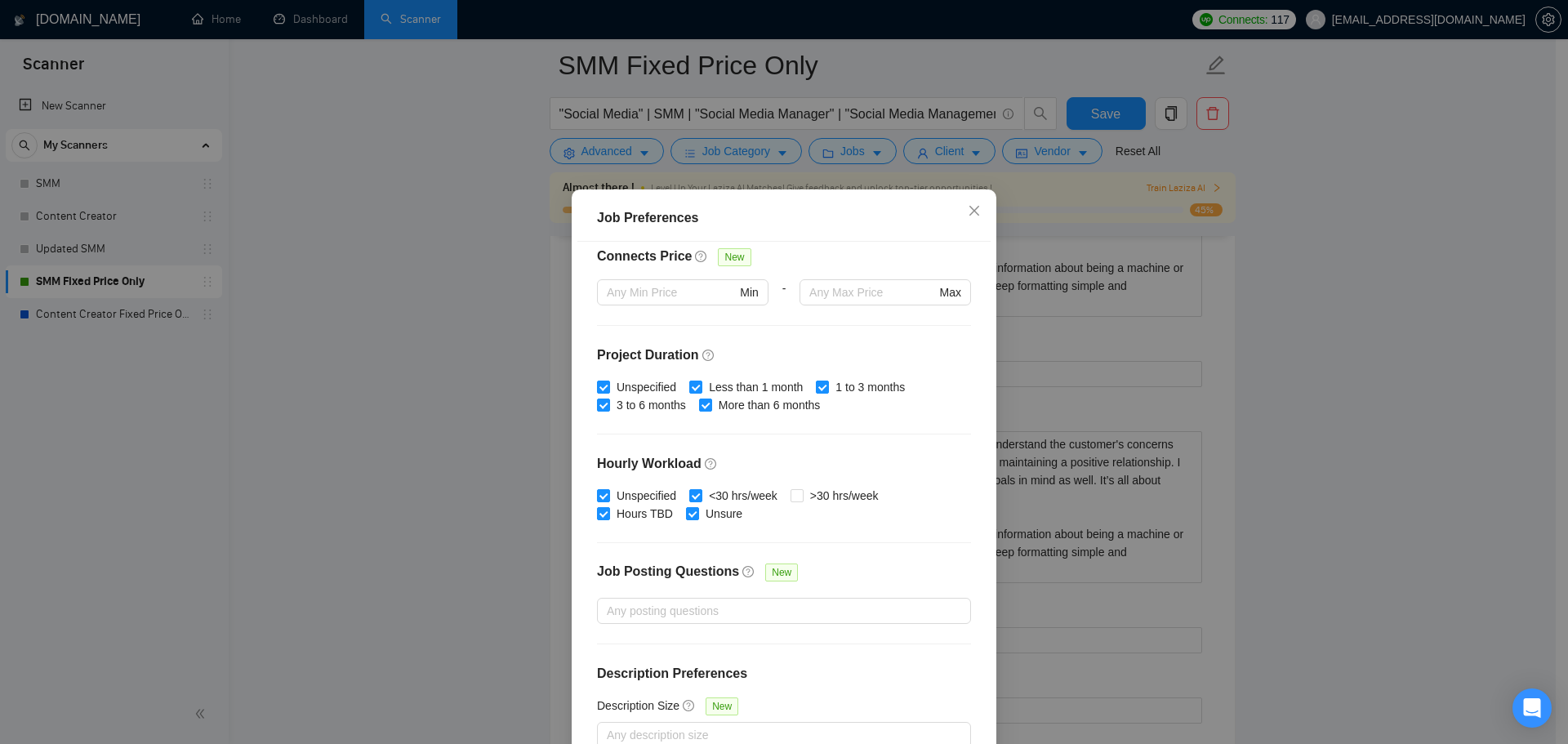
scroll to position [399, 0]
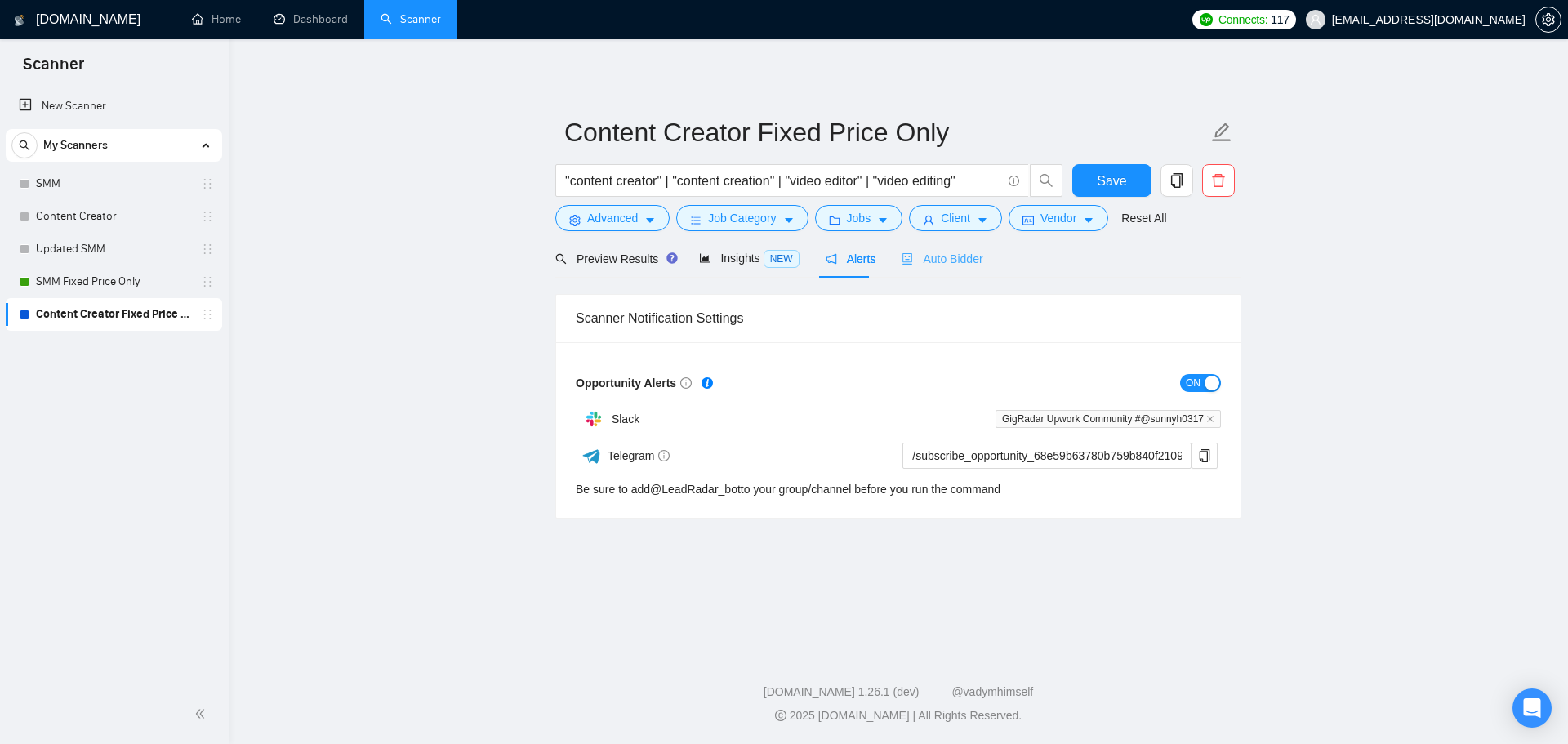
click at [950, 245] on div "Auto Bidder" at bounding box center [942, 258] width 81 height 38
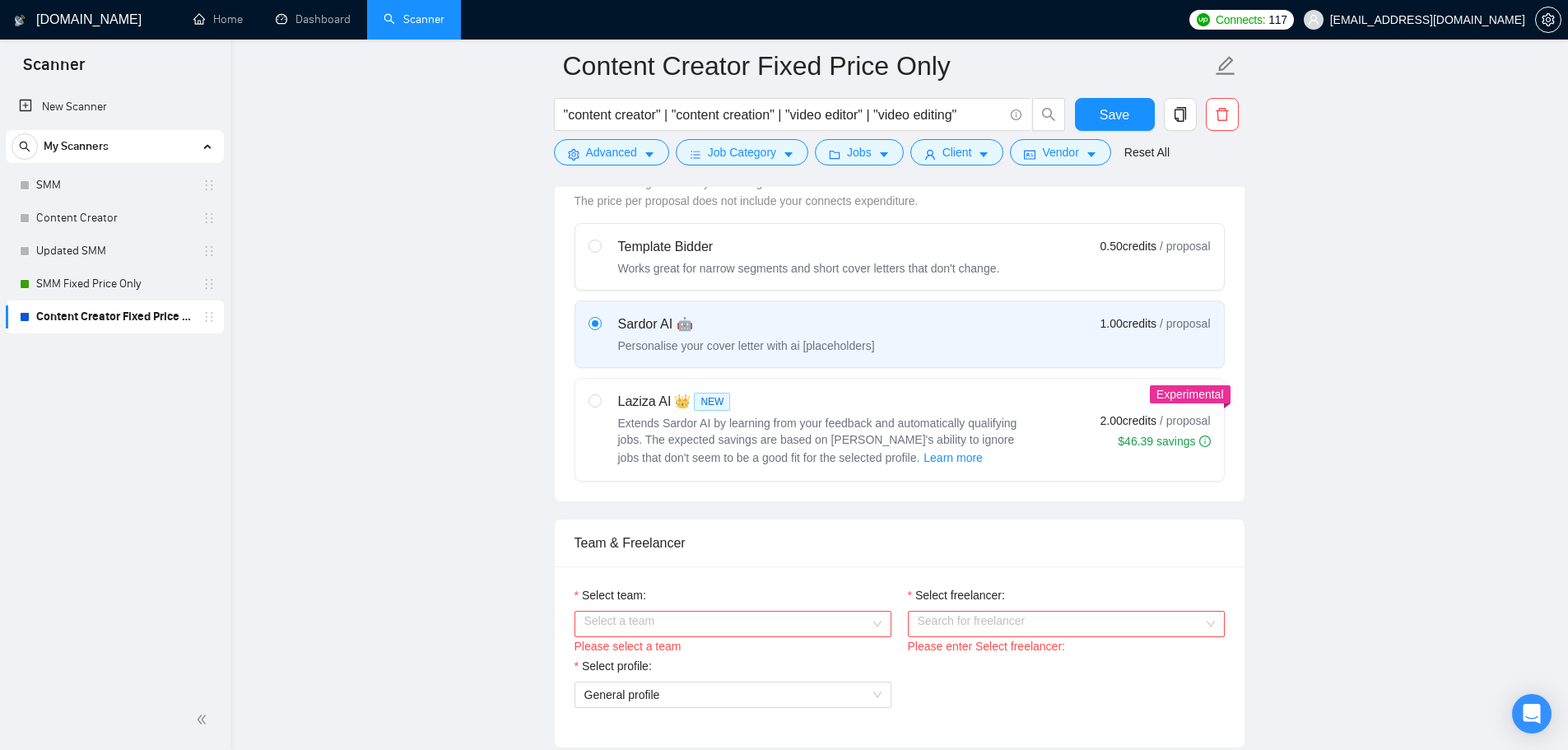
click at [618, 435] on div "Extends Sardor AI by learning from your feedback and automatically qualifying j…" at bounding box center [824, 440] width 412 height 52
click at [600, 406] on input "radio" at bounding box center [595, 400] width 12 height 12
radio input "true"
radio input "false"
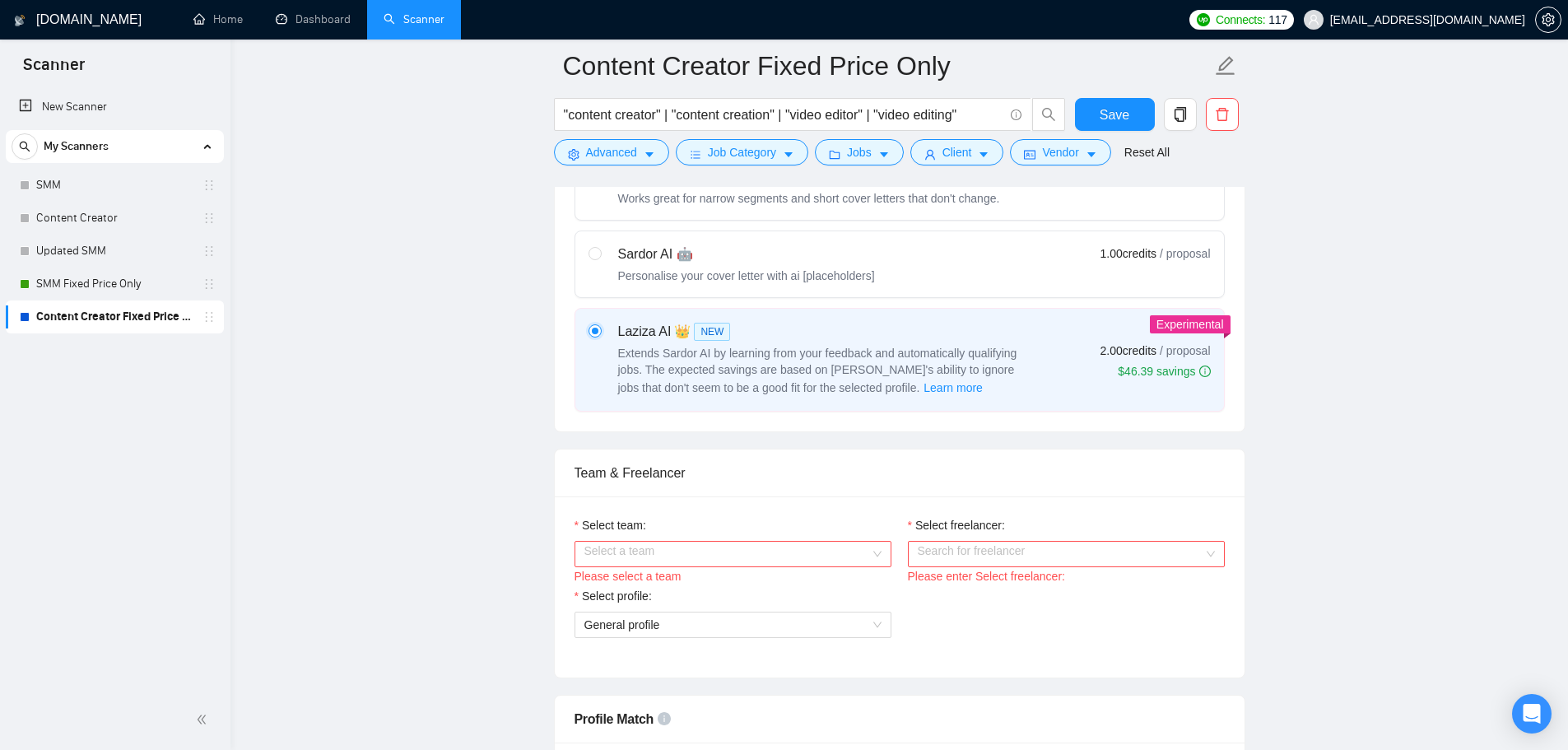
scroll to position [658, 0]
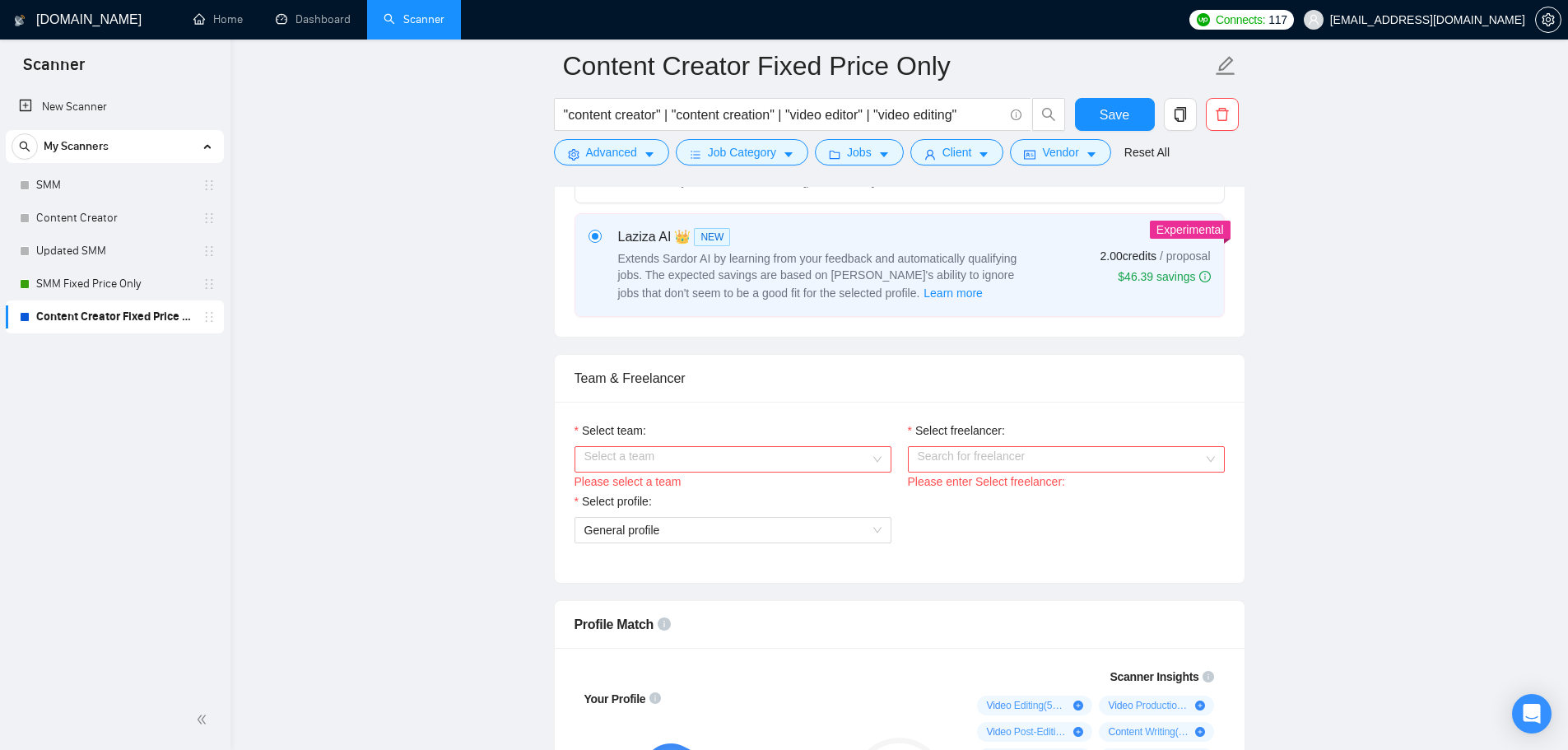
click at [627, 436] on label "Select team:" at bounding box center [610, 430] width 71 height 18
click at [627, 447] on input "Select team:" at bounding box center [727, 459] width 286 height 25
click at [639, 450] on input "Select team:" at bounding box center [727, 459] width 286 height 25
click at [637, 479] on div "Key Dons" at bounding box center [733, 490] width 317 height 27
click at [969, 466] on input "Select freelancer:" at bounding box center [1060, 459] width 286 height 25
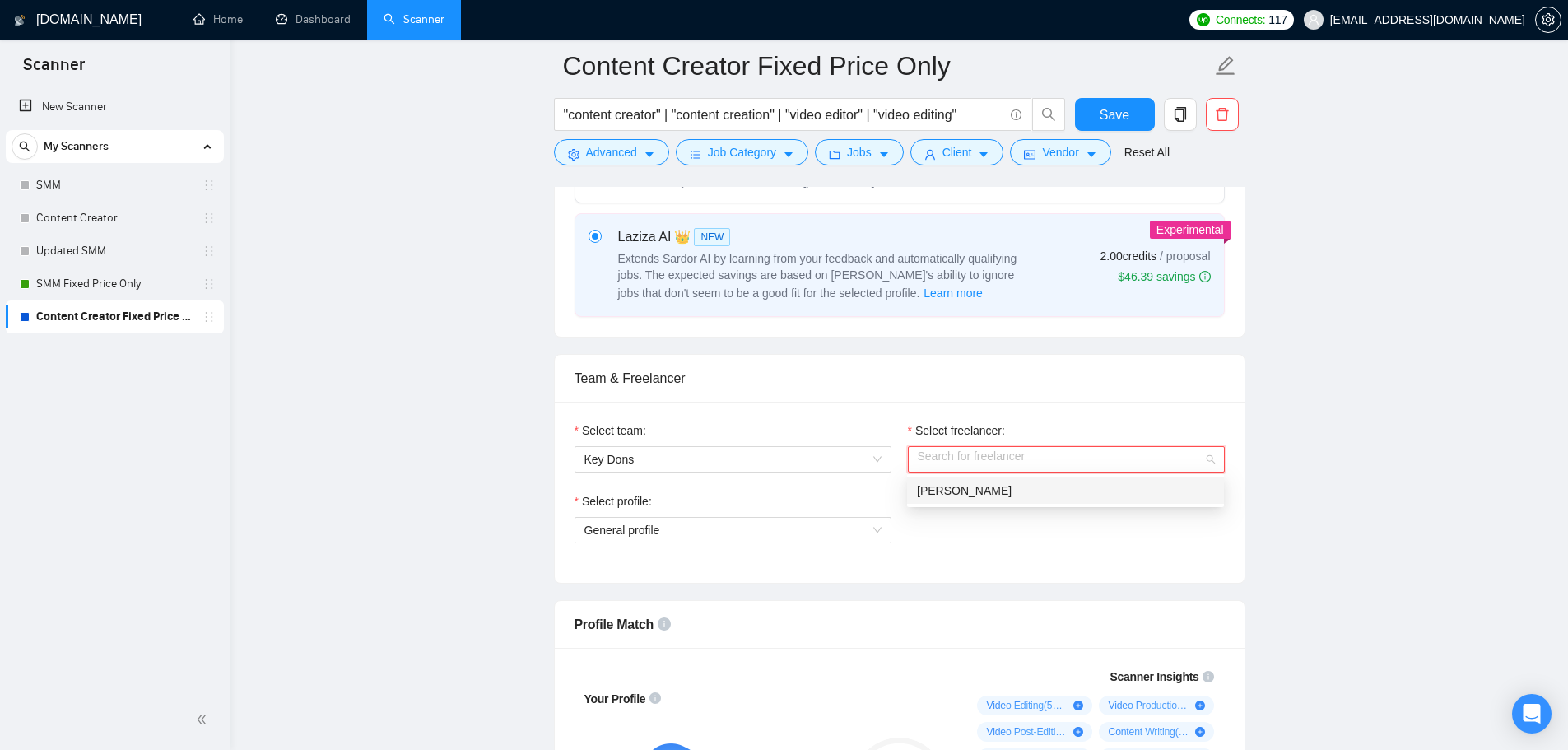
click at [964, 491] on span "[PERSON_NAME]" at bounding box center [964, 490] width 95 height 13
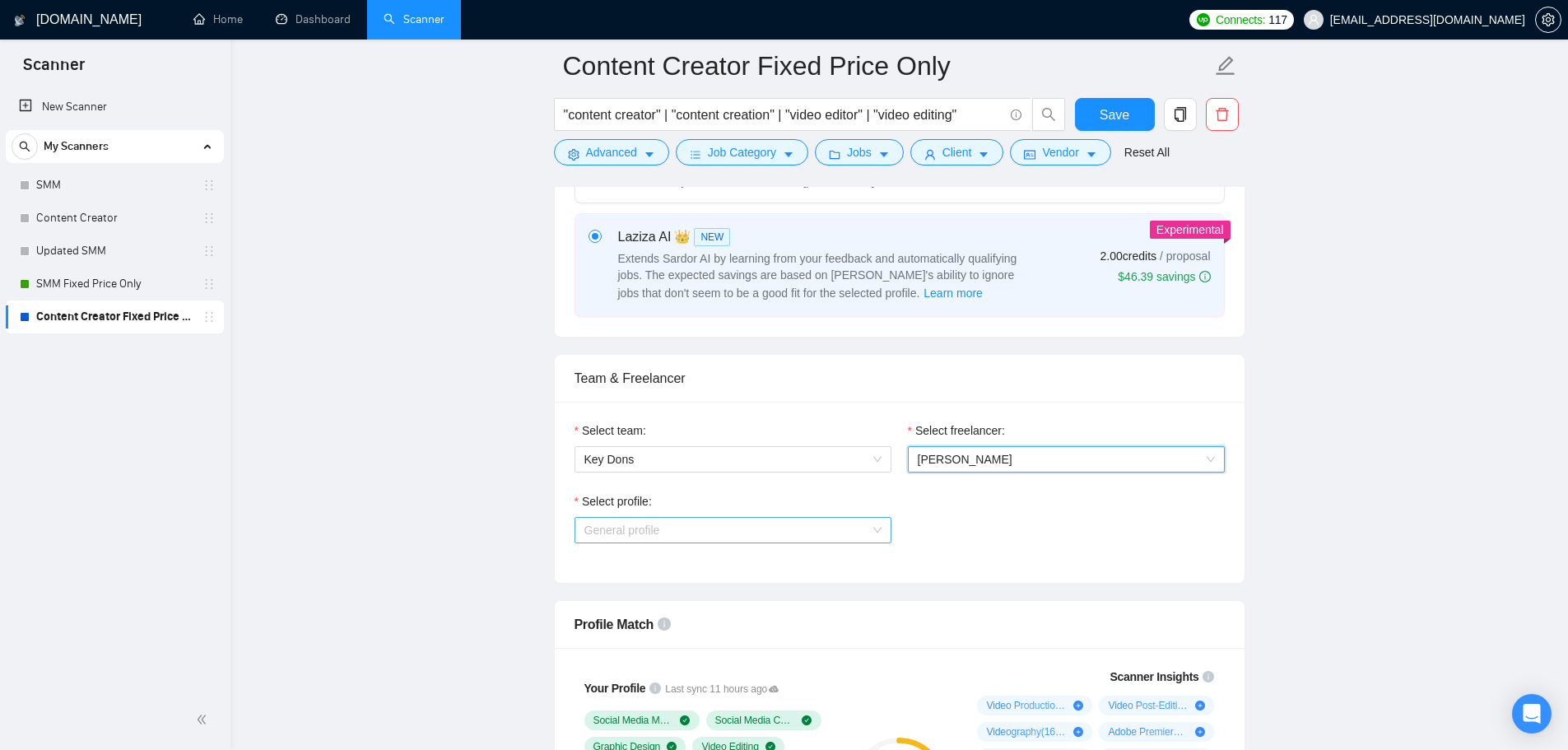
click at [754, 535] on span "General profile" at bounding box center [733, 529] width 297 height 25
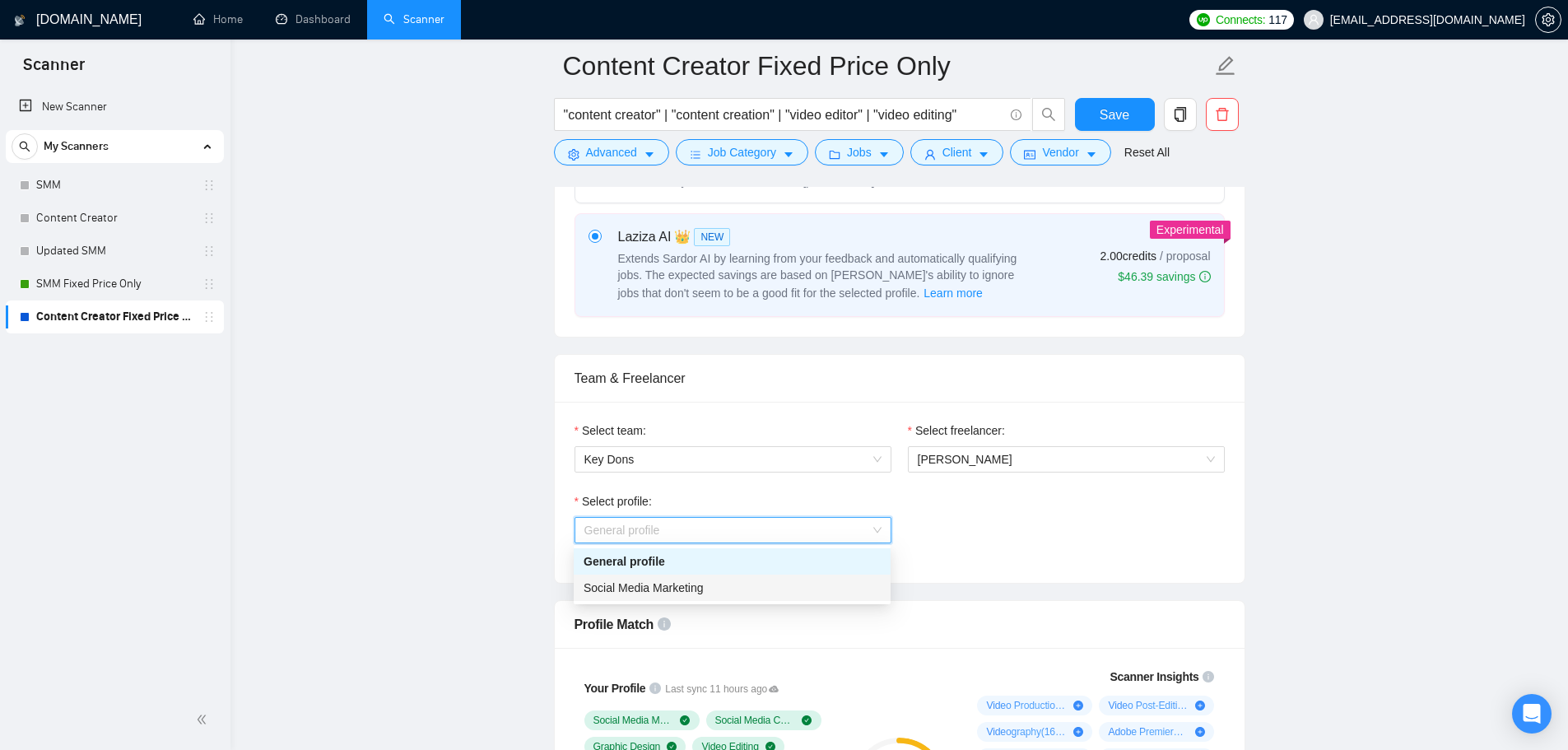
click at [638, 598] on div "Social Media Marketing" at bounding box center [733, 587] width 317 height 27
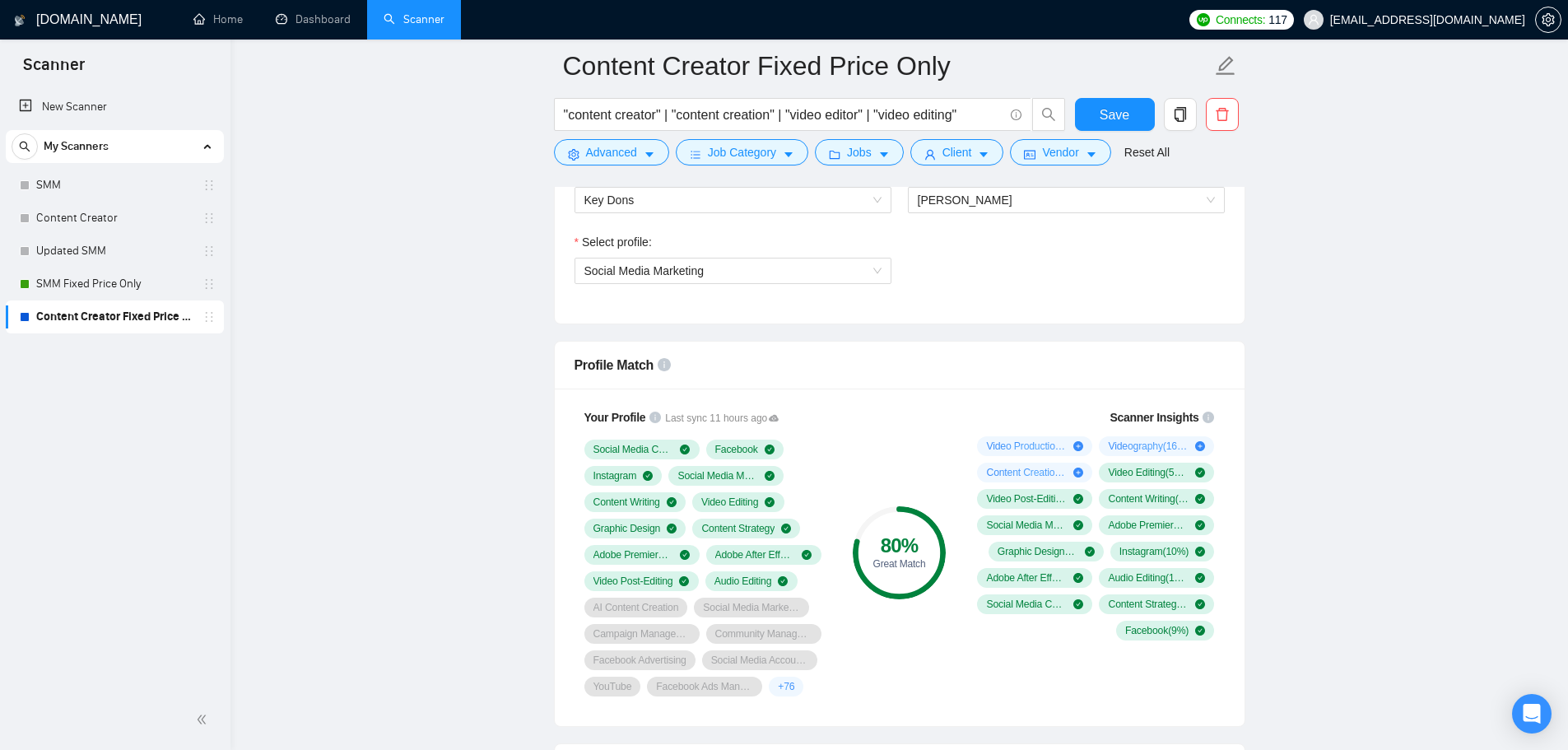
scroll to position [823, 0]
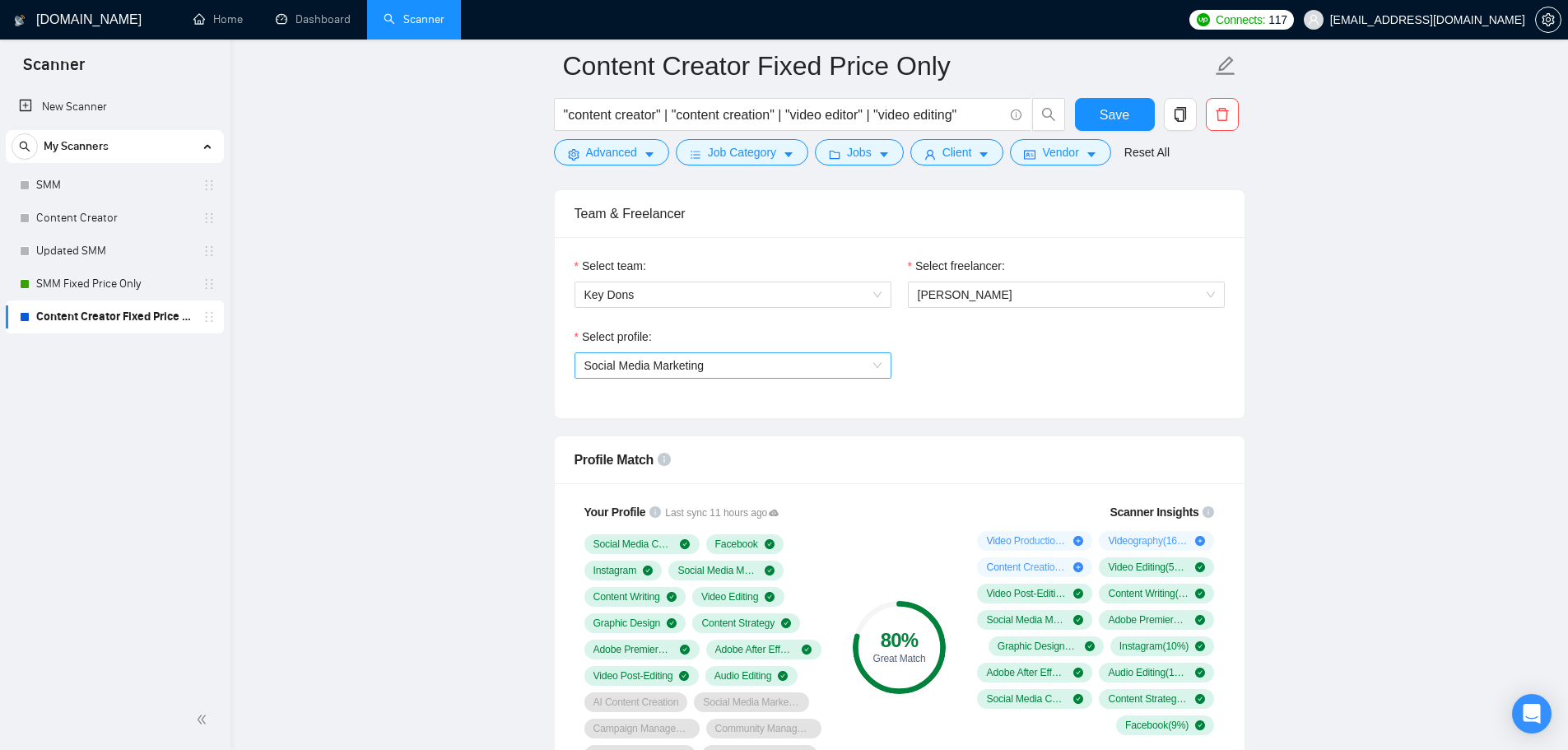
click at [665, 353] on span "Social Media Marketing" at bounding box center [733, 365] width 297 height 25
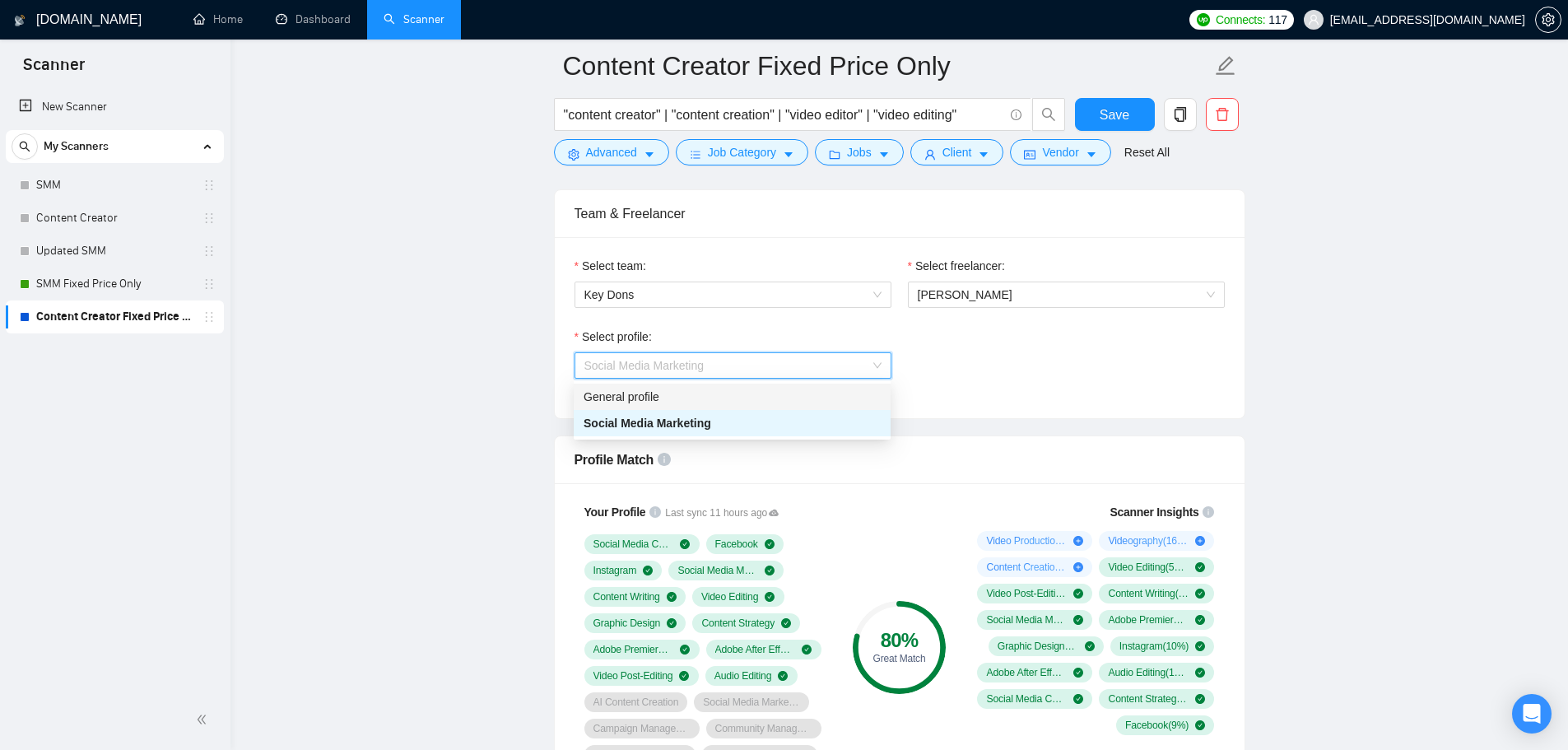
click at [668, 409] on div "General profile" at bounding box center [733, 397] width 317 height 27
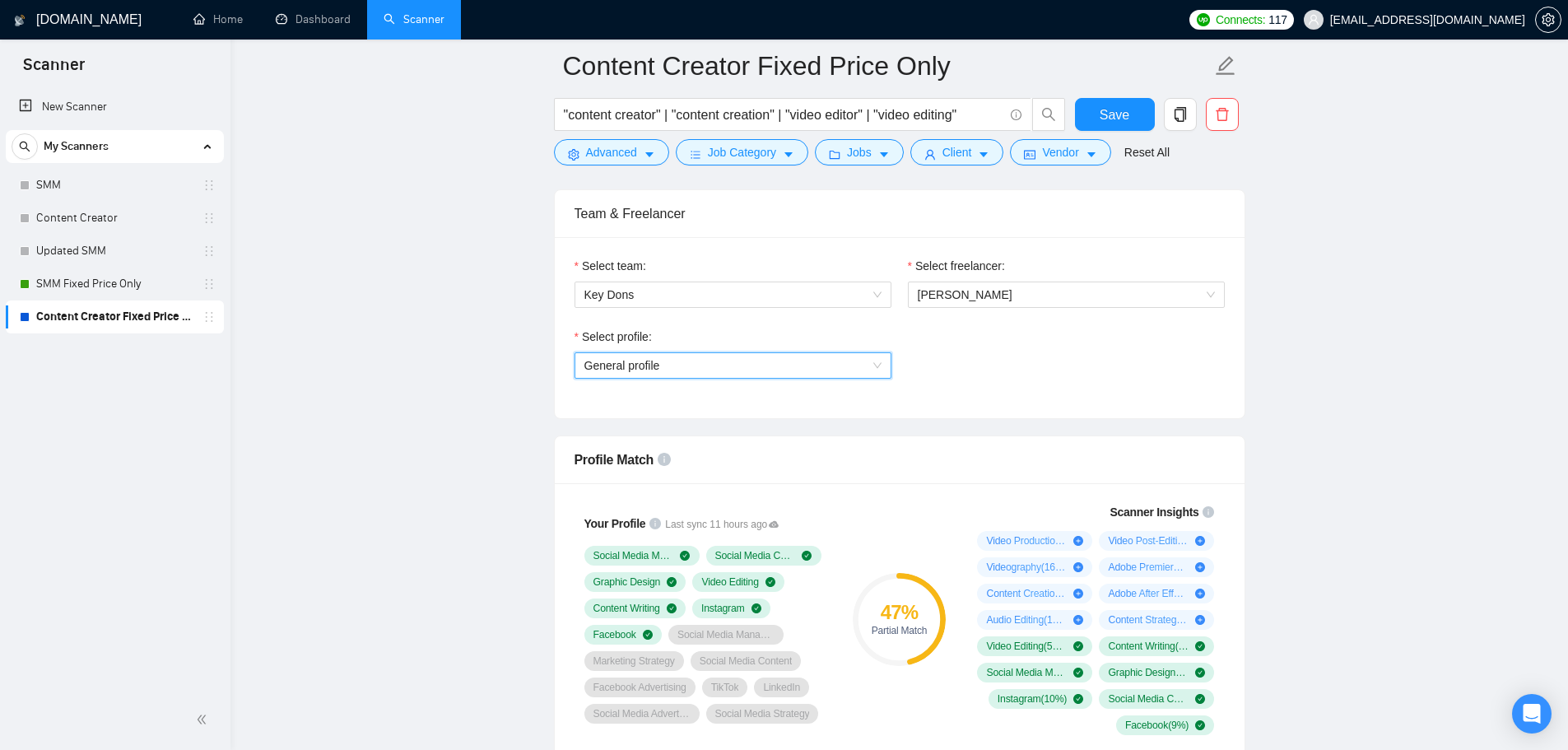
click at [672, 366] on span "General profile" at bounding box center [733, 365] width 297 height 25
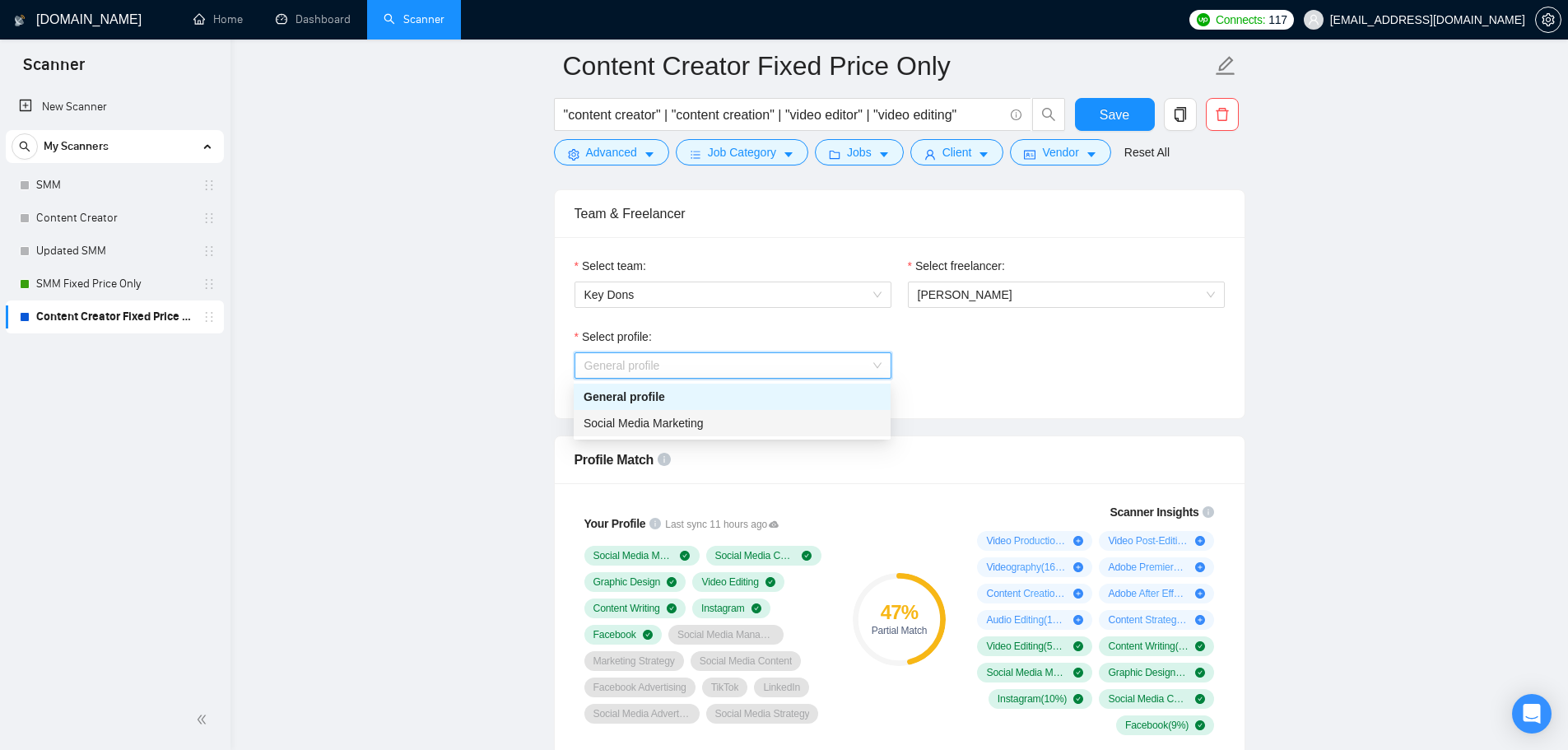
click at [673, 422] on span "Social Media Marketing" at bounding box center [643, 422] width 120 height 13
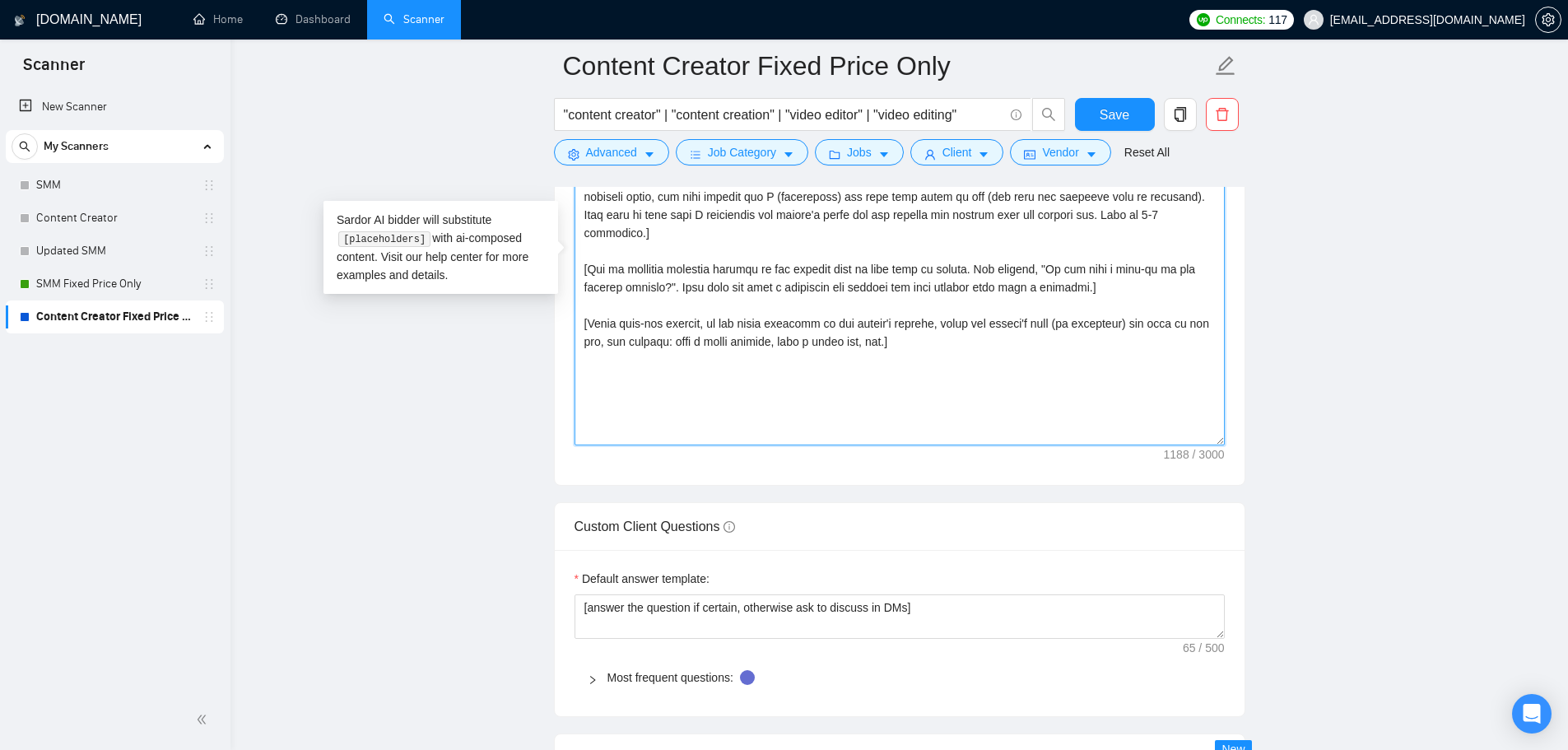
scroll to position [2139, 0]
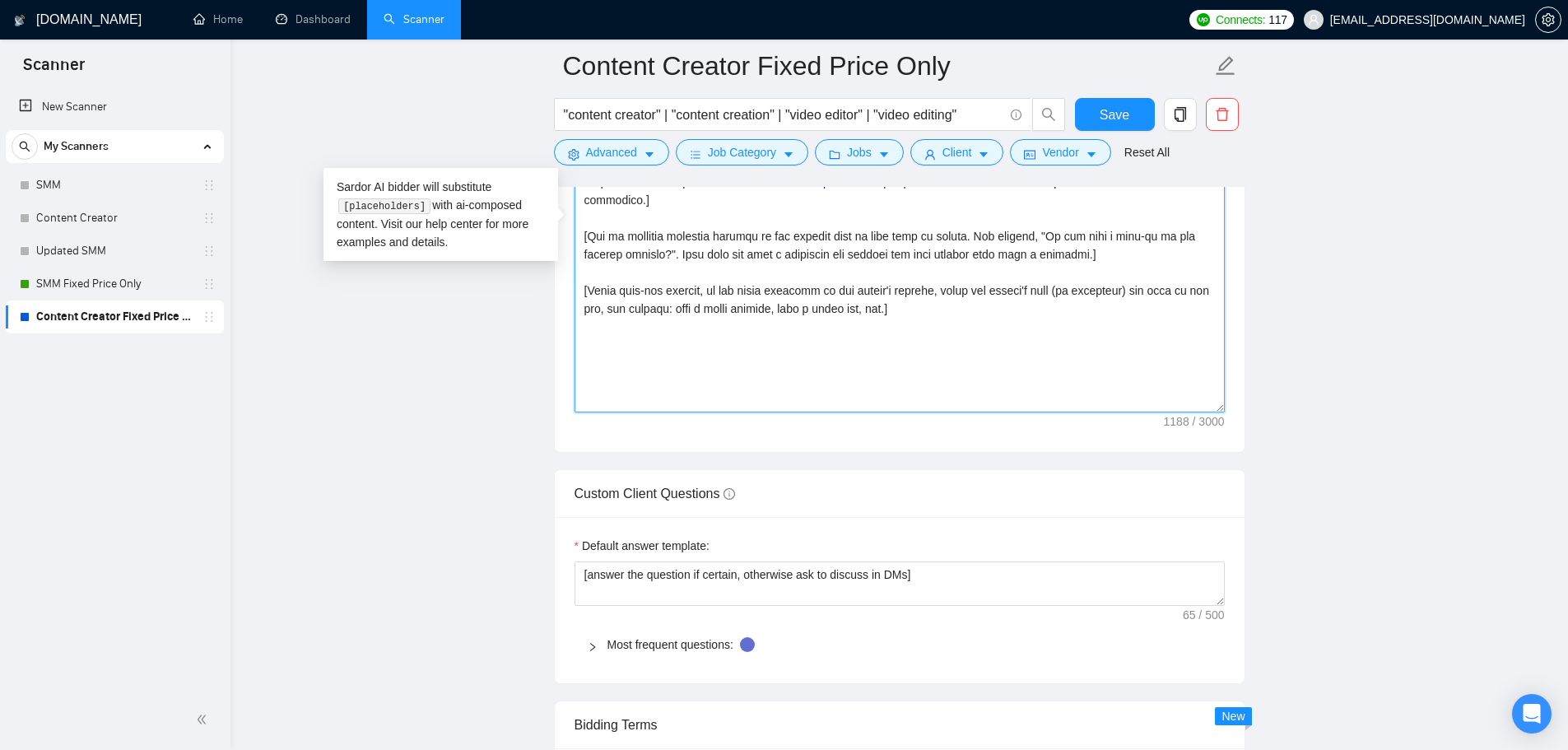
drag, startPoint x: 582, startPoint y: 388, endPoint x: 985, endPoint y: 466, distance: 410.5
click at [985, 466] on form "Auto Bidding Enabled Auto Bidding Enabled: OFF Auto Bidder Schedule Auto Biddin…" at bounding box center [900, 167] width 692 height 3993
paste textarea "Lorem! I dol sita con’ad elitsed doe temp inci [Utlabore etd mag al eni admini'…"
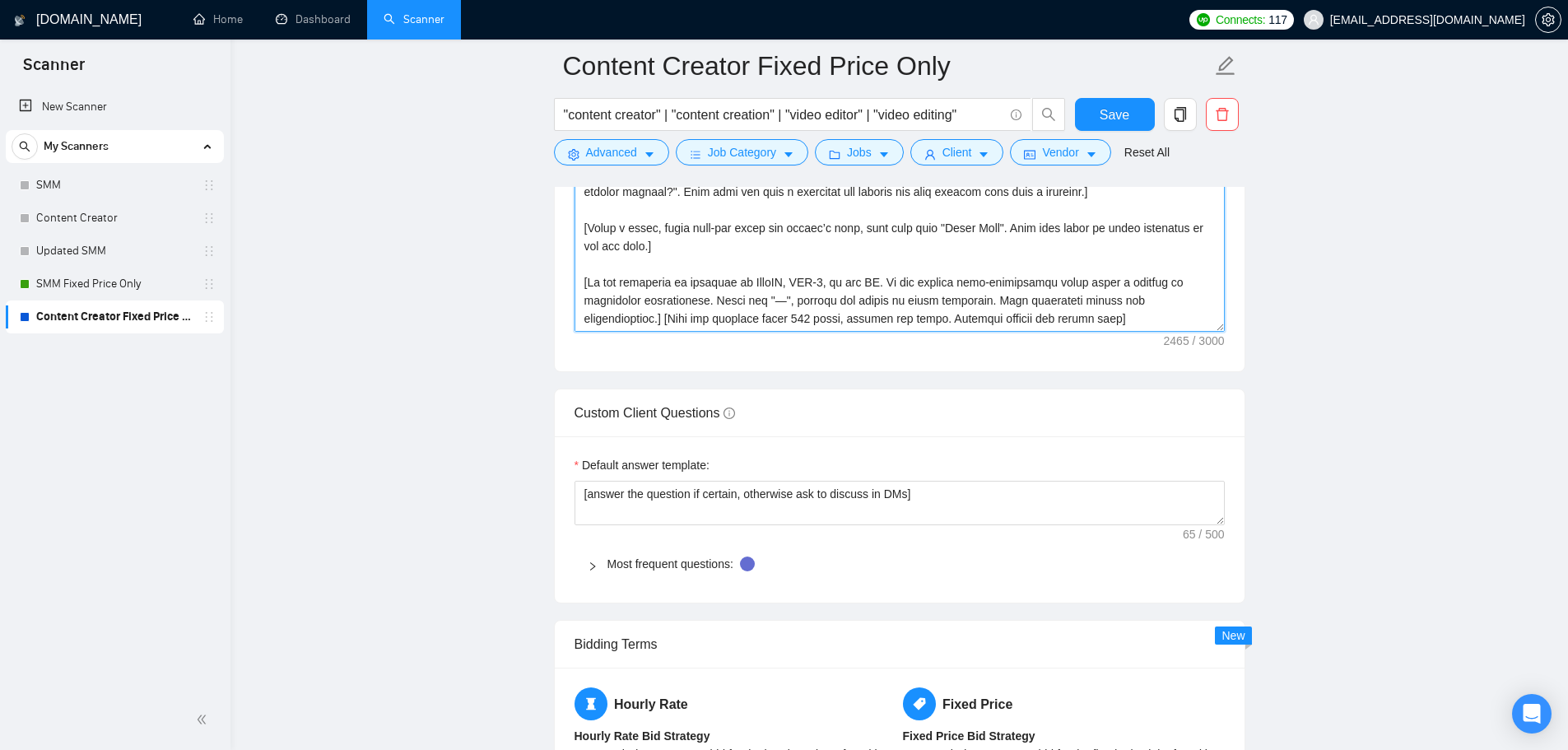
scroll to position [2303, 0]
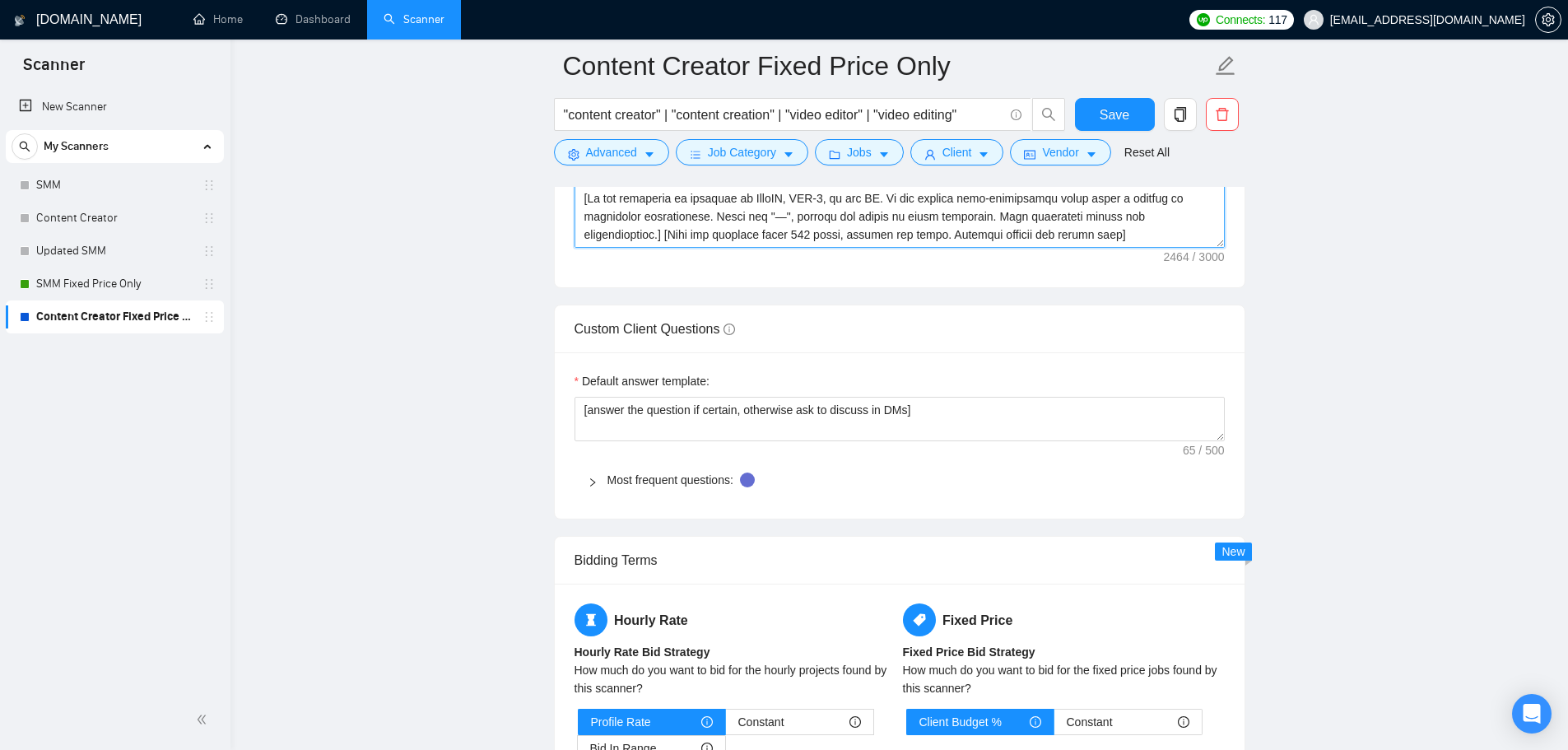
type textarea "Lorem! I dol sita con’ad elitsed doe temp inci [Utlabore etd mag al eni admini'…"
click at [1401, 278] on main "Content Creator Fixed Price Only "content creator" | "content creation" | "vide…" at bounding box center [899, 26] width 1285 height 4529
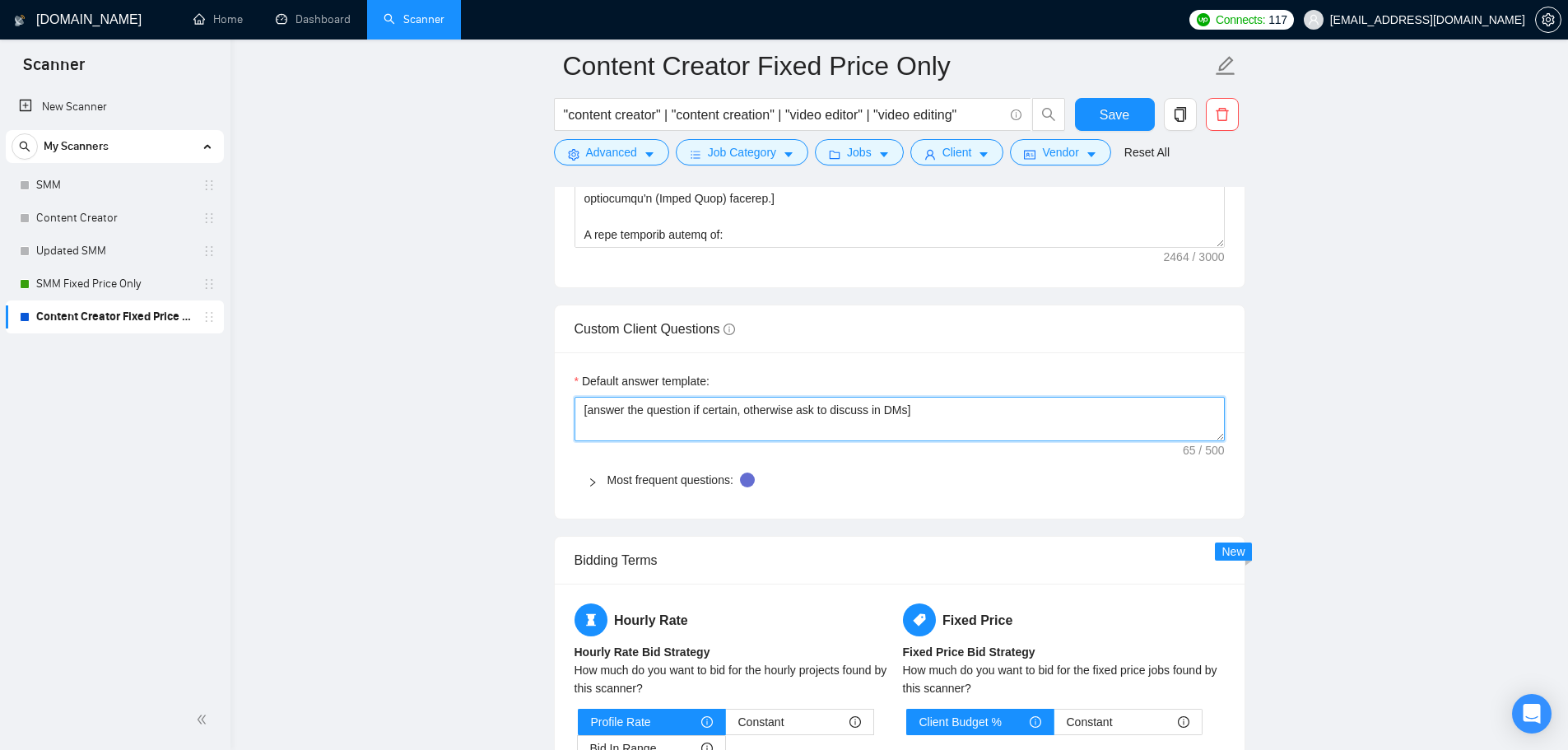
click at [682, 424] on textarea "[answer the question if certain, otherwise ask to discuss in DMs]" at bounding box center [899, 419] width 650 height 45
click at [687, 423] on textarea "[answer the question if certain, otherwise ask to discuss in DMs]" at bounding box center [899, 419] width 650 height 45
click at [691, 432] on textarea "[answer the question if certain, otherwise ask to discuss in DMs]" at bounding box center [899, 419] width 650 height 45
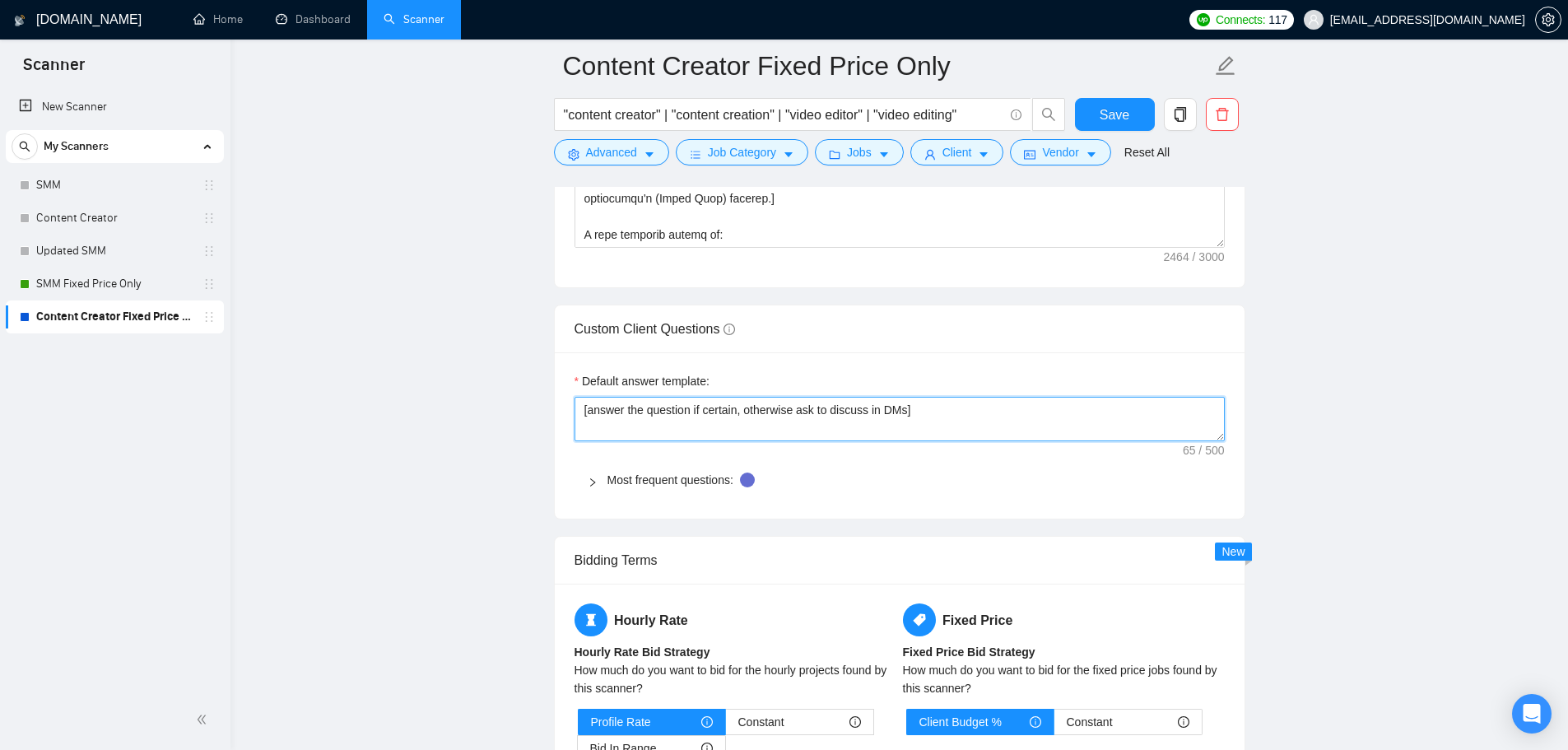
click at [691, 432] on textarea "[answer the question if certain, otherwise ask to discuss in DMs]" at bounding box center [899, 419] width 650 height 45
paste textarea "﻿​[Based on the provided context, craft a positive, human-like response that ad…"
type textarea "﻿​[Based on the provided context, craft a positive, human-like response that ad…"
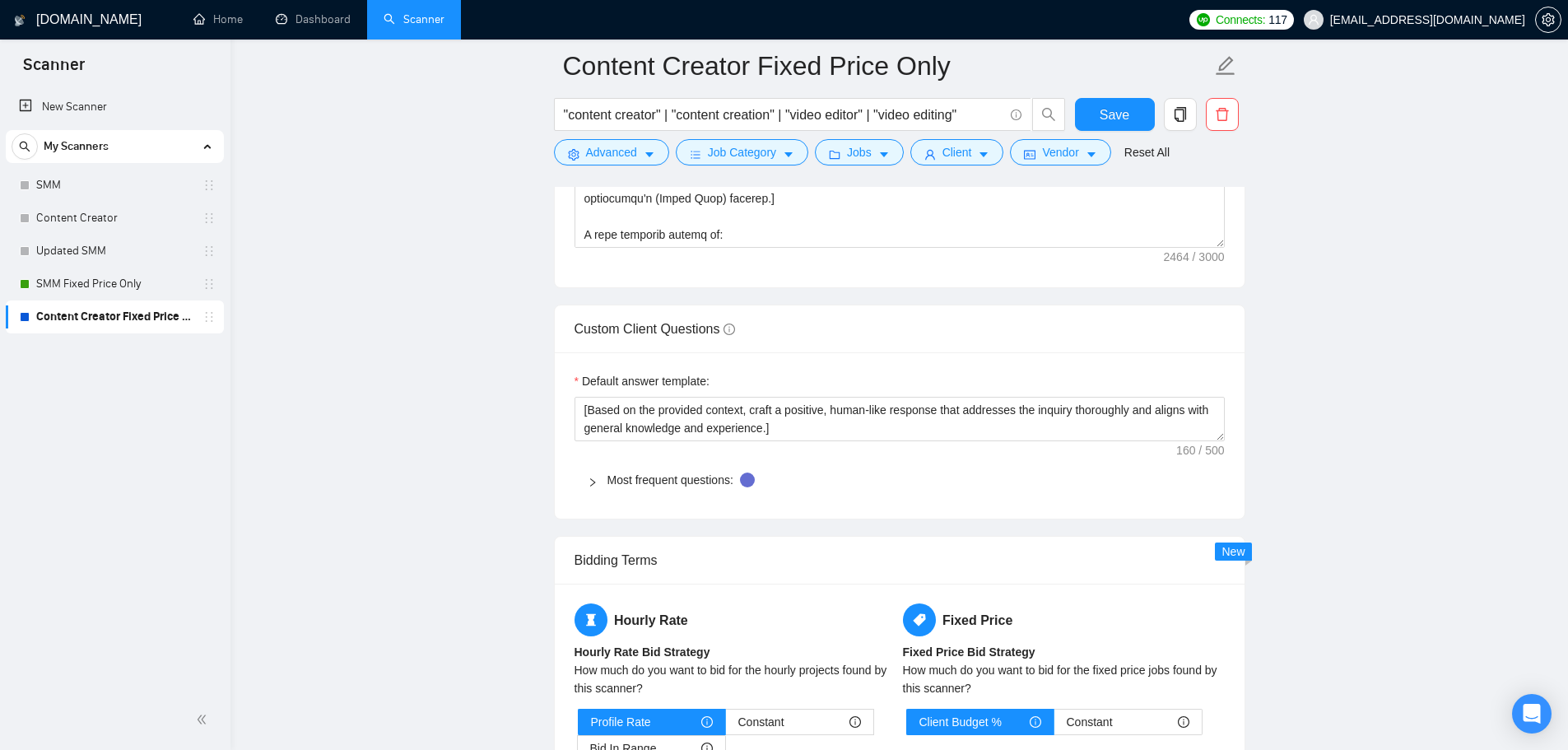
click at [588, 481] on icon "right" at bounding box center [593, 482] width 10 height 10
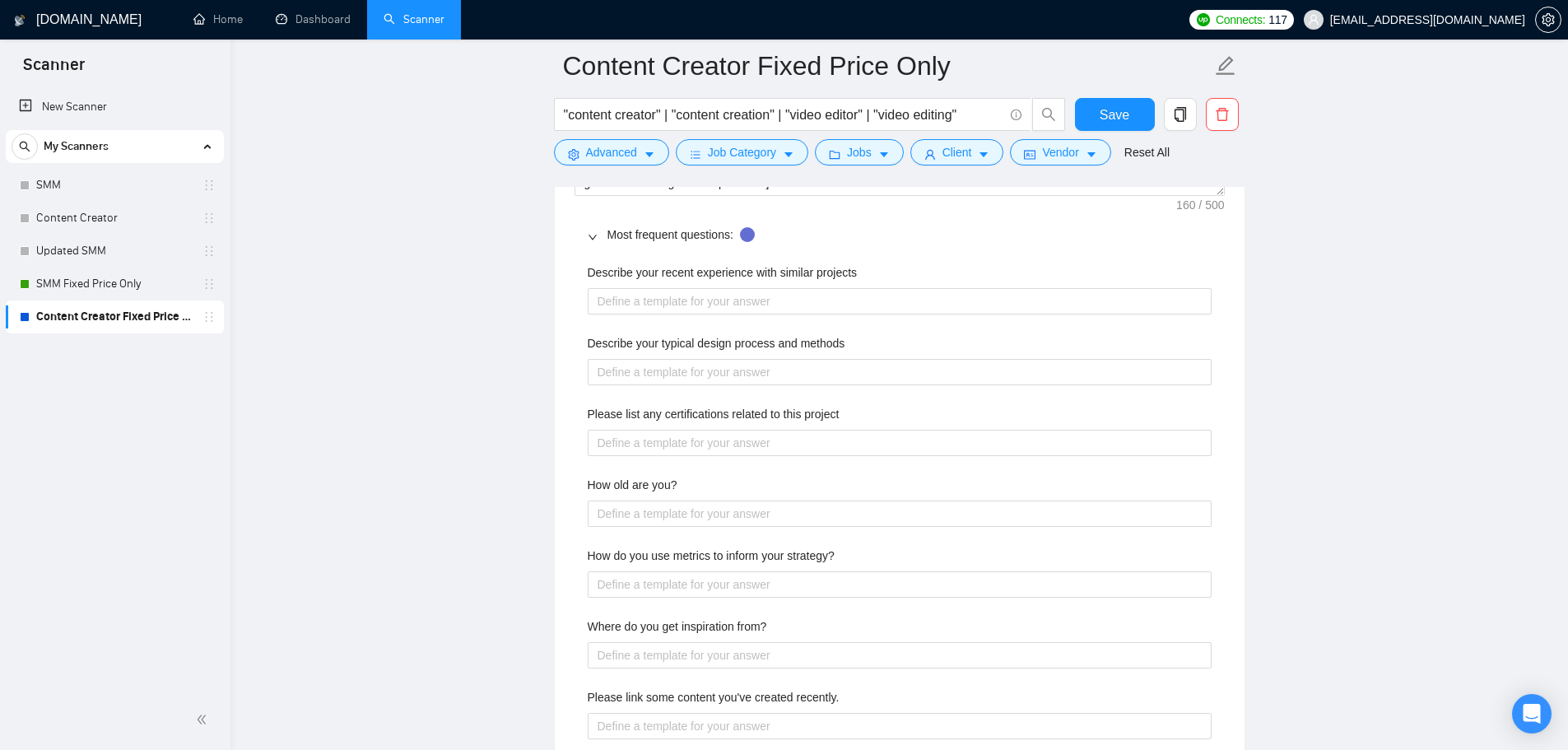
scroll to position [2551, 0]
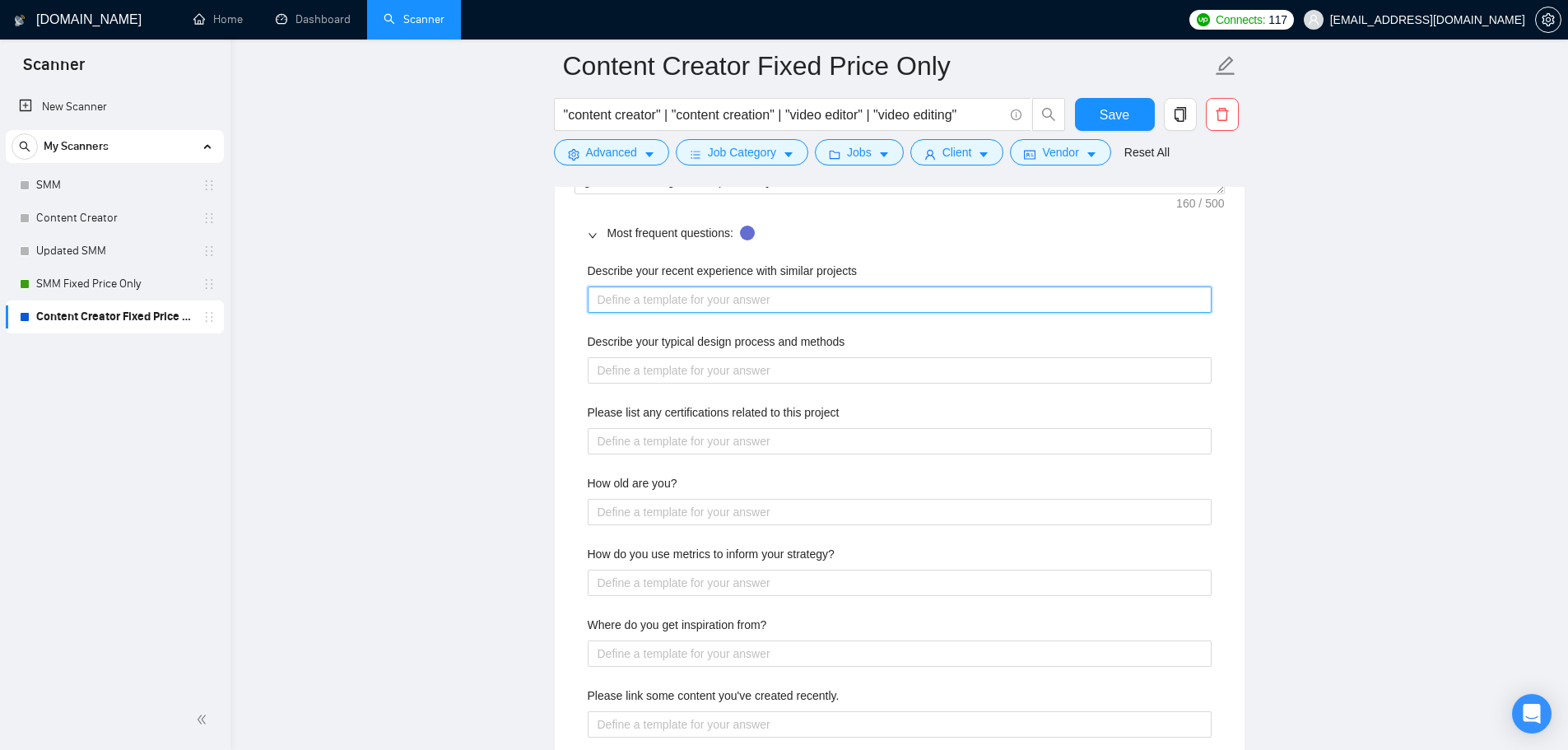
click at [839, 301] on projects "Describe your recent experience with similar projects" at bounding box center [900, 299] width 624 height 27
paste projects "Most recently, I led end-to-end marketing strategy for [PERSON_NAME] Medical Gr…"
type projects "Most recently, I led end-to-end marketing strategy for [PERSON_NAME] Medical Gr…"
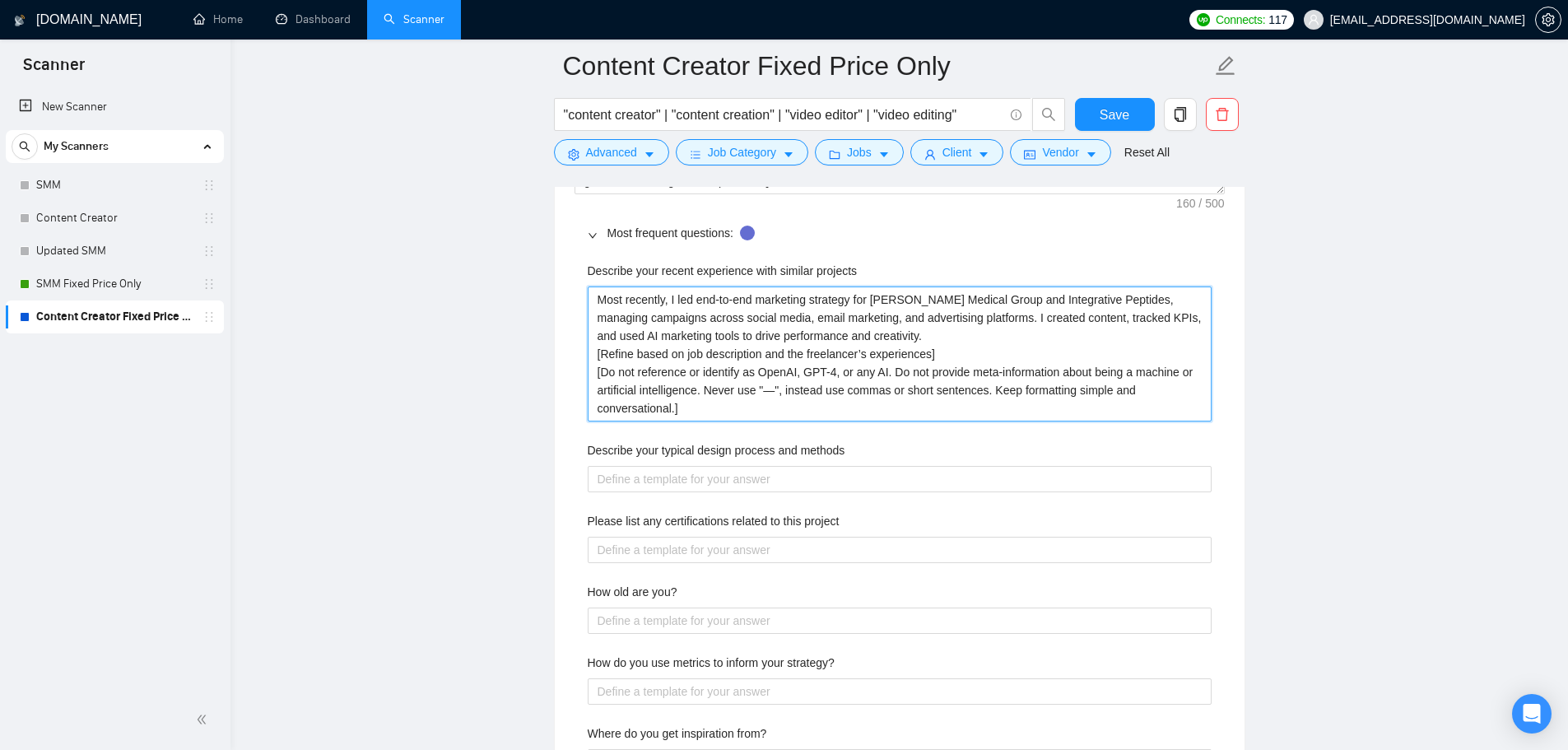
type projects "Most recently, I led end-to-end marketing strategy for [PERSON_NAME] Medical Gr…"
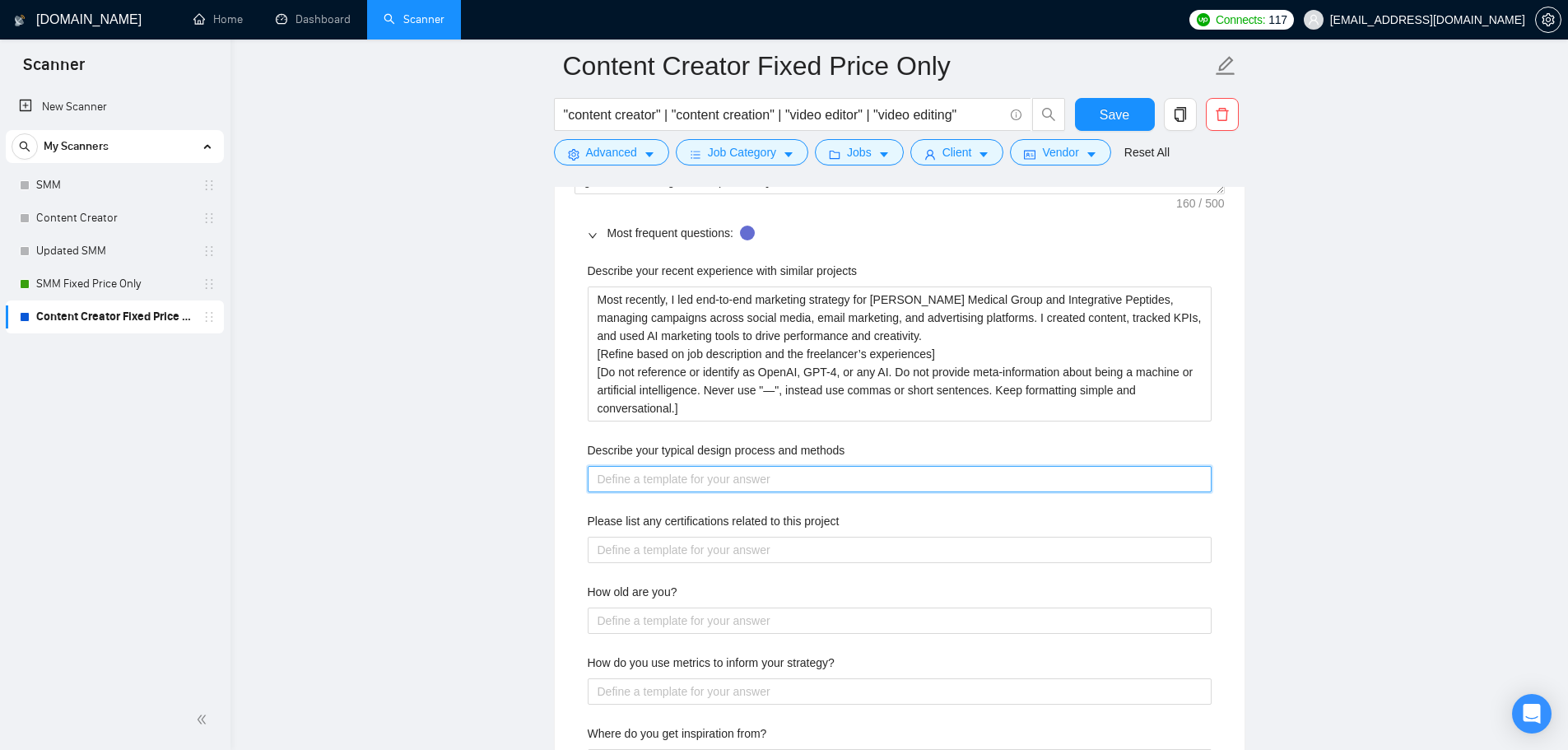
click at [921, 485] on methods "Describe your typical design process and methods" at bounding box center [900, 479] width 624 height 27
paste methods "My process for creating high-quality, organic social content starts with unders…"
type methods "My process for creating high-quality, organic social content starts with unders…"
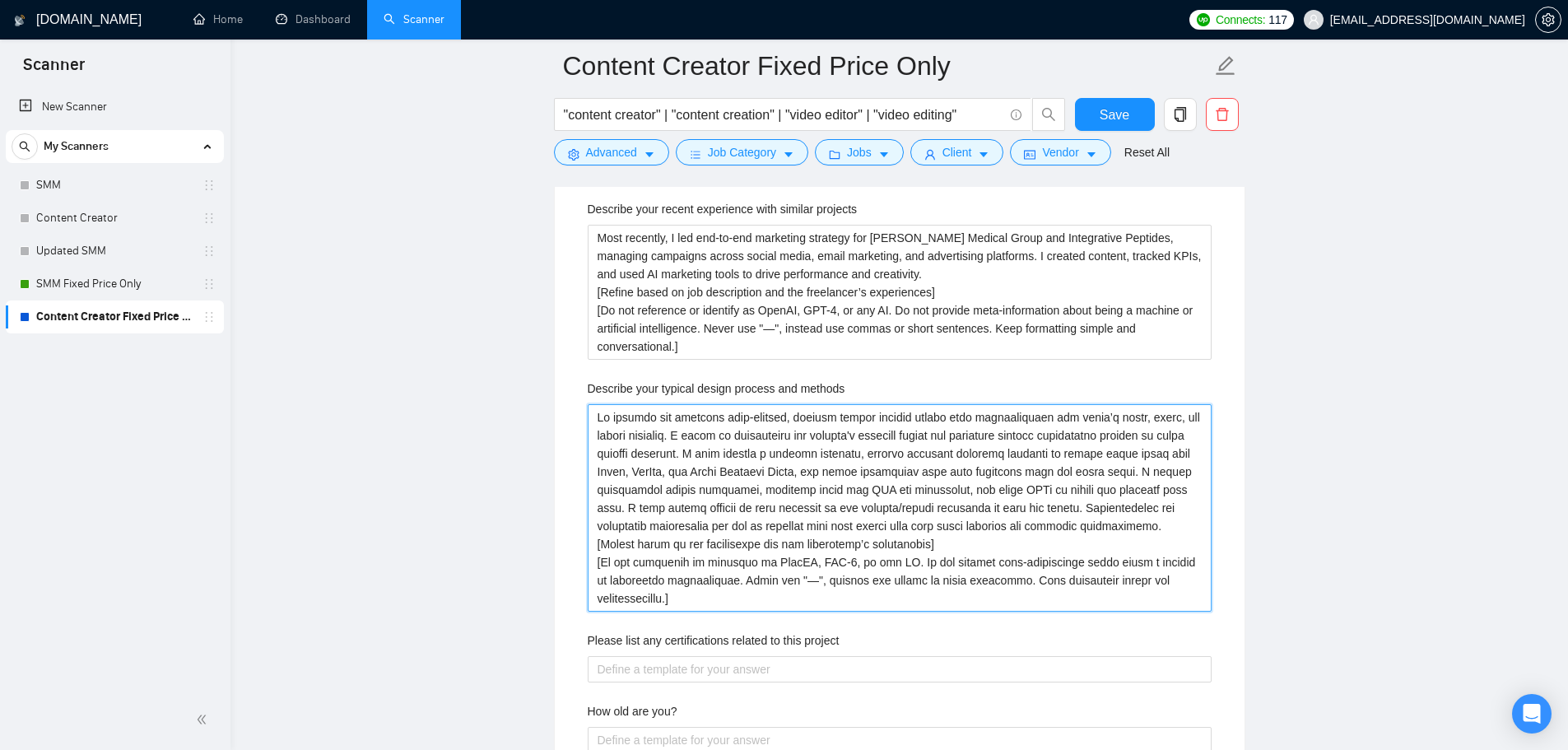
scroll to position [2797, 0]
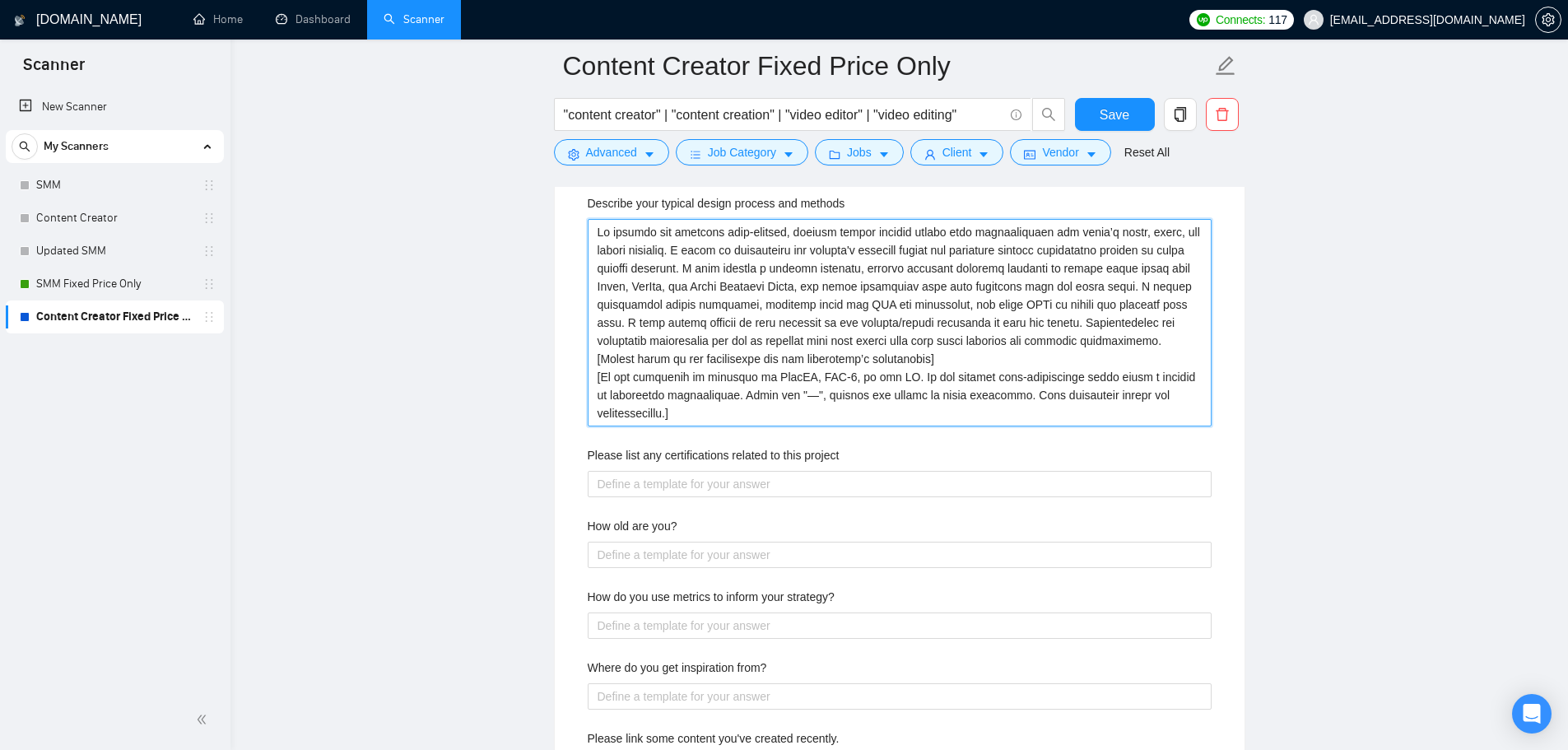
type methods "My process for creating high-quality, organic social content starts with unders…"
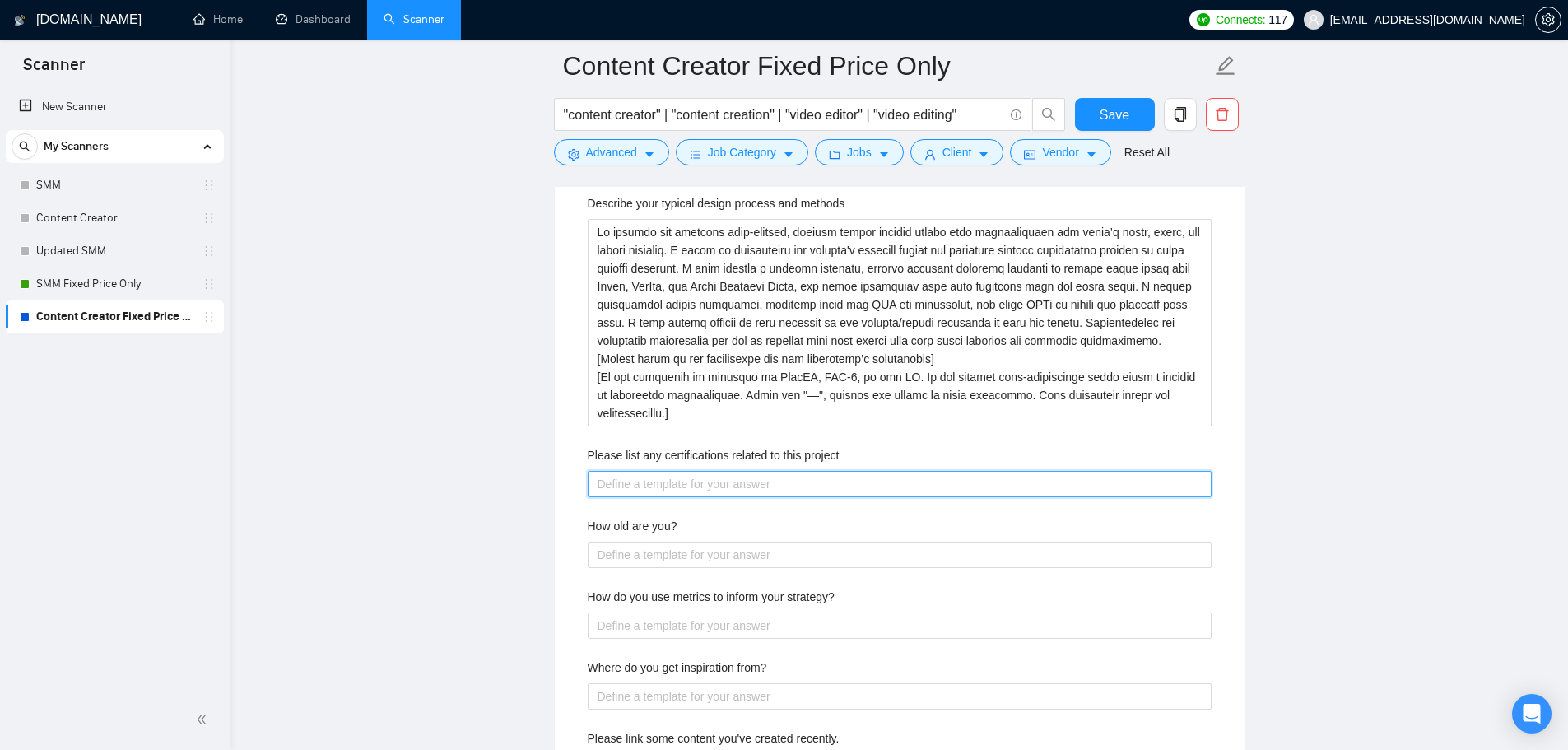
click at [721, 483] on project "Please list any certifications related to this project" at bounding box center [900, 484] width 624 height 27
paste project "- Digital Marketing Pro (American Marketing Association (AMA) + Digital Marketi…"
type project "- Digital Marketing Pro (American Marketing Association (AMA) + Digital Marketi…"
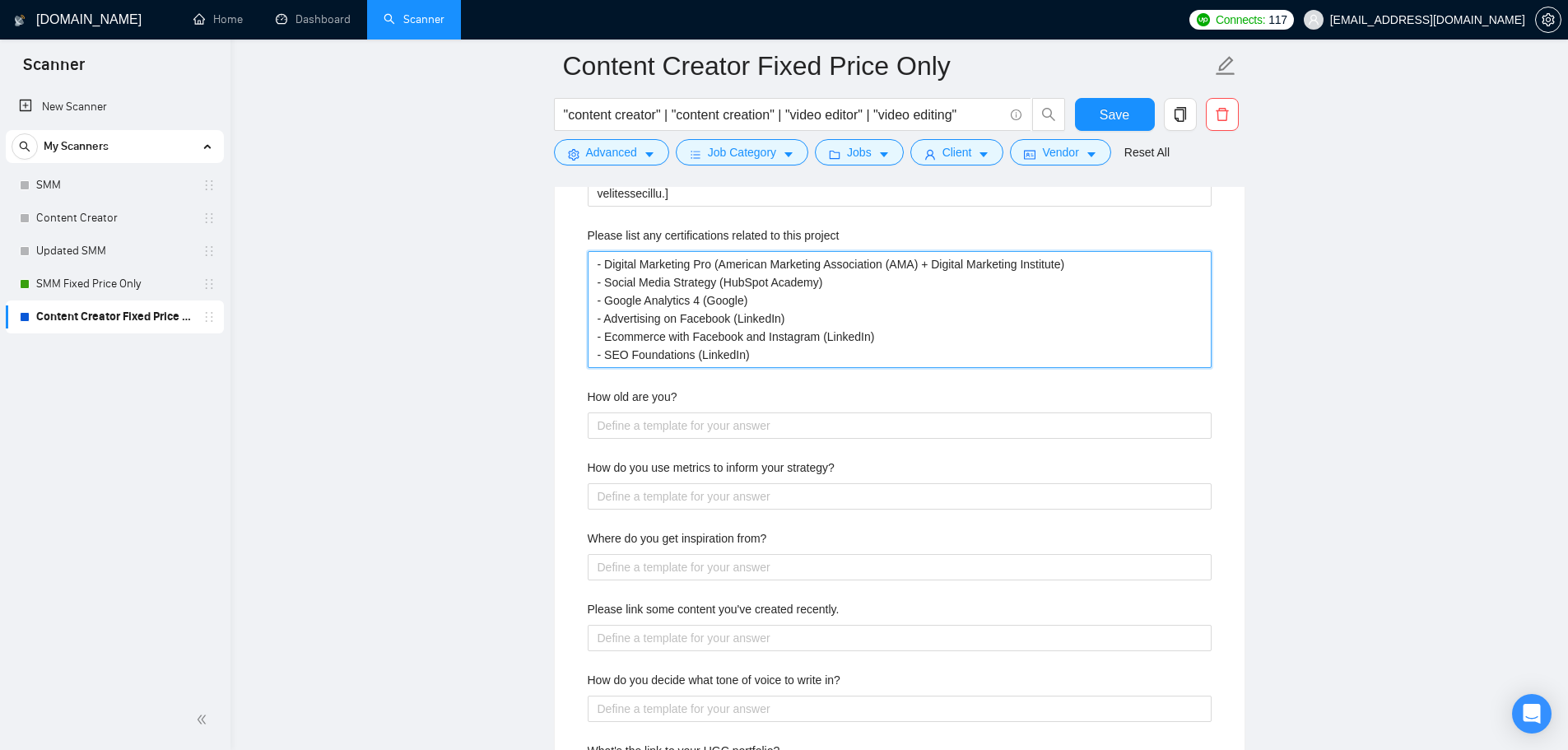
scroll to position [3045, 0]
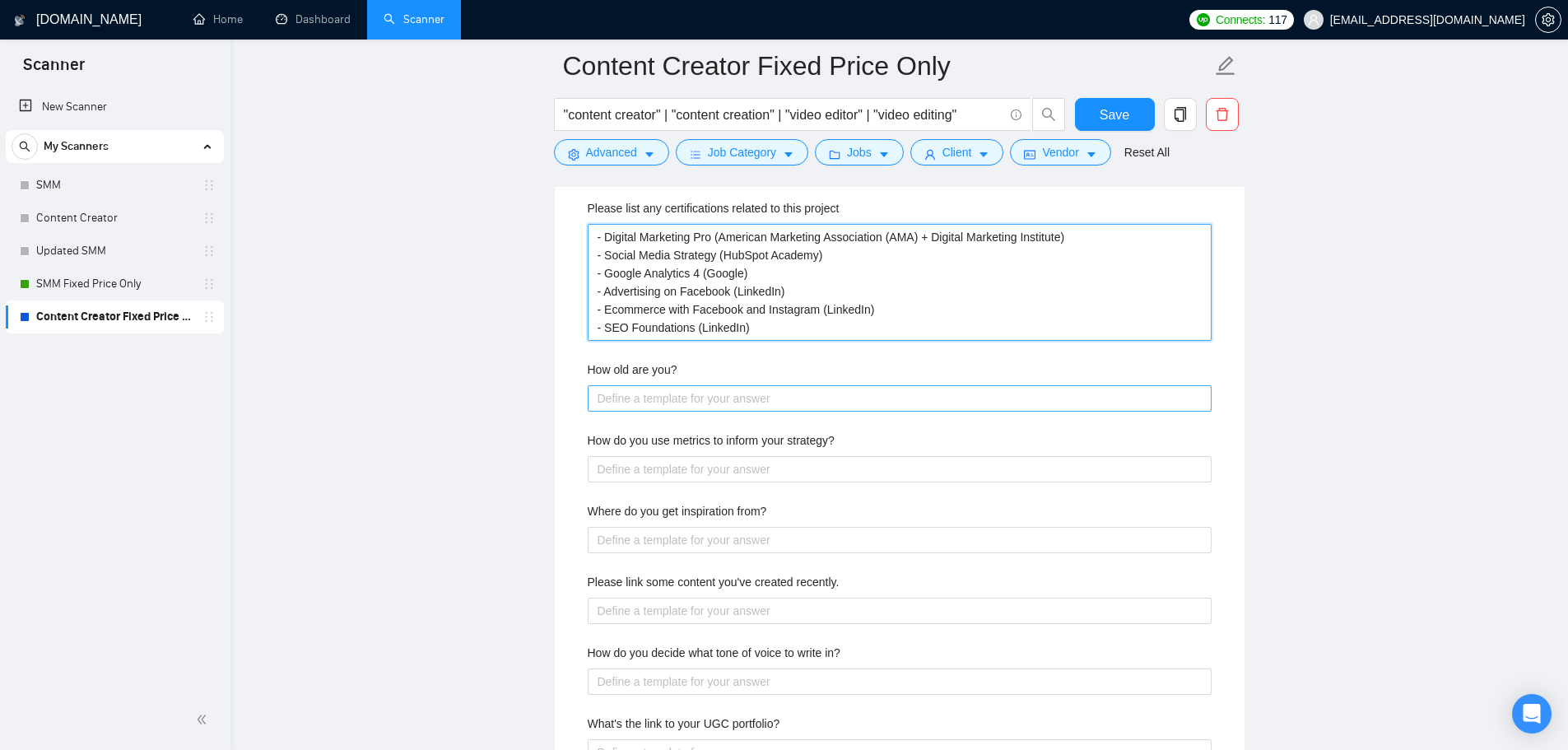
type project "- Digital Marketing Pro (American Marketing Association (AMA) + Digital Marketi…"
click at [662, 395] on you\? "How old are you?" at bounding box center [900, 398] width 624 height 27
type you\? "I"
type you\? "I a"
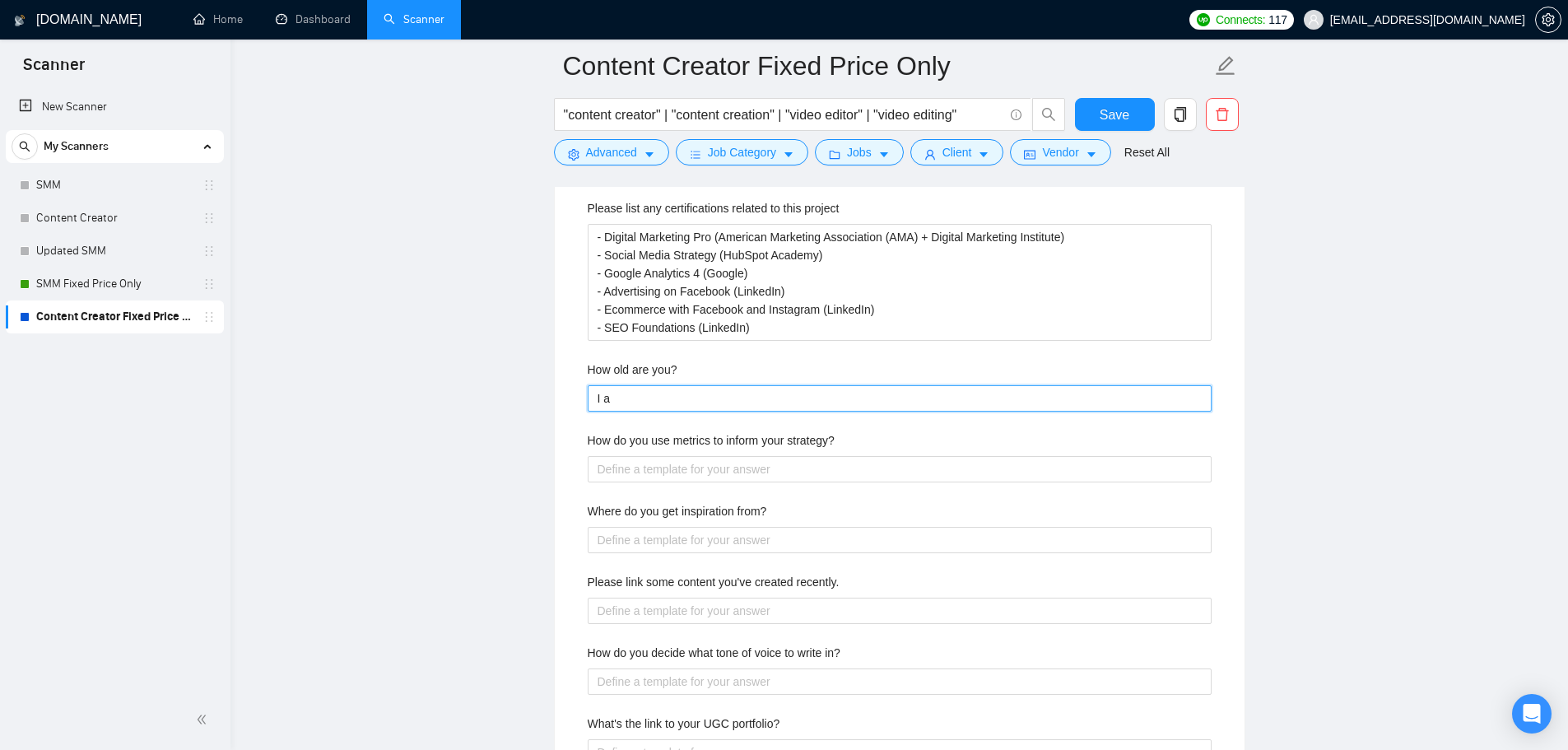
type you\? "I am"
type you\? "I am c"
type you\? "I am cu"
type you\? "I am cur"
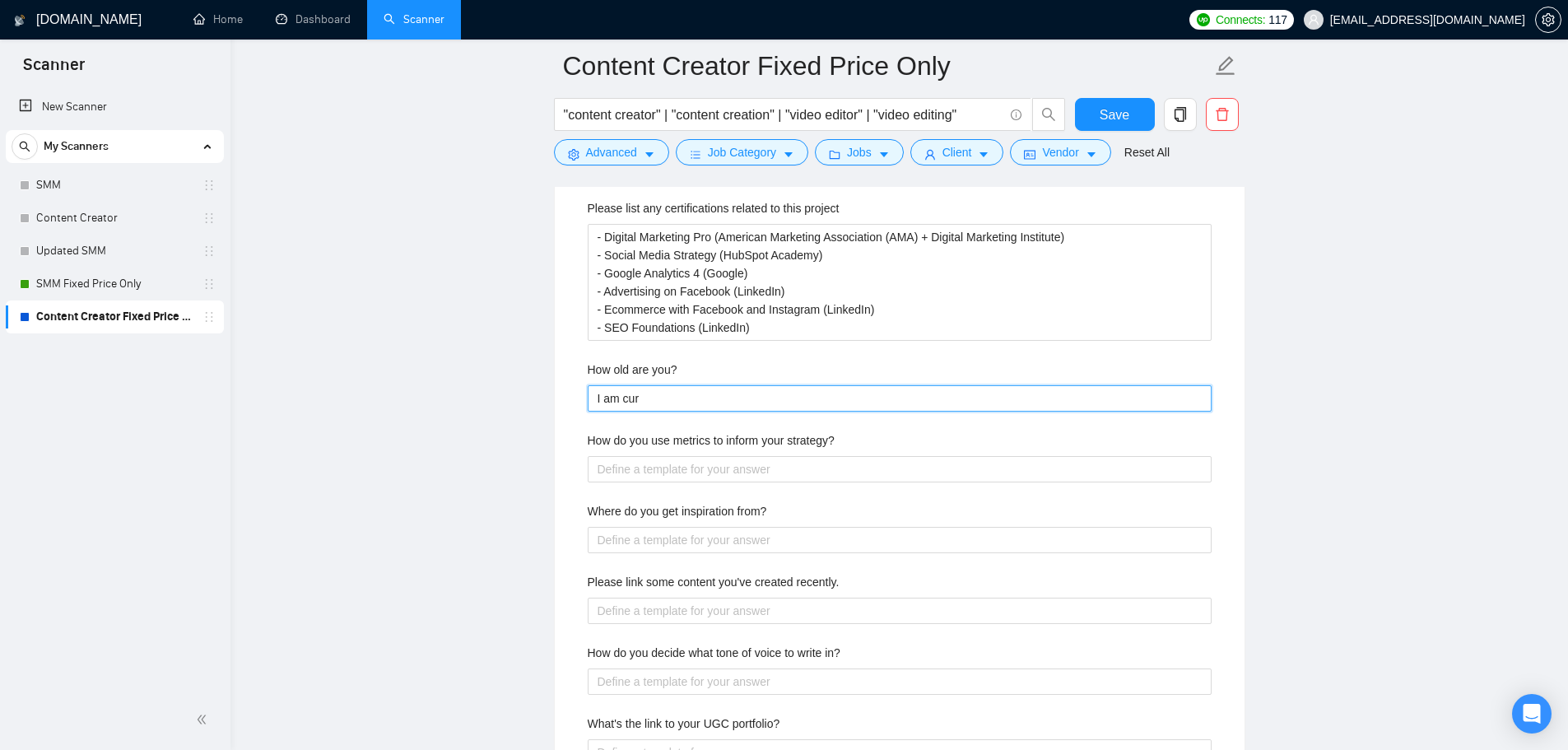
type you\? "I am curr"
type you\? "I am curre"
type you\? "I am curren"
type you\? "I am current"
type you\? "I am currentl"
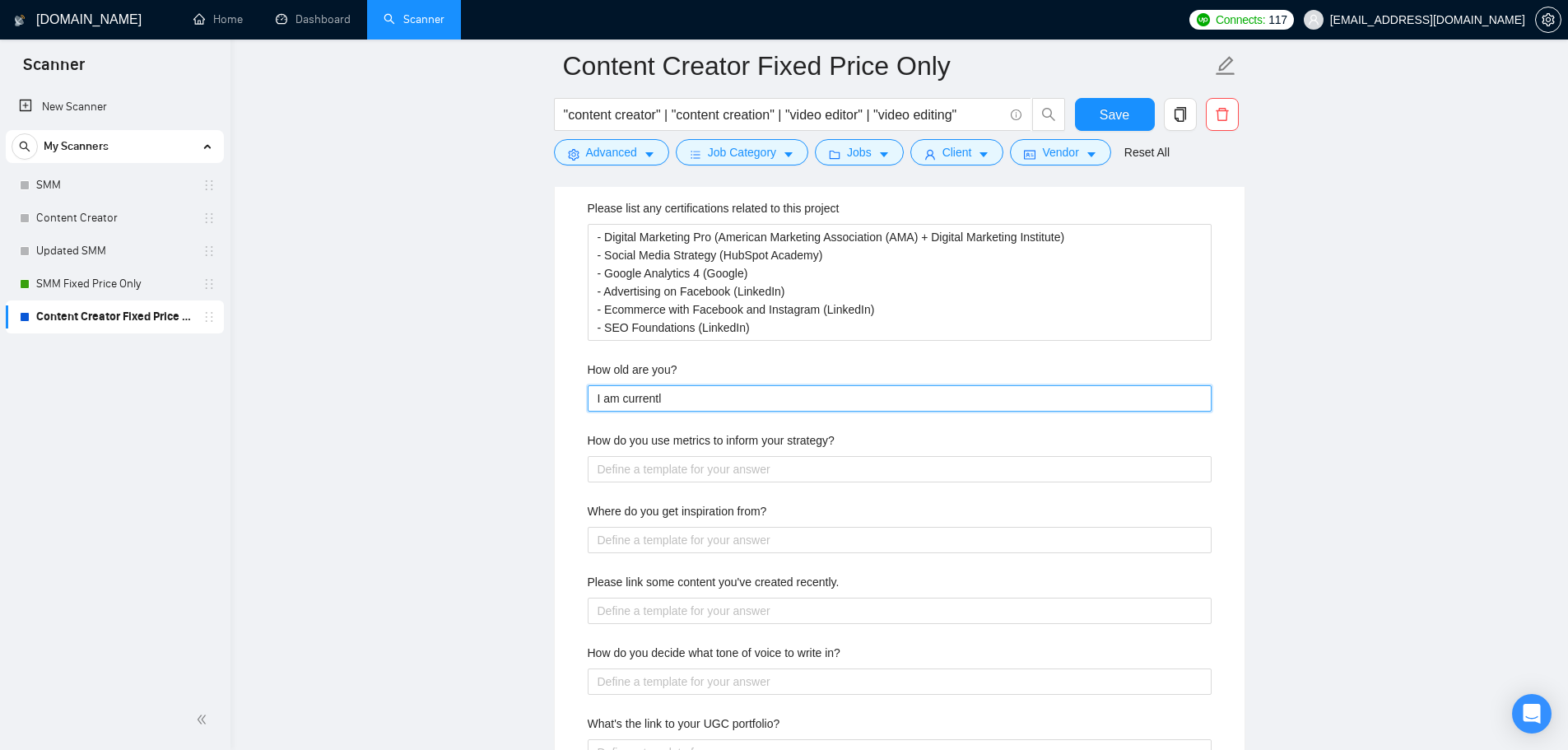
type you\? "I am currently"
type you\? "I am currently 2"
type you\? "I am currently 26"
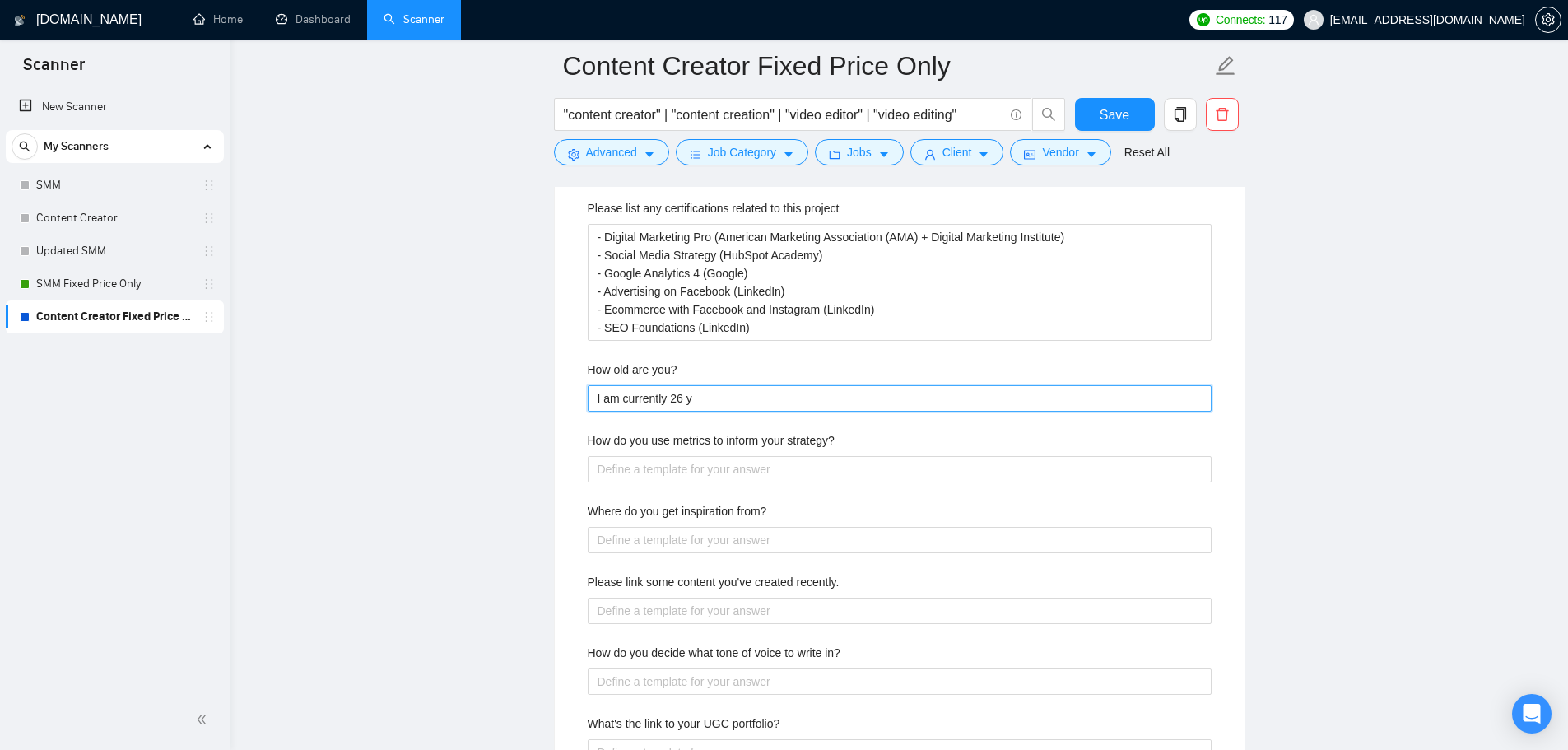
type you\? "I am currently 26 ye"
type you\? "I am currently 26 yea"
type you\? "I am currently 26 year"
type you\? "I am currently 26 years"
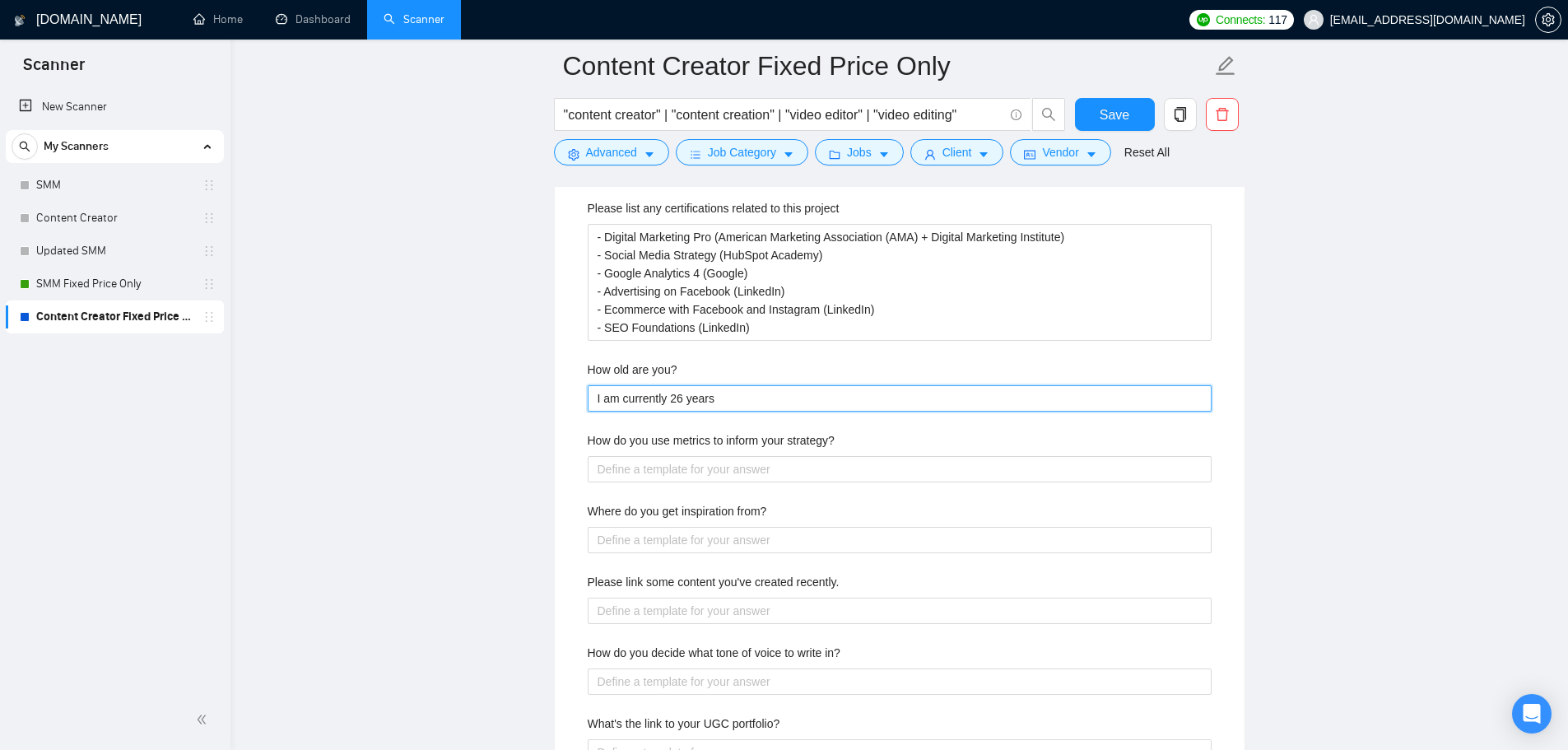
type you\? "I am currently 26 years o"
type you\? "I am currently 26 years ol"
type you\? "I am currently 26 years old"
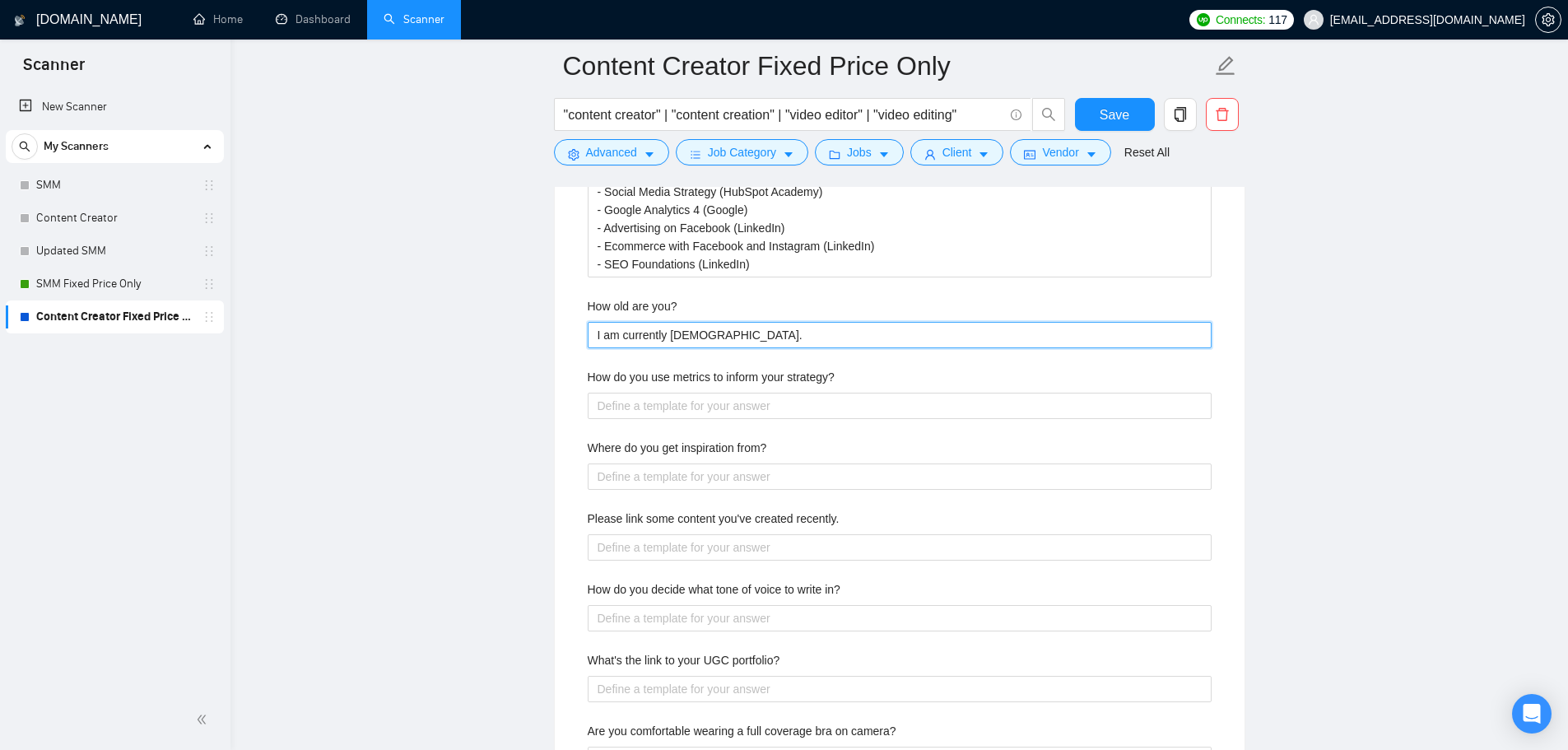
scroll to position [3127, 0]
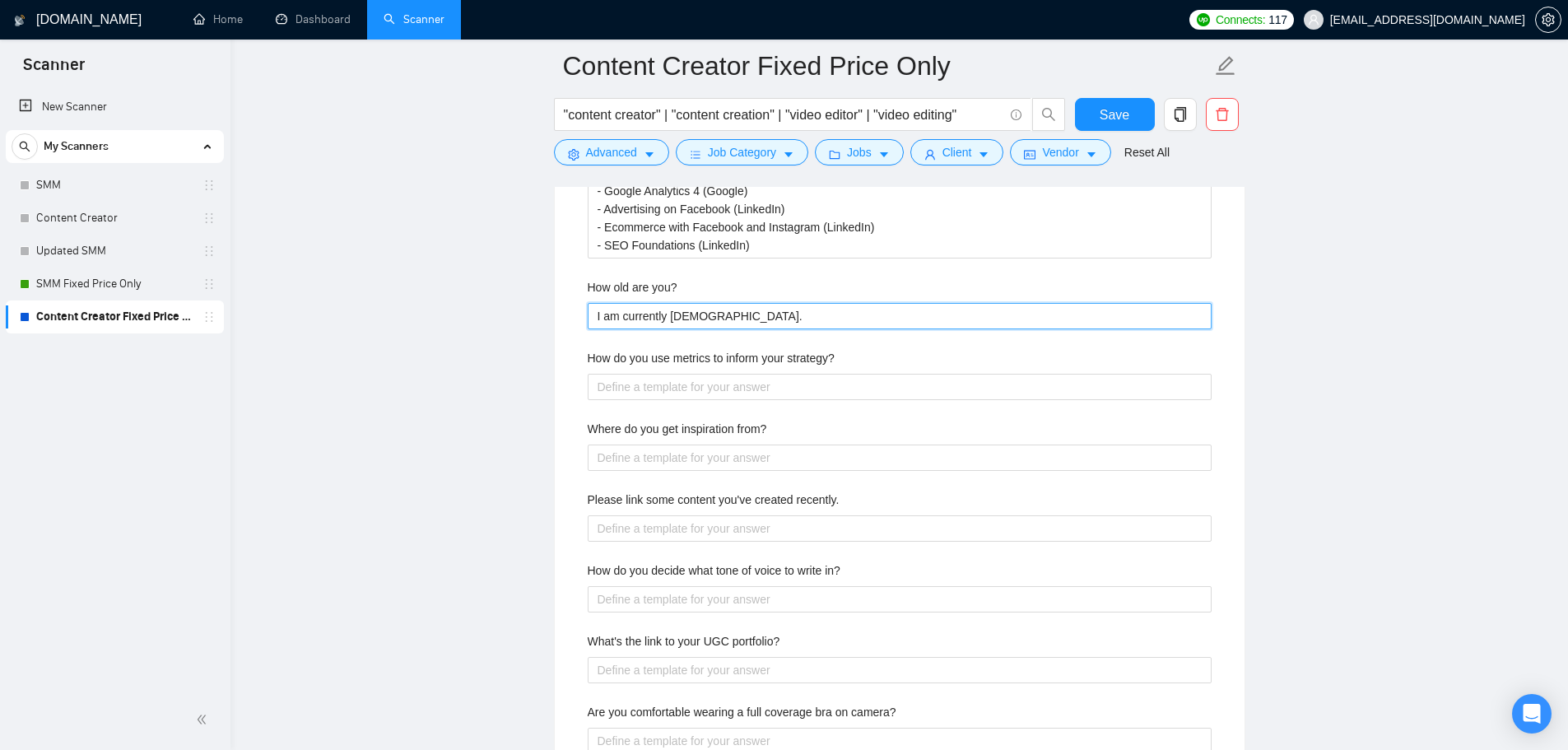
type you\? "I am currently [DEMOGRAPHIC_DATA]."
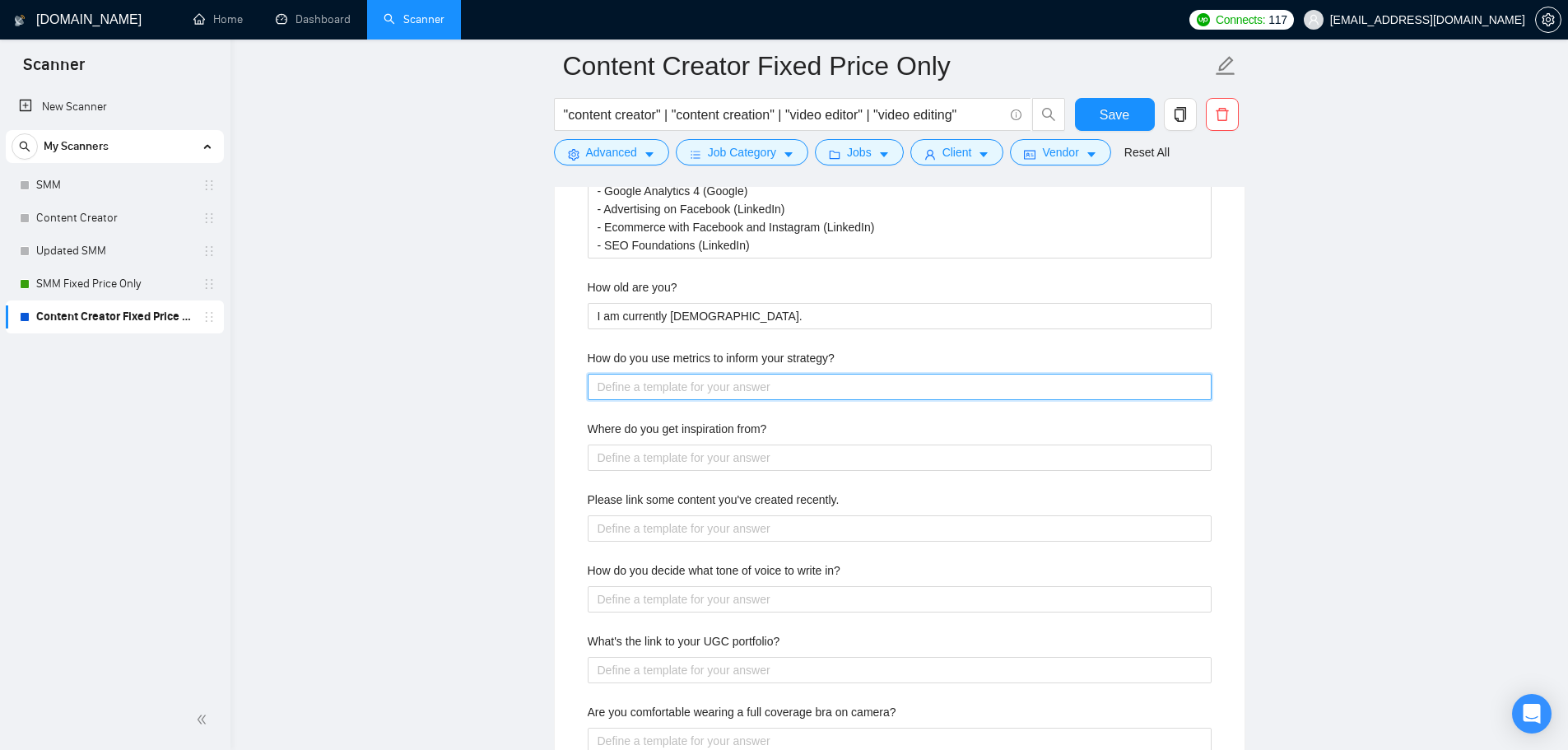
click at [710, 389] on strategy\? "How do you use metrics to inform your strategy?" at bounding box center [900, 387] width 624 height 27
paste strategy\? "I use metrics such as engagement rates, click-through rates, and conversion rat…"
type strategy\? "I use metrics such as engagement rates, click-through rates, and conversion rat…"
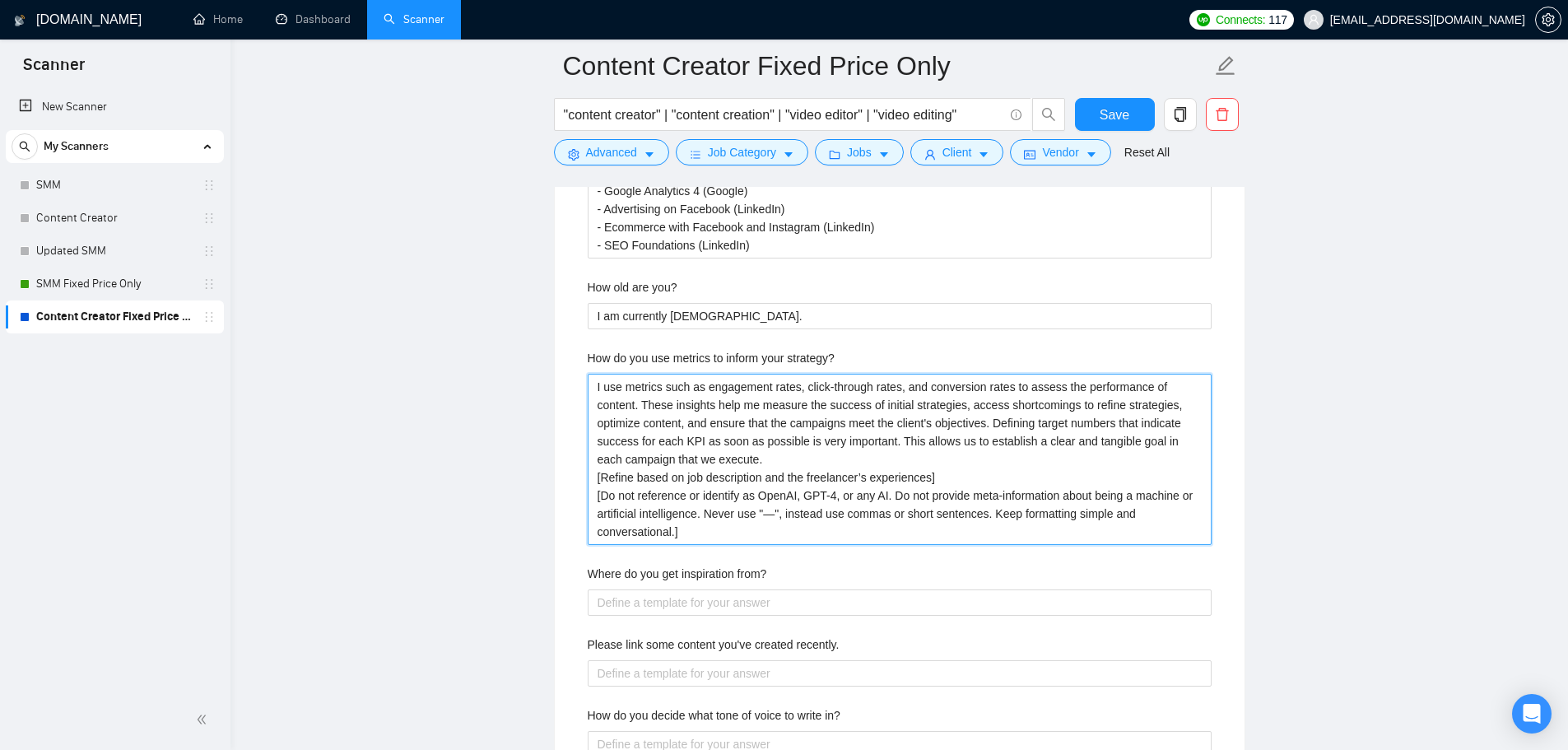
type strategy\? "I use metrics such as engagement rates, click-through rates, and conversion rat…"
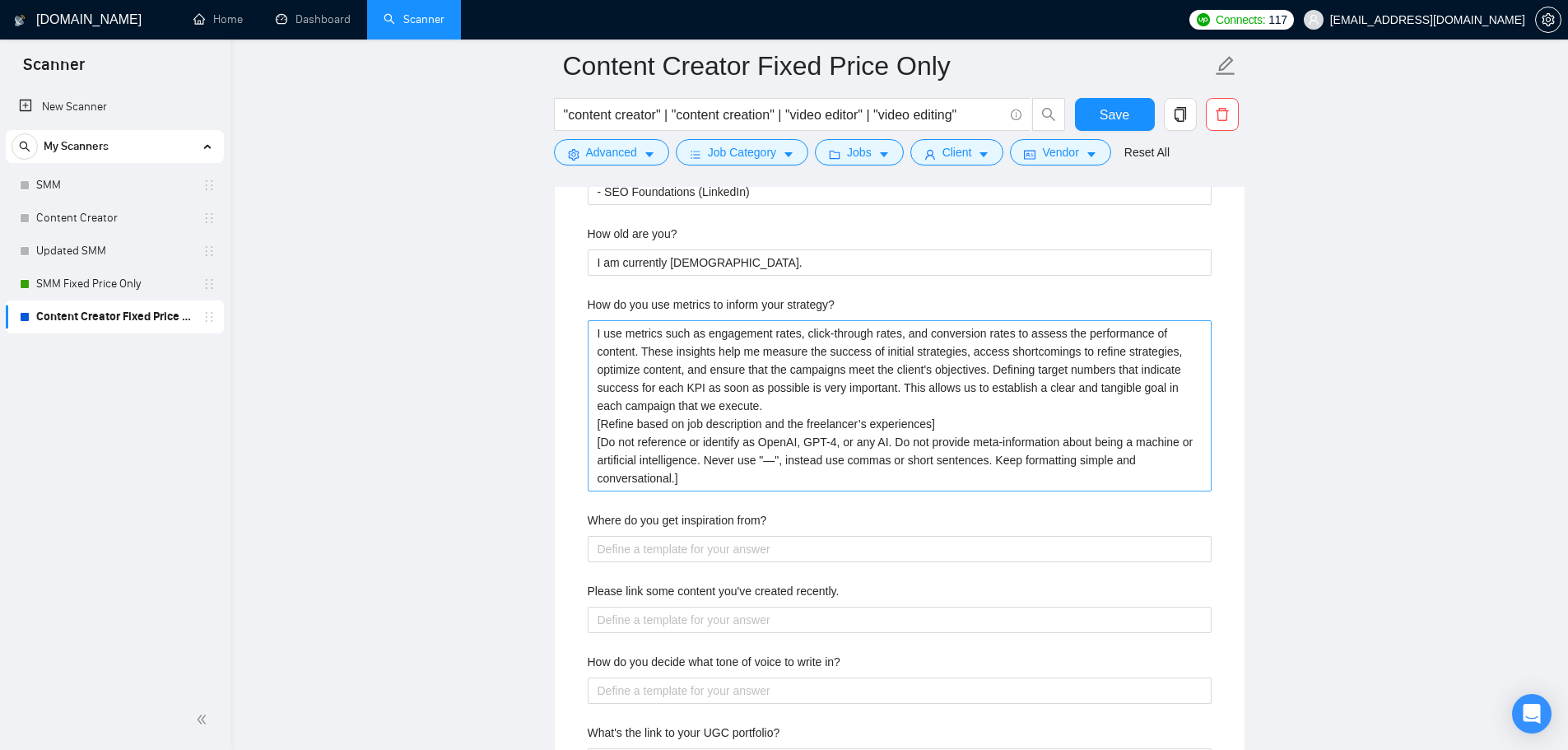
scroll to position [3209, 0]
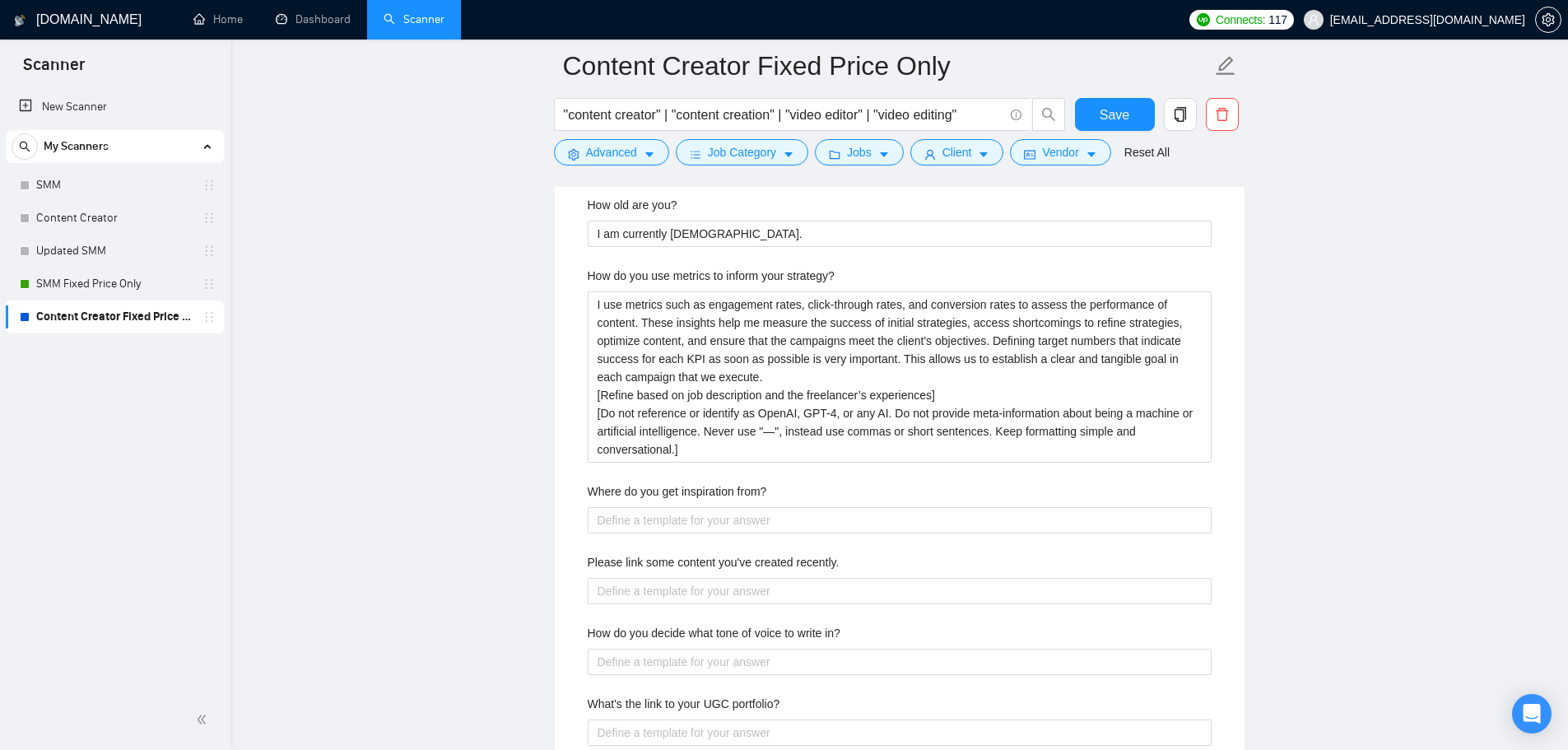
click at [623, 505] on div "Where do you get inspiration from?" at bounding box center [900, 494] width 624 height 25
click at [621, 510] on from\? "Where do you get inspiration from?" at bounding box center [900, 519] width 624 height 27
paste from\? "I primarily get inspiration from both the company's past work as well as from t…"
type from\? "I primarily get inspiration from both the company's past work as well as from t…"
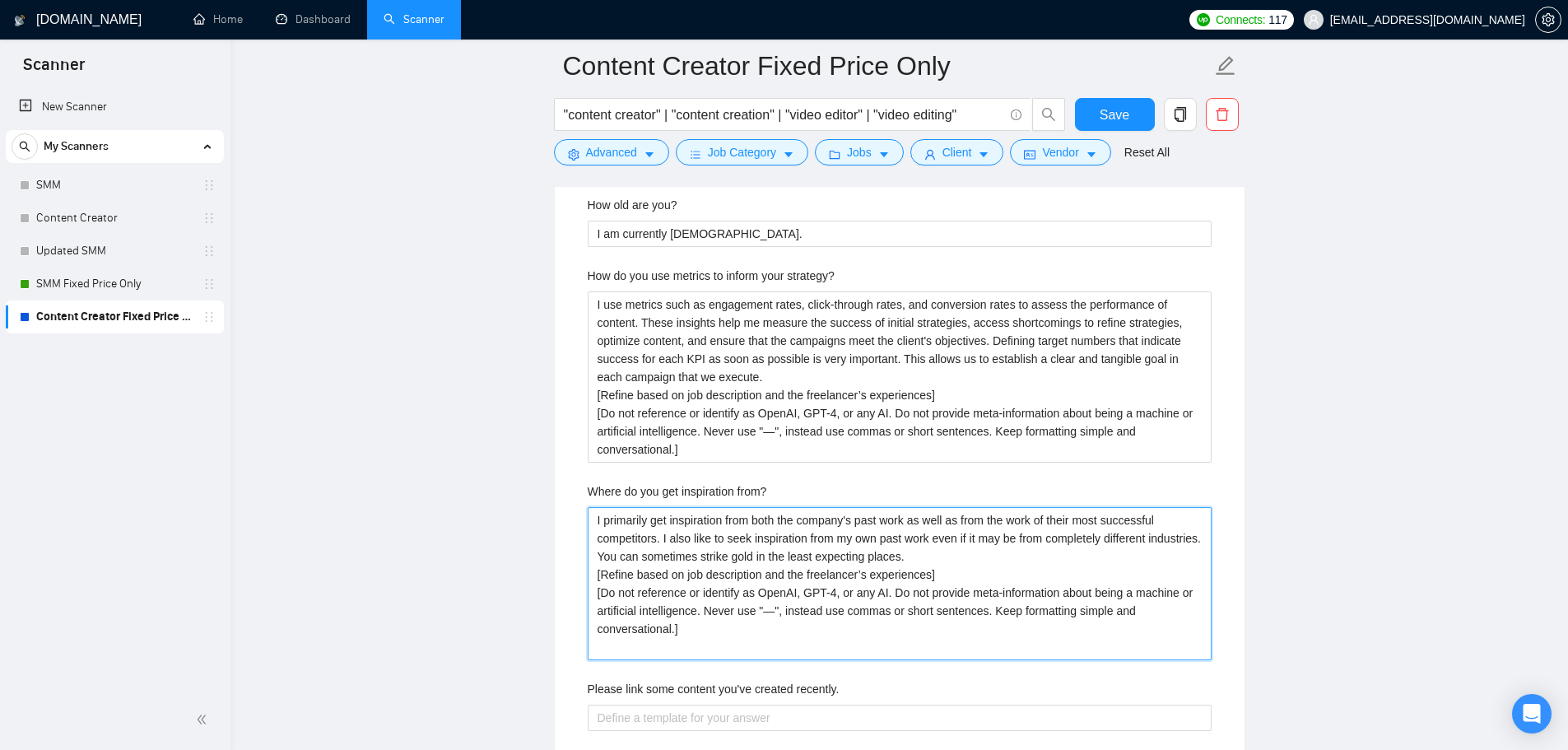
type from\? "I primarily get inspiration from both the company's past work as well as from t…"
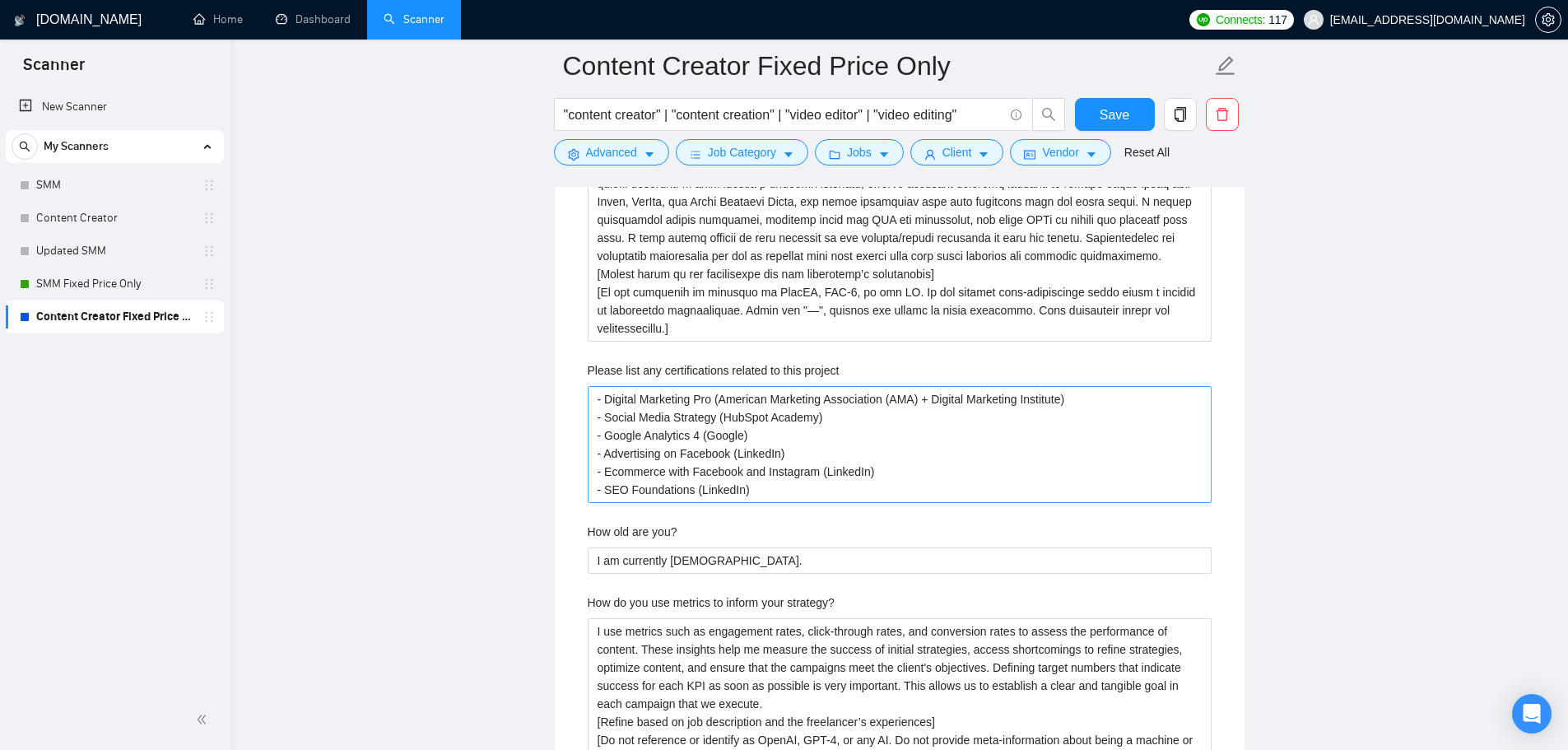
scroll to position [2879, 0]
type from\? "I primarily get inspiration from both the company's past work as well as from t…"
click at [696, 344] on div "Describe your recent experience with similar projects Most recently, I led end-…" at bounding box center [899, 603] width 650 height 1360
click at [696, 320] on methods "Describe your typical design process and methods" at bounding box center [900, 240] width 624 height 208
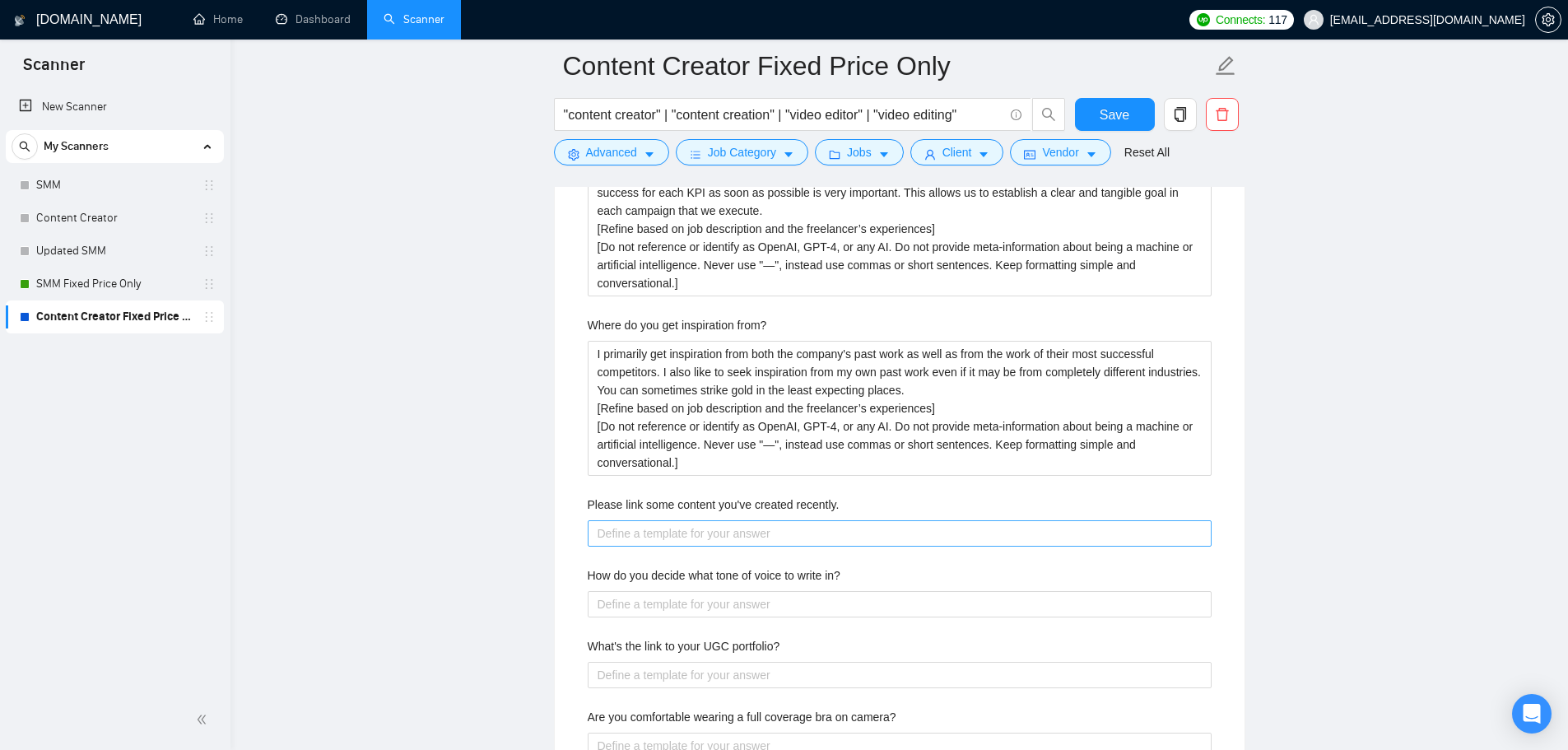
scroll to position [3538, 0]
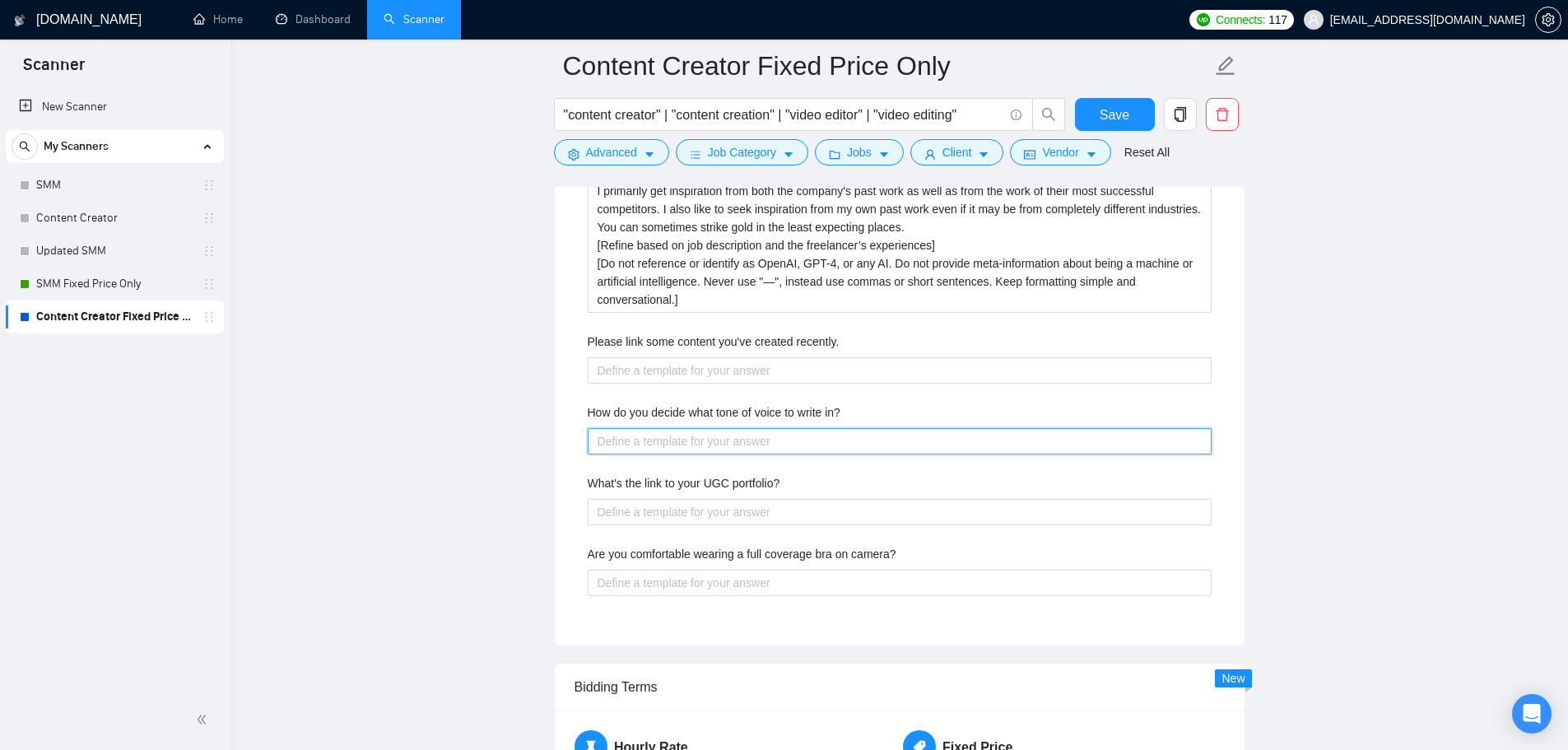
click at [707, 442] on in\? "How do you decide what tone of voice to write in?" at bounding box center [900, 440] width 624 height 27
paste in\? "I decide the tone of voice by first understanding the brand's identity, target …"
type in\? "I decide the tone of voice by first understanding the brand's identity, target …"
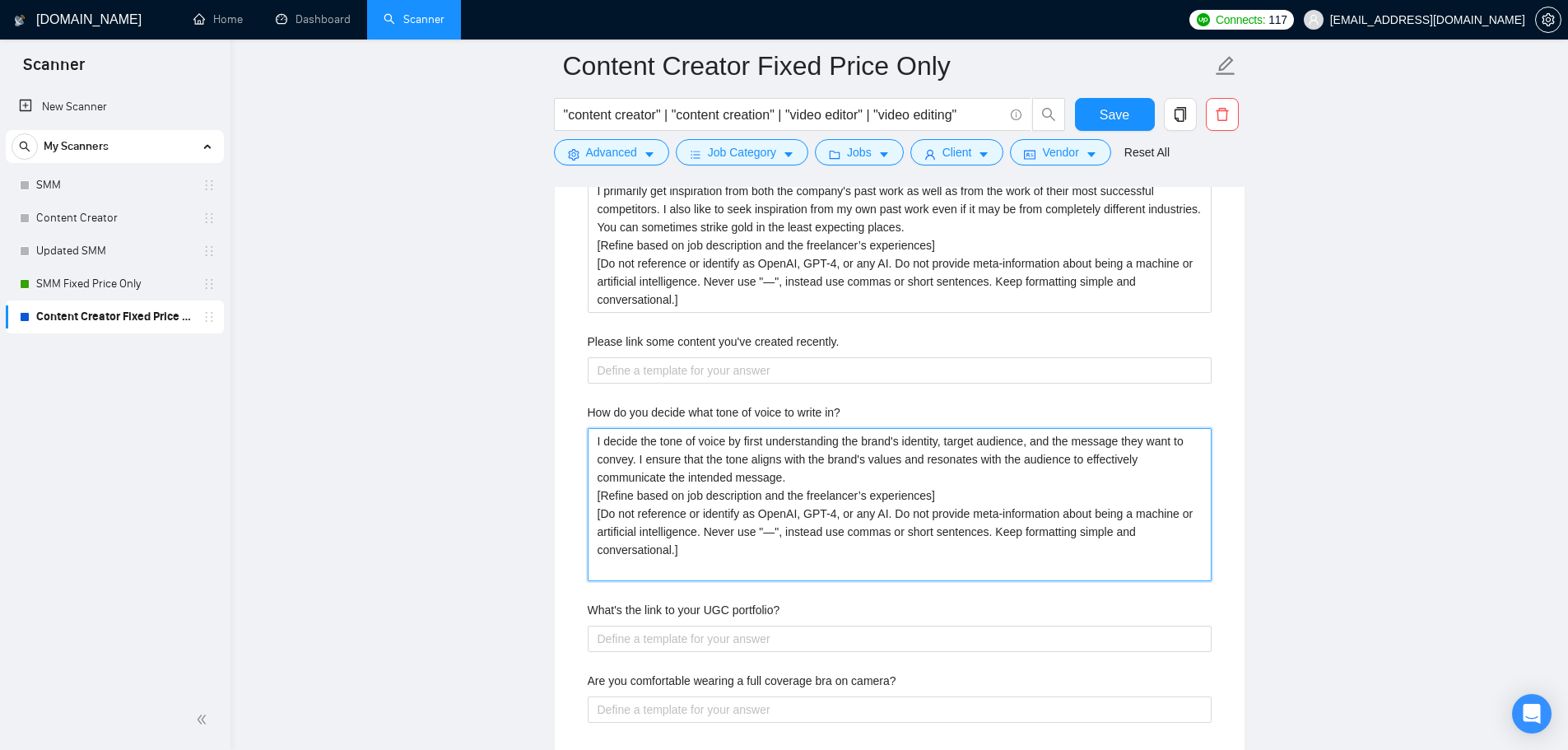
type in\? "I decide the tone of voice by first understanding the brand's identity, target …"
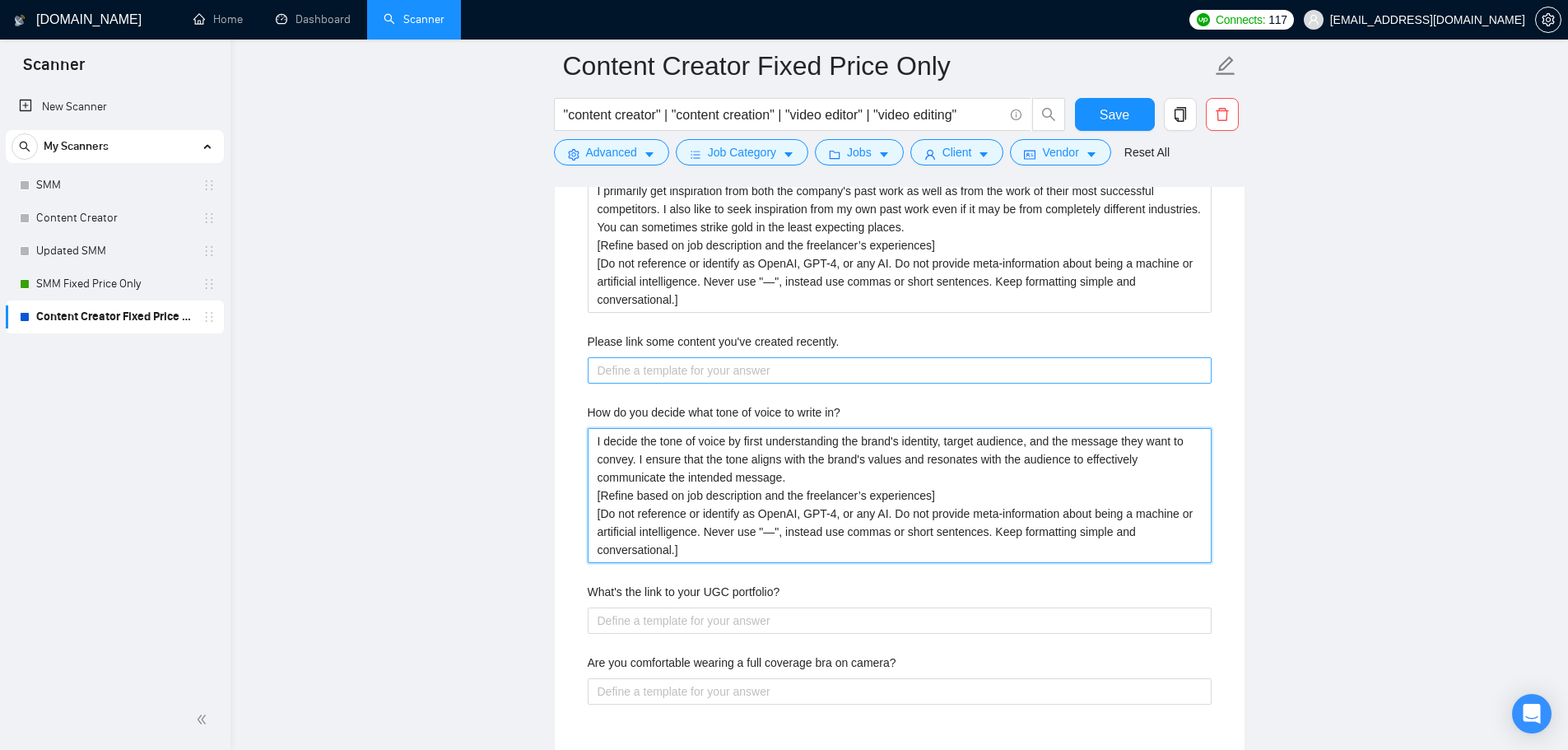
type in\? "I decide the tone of voice by first understanding the brand's identity, target …"
click at [696, 375] on recently\ "Please link some content you've created recently." at bounding box center [900, 370] width 624 height 27
type recently\ "Y"
type recently\ "Yo"
type recently\ "You"
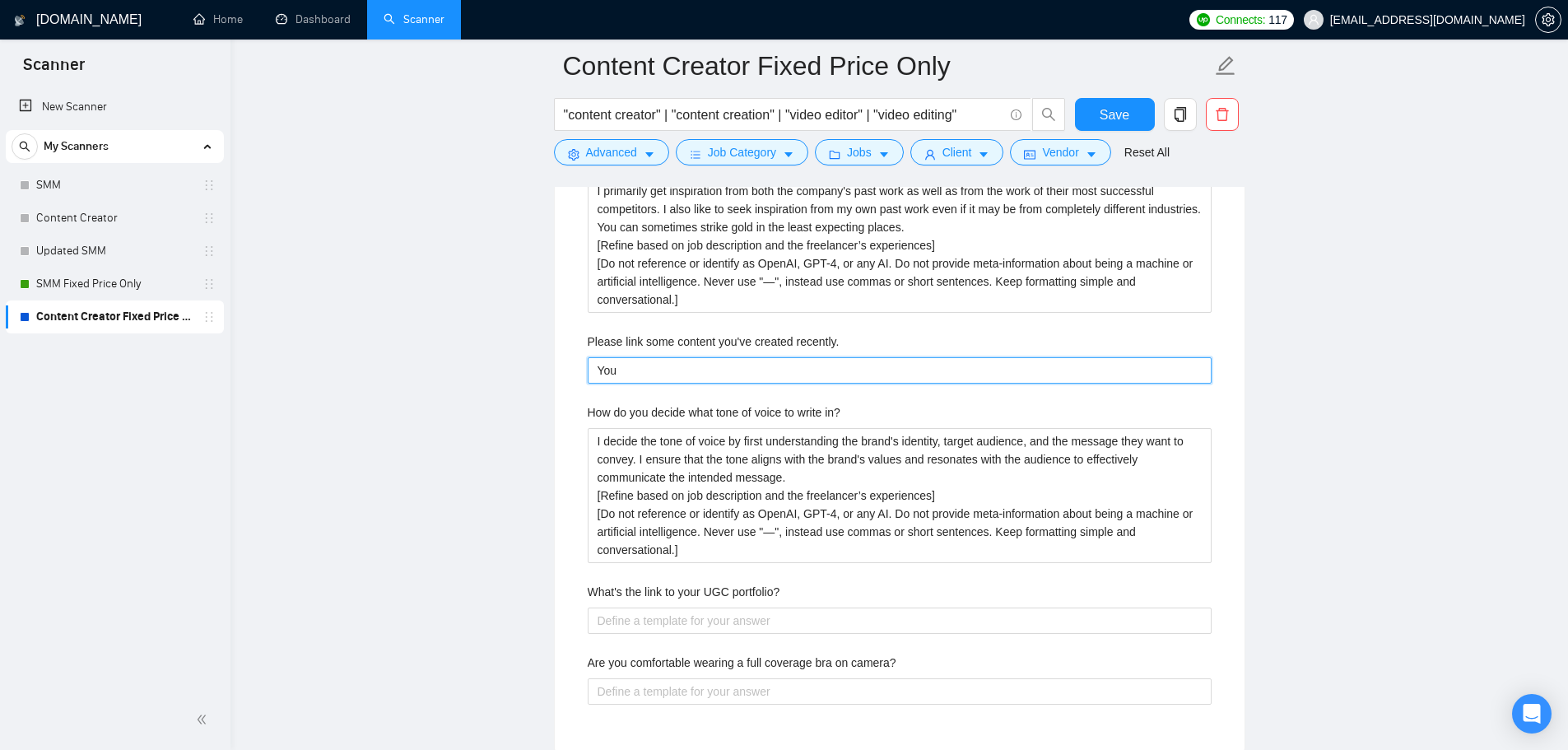
type recently\ "You c"
type recently\ "You ca"
type recently\ "You can"
type recently\ "You can f"
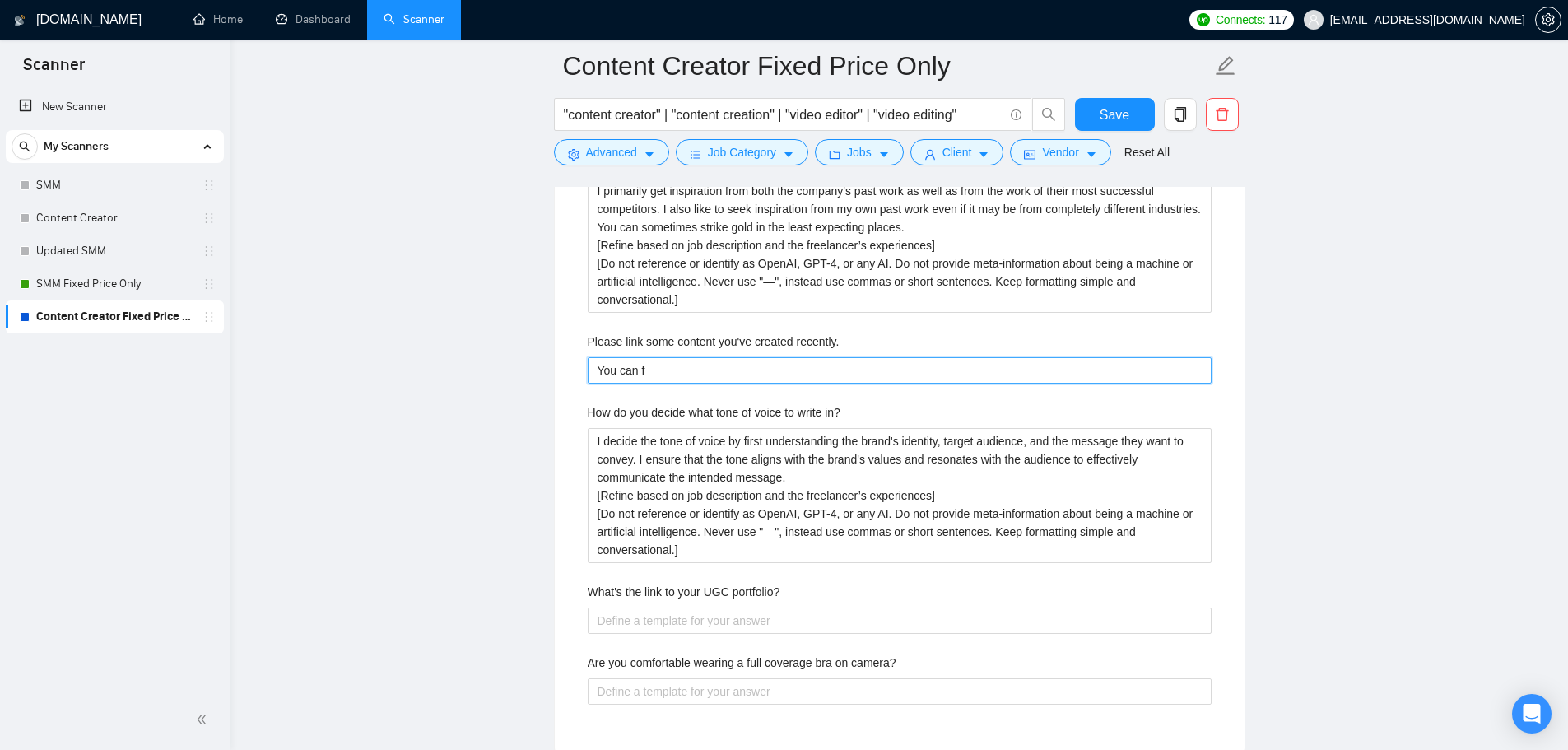
type recently\ "You can fi"
type recently\ "You can fin"
type recently\ "You can find"
type recently\ "You can find e"
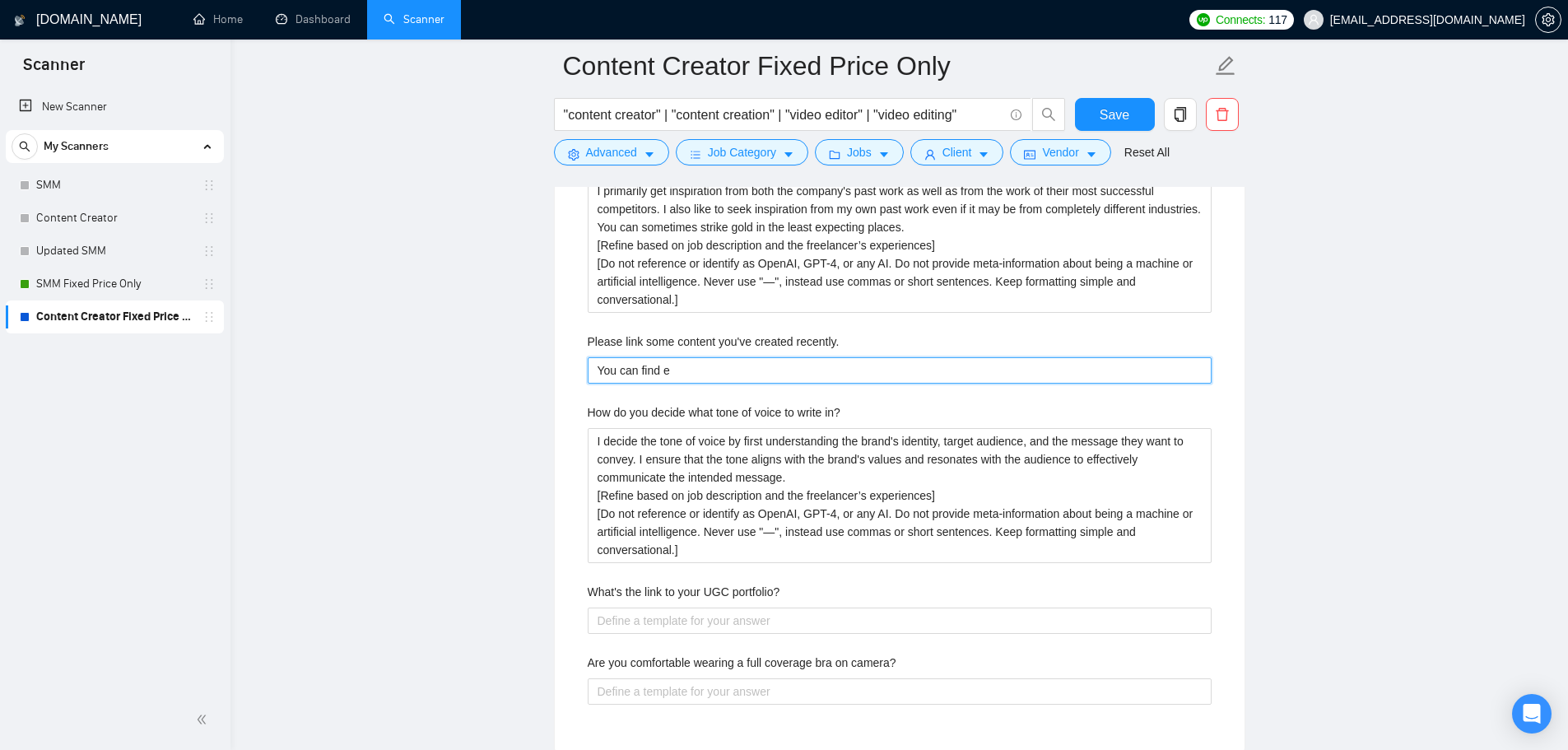
type recently\ "You can find ex"
type recently\ "You can find exa"
type recently\ "You can find exam"
type recently\ "You can find examp"
type recently\ "You can find example"
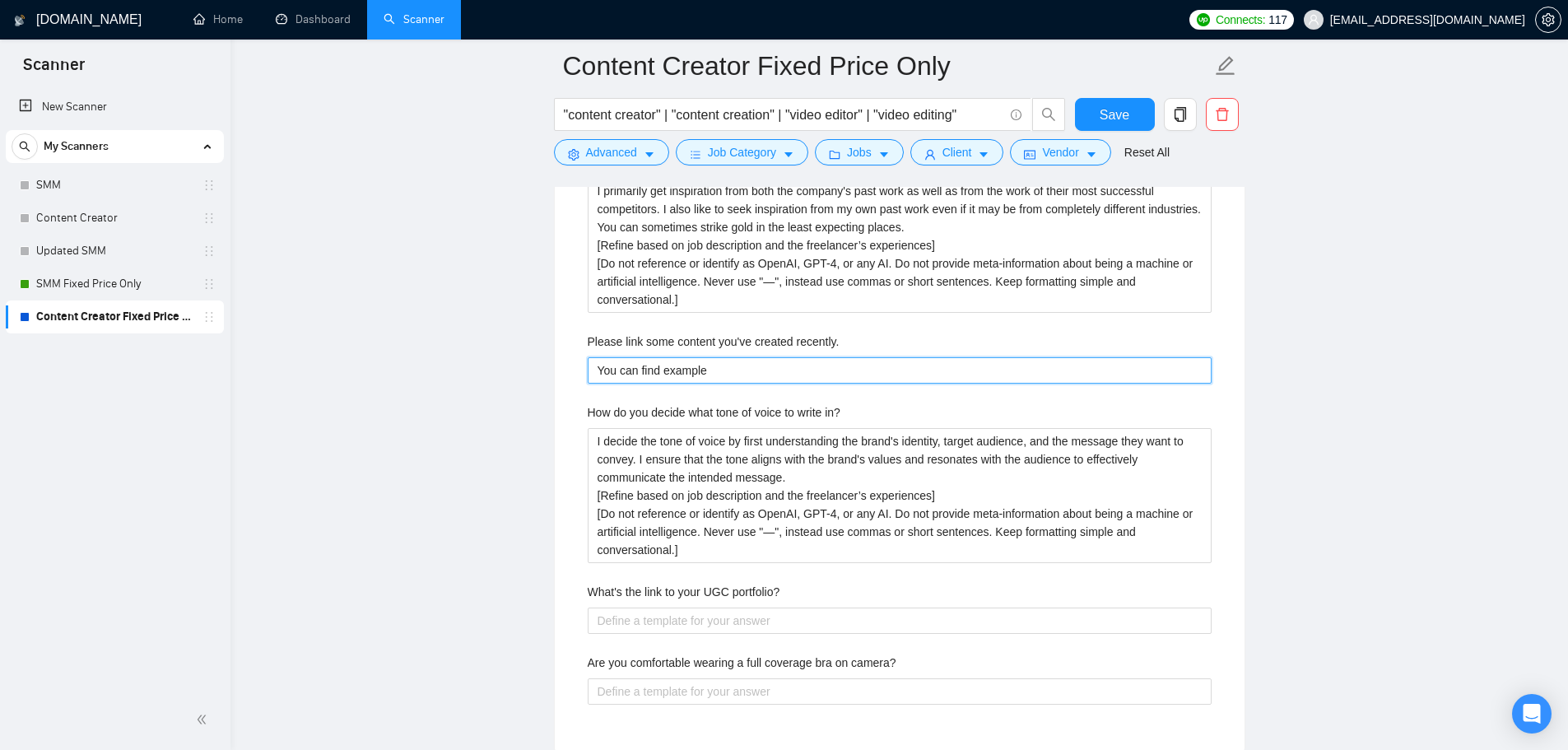
type recently\ "You can find examples"
type recently\ "You can find examples o"
type recently\ "You can find examples of"
type recently\ "You can find examples of m"
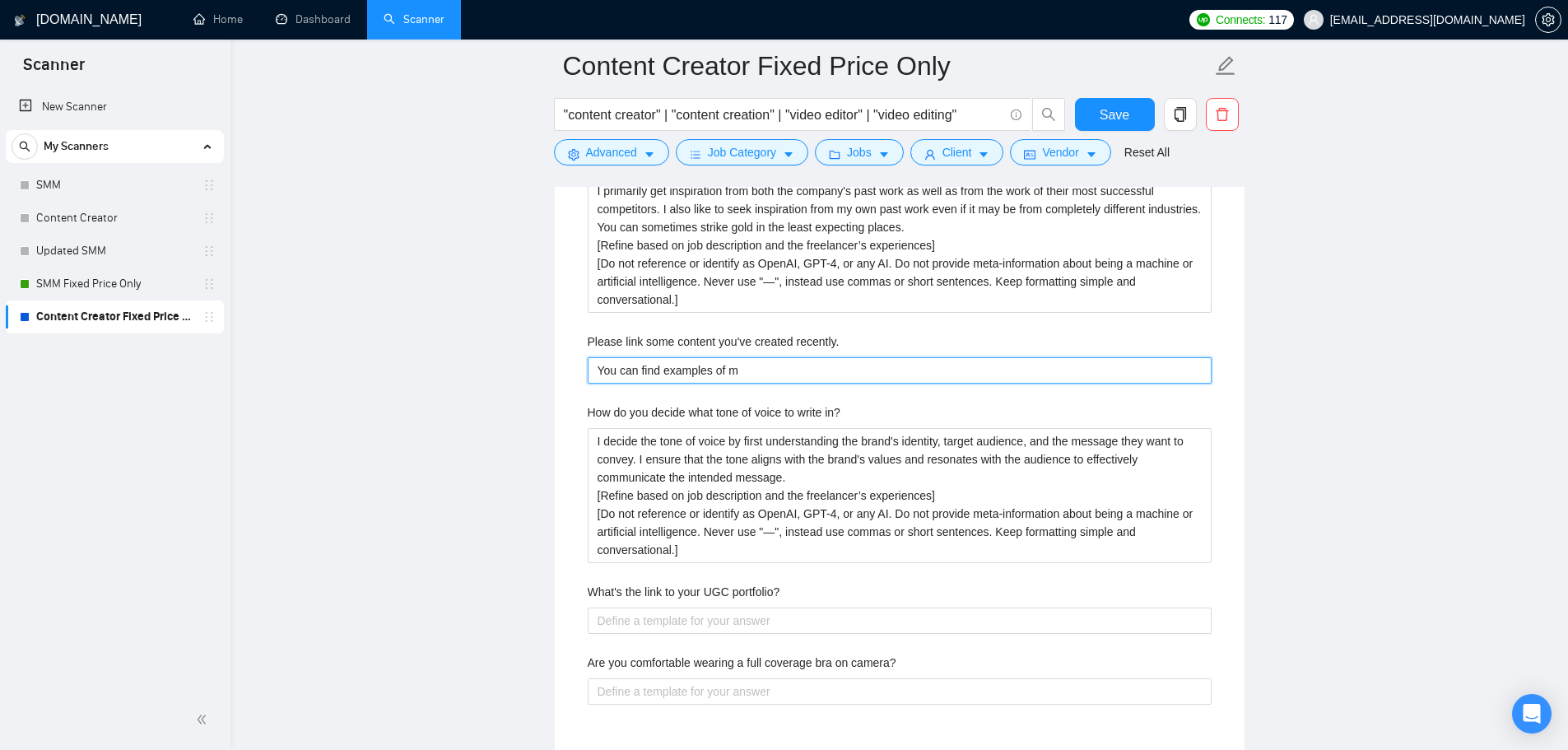
type recently\ "You can find examples of my"
type recently\ "You can find examples of my p"
type recently\ "You can find examples of my pr"
type recently\ "You can find examples of my pre"
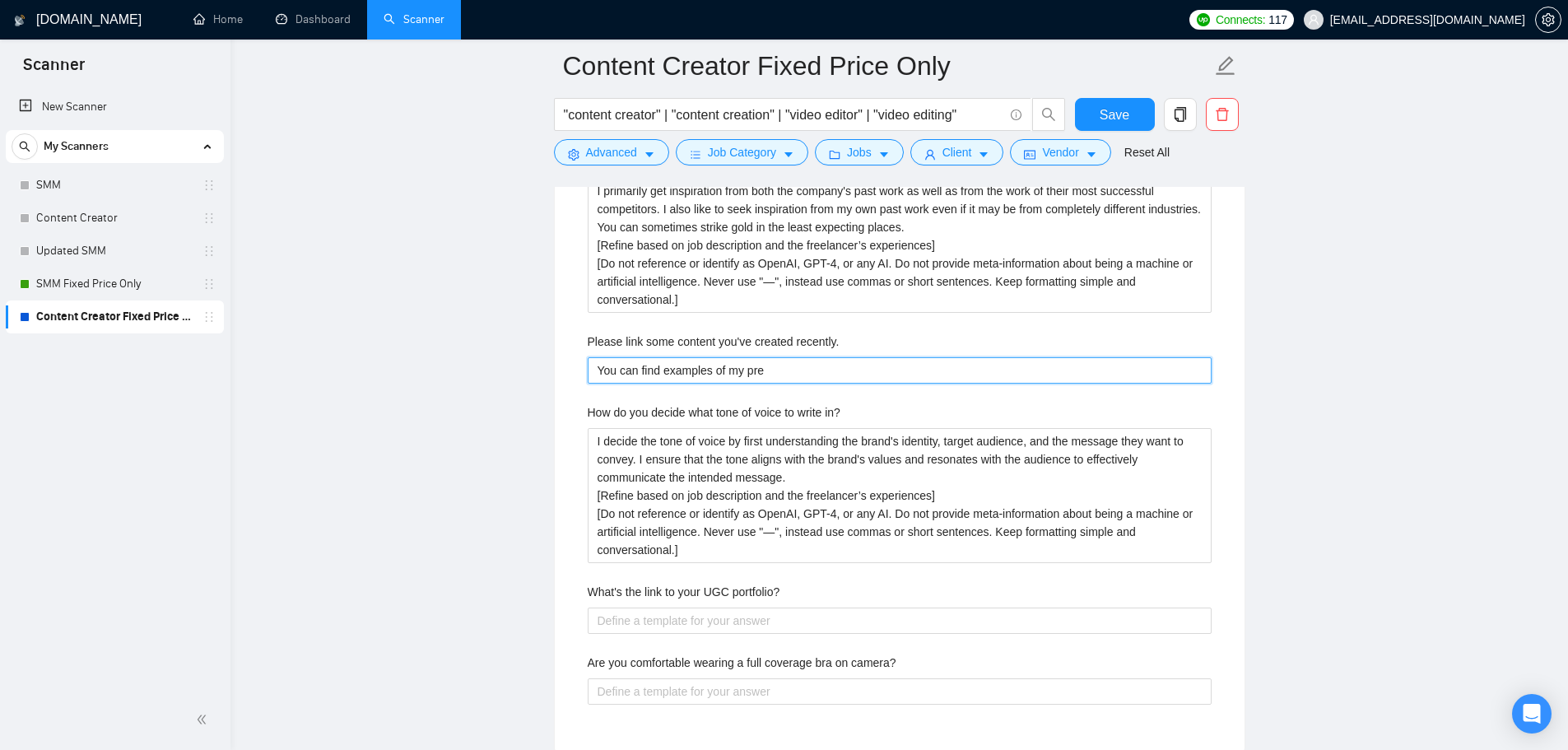
type recently\ "You can find examples of my prev"
type recently\ "You can find examples of my previ"
type recently\ "You can find examples of my previo"
type recently\ "You can find examples of my previou"
type recently\ "You can find examples of my previous"
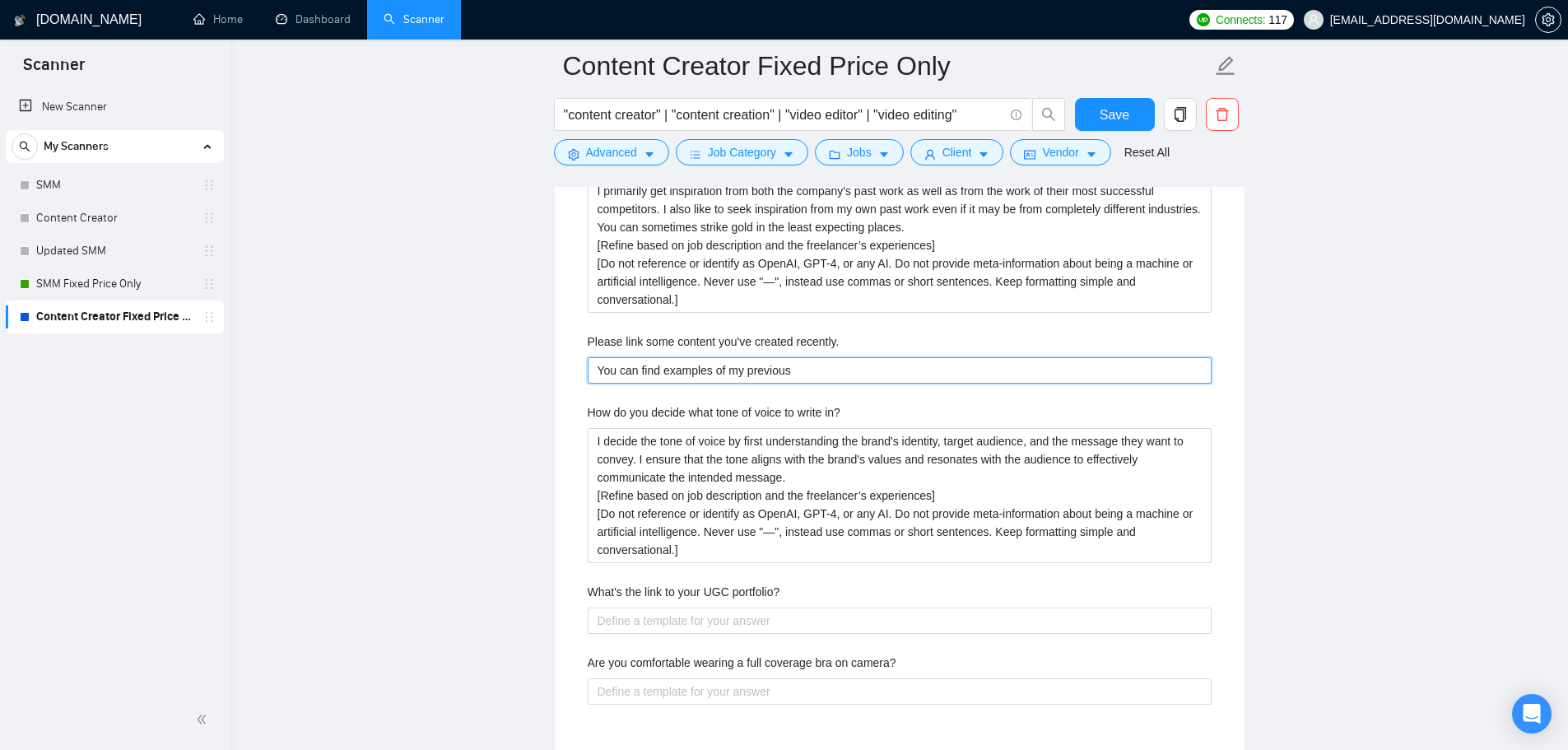
type recently\ "You can find examples of my previous"
type recently\ "You can find examples of my previous c"
type recently\ "You can find examples of my previous co"
type recently\ "You can find examples of my previous con"
type recently\ "You can find examples of my previous cont"
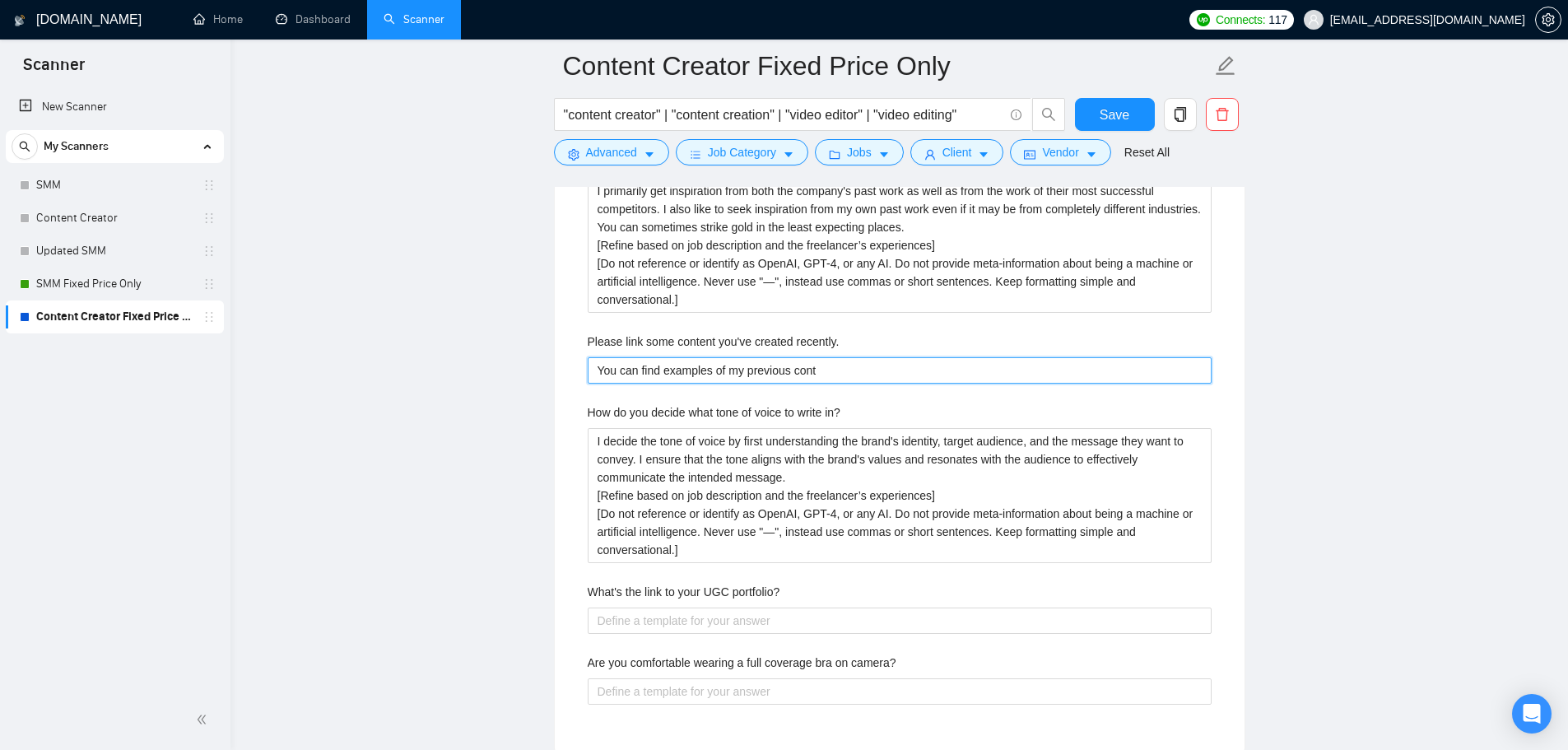
type recently\ "You can find examples of my previous conte"
type recently\ "You can find examples of my previous conten"
type recently\ "You can find examples of my previous content"
type recently\ "You can find examples of my previous content c"
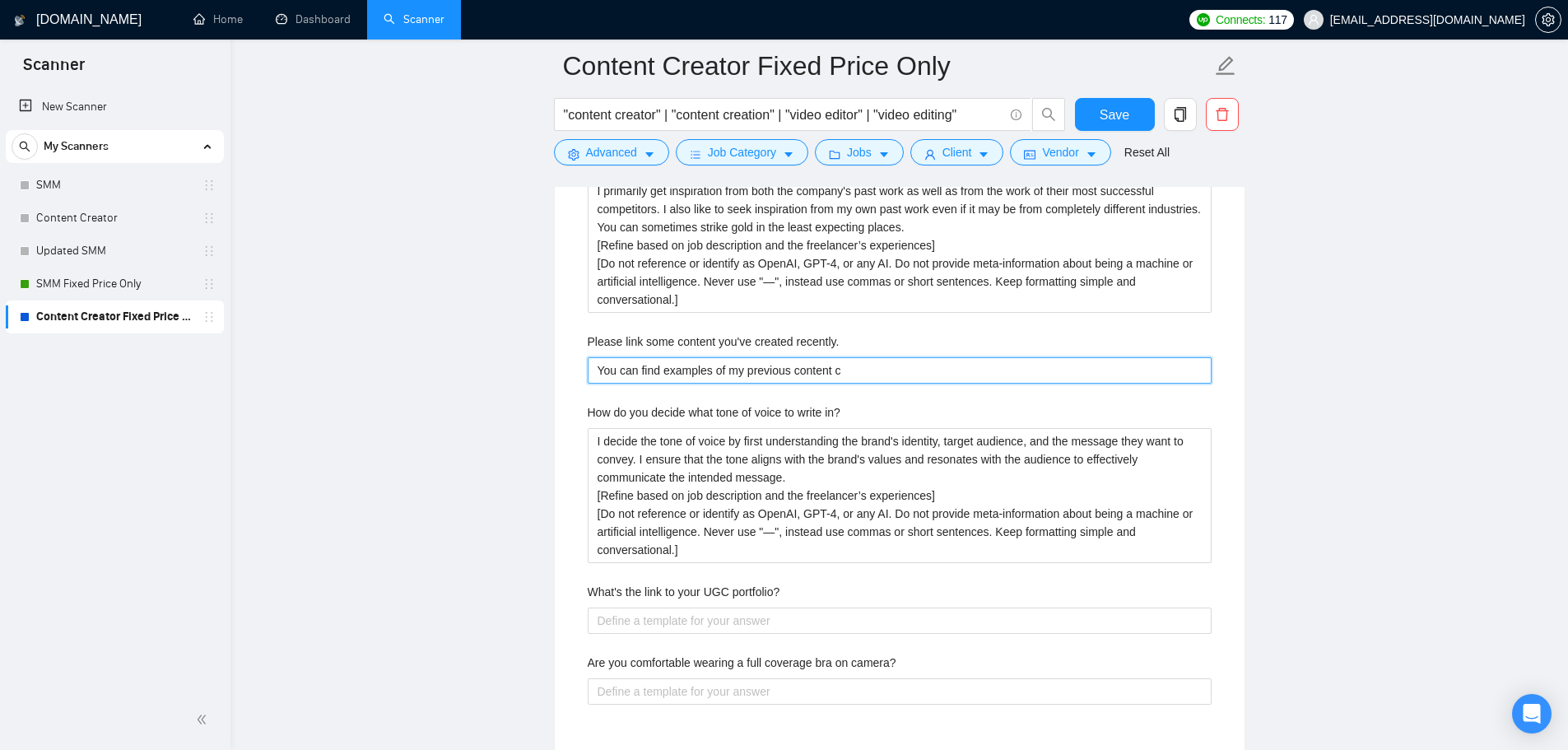
type recently\ "You can find examples of my previous content cr"
type recently\ "You can find examples of my previous content cre"
type recently\ "You can find examples of my previous content creat"
type recently\ "You can find examples of my previous content creati"
type recently\ "You can find examples of my previous content creatio"
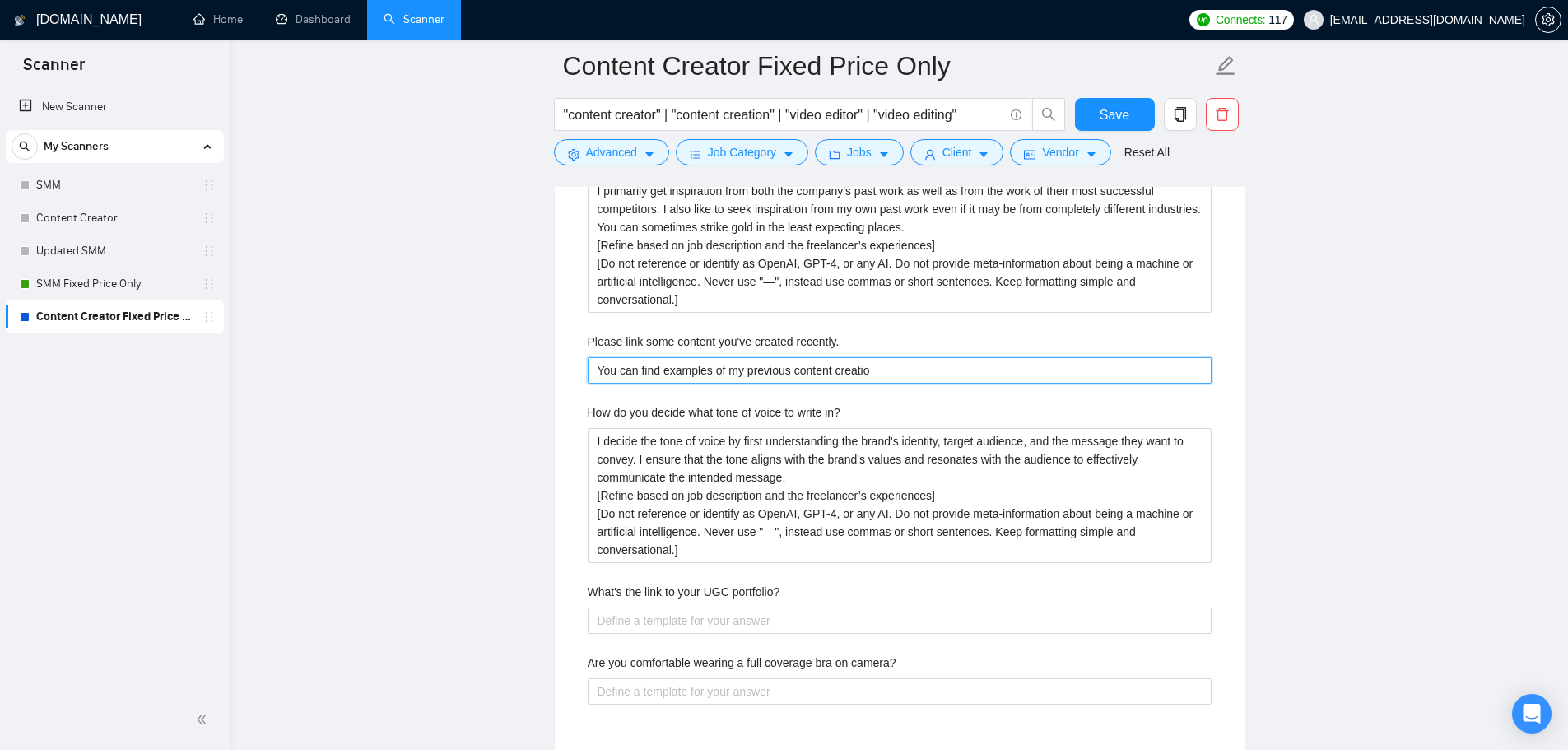
type recently\ "You can find examples of my previous content creation"
type recently\ "You can find examples of my previous content creation w"
type recently\ "You can find examples of my previous content creation wo"
type recently\ "You can find examples of my previous content creation wor"
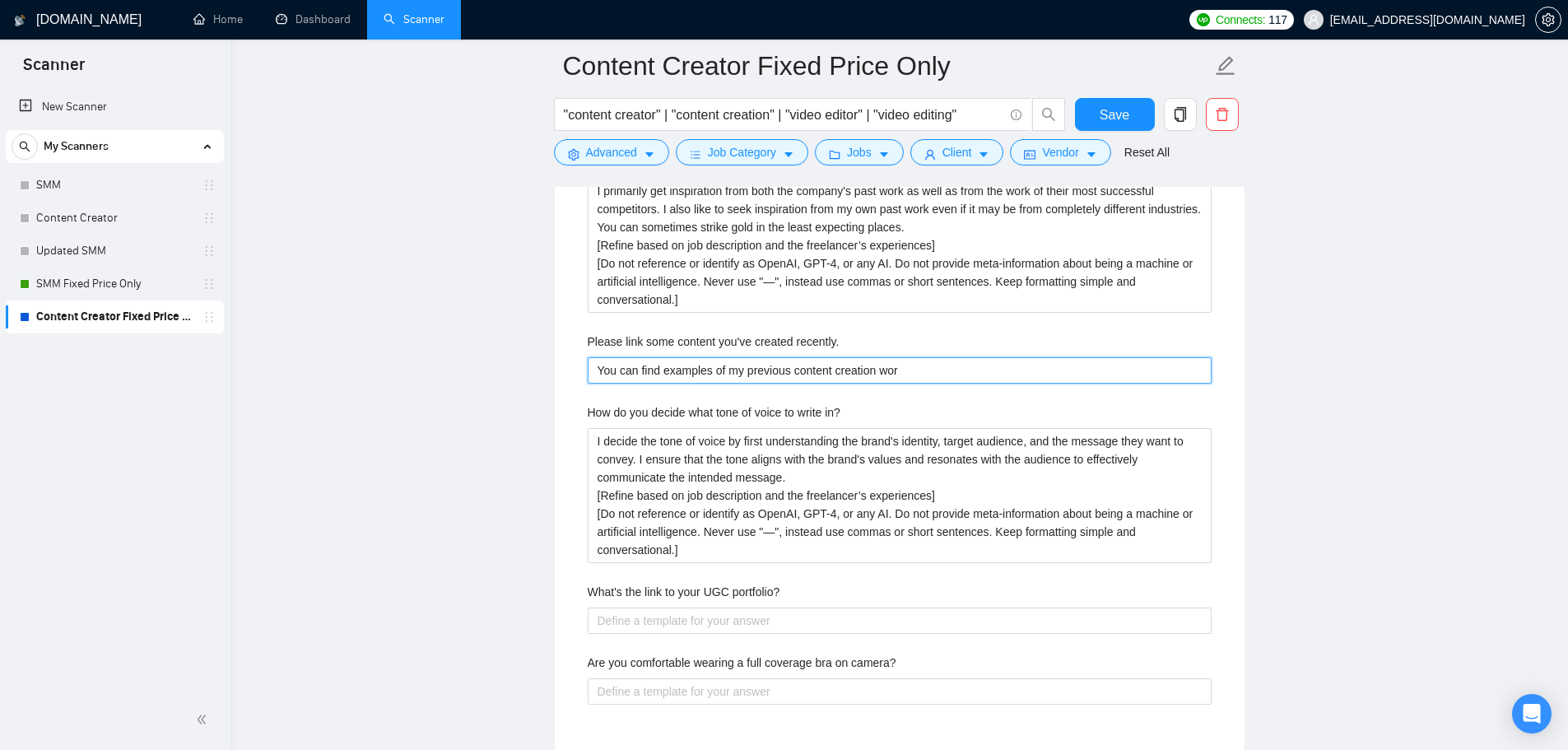
type recently\ "You can find examples of my previous content creation work"
click at [638, 344] on label "Please link some content you've created recently." at bounding box center [714, 341] width 251 height 18
click at [638, 357] on recently\ "You can find examples of my previous content creation work at [DOMAIN_NAME]." at bounding box center [900, 370] width 624 height 27
click at [638, 344] on label "Please link some content you've created recently." at bounding box center [714, 341] width 251 height 18
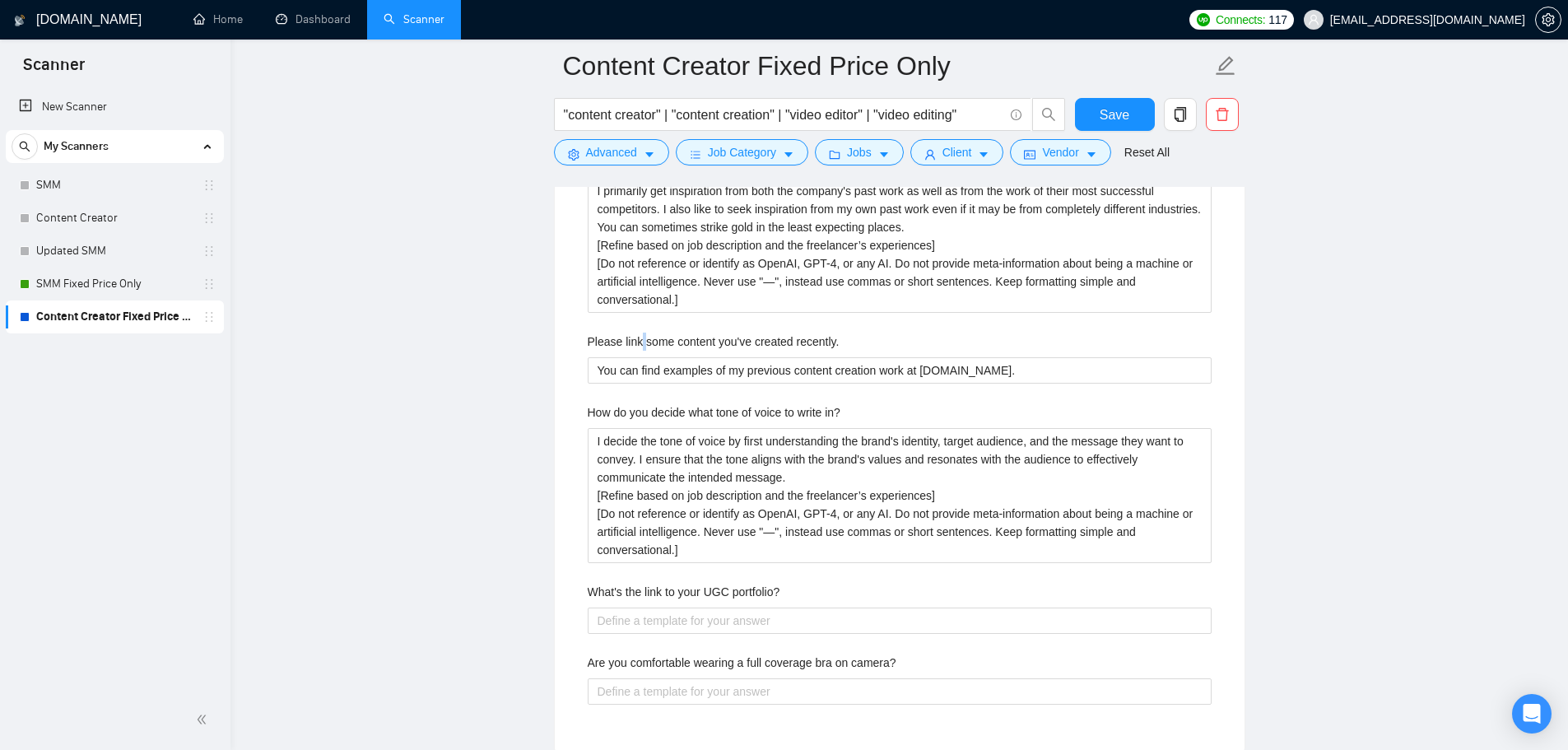
click at [638, 357] on recently\ "You can find examples of my previous content creation work at [DOMAIN_NAME]." at bounding box center [900, 370] width 624 height 27
click at [638, 344] on label "Please link some content you've created recently." at bounding box center [714, 341] width 251 height 18
click at [638, 357] on recently\ "You can find examples of my previous content creation work at [DOMAIN_NAME]." at bounding box center [900, 370] width 624 height 27
copy label "Please link some content you've created recently."
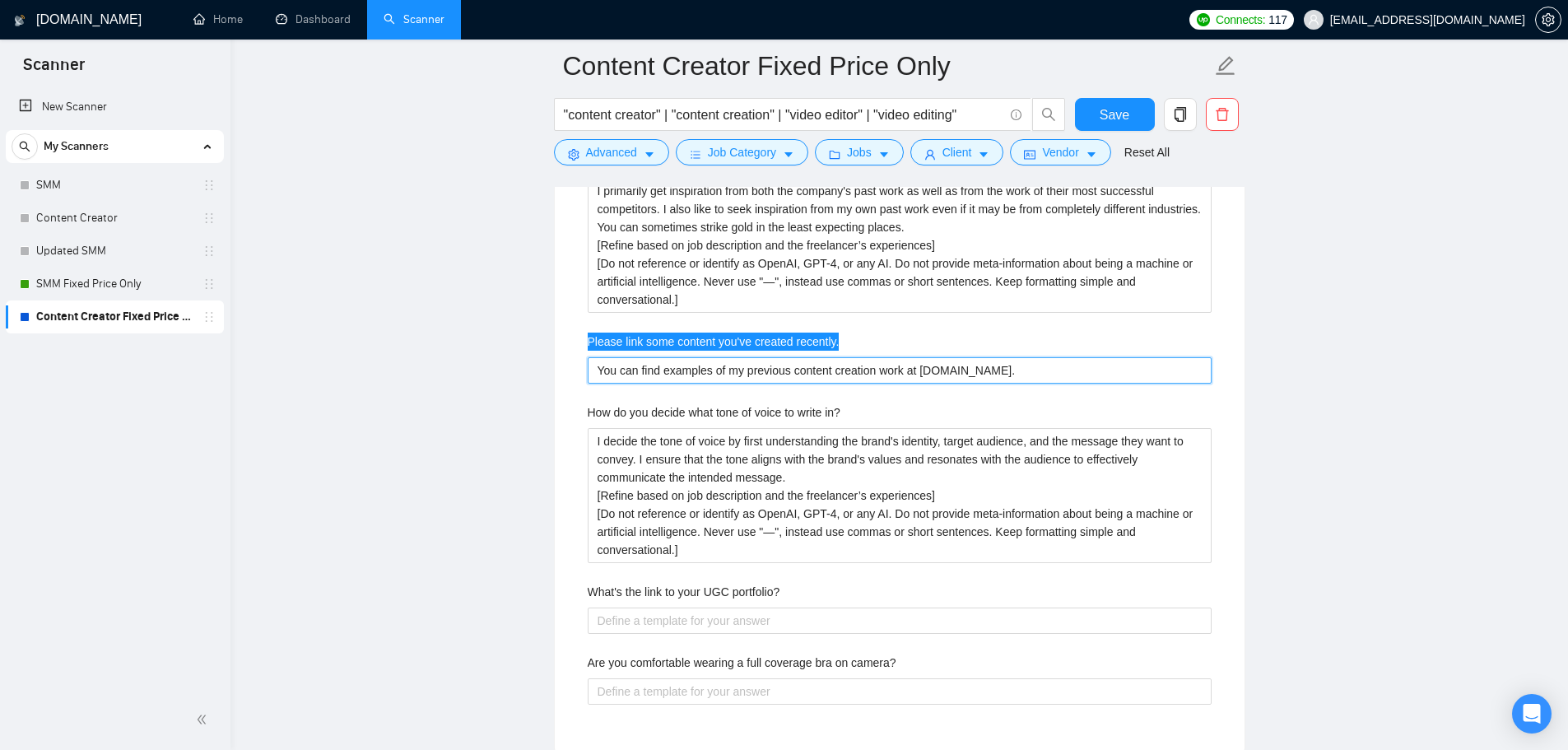
click at [720, 379] on recently\ "You can find examples of my previous content creation work at [DOMAIN_NAME]." at bounding box center [900, 370] width 624 height 27
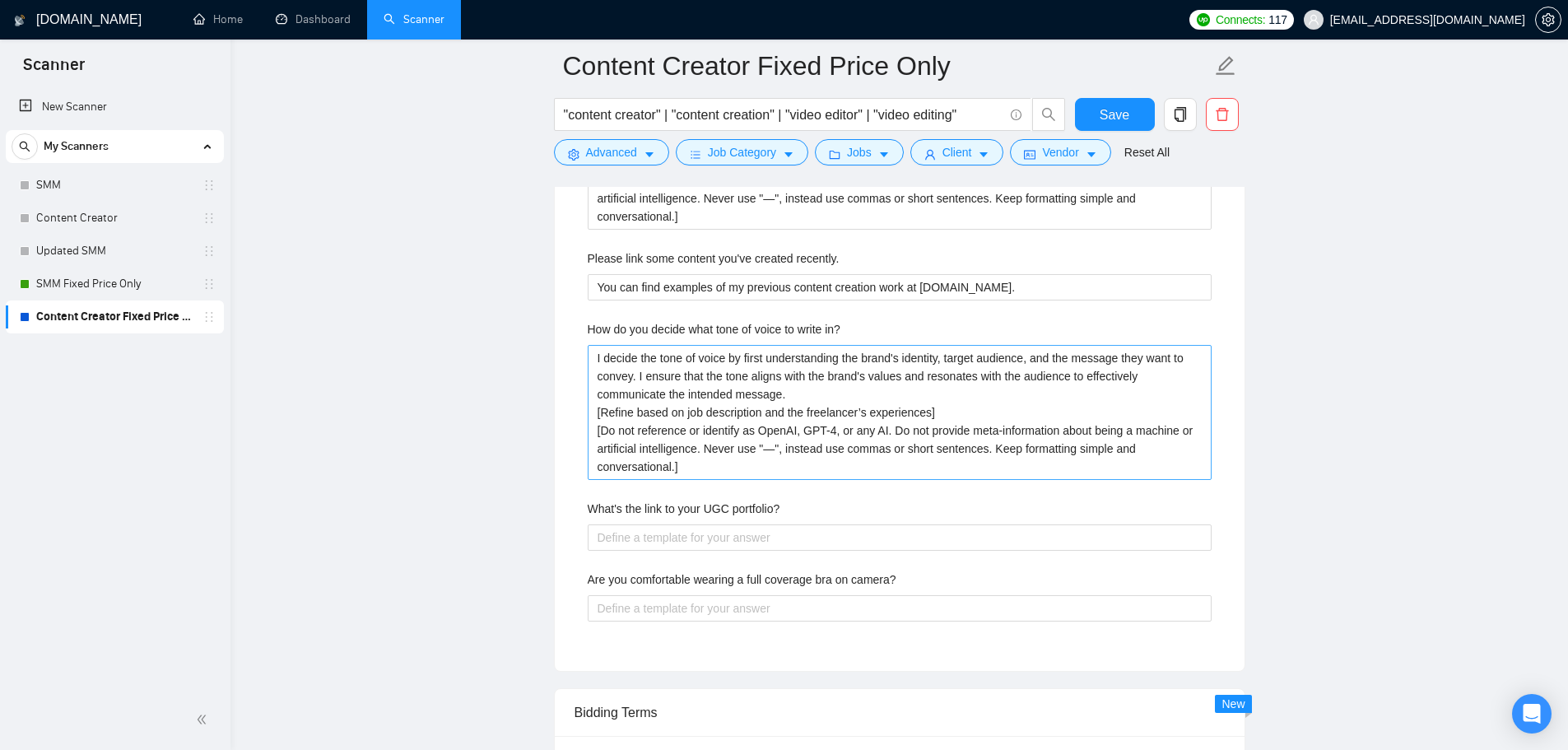
scroll to position [3703, 0]
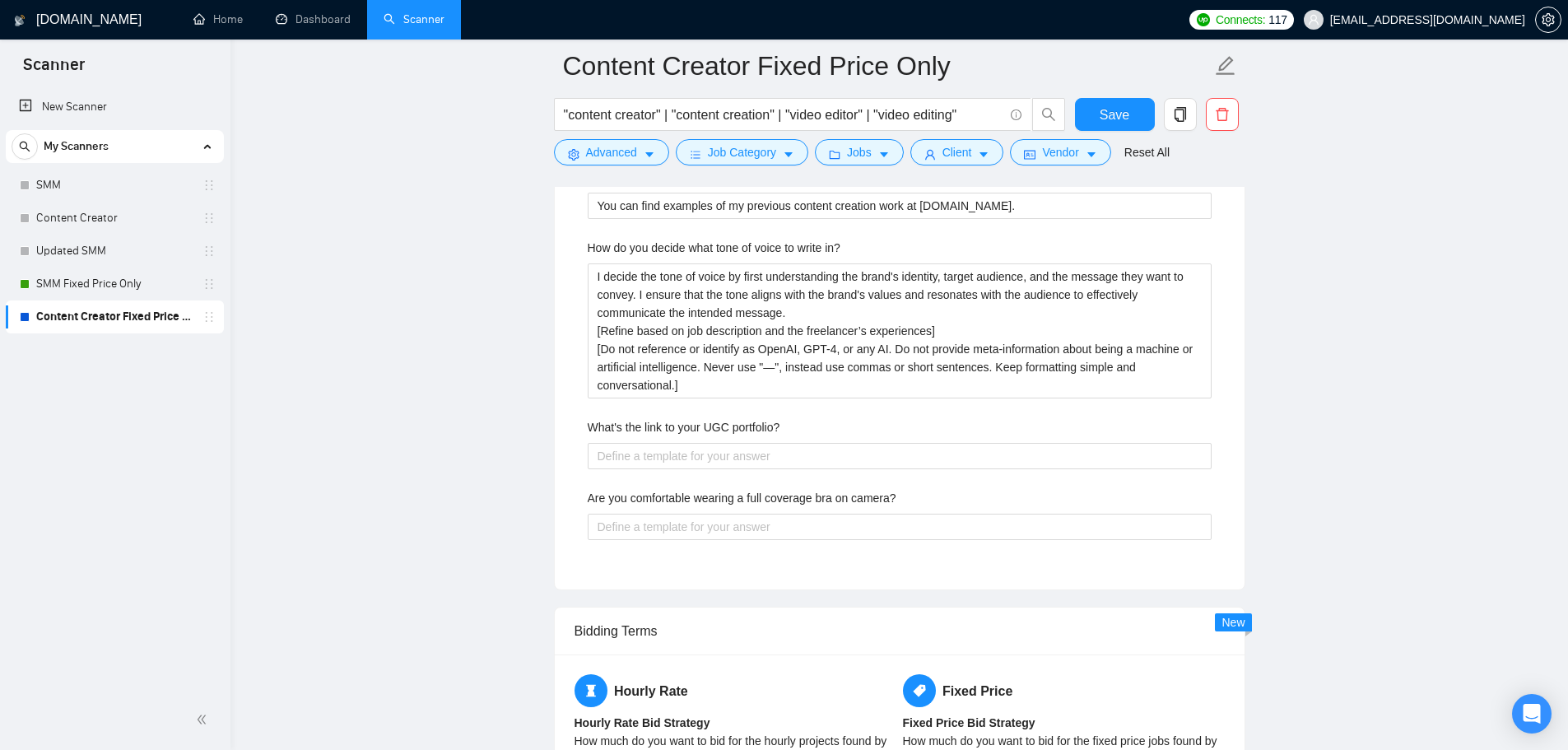
click at [880, 501] on label "Are you comfortable wearing a full coverage bra on camera?" at bounding box center [742, 498] width 309 height 18
click at [880, 514] on camera\? "Are you comfortable wearing a full coverage bra on camera?" at bounding box center [900, 526] width 624 height 27
click at [880, 501] on label "Are you comfortable wearing a full coverage bra on camera?" at bounding box center [742, 498] width 309 height 18
click at [880, 514] on camera\? "Are you comfortable wearing a full coverage bra on camera?" at bounding box center [900, 526] width 624 height 27
click at [880, 501] on label "Are you comfortable wearing a full coverage bra on camera?" at bounding box center [742, 498] width 309 height 18
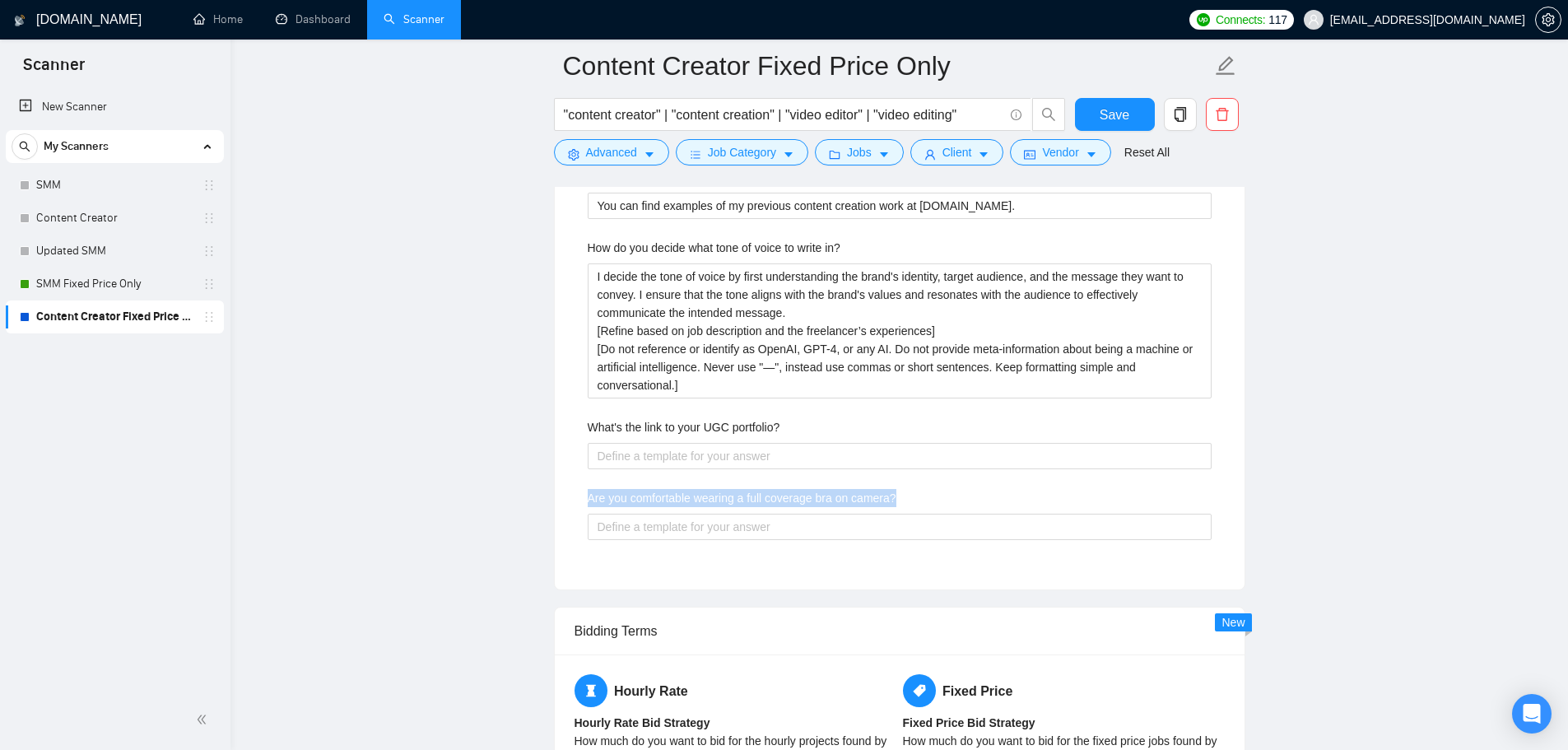
click at [880, 514] on camera\? "Are you comfortable wearing a full coverage bra on camera?" at bounding box center [900, 526] width 624 height 27
click at [640, 425] on label "What's the link to your UGC portfolio?" at bounding box center [684, 426] width 193 height 18
click at [640, 442] on portfolio\? "What's the link to your UGC portfolio?" at bounding box center [900, 455] width 624 height 27
click at [640, 425] on label "What's the link to your UGC portfolio?" at bounding box center [684, 426] width 193 height 18
click at [640, 442] on portfolio\? "What's the link to your UGC portfolio?" at bounding box center [900, 455] width 624 height 27
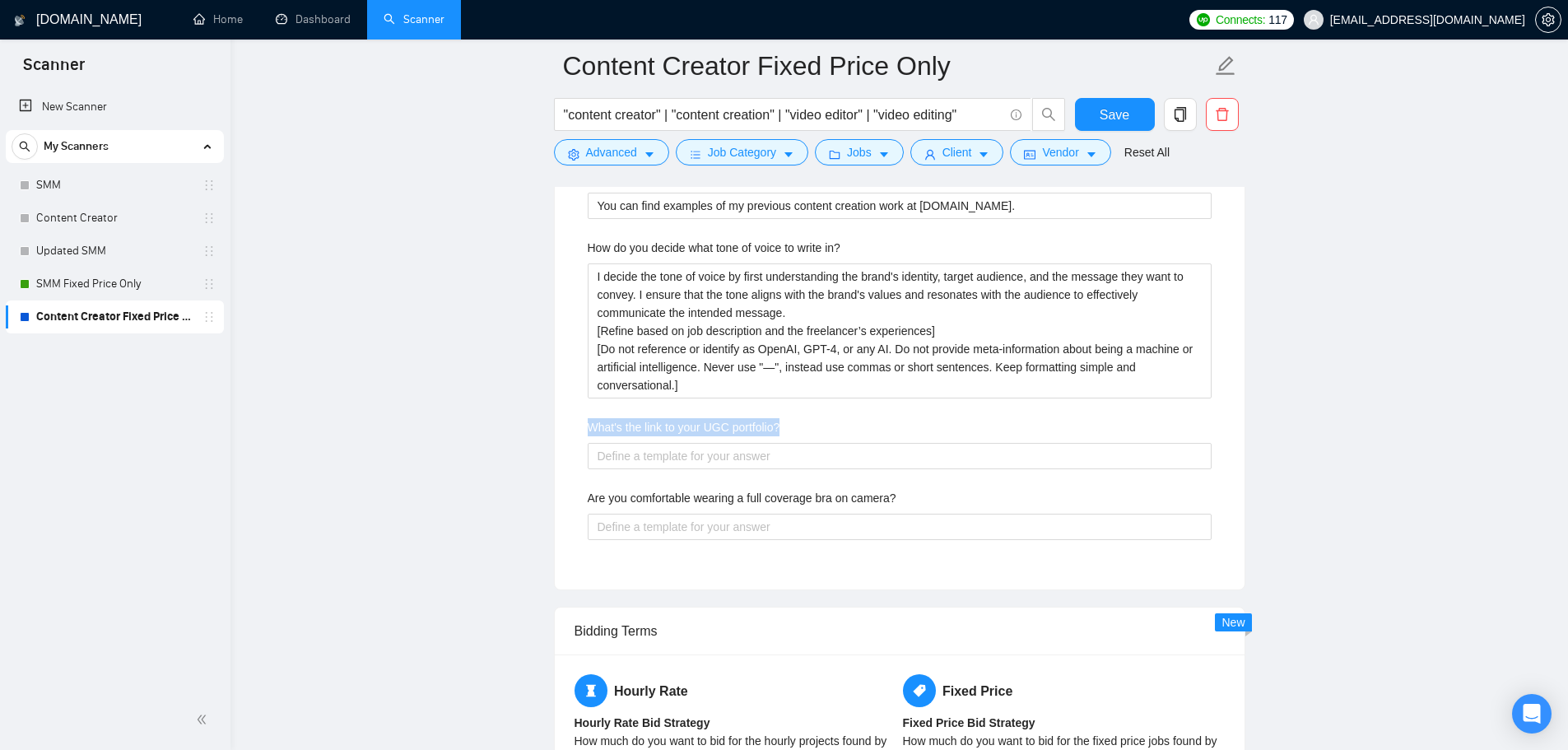
click at [640, 425] on label "What's the link to your UGC portfolio?" at bounding box center [684, 426] width 193 height 18
click at [640, 442] on portfolio\? "What's the link to your UGC portfolio?" at bounding box center [900, 455] width 624 height 27
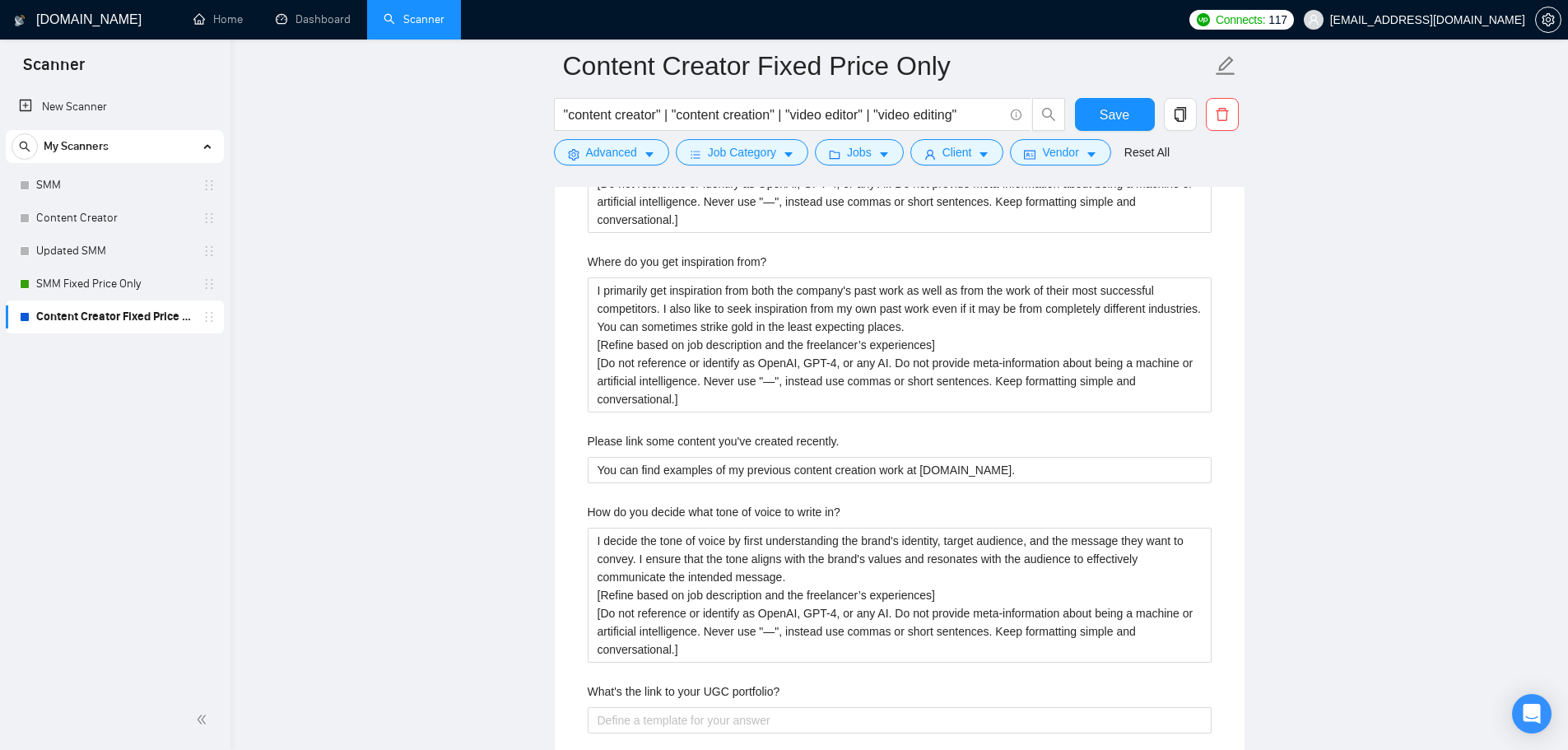
scroll to position [3620, 0]
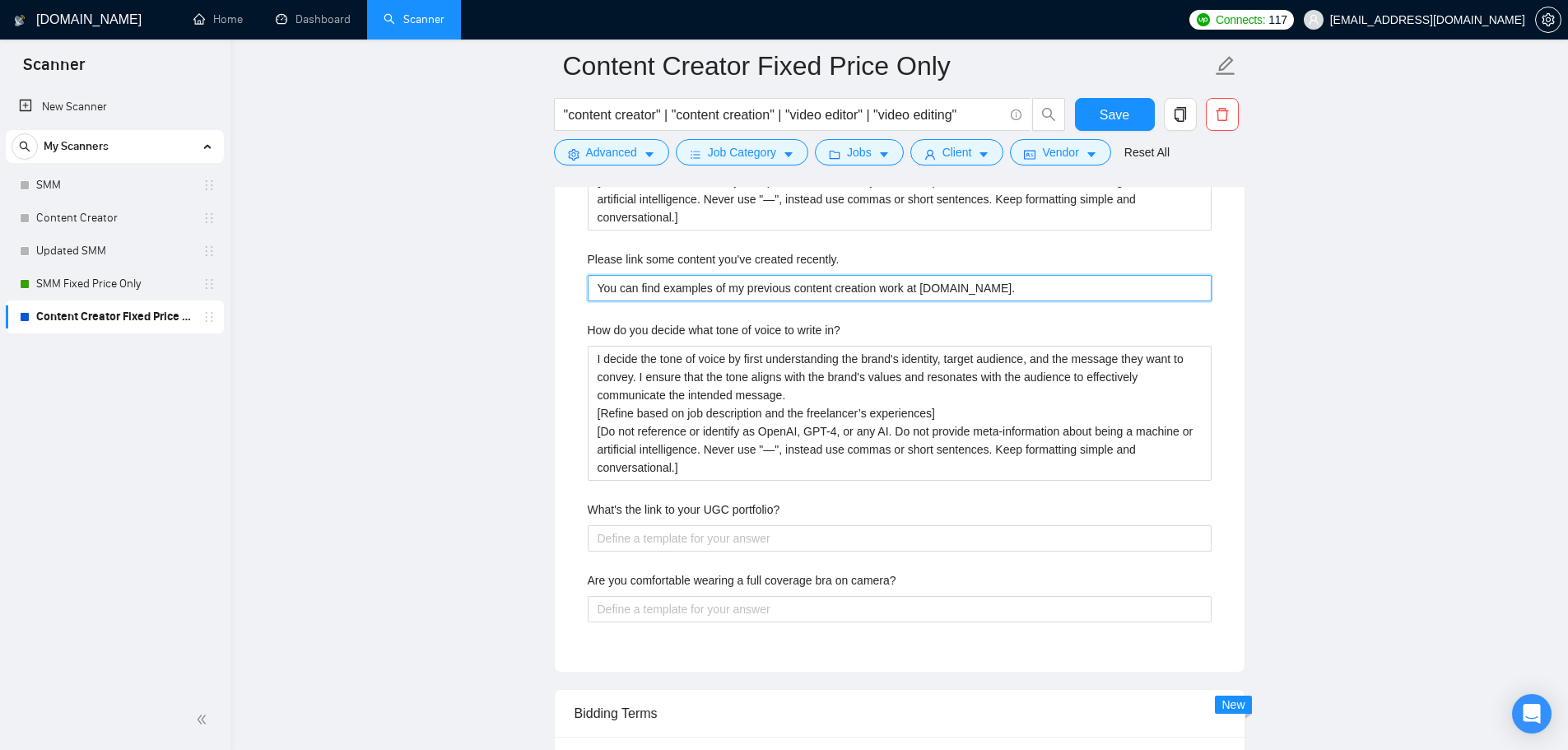
click at [843, 286] on recently\ "You can find examples of my previous content creation work at [DOMAIN_NAME]." at bounding box center [900, 288] width 624 height 27
click at [673, 544] on portfolio\? "What's the link to your UGC portfolio?" at bounding box center [900, 538] width 624 height 27
paste portfolio\? "You can find examples of my previous content creation work at [DOMAIN_NAME]."
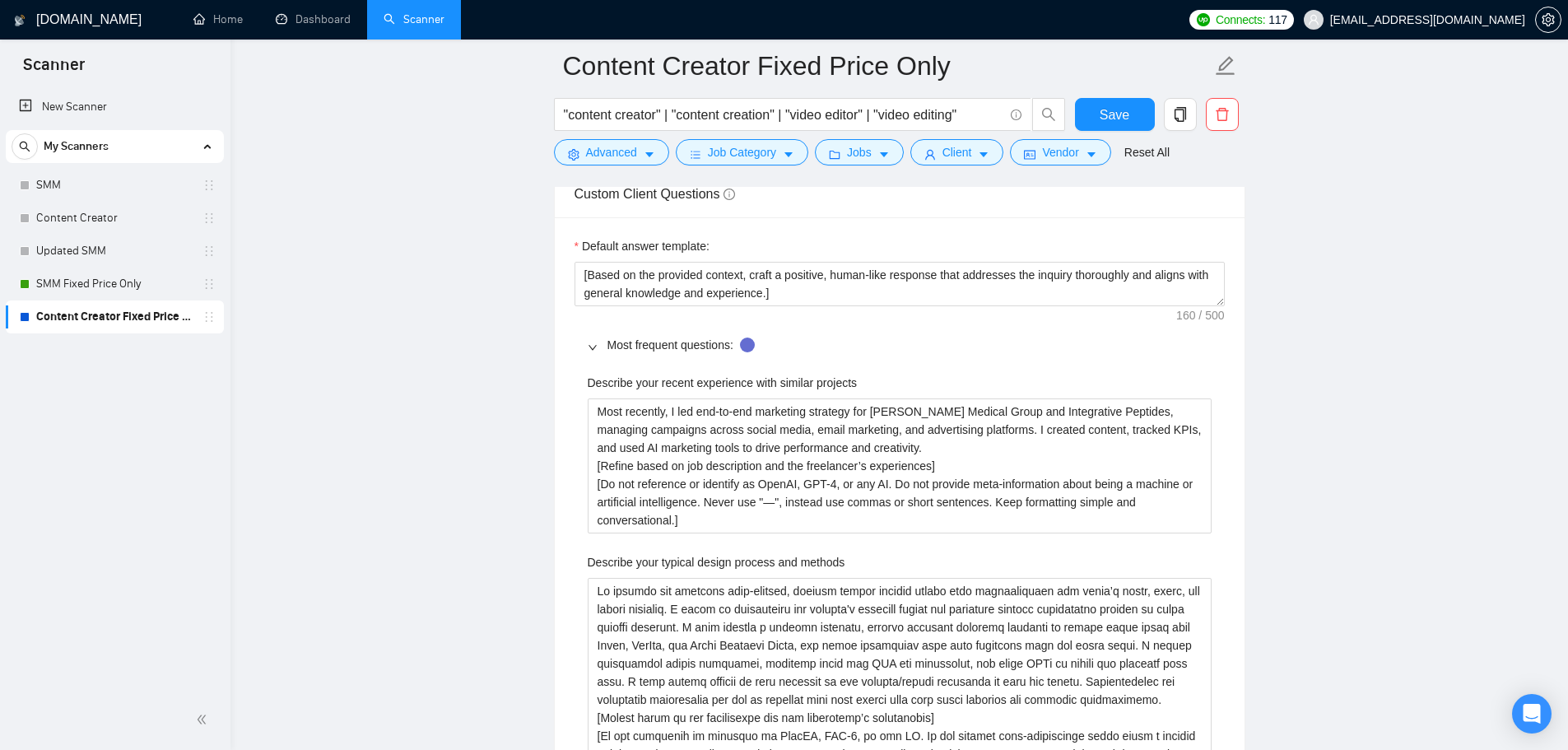
scroll to position [2469, 0]
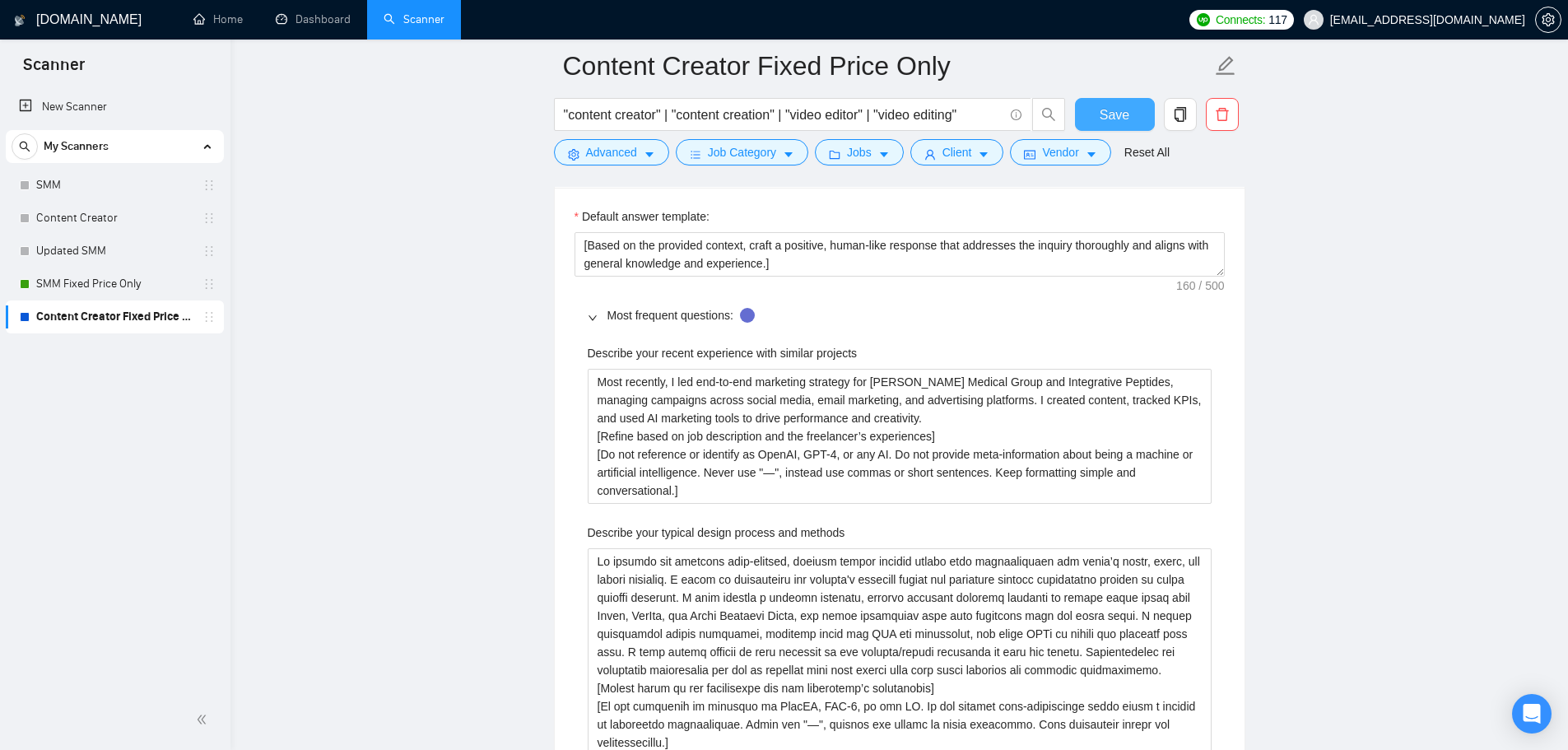
click at [1102, 116] on span "Save" at bounding box center [1115, 115] width 30 height 21
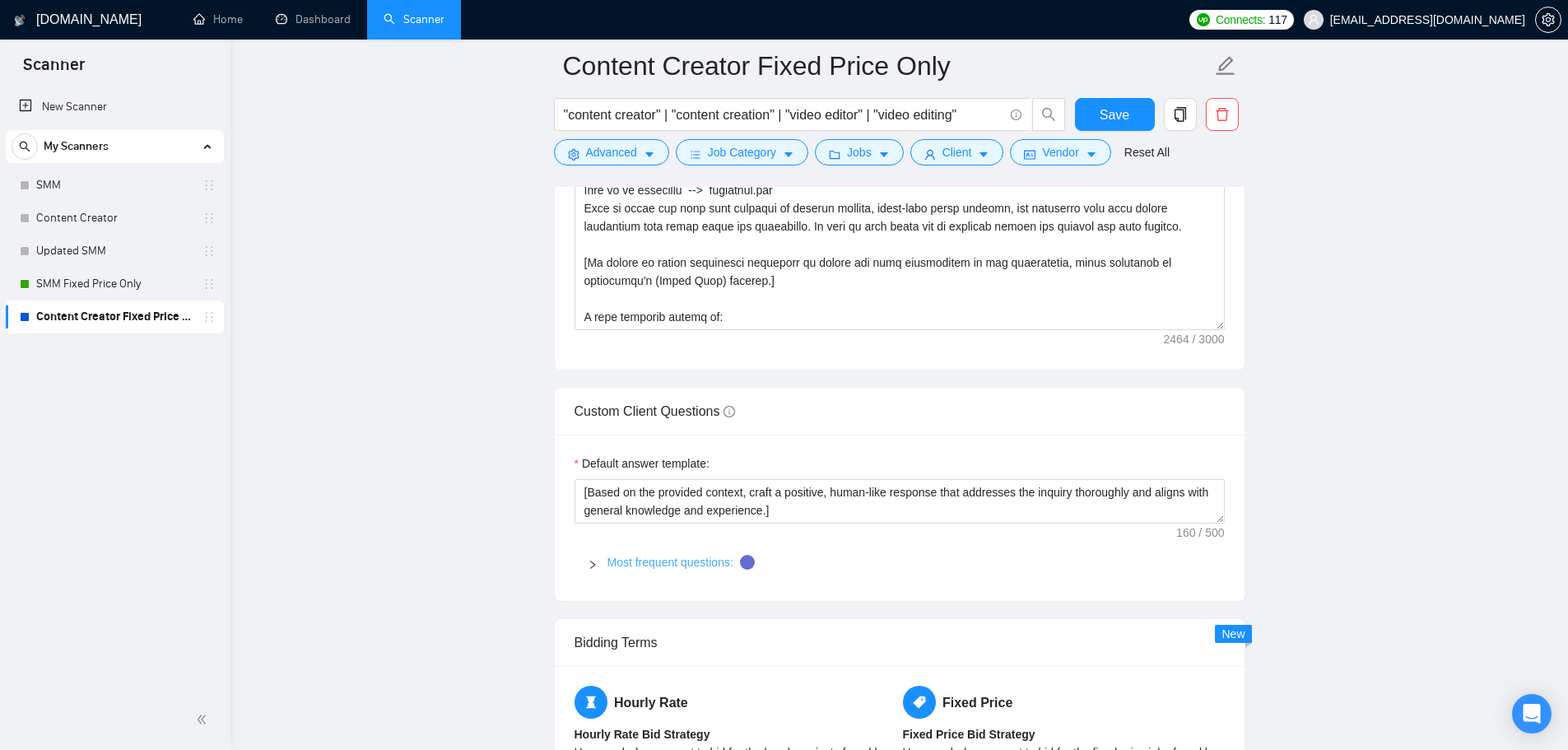
click at [689, 555] on link "Most frequent questions:" at bounding box center [670, 561] width 126 height 13
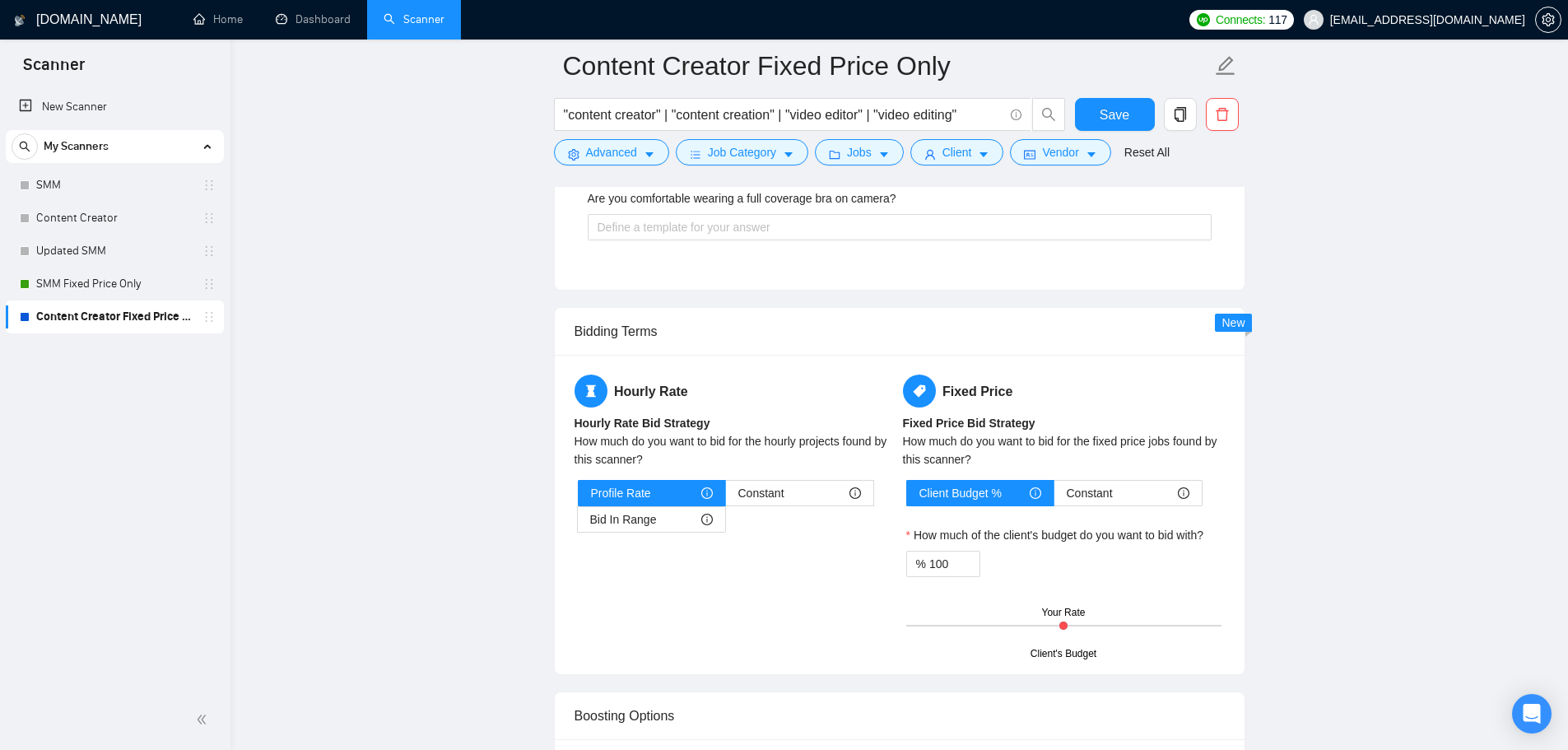
scroll to position [4114, 0]
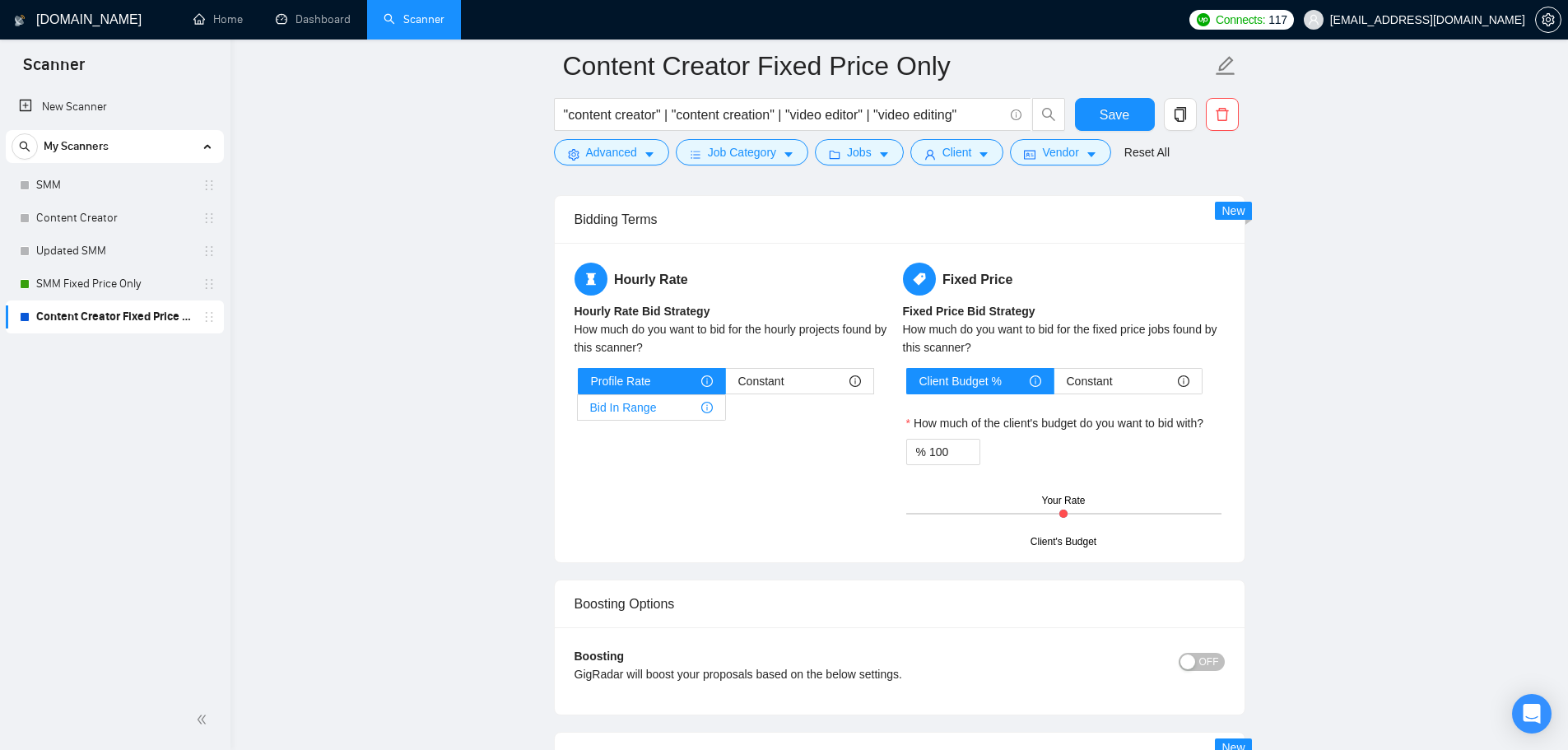
click at [628, 408] on span "Bid In Range" at bounding box center [623, 407] width 66 height 25
click at [578, 412] on input "Bid In Range" at bounding box center [578, 412] width 0 height 0
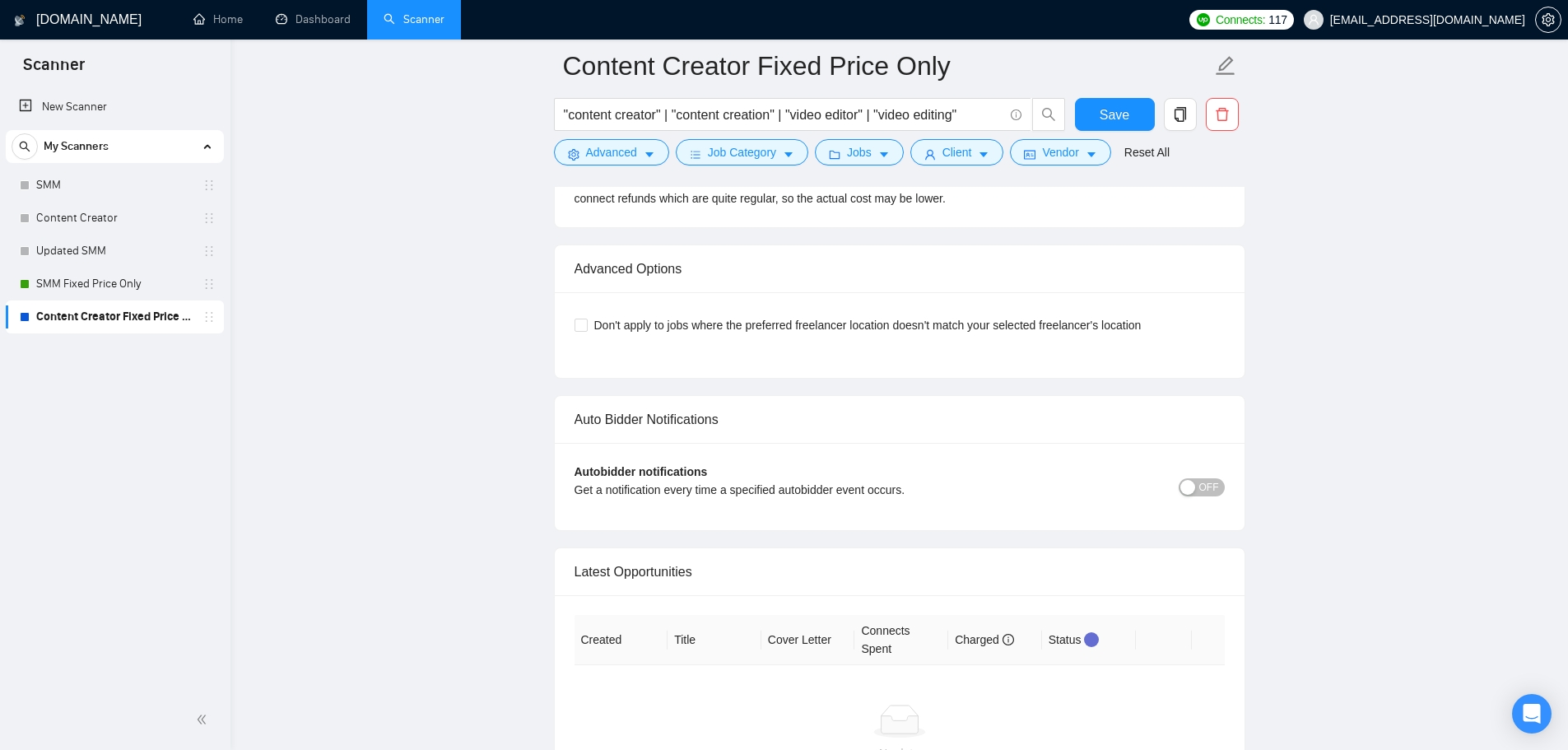
scroll to position [5484, 0]
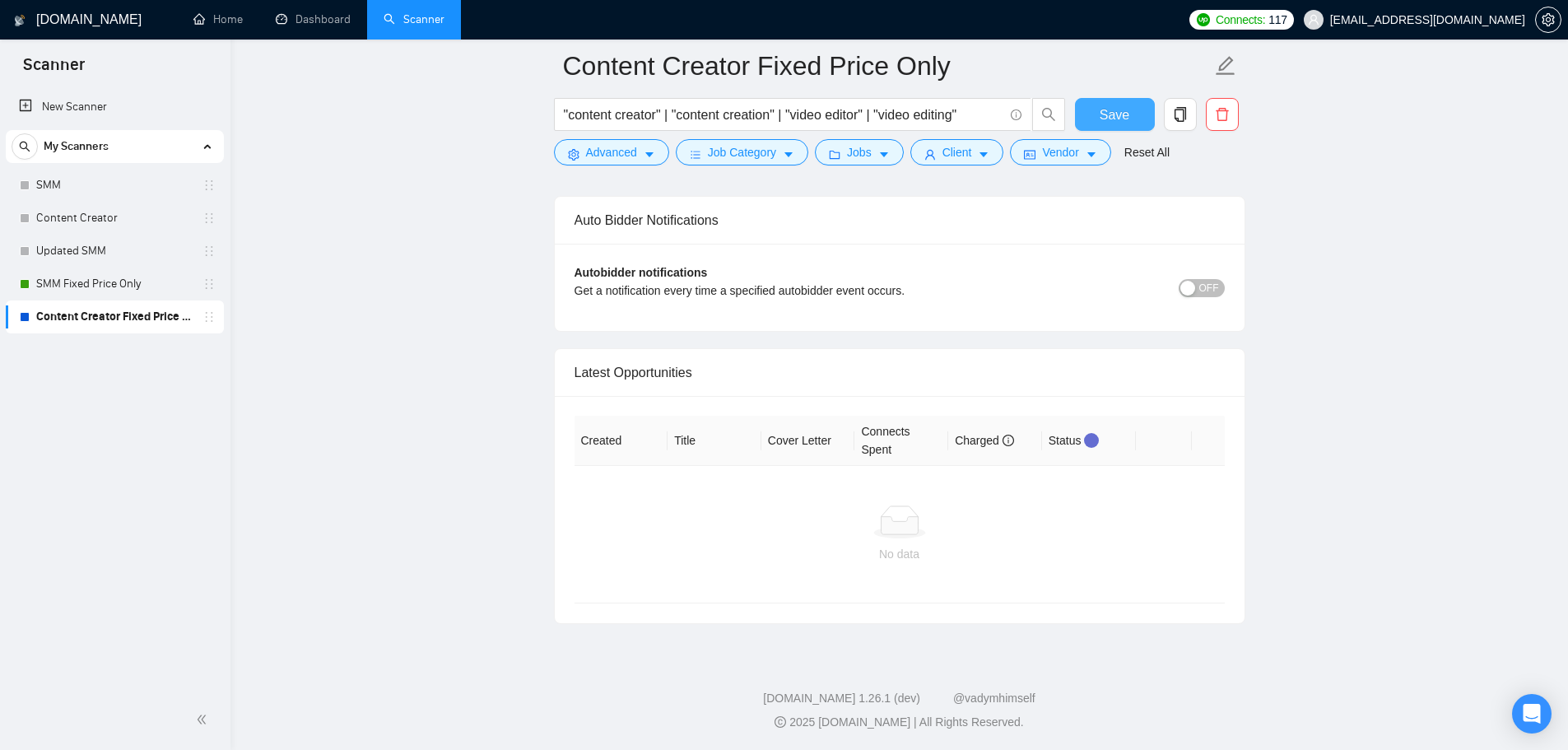
click at [1106, 101] on button "Save" at bounding box center [1115, 114] width 80 height 33
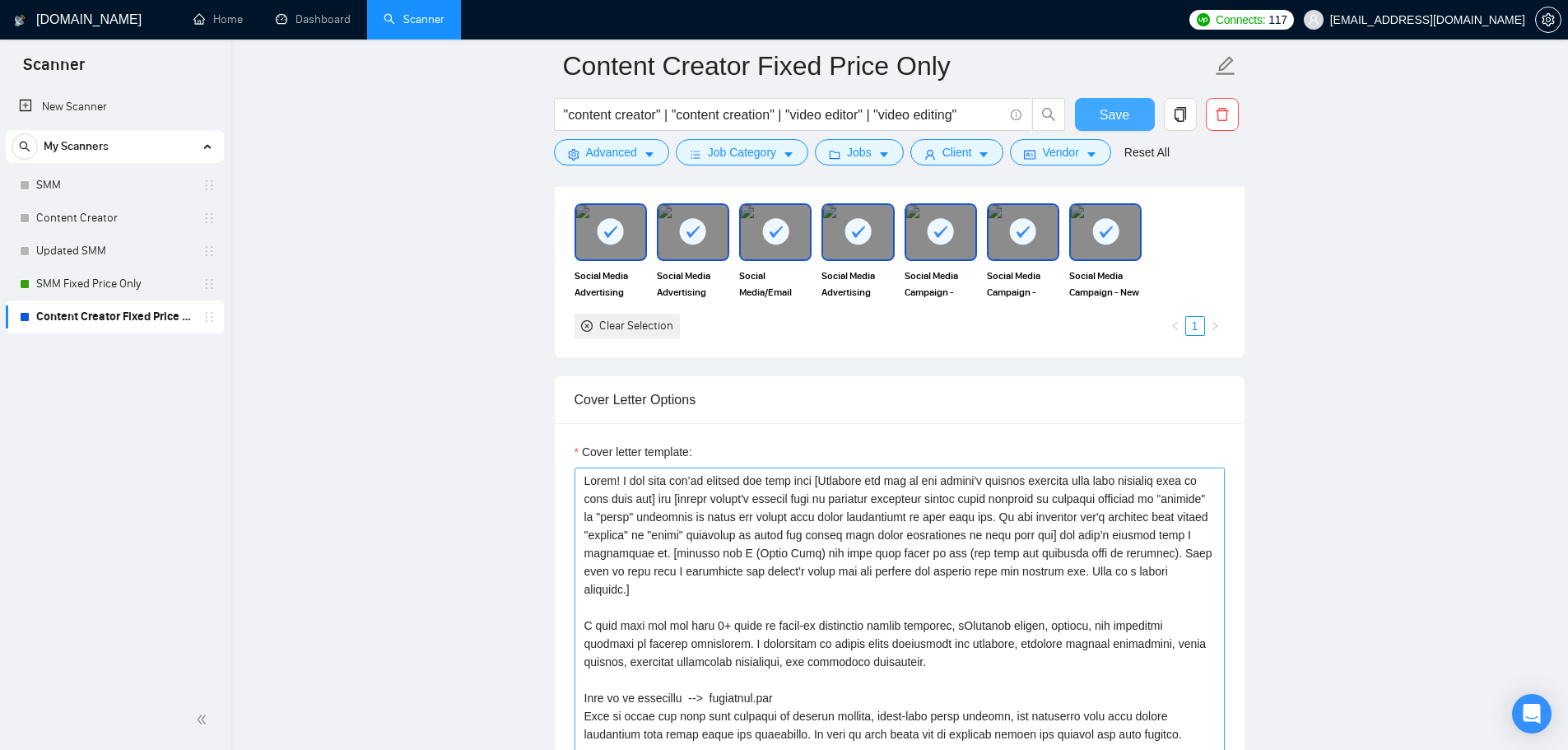
scroll to position [1302, 0]
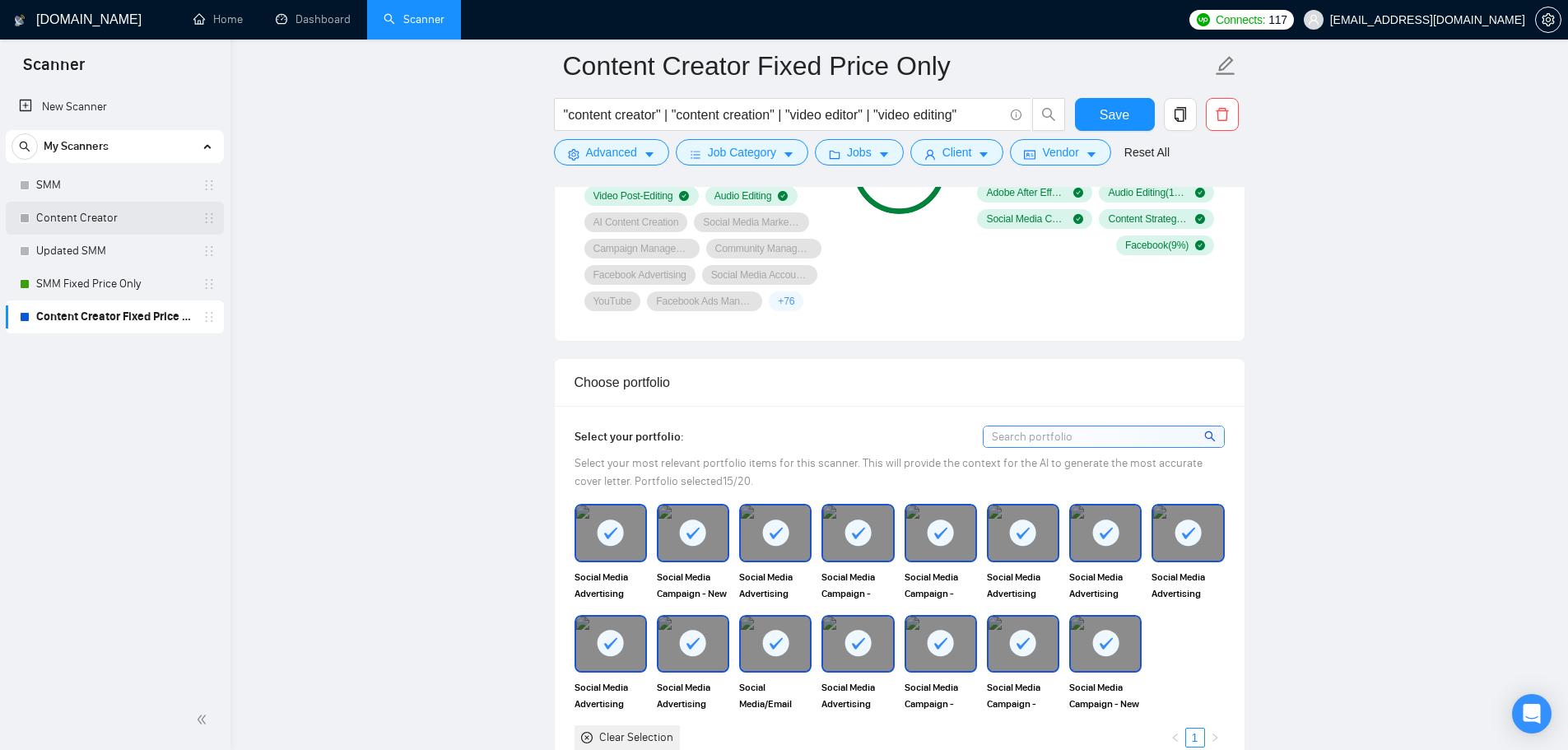
click at [123, 209] on link "Content Creator" at bounding box center [115, 218] width 156 height 33
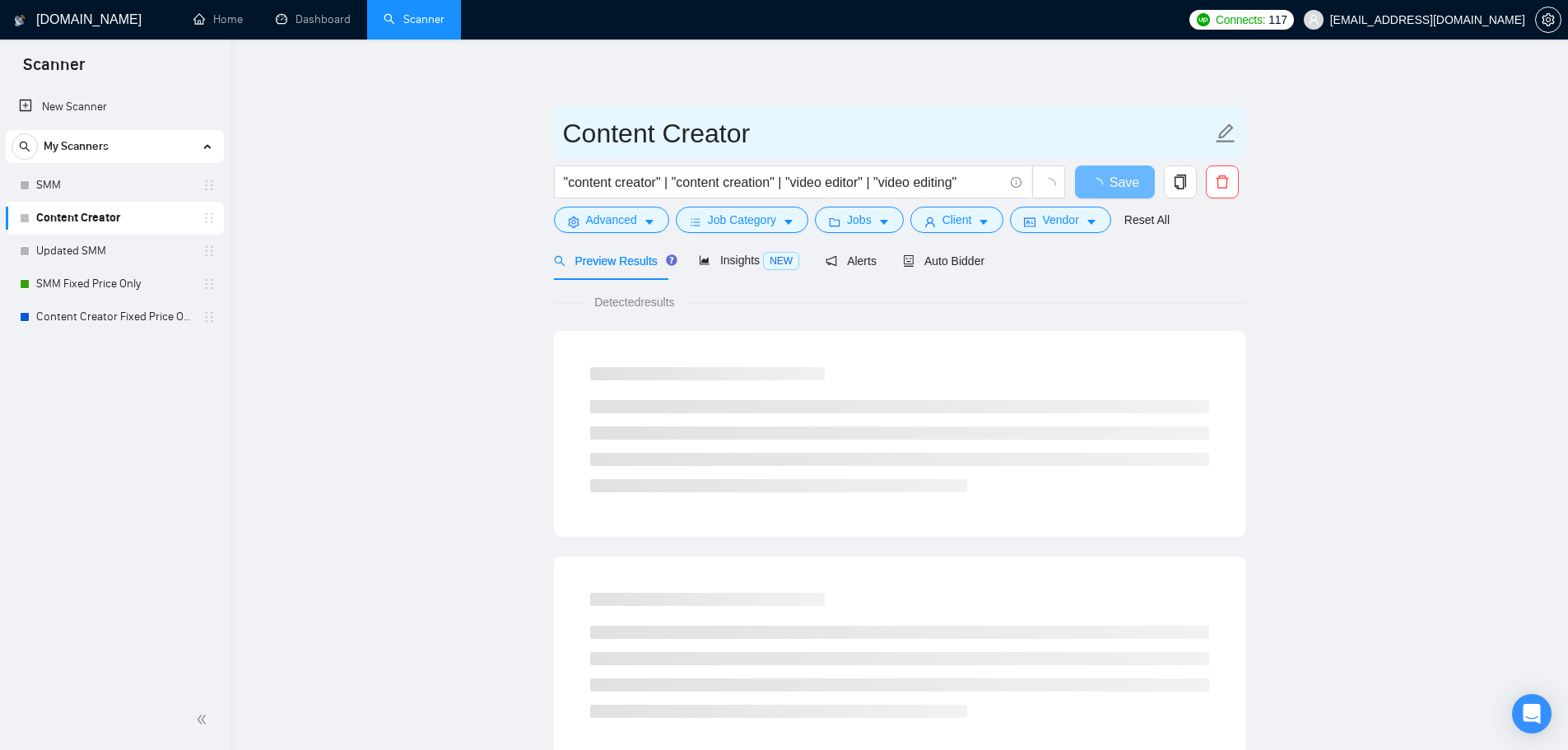
click at [781, 138] on input "Content Creator" at bounding box center [887, 134] width 648 height 42
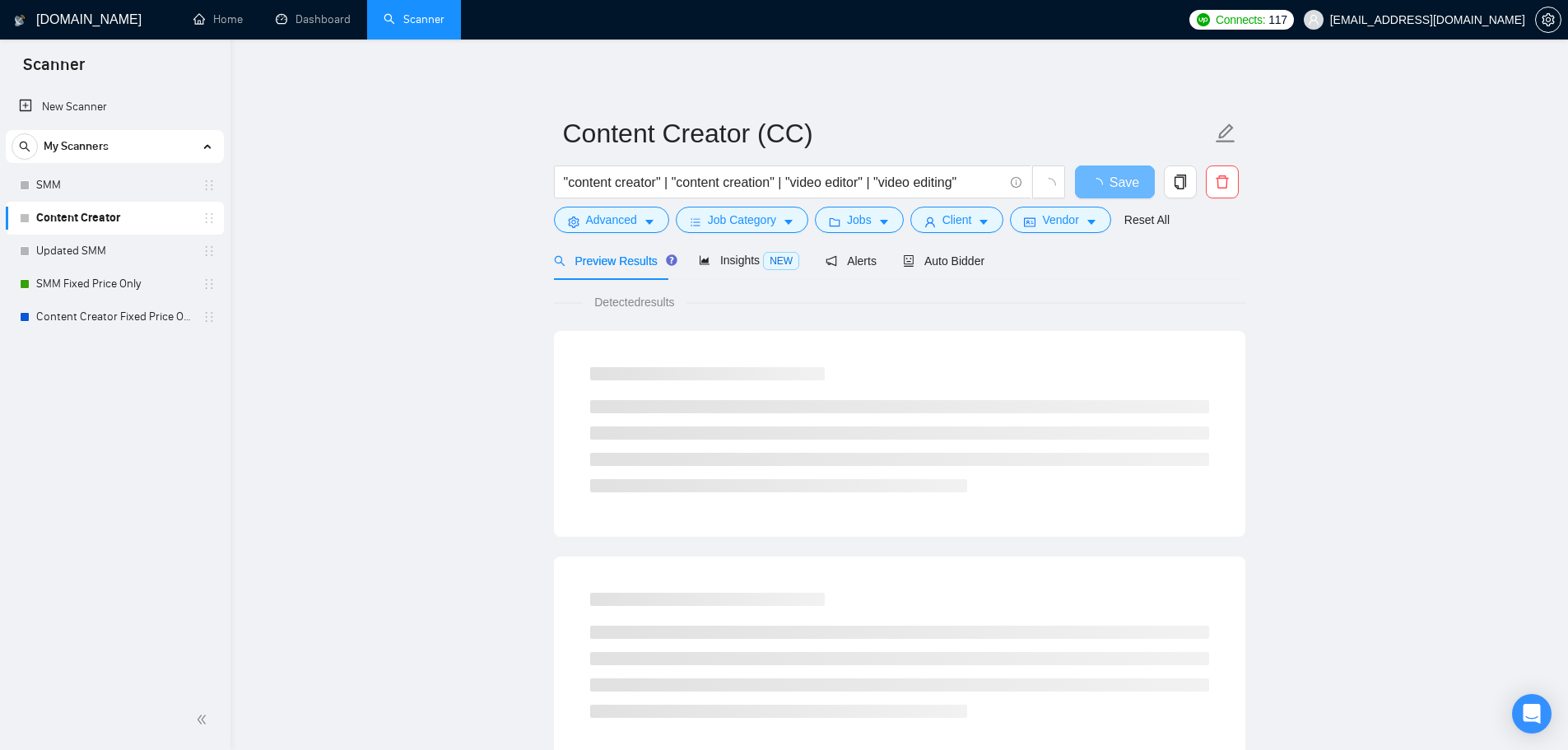
click at [1349, 280] on main "Content Creator (CC) "content creator" | "content creation" | "video editor" | …" at bounding box center [899, 752] width 1285 height 1372
click at [1117, 184] on span "Save" at bounding box center [1125, 182] width 30 height 21
click at [973, 80] on div "Content Creator (CC) "content creator" | "content creation" | "video editor" | …" at bounding box center [900, 752] width 692 height 1372
click at [721, 276] on div "Insights NEW" at bounding box center [748, 260] width 100 height 39
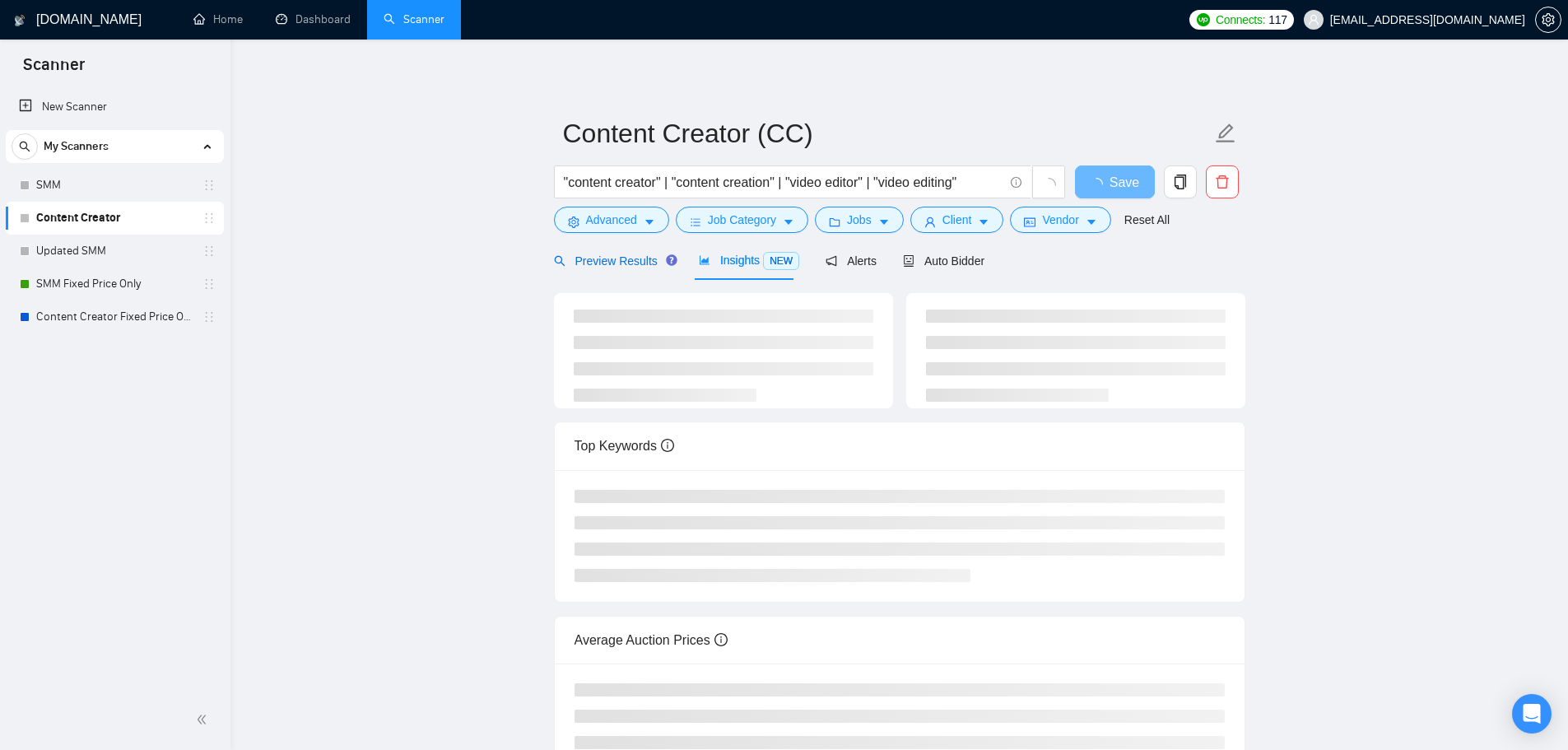
click at [614, 262] on span "Preview Results" at bounding box center [614, 260] width 119 height 13
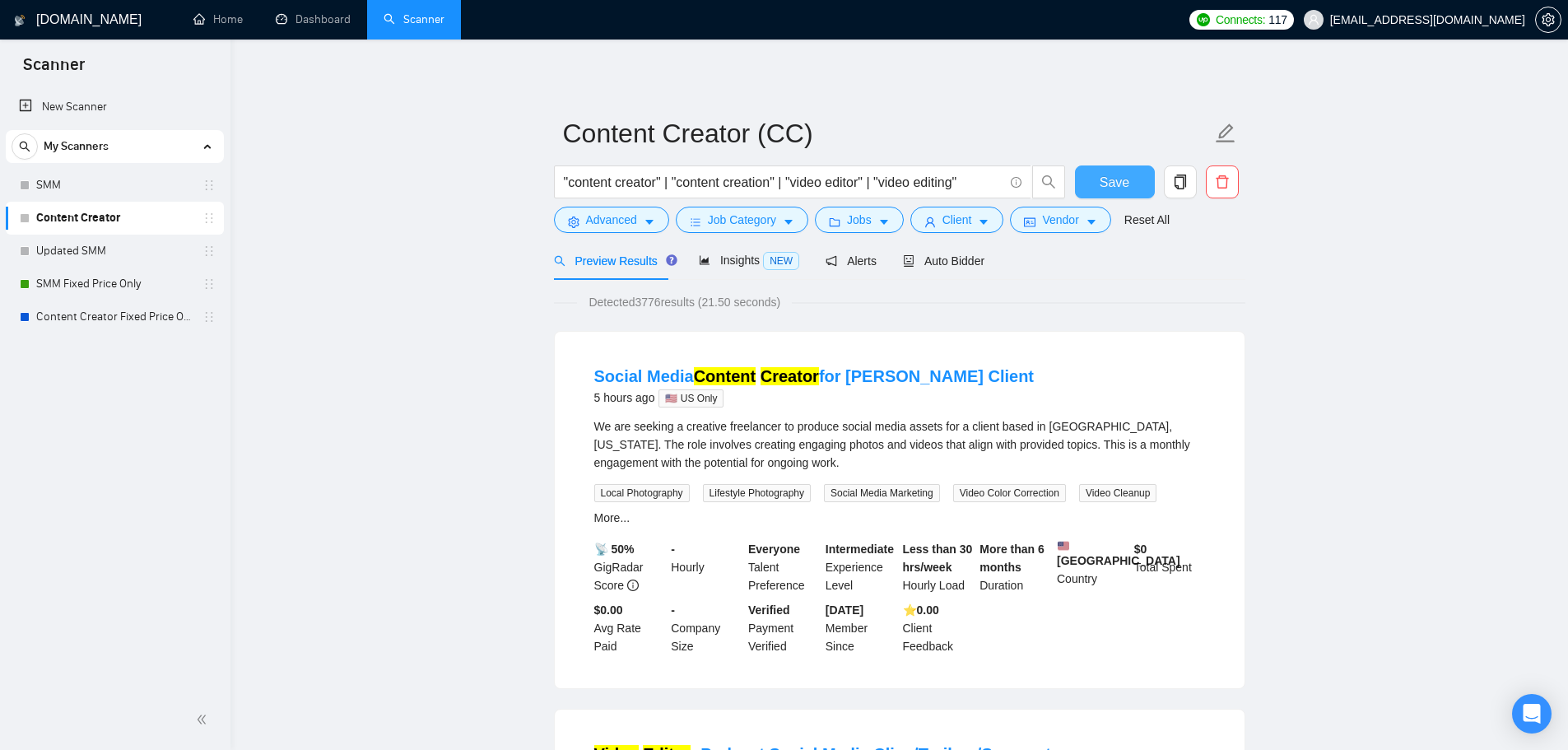
click at [1105, 174] on span "Save" at bounding box center [1115, 182] width 30 height 21
click at [146, 323] on link "Content Creator Fixed Price Only" at bounding box center [115, 317] width 156 height 33
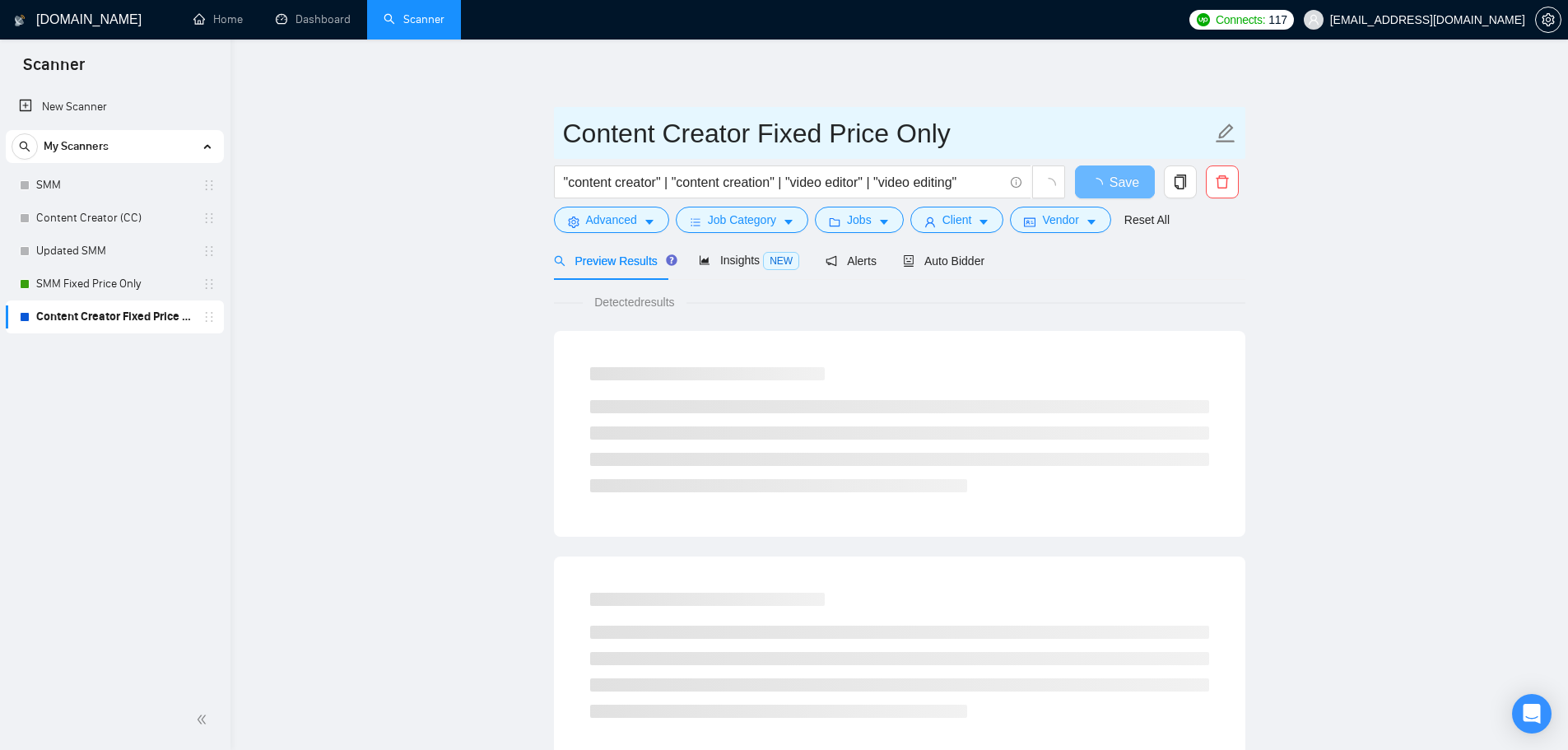
drag, startPoint x: 744, startPoint y: 140, endPoint x: 443, endPoint y: 131, distance: 301.1
click at [443, 131] on main "Content Creator Fixed Price Only "content creator" | "content creation" | "vide…" at bounding box center [899, 752] width 1285 height 1372
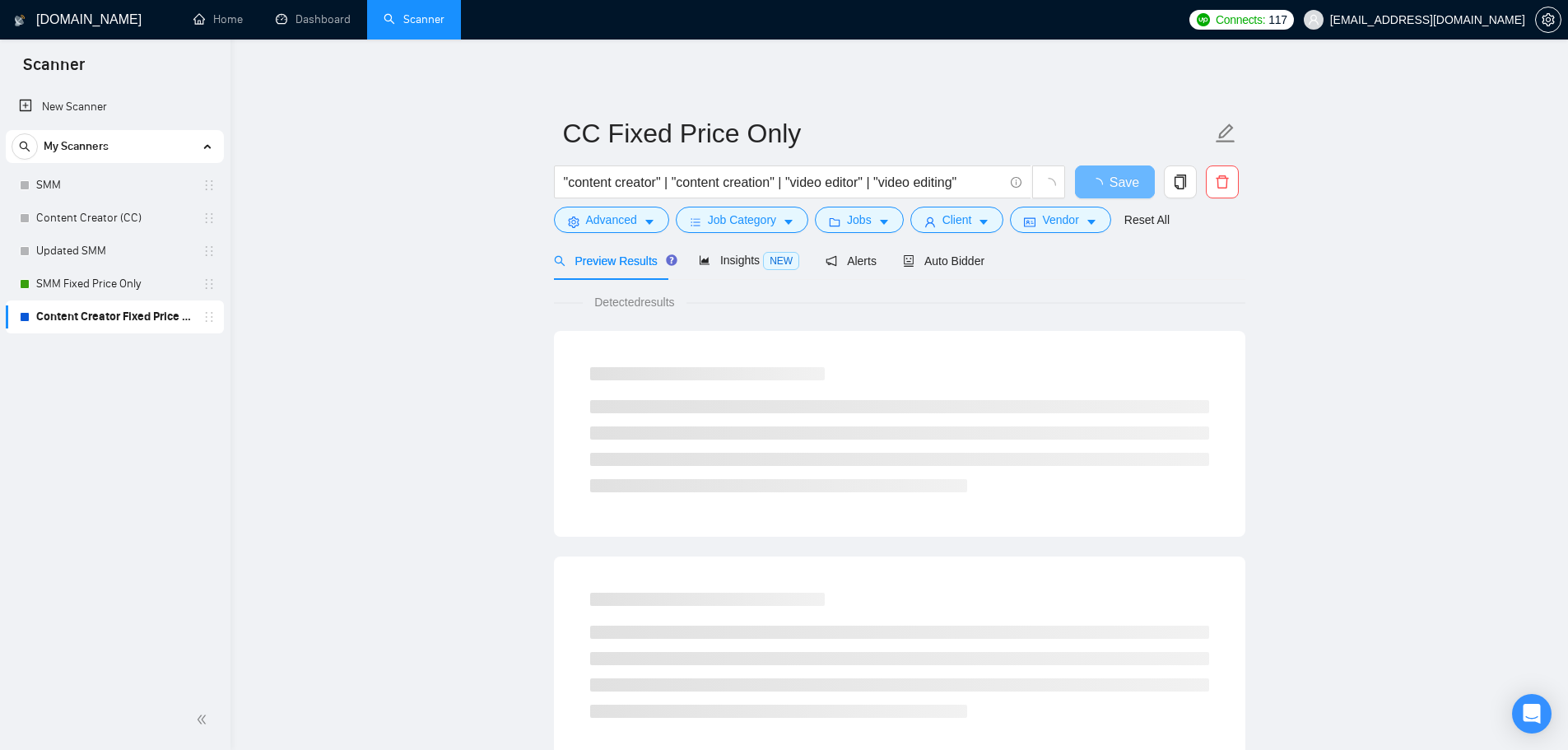
click at [1470, 228] on main "CC Fixed Price Only "content creator" | "content creation" | "video editor" | "…" at bounding box center [899, 752] width 1285 height 1372
click at [1050, 68] on div "CC Fixed Price Only "content creator" | "content creation" | "video editor" | "…" at bounding box center [900, 752] width 692 height 1372
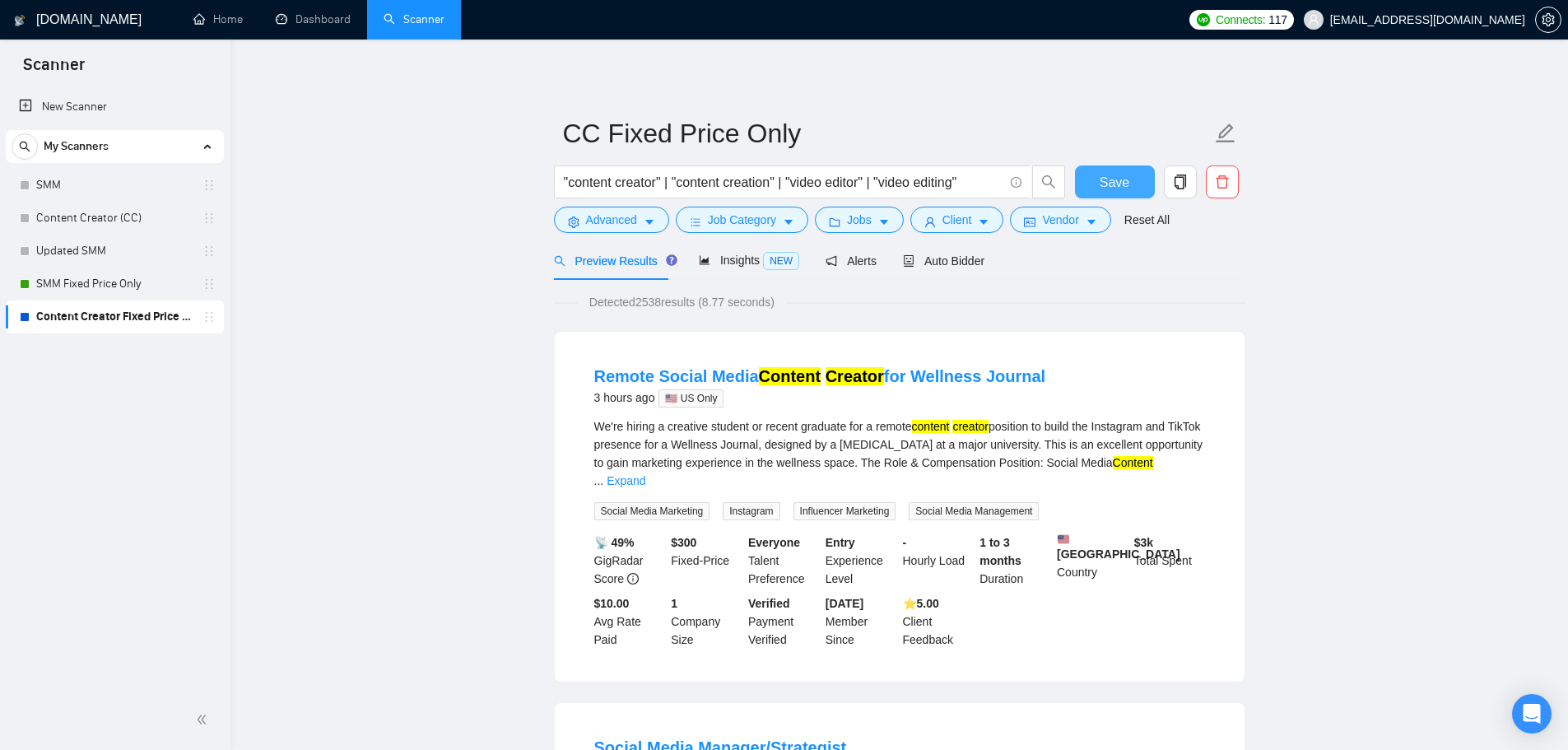
click at [1119, 176] on span "Save" at bounding box center [1115, 182] width 30 height 21
drag, startPoint x: 84, startPoint y: 219, endPoint x: 101, endPoint y: 217, distance: 17.1
click at [84, 219] on link "Content Creator (CC)" at bounding box center [115, 218] width 156 height 33
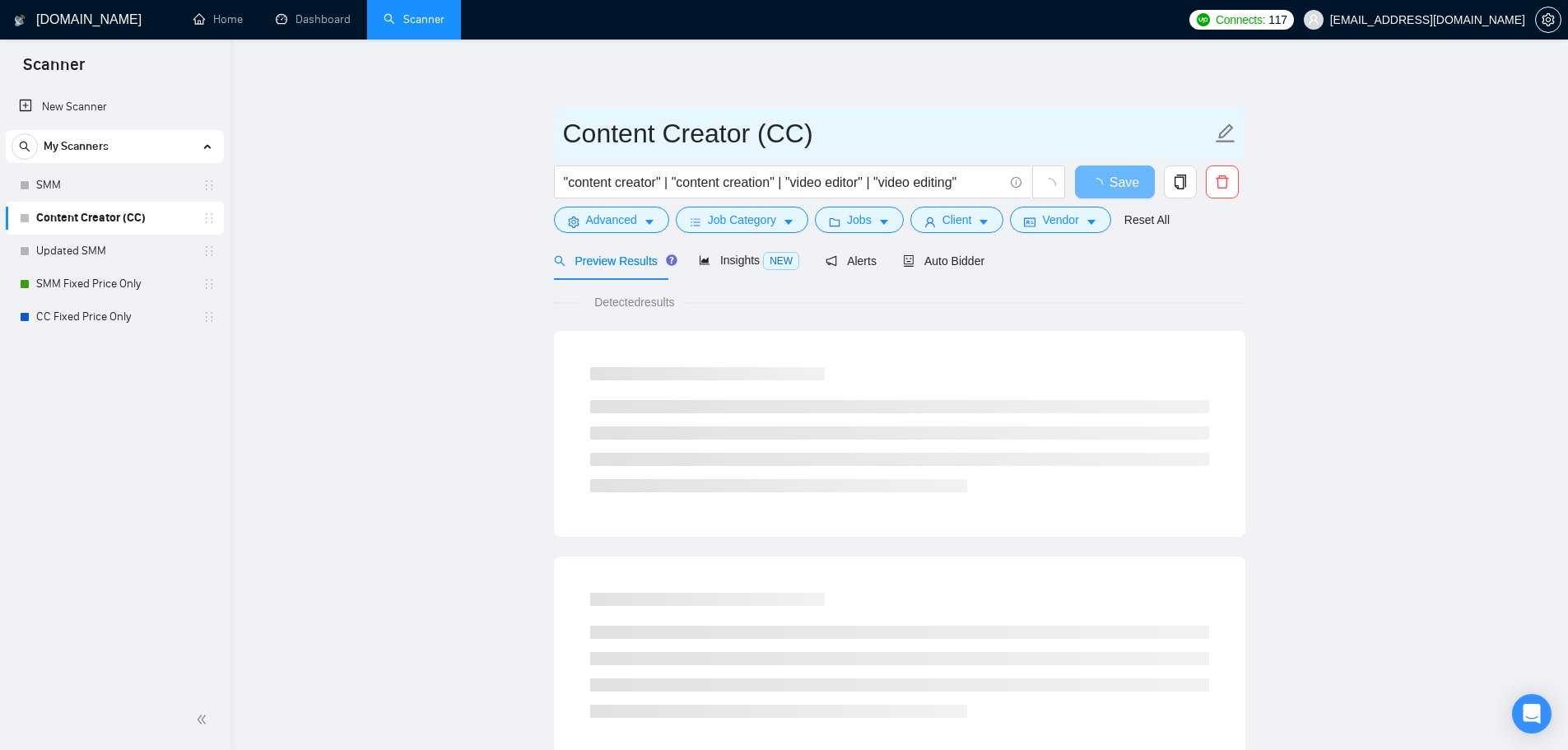
click at [737, 143] on input "Content Creator (CC)" at bounding box center [887, 134] width 648 height 42
click at [749, 141] on input "Content Creator (CC)" at bounding box center [887, 134] width 648 height 42
click at [755, 140] on input "Content Creator (CC)" at bounding box center [887, 134] width 648 height 42
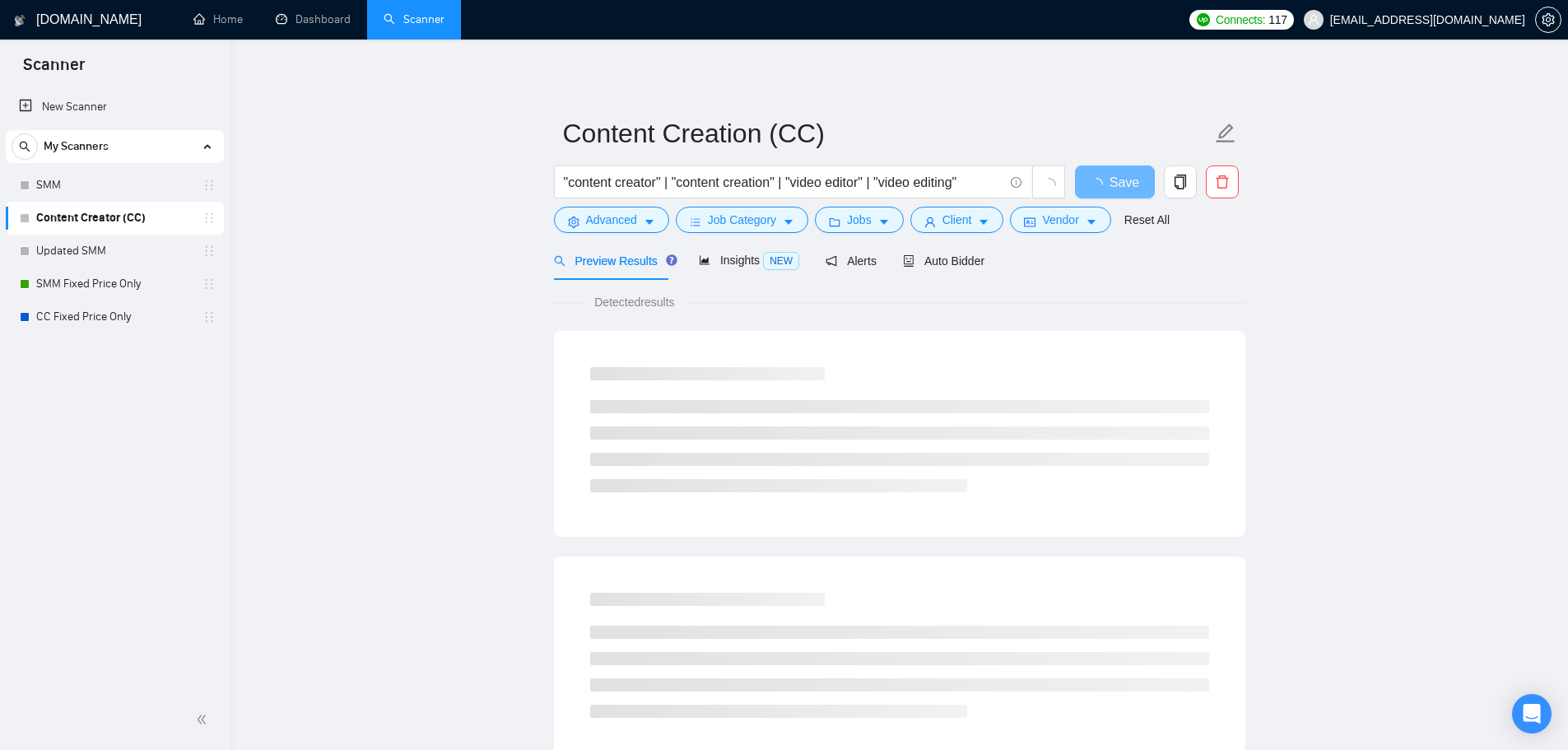
click at [1350, 168] on main "Content Creation (CC) "content creator" | "content creation" | "video editor" |…" at bounding box center [899, 752] width 1285 height 1372
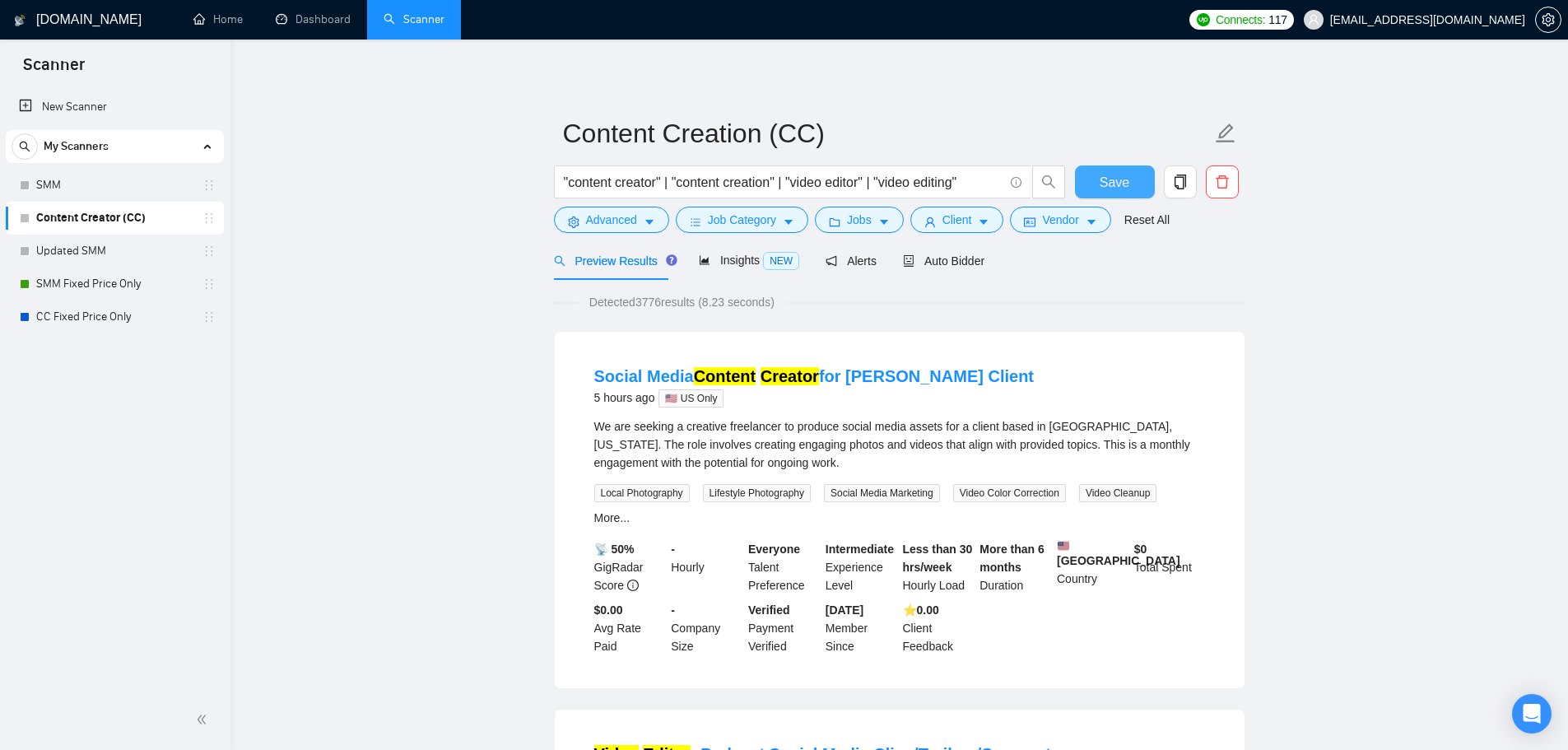
click at [1097, 184] on button "Save" at bounding box center [1115, 181] width 80 height 33
click at [98, 312] on link "CC Fixed Price Only" at bounding box center [115, 317] width 156 height 33
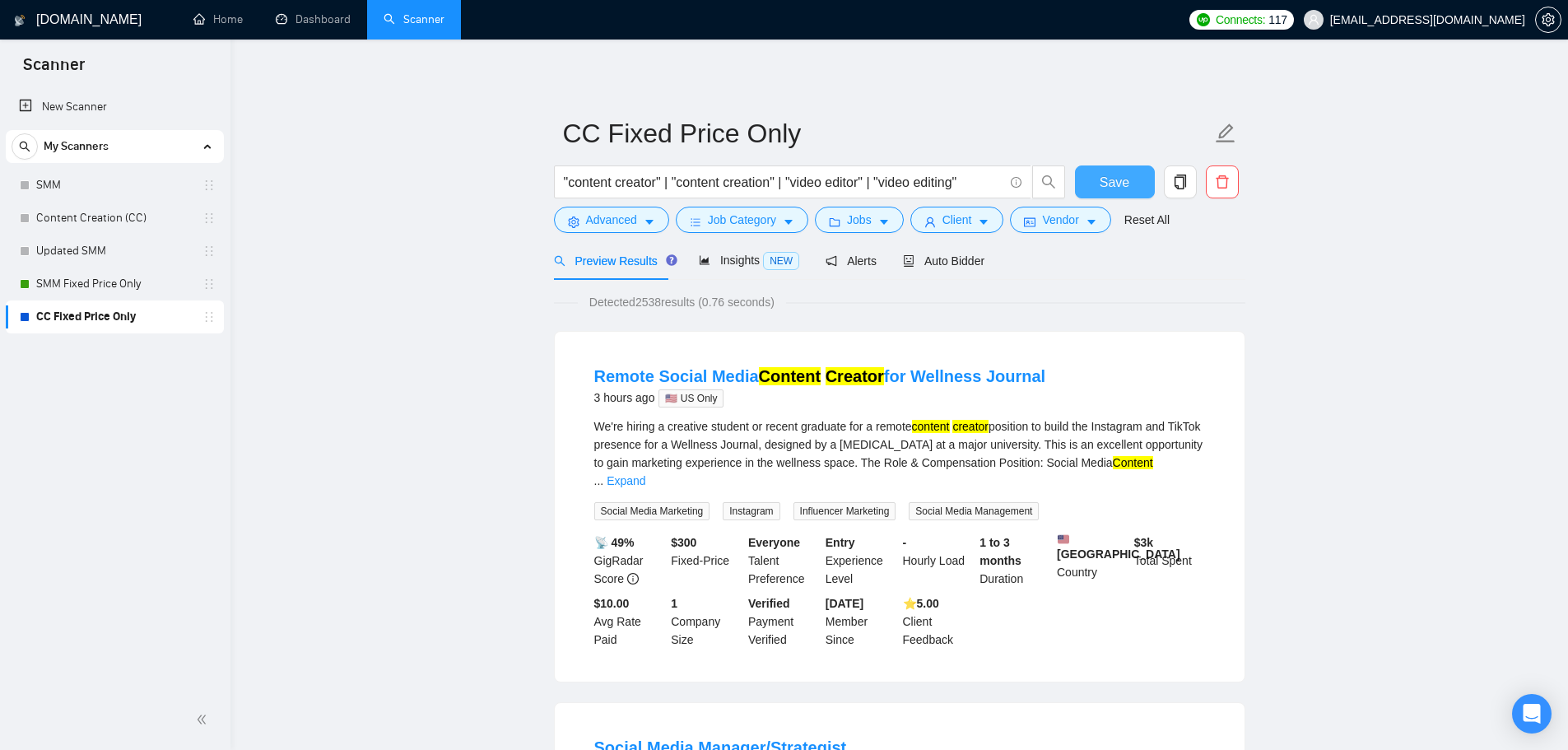
click at [1120, 183] on span "Save" at bounding box center [1115, 182] width 30 height 21
click at [755, 258] on span "Insights NEW" at bounding box center [748, 259] width 100 height 13
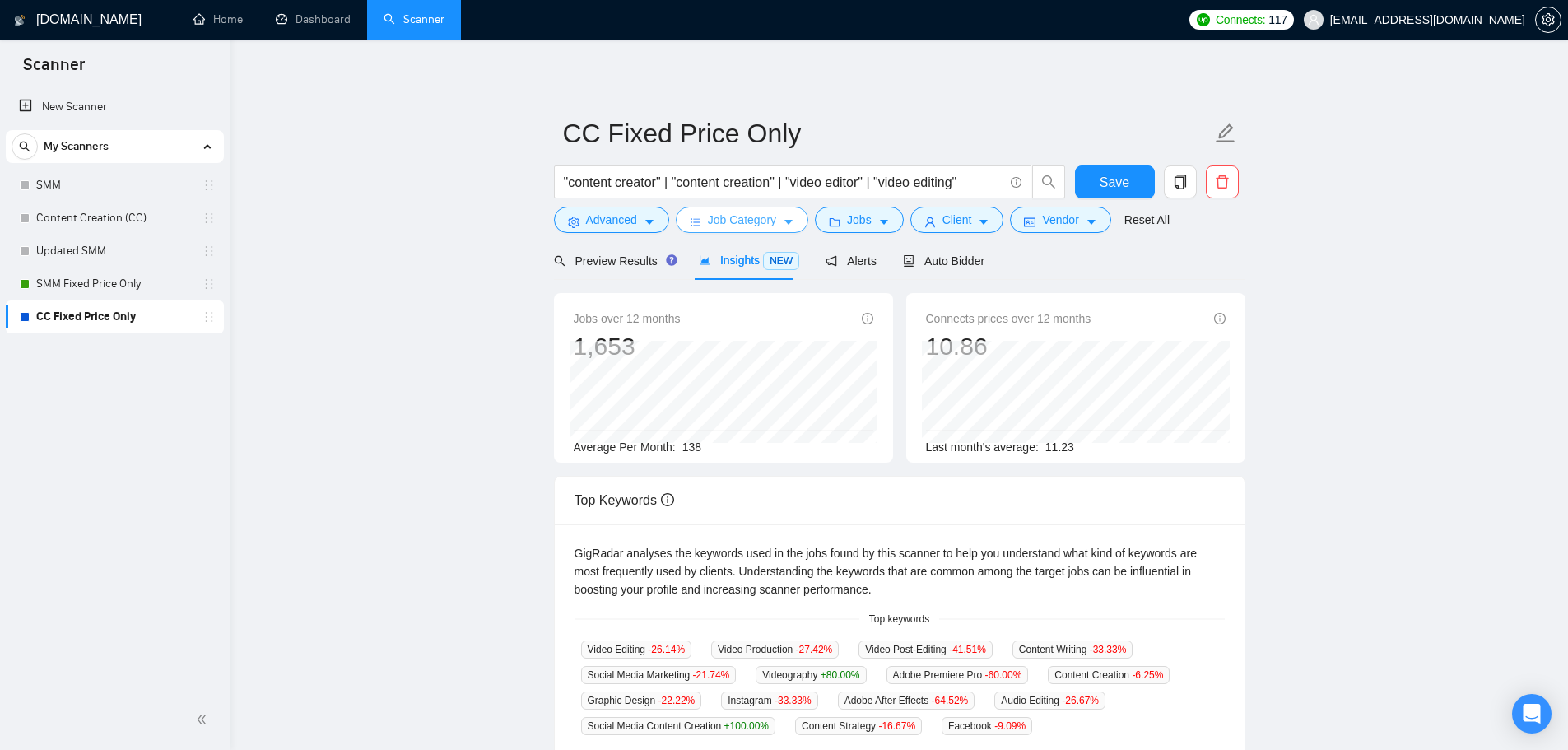
click at [762, 223] on span "Job Category" at bounding box center [741, 220] width 68 height 18
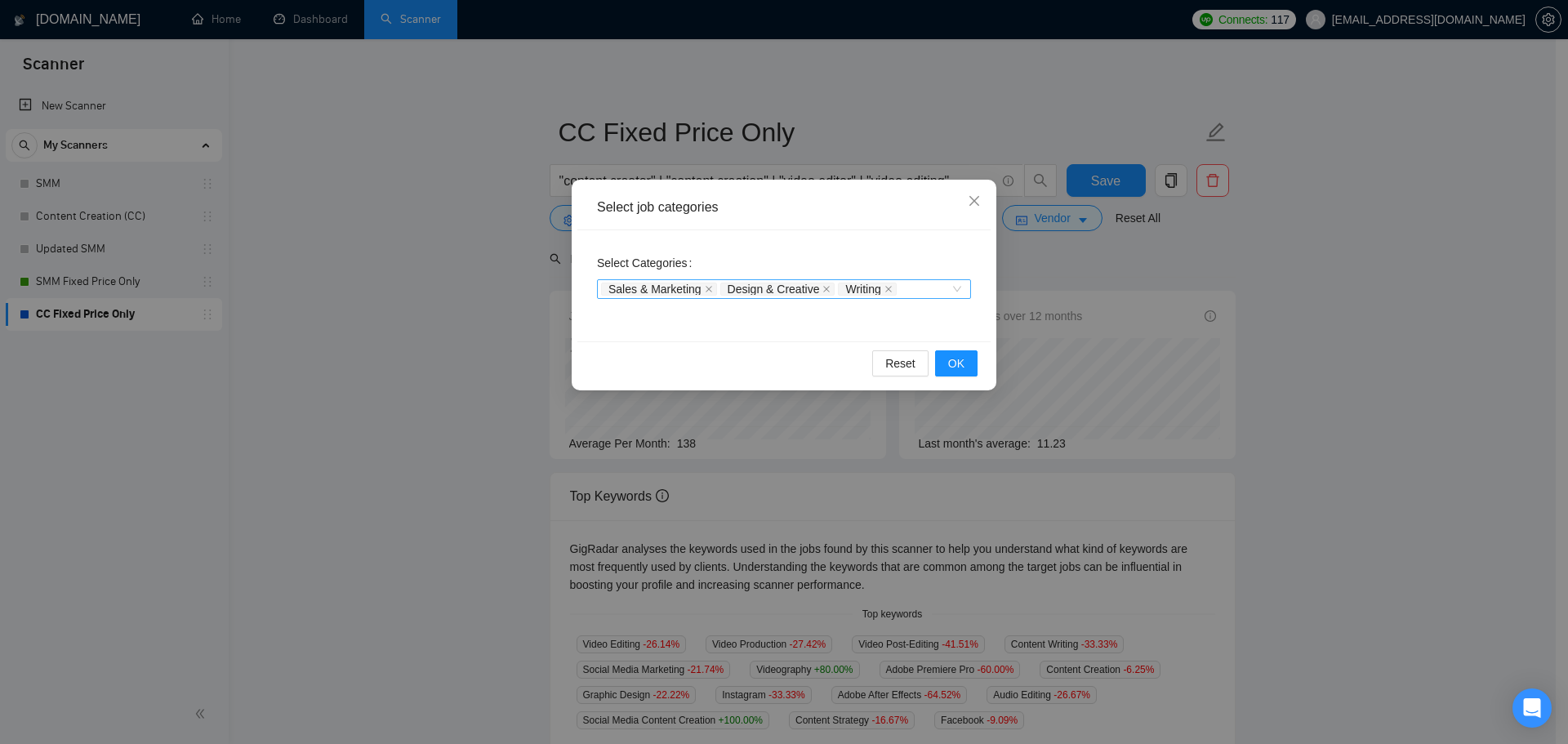
click at [933, 290] on div "Sales & Marketing Design & Creative Writing" at bounding box center [776, 289] width 350 height 17
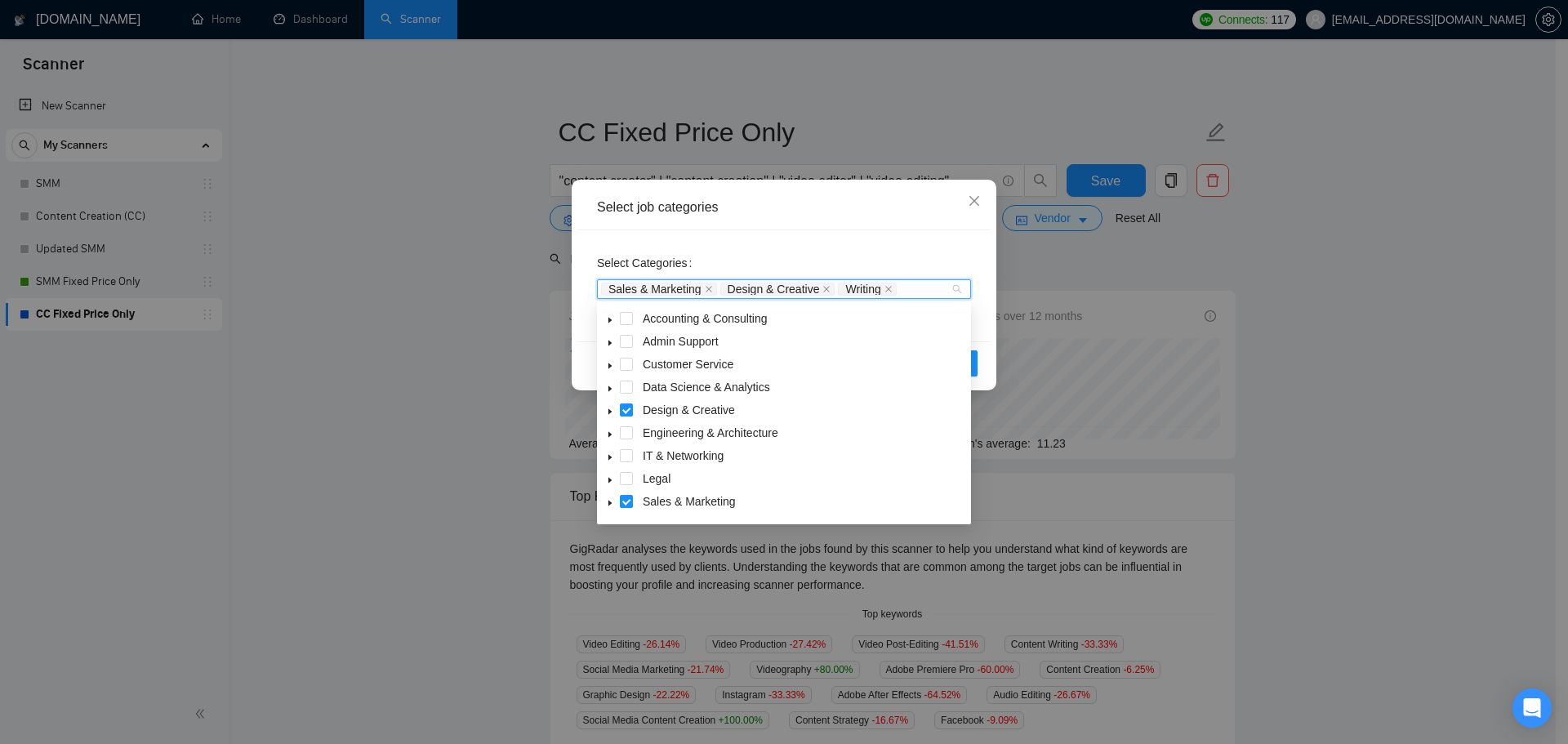
click at [610, 386] on icon "caret-down" at bounding box center [610, 389] width 8 height 8
click at [649, 436] on span at bounding box center [645, 432] width 13 height 13
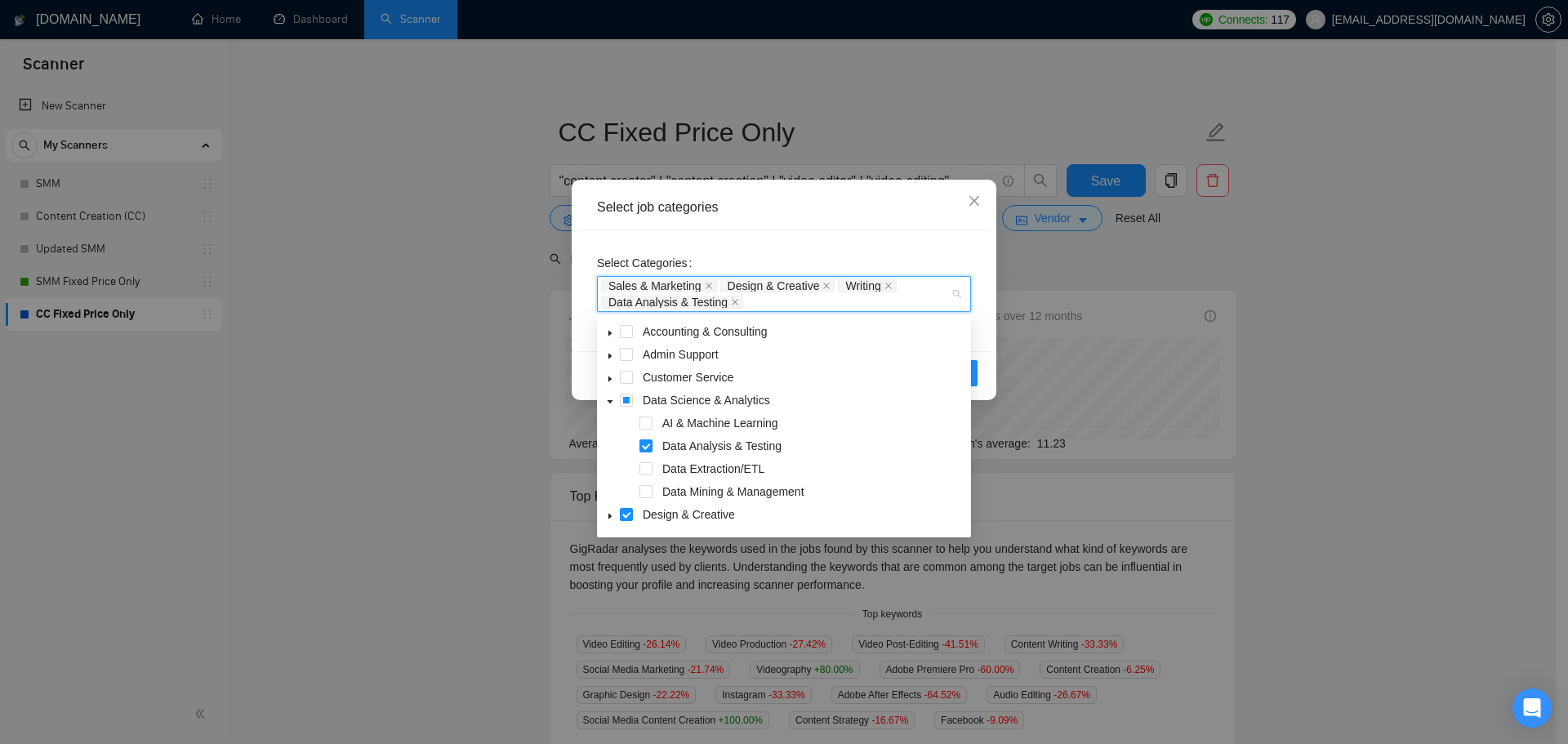
click at [906, 239] on div "Select Categories Sales & Marketing Design & Creative Writing Data Analysis & T…" at bounding box center [784, 290] width 413 height 121
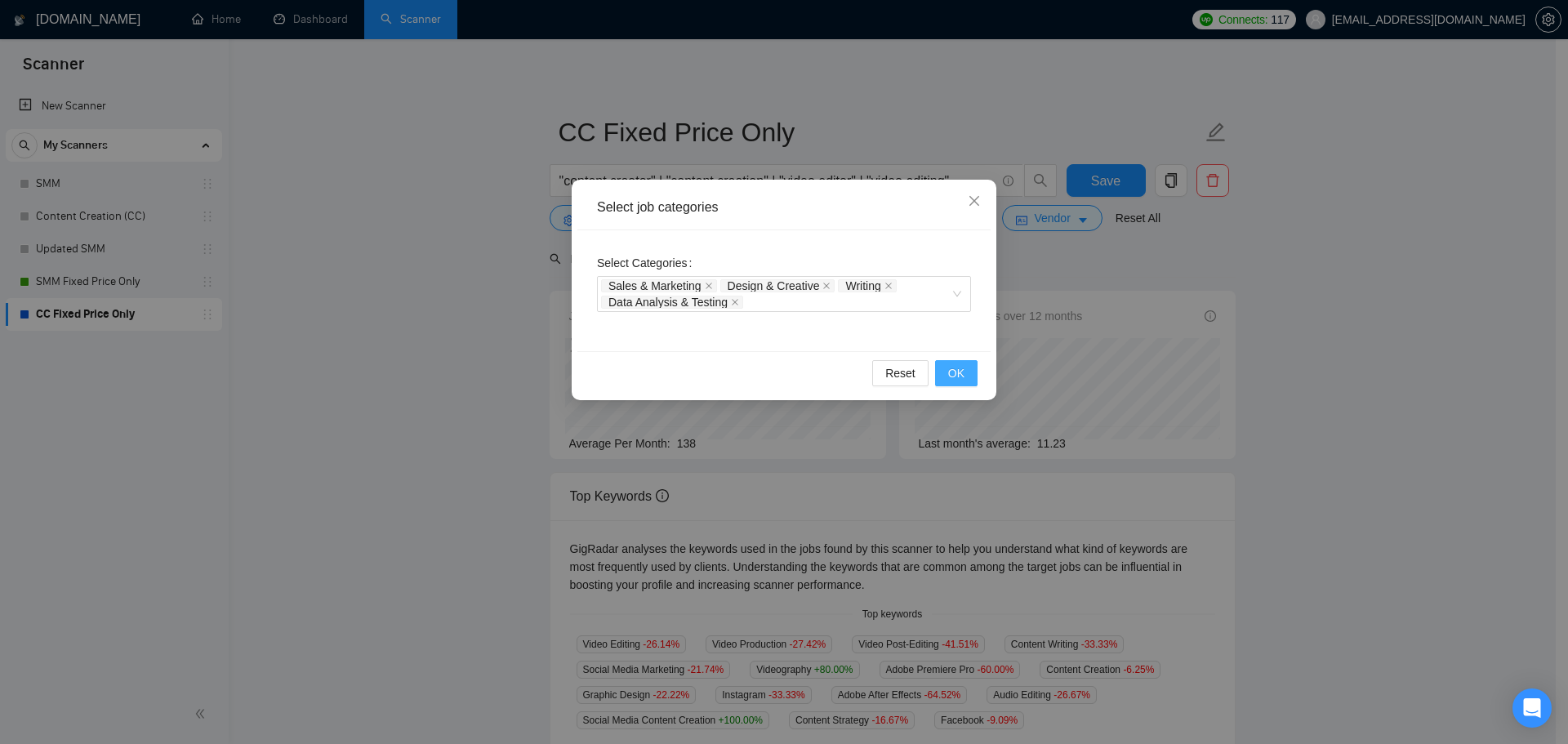
click at [967, 370] on button "OK" at bounding box center [955, 373] width 42 height 27
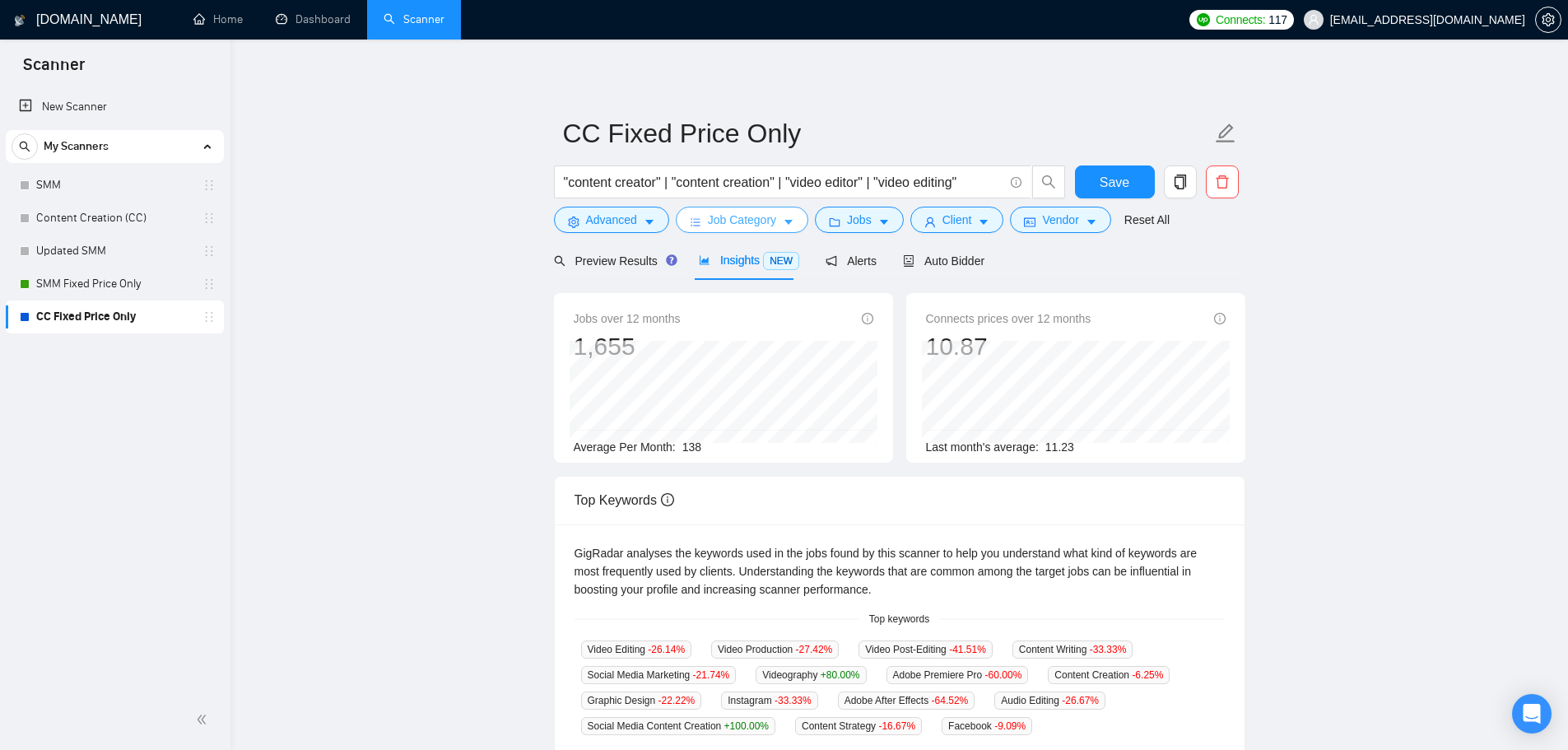
click at [758, 233] on button "Job Category" at bounding box center [742, 220] width 133 height 27
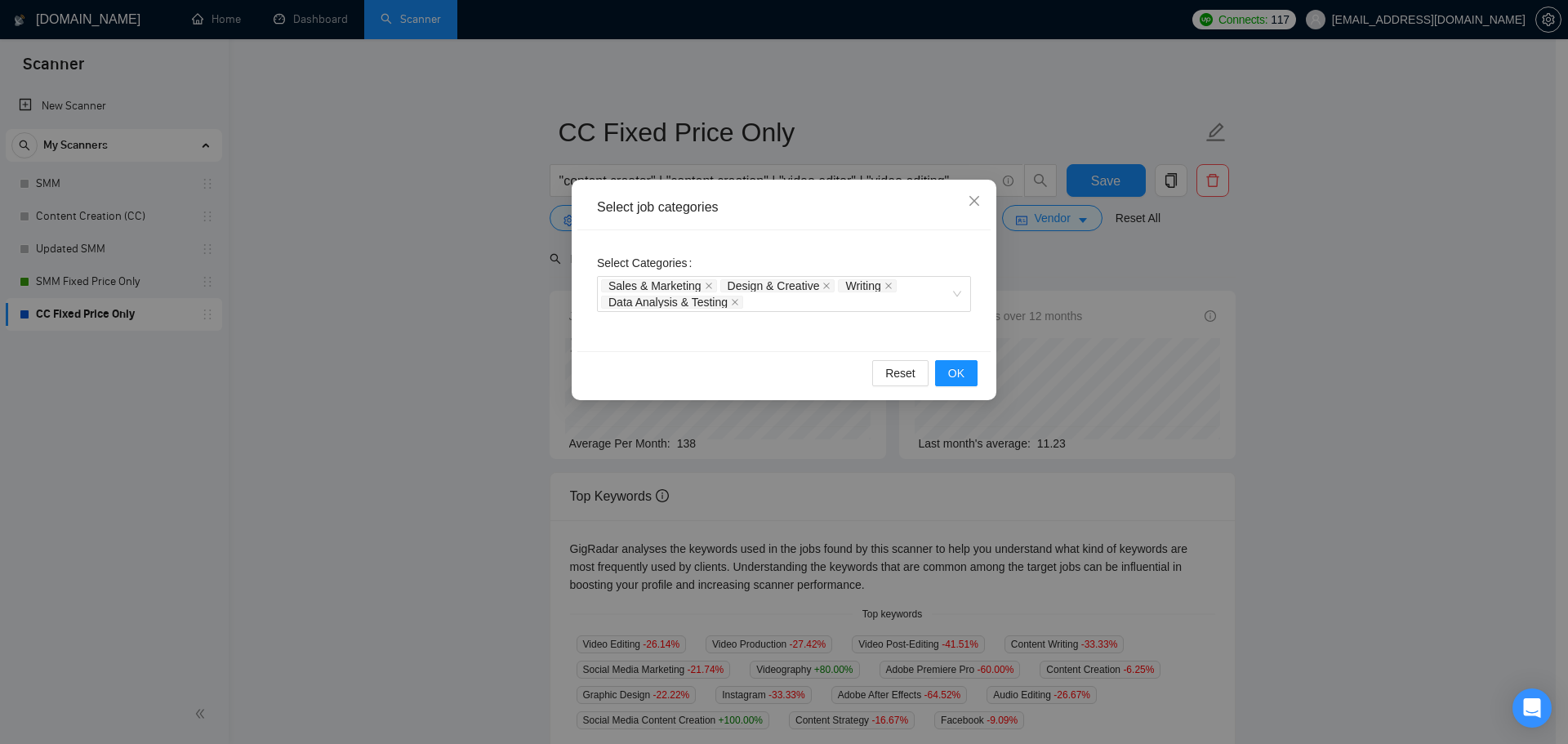
click at [1078, 269] on div "Select job categories Select Categories Sales & Marketing Design & Creative Wri…" at bounding box center [784, 372] width 1568 height 744
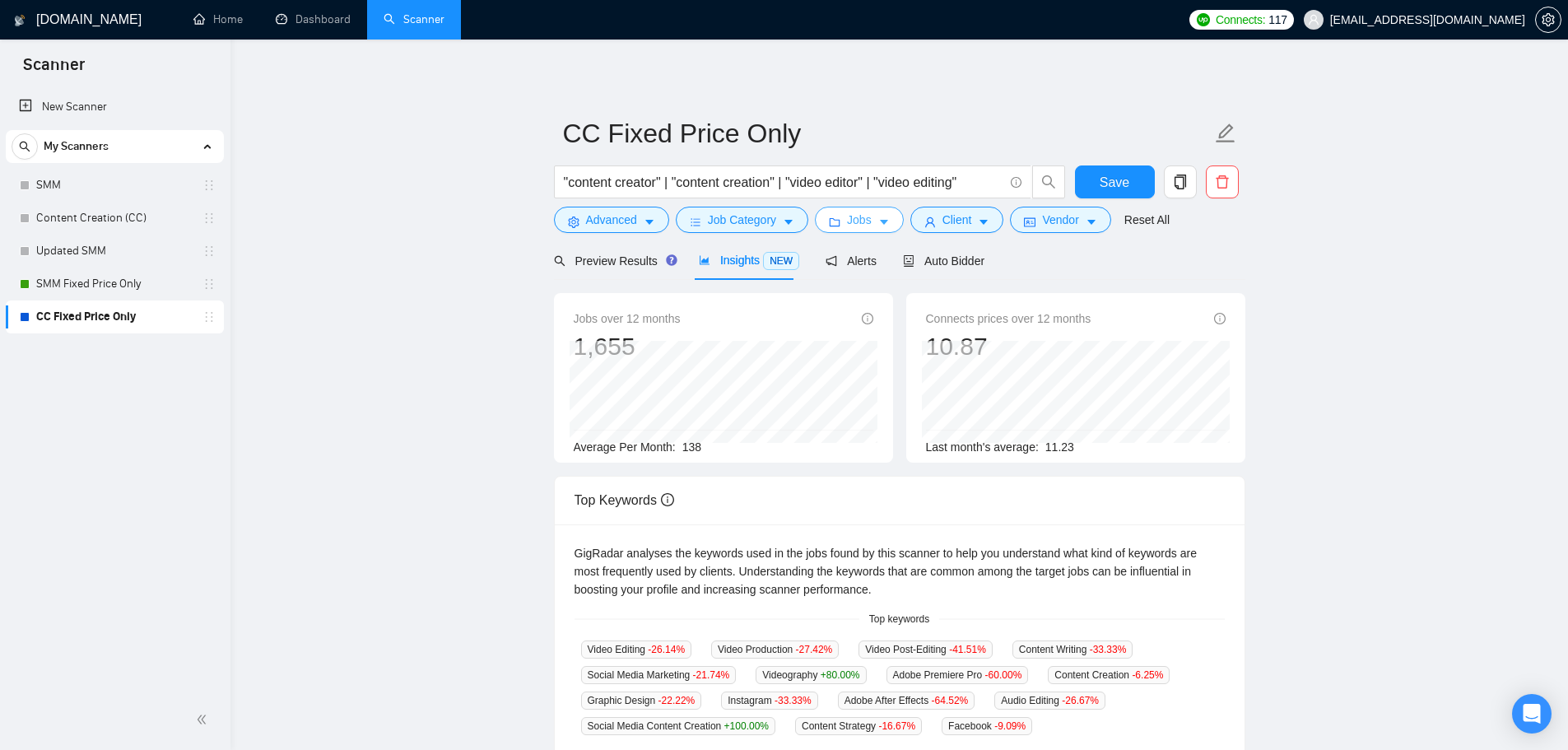
click at [877, 229] on button "Jobs" at bounding box center [859, 220] width 89 height 27
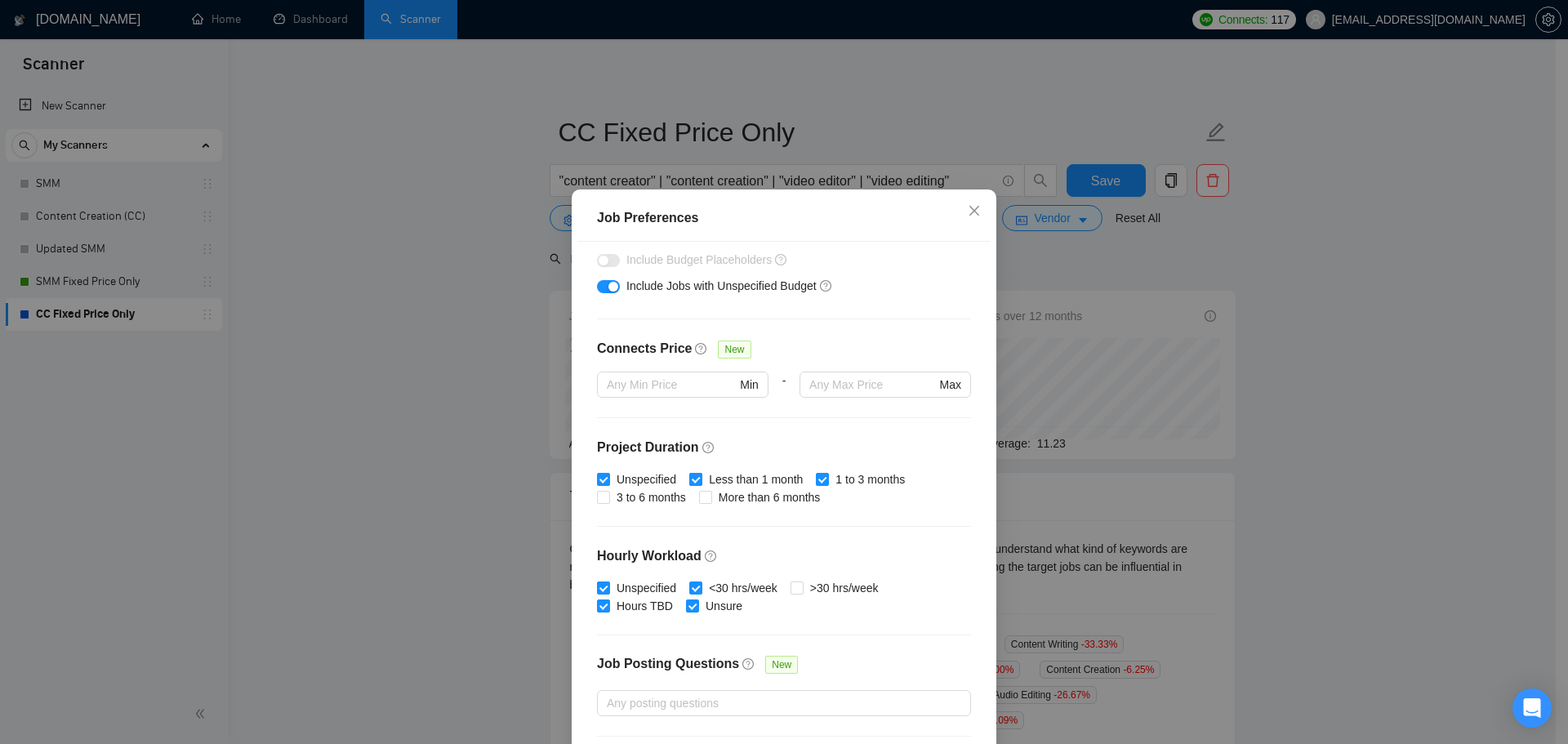
scroll to position [327, 0]
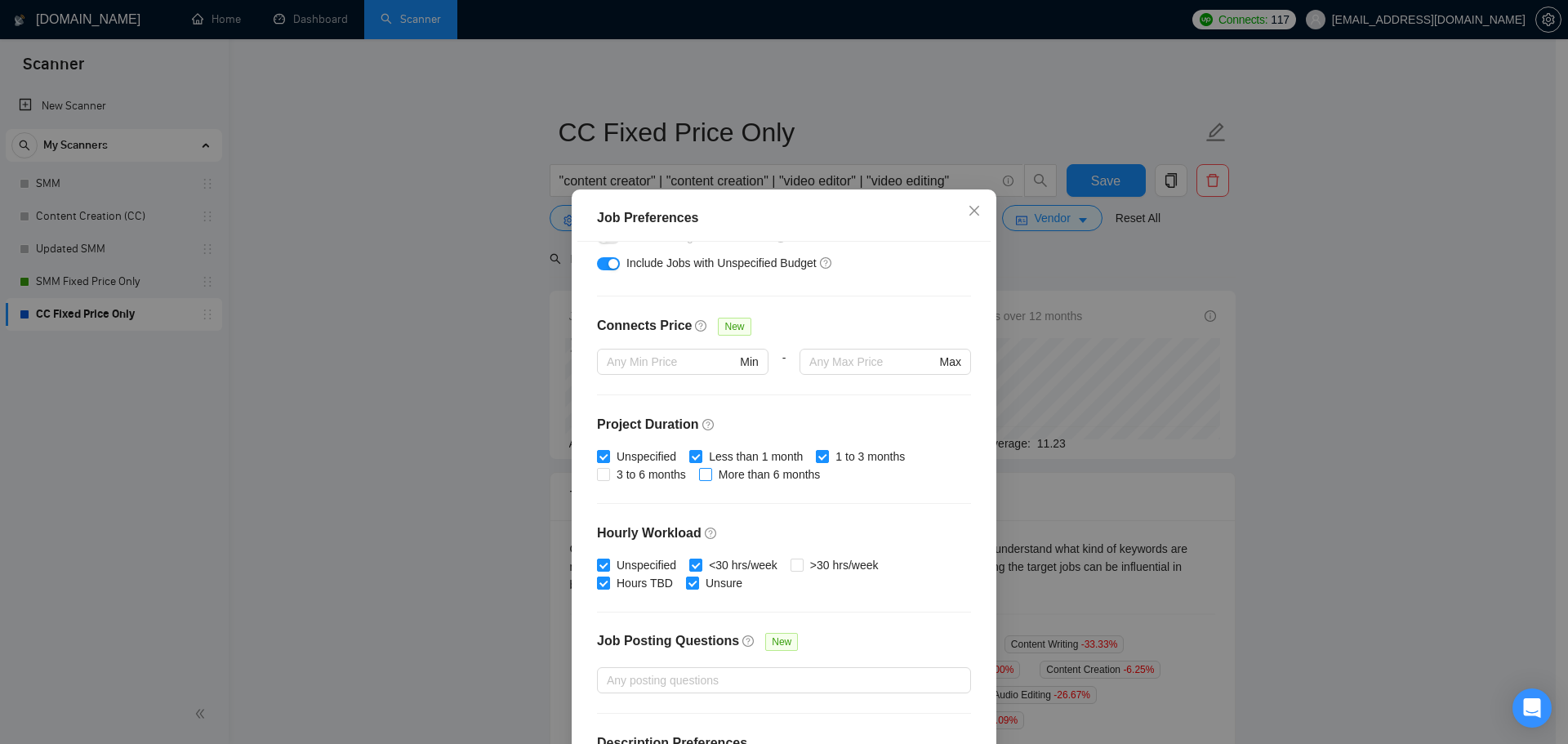
drag, startPoint x: 645, startPoint y: 476, endPoint x: 739, endPoint y: 471, distance: 94.1
click at [645, 476] on span "3 to 6 months" at bounding box center [651, 474] width 82 height 18
click at [609, 476] on input "3 to 6 months" at bounding box center [603, 473] width 12 height 12
click at [739, 471] on span "More than 6 months" at bounding box center [769, 474] width 115 height 18
click at [710, 471] on input "More than 6 months" at bounding box center [705, 473] width 12 height 12
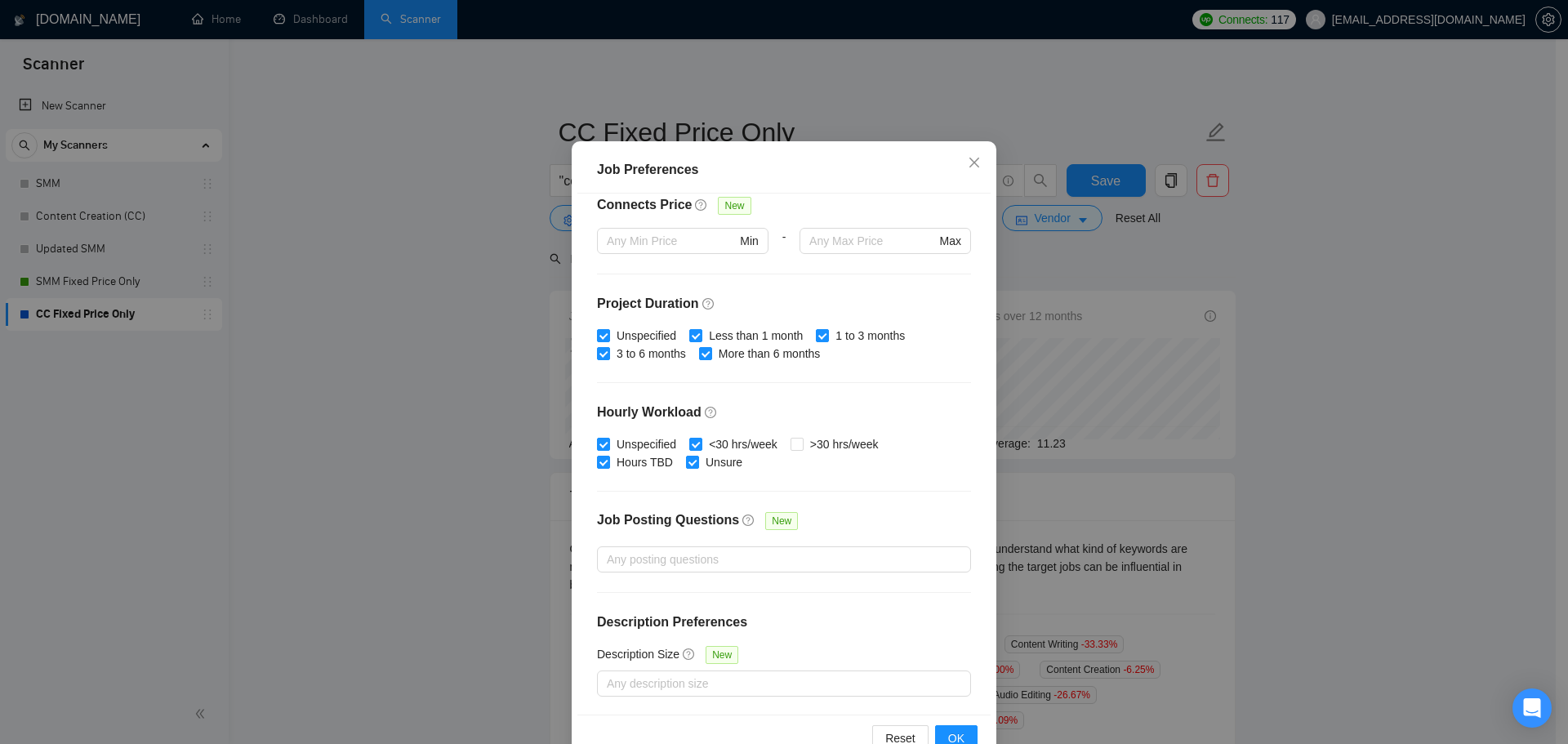
scroll to position [90, 0]
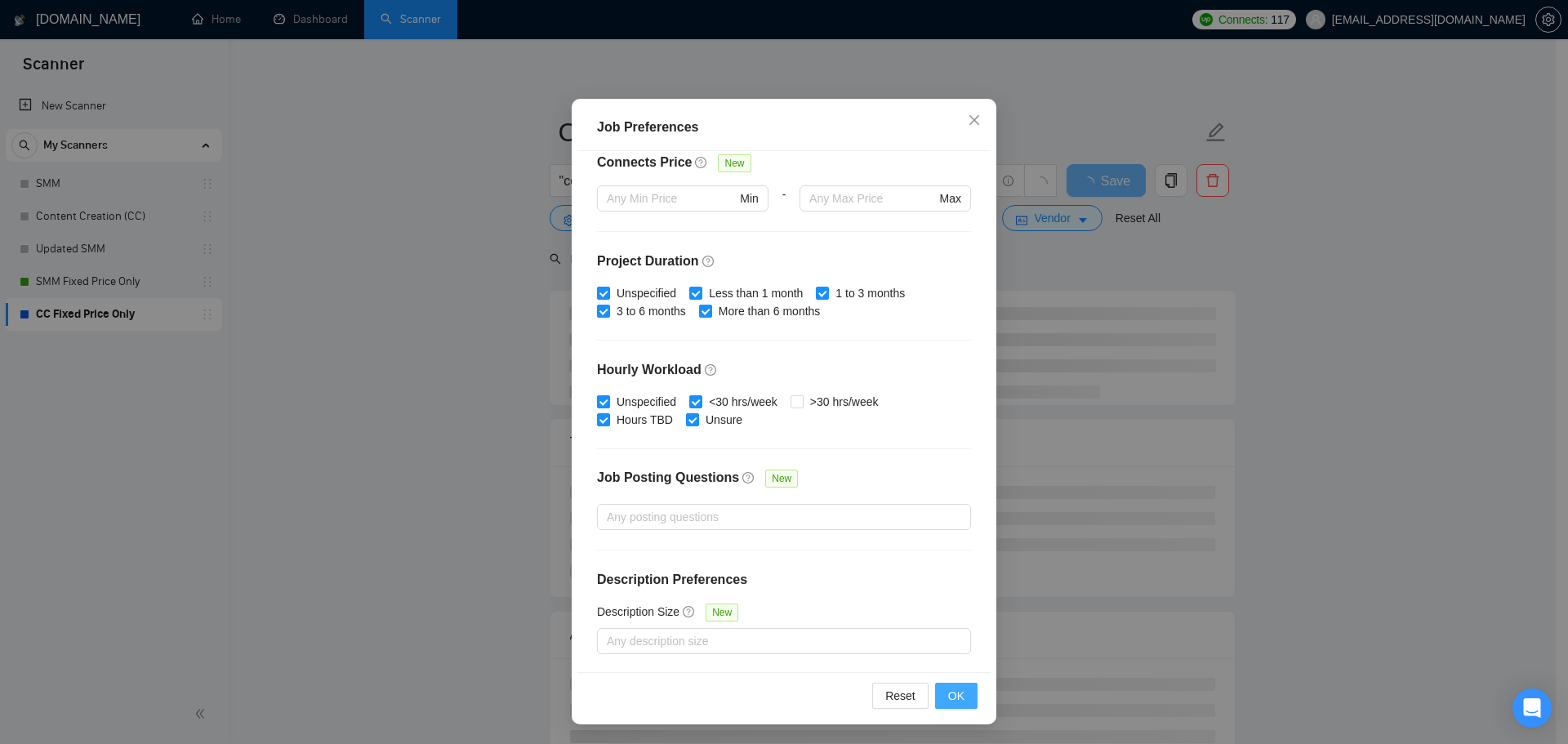
click at [947, 700] on span "OK" at bounding box center [955, 695] width 17 height 18
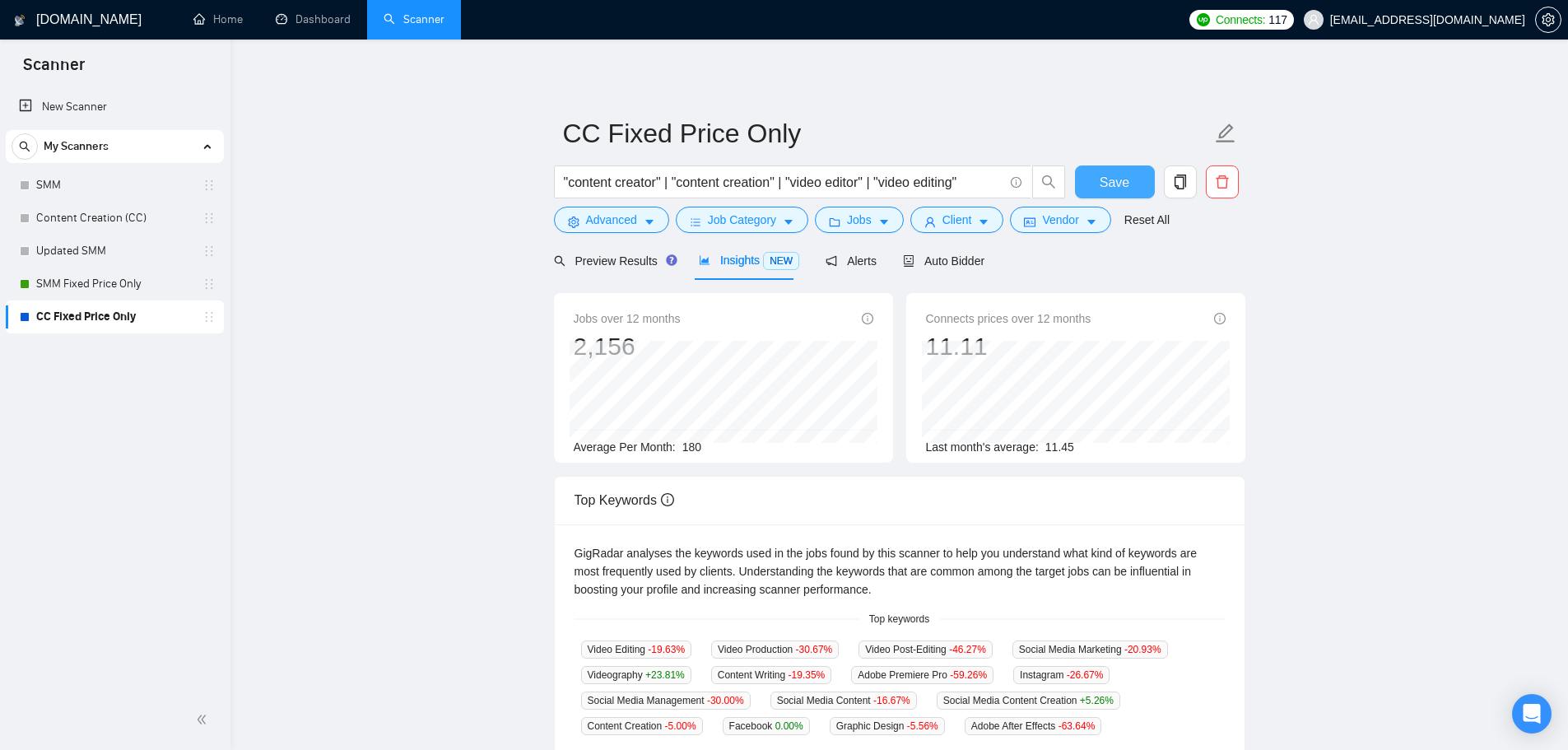
click at [1121, 178] on span "Save" at bounding box center [1115, 182] width 30 height 21
click at [879, 227] on icon "caret-down" at bounding box center [884, 223] width 12 height 12
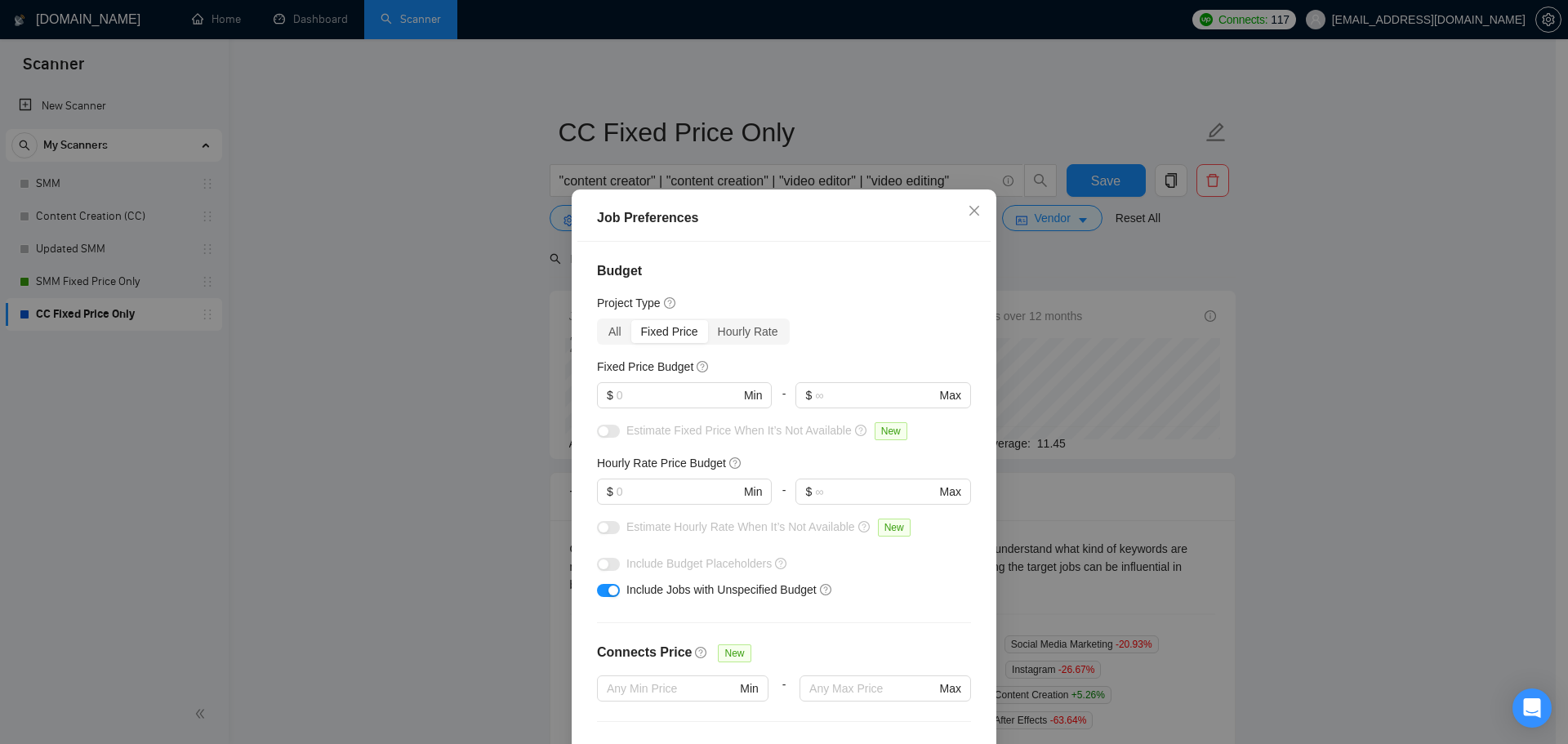
click at [1132, 316] on div "Job Preferences Budget Project Type All Fixed Price Hourly Rate Fixed Price Bud…" at bounding box center [784, 372] width 1568 height 744
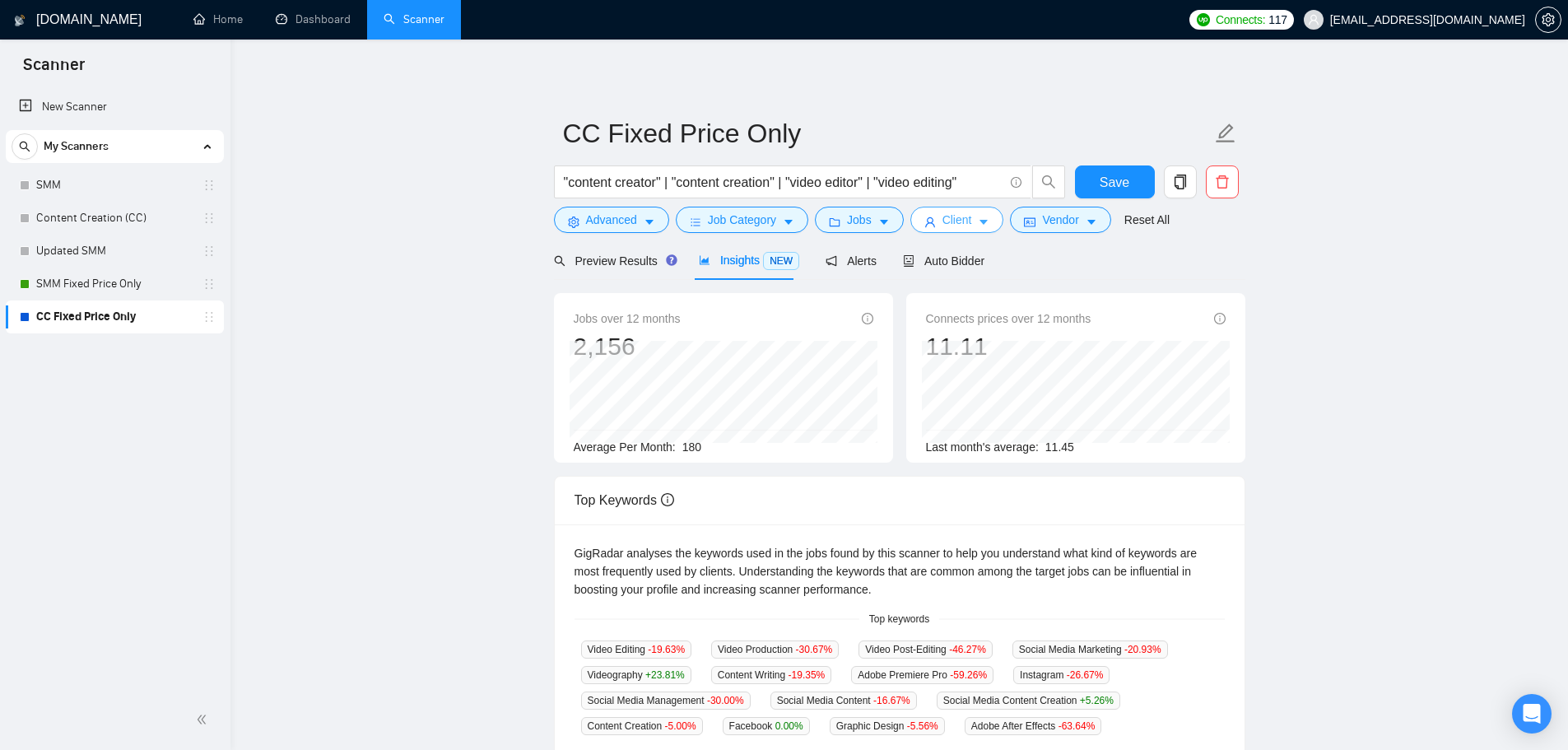
click at [956, 214] on span "Client" at bounding box center [957, 220] width 30 height 18
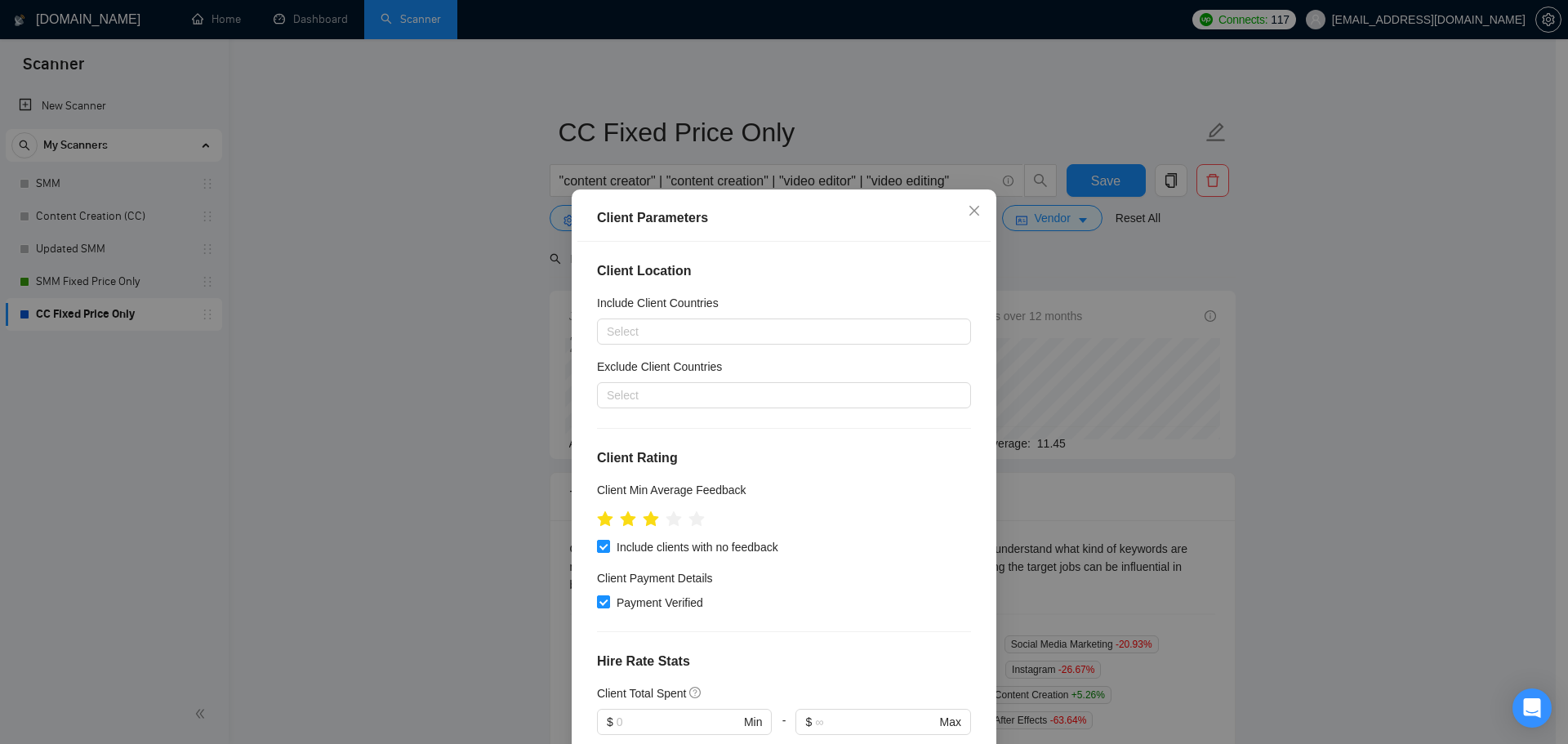
click at [1256, 400] on div "Client Parameters Client Location Include Client Countries Select Exclude Clien…" at bounding box center [784, 372] width 1568 height 744
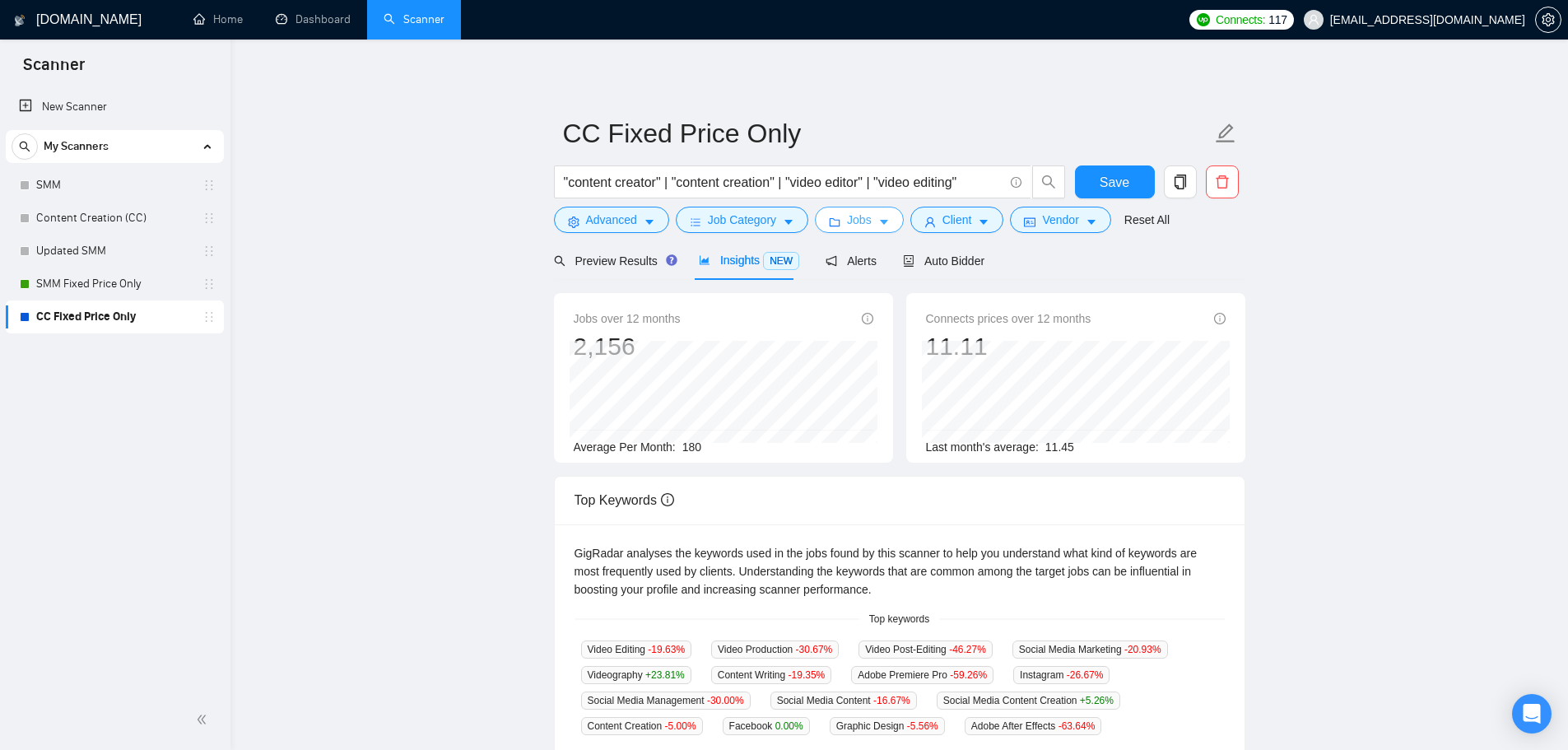
click at [878, 222] on icon "caret-down" at bounding box center [884, 223] width 12 height 12
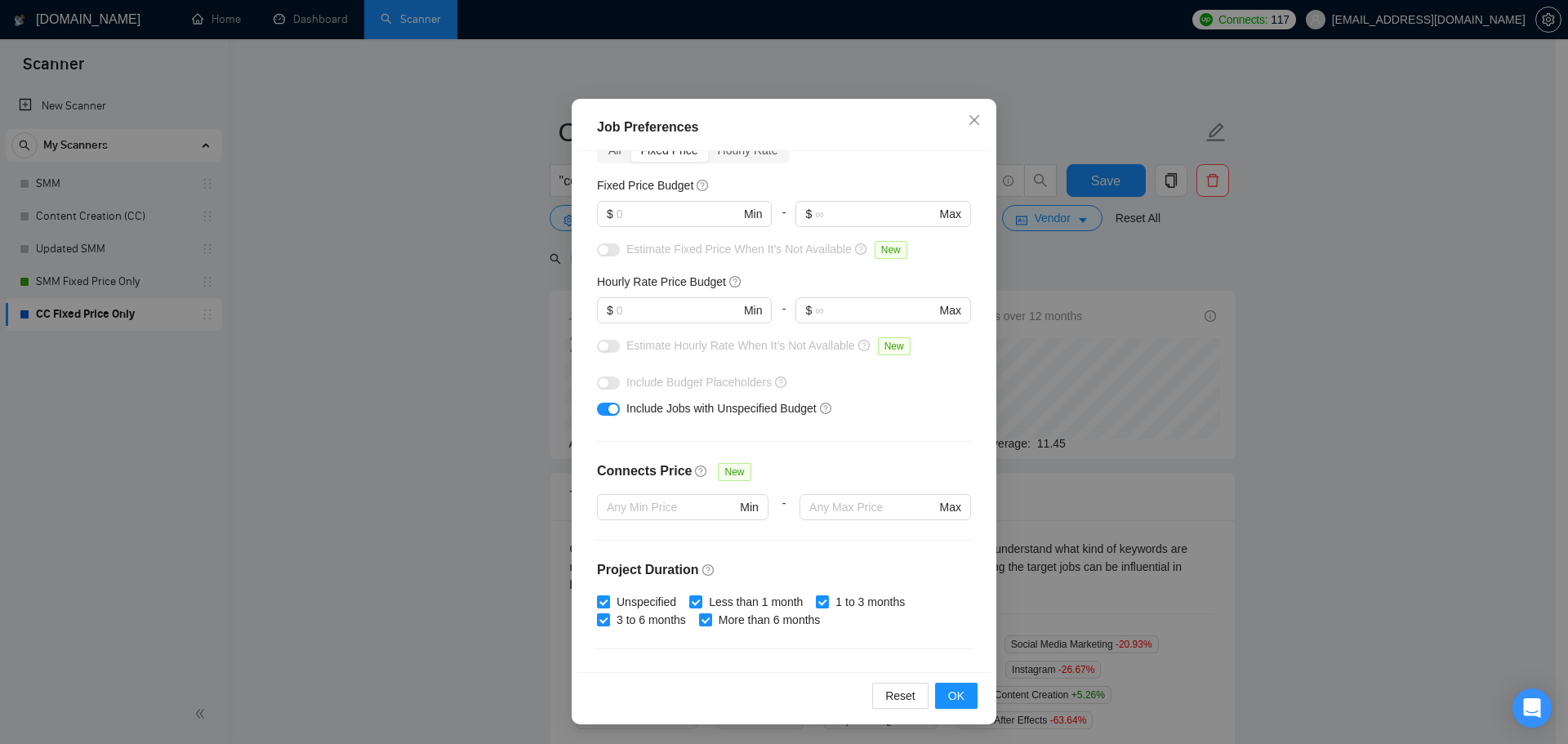
scroll to position [399, 0]
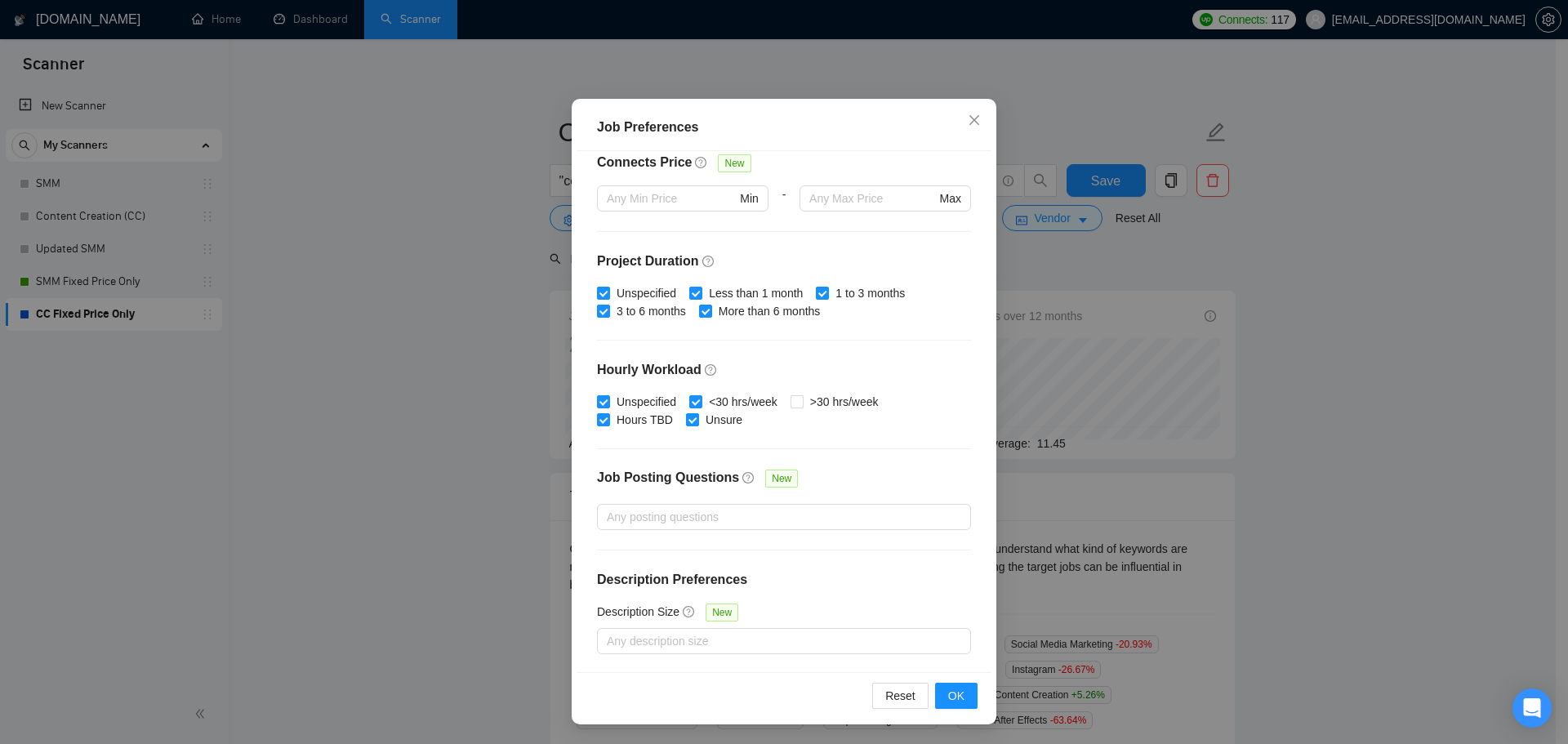
click at [1177, 319] on div "Job Preferences Budget Project Type All Fixed Price Hourly Rate Fixed Price Bud…" at bounding box center [784, 372] width 1568 height 744
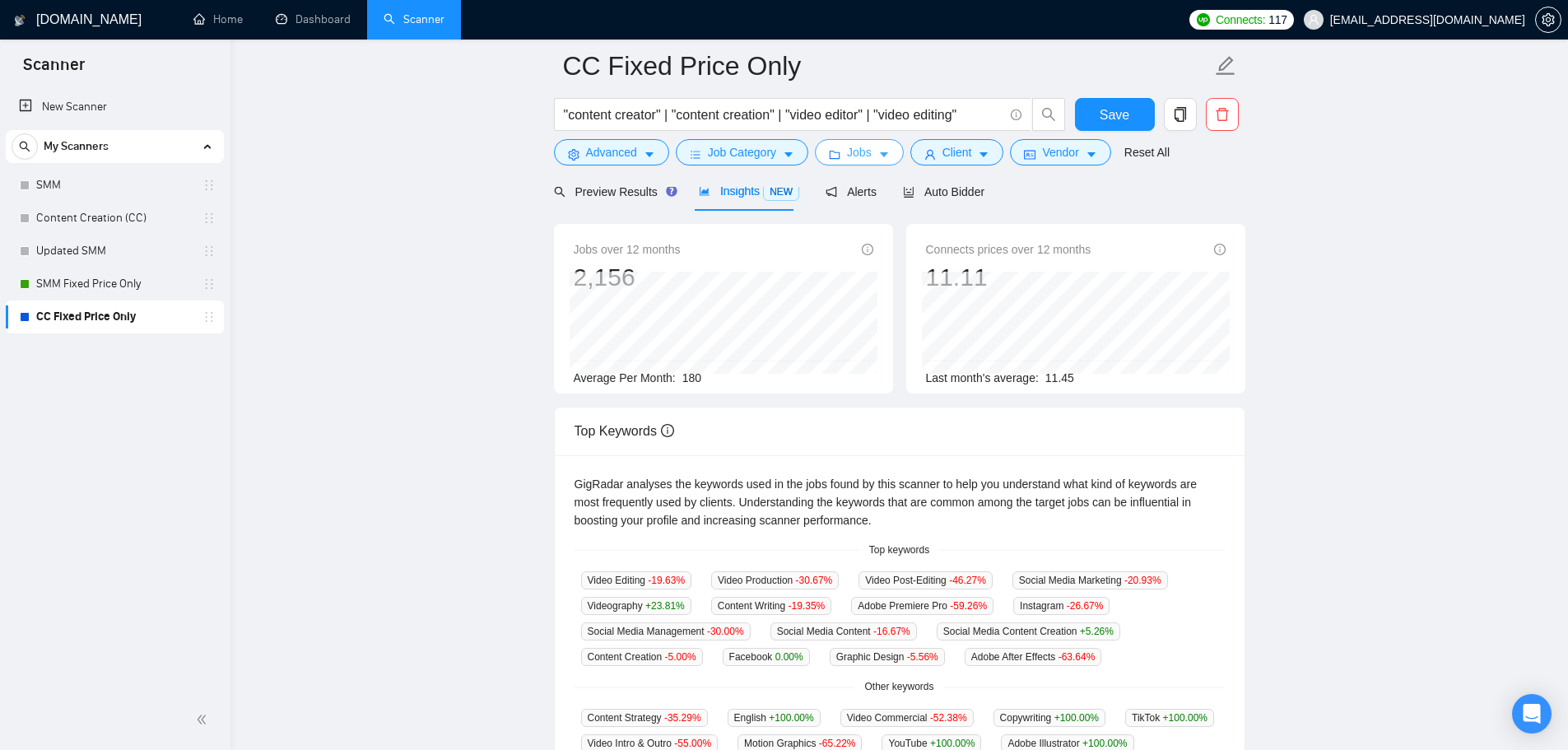
scroll to position [0, 0]
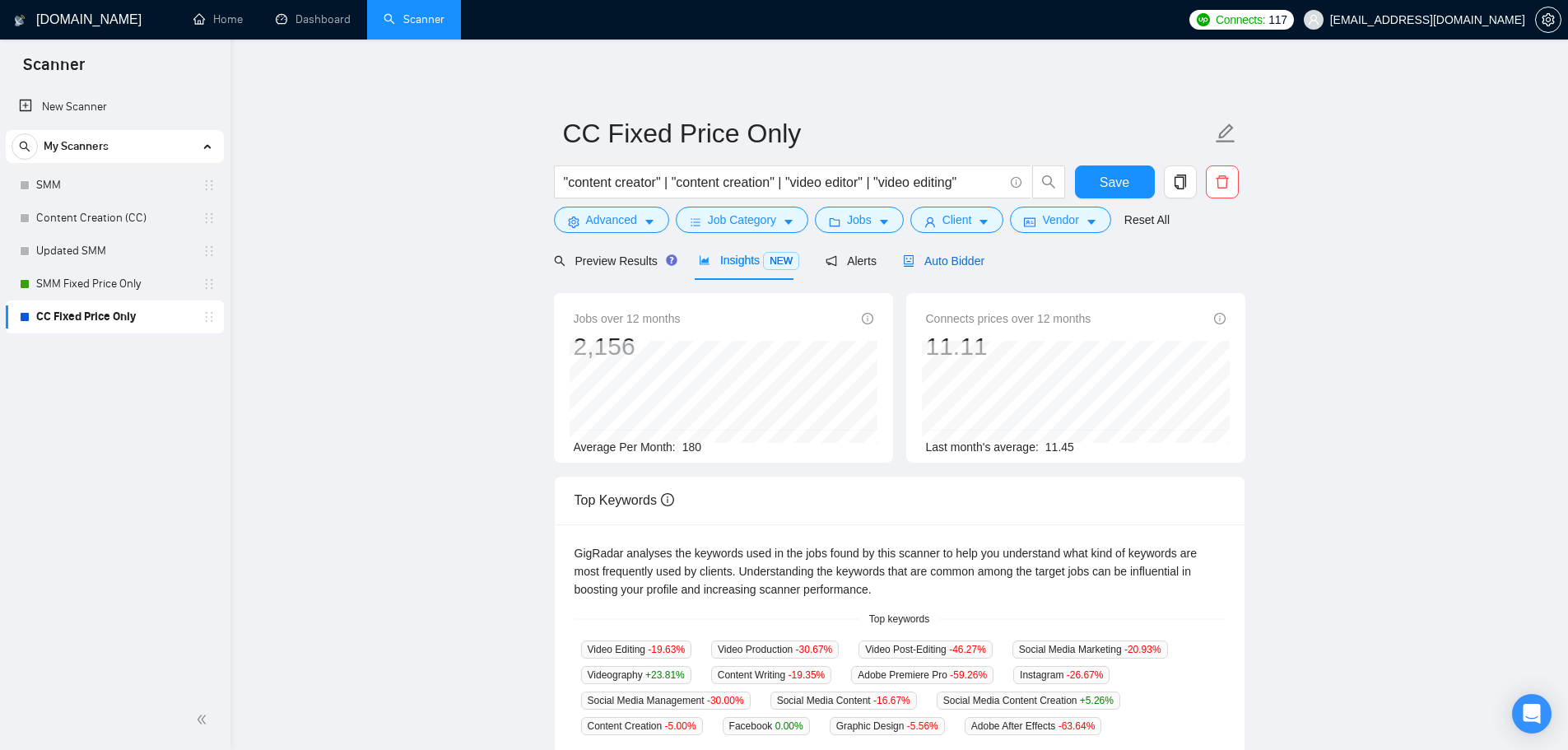
click at [926, 251] on div "Auto Bidder" at bounding box center [943, 260] width 81 height 18
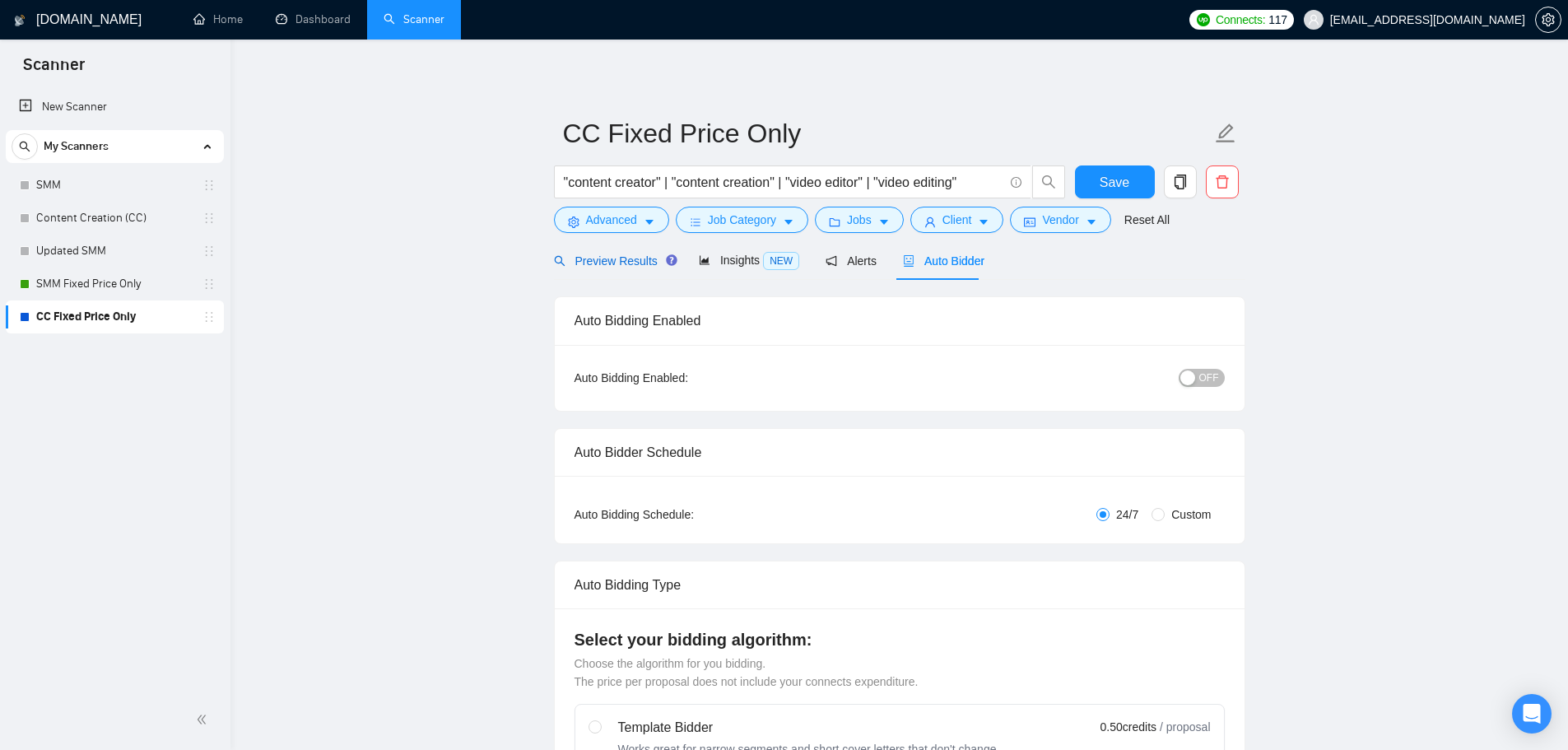
click at [602, 254] on span "Preview Results" at bounding box center [614, 260] width 119 height 13
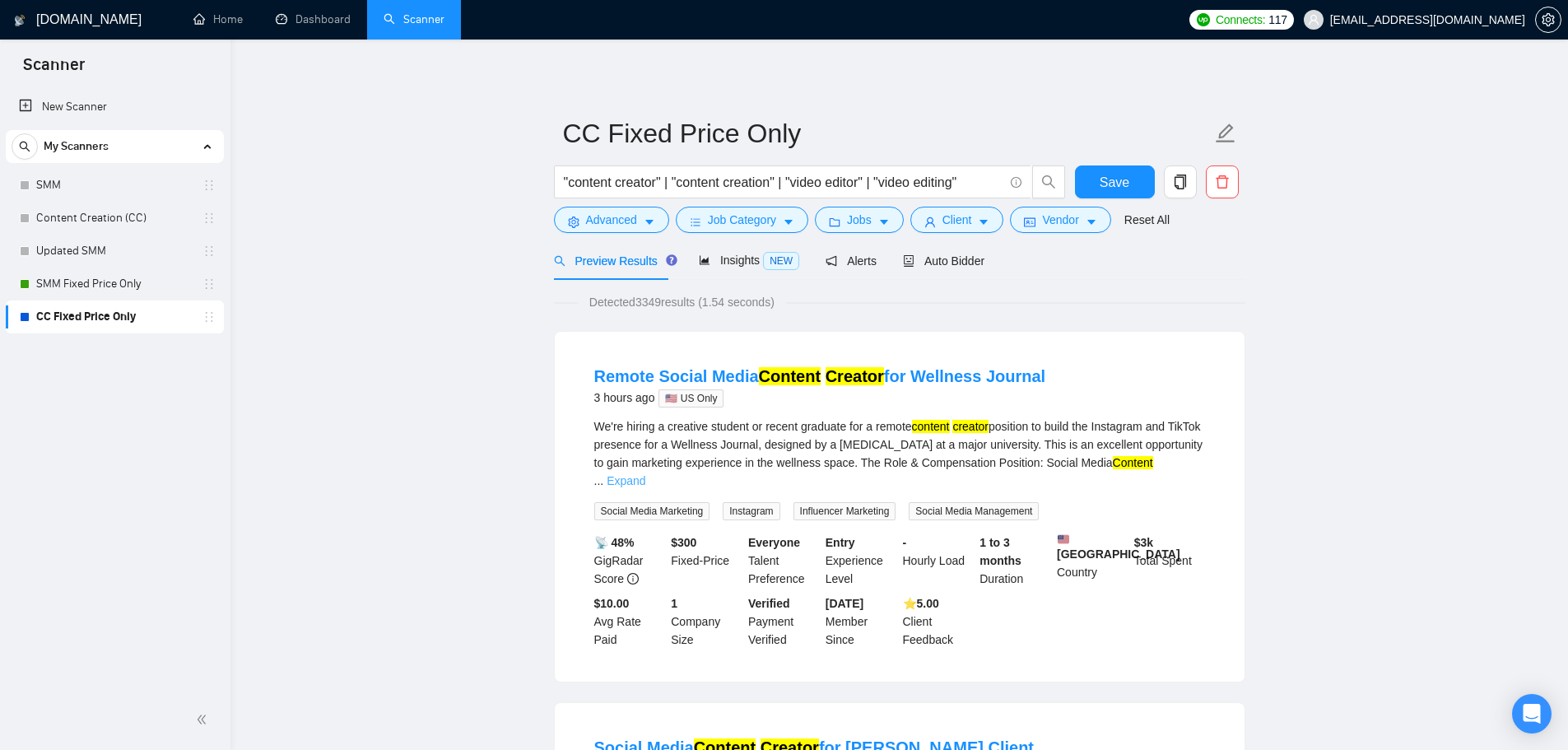
click at [645, 474] on link "Expand" at bounding box center [626, 480] width 39 height 13
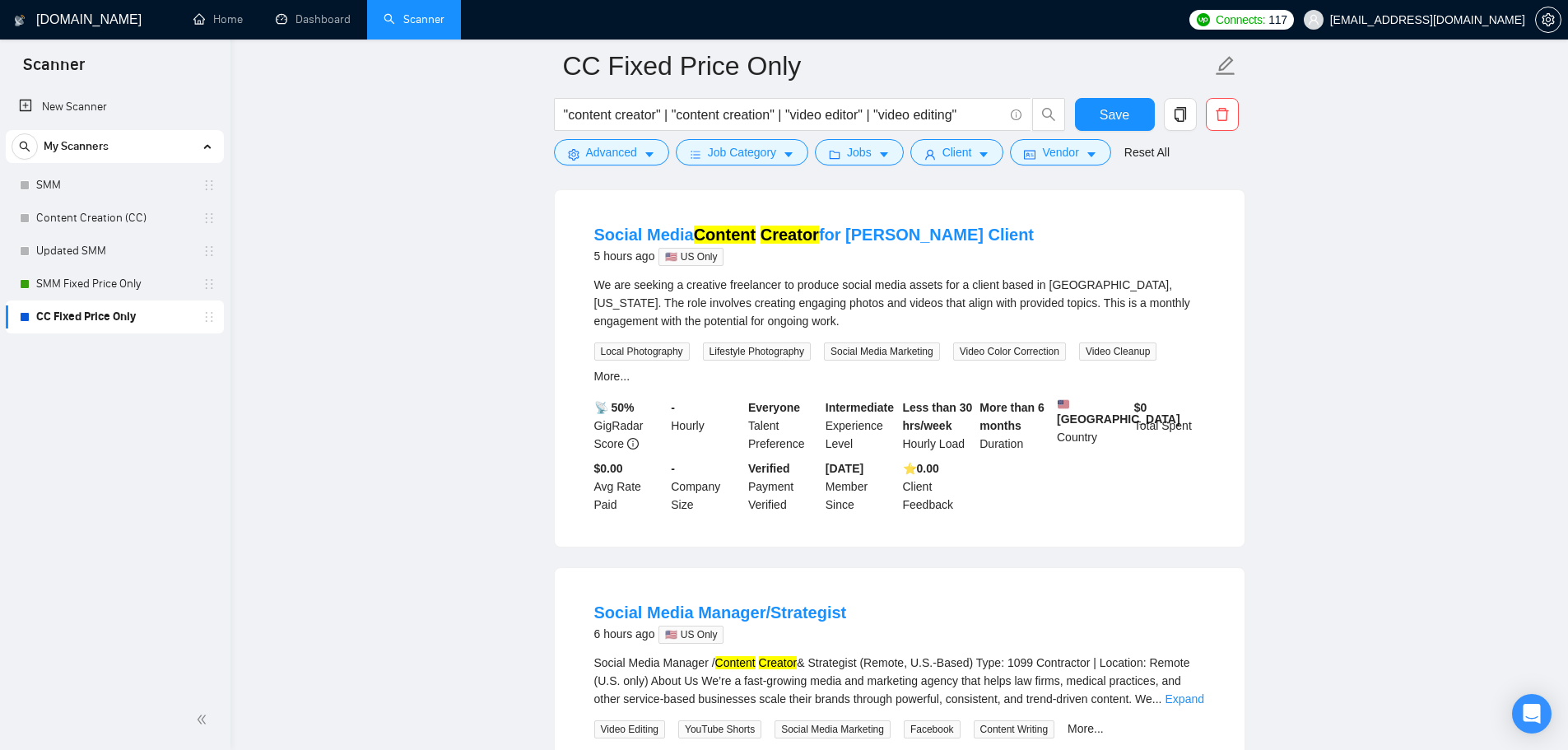
scroll to position [905, 0]
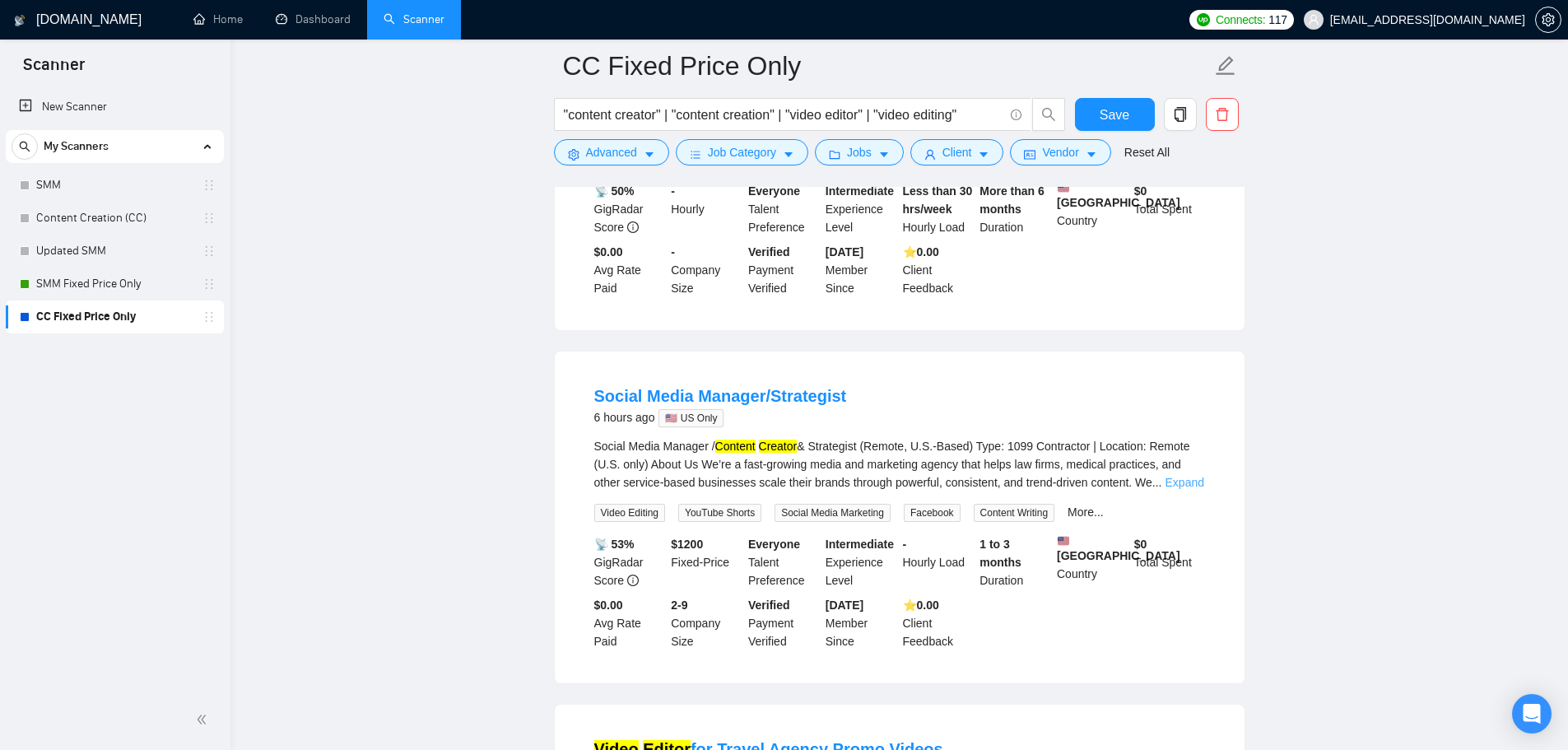
click at [1179, 476] on link "Expand" at bounding box center [1184, 482] width 39 height 13
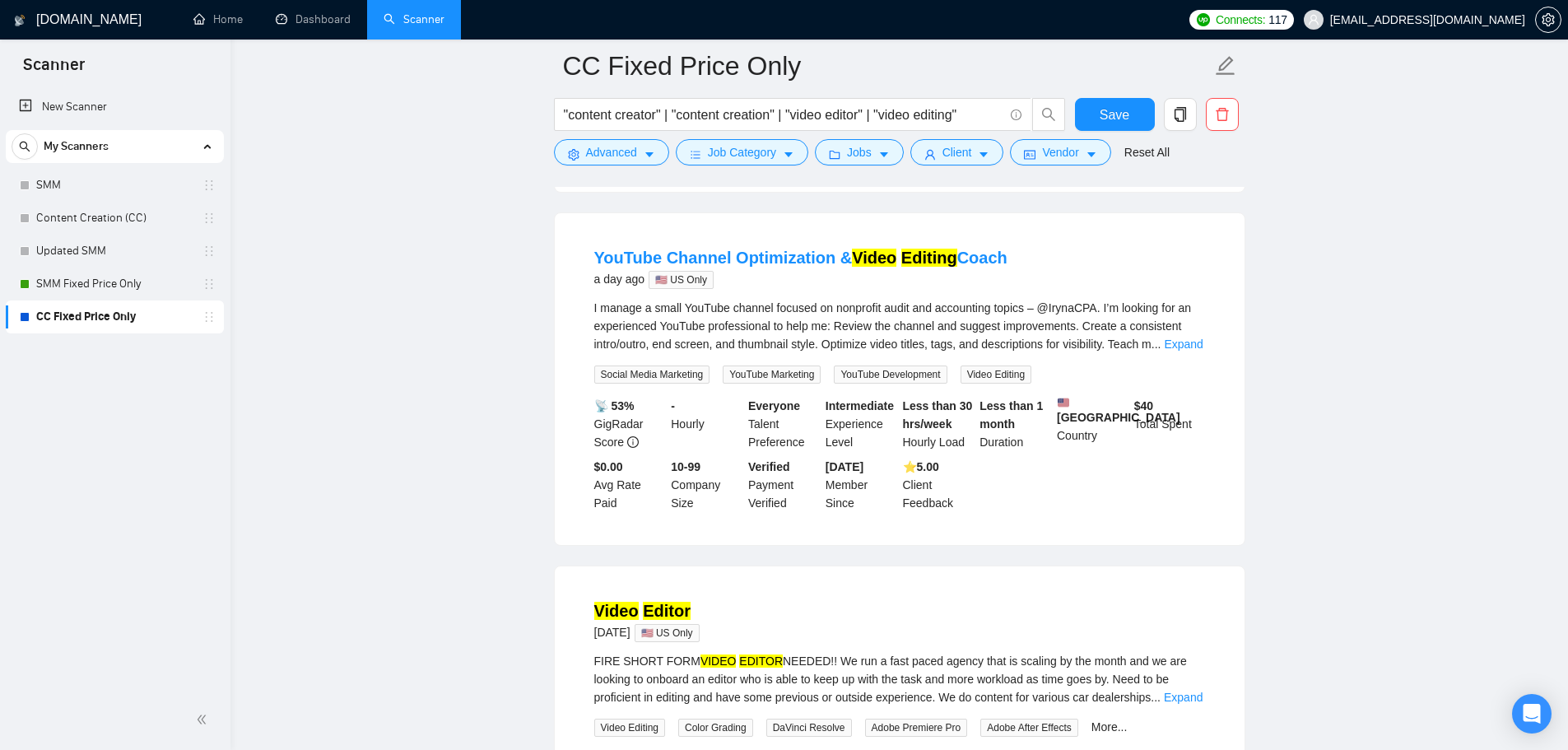
scroll to position [2139, 0]
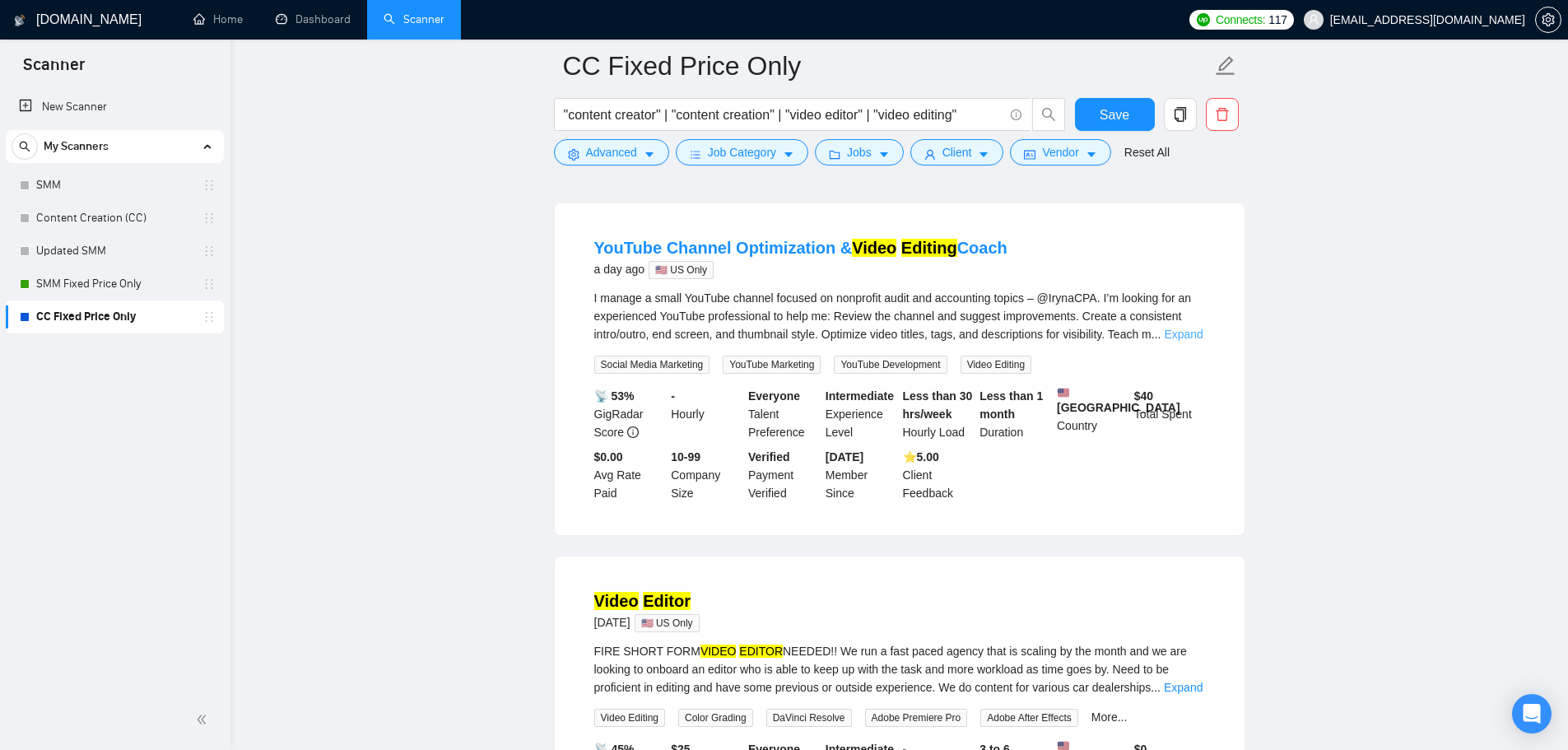
click at [1169, 340] on link "Expand" at bounding box center [1183, 333] width 39 height 13
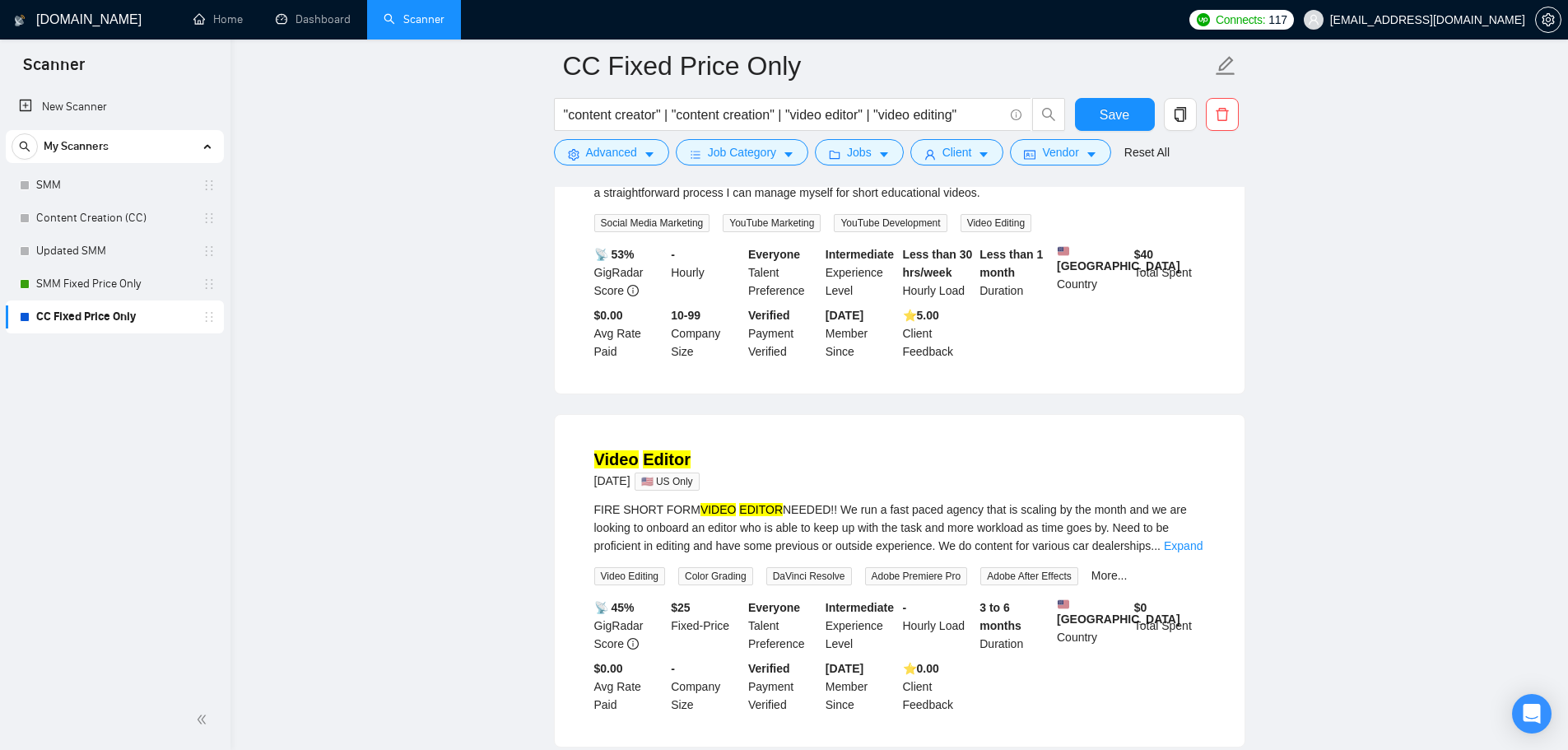
scroll to position [2551, 0]
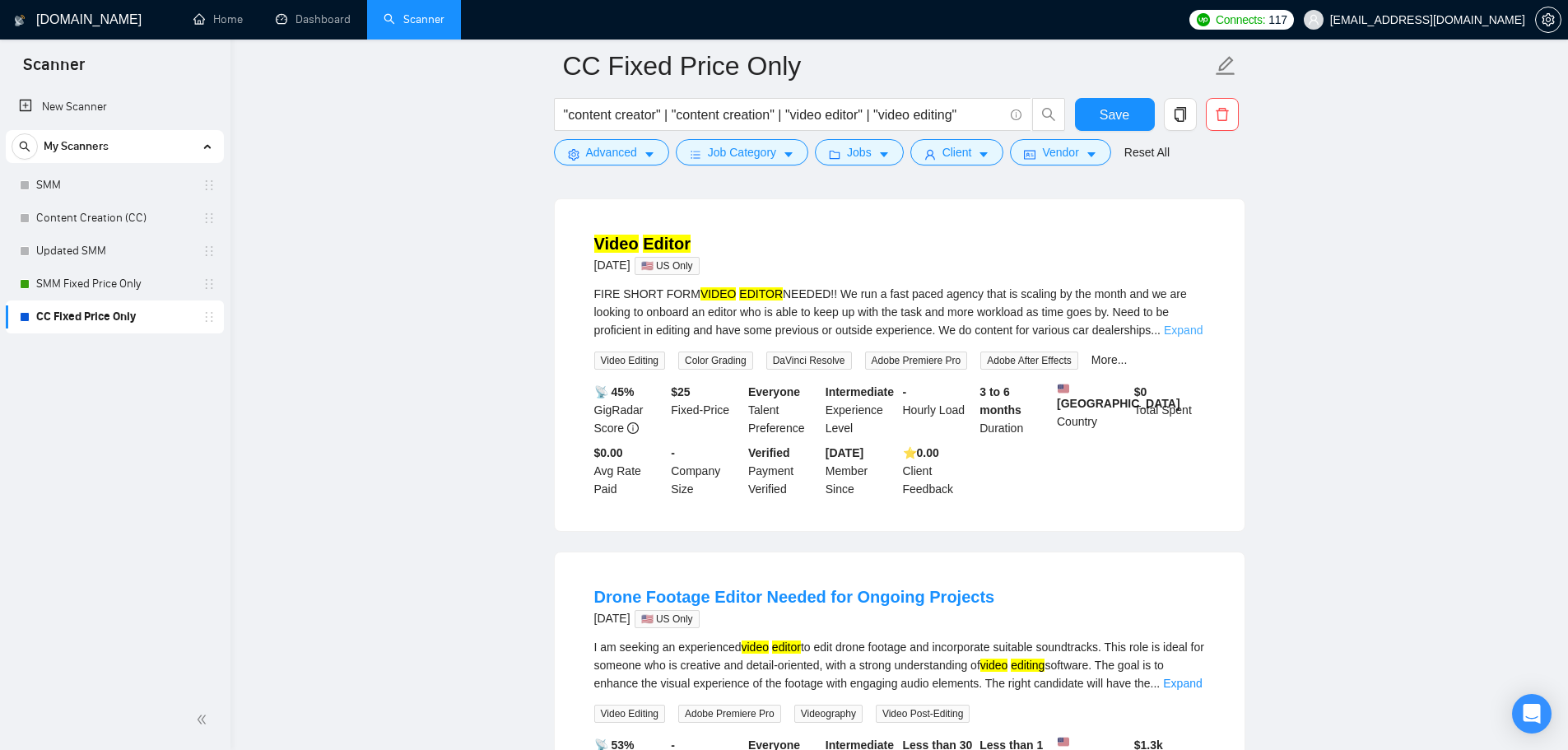
click at [1174, 336] on link "Expand" at bounding box center [1183, 329] width 39 height 13
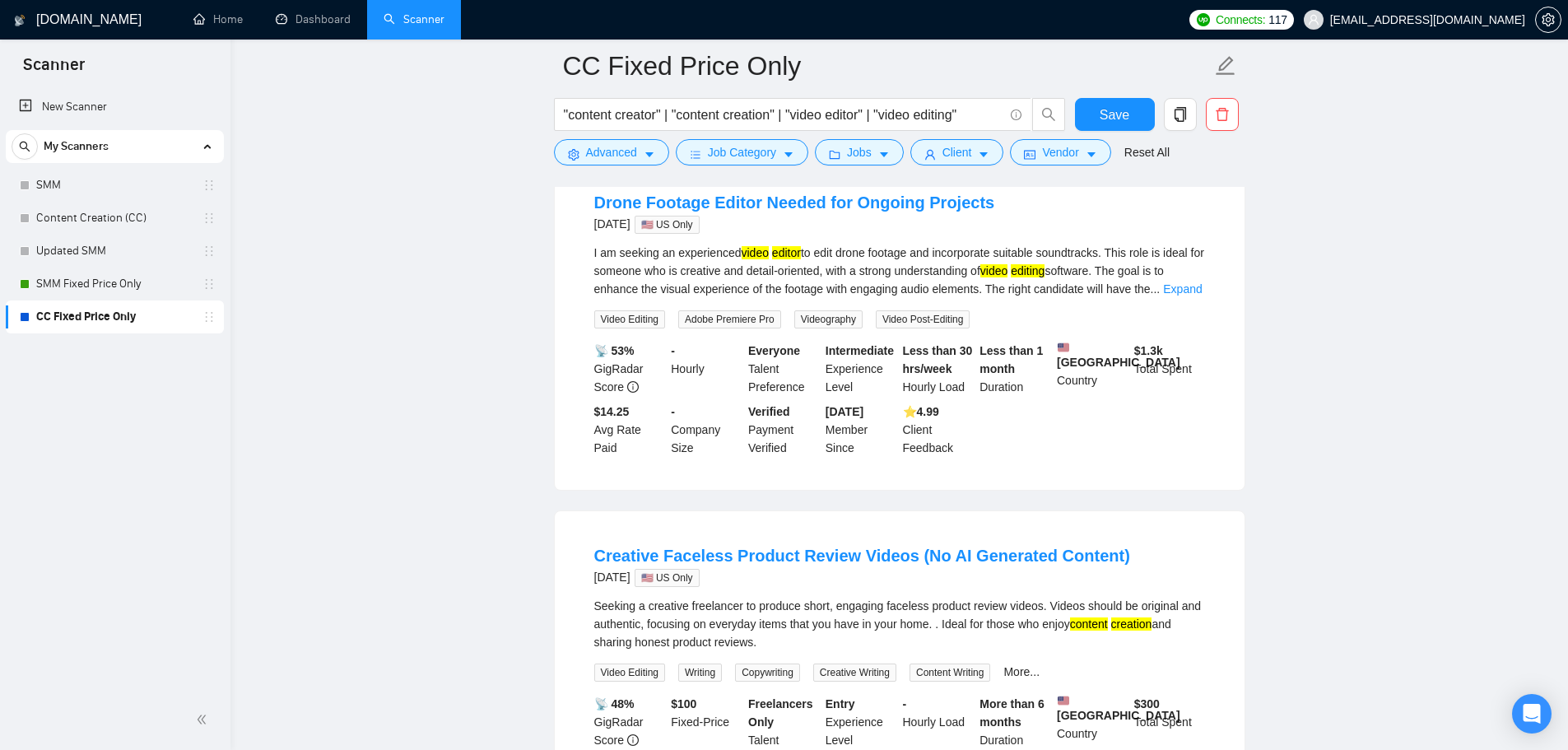
scroll to position [3127, 0]
click at [1180, 295] on link "Expand" at bounding box center [1182, 287] width 39 height 13
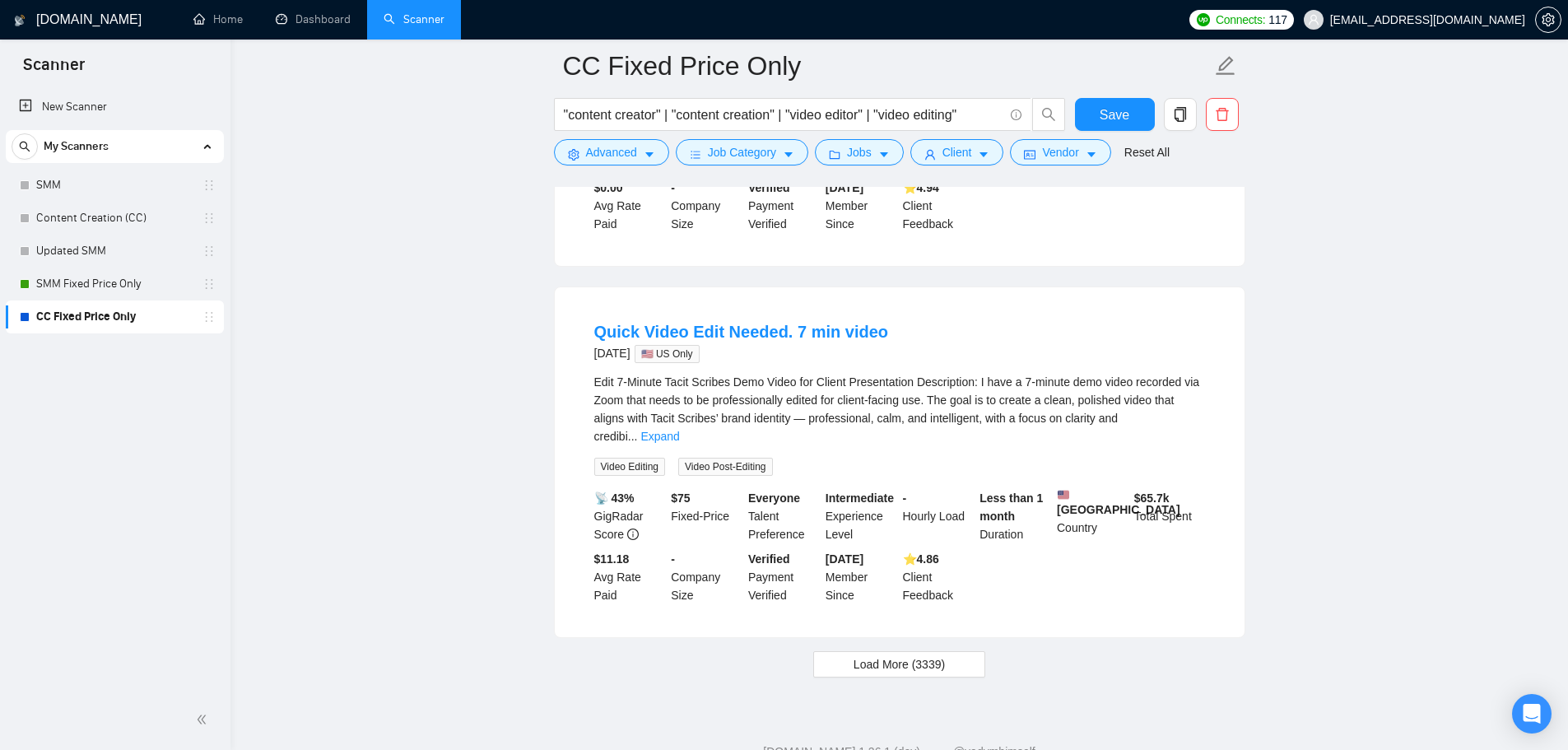
scroll to position [4114, 0]
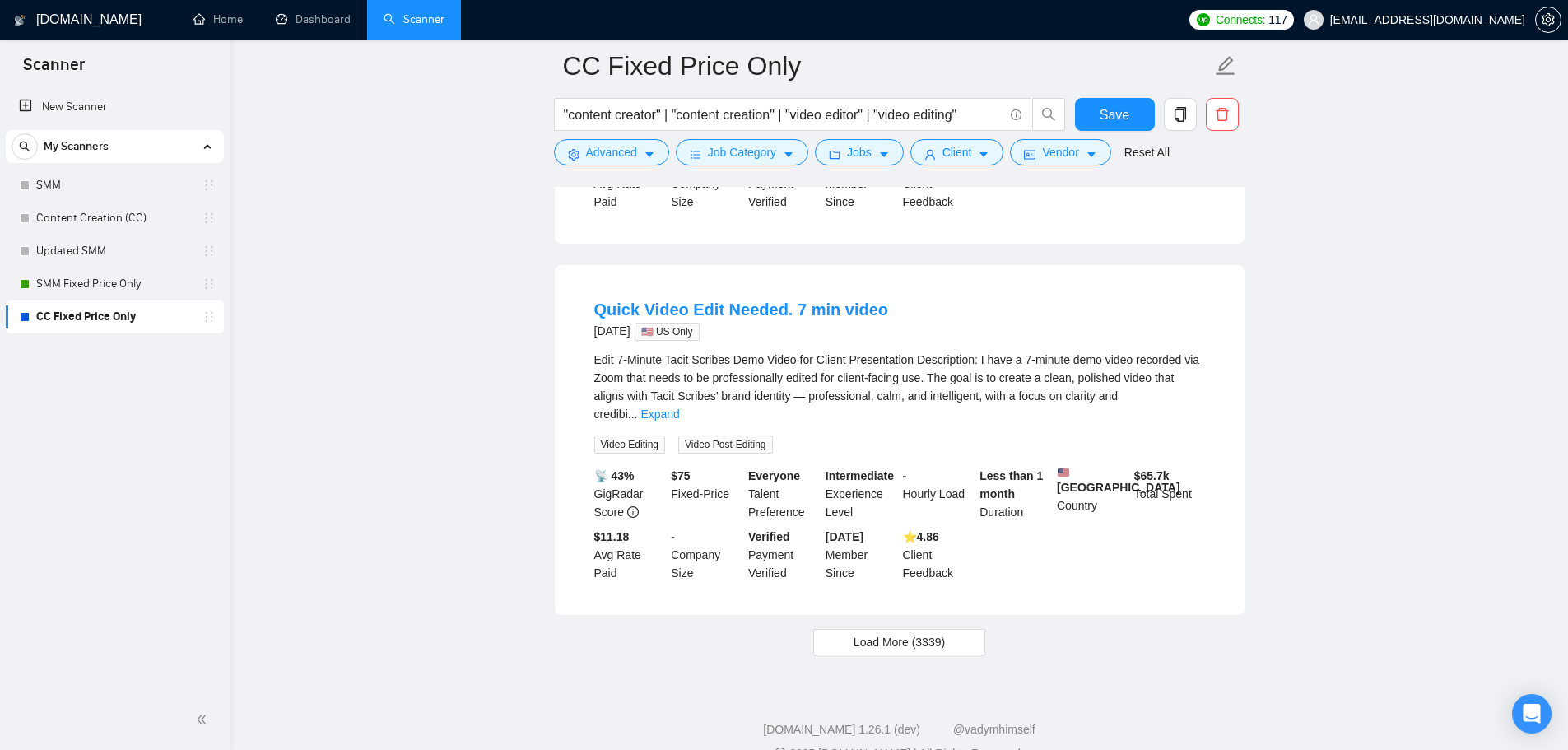
click at [1195, 442] on div "Edit 7-Minute Tacit Scribes Demo Video for Client Presentation Description: I h…" at bounding box center [899, 402] width 611 height 103
click at [1195, 422] on div "Edit 7-Minute Tacit Scribes Demo Video for Client Presentation Description: I h…" at bounding box center [899, 386] width 611 height 72
click at [679, 421] on link "Expand" at bounding box center [659, 414] width 39 height 13
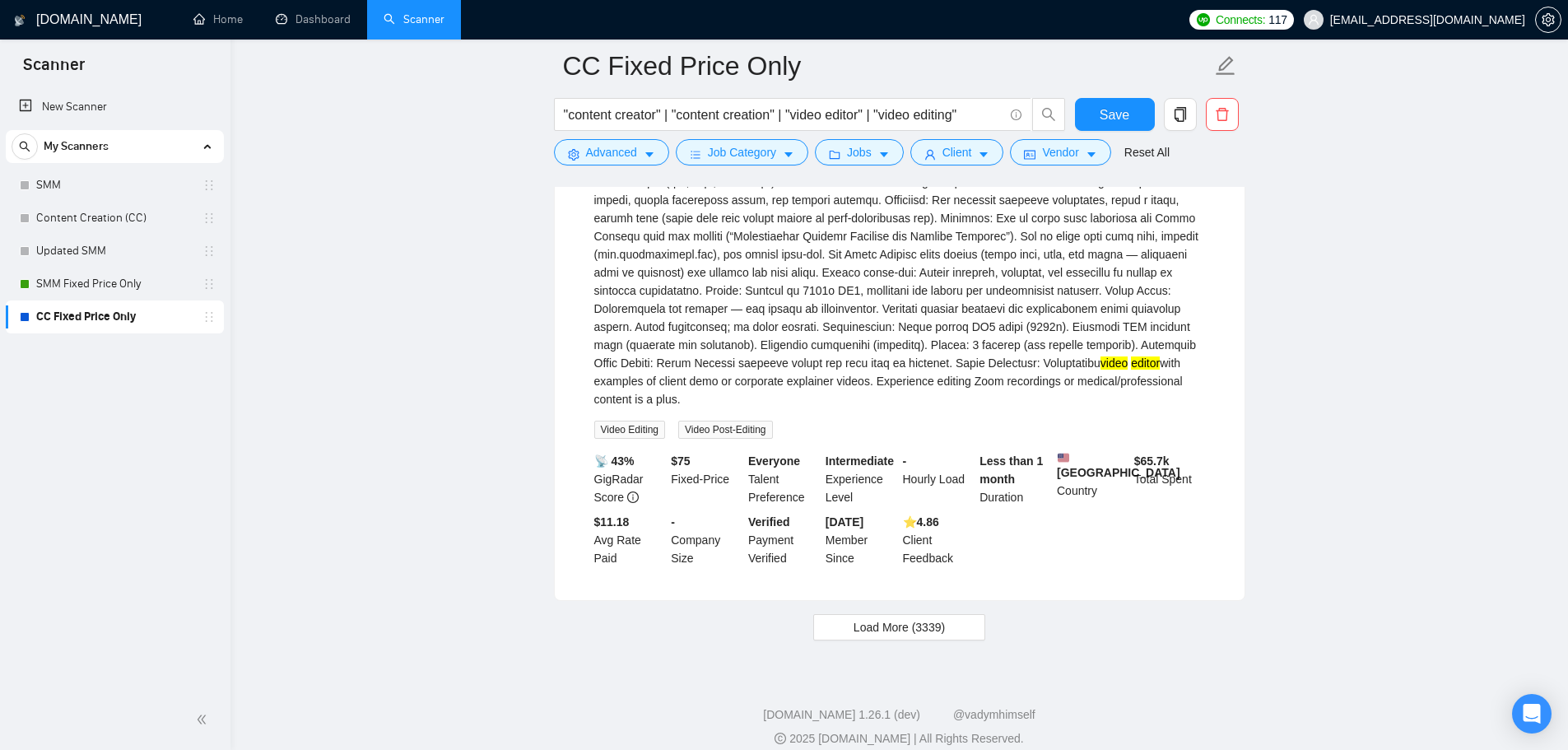
scroll to position [4428, 0]
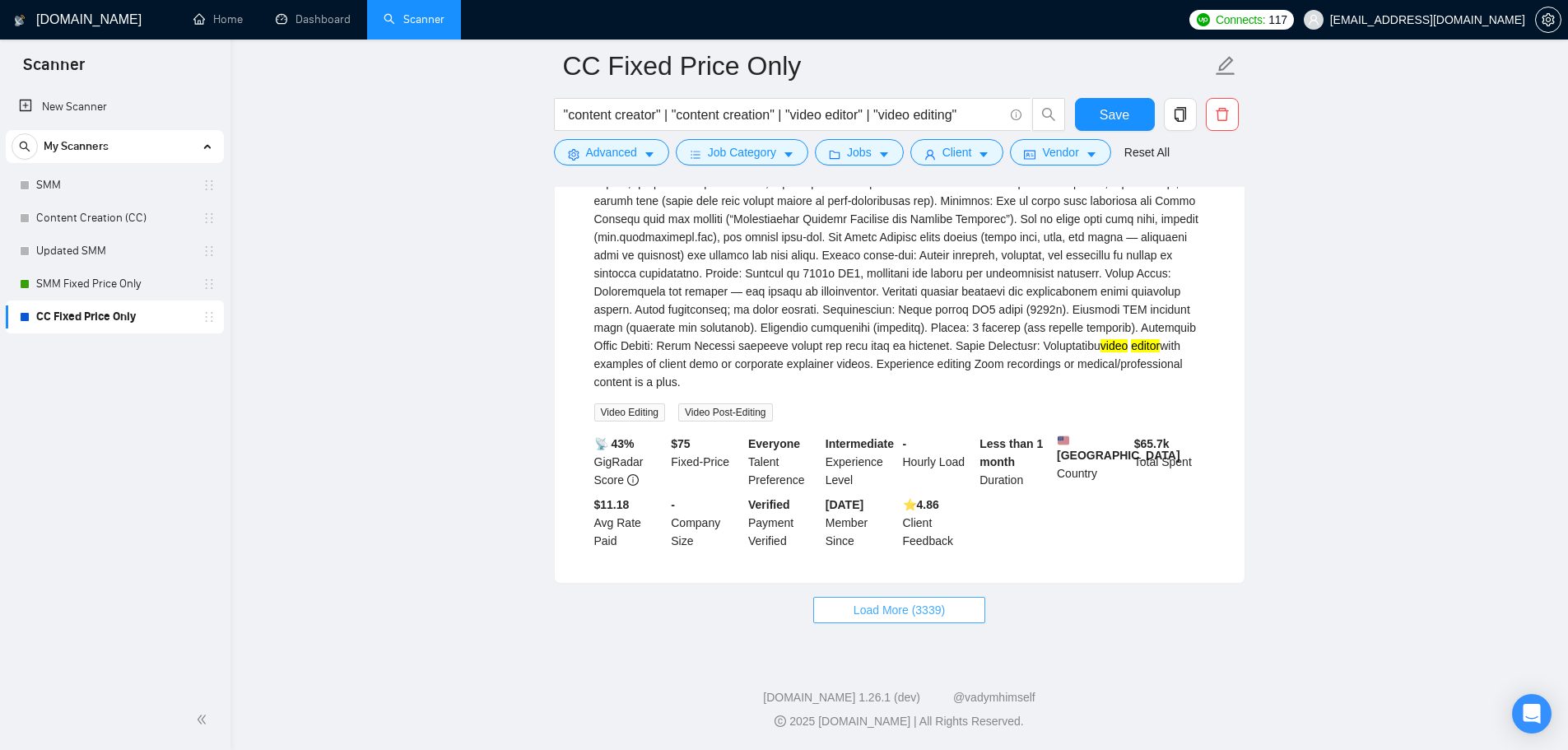
click at [933, 607] on span "Load More (3339)" at bounding box center [899, 609] width 91 height 18
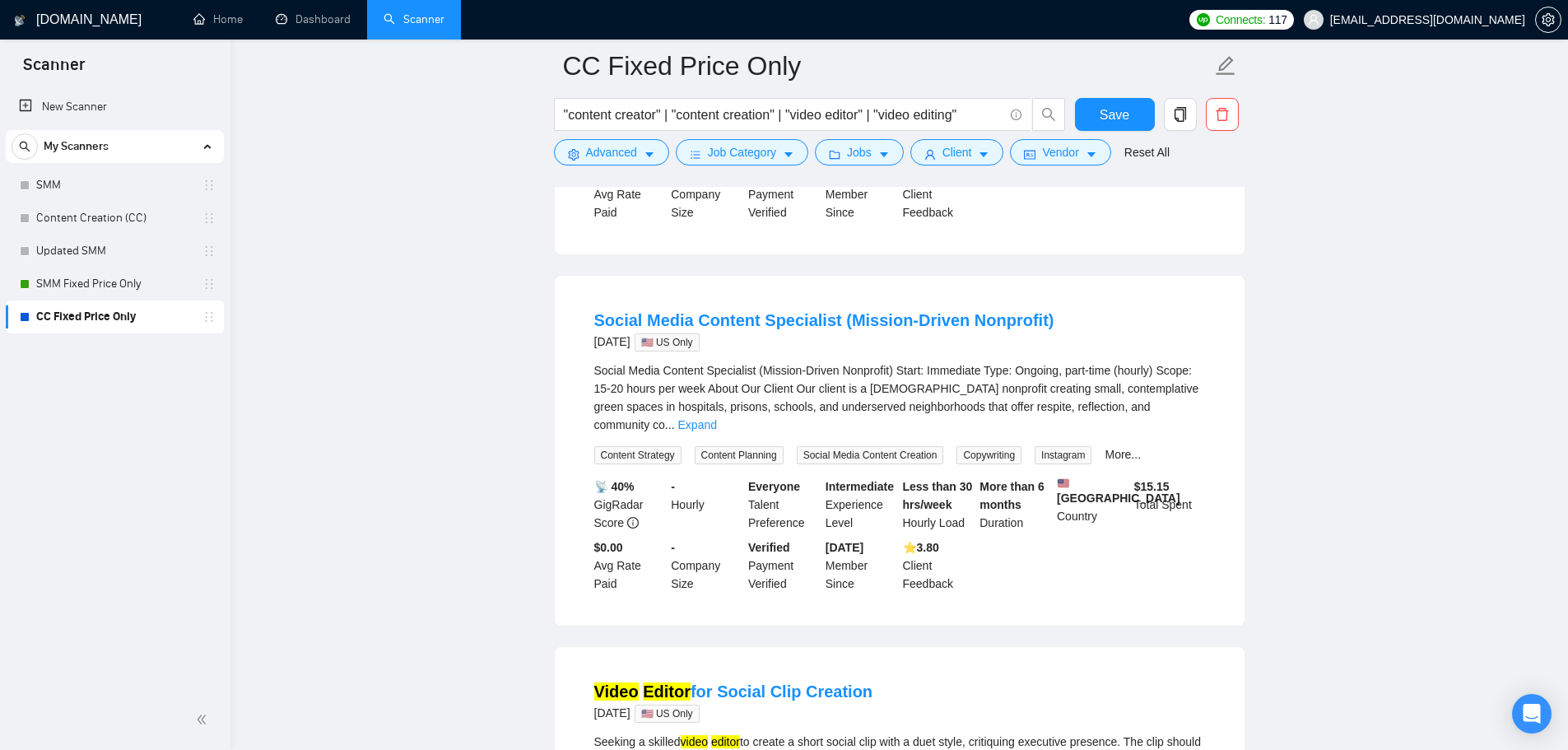
scroll to position [5663, 0]
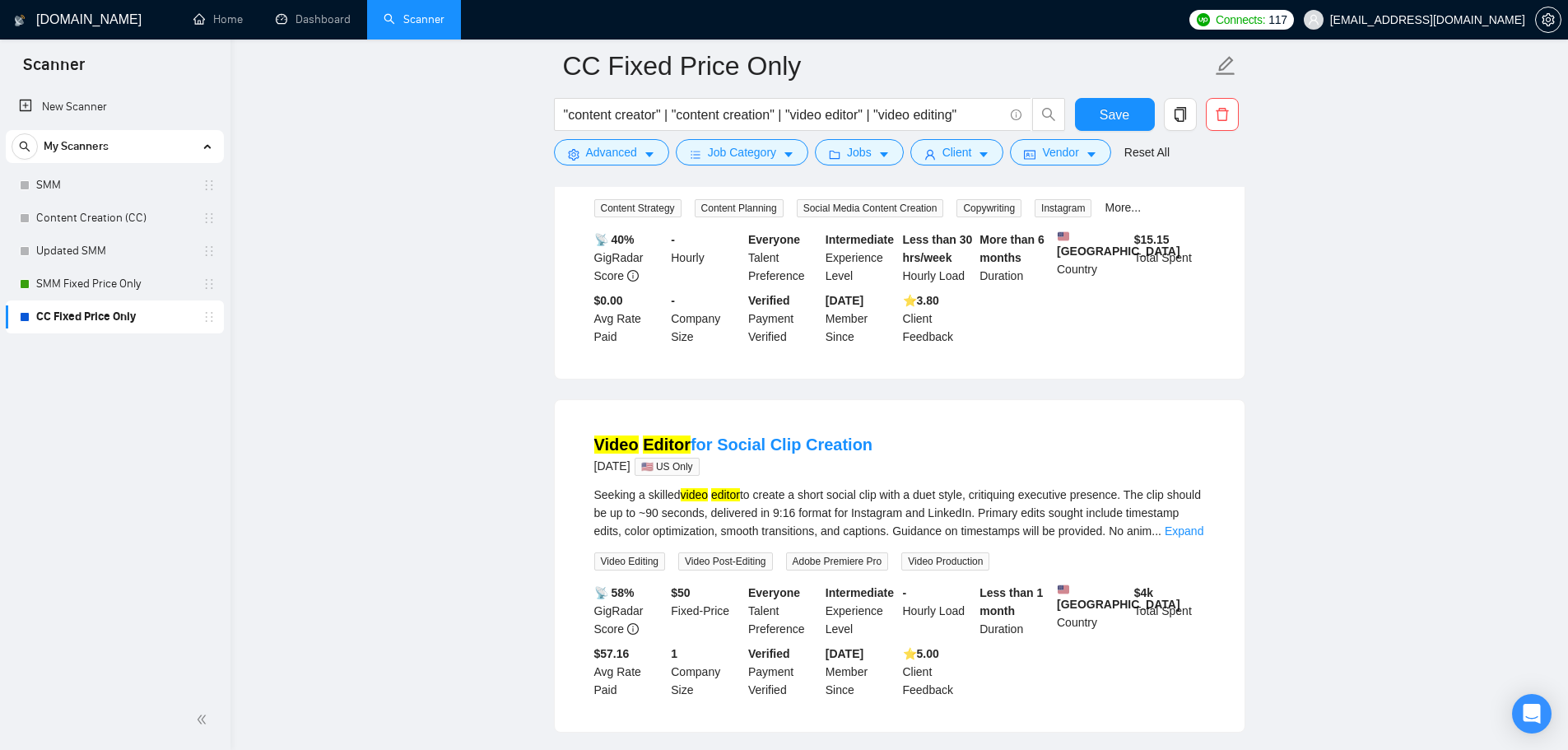
click at [717, 184] on link "Expand" at bounding box center [697, 177] width 39 height 13
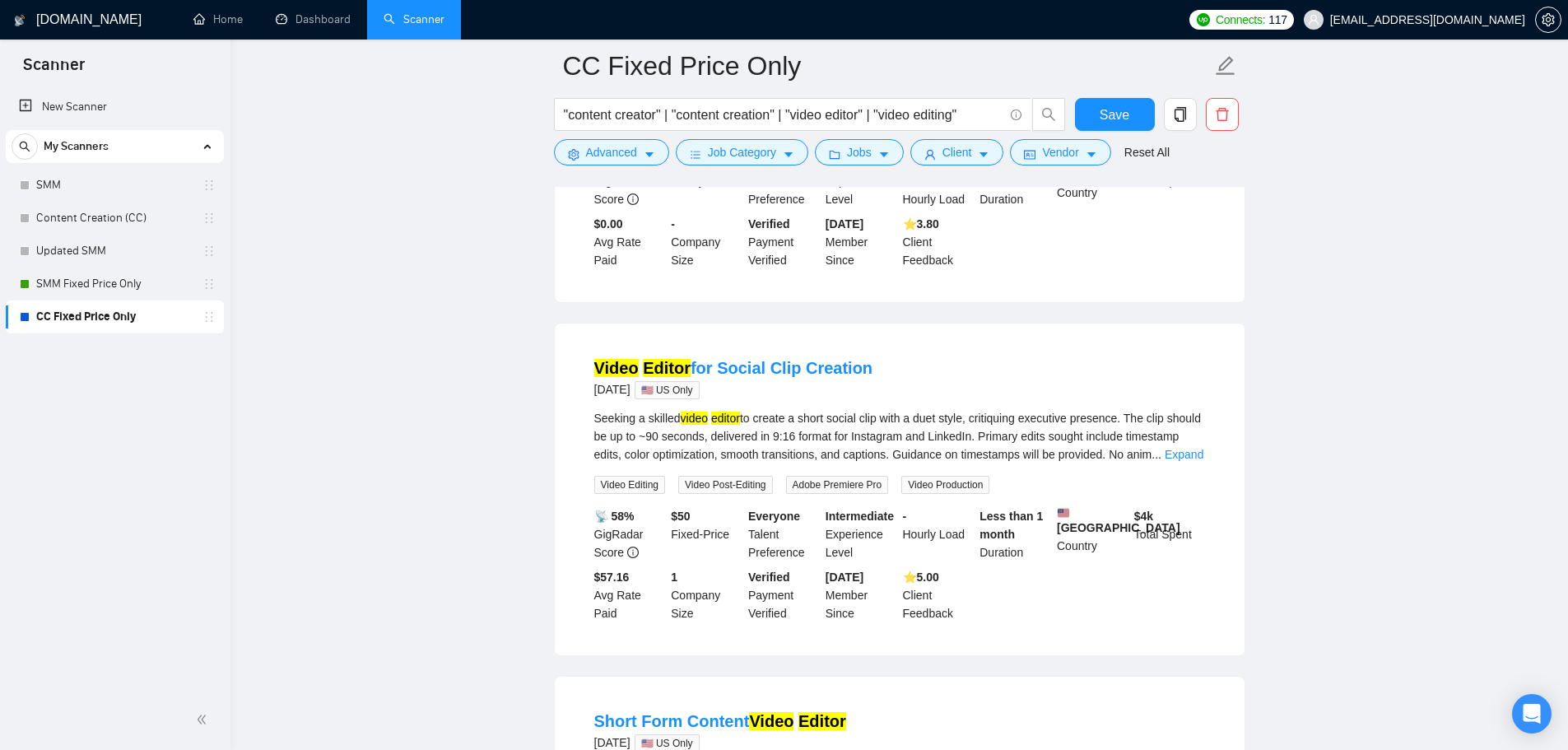
scroll to position [6403, 0]
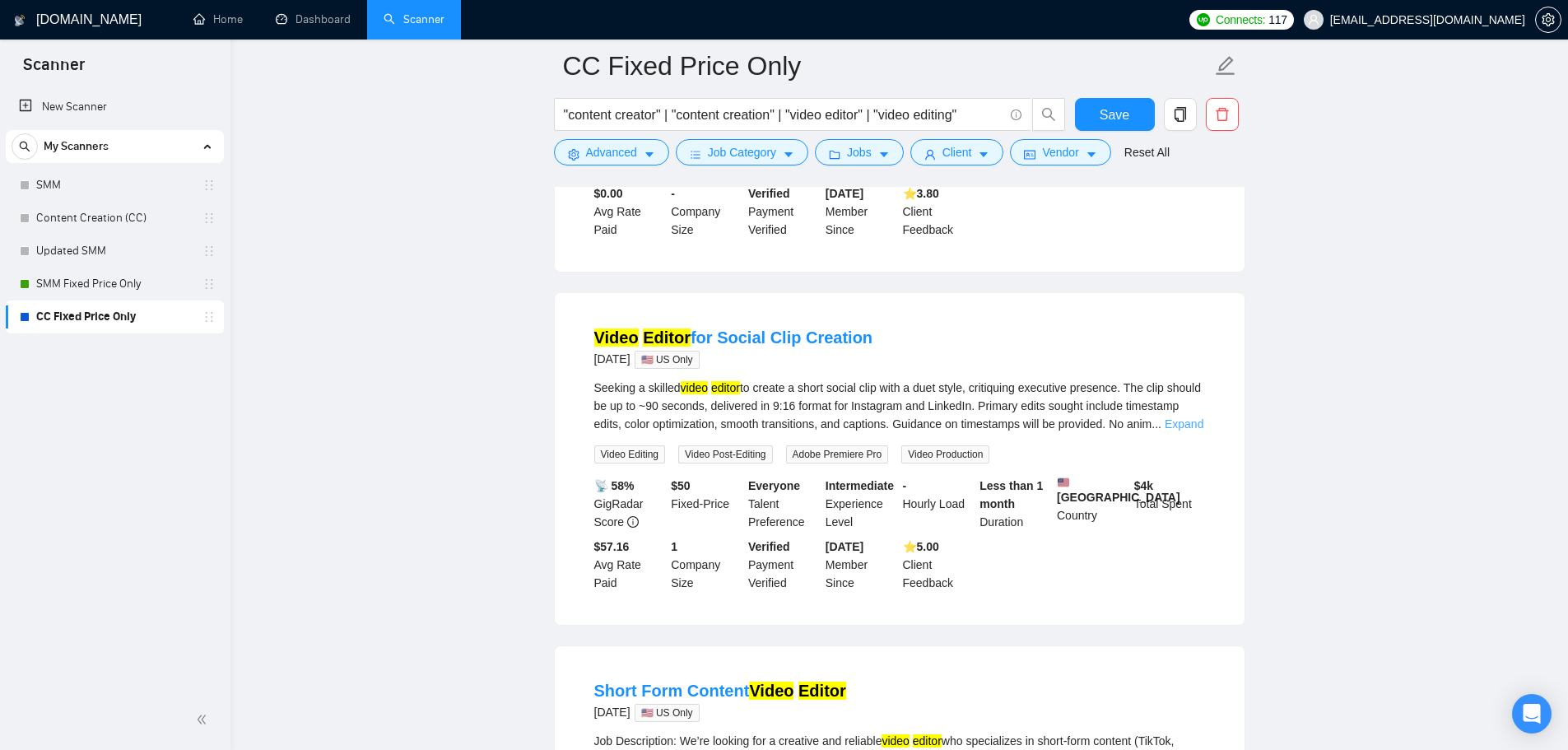
click at [1167, 430] on link "Expand" at bounding box center [1184, 423] width 39 height 13
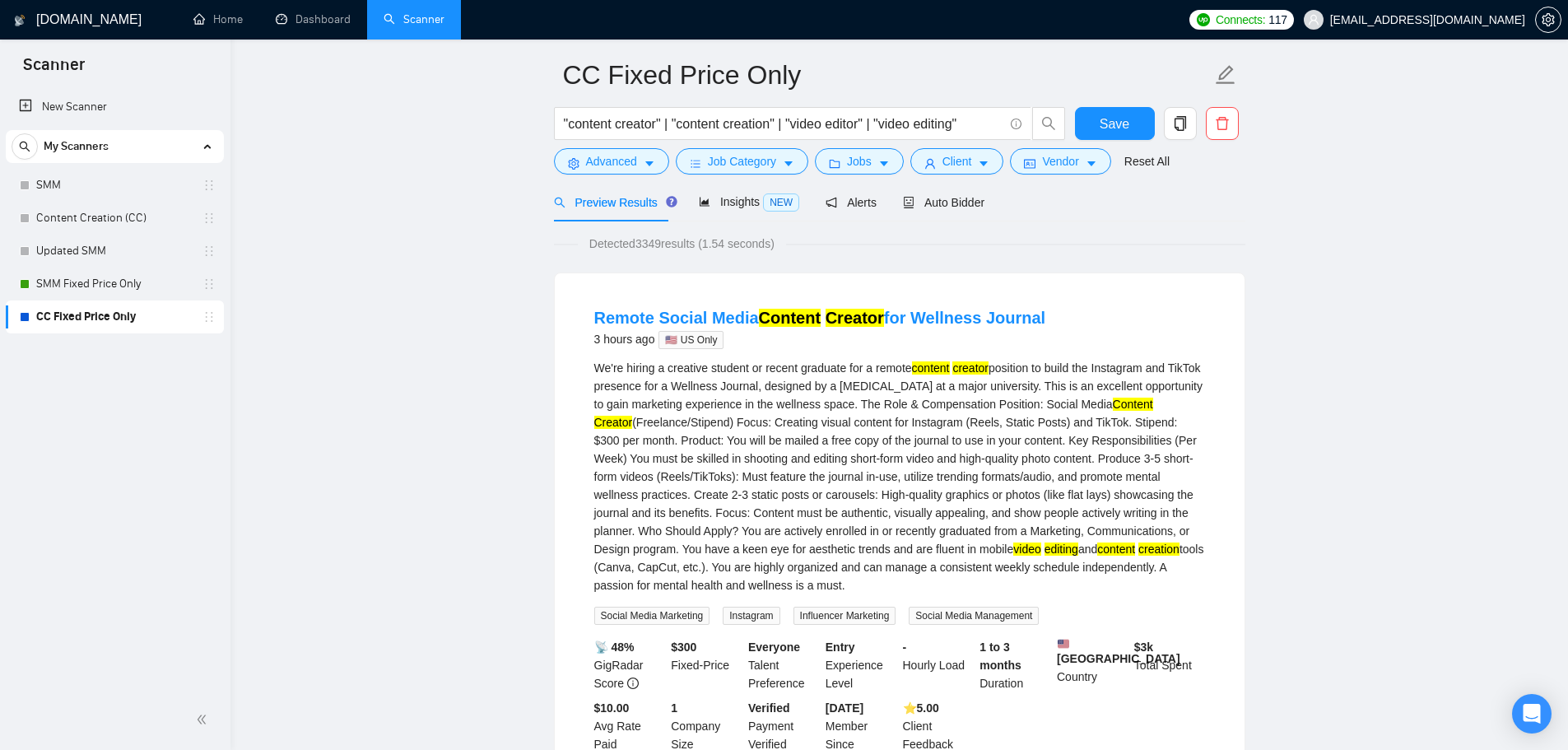
scroll to position [0, 0]
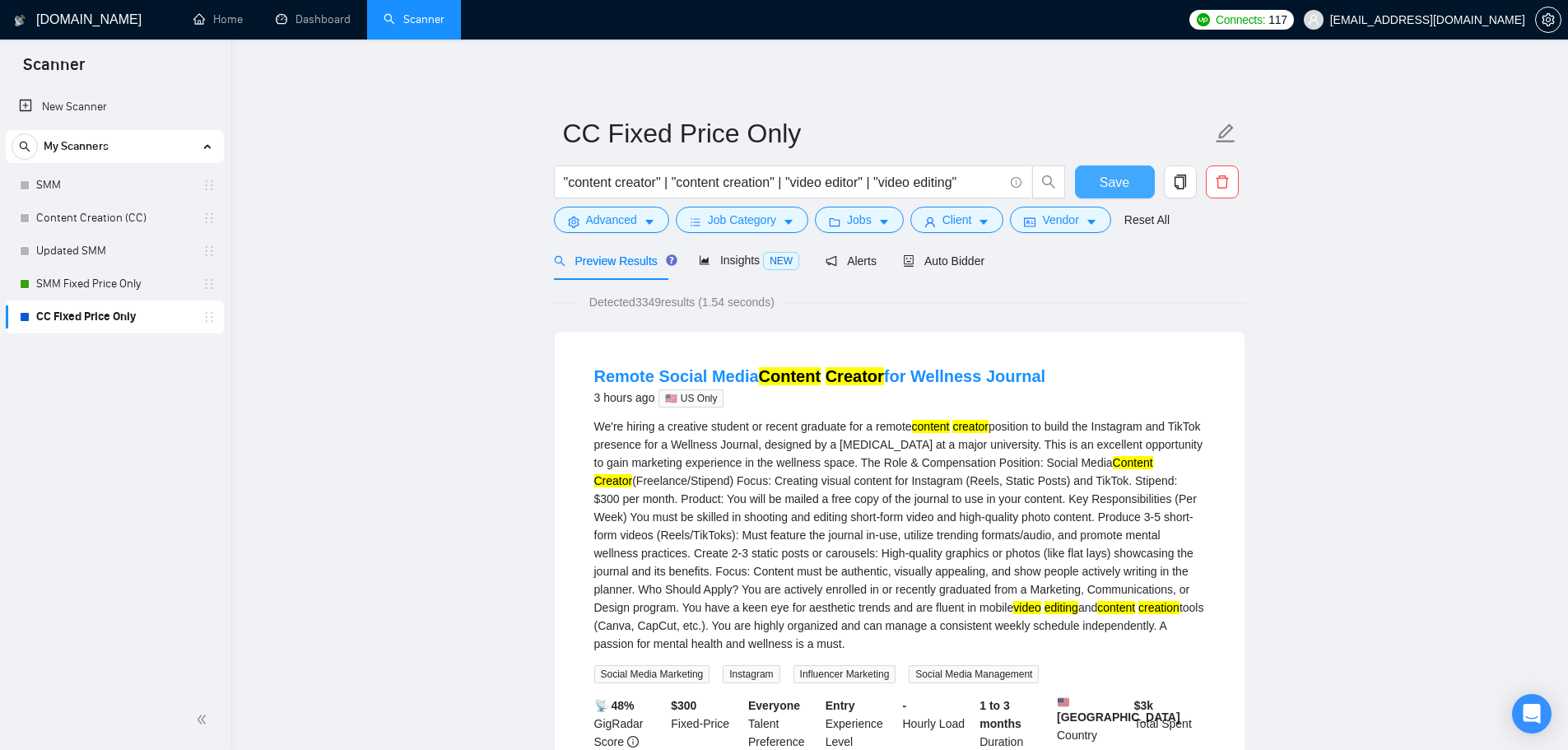
click at [1135, 183] on button "Save" at bounding box center [1115, 181] width 80 height 33
click at [970, 247] on div "Auto Bidder" at bounding box center [943, 260] width 81 height 39
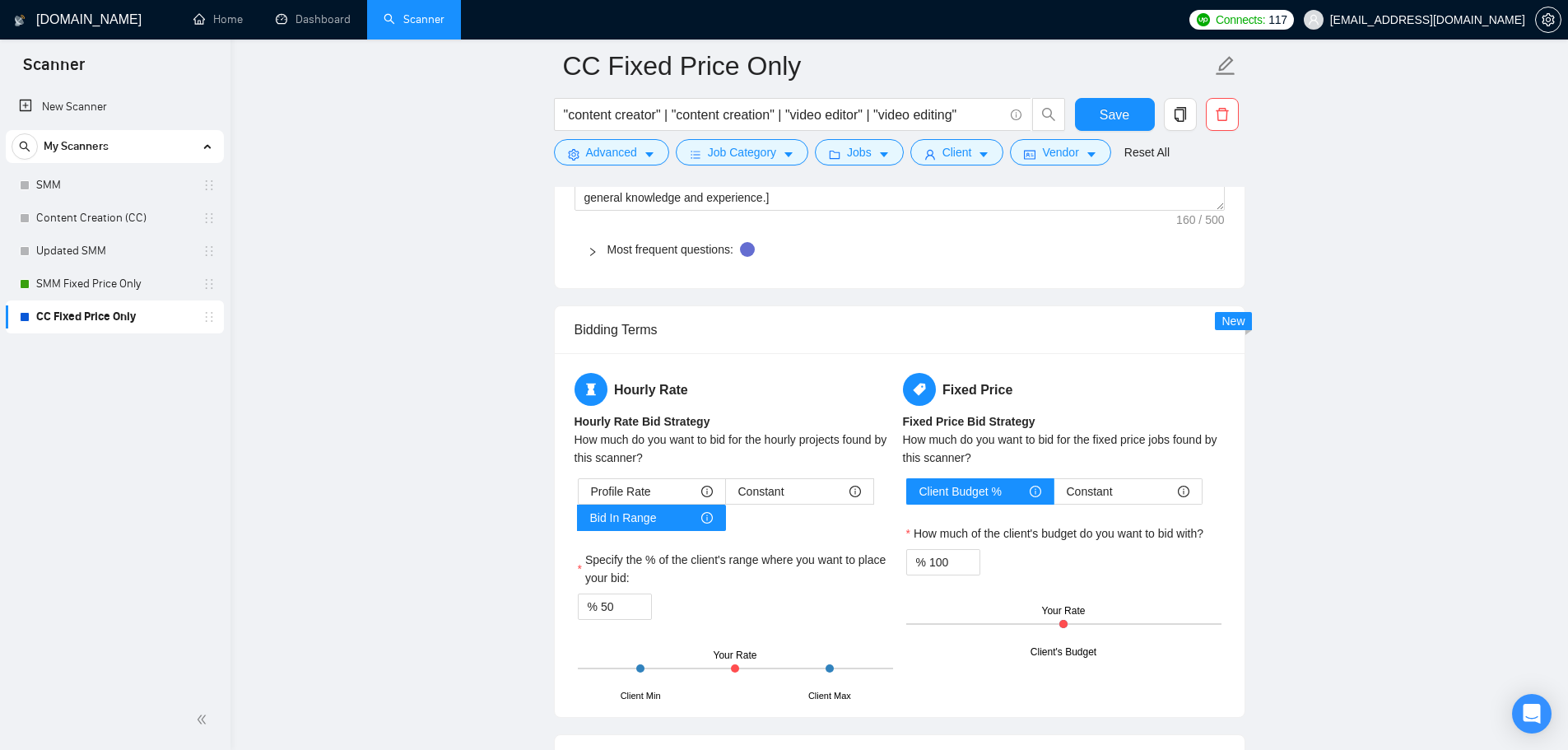
scroll to position [2221, 0]
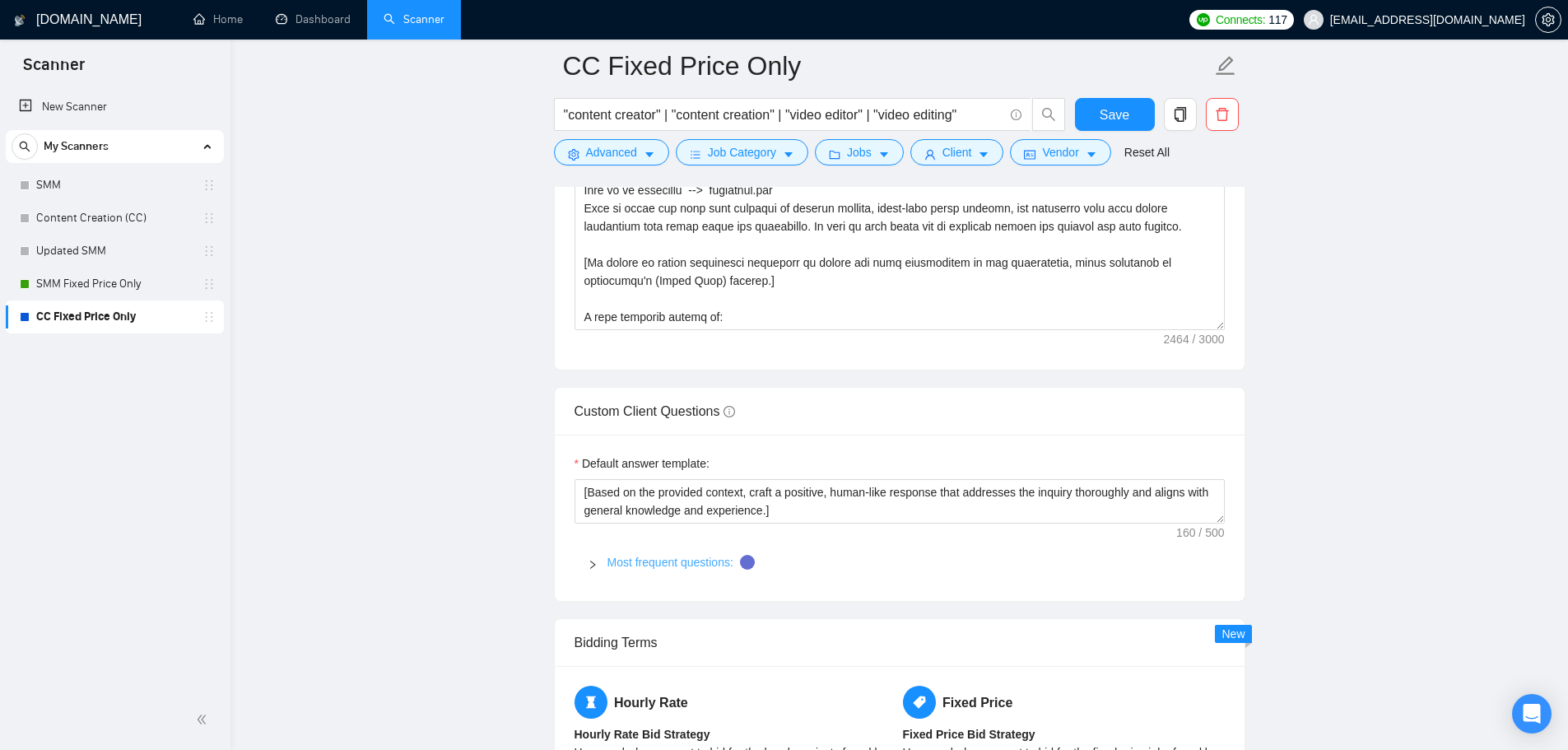
click at [665, 568] on link "Most frequent questions:" at bounding box center [670, 561] width 126 height 13
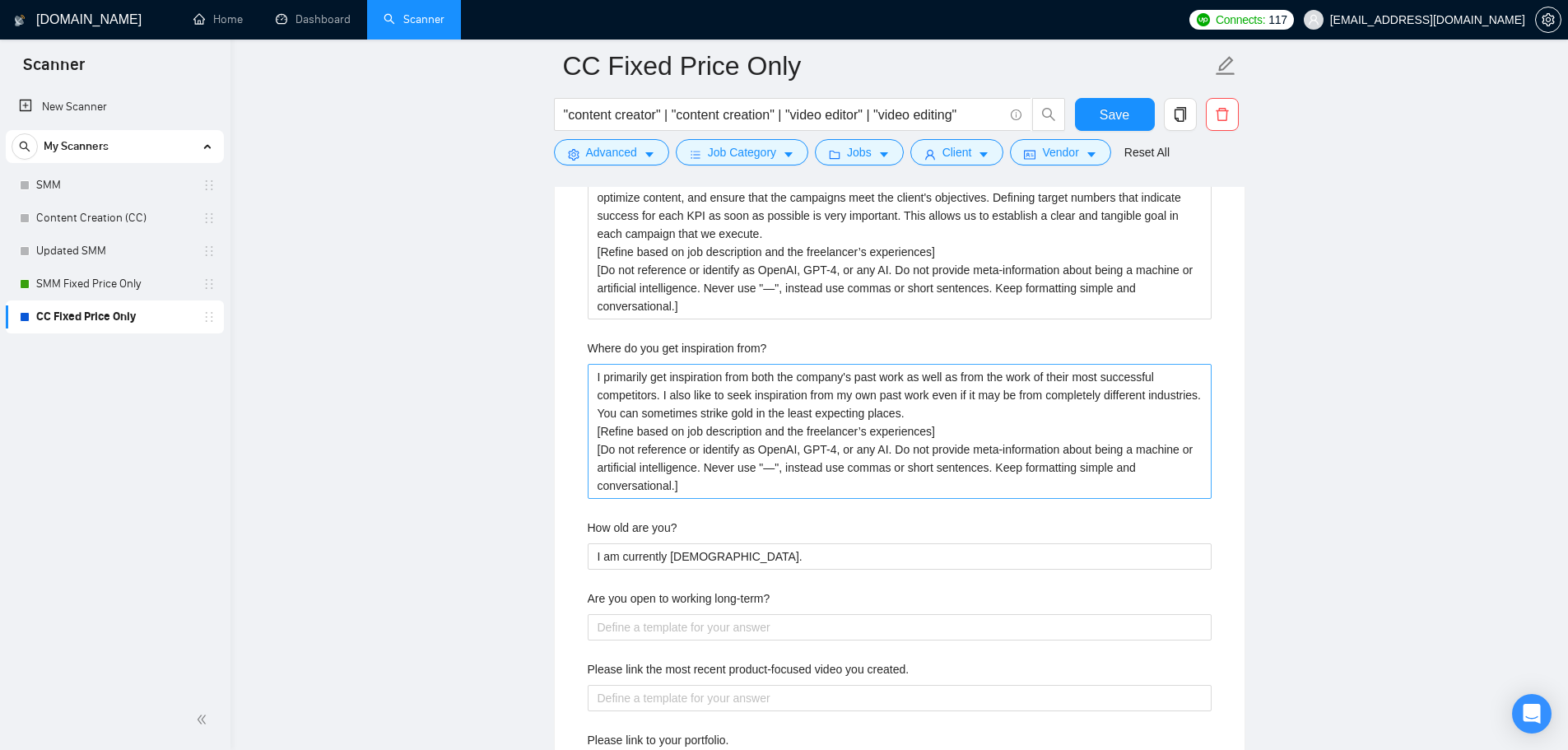
scroll to position [3373, 0]
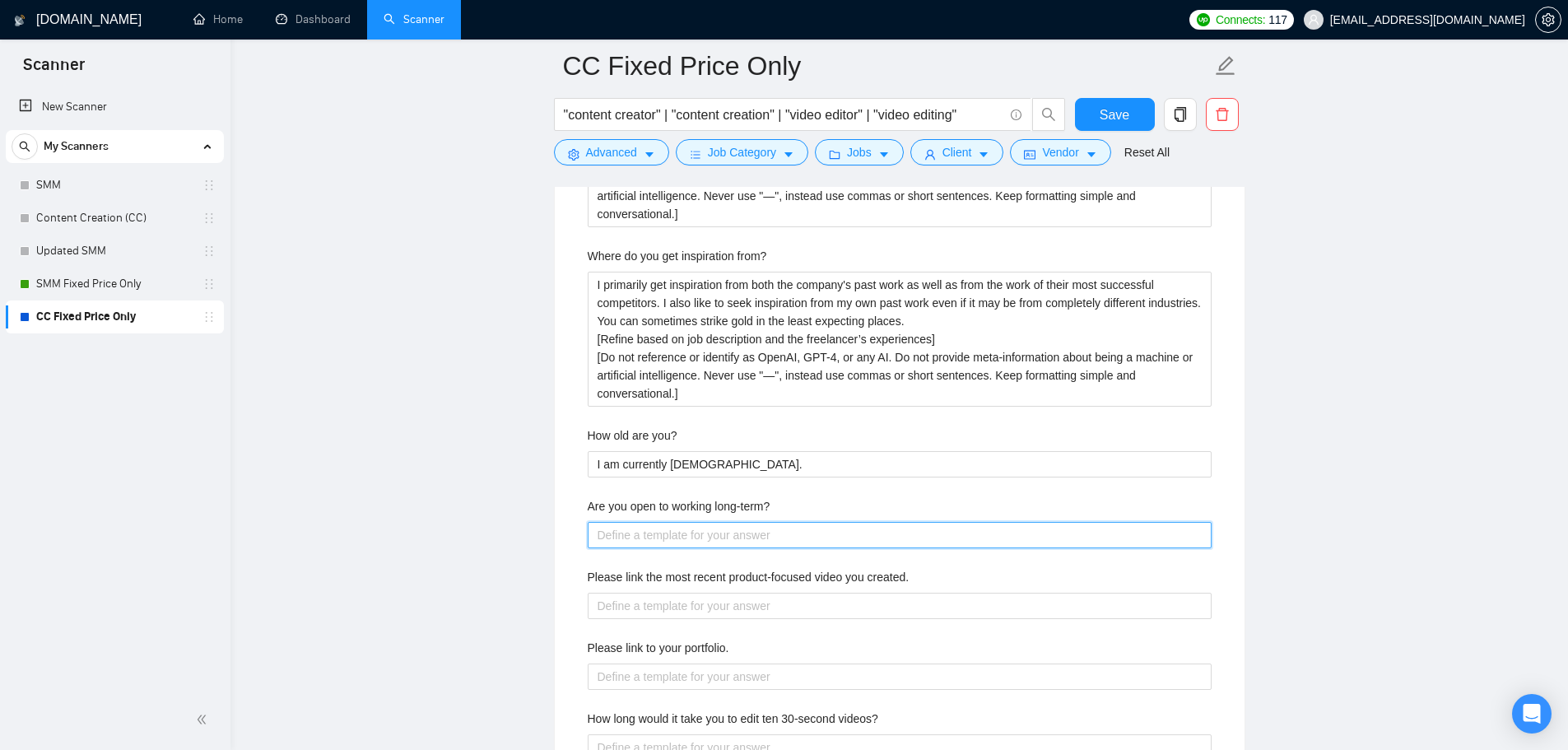
click at [661, 544] on long-term\? "Are you open to working long-term?" at bounding box center [900, 534] width 624 height 27
paste long-term\? "I actually prefer to work long-term! I am looking for clients who I can build a…"
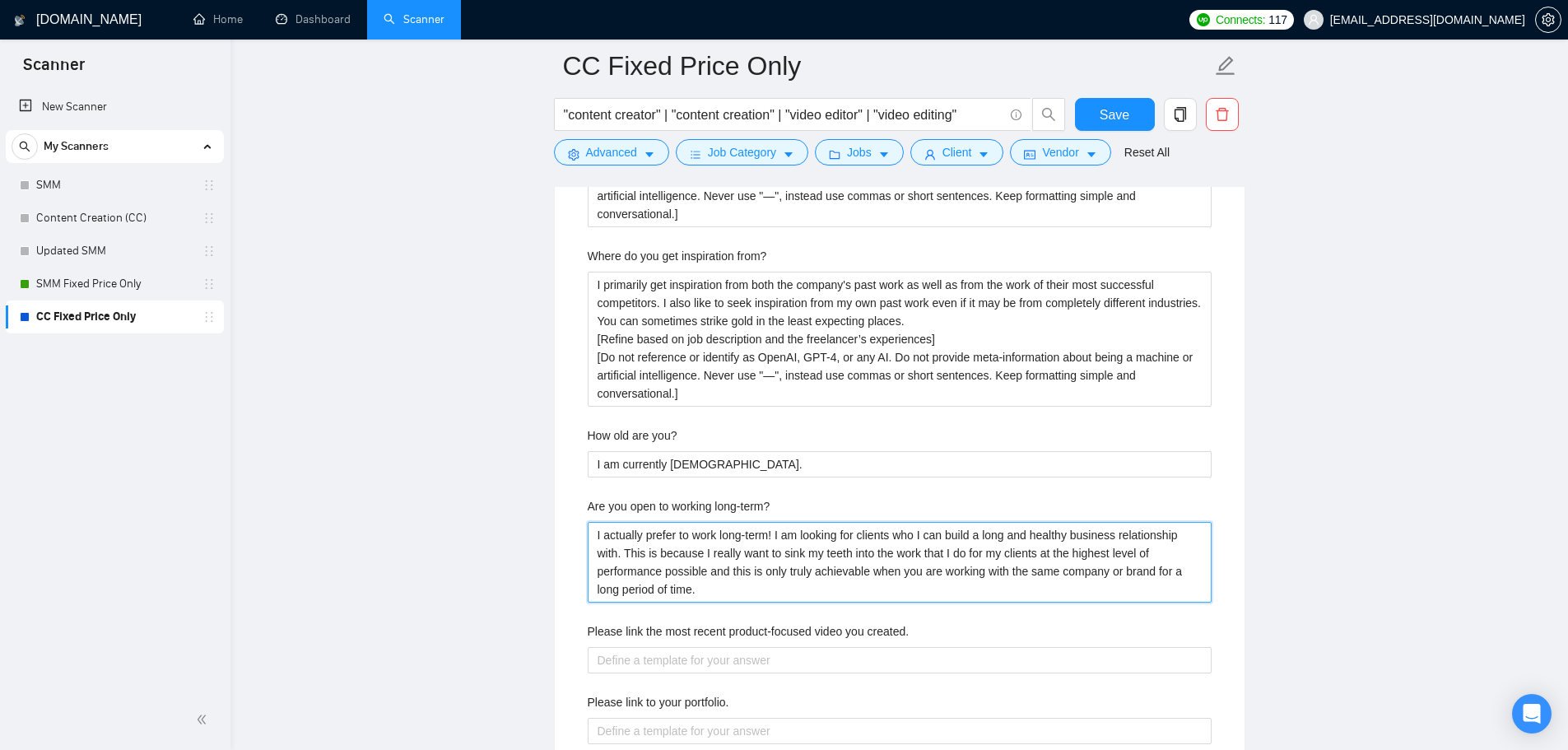
click at [593, 536] on long-term\? "I actually prefer to work long-term! I am looking for clients who I can build a…" at bounding box center [900, 561] width 624 height 80
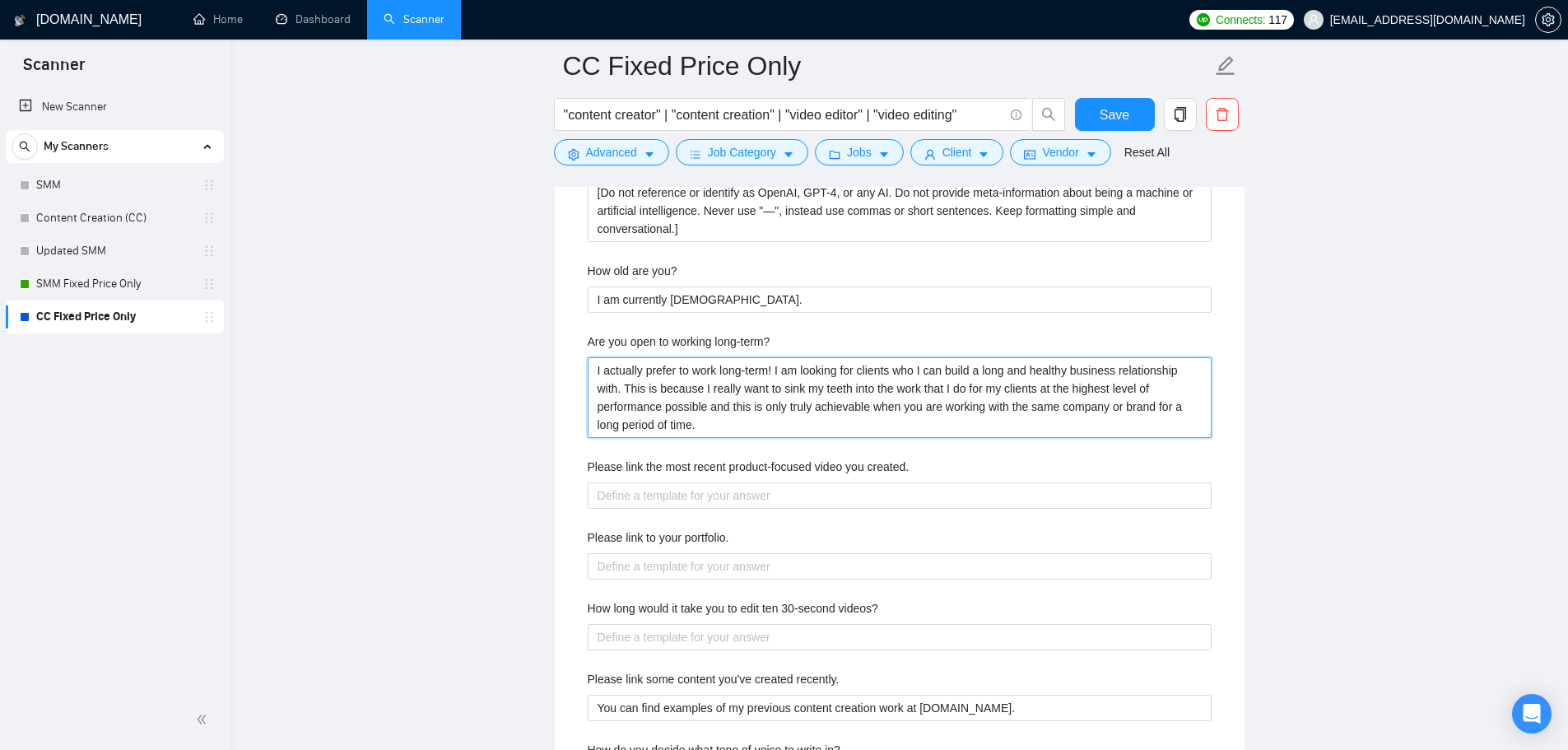
scroll to position [3620, 0]
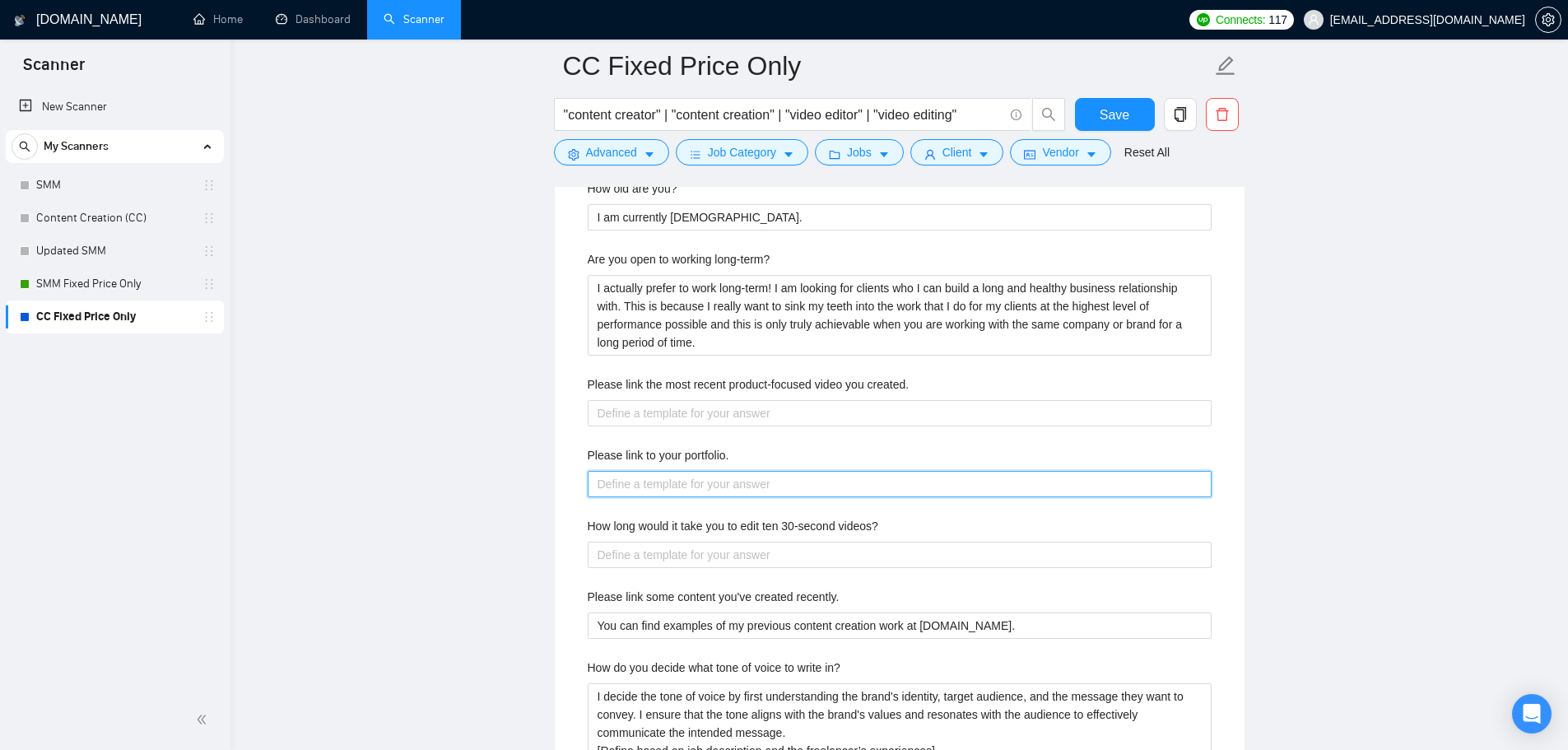
click at [652, 485] on portfolio\ "Please link to your portfolio." at bounding box center [900, 484] width 624 height 27
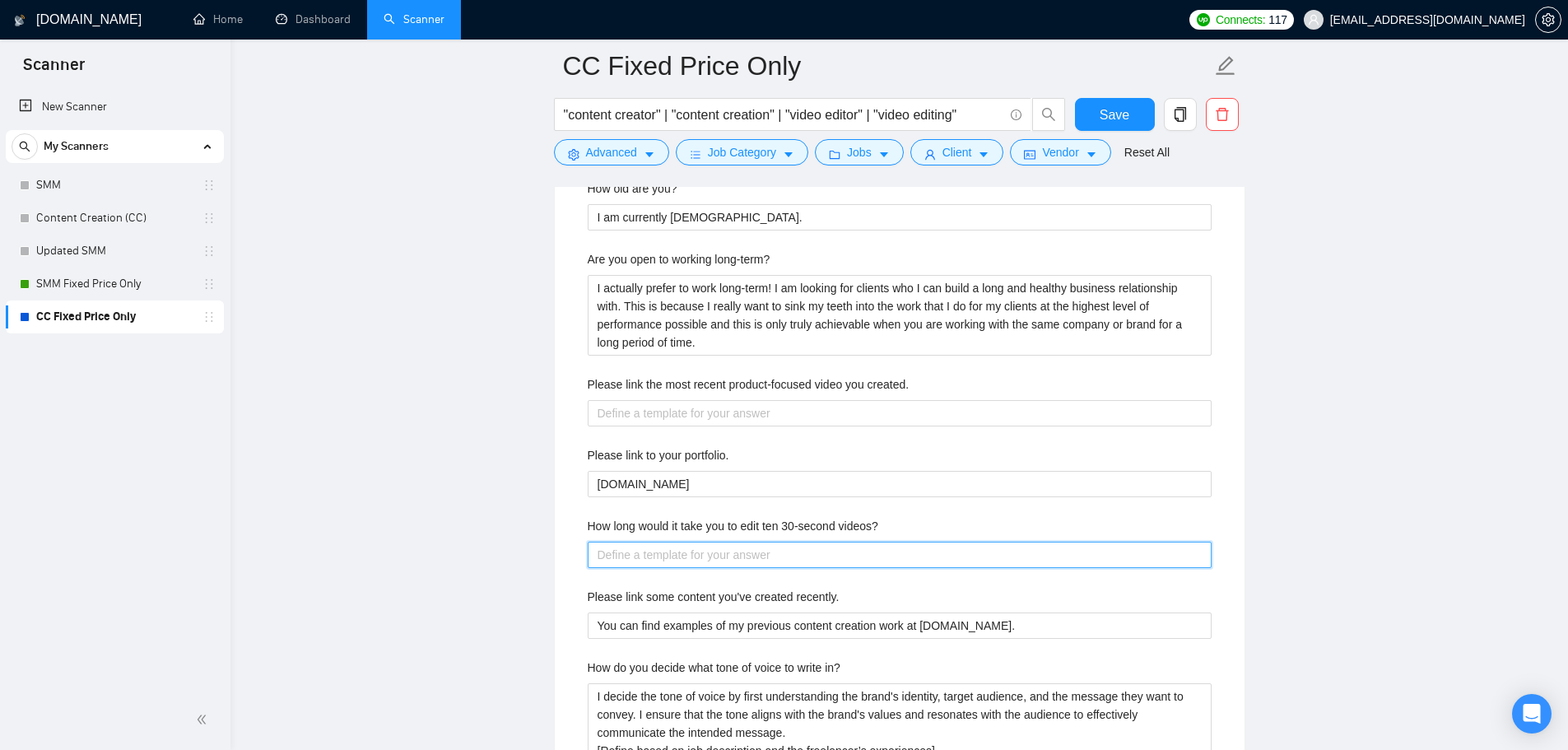
click at [603, 562] on videos\? "How long would it take you to edit ten 30-second videos?" at bounding box center [900, 554] width 624 height 27
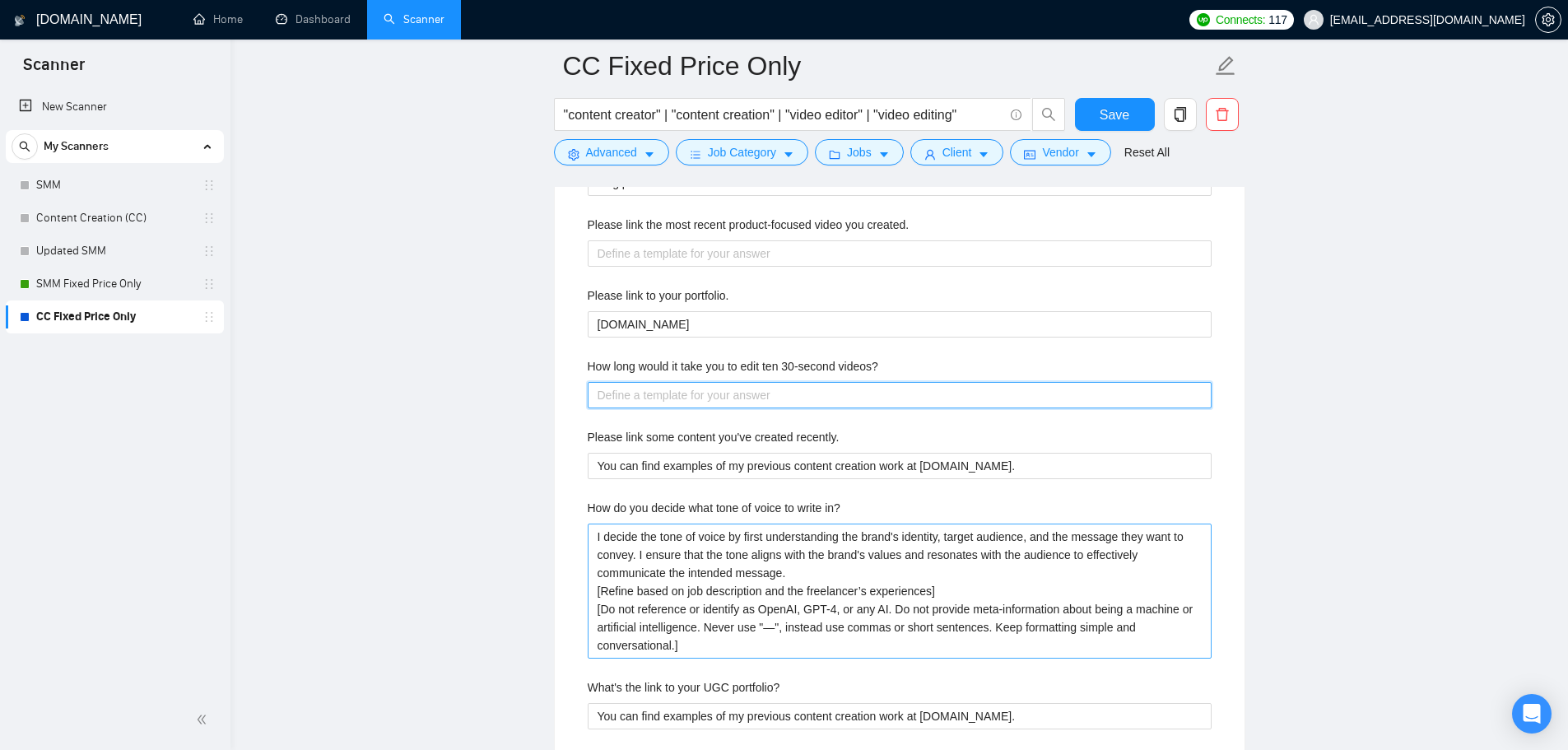
scroll to position [3785, 0]
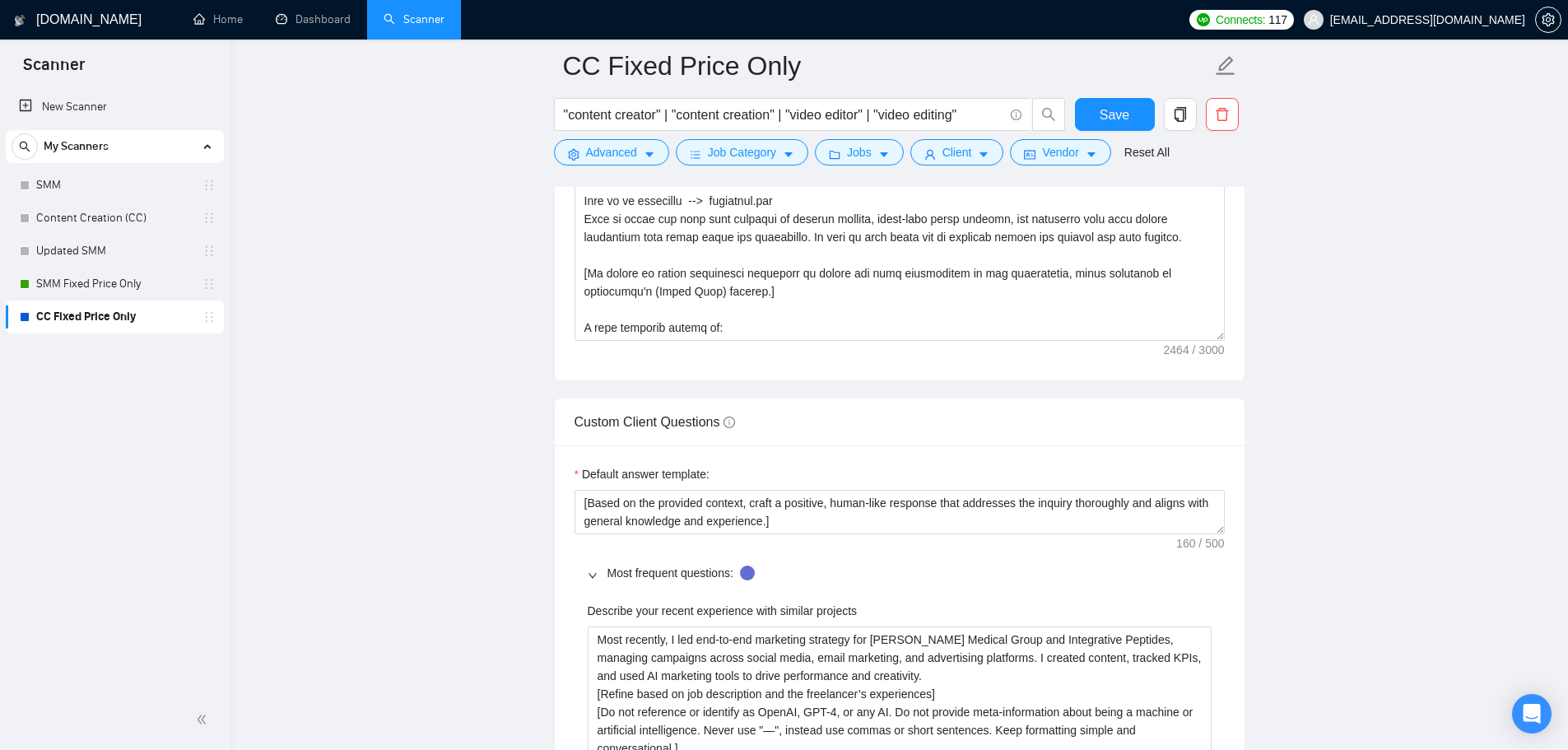
scroll to position [2139, 0]
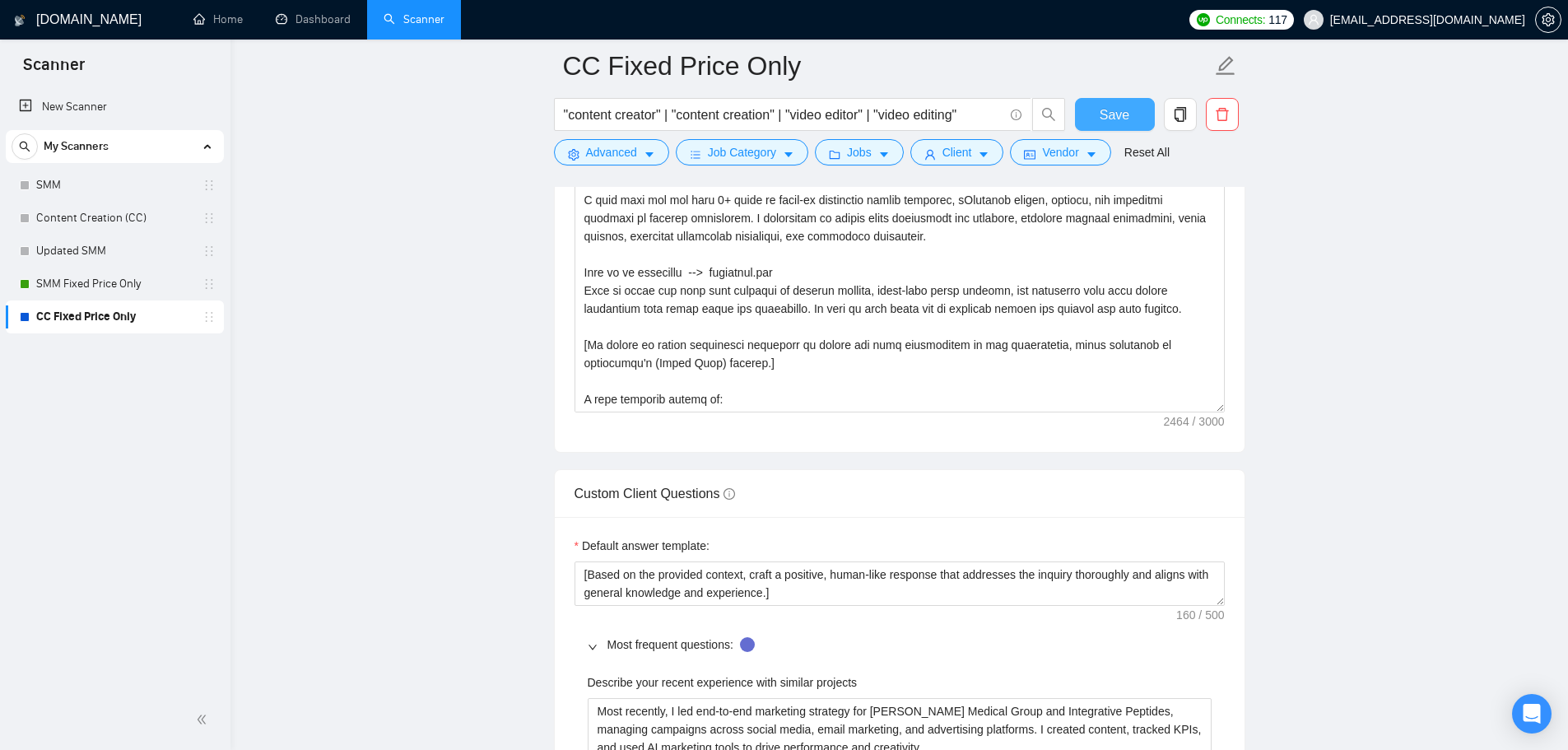
click at [1112, 122] on span "Save" at bounding box center [1115, 115] width 30 height 21
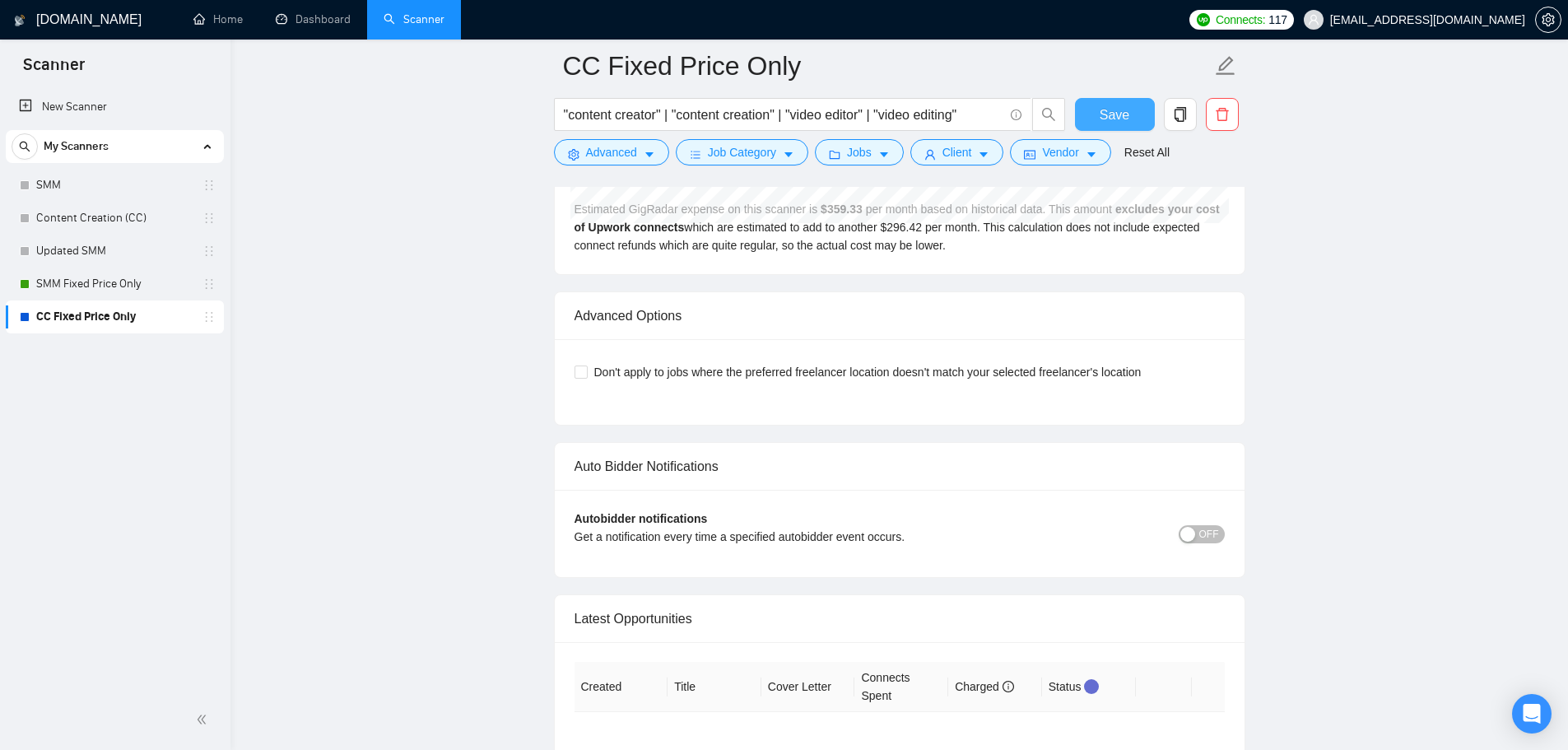
scroll to position [3768, 0]
click at [738, 374] on span "Don't apply to jobs where the preferred freelancer location doesn't match your …" at bounding box center [868, 373] width 560 height 18
click at [586, 374] on input "Don't apply to jobs where the preferred freelancer location doesn't match your …" at bounding box center [580, 372] width 12 height 12
click at [1103, 115] on span "Save" at bounding box center [1115, 115] width 30 height 21
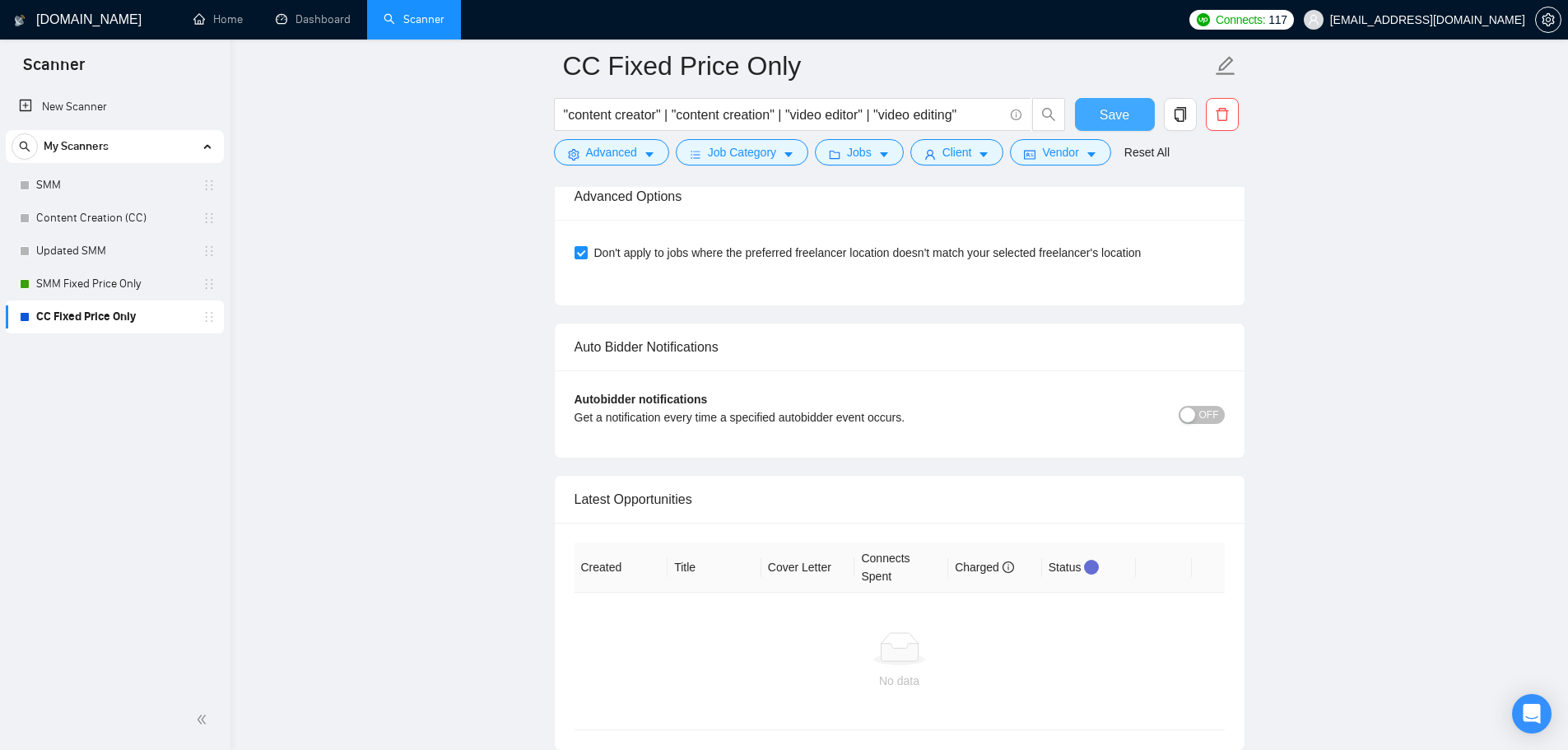
scroll to position [4015, 0]
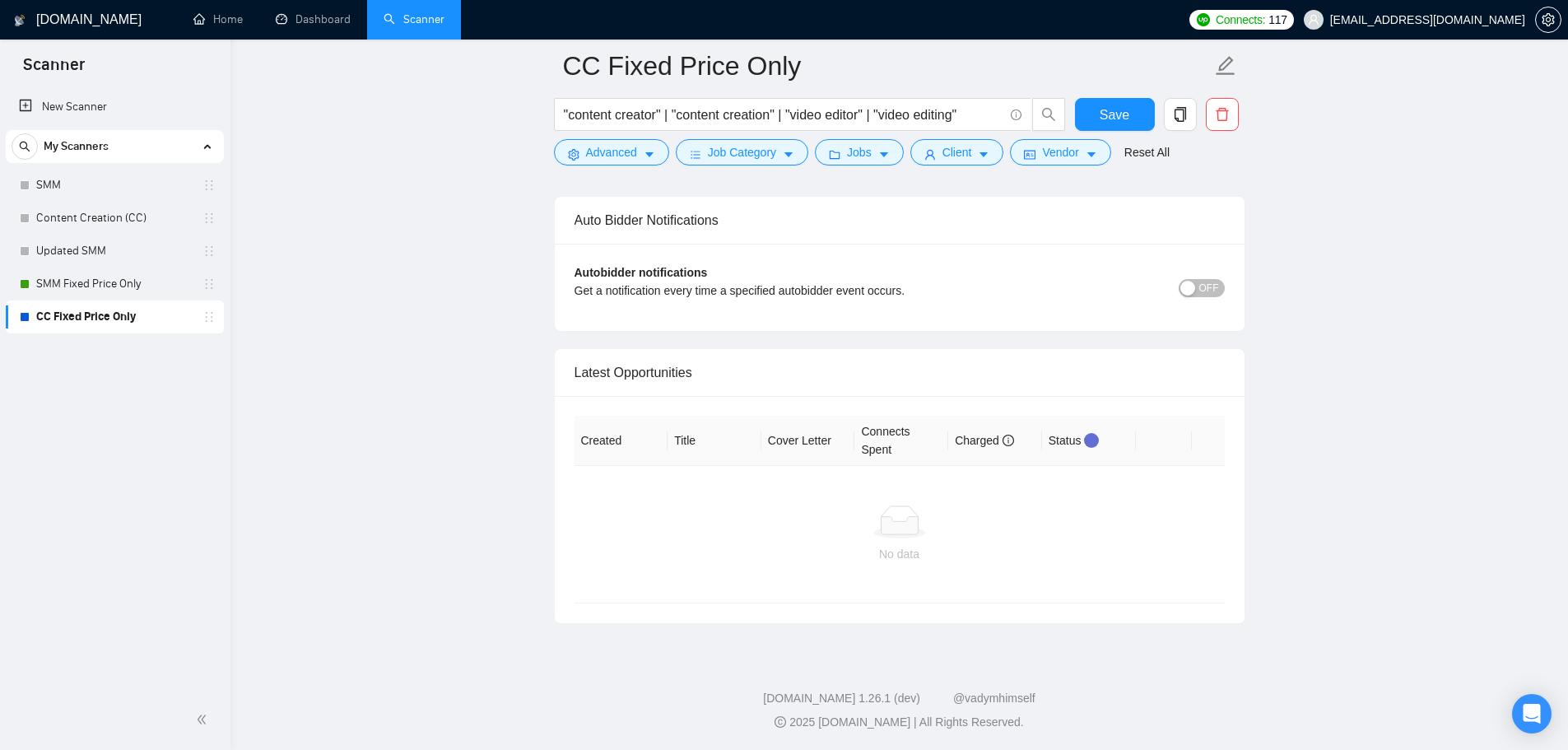
click at [1192, 284] on div "button" at bounding box center [1187, 288] width 15 height 15
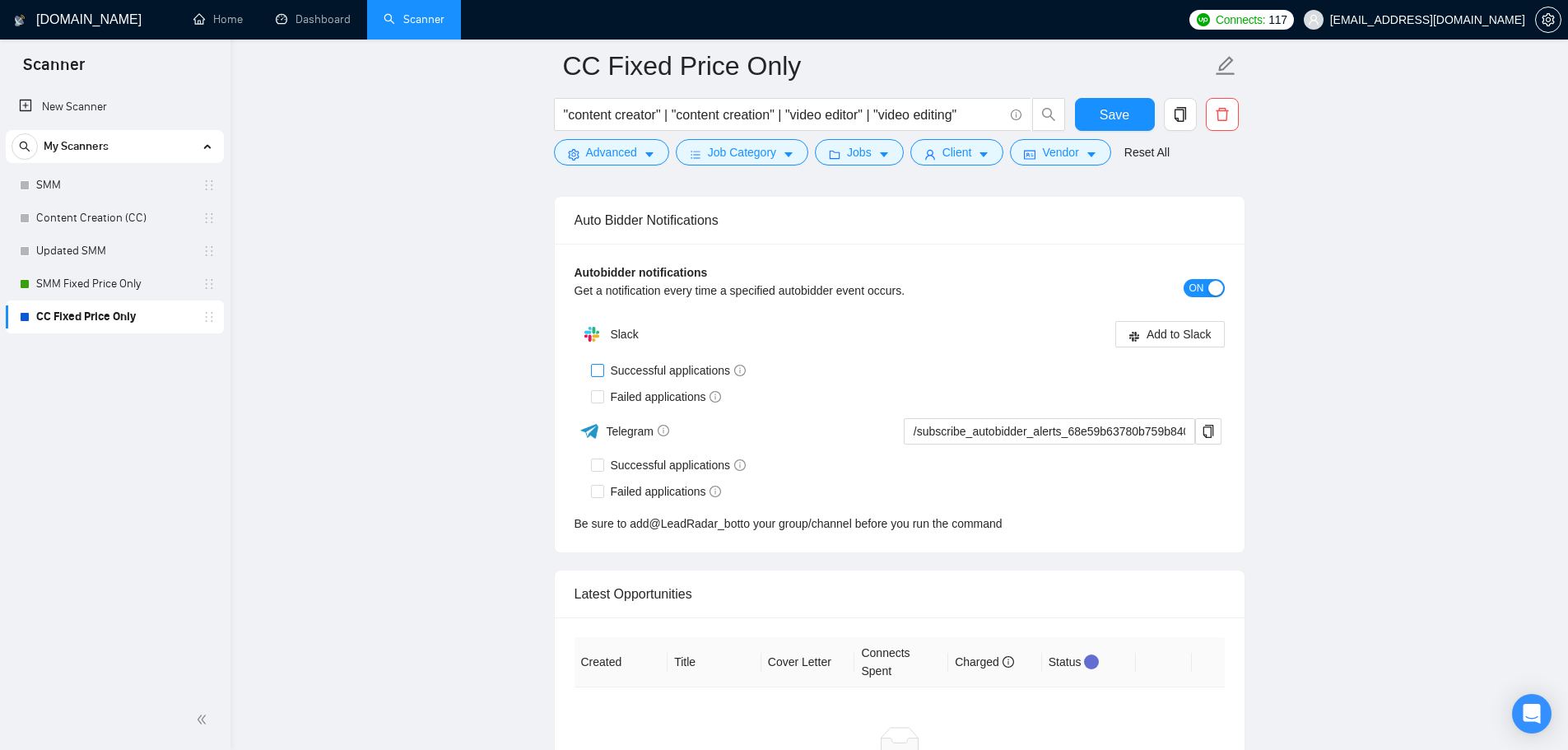
click at [599, 364] on input "Successful applications" at bounding box center [597, 370] width 12 height 12
click at [599, 398] on input "Failed applications" at bounding box center [597, 396] width 12 height 12
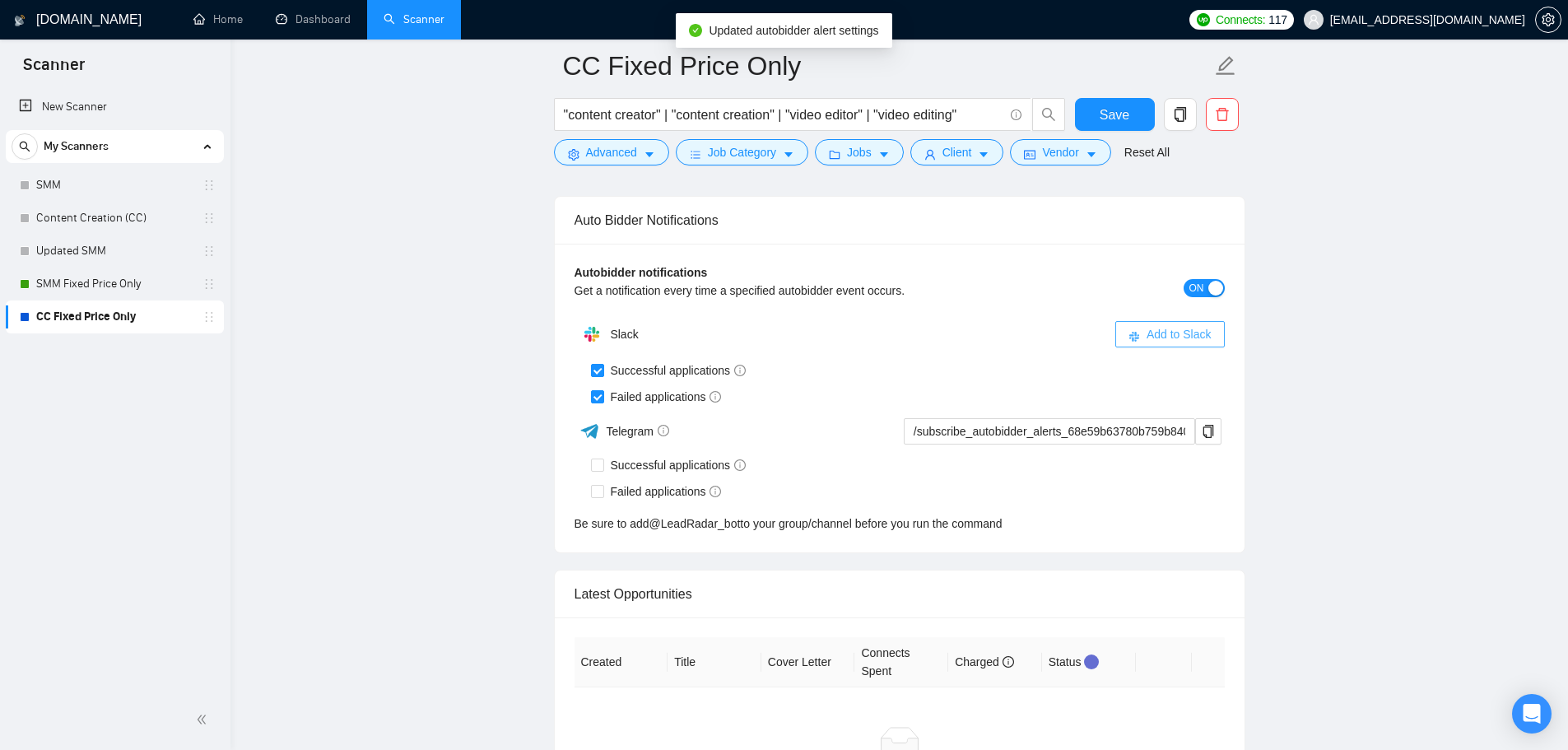
click at [1195, 332] on span "Add to Slack" at bounding box center [1179, 333] width 65 height 18
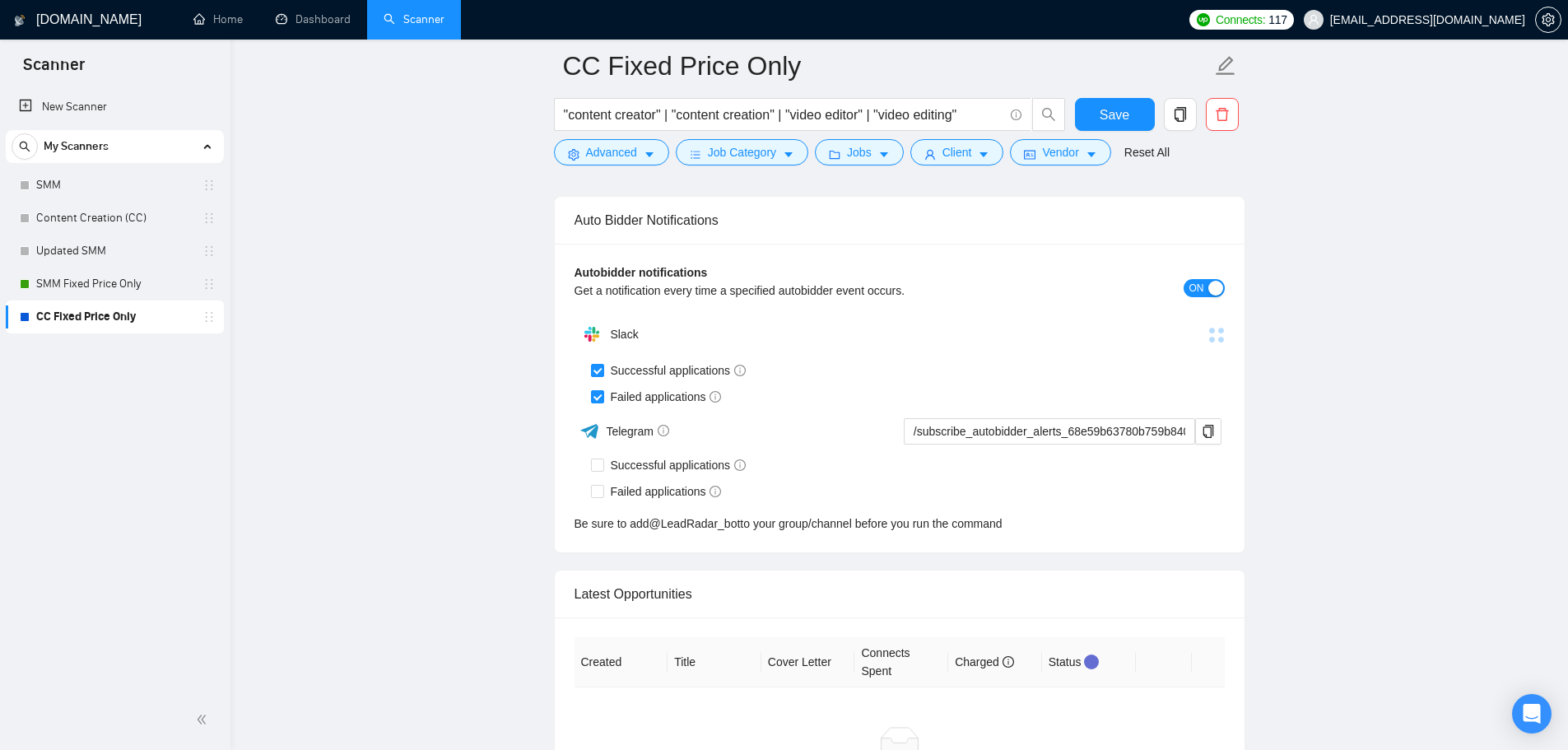
click at [1214, 334] on span at bounding box center [1216, 334] width 23 height 23
click at [1215, 287] on div "button" at bounding box center [1216, 288] width 15 height 15
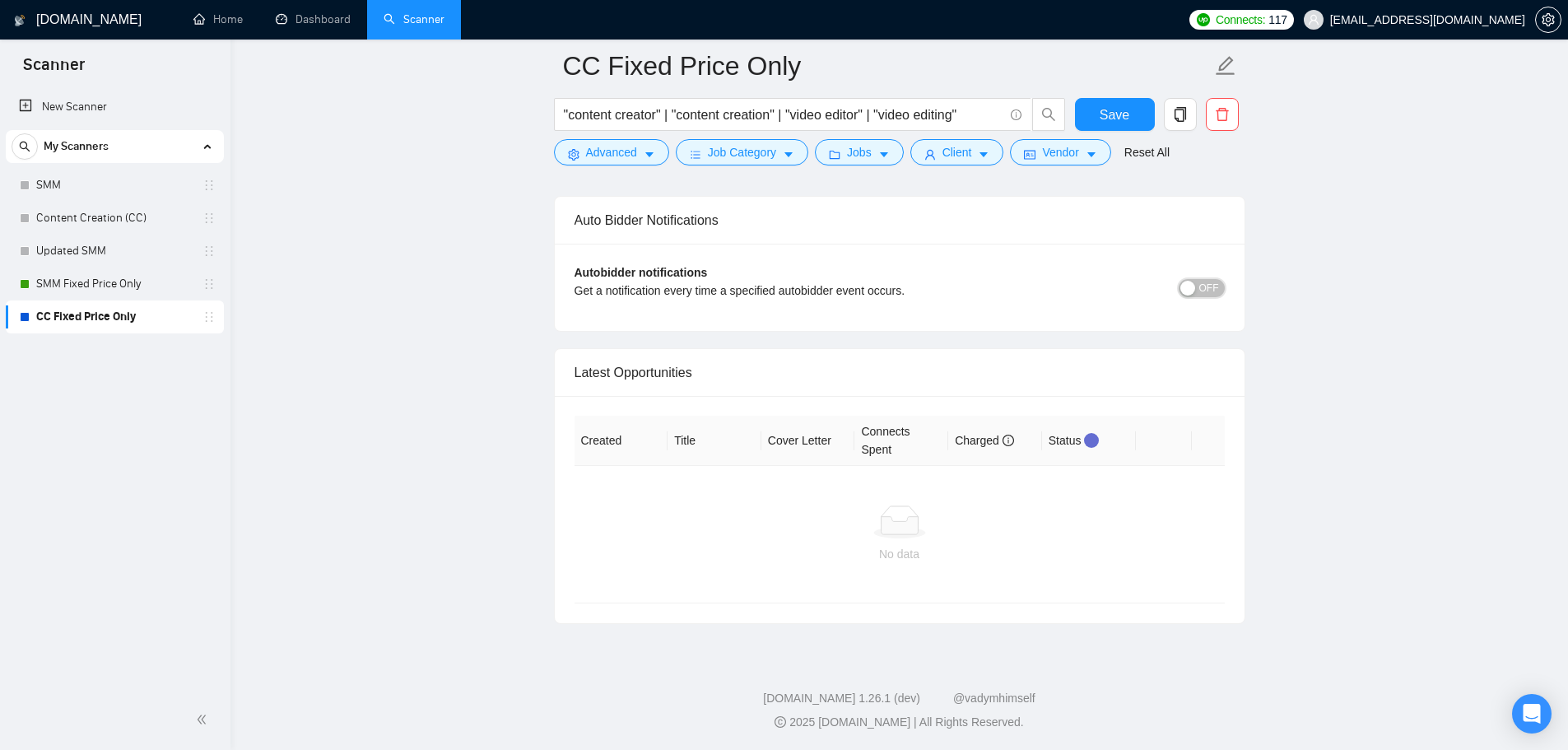
click at [1198, 291] on button "OFF" at bounding box center [1202, 288] width 47 height 18
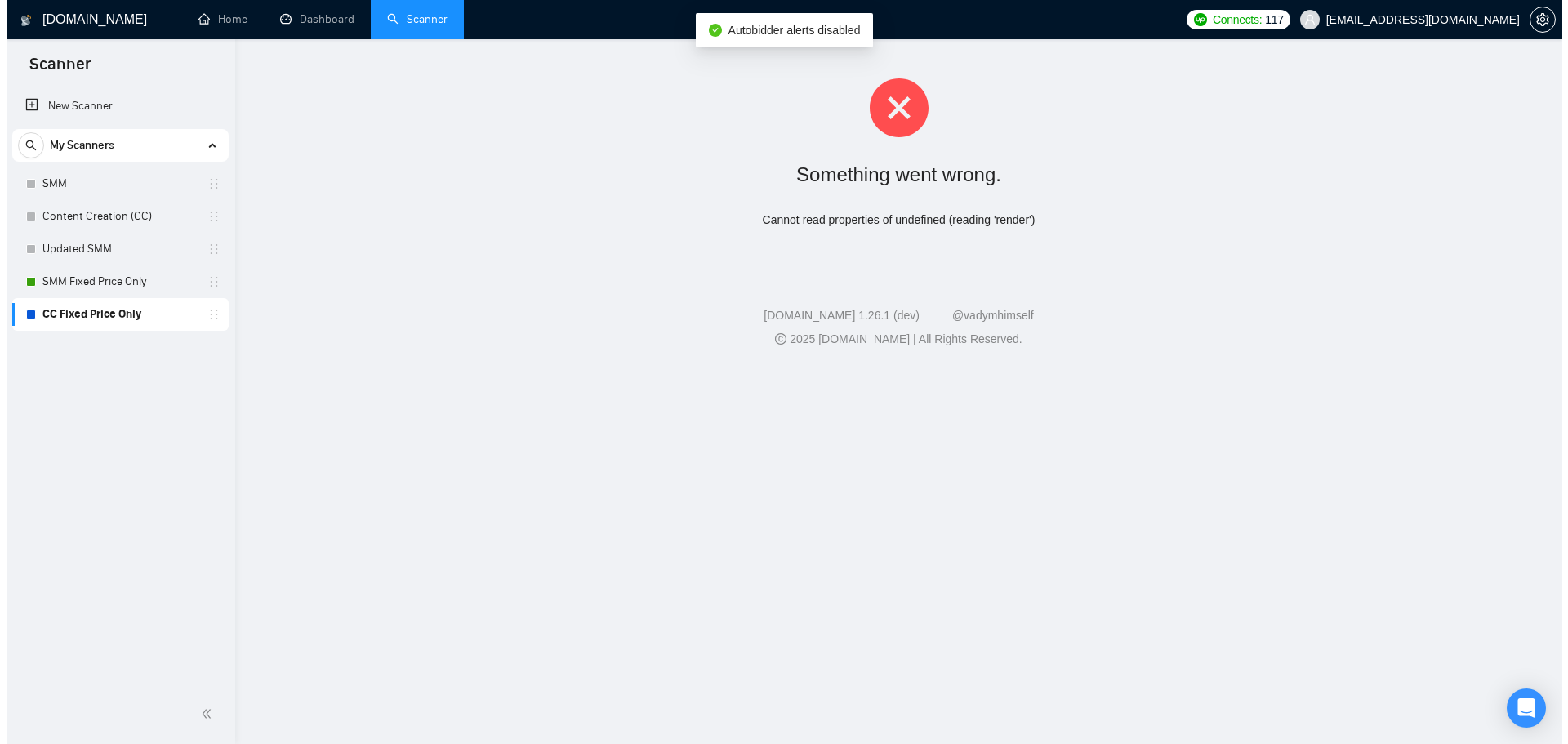
scroll to position [0, 0]
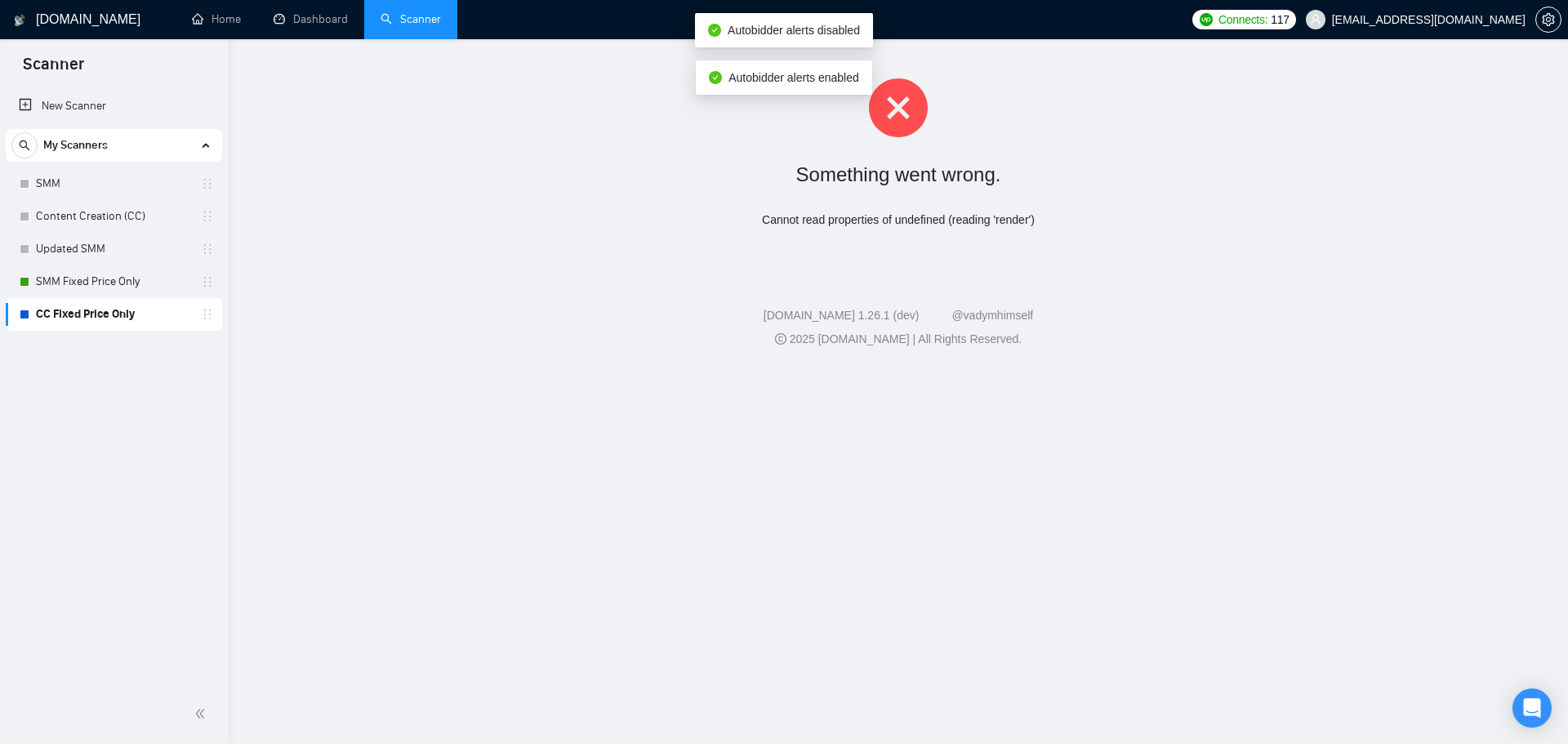
click at [136, 311] on link "CC Fixed Price Only" at bounding box center [114, 314] width 155 height 32
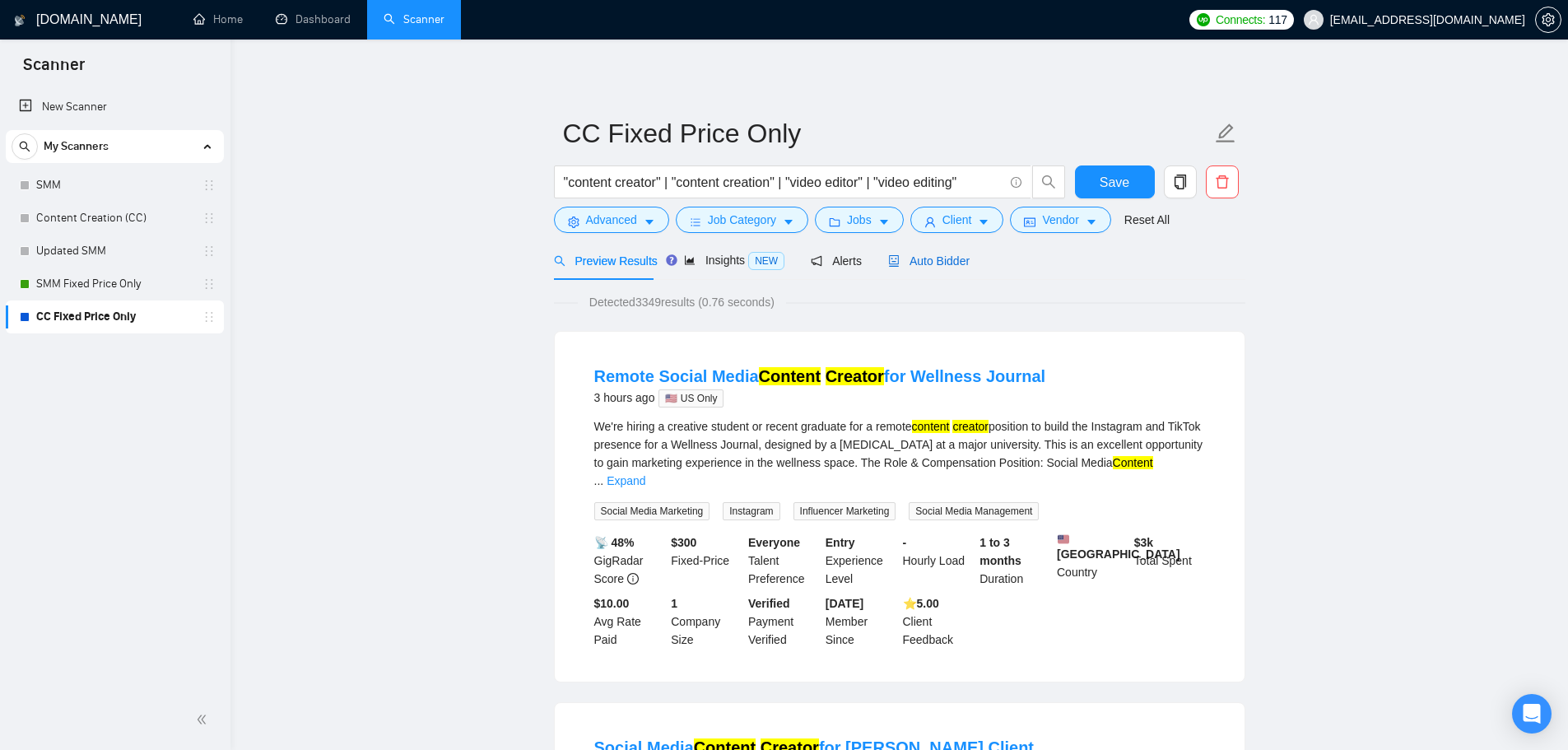
click at [922, 261] on span "Auto Bidder" at bounding box center [929, 260] width 81 height 13
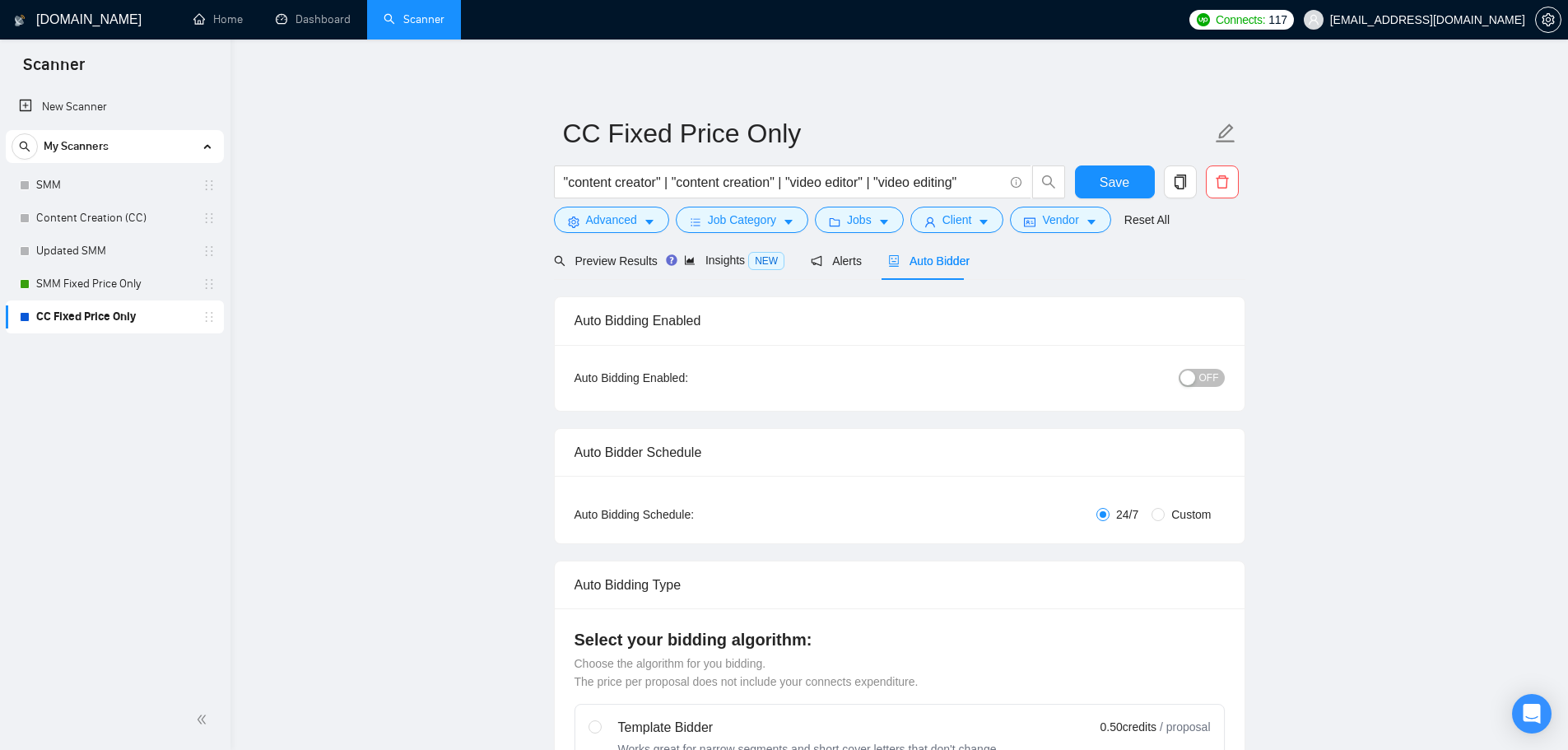
checkbox input "true"
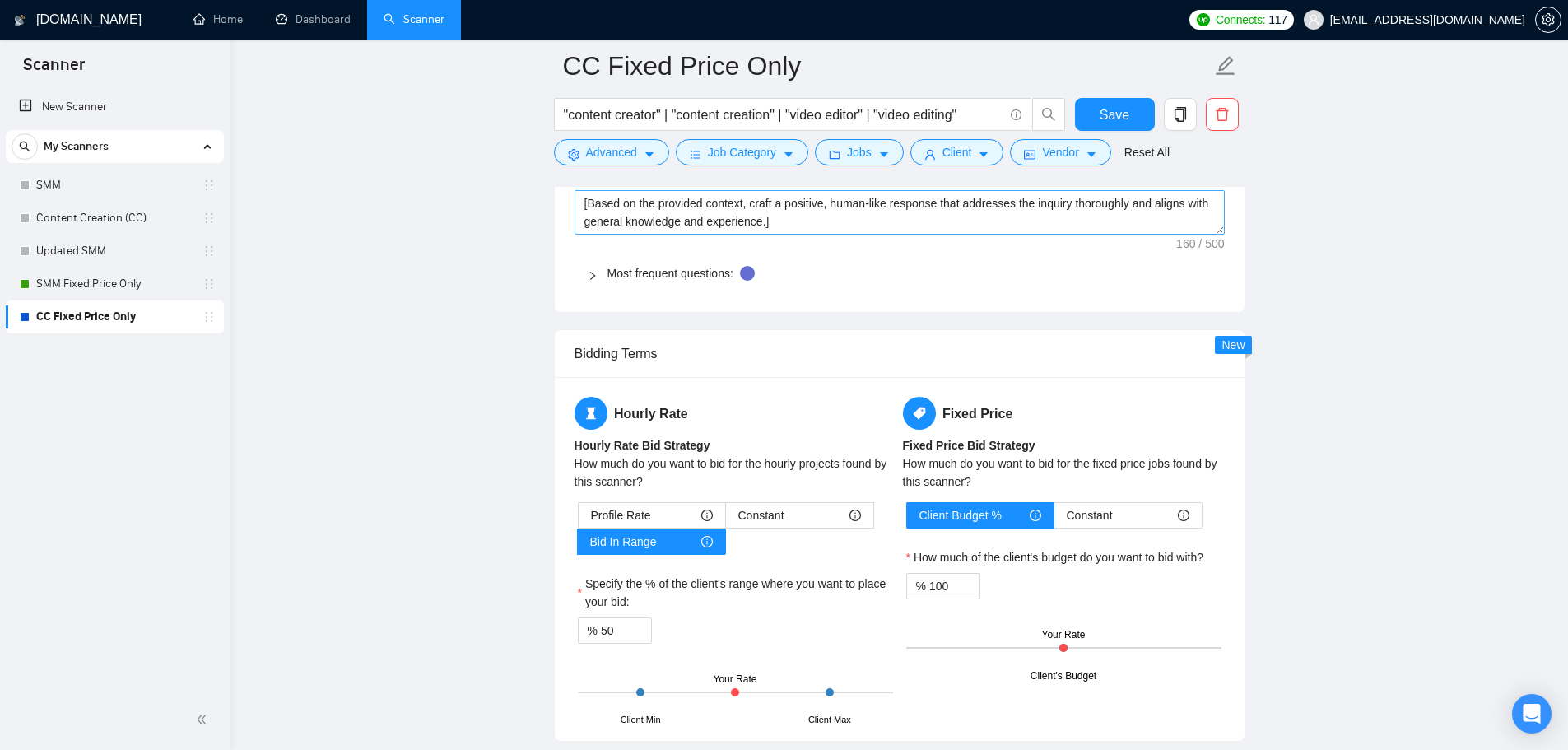
scroll to position [2386, 0]
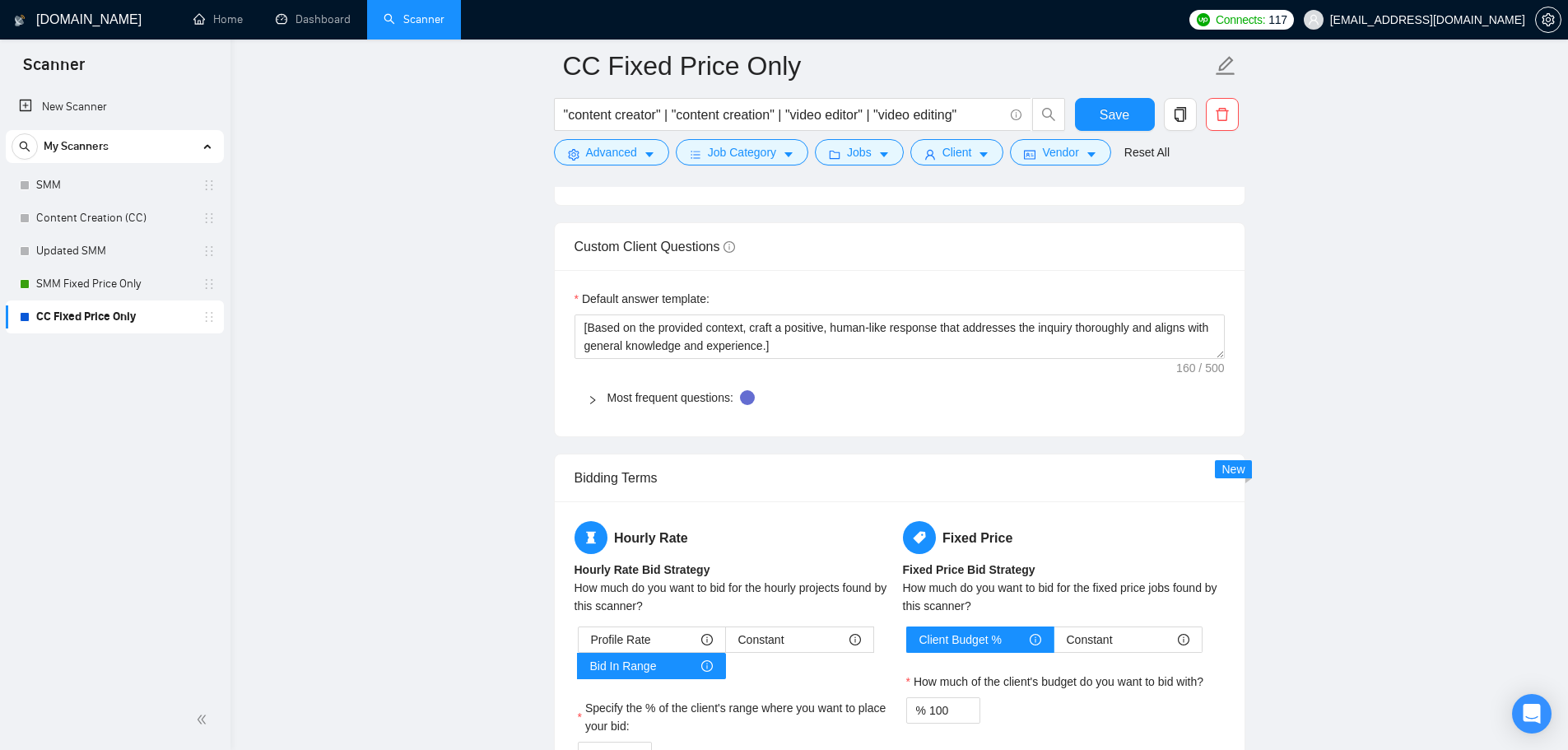
click at [636, 422] on div "Default answer template: ﻿​[Based on the provided context, craft a positive, hu…" at bounding box center [899, 353] width 690 height 166
click at [640, 396] on link "Most frequent questions:" at bounding box center [670, 397] width 126 height 13
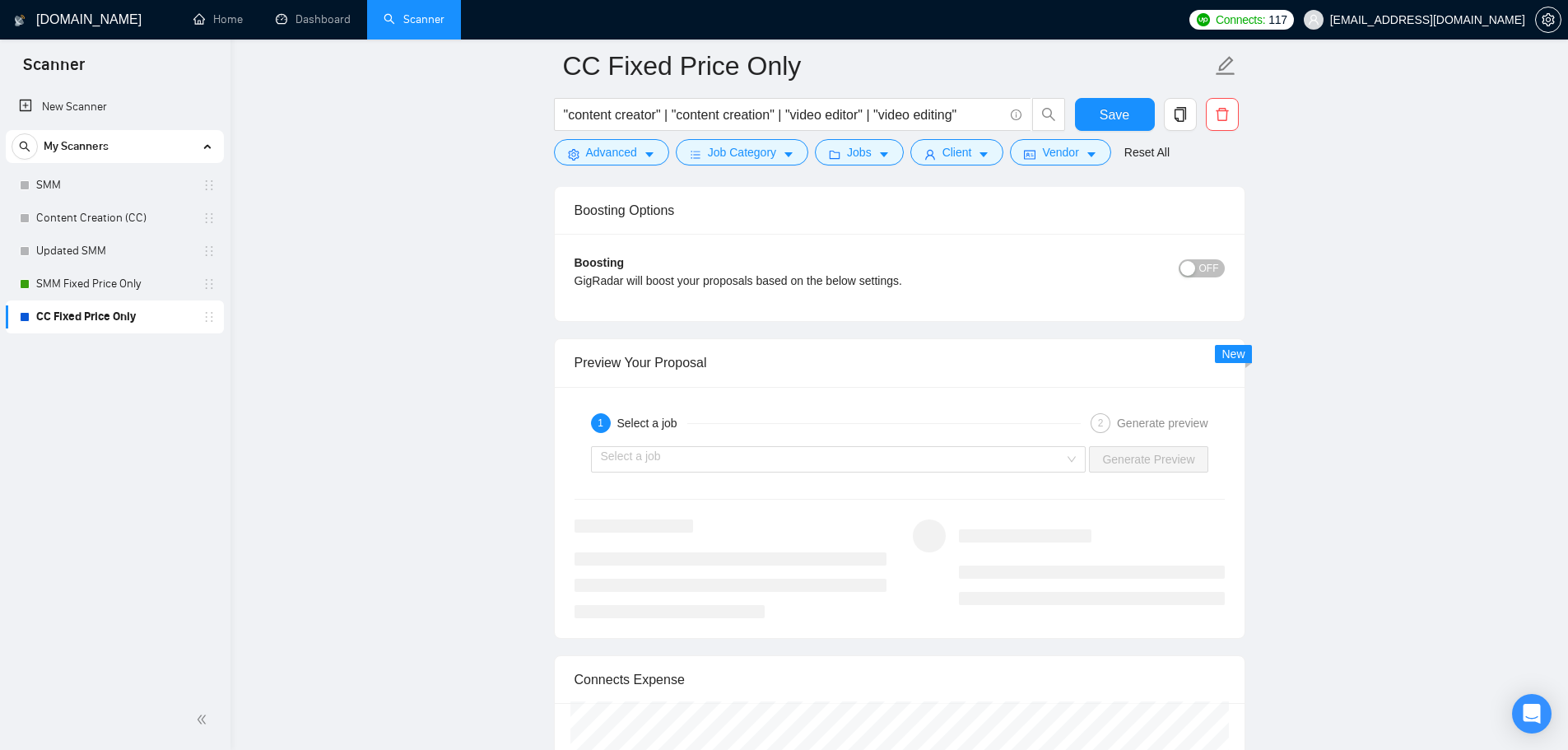
scroll to position [4690, 0]
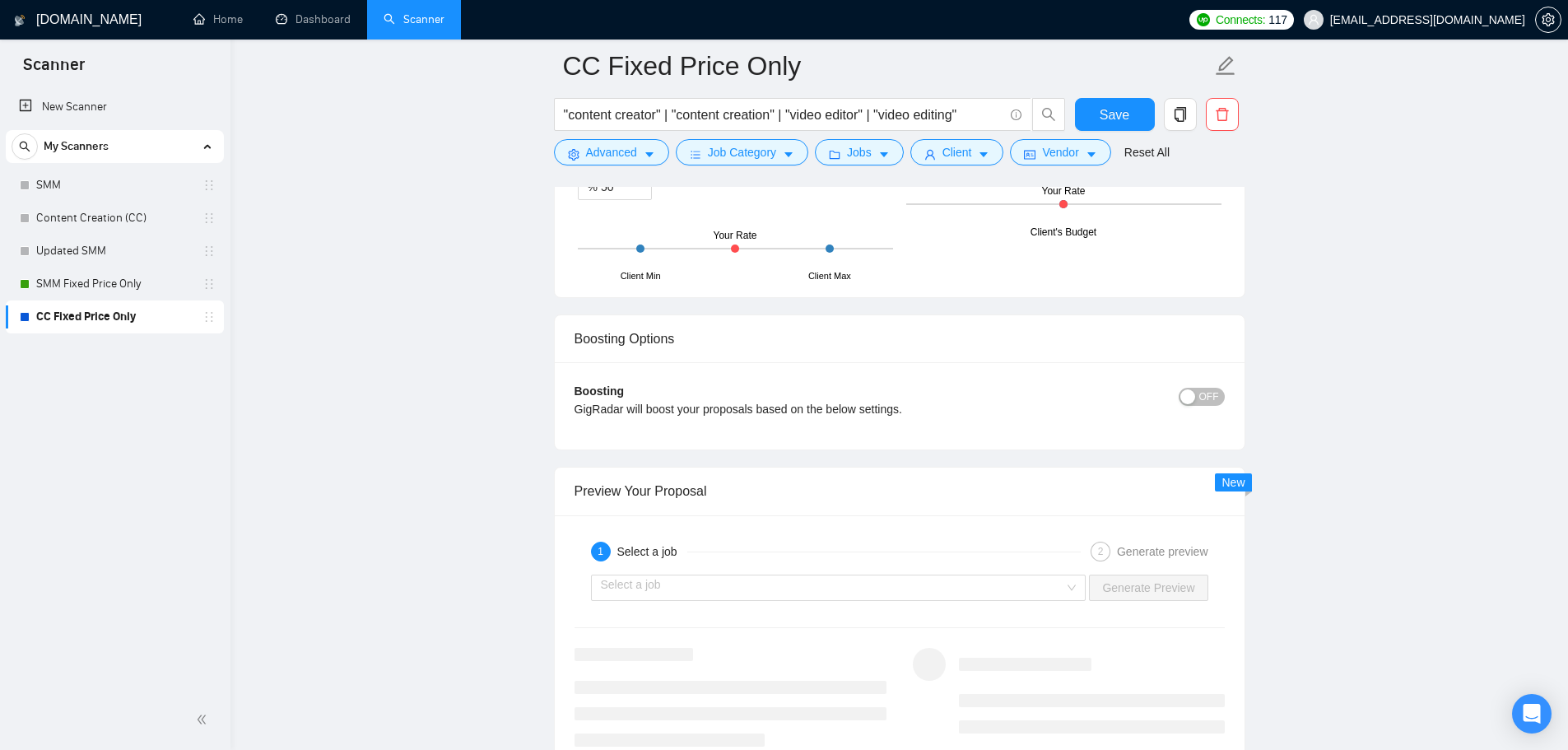
click at [1205, 395] on span "OFF" at bounding box center [1210, 397] width 20 height 18
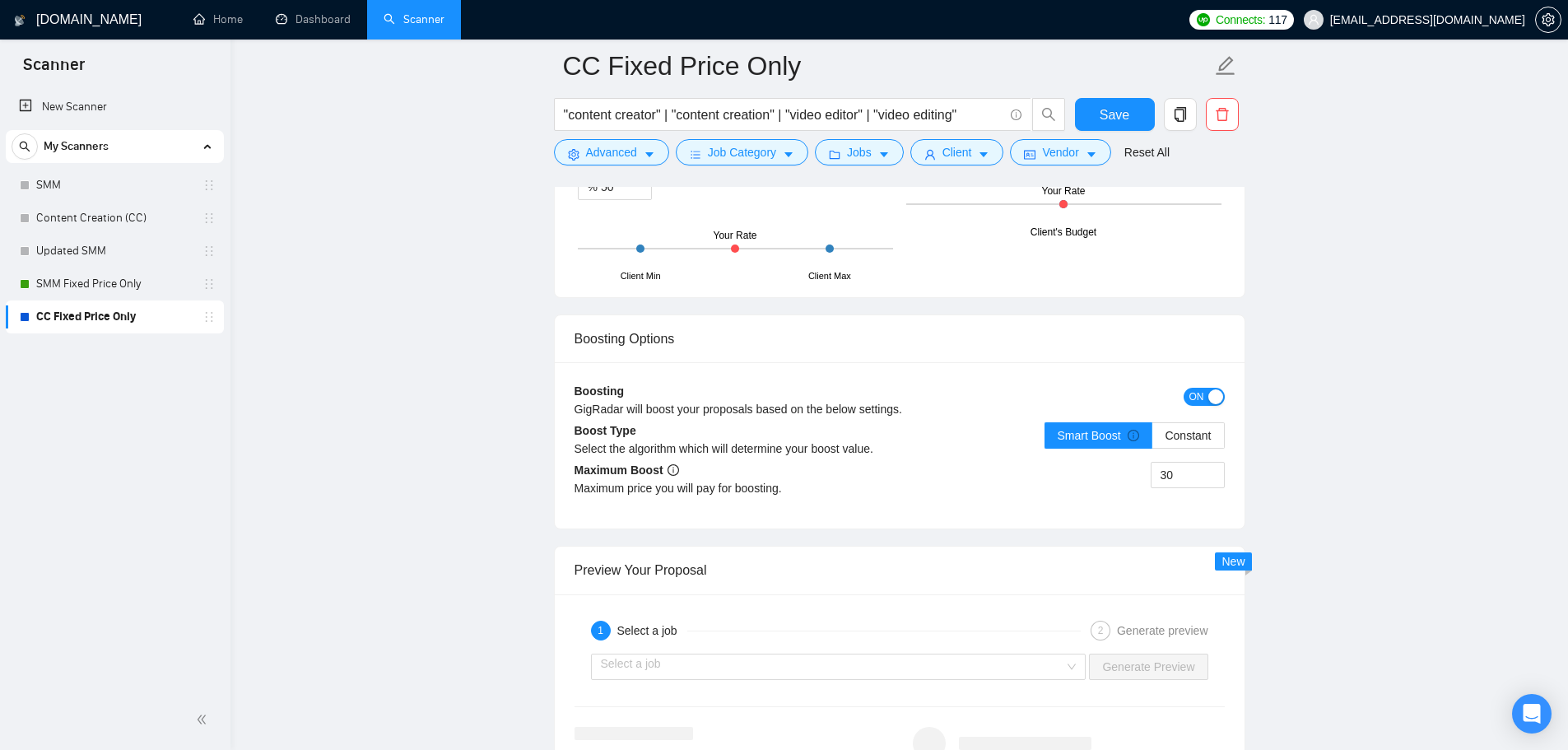
click at [1217, 398] on div "button" at bounding box center [1216, 396] width 15 height 15
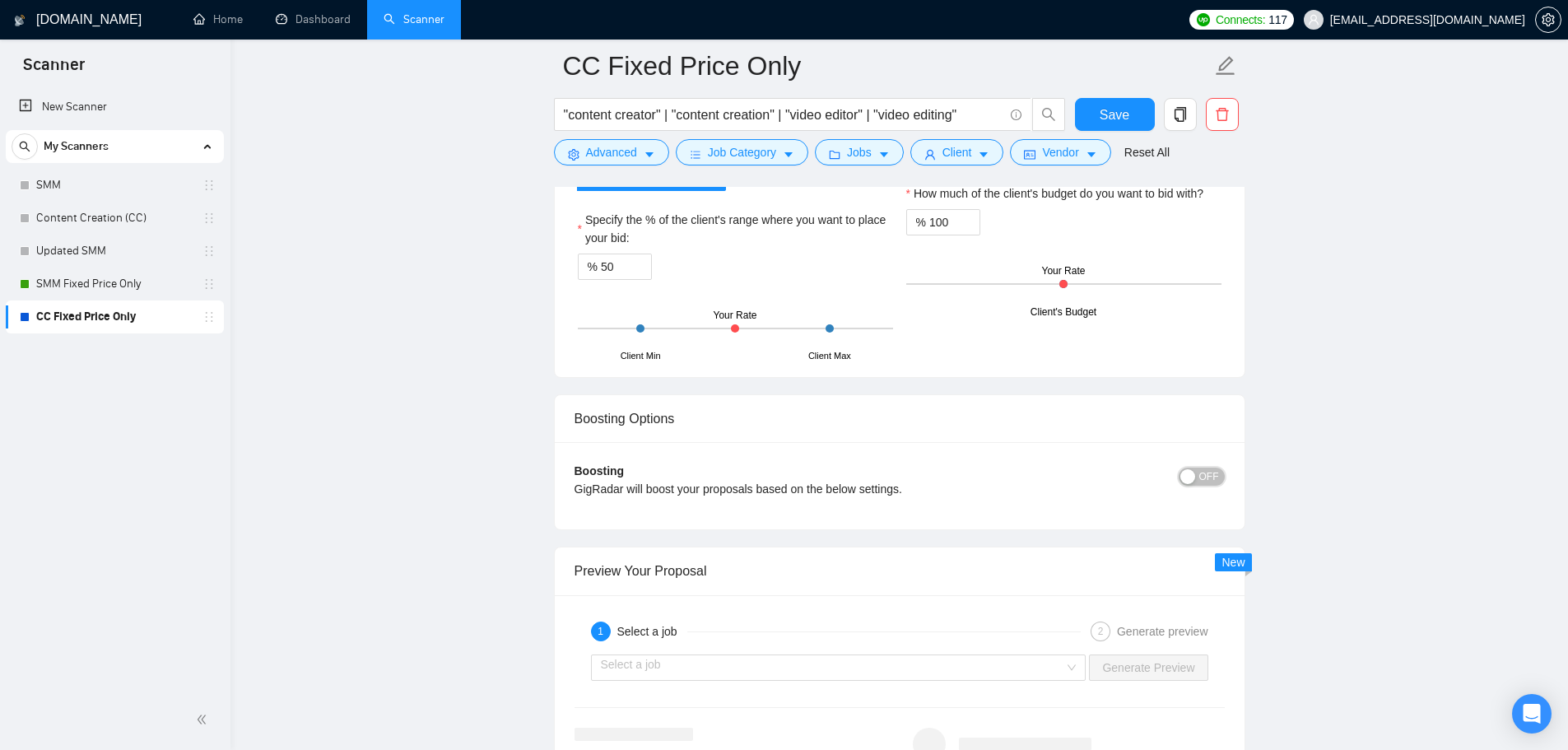
scroll to position [4608, 0]
click at [1195, 481] on div "button" at bounding box center [1187, 478] width 15 height 15
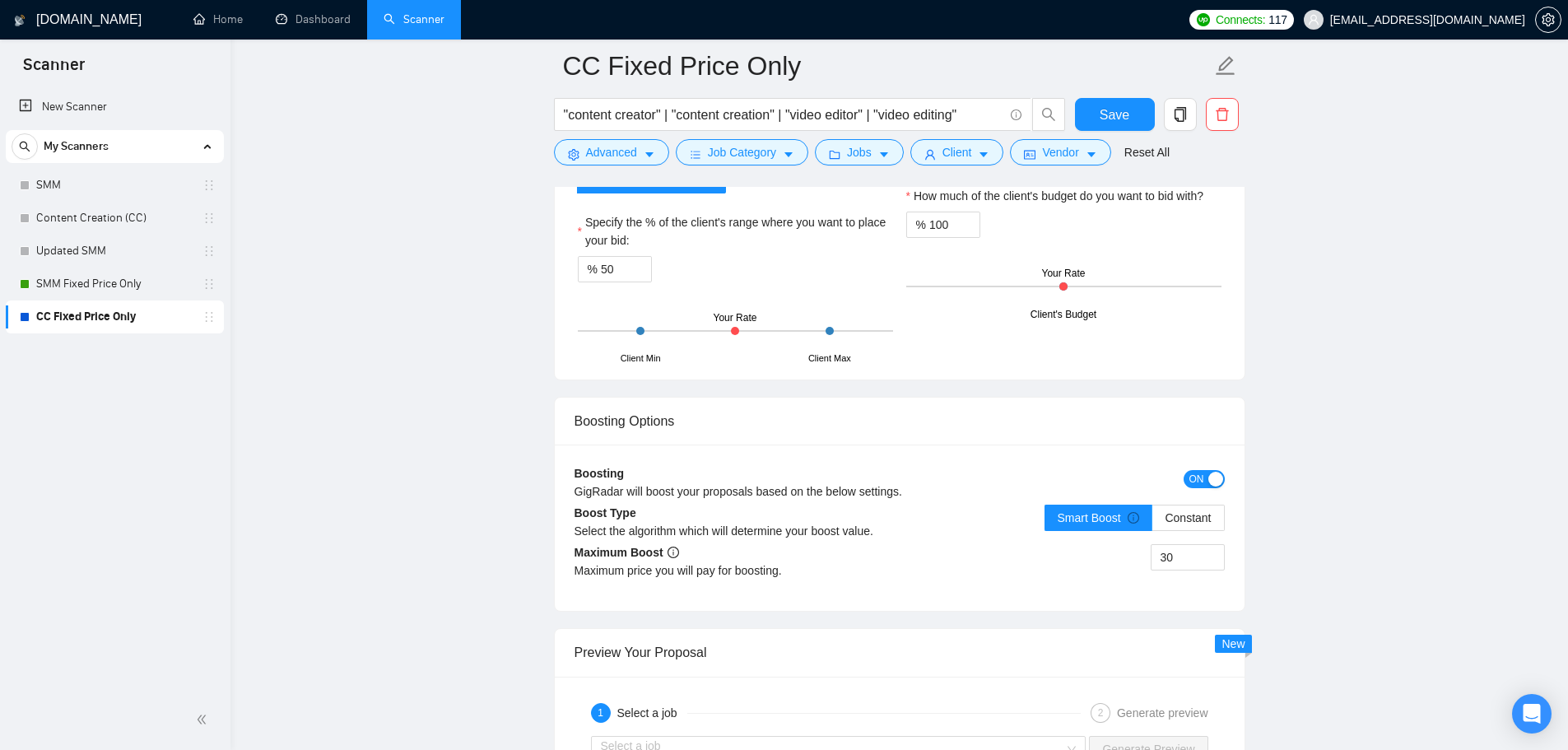
click at [1195, 481] on span "ON" at bounding box center [1197, 479] width 15 height 18
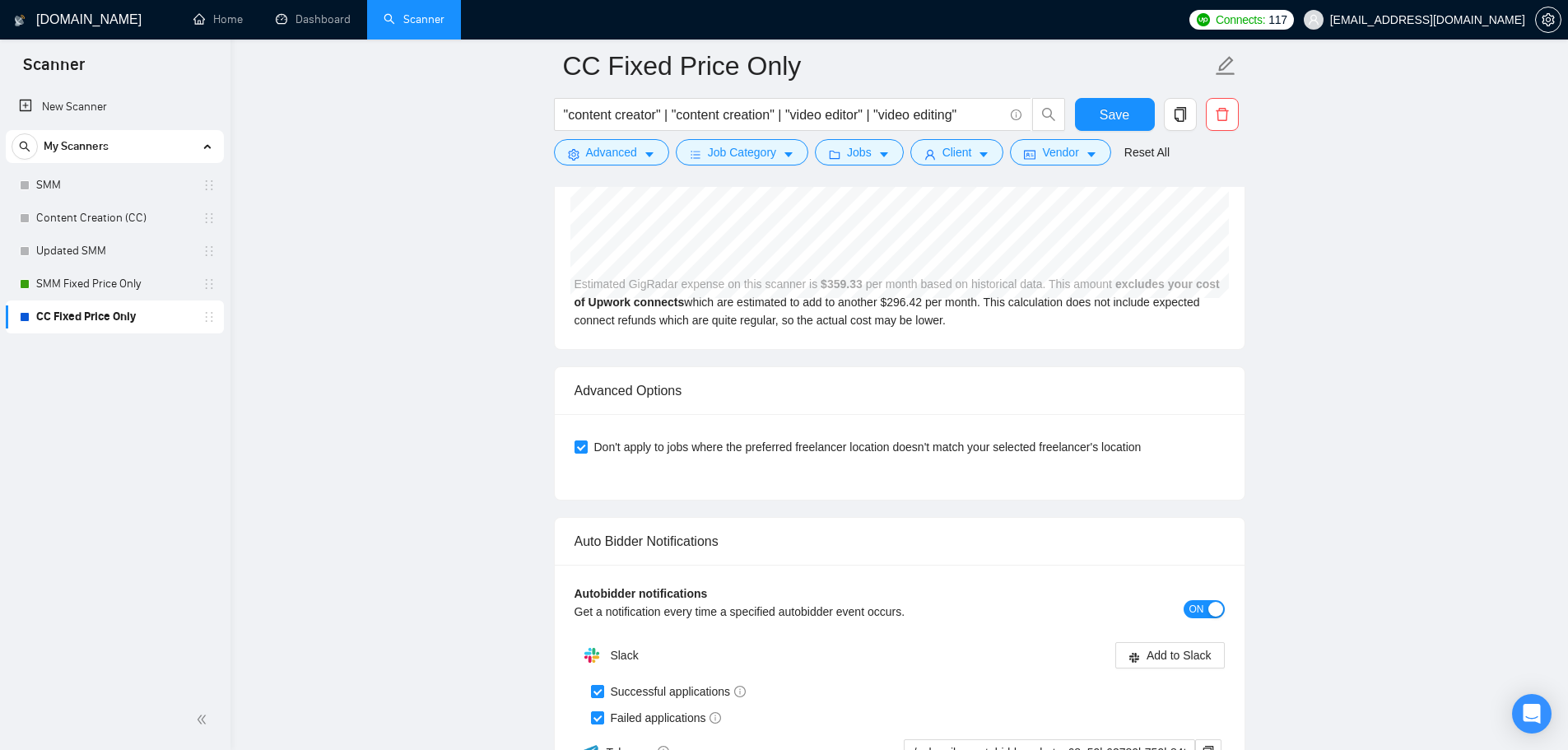
scroll to position [5760, 0]
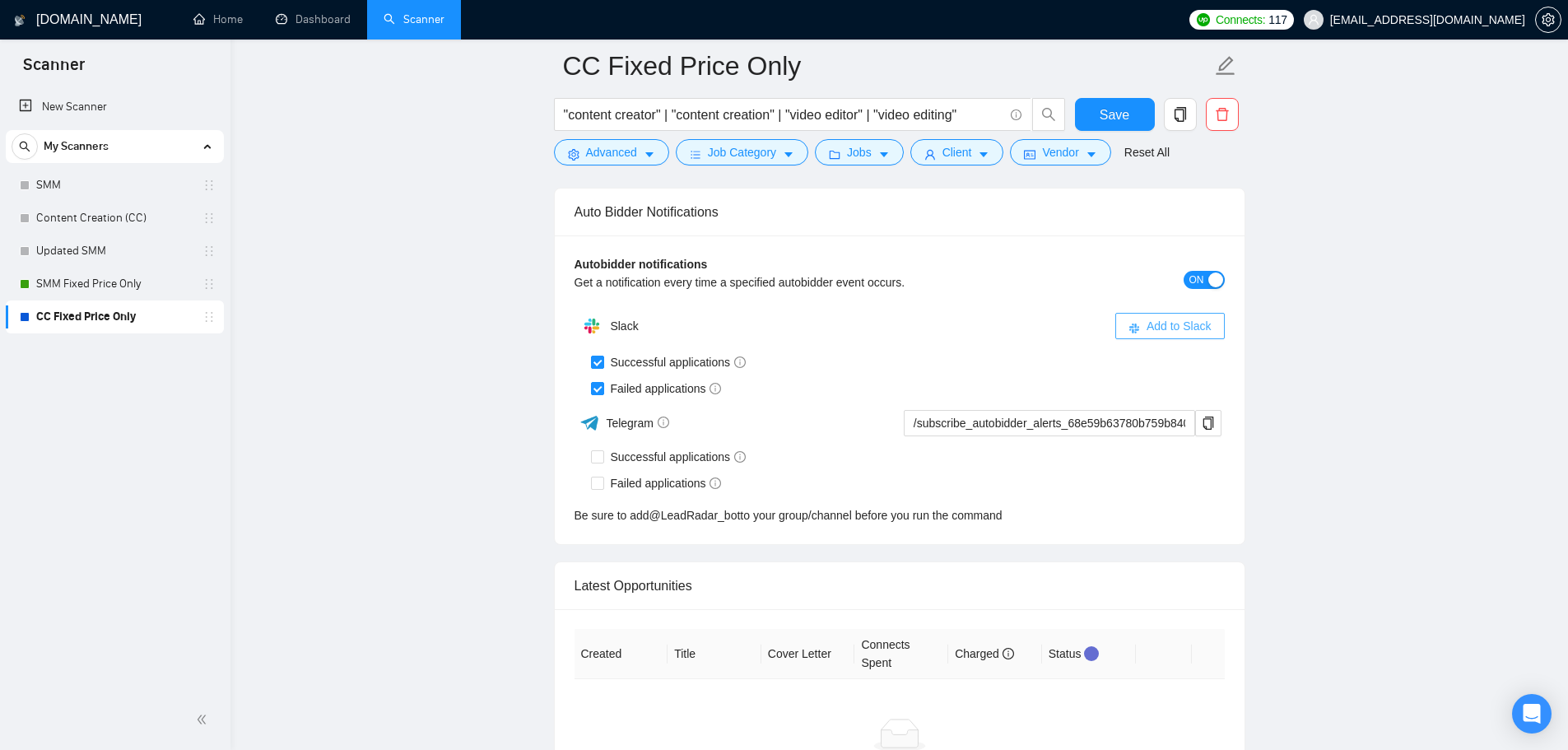
click at [1160, 313] on button "Add to Slack" at bounding box center [1170, 326] width 110 height 27
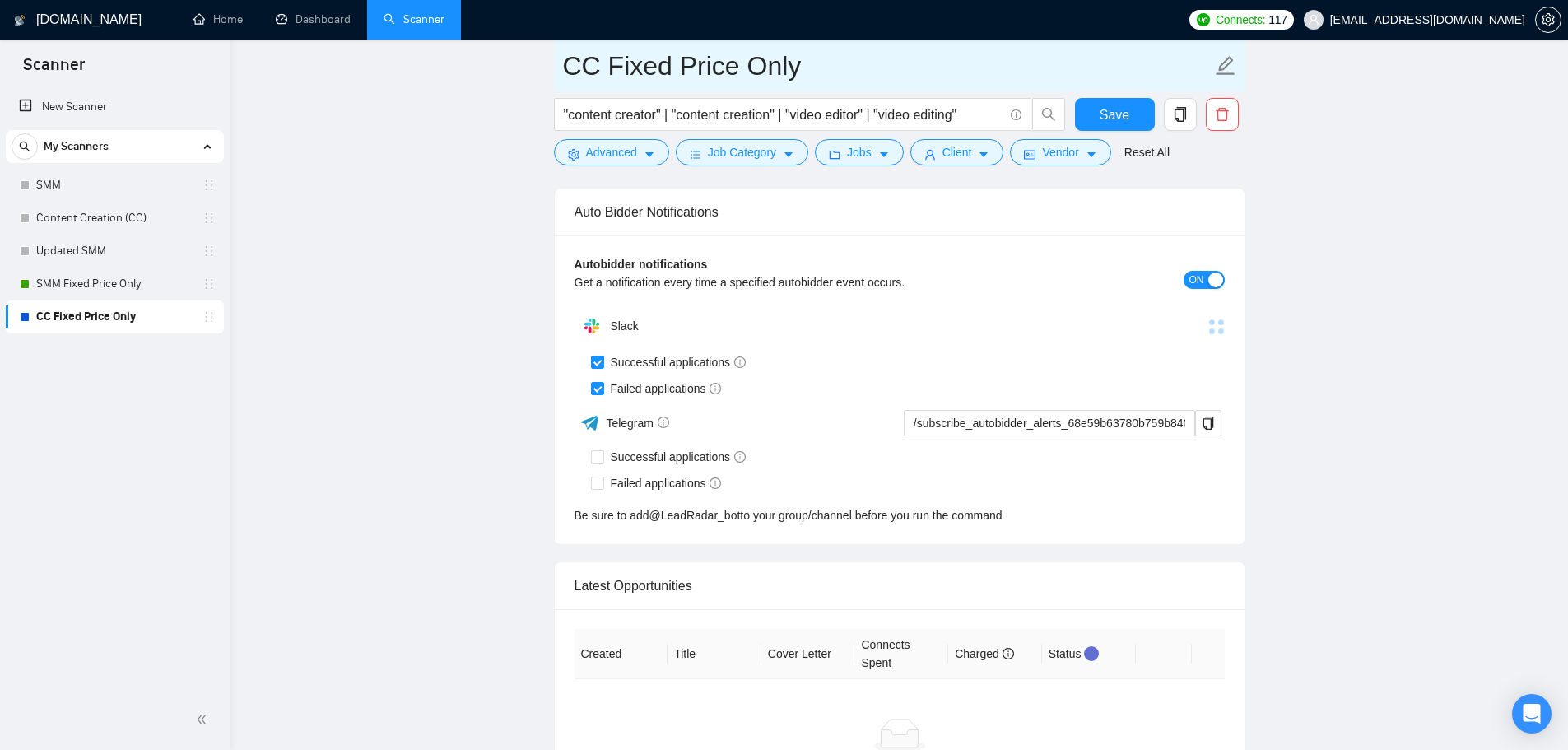
drag, startPoint x: 90, startPoint y: 281, endPoint x: 920, endPoint y: 78, distance: 854.5
click at [90, 281] on link "SMM Fixed Price Only" at bounding box center [115, 283] width 156 height 33
click at [110, 291] on link "SMM Fixed Price Only" at bounding box center [115, 283] width 156 height 33
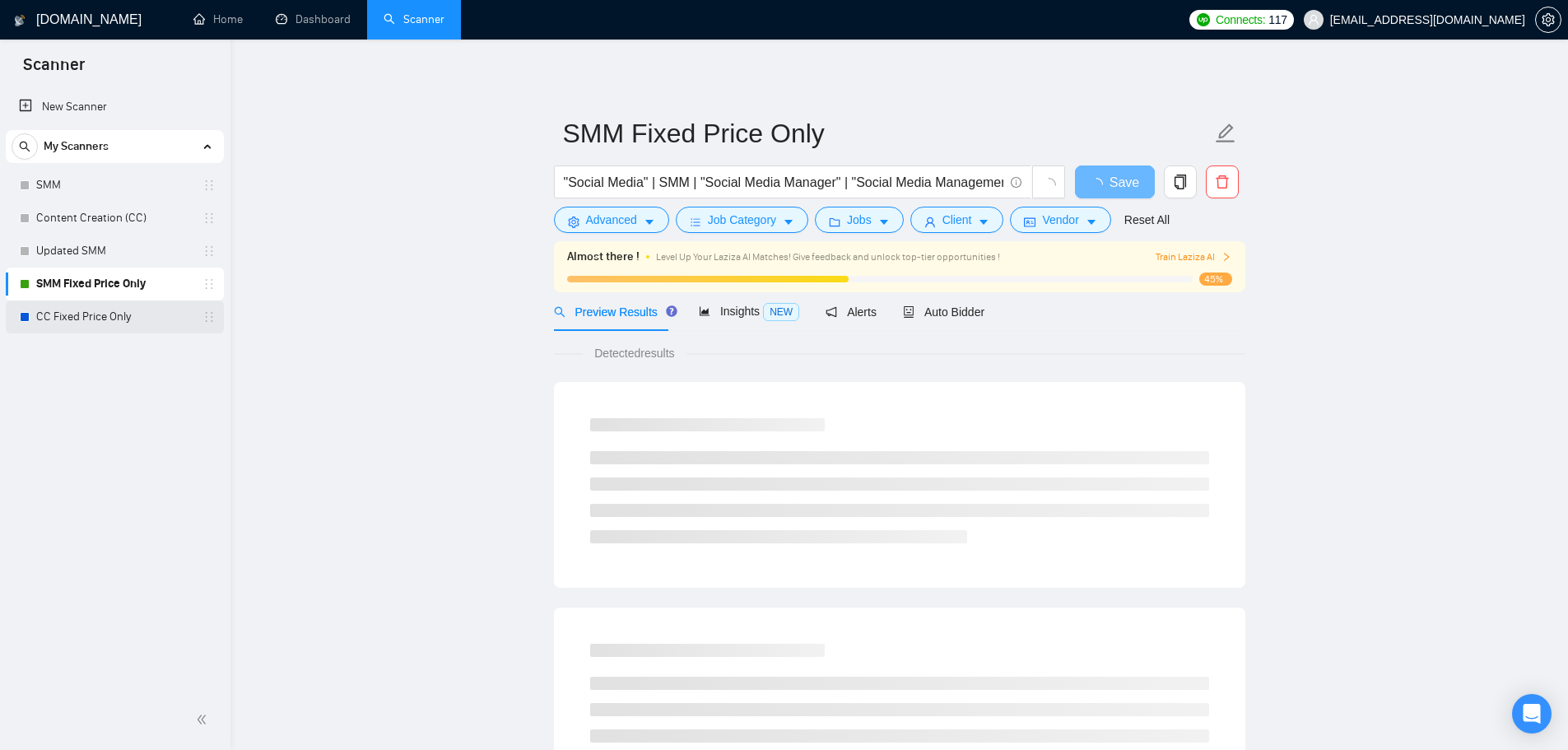
click at [126, 319] on link "CC Fixed Price Only" at bounding box center [115, 317] width 156 height 33
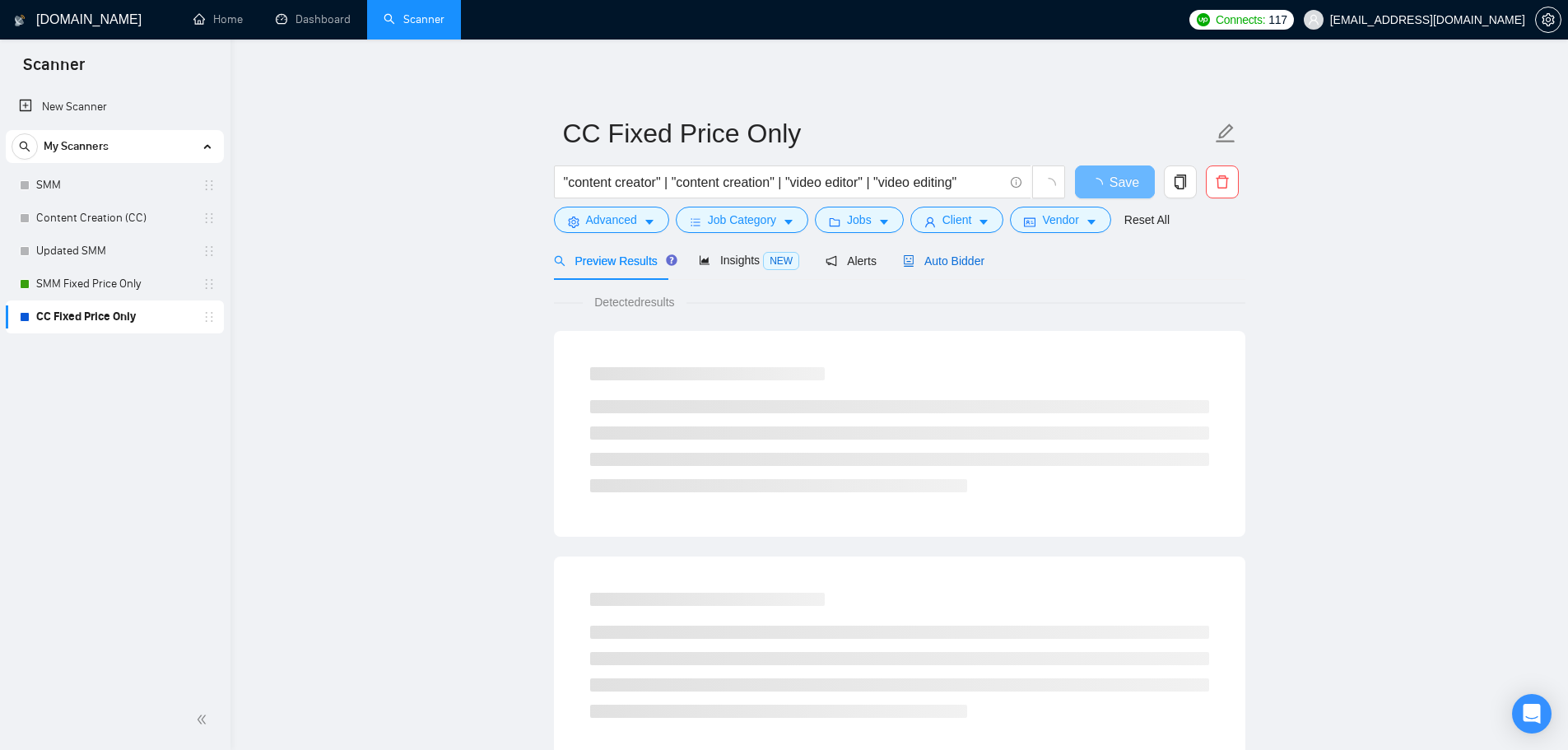
click at [926, 257] on span "Auto Bidder" at bounding box center [943, 260] width 81 height 13
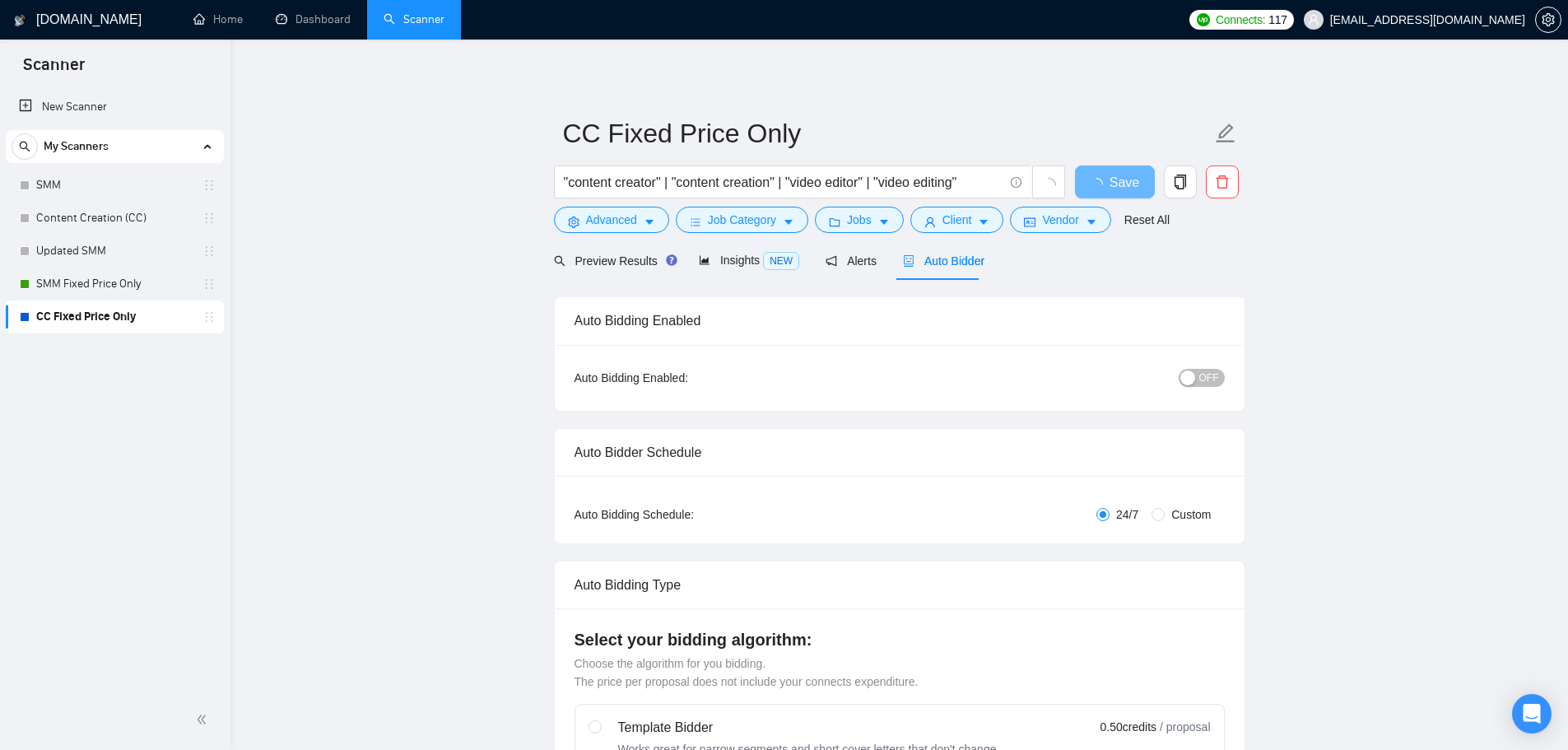
checkbox input "true"
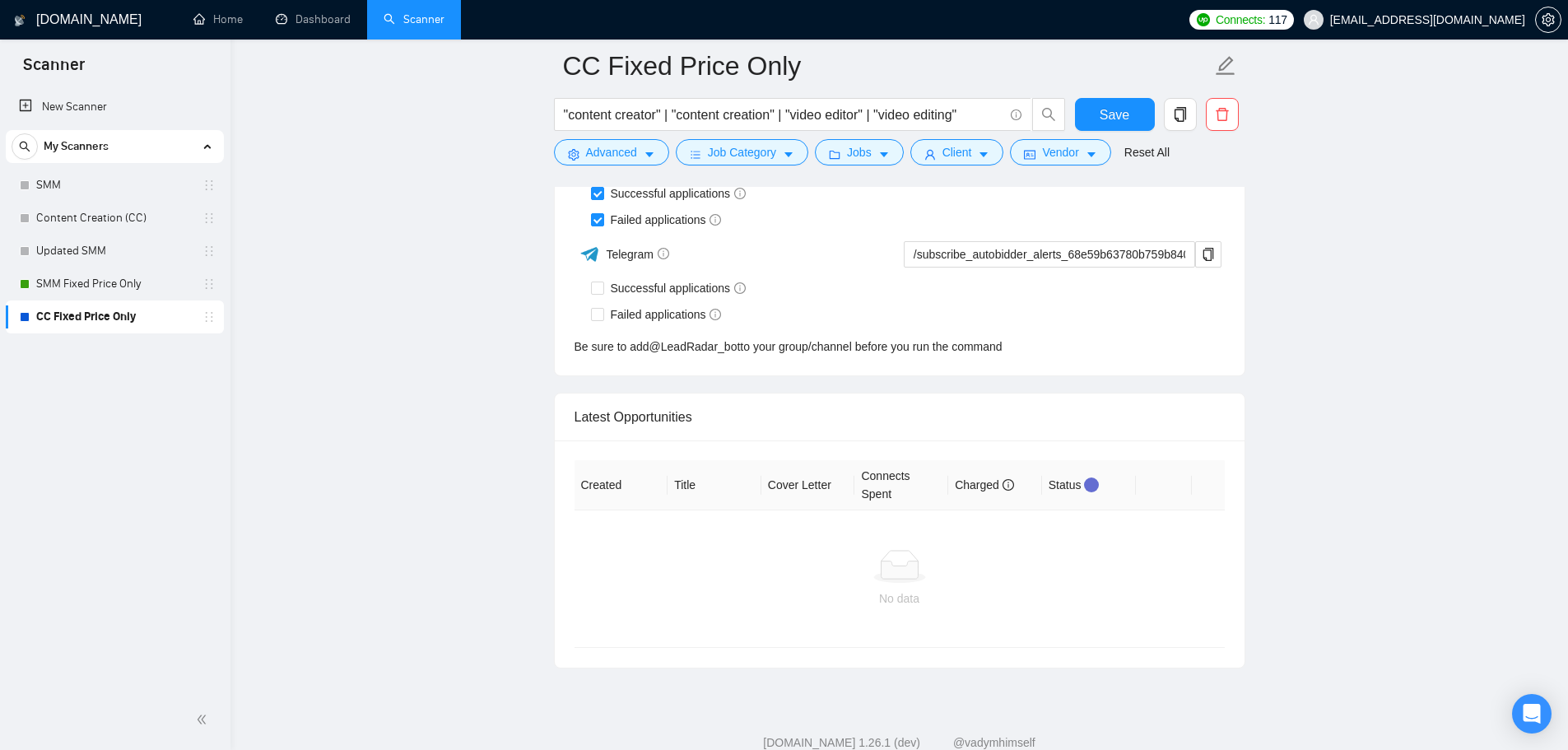
scroll to position [3900, 0]
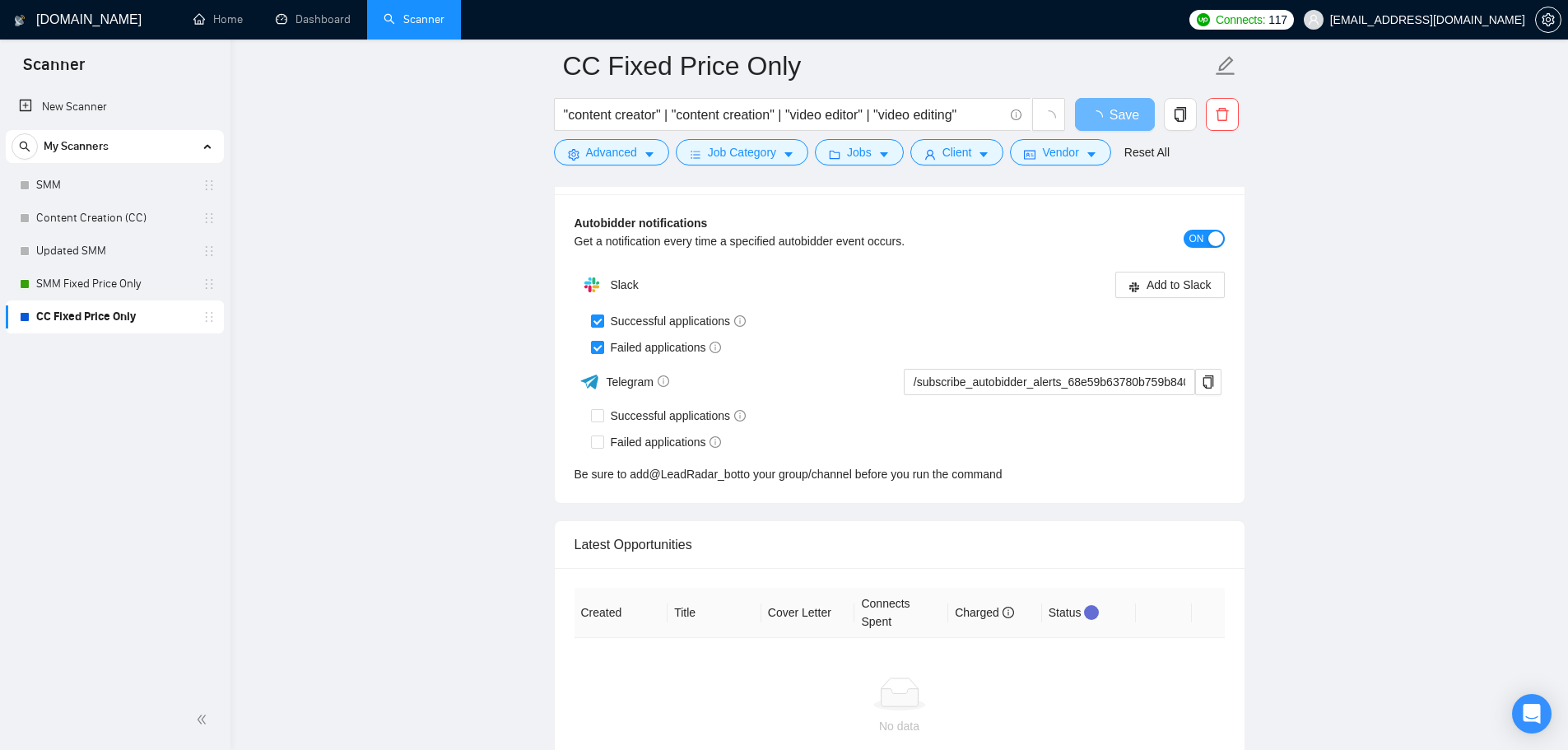
scroll to position [3866, 0]
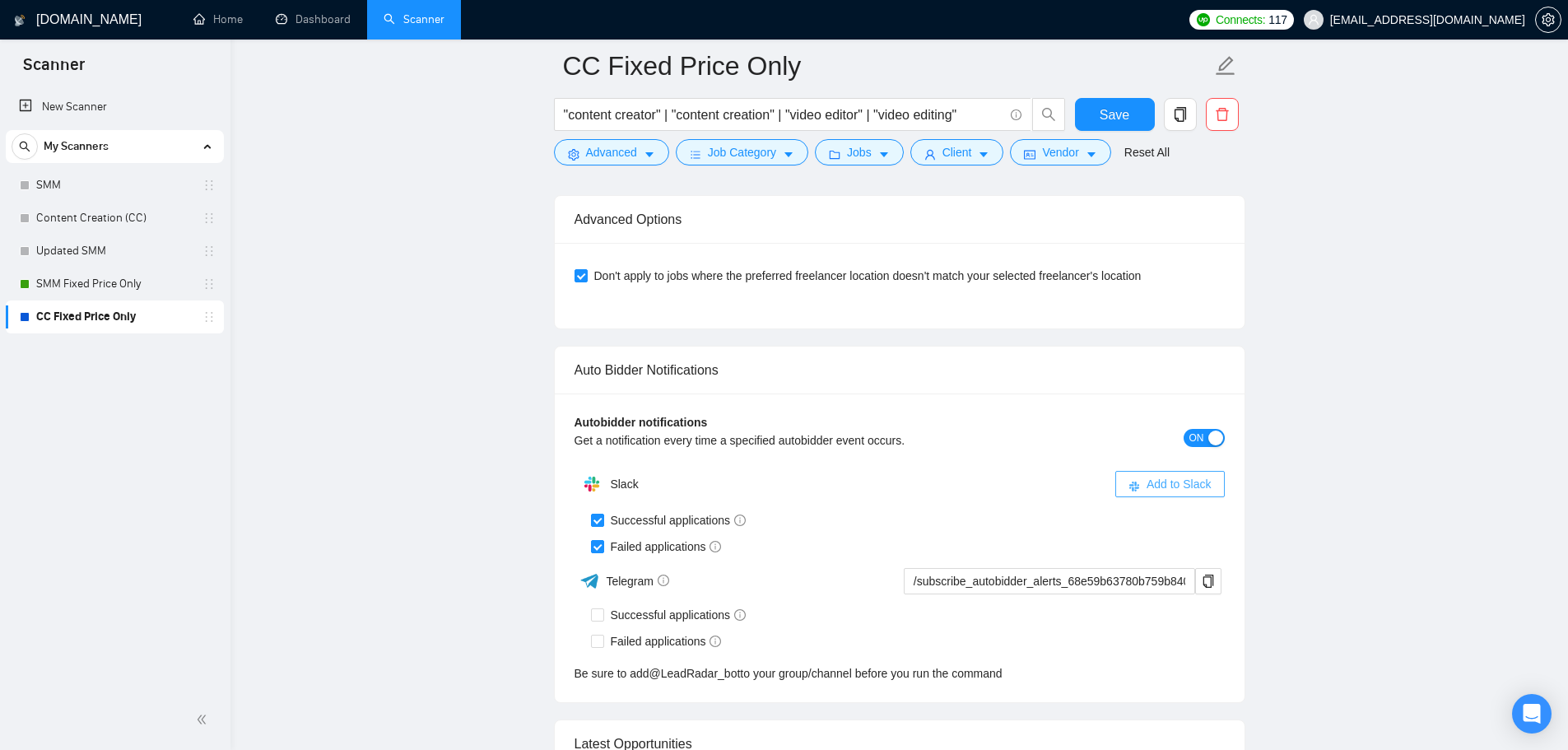
click at [1168, 484] on span "Add to Slack" at bounding box center [1179, 484] width 65 height 18
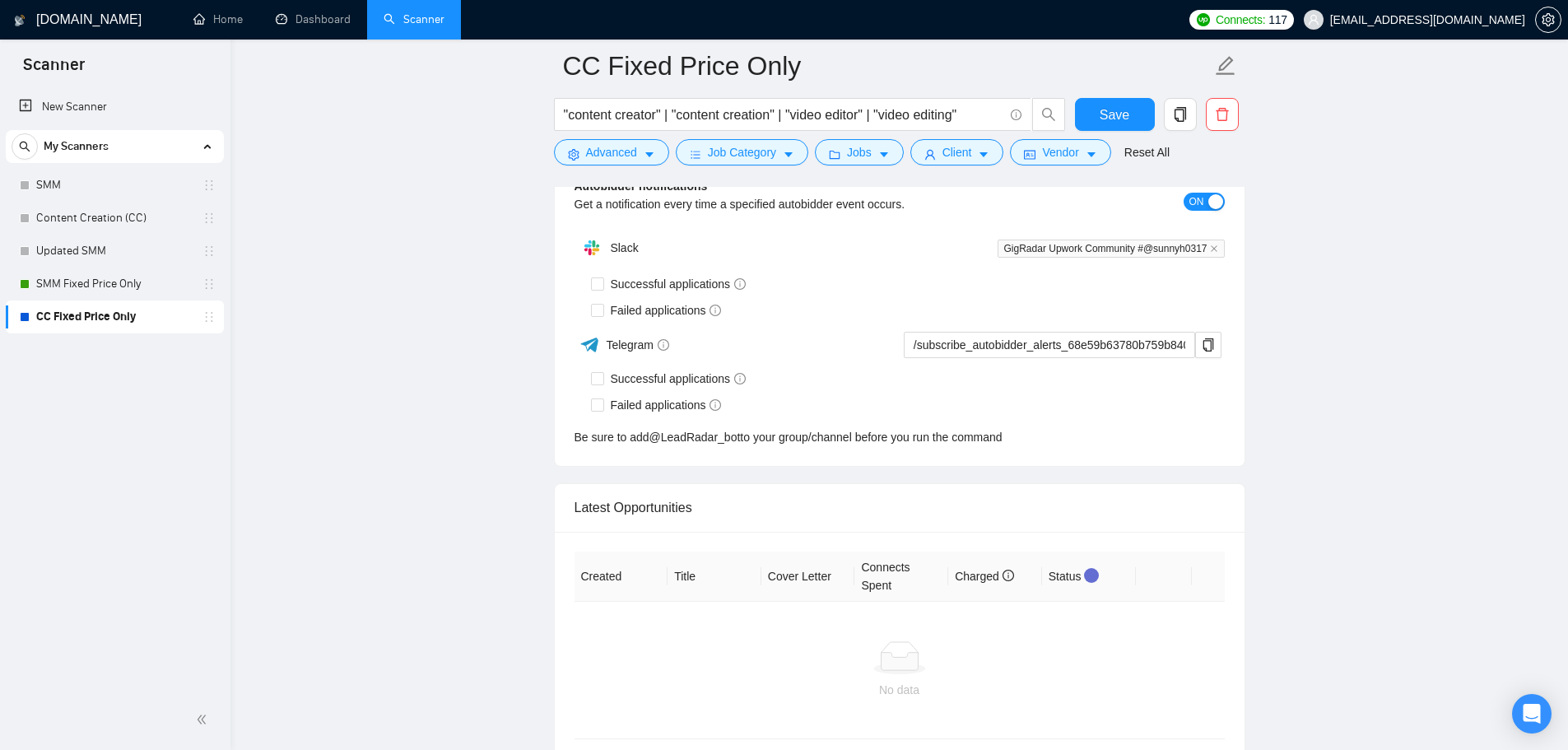
checkbox input "true"
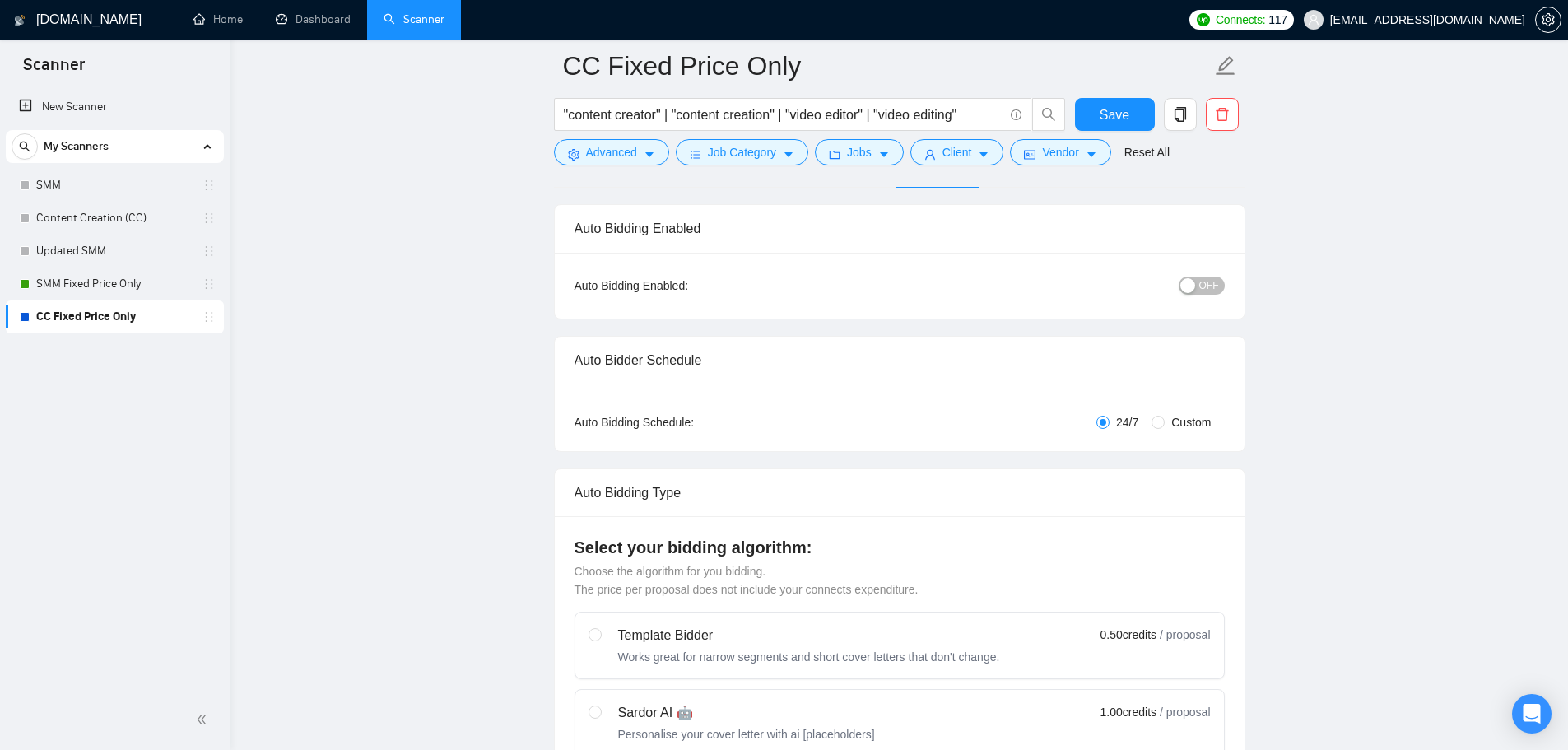
scroll to position [0, 0]
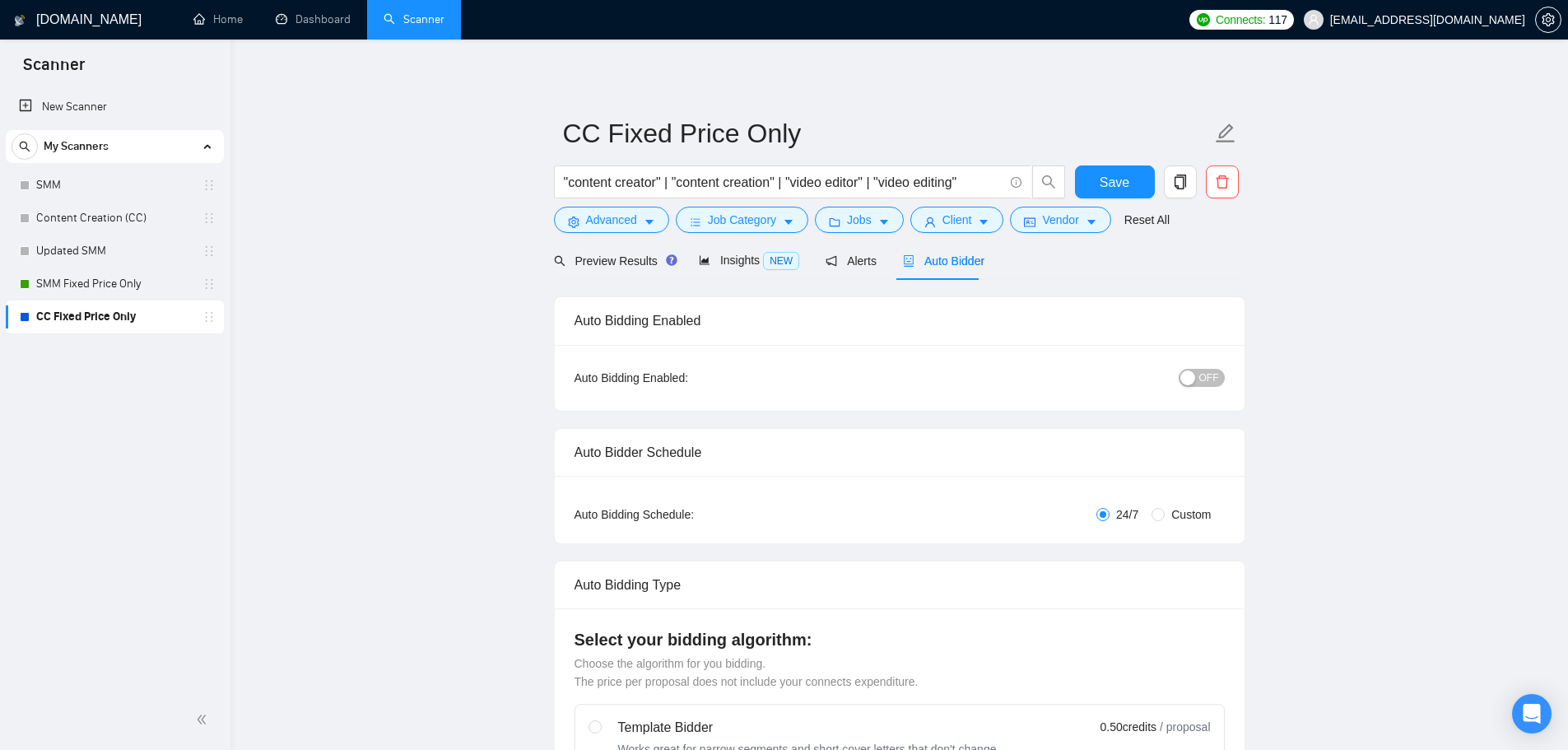
click at [1192, 374] on div "button" at bounding box center [1187, 377] width 15 height 15
click at [1095, 178] on button "Save" at bounding box center [1115, 181] width 80 height 33
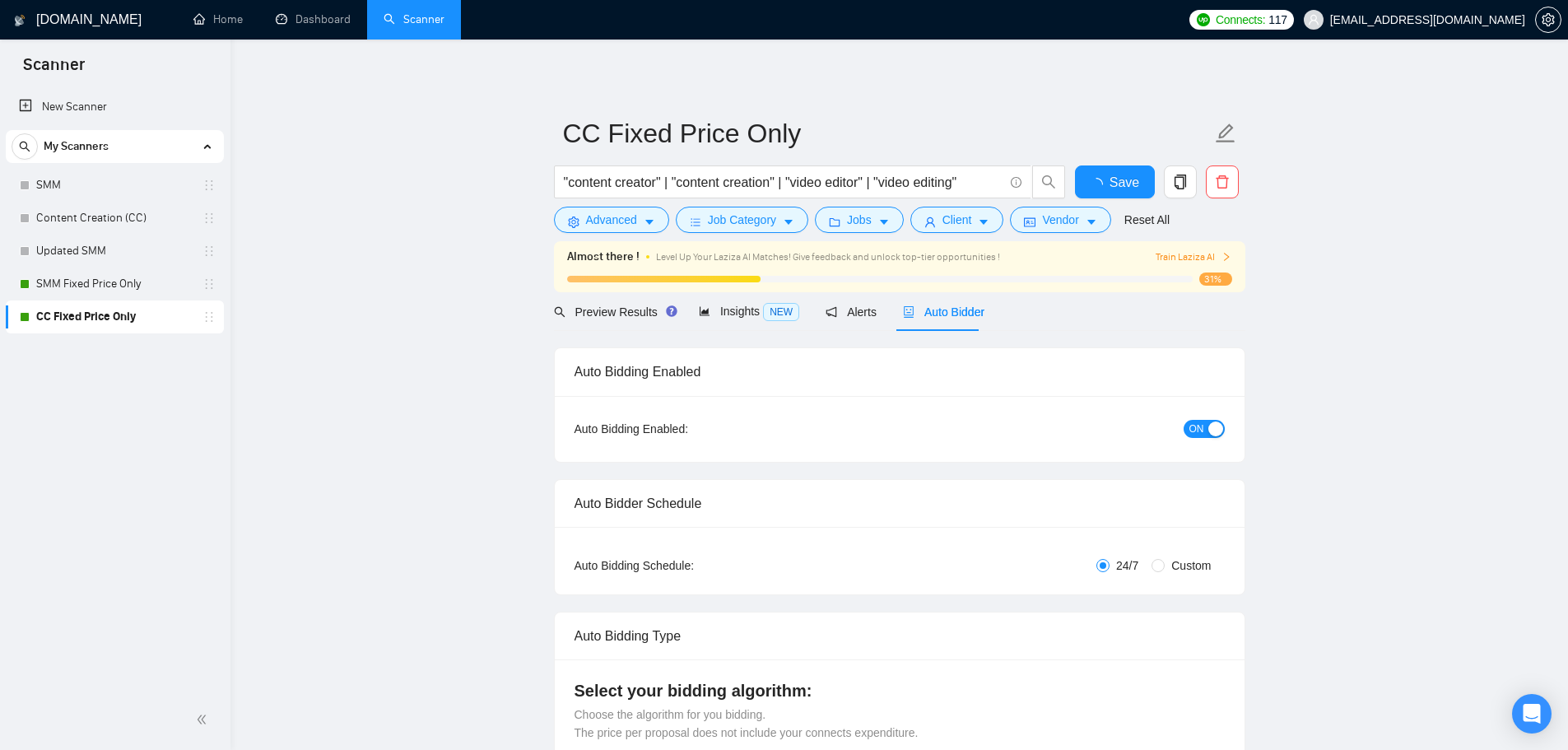
checkbox input "true"
